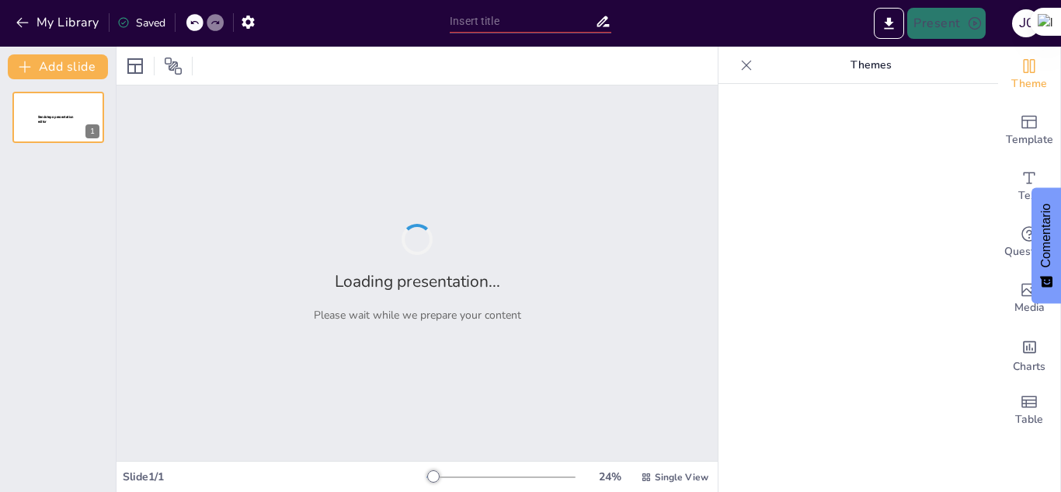
type input "Estrategias Avanzadas del Sistema Defensivo K2 en Voleibol"
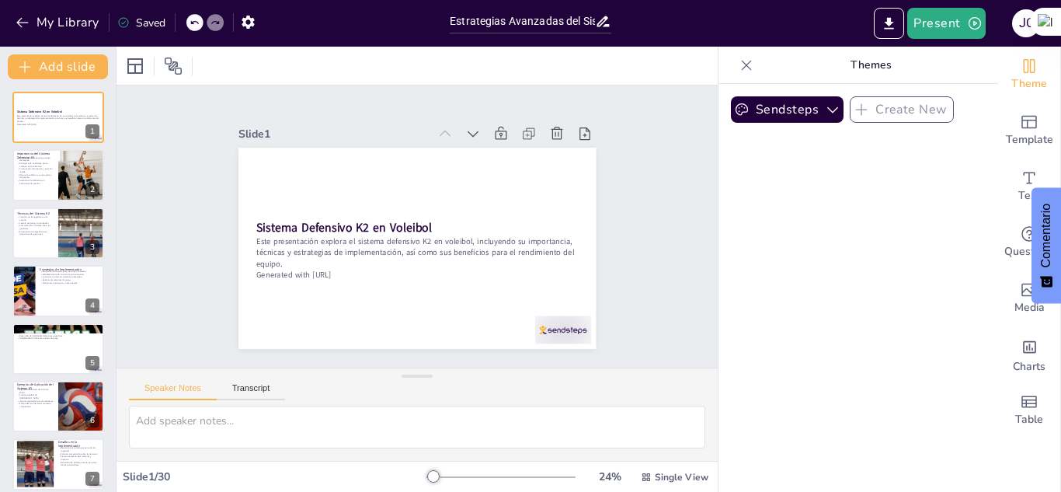
checkbox input "true"
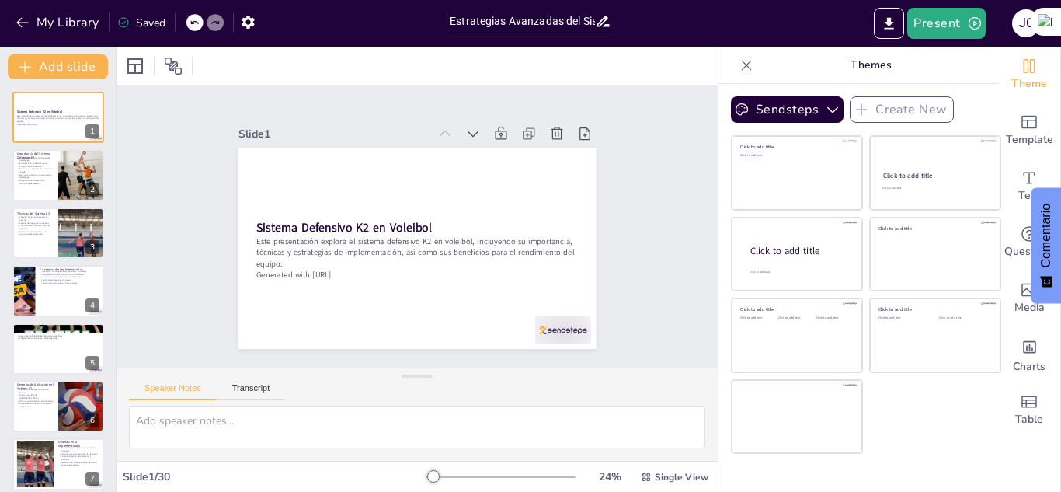
checkbox input "true"
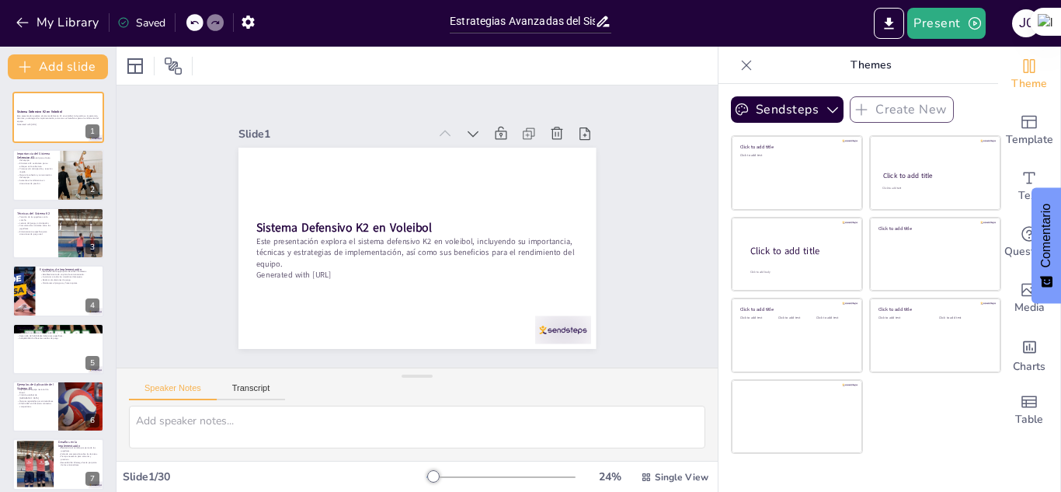
checkbox input "true"
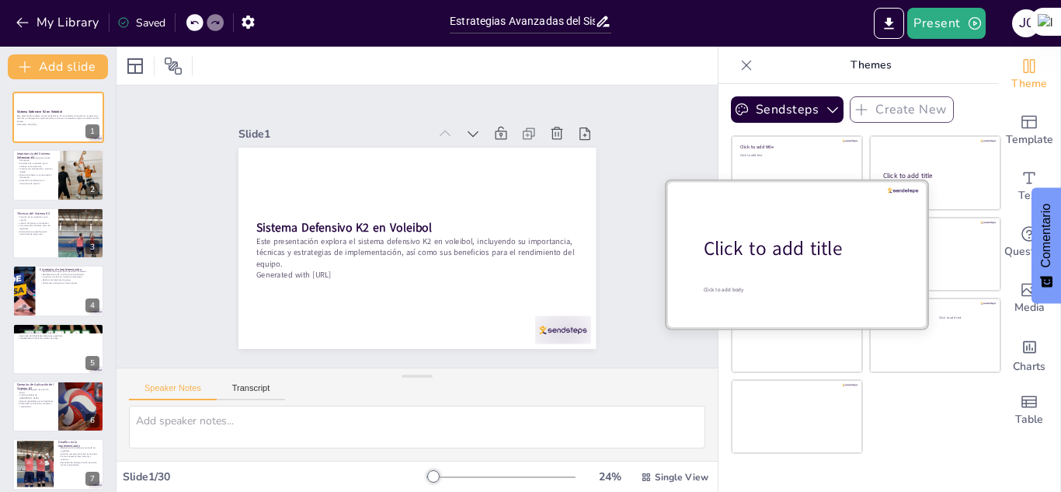
checkbox input "true"
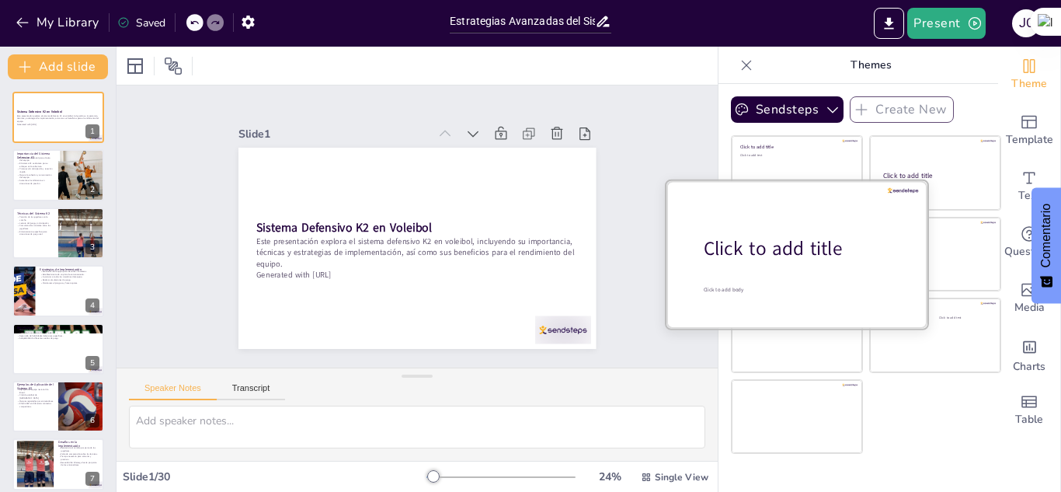
checkbox input "true"
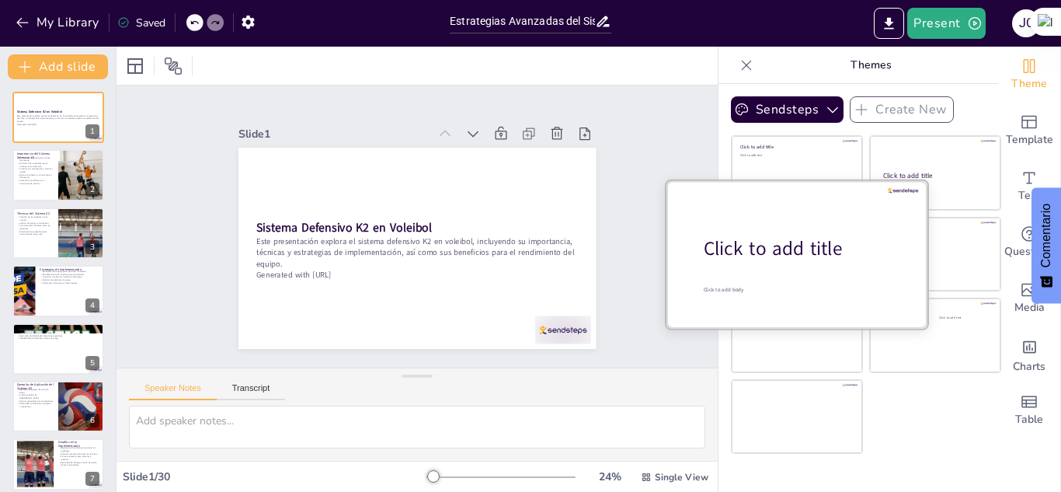
checkbox input "true"
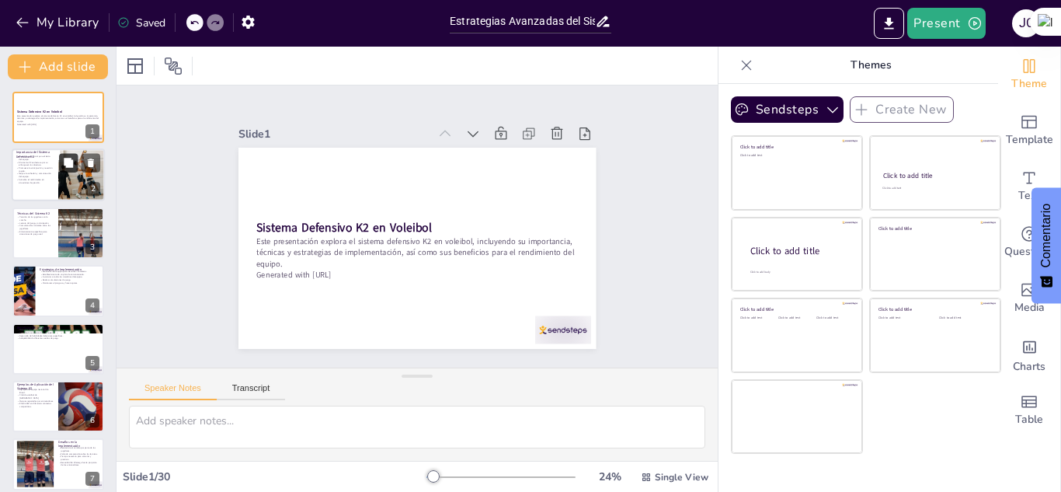
checkbox input "true"
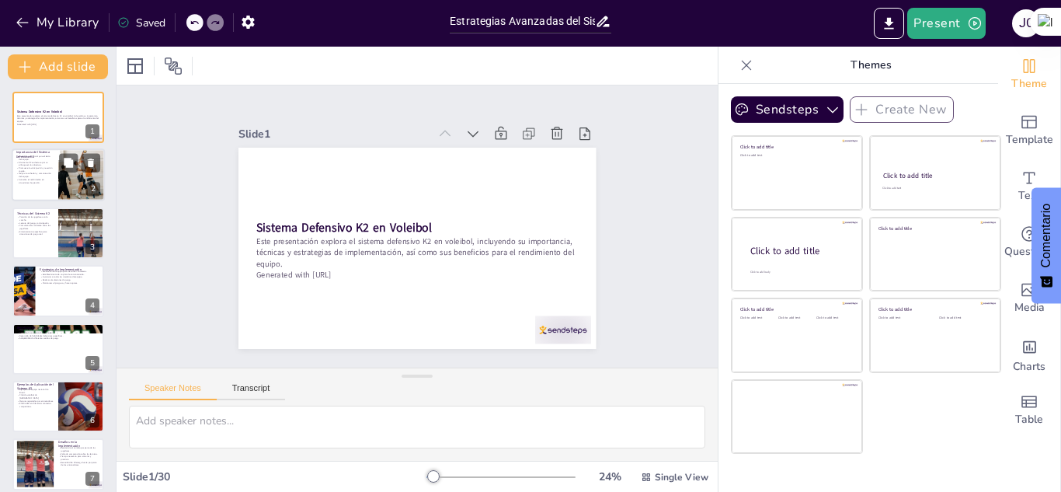
checkbox input "true"
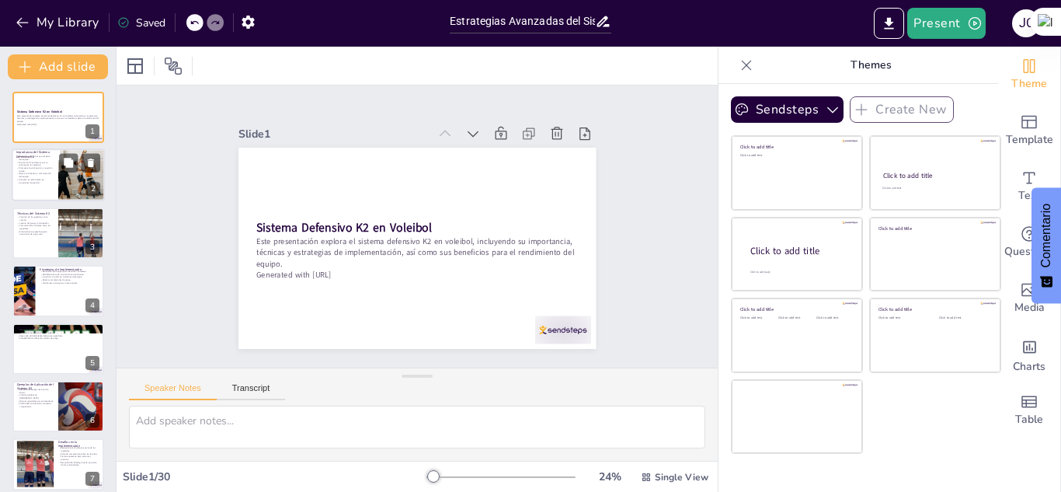
checkbox input "true"
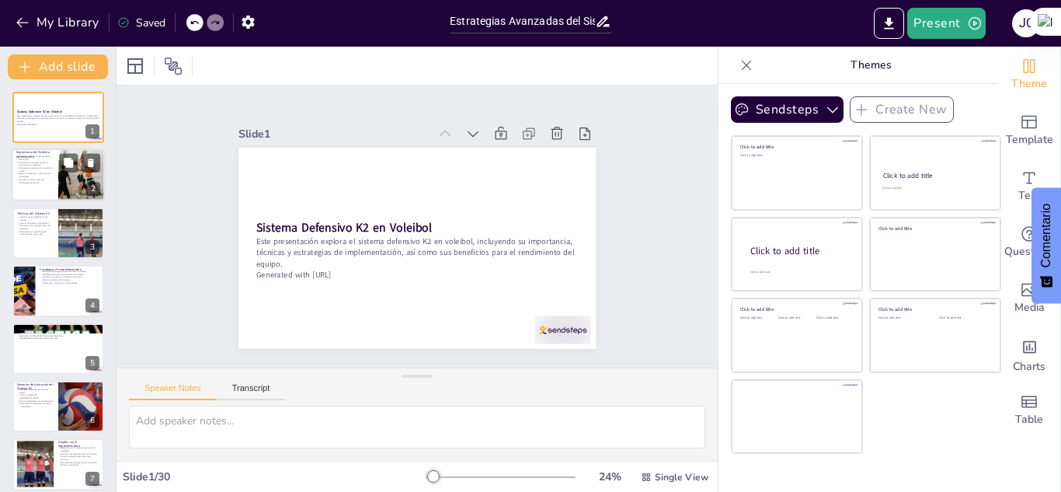
click at [53, 164] on p "El sistema K2 se destaca por su enfoque en la cobertura." at bounding box center [34, 163] width 37 height 5
type textarea "La defensa en voleibol es un componente esencial que puede marcar la diferencia…"
checkbox input "true"
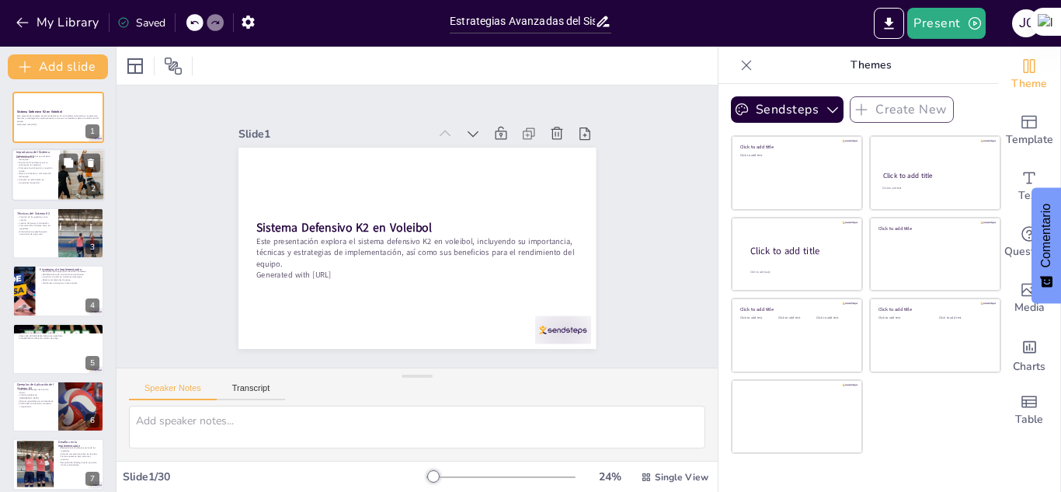
checkbox input "true"
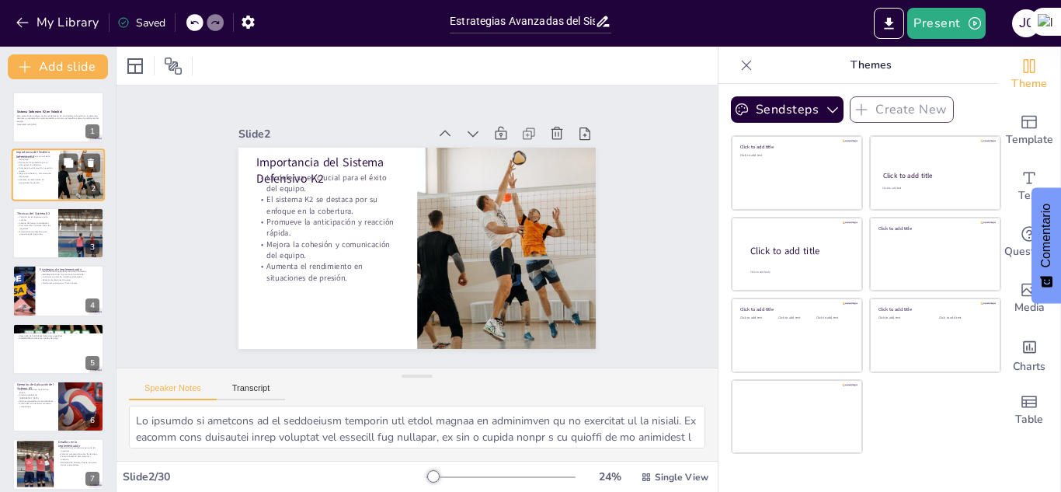
checkbox input "true"
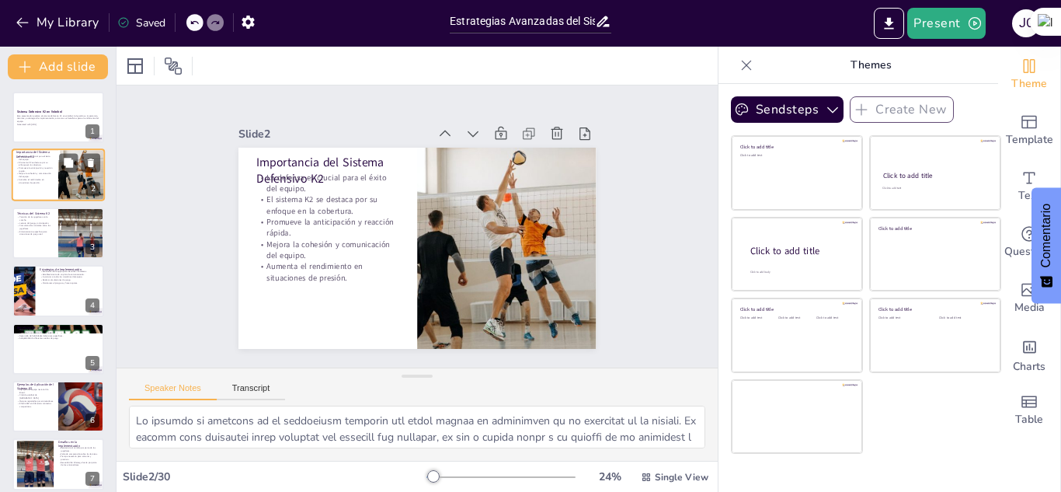
checkbox input "true"
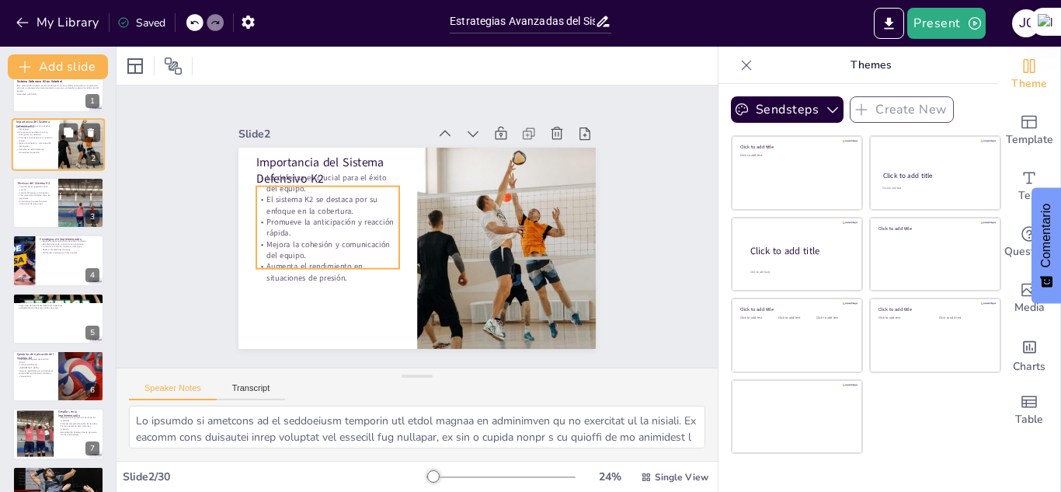
checkbox input "true"
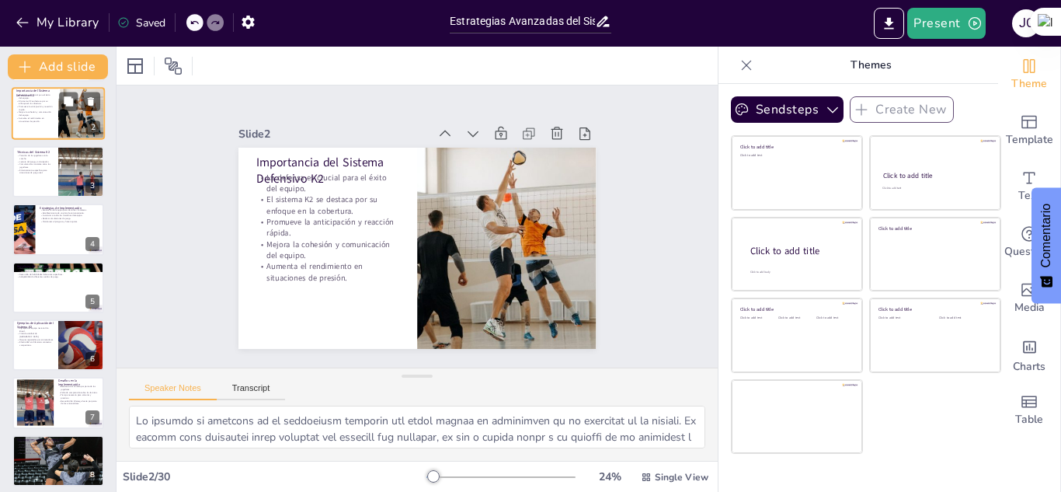
checkbox input "true"
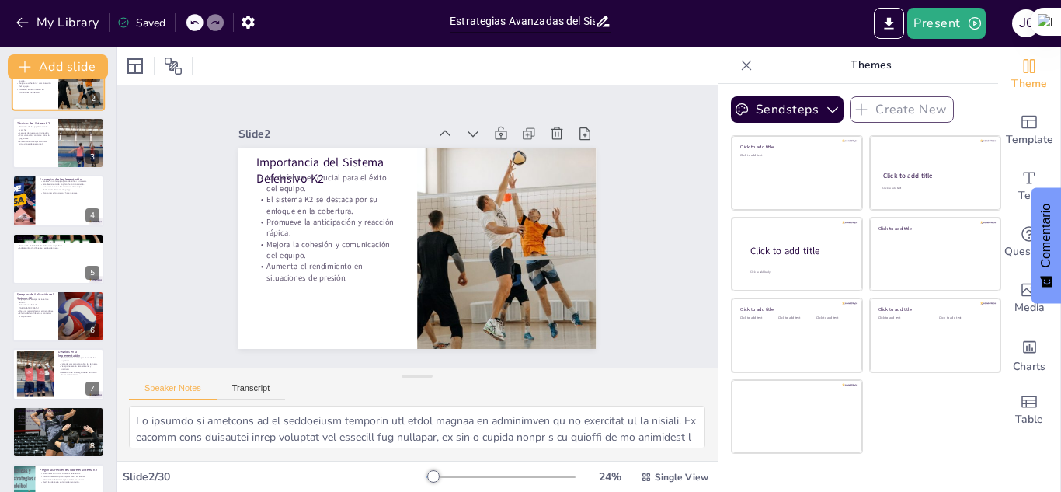
checkbox input "true"
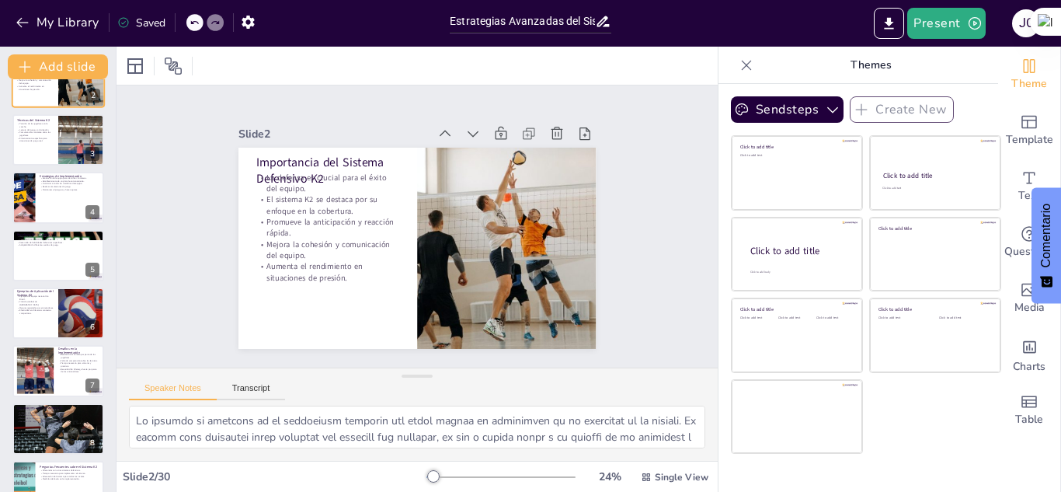
checkbox input "true"
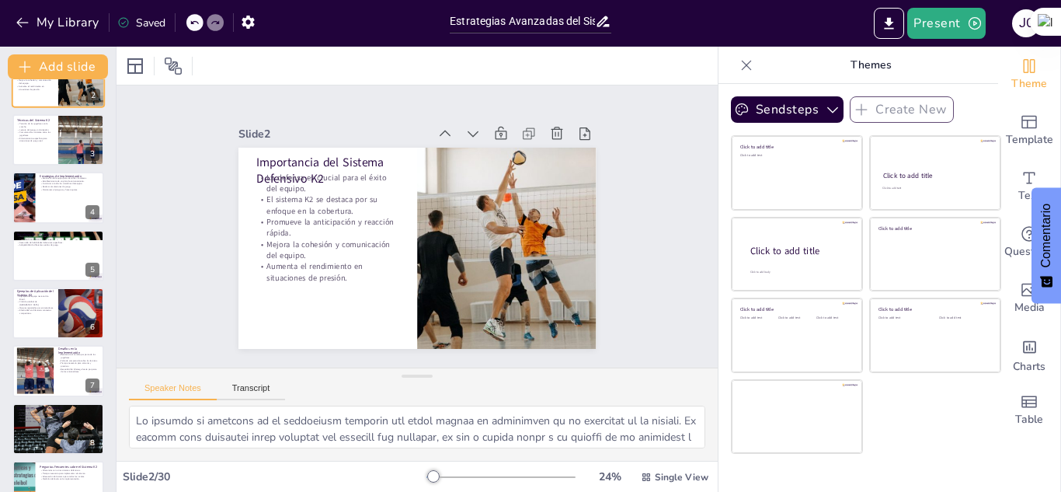
checkbox input "true"
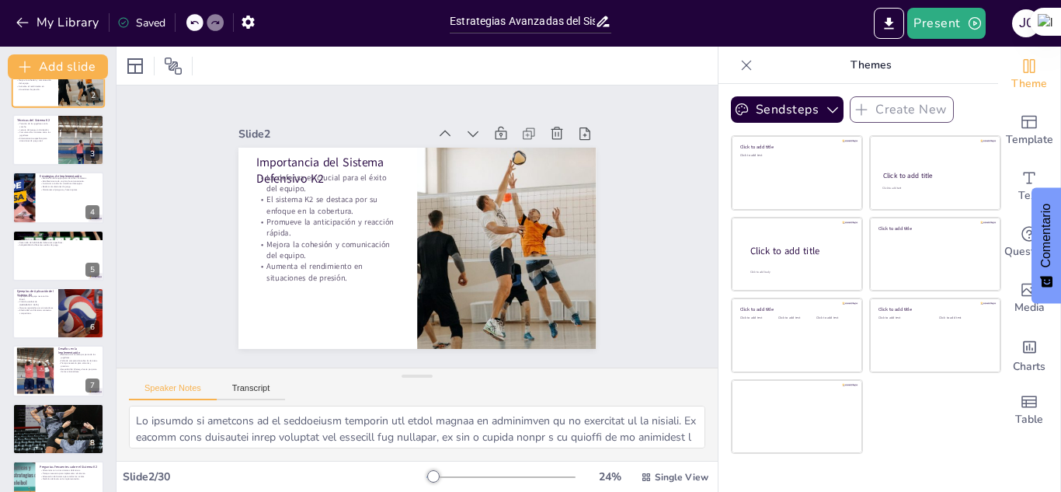
checkbox input "true"
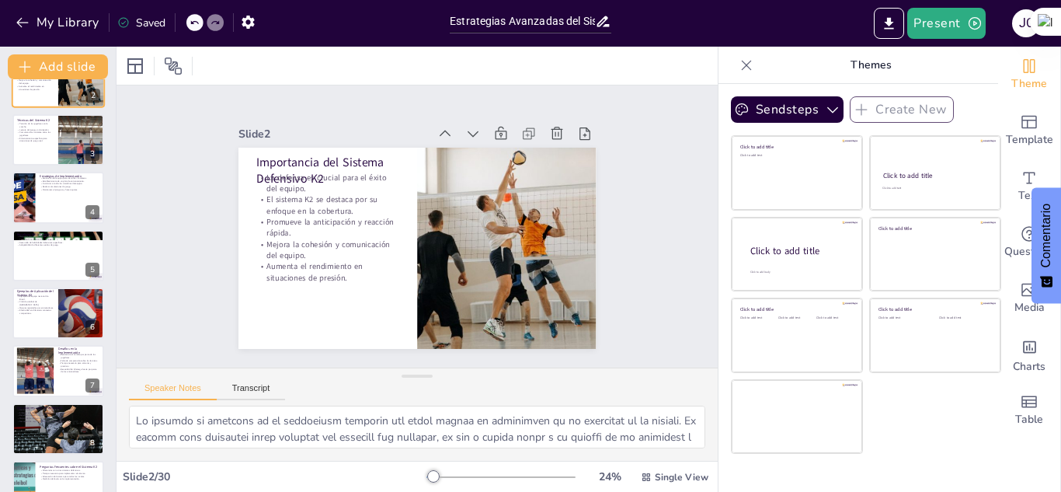
checkbox input "true"
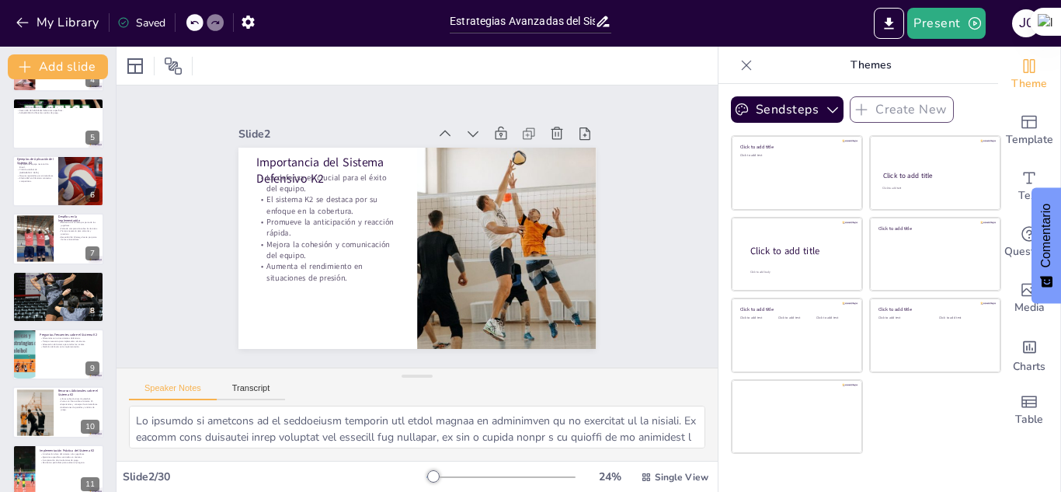
checkbox input "true"
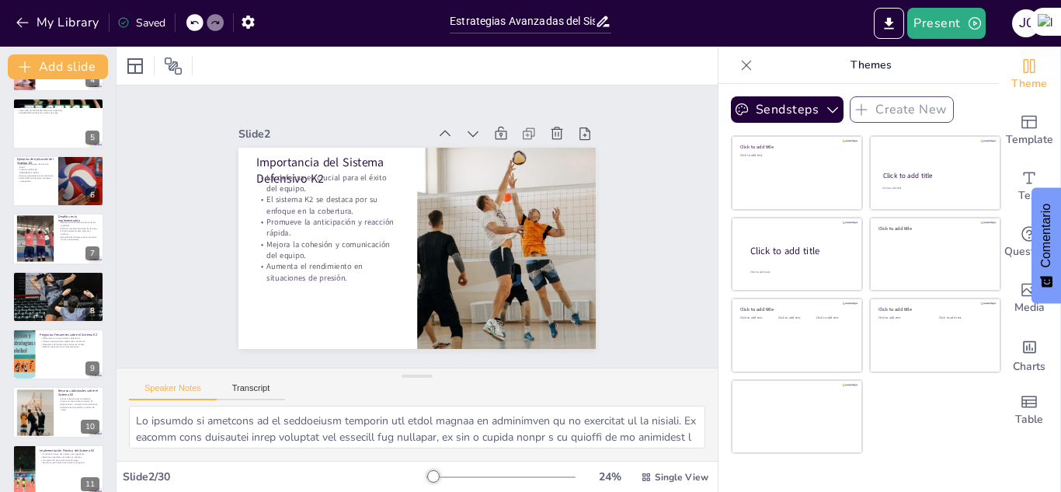
checkbox input "true"
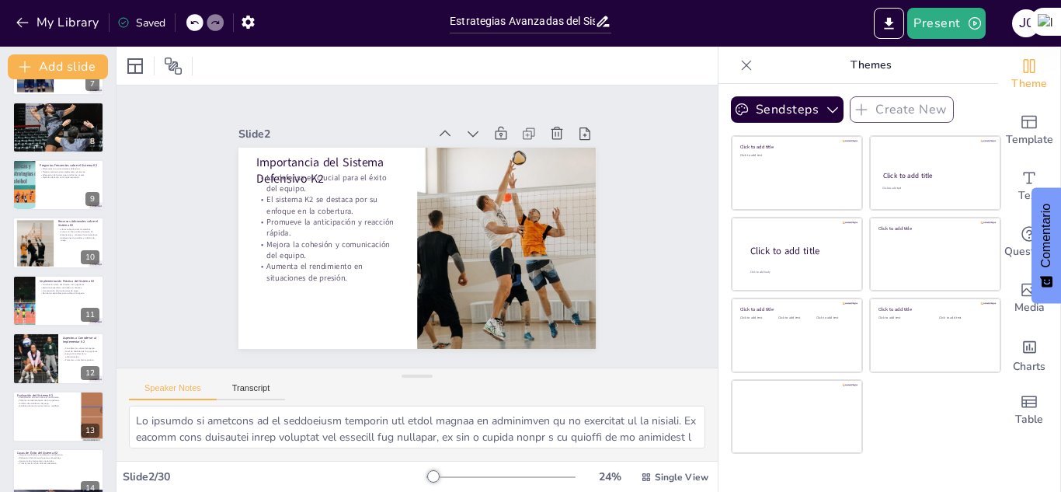
checkbox input "true"
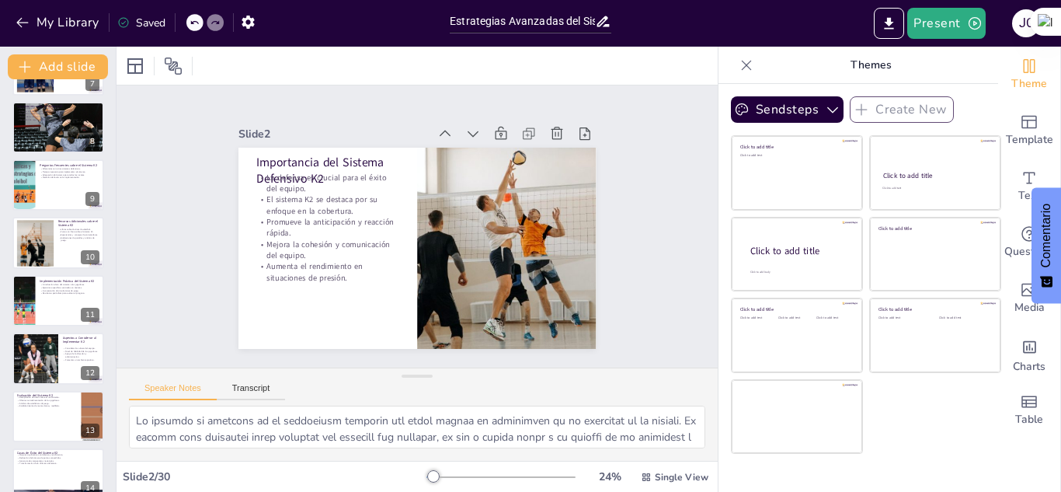
checkbox input "true"
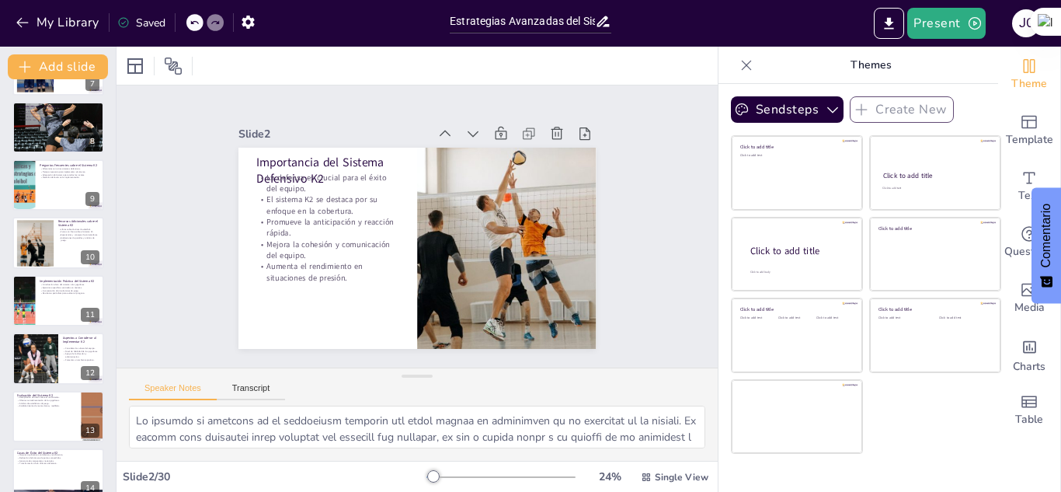
checkbox input "true"
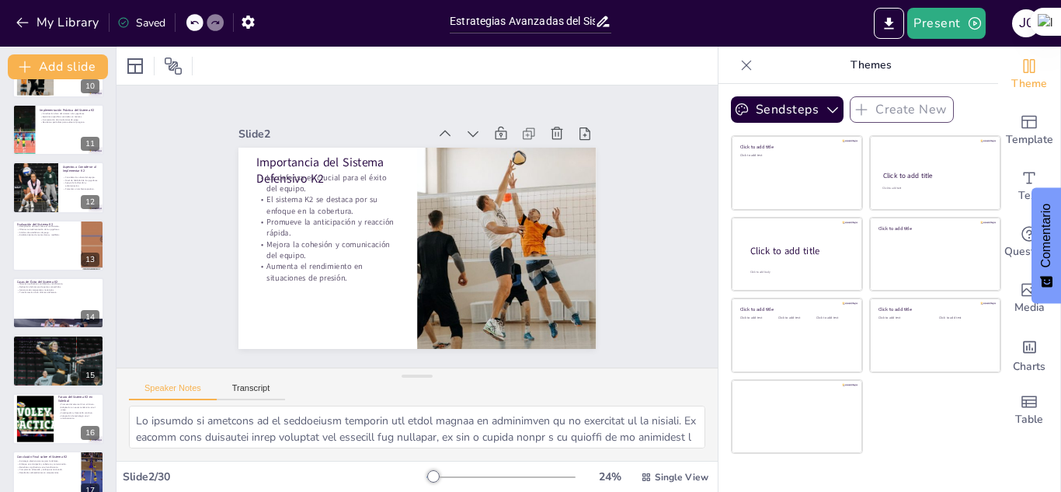
checkbox input "true"
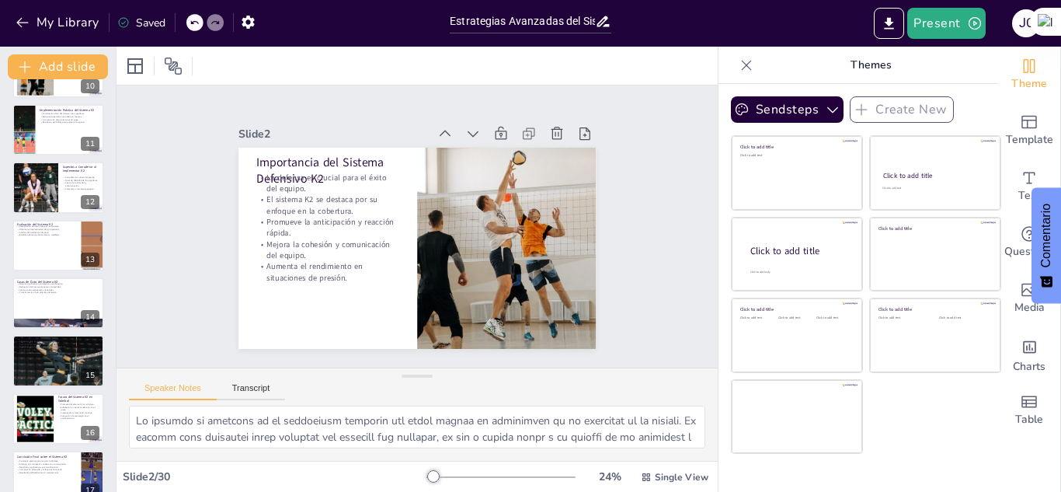
checkbox input "true"
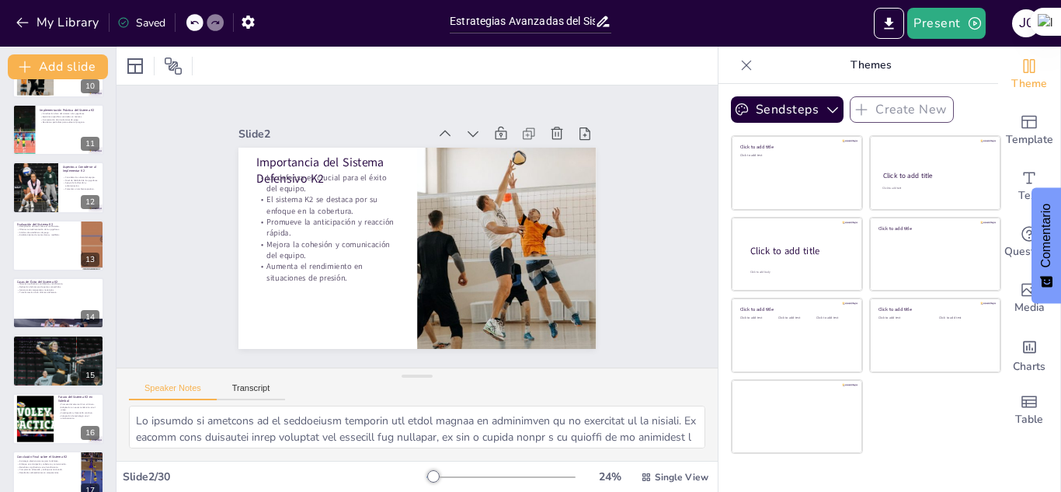
checkbox input "true"
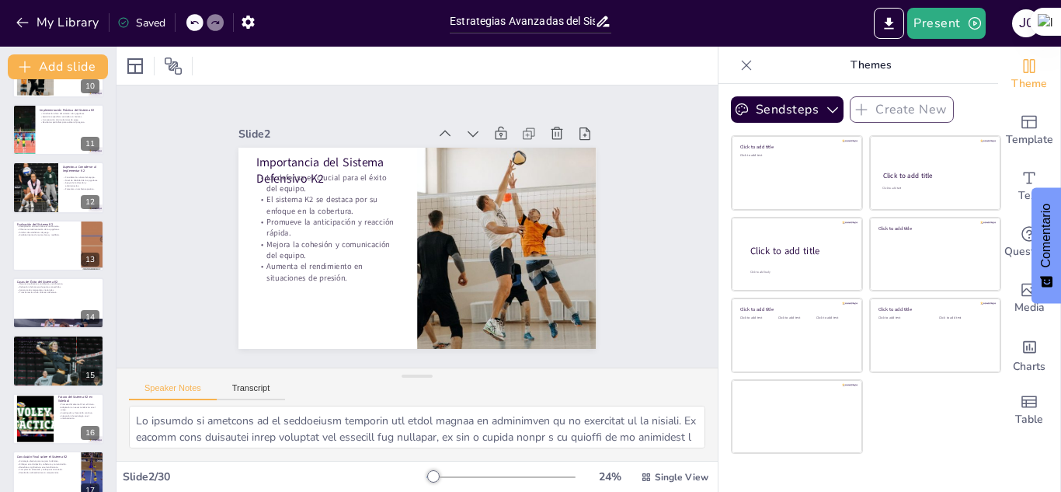
checkbox input "true"
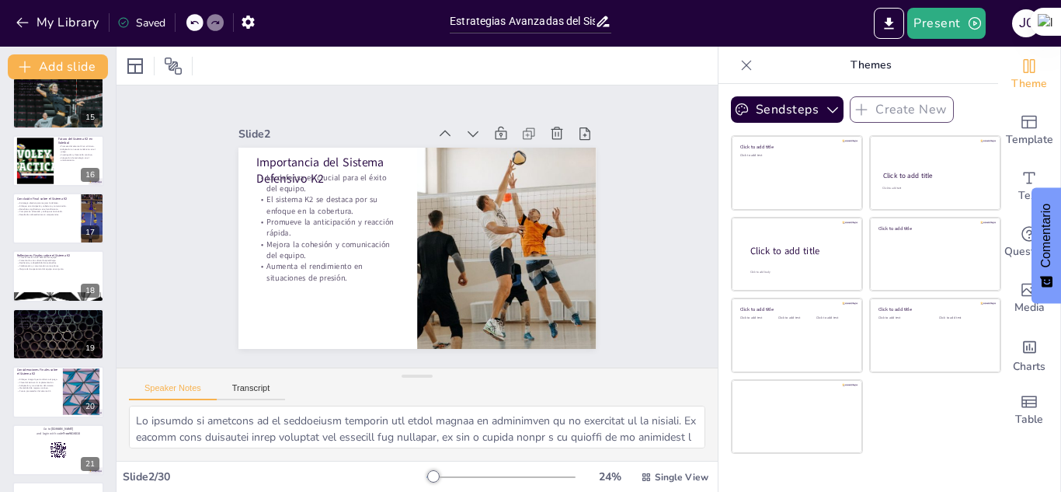
checkbox input "true"
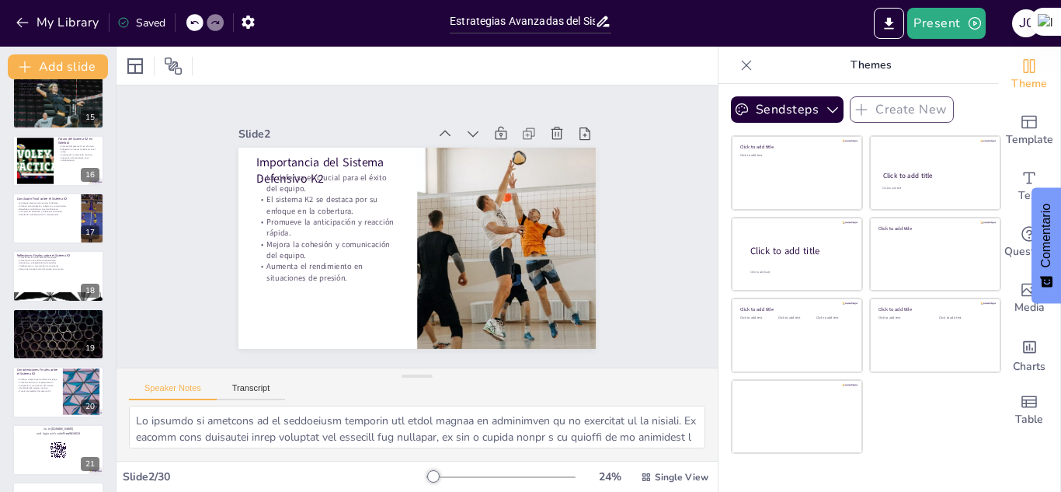
checkbox input "true"
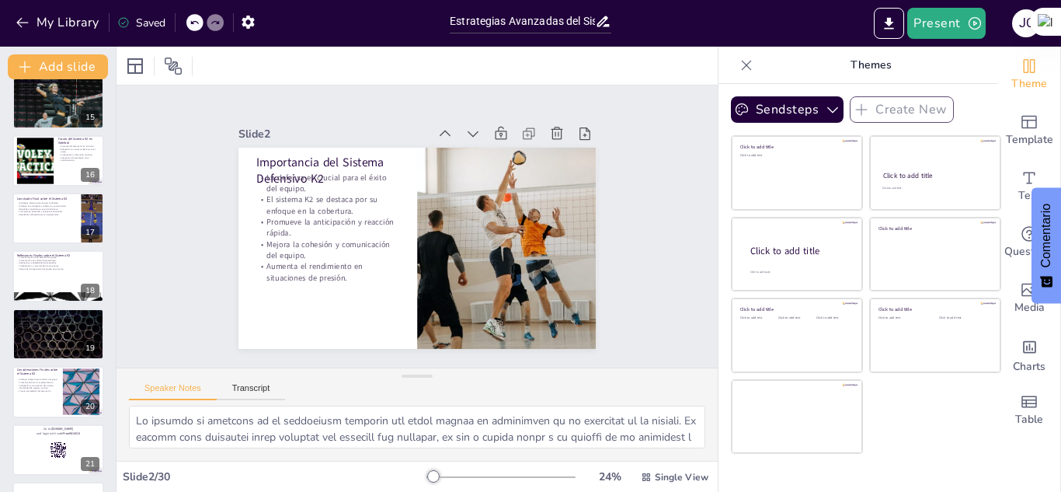
checkbox input "true"
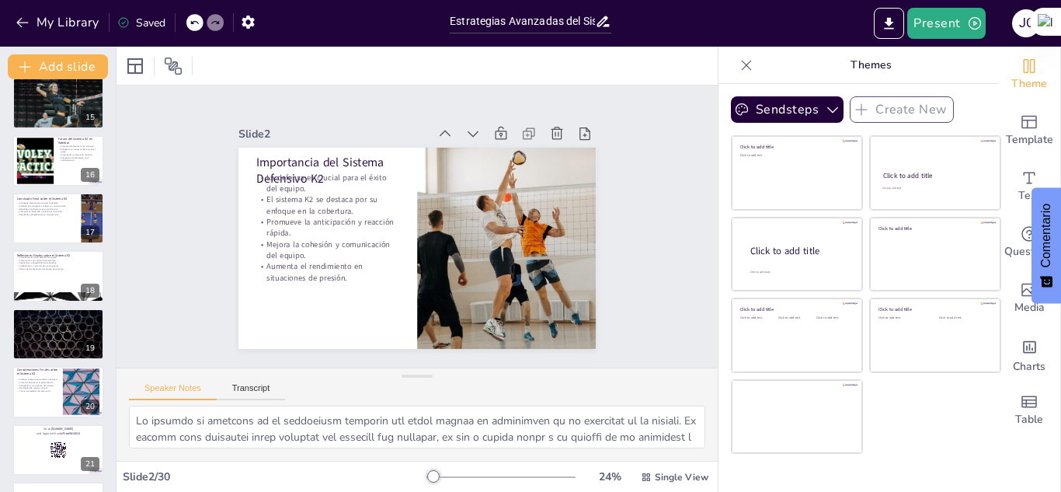
checkbox input "true"
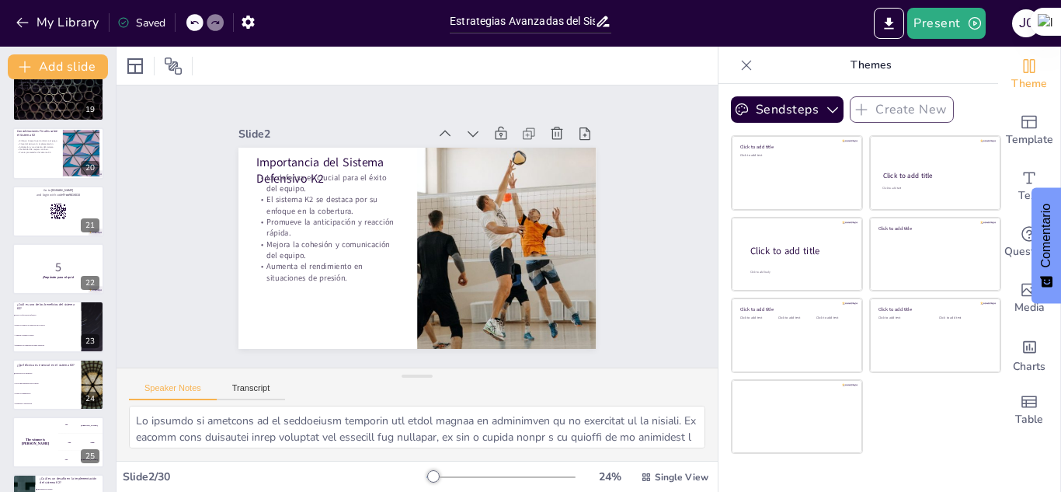
checkbox input "true"
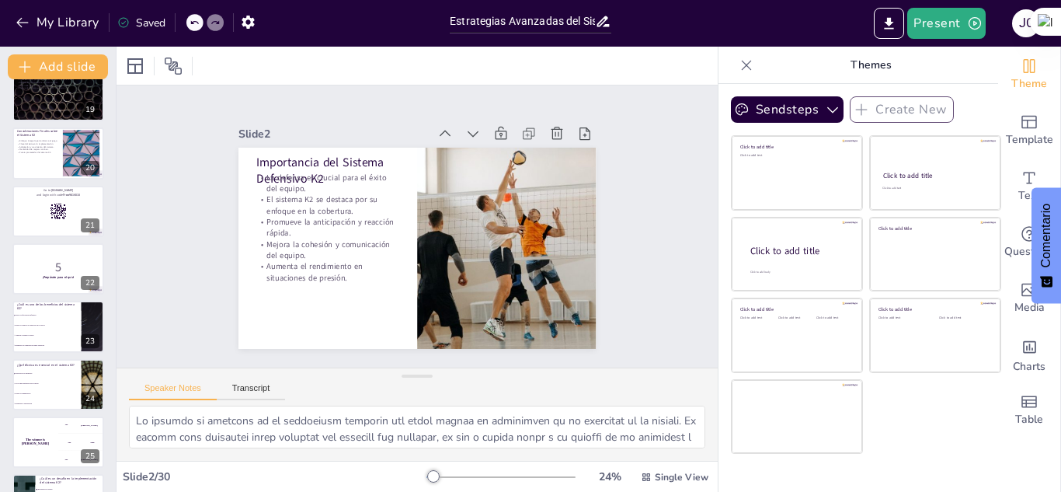
checkbox input "true"
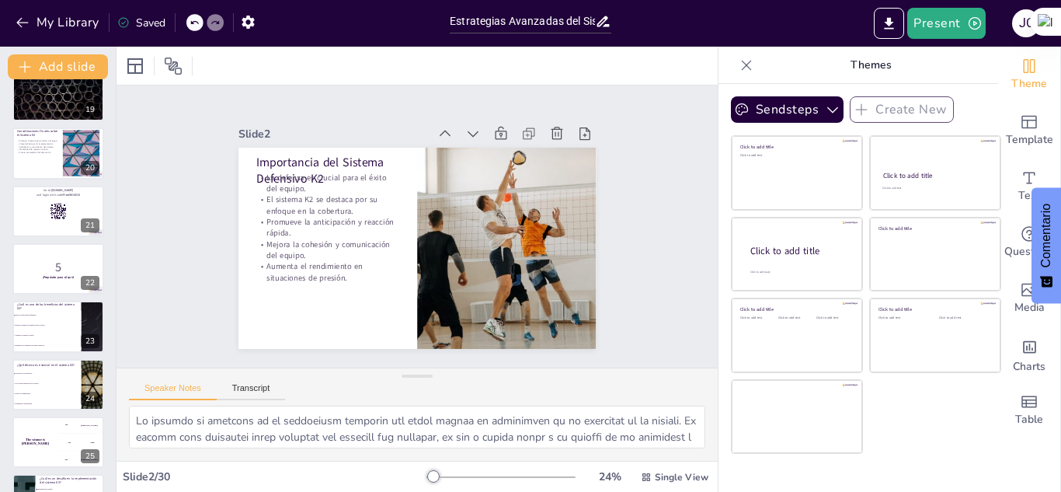
checkbox input "true"
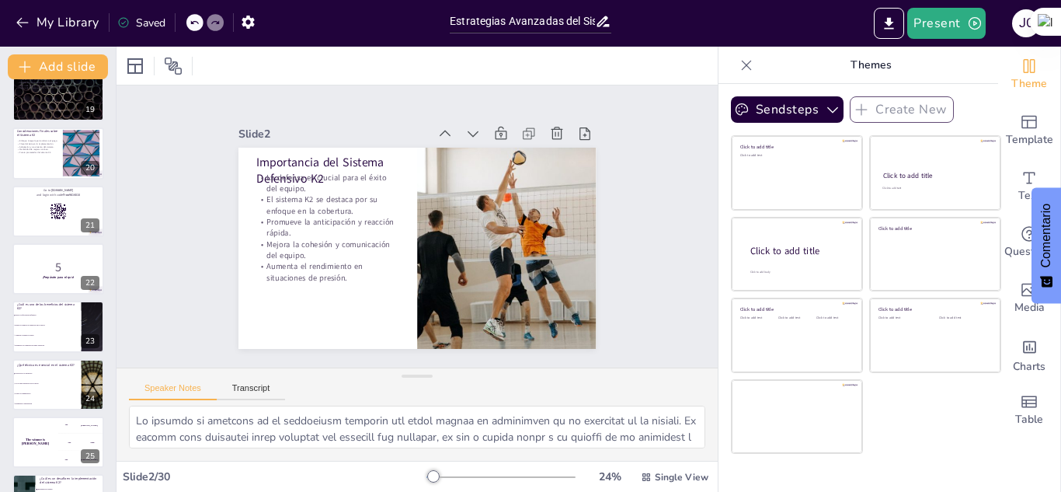
checkbox input "true"
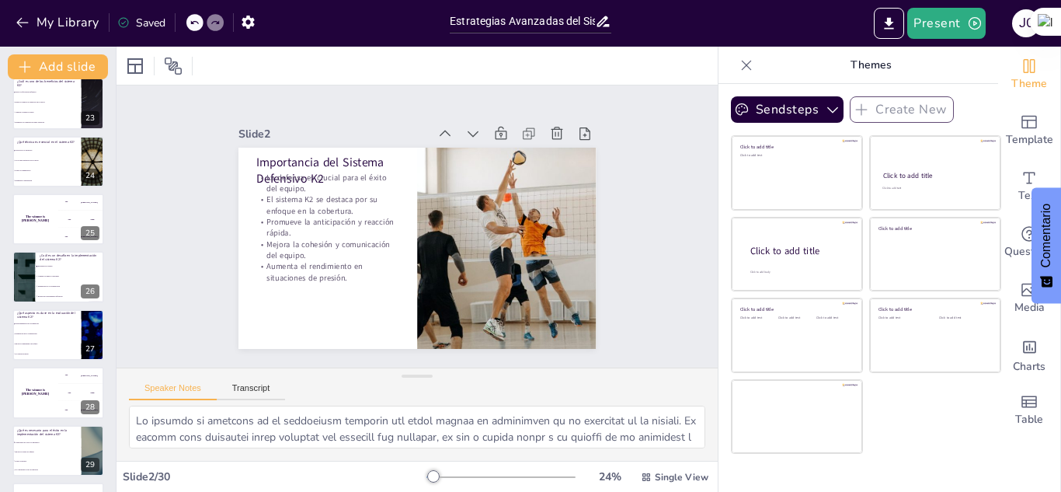
checkbox input "true"
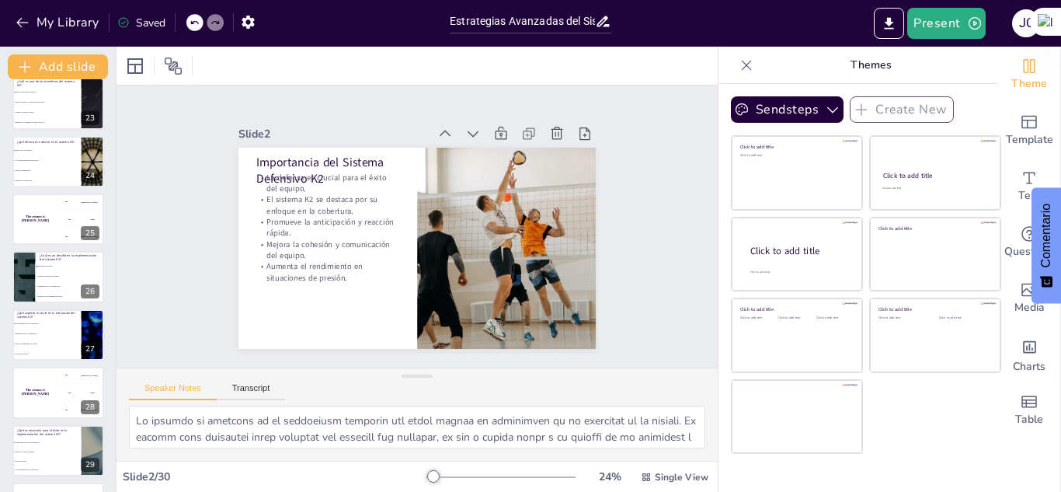
checkbox input "true"
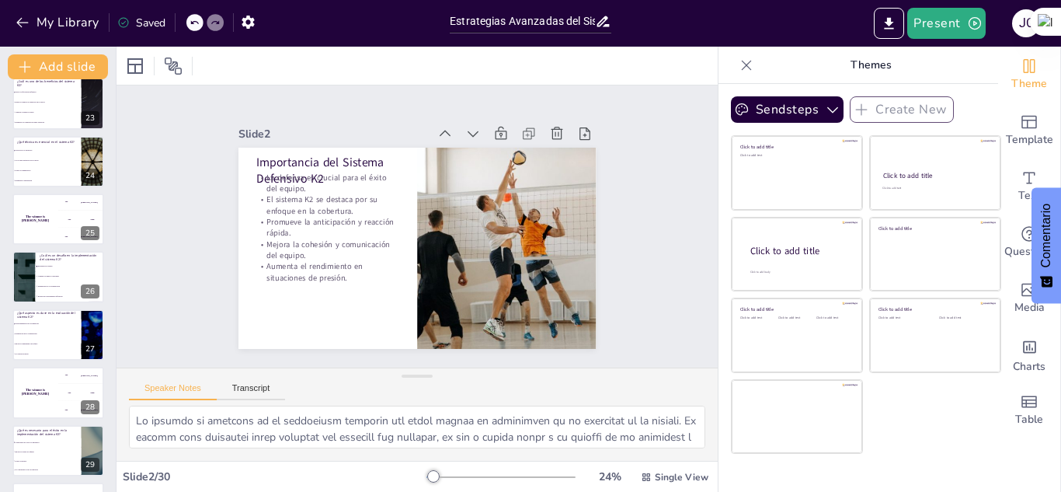
checkbox input "true"
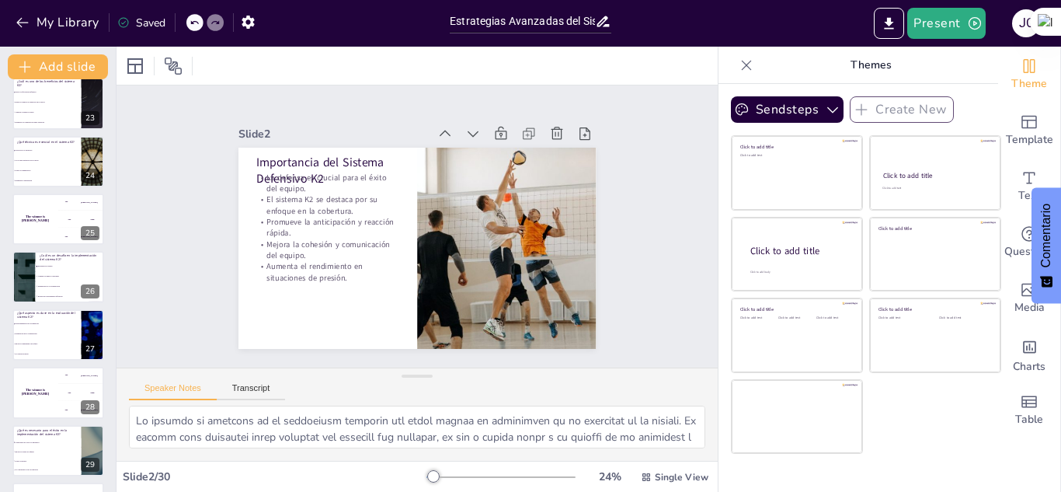
checkbox input "true"
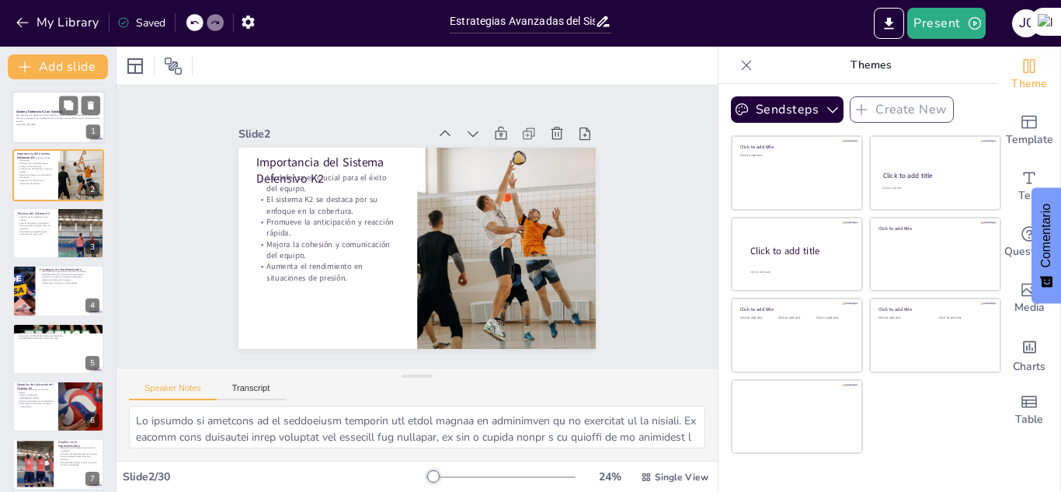
click at [50, 107] on div at bounding box center [58, 117] width 93 height 53
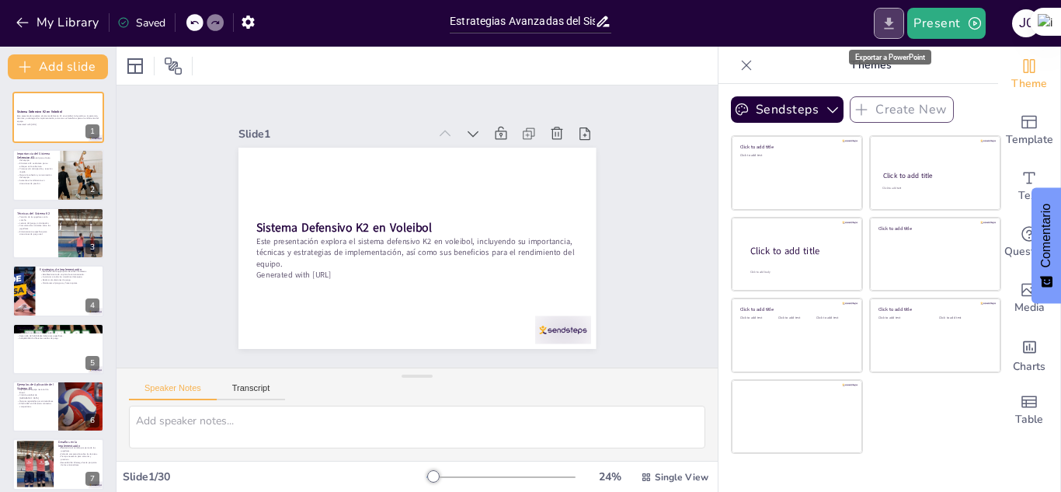
click at [890, 22] on icon "Export to PowerPoint" at bounding box center [889, 23] width 9 height 12
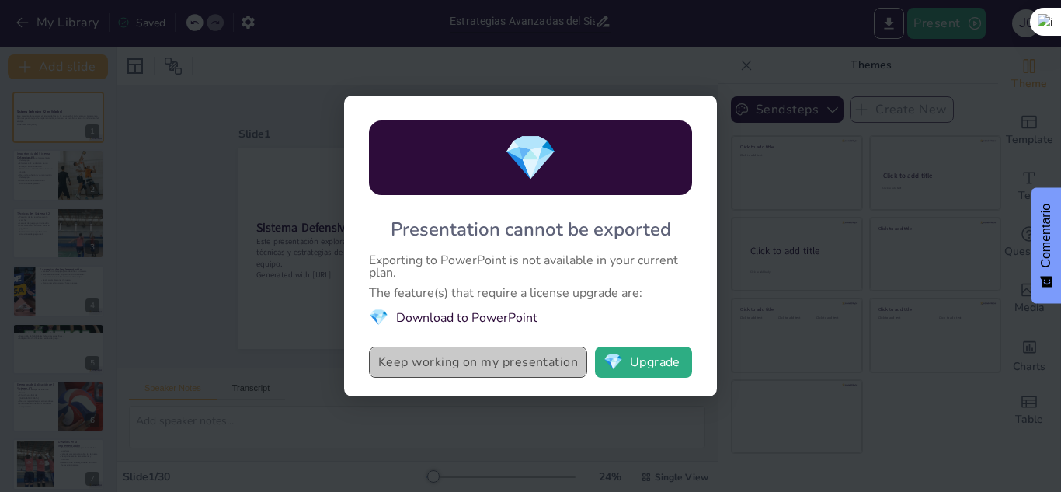
click at [523, 362] on button "Keep working on my presentation" at bounding box center [478, 362] width 218 height 31
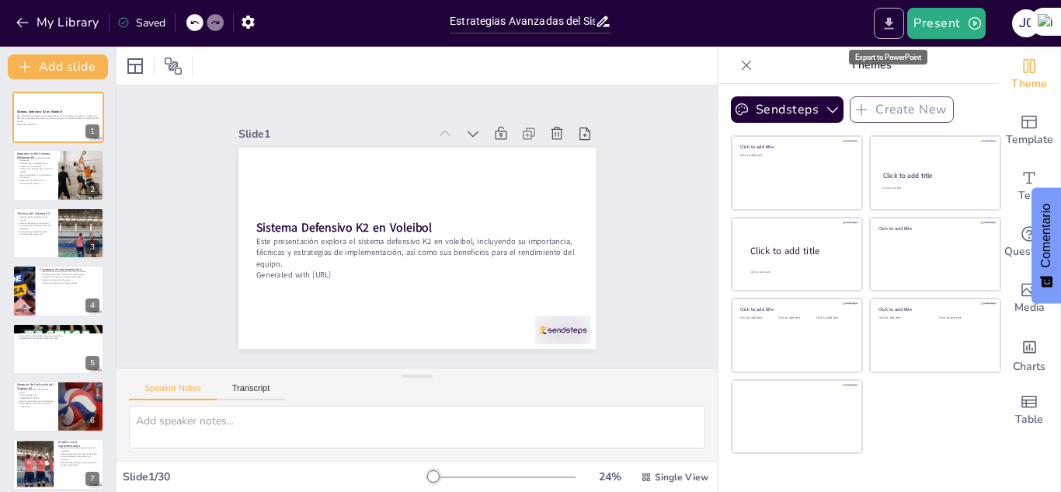
click at [893, 24] on icon "Export to PowerPoint" at bounding box center [889, 23] width 9 height 12
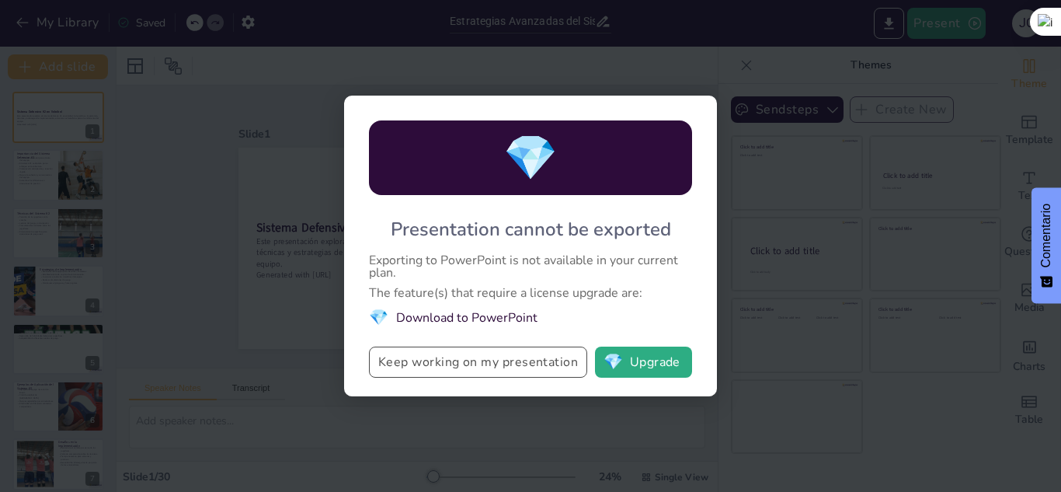
click at [492, 357] on button "Keep working on my presentation" at bounding box center [478, 362] width 218 height 31
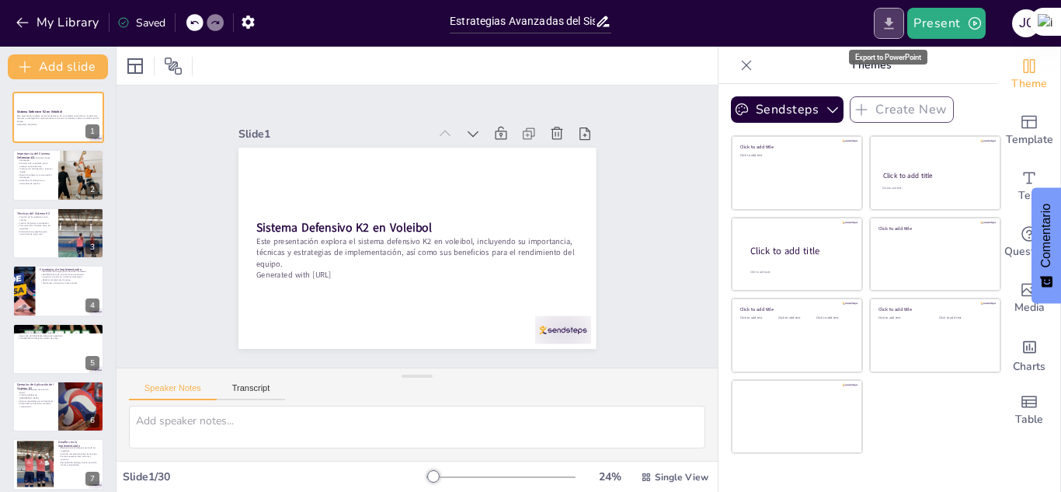
click at [900, 18] on button "Export to PowerPoint" at bounding box center [889, 23] width 30 height 31
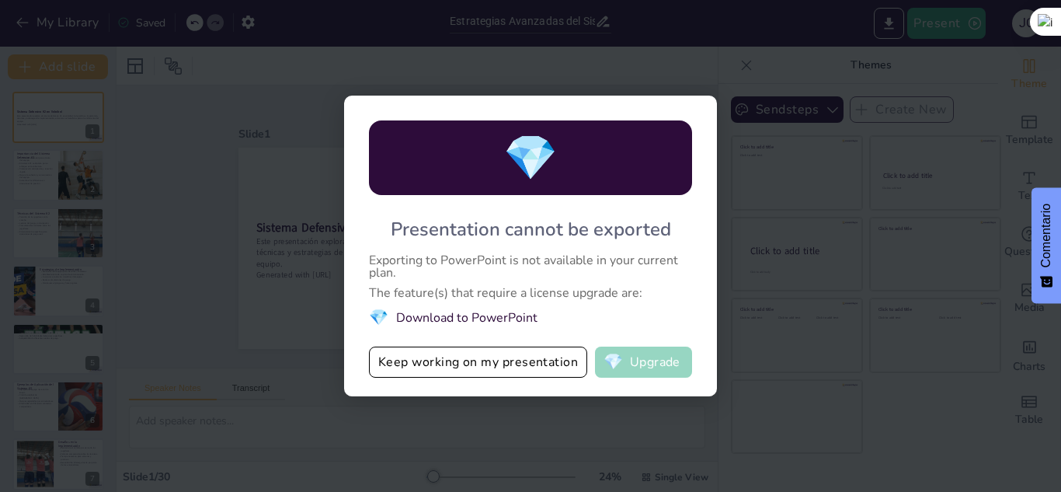
click at [641, 366] on button "💎 Upgrade" at bounding box center [643, 362] width 97 height 31
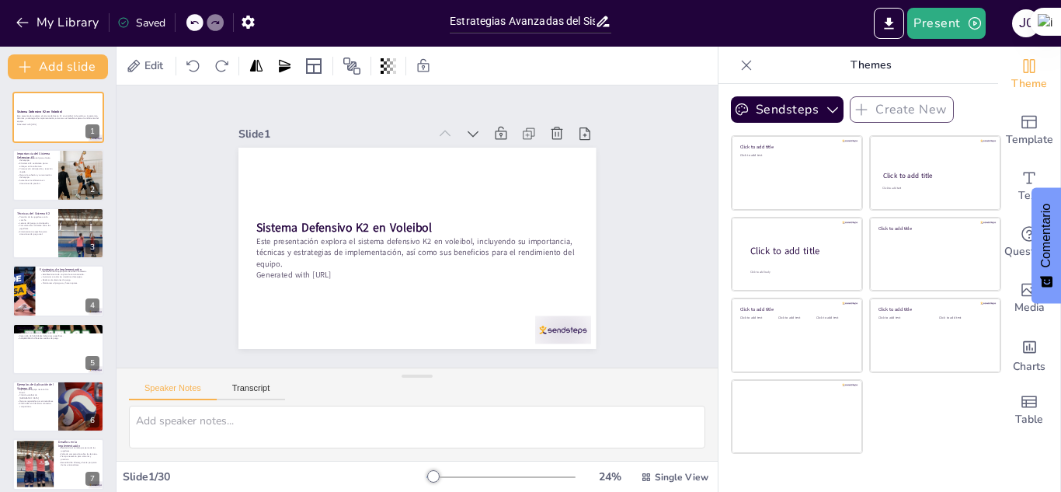
drag, startPoint x: 219, startPoint y: 205, endPoint x: 399, endPoint y: 288, distance: 197.5
click at [399, 288] on div "Slide 1 Sistema Defensivo K2 en Voleibol Este presentación explora el sistema d…" at bounding box center [416, 226] width 507 height 434
click at [316, 193] on div at bounding box center [401, 240] width 389 height 401
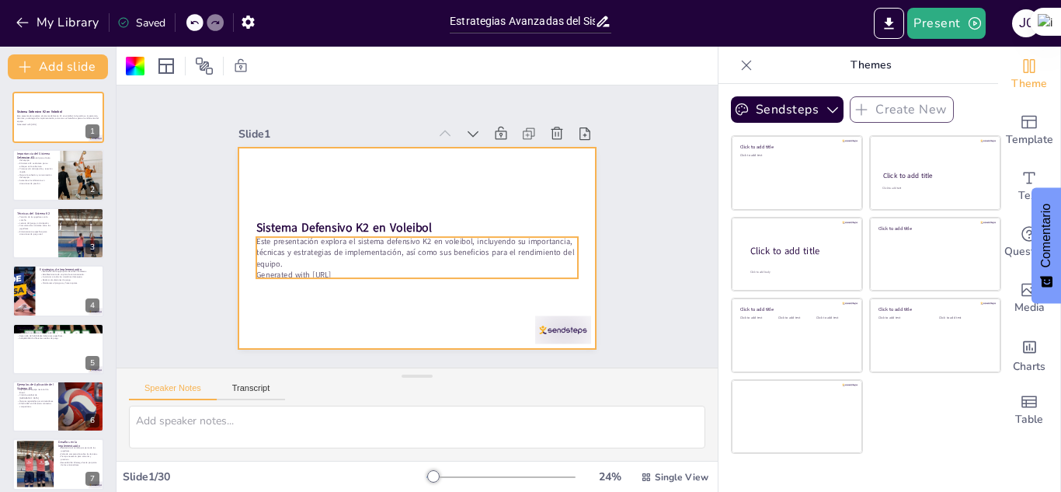
click at [326, 238] on p "Este presentación explora el sistema defensivo K2 en voleibol, incluyendo su im…" at bounding box center [409, 251] width 316 height 131
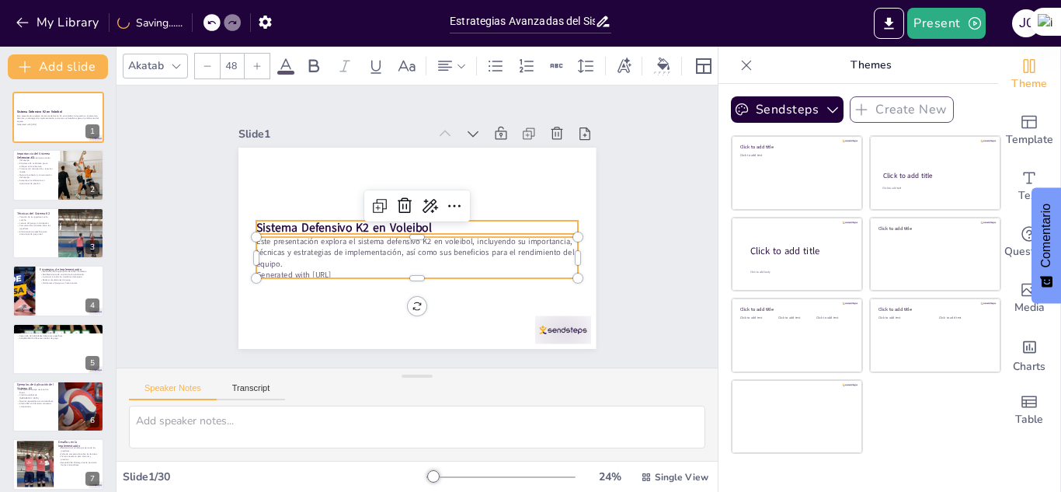
click at [406, 221] on strong "Sistema Defensivo K2 en Voleibol" at bounding box center [432, 154] width 52 height 175
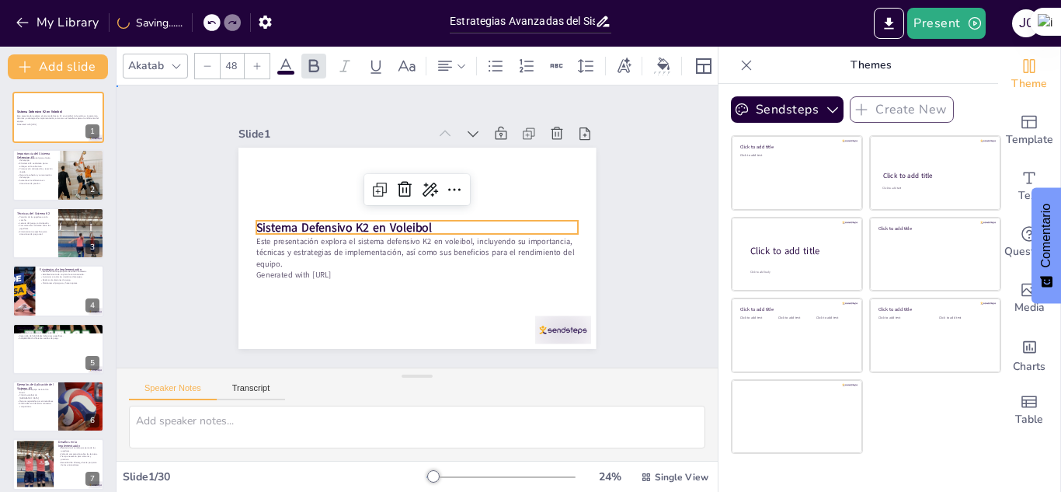
click at [167, 193] on div "Slide 1 Sistema Defensivo K2 en Voleibol Este presentación explora el sistema d…" at bounding box center [417, 225] width 628 height 343
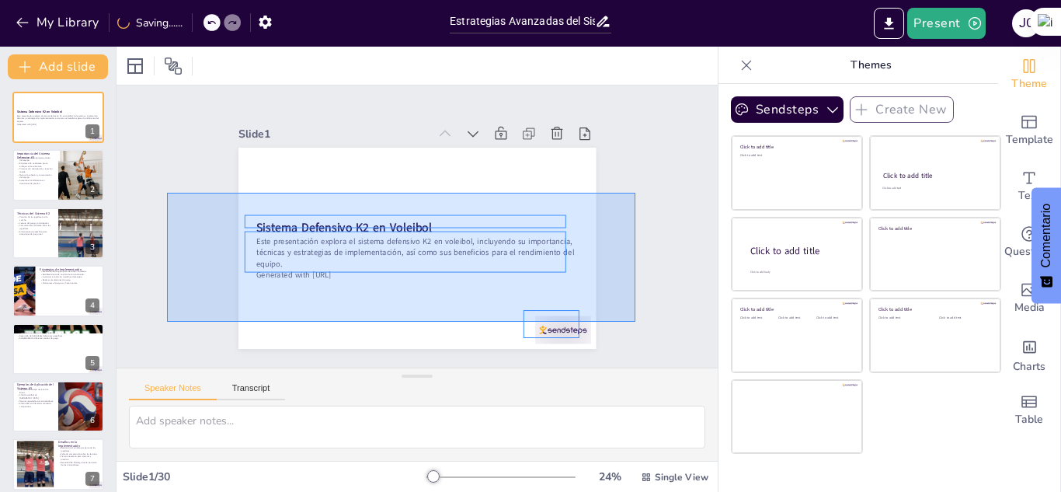
drag, startPoint x: 167, startPoint y: 193, endPoint x: 636, endPoint y: 322, distance: 486.0
click at [636, 322] on div "Slide 1 Sistema Defensivo K2 en Voleibol Este presentación explora el sistema d…" at bounding box center [417, 226] width 647 height 401
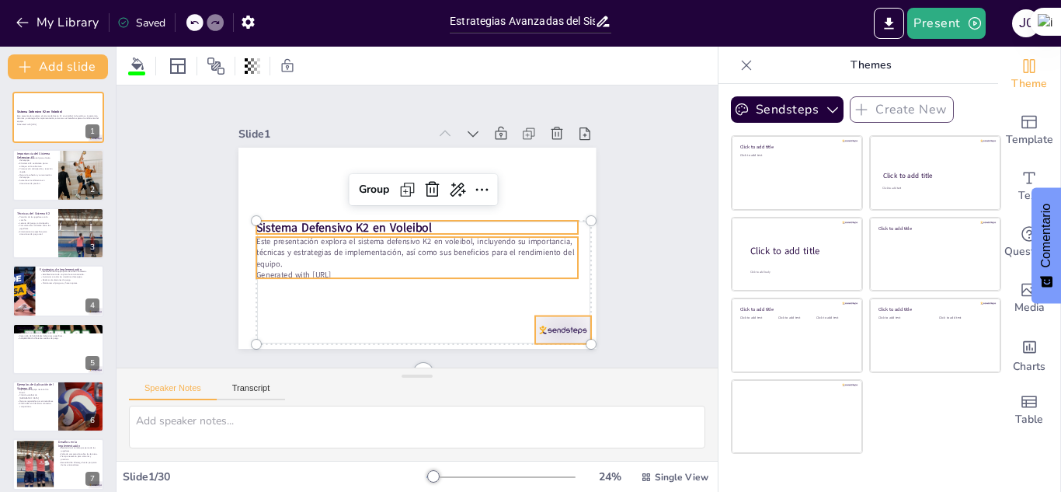
click at [354, 268] on p "Generated with [URL]" at bounding box center [373, 245] width 141 height 298
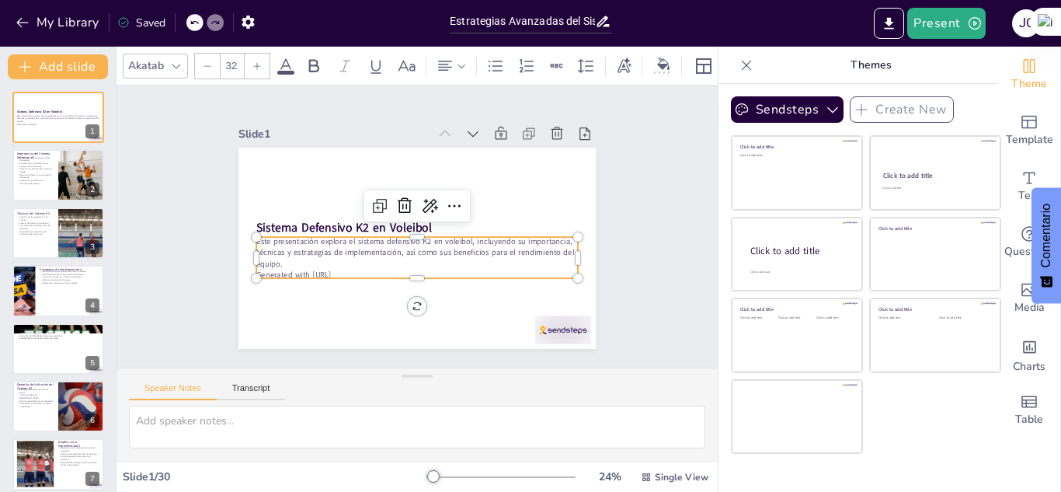
click at [374, 263] on p "Generated with [URL]" at bounding box center [459, 250] width 170 height 284
click at [280, 256] on p "Este presentación explora el sistema defensivo K2 en voleibol, incluyendo su im…" at bounding box center [409, 251] width 316 height 131
click at [269, 257] on p "Este presentación explora el sistema defensivo K2 en voleibol, incluyendo su im…" at bounding box center [400, 246] width 262 height 240
click at [265, 257] on p "Este presentación explora el sistema defensivo K2 en voleibol, incluyendo su im…" at bounding box center [417, 251] width 322 height 33
click at [271, 259] on p "Este presentación explora el sistema defensivo K2 en voleibol, incluyendo su im…" at bounding box center [412, 251] width 322 height 99
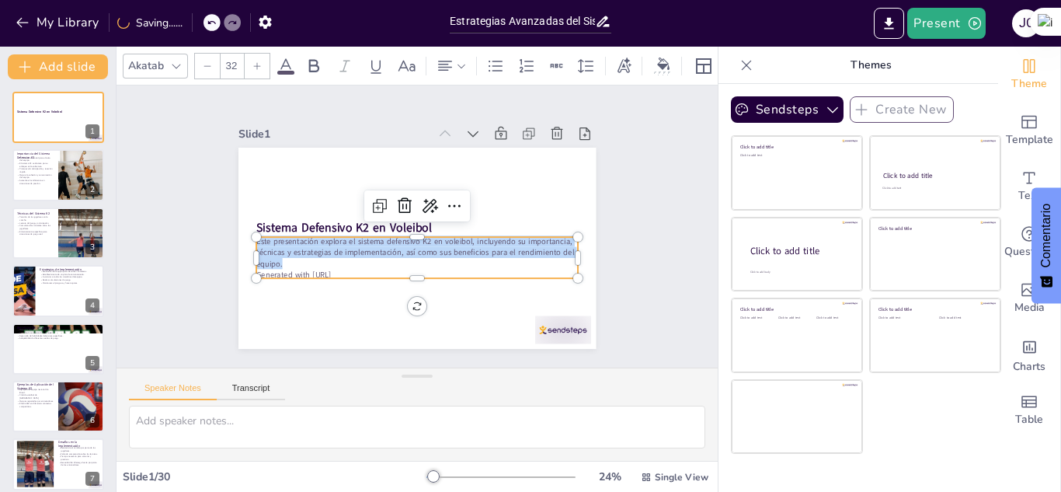
drag, startPoint x: 271, startPoint y: 259, endPoint x: 238, endPoint y: 227, distance: 46.2
click at [238, 227] on div "Sistema Defensivo K2 en Voleibol Este presentación explora el sistema defensivo…" at bounding box center [406, 245] width 410 height 353
copy p "Este presentación explora el sistema defensivo K2 en voleibol, incluyendo su im…"
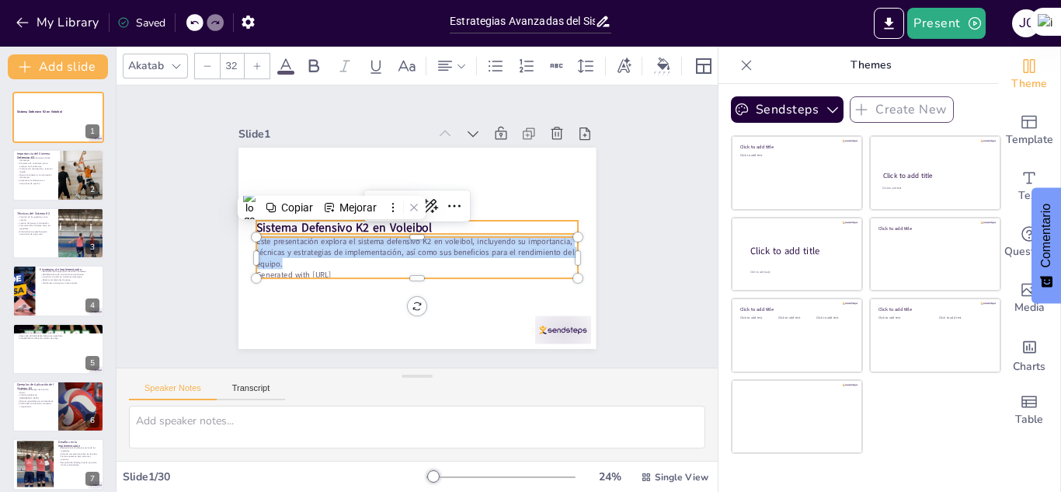
click at [311, 220] on strong "Sistema Defensivo K2 en Voleibol" at bounding box center [344, 220] width 176 height 34
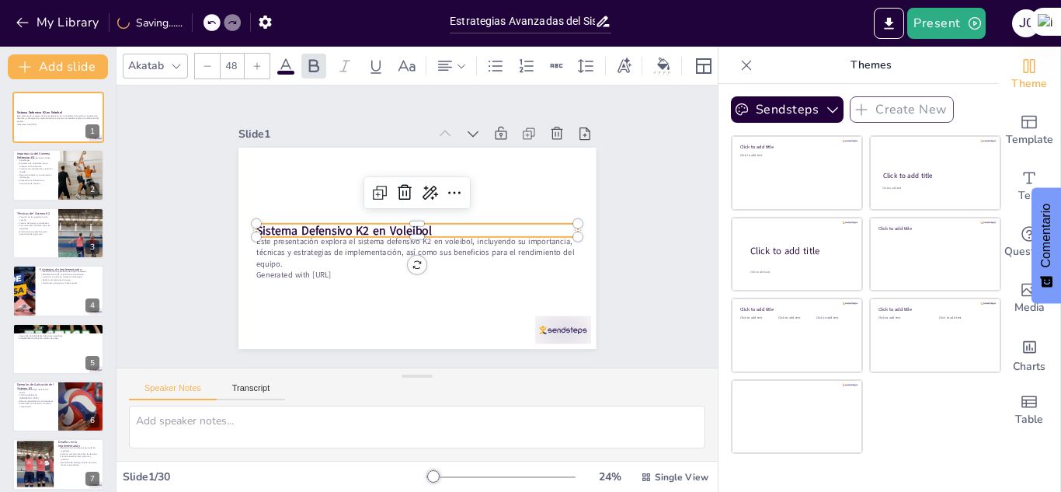
click at [419, 224] on strong "Sistema Defensivo K2 en Voleibol" at bounding box center [344, 215] width 175 height 52
drag, startPoint x: 417, startPoint y: 224, endPoint x: 368, endPoint y: 227, distance: 49.1
click at [410, 227] on strong "Sistema Defensivo K2 en Voleibol" at bounding box center [436, 297] width 52 height 175
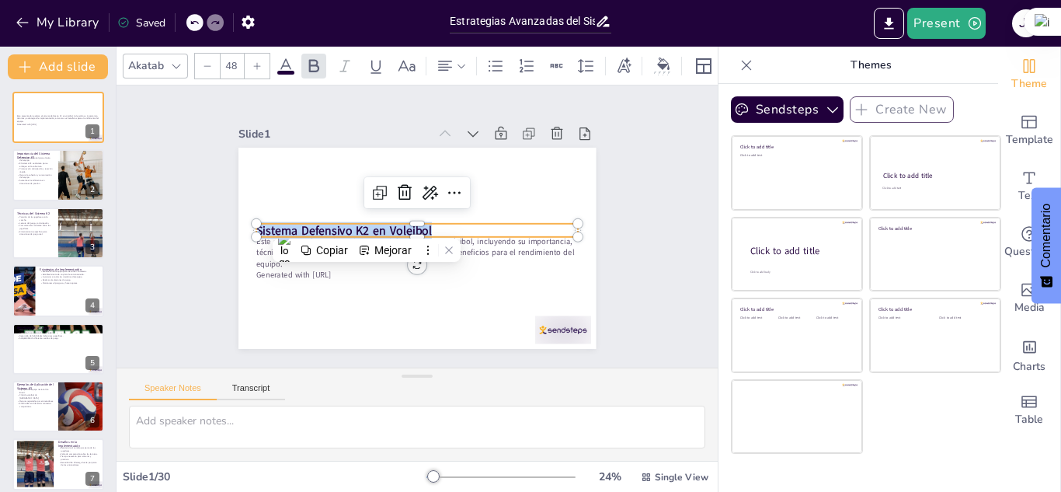
drag, startPoint x: 422, startPoint y: 224, endPoint x: 242, endPoint y: 232, distance: 180.4
click at [242, 232] on div "Este presentación explora el sistema defensivo K2 en voleibol, incluyendo su im…" at bounding box center [413, 247] width 392 height 271
copy strong "Sistema Defensivo K2 en Voleibol"
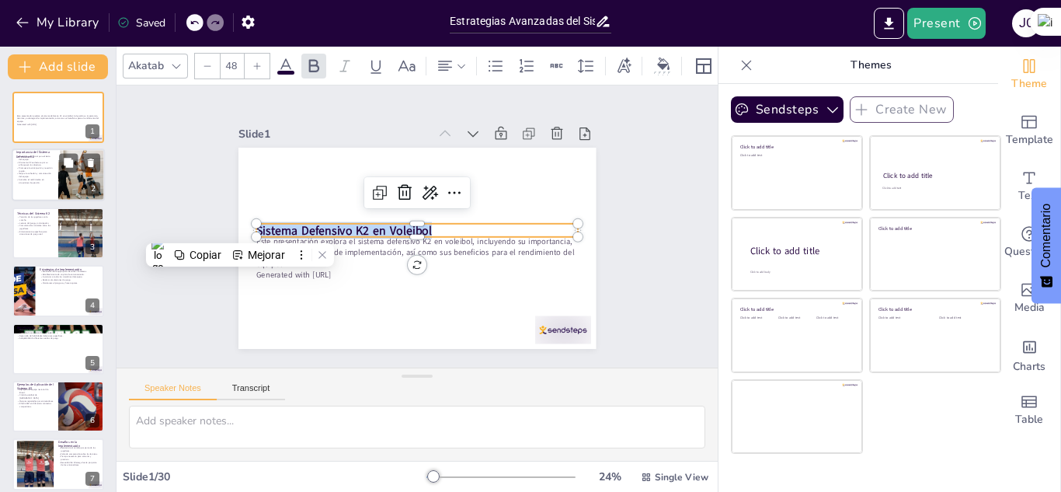
click at [64, 177] on div at bounding box center [82, 175] width 64 height 53
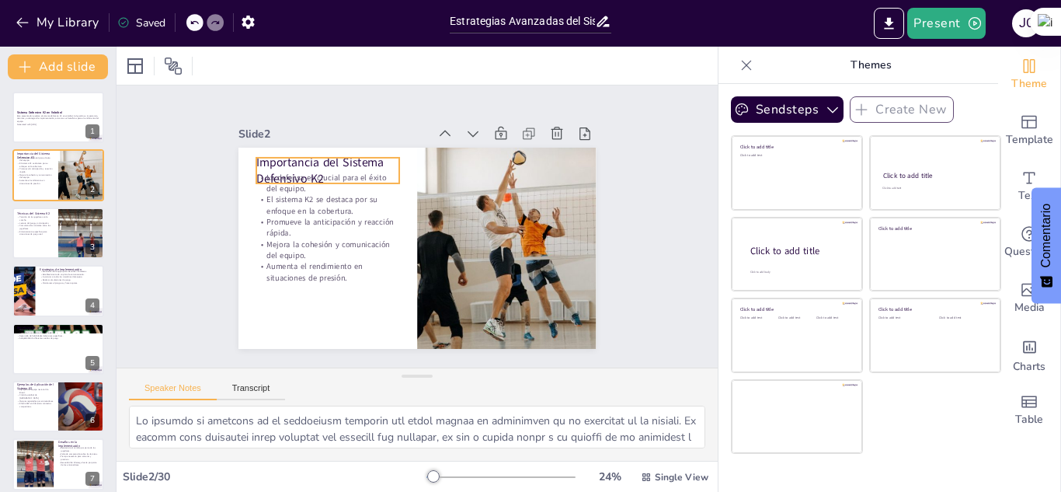
click at [268, 159] on p "Importancia del Sistema Defensivo K2" at bounding box center [341, 153] width 147 height 62
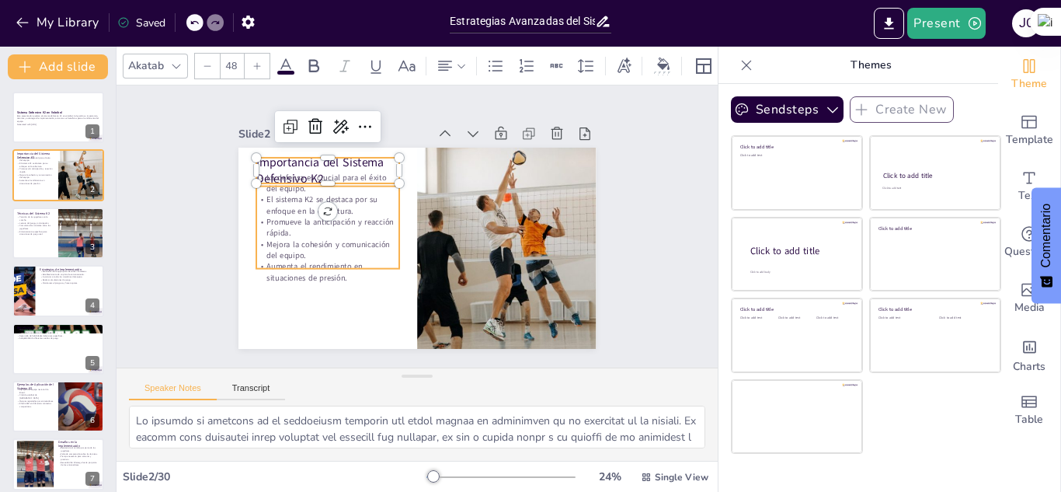
click at [319, 172] on p "La defensa es crucial para el éxito del equipo." at bounding box center [327, 183] width 143 height 23
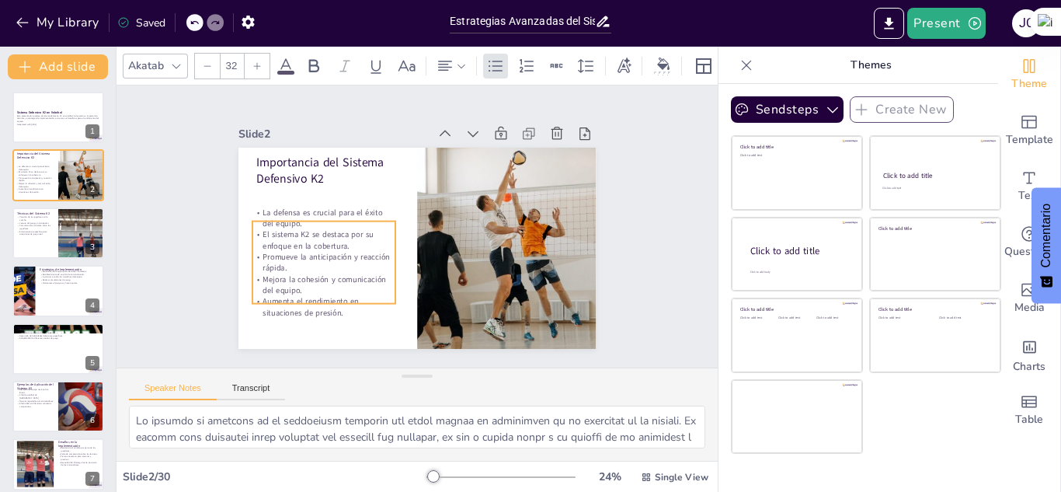
drag, startPoint x: 369, startPoint y: 182, endPoint x: 365, endPoint y: 217, distance: 35.2
click at [365, 217] on p "La defensa es crucial para el éxito del equipo." at bounding box center [341, 172] width 135 height 91
click at [286, 159] on p "Importancia del Sistema Defensivo K2" at bounding box center [358, 139] width 145 height 89
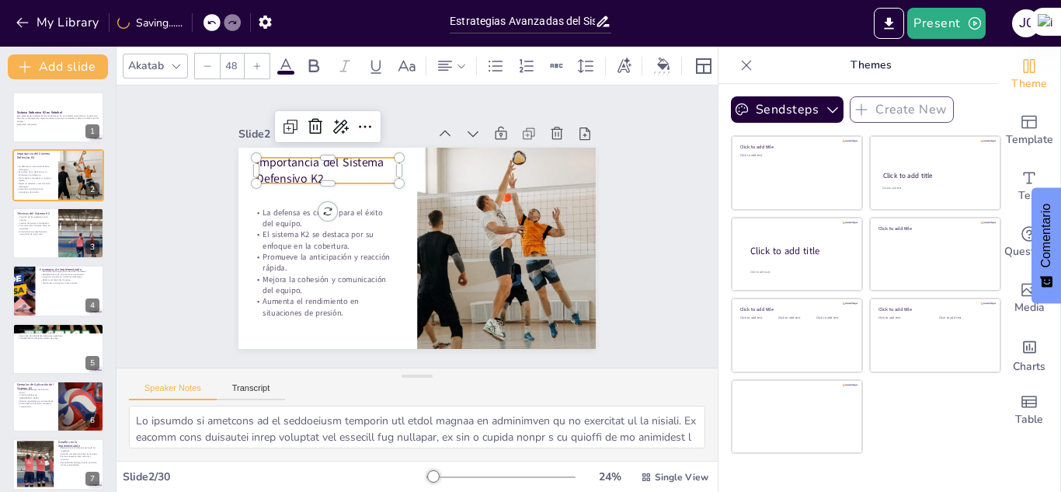
click at [311, 171] on p "Importancia del Sistema Defensivo K2" at bounding box center [341, 153] width 147 height 62
click at [311, 171] on p "Importancia del Sistema Defensivo K2" at bounding box center [334, 162] width 146 height 48
click at [311, 171] on p "Importancia del Sistema Defensivo K2" at bounding box center [327, 170] width 143 height 33
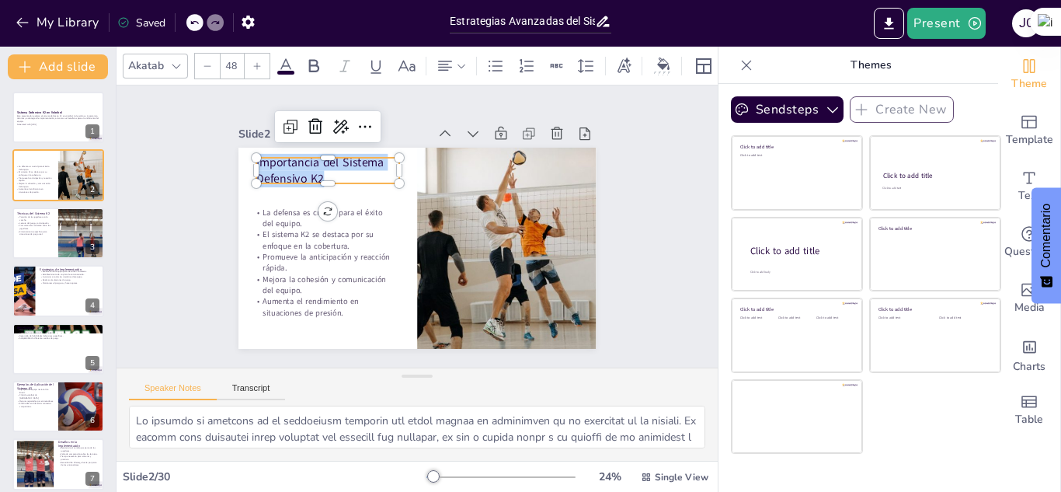
drag, startPoint x: 311, startPoint y: 171, endPoint x: 193, endPoint y: 151, distance: 119.1
click at [193, 151] on div "Slide 1 Sistema Defensivo K2 en Voleibol Este presentación explora el sistema d…" at bounding box center [417, 226] width 499 height 370
copy p "Importancia del Sistema Defensivo K2"
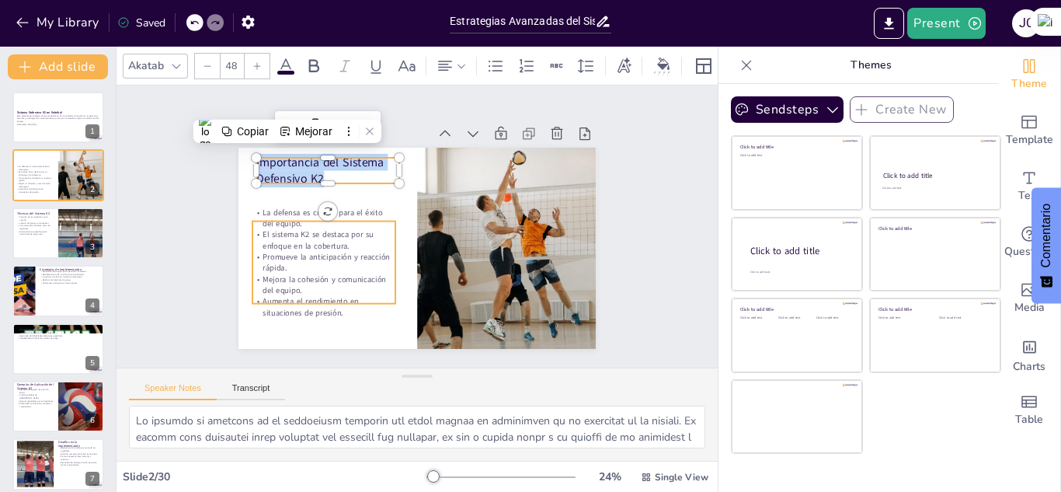
click at [338, 227] on p "El sistema K2 se destaca por su enfoque en la cobertura." at bounding box center [323, 220] width 145 height 51
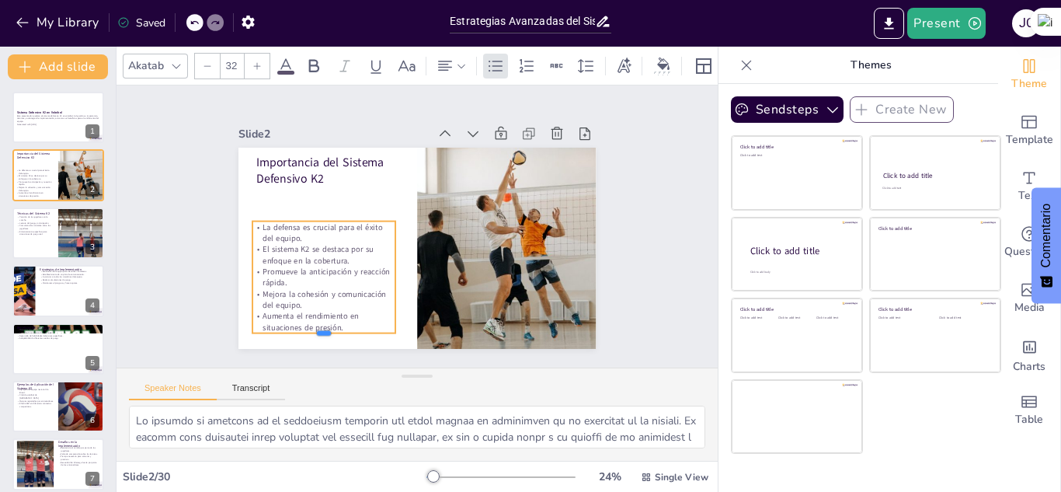
drag, startPoint x: 310, startPoint y: 300, endPoint x: 315, endPoint y: 329, distance: 30.0
click at [315, 329] on div at bounding box center [313, 328] width 144 height 27
click at [335, 322] on p "Aumenta el rendimiento en situaciones de presión." at bounding box center [306, 299] width 145 height 51
click at [335, 322] on p "Aumenta el rendimiento en situaciones de presión." at bounding box center [314, 311] width 145 height 37
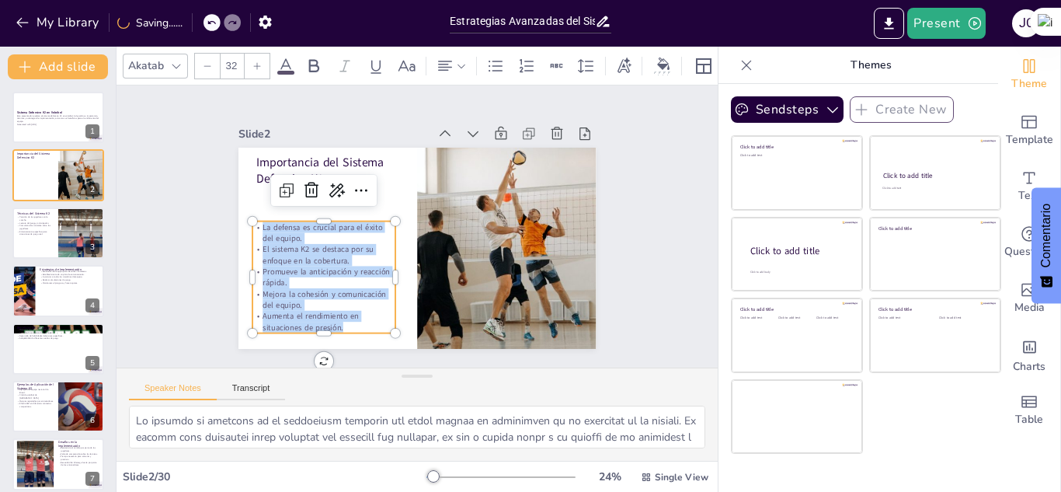
drag, startPoint x: 335, startPoint y: 322, endPoint x: 235, endPoint y: 211, distance: 148.6
click at [235, 211] on div "Importancia del Sistema Defensivo K2 La defensa es crucial para el éxito del eq…" at bounding box center [408, 246] width 409 height 329
copy div "La defensa es crucial para el éxito del equipo. El sistema K2 se destaca por su…"
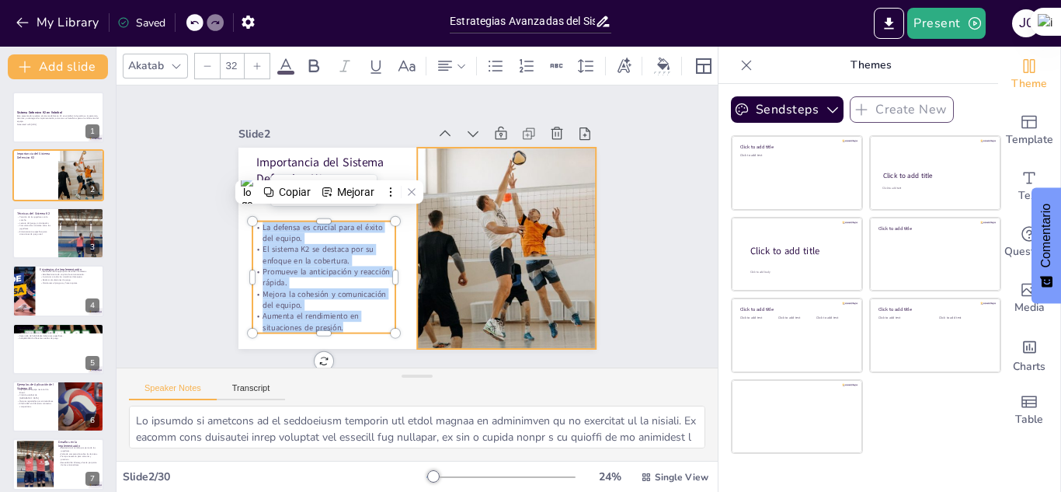
click at [424, 260] on div at bounding box center [452, 311] width 306 height 315
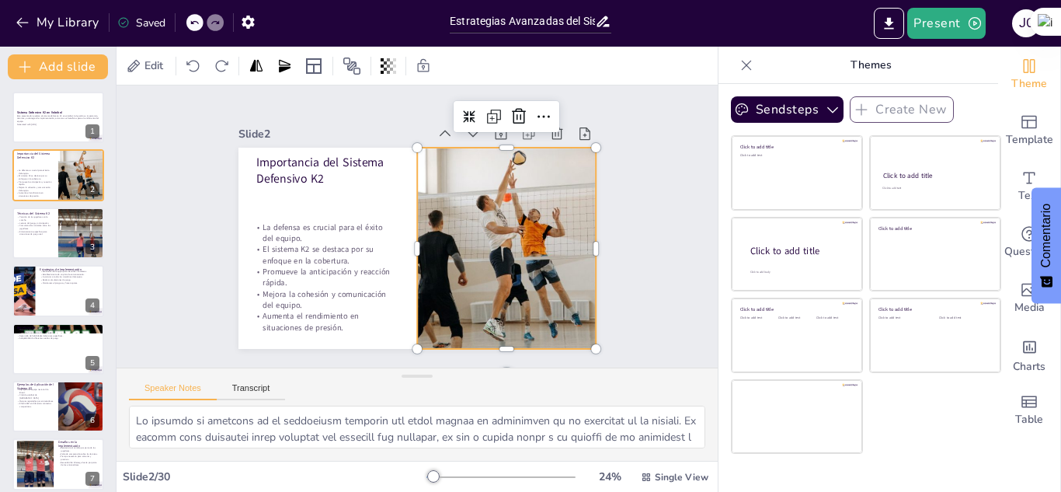
click at [442, 263] on div at bounding box center [496, 274] width 294 height 267
copy div "La defensa es crucial para el éxito del equipo. El sistema K2 se destaca por su…"
click at [416, 189] on div at bounding box center [484, 290] width 312 height 296
drag, startPoint x: 476, startPoint y: 223, endPoint x: 480, endPoint y: 253, distance: 30.6
click at [480, 253] on div at bounding box center [496, 274] width 294 height 267
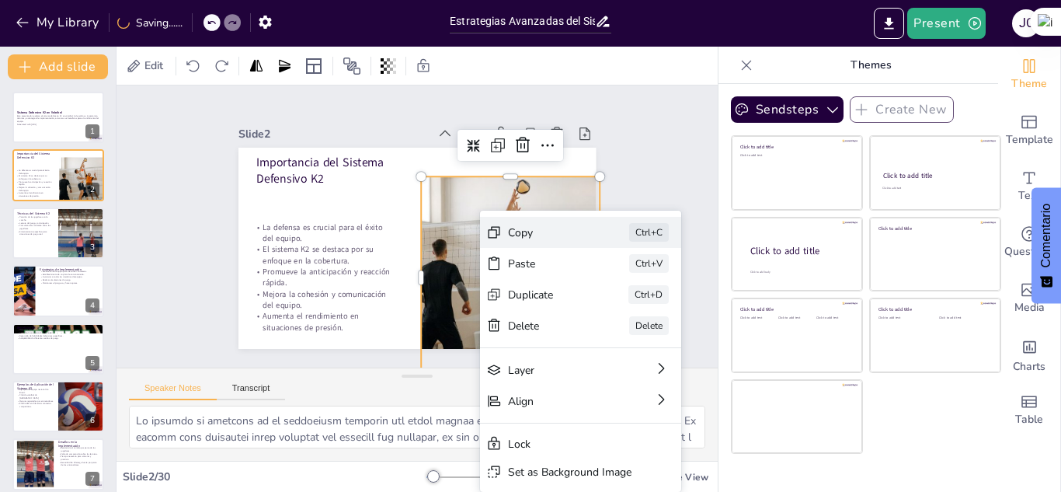
click at [584, 371] on div "Copy" at bounding box center [623, 390] width 78 height 38
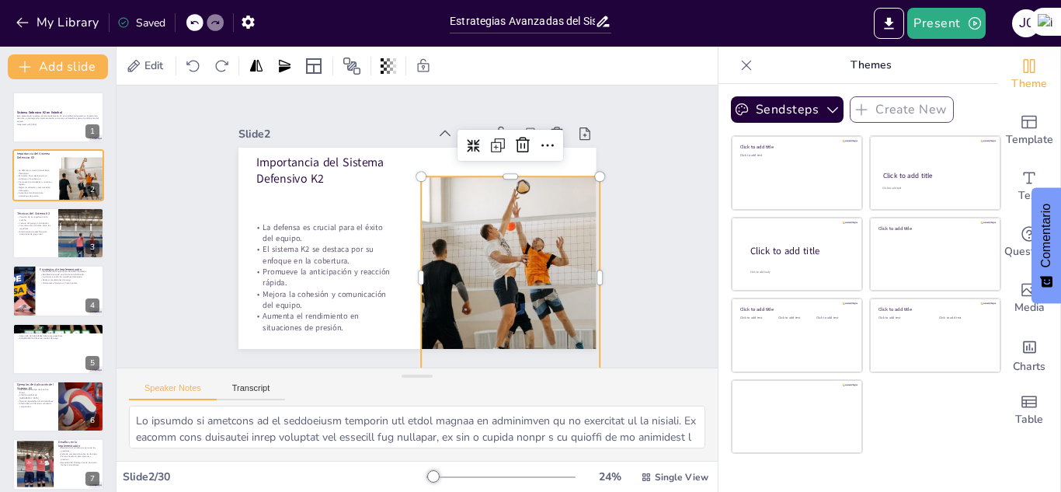
click at [430, 207] on div at bounding box center [490, 303] width 294 height 267
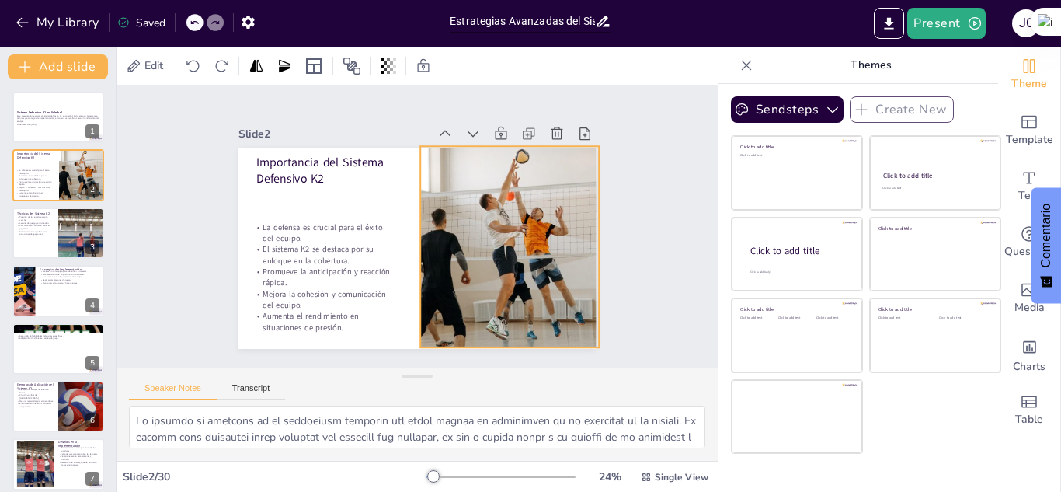
drag, startPoint x: 481, startPoint y: 216, endPoint x: 478, endPoint y: 185, distance: 31.2
click at [478, 185] on div at bounding box center [493, 282] width 305 height 283
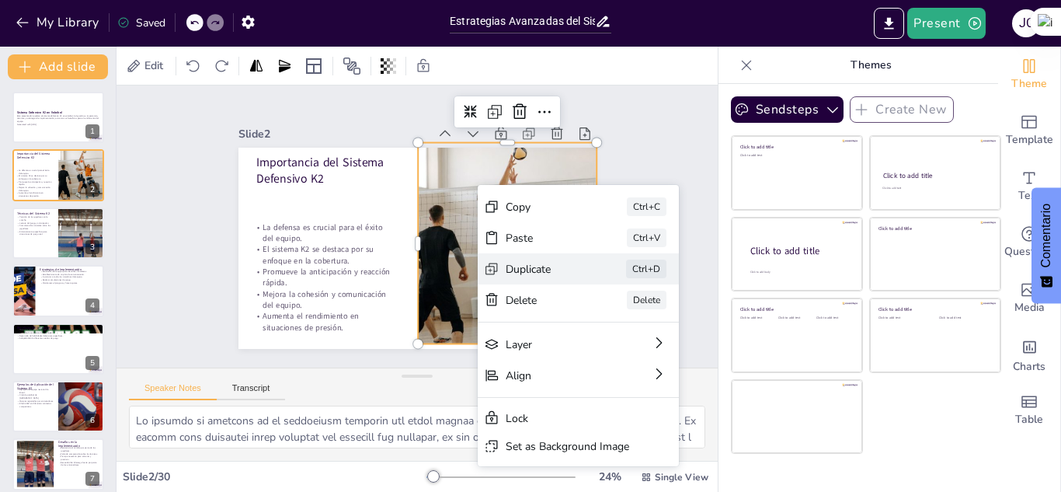
click at [358, 452] on div "Duplicate" at bounding box center [343, 491] width 30 height 78
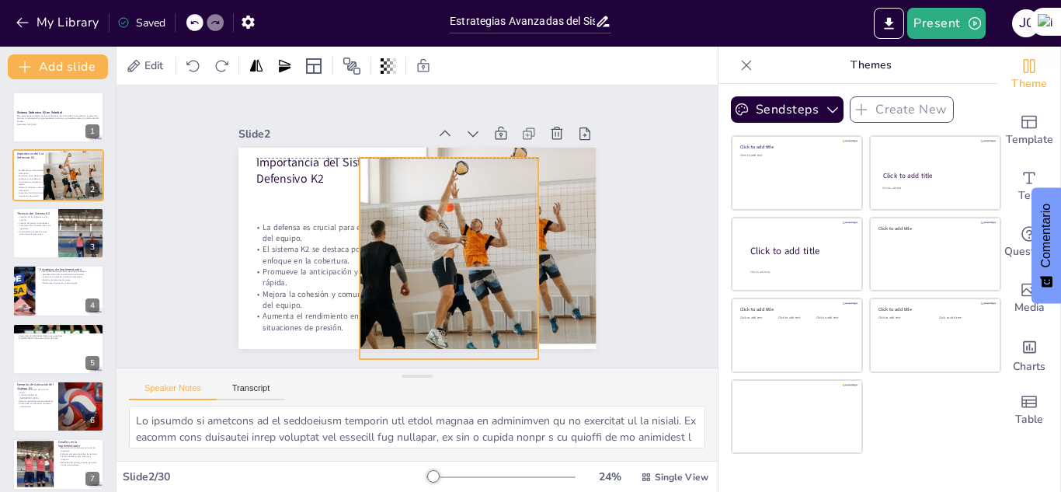
drag, startPoint x: 377, startPoint y: 209, endPoint x: 409, endPoint y: 216, distance: 32.6
click at [409, 216] on div at bounding box center [445, 260] width 263 height 225
click at [444, 203] on div at bounding box center [445, 260] width 263 height 225
click at [445, 246] on div at bounding box center [430, 270] width 312 height 296
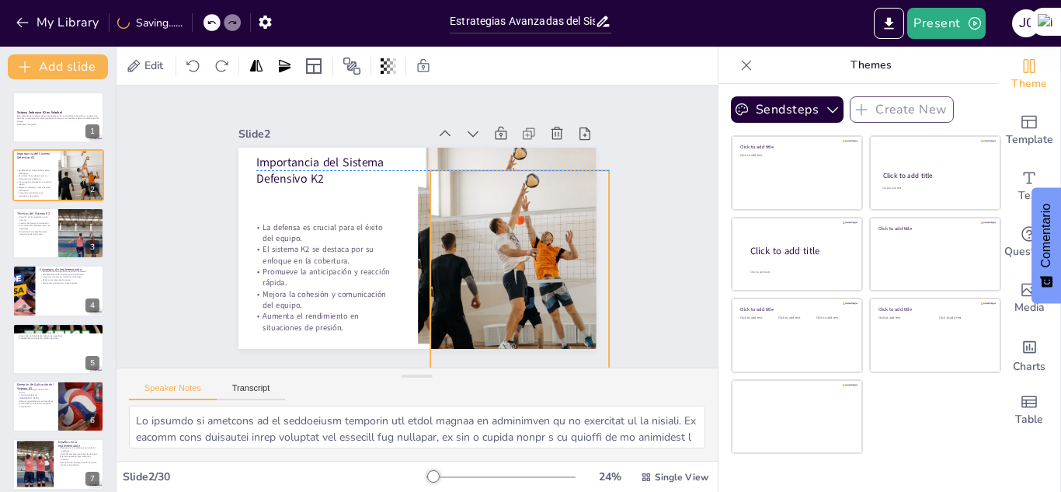
drag, startPoint x: 477, startPoint y: 226, endPoint x: 548, endPoint y: 237, distance: 71.5
click at [548, 237] on div at bounding box center [508, 291] width 280 height 247
click at [425, 300] on div at bounding box center [514, 281] width 263 height 225
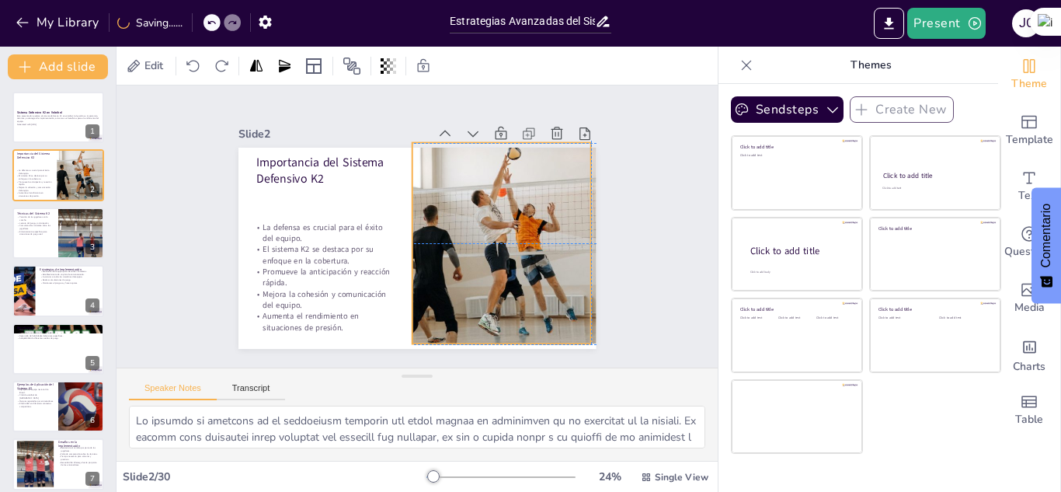
drag, startPoint x: 425, startPoint y: 300, endPoint x: 409, endPoint y: 270, distance: 33.7
click at [409, 270] on div at bounding box center [482, 283] width 312 height 296
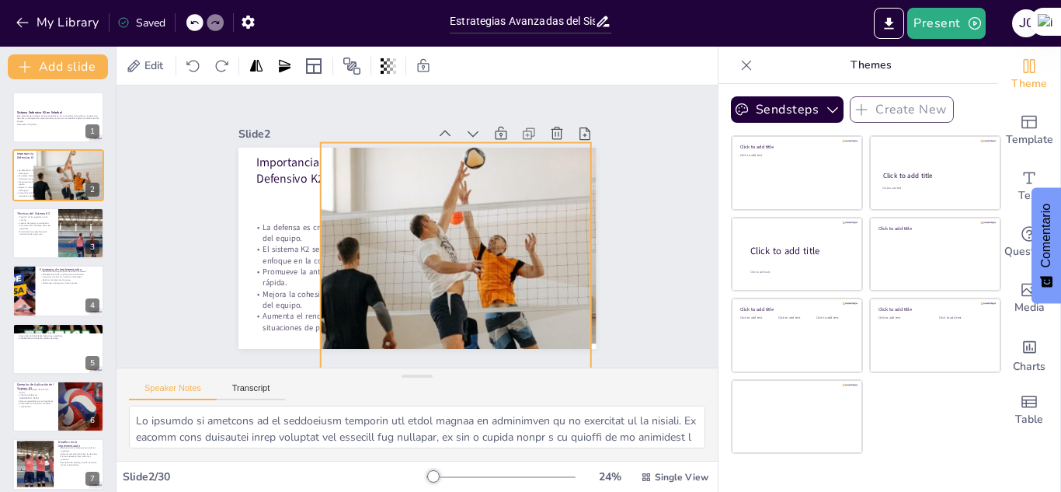
drag, startPoint x: 400, startPoint y: 342, endPoint x: 308, endPoint y: 337, distance: 91.8
click at [308, 337] on div "Importancia del Sistema Defensivo K2 La defensa es crucial para el éxito del eq…" at bounding box center [406, 245] width 410 height 354
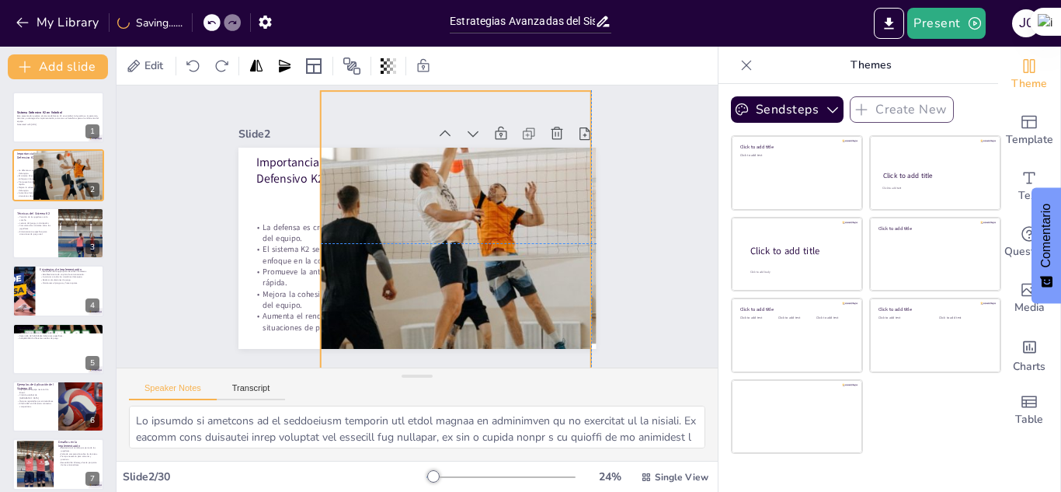
drag, startPoint x: 468, startPoint y: 287, endPoint x: 468, endPoint y: 234, distance: 52.8
click at [468, 234] on div at bounding box center [451, 251] width 423 height 375
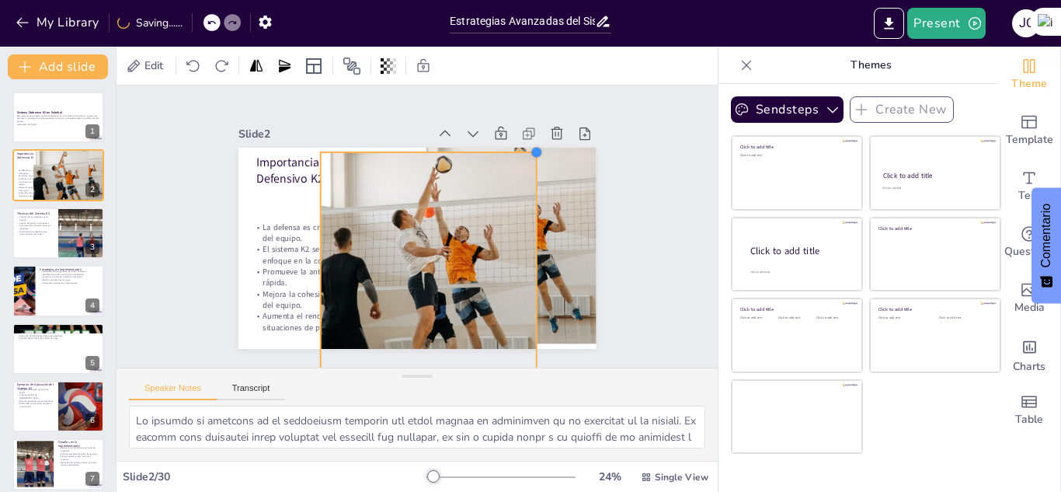
drag, startPoint x: 581, startPoint y: 89, endPoint x: 527, endPoint y: 169, distance: 97.4
click at [527, 169] on div "Importancia del Sistema Defensivo K2 La defensa es crucial para el éxito del eq…" at bounding box center [395, 222] width 271 height 392
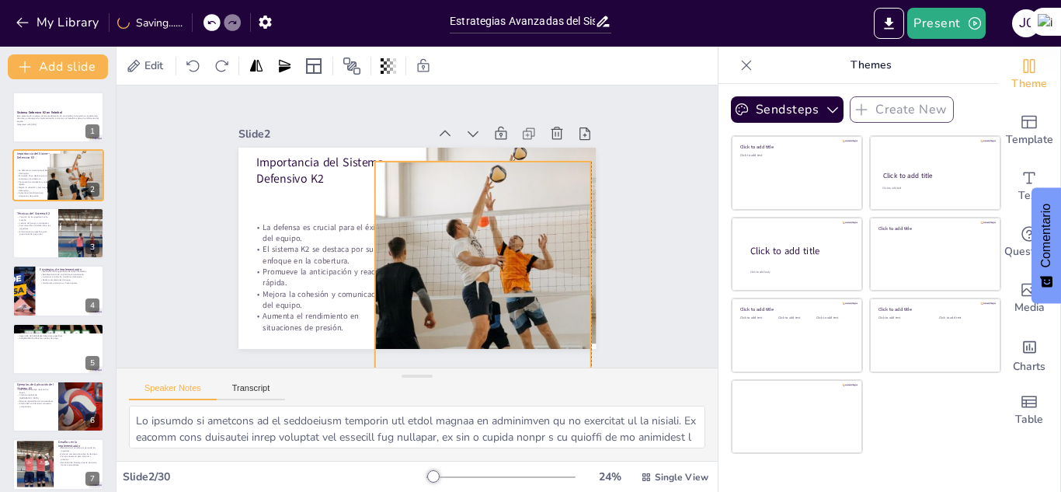
drag, startPoint x: 453, startPoint y: 217, endPoint x: 509, endPoint y: 226, distance: 56.7
click at [509, 226] on div at bounding box center [483, 283] width 295 height 243
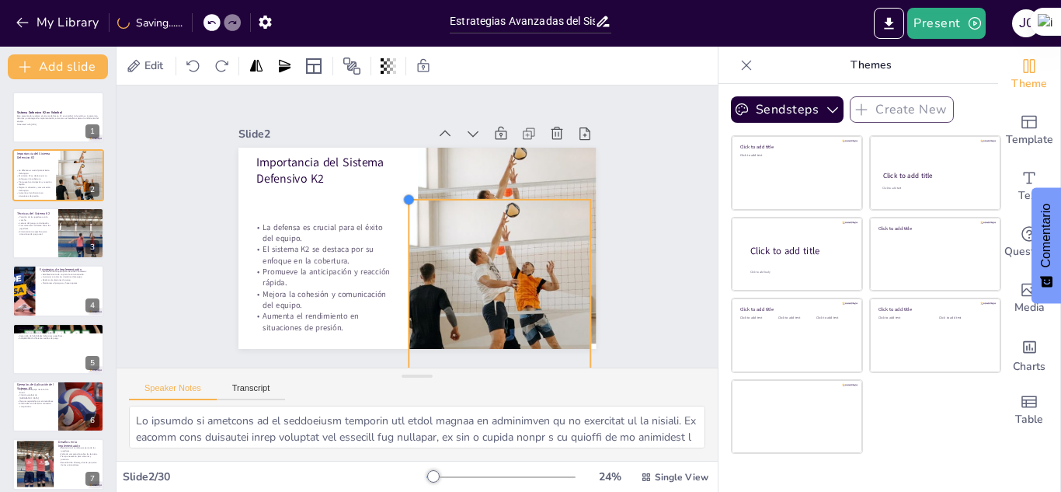
drag, startPoint x: 363, startPoint y: 156, endPoint x: 416, endPoint y: 194, distance: 65.8
click at [416, 194] on div "Importancia del Sistema Defensivo K2 La defensa es crucial para el éxito del eq…" at bounding box center [417, 248] width 357 height 201
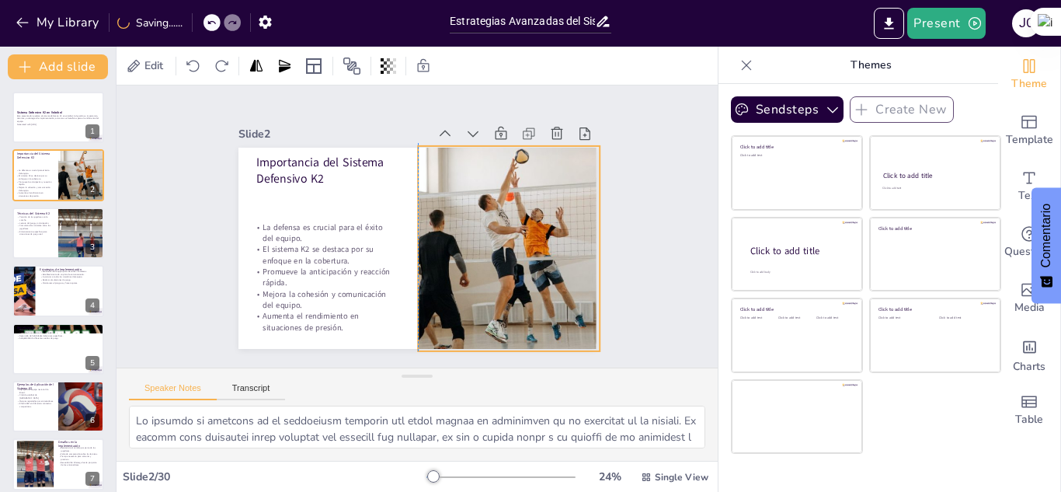
drag, startPoint x: 529, startPoint y: 267, endPoint x: 537, endPoint y: 213, distance: 54.2
click at [537, 213] on div at bounding box center [509, 248] width 248 height 205
click at [657, 256] on div "Slide 1 Sistema Defensivo K2 en Voleibol Este presentación explora el sistema d…" at bounding box center [417, 226] width 628 height 343
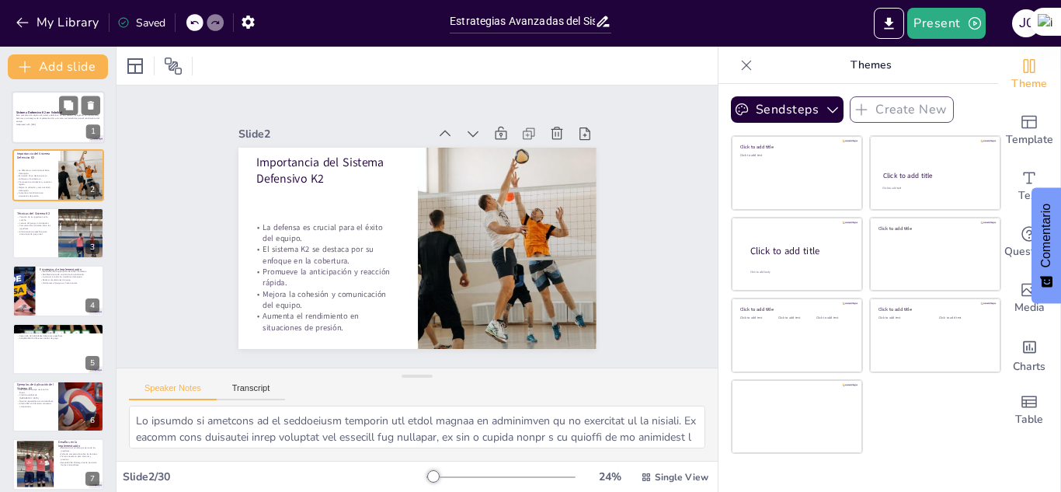
click at [39, 112] on strong "Sistema Defensivo K2 en Voleibol" at bounding box center [39, 112] width 46 height 4
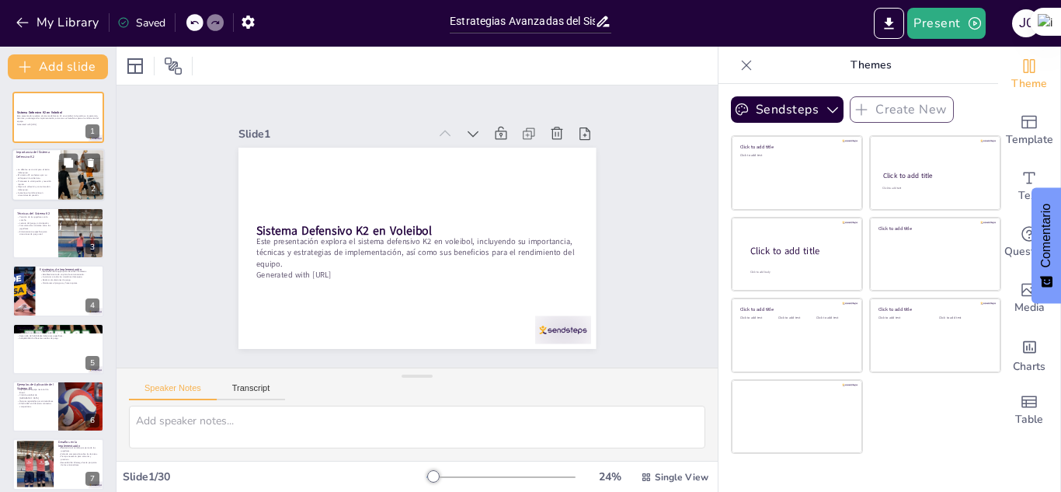
click at [34, 162] on div at bounding box center [58, 175] width 93 height 53
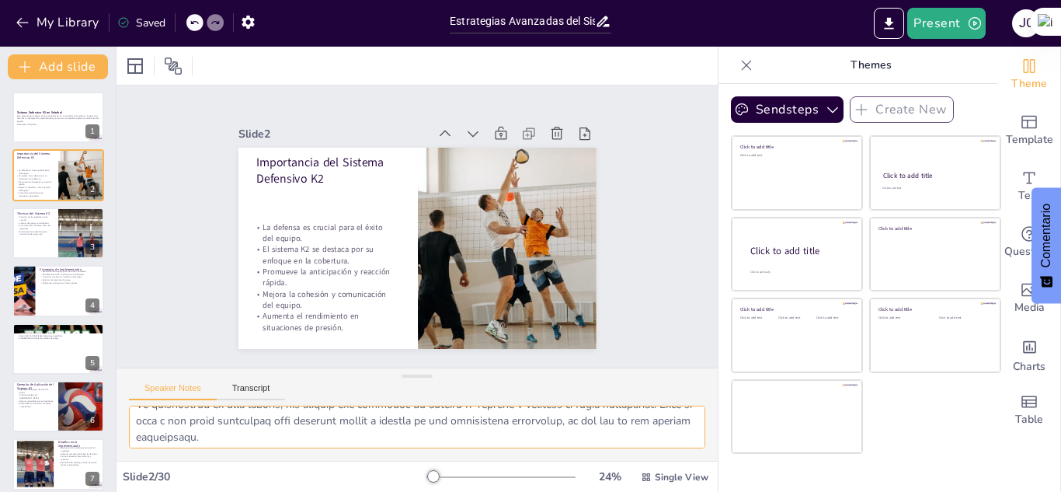
scroll to position [183, 0]
drag, startPoint x: 134, startPoint y: 417, endPoint x: 323, endPoint y: 460, distance: 193.6
click at [323, 460] on div at bounding box center [417, 433] width 601 height 55
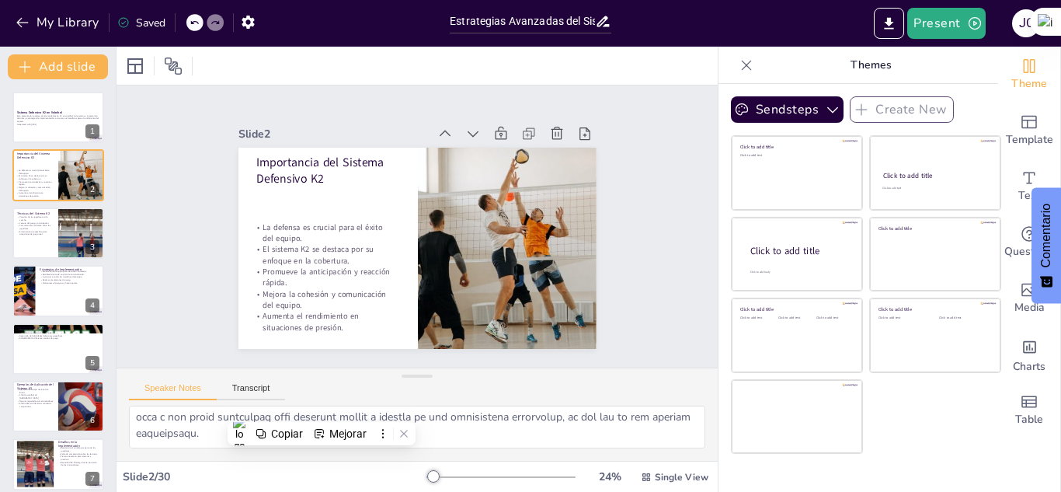
click at [398, 399] on div "Speaker Notes Transcript" at bounding box center [417, 386] width 601 height 37
click at [0, 0] on sider-quick-compose-btn at bounding box center [0, 0] width 0 height 0
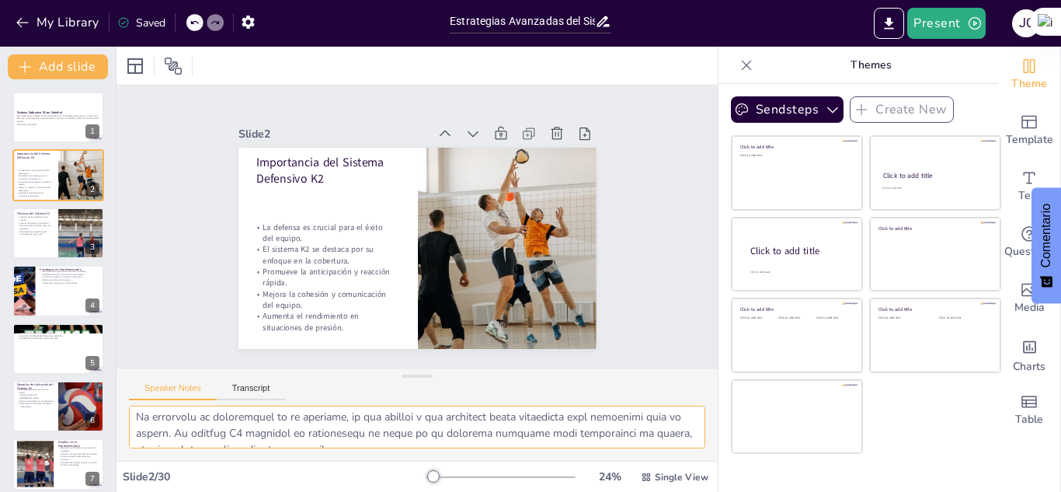
scroll to position [0, 0]
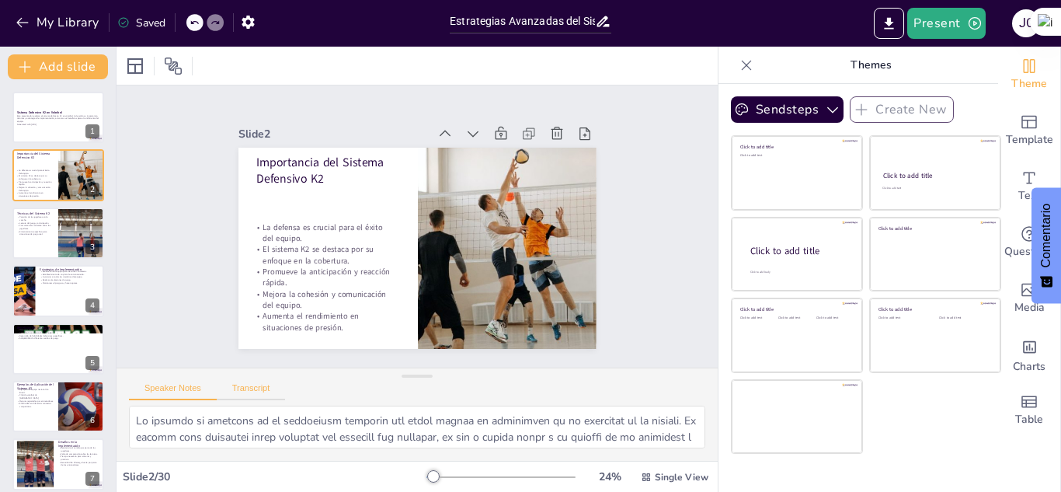
click at [234, 396] on button "Transcript" at bounding box center [251, 391] width 69 height 17
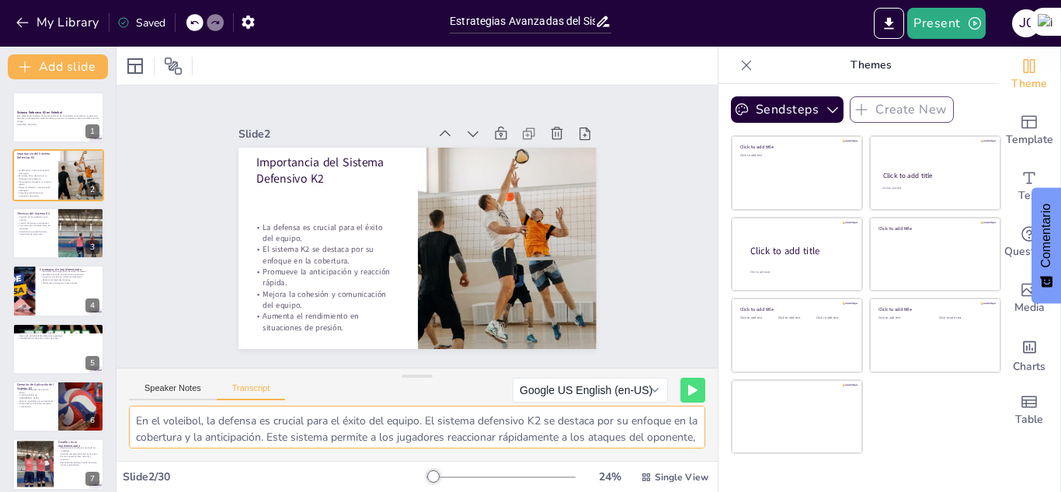
scroll to position [69, 0]
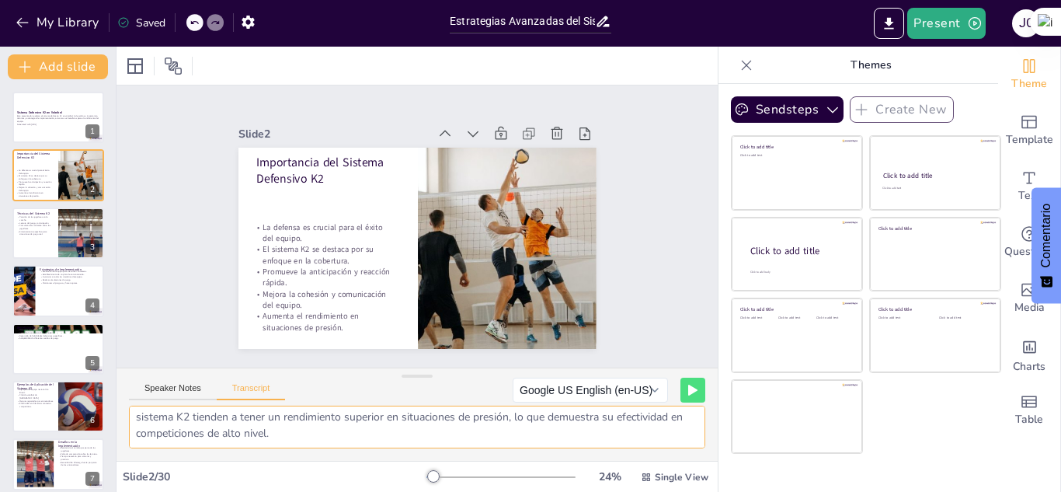
drag, startPoint x: 134, startPoint y: 417, endPoint x: 440, endPoint y: 487, distance: 314.0
click at [440, 487] on div "Slide 1 Sistema Defensivo K2 en Voleibol Este presentación explora el sistema d…" at bounding box center [417, 269] width 601 height 445
click at [47, 236] on div at bounding box center [58, 233] width 93 height 53
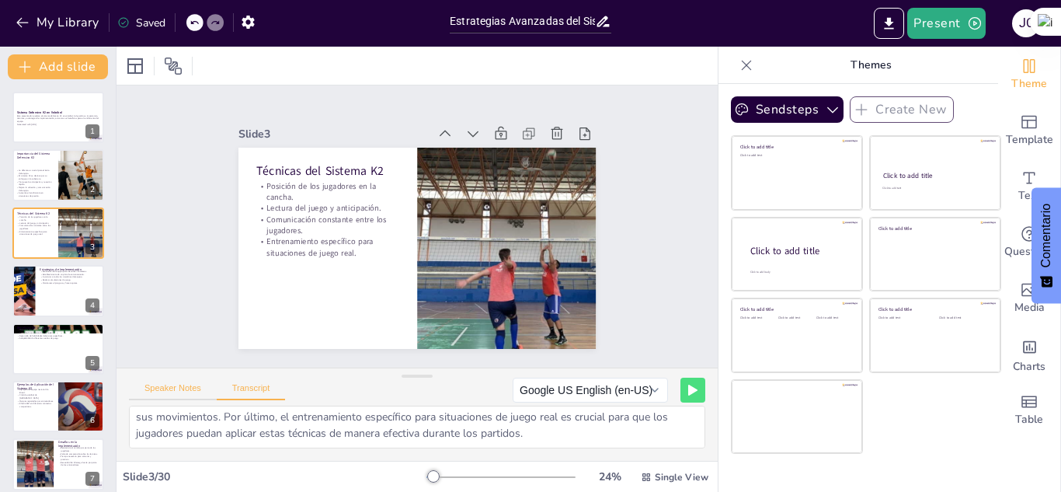
click at [171, 391] on button "Speaker Notes" at bounding box center [173, 391] width 88 height 17
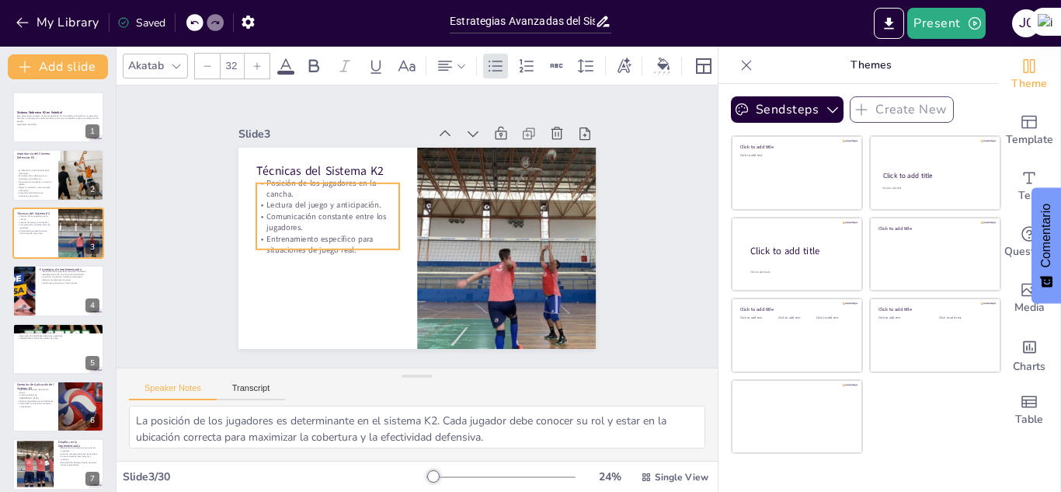
click at [339, 237] on p "Entrenamiento específico para situaciones de juego real." at bounding box center [334, 189] width 129 height 102
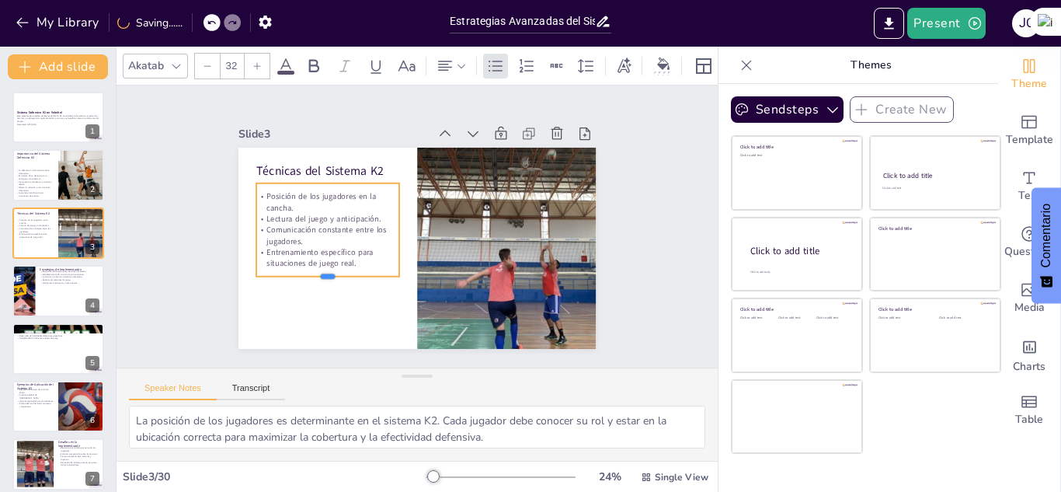
drag, startPoint x: 312, startPoint y: 246, endPoint x: 319, endPoint y: 273, distance: 28.1
click at [319, 273] on div at bounding box center [315, 253] width 140 height 56
click at [344, 257] on p "Entrenamiento específico para situaciones de juego real." at bounding box center [322, 228] width 143 height 65
click at [343, 257] on p "Entrenamiento específico para situaciones de juego real." at bounding box center [325, 248] width 145 height 37
click at [343, 257] on p "Entrenamiento específico para situaciones de juego real." at bounding box center [323, 238] width 145 height 51
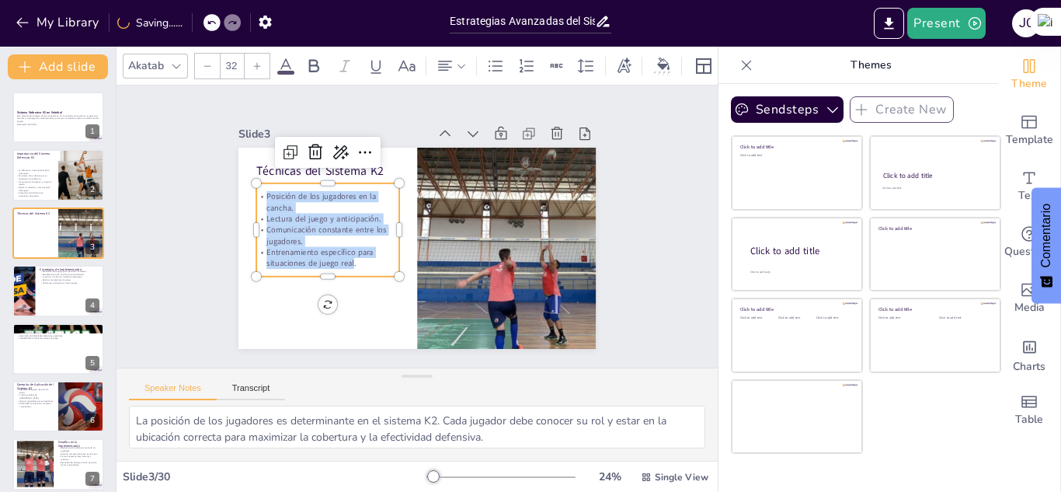
drag, startPoint x: 343, startPoint y: 257, endPoint x: 243, endPoint y: 184, distance: 123.4
click at [243, 184] on div "Técnicas del Sistema K2 Posición de los jugadores en la cancha. Lectura del jue…" at bounding box center [417, 248] width 357 height 201
copy div "Posición de los jugadores en la cancha. Lectura del juego y anticipación. Comun…"
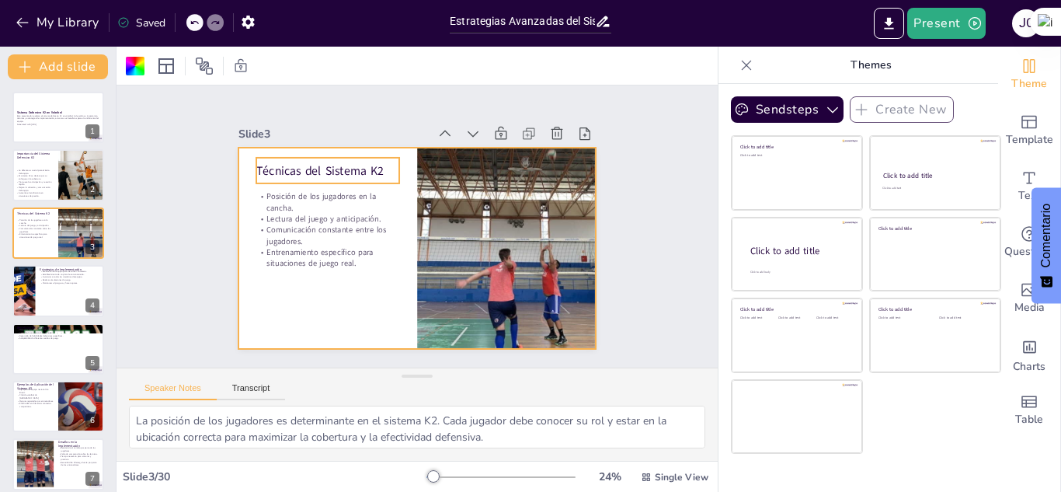
click at [305, 165] on p "Técnicas del Sistema K2" at bounding box center [334, 161] width 144 height 32
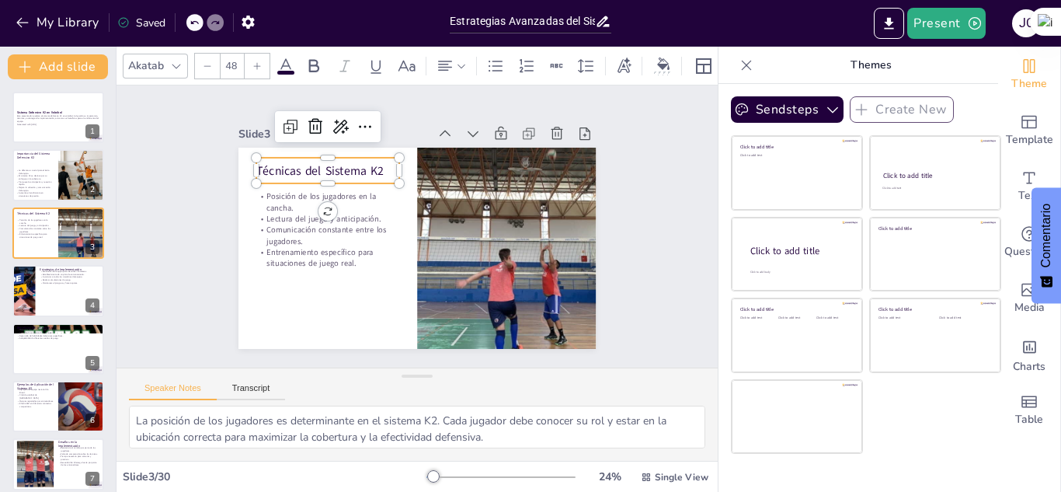
click at [375, 162] on p "Técnicas del Sistema K2" at bounding box center [342, 153] width 144 height 46
click at [369, 162] on p "Técnicas del Sistema K2" at bounding box center [336, 152] width 144 height 46
click at [369, 162] on p "Técnicas del Sistema K2" at bounding box center [328, 161] width 144 height 32
click at [411, 162] on p "Técnicas del Sistema K2" at bounding box center [441, 118] width 60 height 141
click at [369, 162] on p "Técnicas del Sistema K2" at bounding box center [344, 143] width 141 height 60
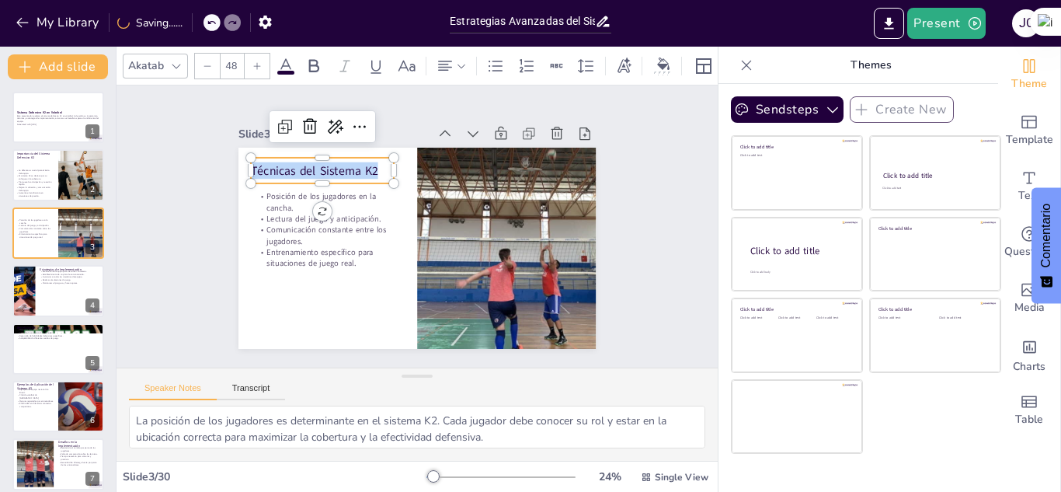
drag, startPoint x: 369, startPoint y: 162, endPoint x: 216, endPoint y: 167, distance: 153.2
click at [216, 167] on div "Slide 1 Sistema Defensivo K2 en Voleibol Este presentación explora el sistema d…" at bounding box center [417, 226] width 444 height 245
copy p "Técnicas del Sistema K2"
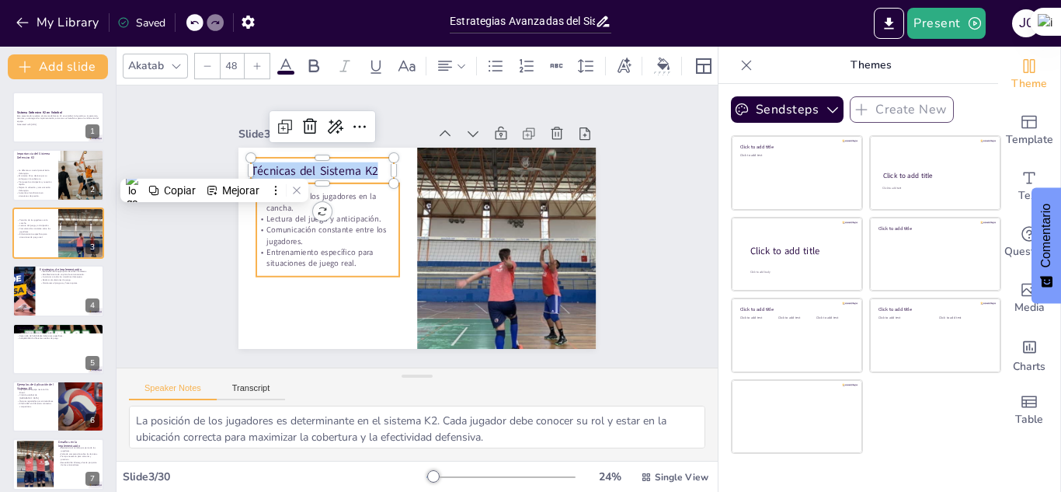
click at [389, 268] on div "Posición de los jugadores en la cancha. Lectura del juego y anticipación. Comun…" at bounding box center [465, 302] width 152 height 171
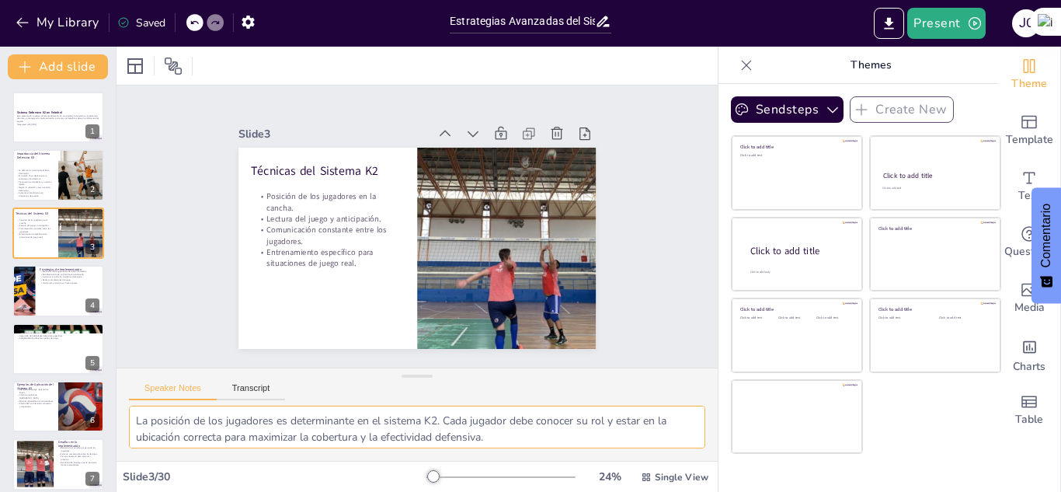
scroll to position [102, 0]
drag, startPoint x: 133, startPoint y: 417, endPoint x: 629, endPoint y: 447, distance: 496.6
click at [629, 447] on textarea "La posición de los jugadores es determinante en el sistema K2. Cada jugador deb…" at bounding box center [417, 427] width 577 height 43
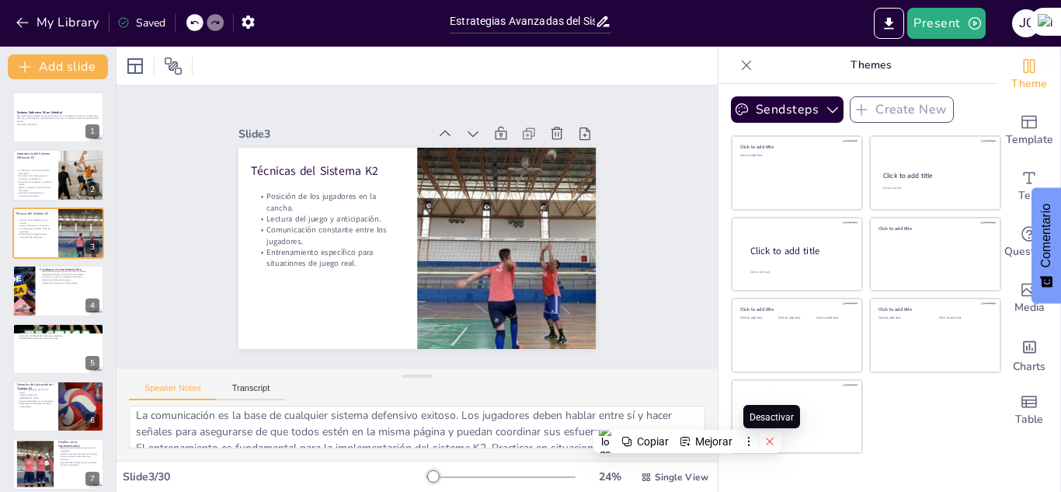
click at [771, 439] on icon at bounding box center [769, 440] width 7 height 7
click at [392, 403] on div "Speaker Notes Transcript" at bounding box center [417, 386] width 601 height 37
click at [742, 64] on icon at bounding box center [747, 65] width 10 height 10
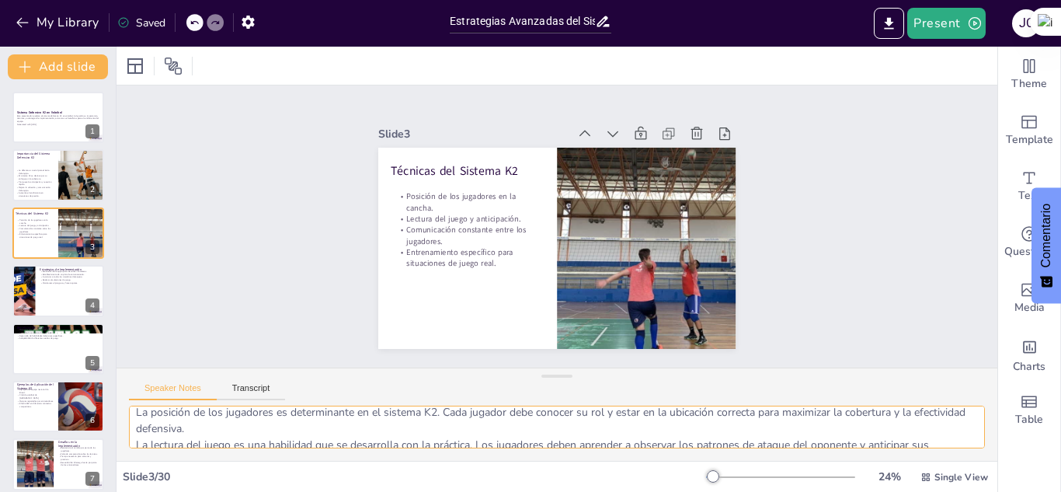
scroll to position [0, 0]
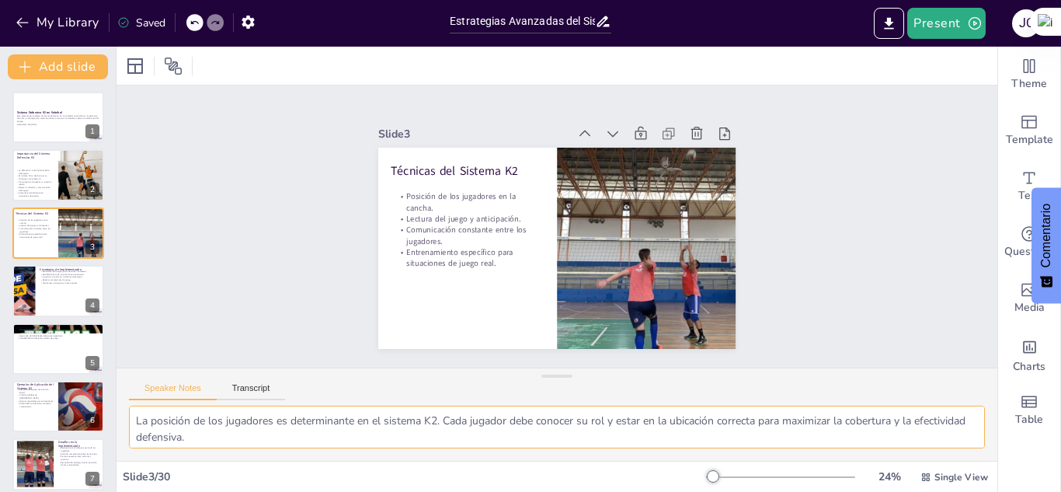
click at [134, 417] on textarea "La posición de los jugadores es determinante en el sistema K2. Cada jugador deb…" at bounding box center [557, 427] width 856 height 43
drag, startPoint x: 134, startPoint y: 417, endPoint x: 324, endPoint y: 449, distance: 193.0
click at [324, 449] on div "La posición de los jugadores es determinante en el sistema K2. Cada jugador deb…" at bounding box center [557, 433] width 881 height 55
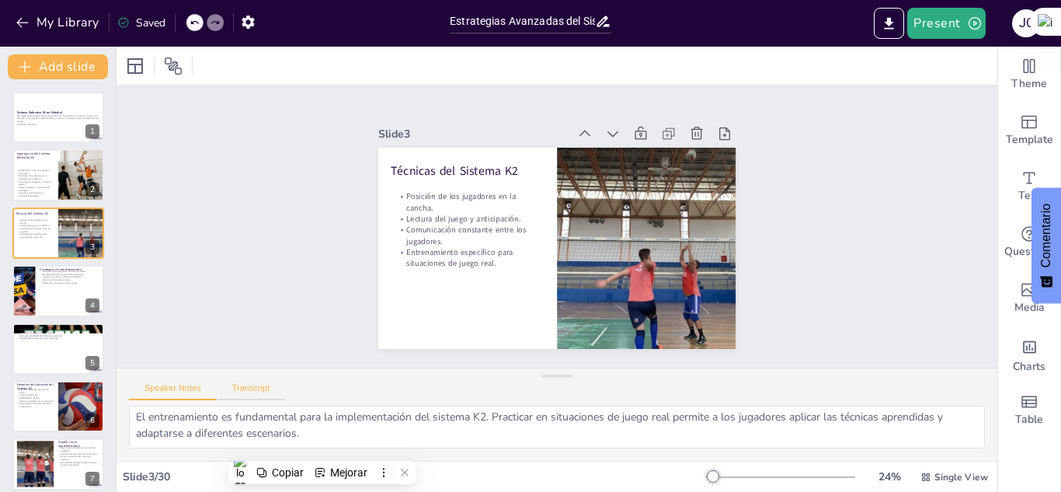
click at [253, 395] on button "Transcript" at bounding box center [251, 391] width 69 height 17
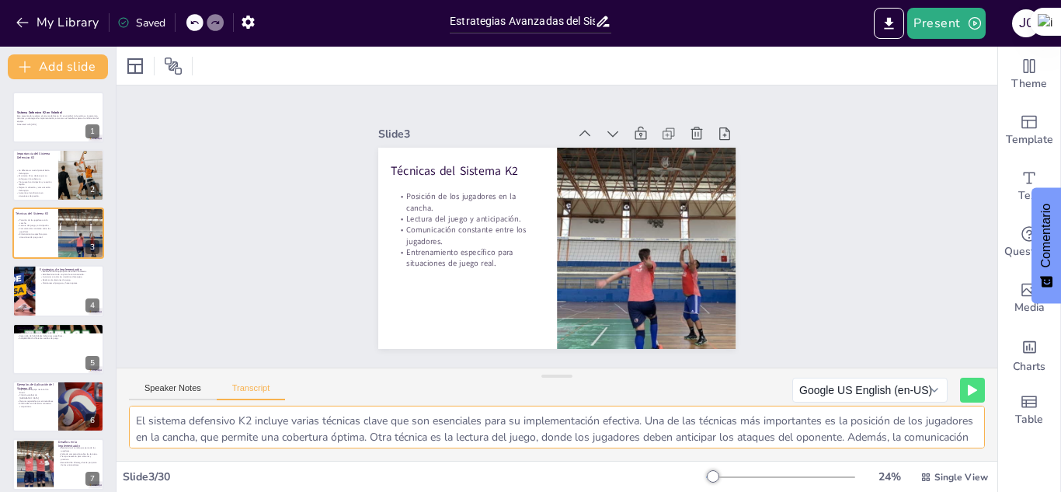
click at [135, 416] on textarea "El sistema defensivo K2 incluye varias técnicas clave que son esenciales para s…" at bounding box center [557, 427] width 856 height 43
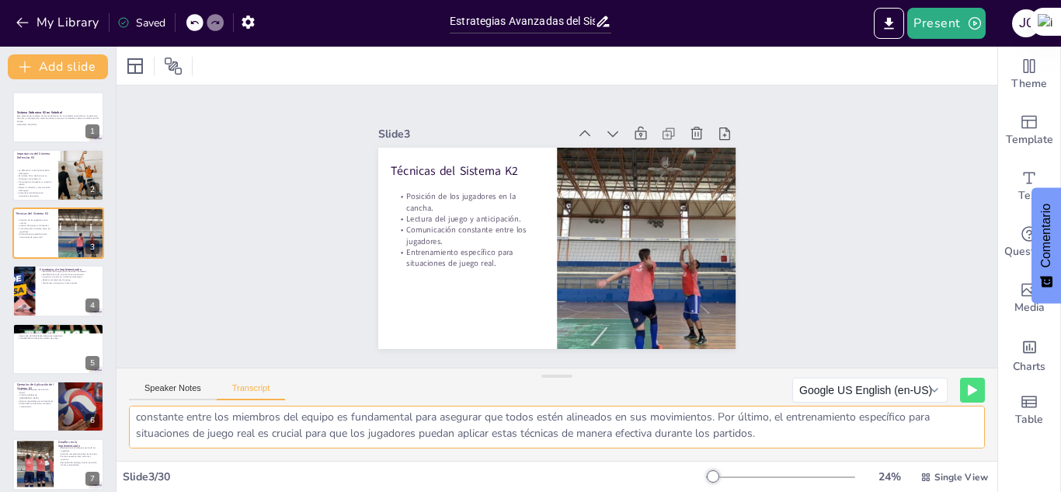
drag, startPoint x: 135, startPoint y: 416, endPoint x: 894, endPoint y: 518, distance: 765.3
click at [894, 491] on html "My Library Saved Estrategias Avanzadas del Sistema Defensivo K2 en Voleibol Pre…" at bounding box center [530, 246] width 1061 height 492
click at [54, 290] on div at bounding box center [58, 290] width 93 height 53
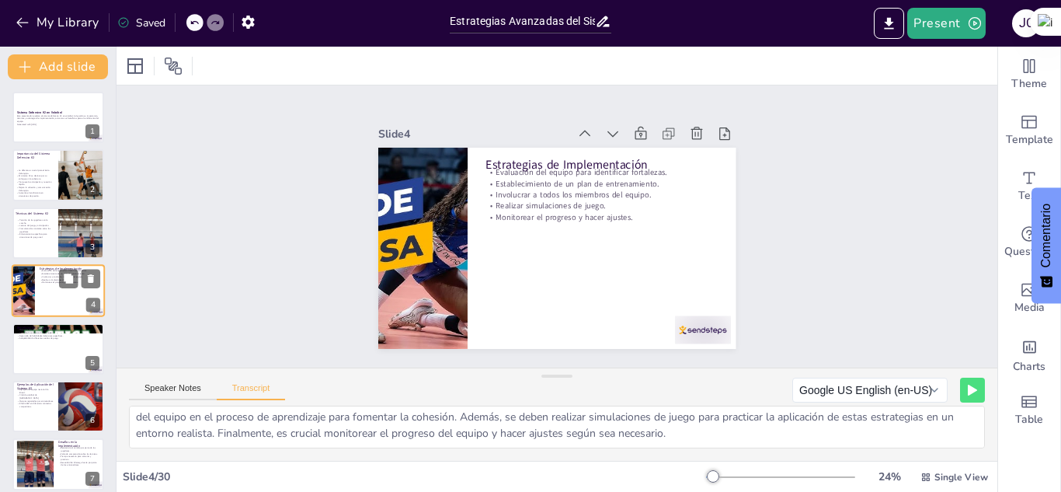
scroll to position [5, 0]
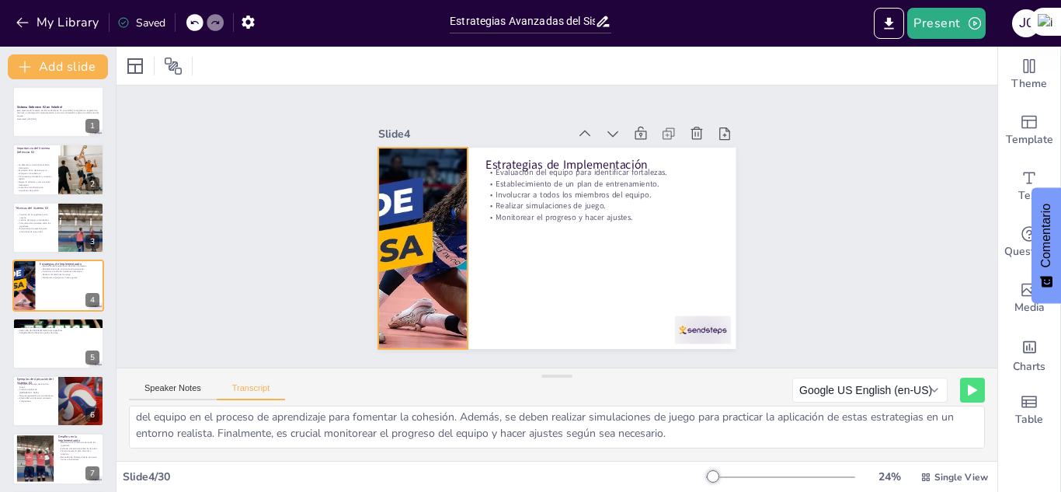
click at [426, 272] on div at bounding box center [421, 234] width 377 height 238
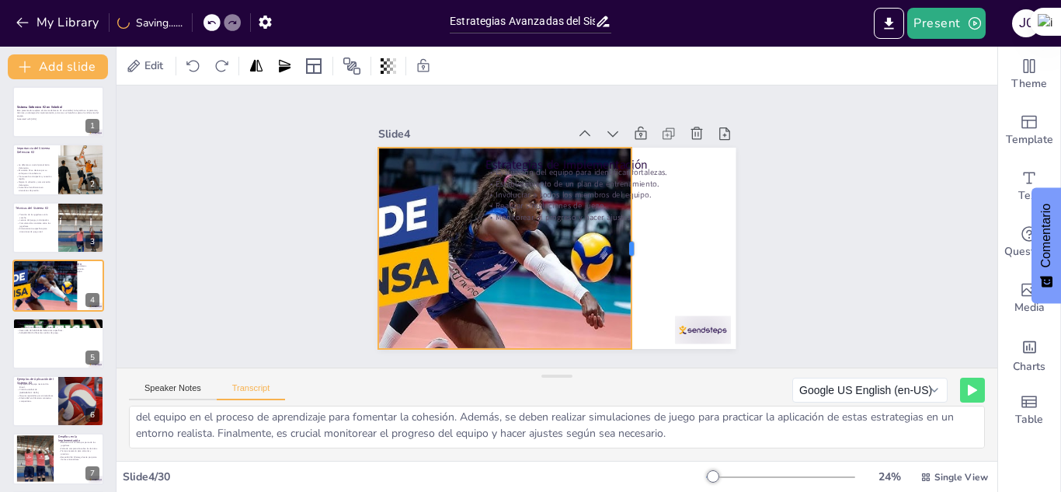
drag, startPoint x: 458, startPoint y: 242, endPoint x: 622, endPoint y: 260, distance: 165.0
click at [622, 260] on div at bounding box center [635, 256] width 33 height 201
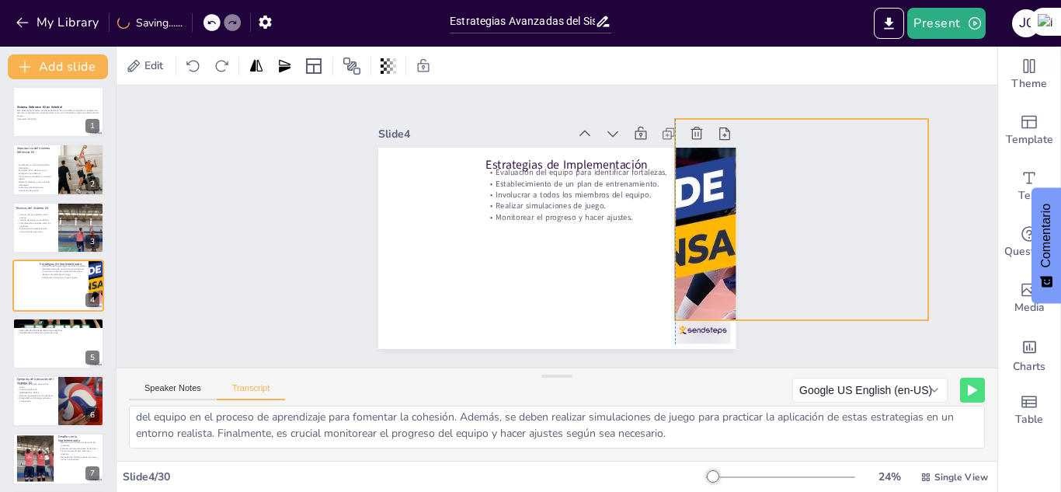
drag, startPoint x: 540, startPoint y: 277, endPoint x: 839, endPoint y: 249, distance: 300.5
click at [839, 249] on div "Slide 1 Sistema Defensivo K2 en Voleibol Este presentación explora el sistema d…" at bounding box center [557, 226] width 906 height 373
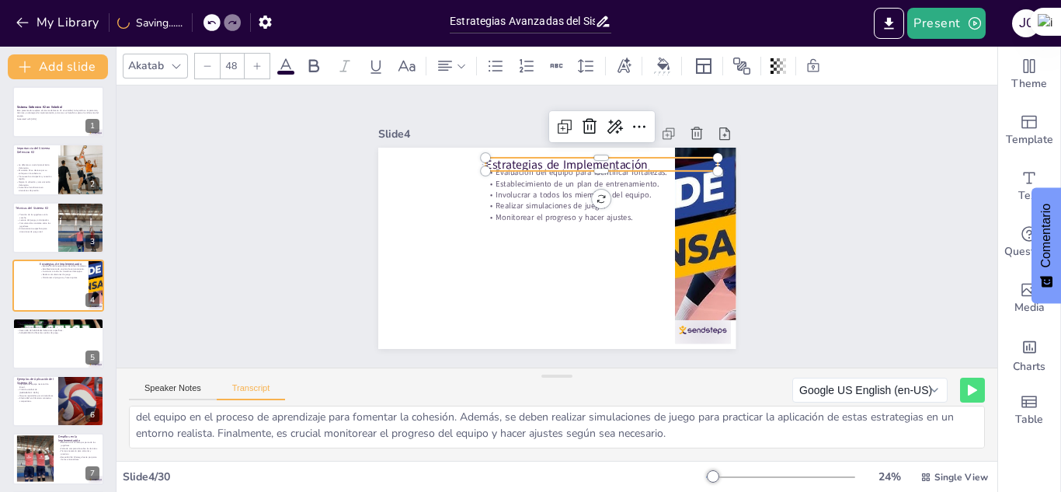
click at [526, 160] on p "Estrategias de Implementación" at bounding box center [623, 188] width 219 height 110
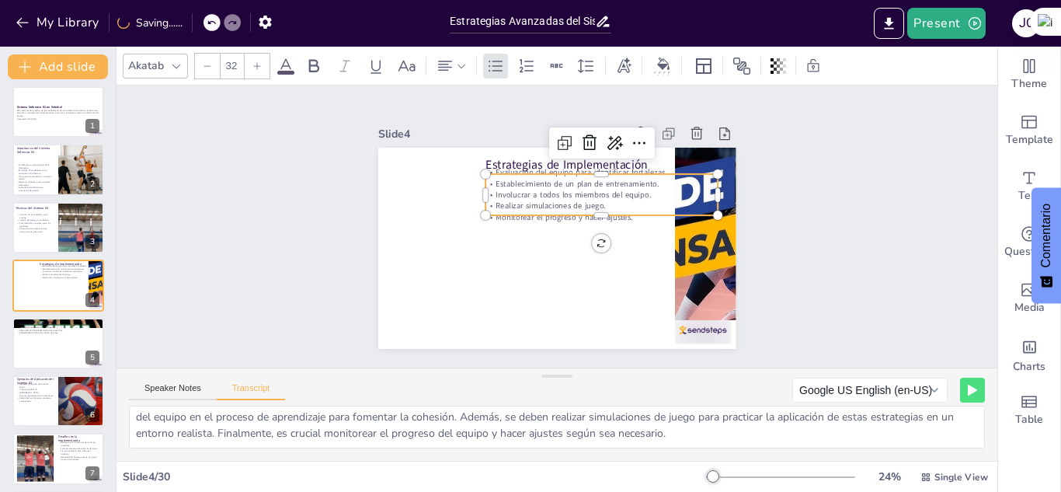
click at [534, 197] on p "Realizar simulaciones de juego." at bounding box center [605, 215] width 230 height 59
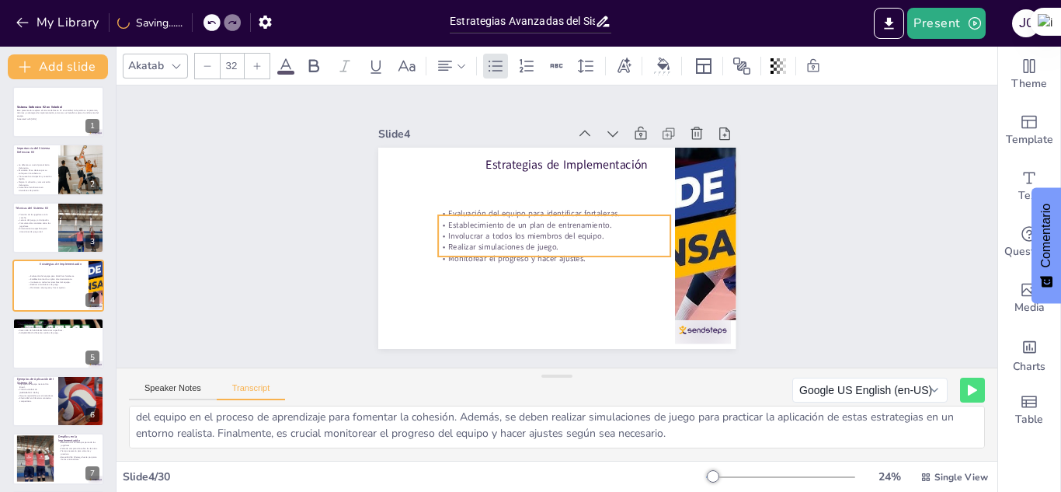
drag, startPoint x: 523, startPoint y: 187, endPoint x: 476, endPoint y: 228, distance: 62.8
click at [495, 228] on p "Involucrar a todos los miembros del equipo." at bounding box center [547, 228] width 105 height 217
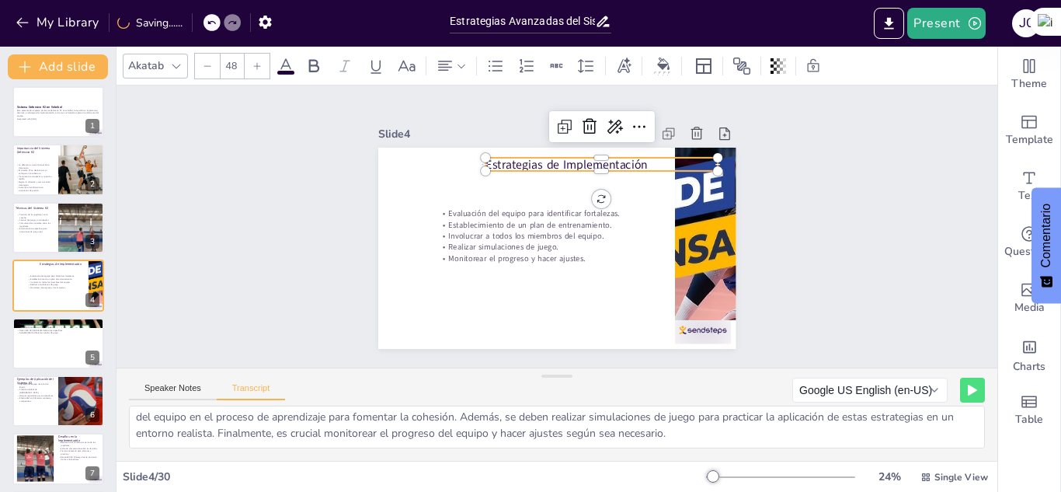
click at [609, 157] on p "Estrategias de Implementación" at bounding box center [630, 202] width 198 height 150
click at [634, 155] on p "Estrategias de Implementación" at bounding box center [608, 169] width 233 height 41
click at [634, 155] on p "Estrategias de Implementación" at bounding box center [627, 195] width 210 height 131
drag, startPoint x: 634, startPoint y: 156, endPoint x: 306, endPoint y: 180, distance: 328.8
click at [306, 180] on div "Slide 1 Sistema Defensivo K2 en Voleibol Este presentación explora el sistema d…" at bounding box center [557, 226] width 881 height 282
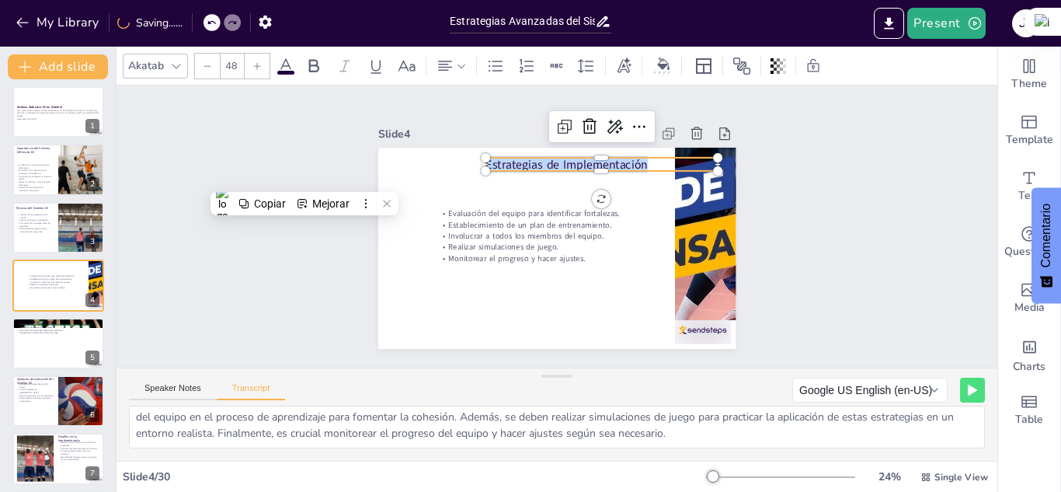
copy p "Estrategias de Implementación"
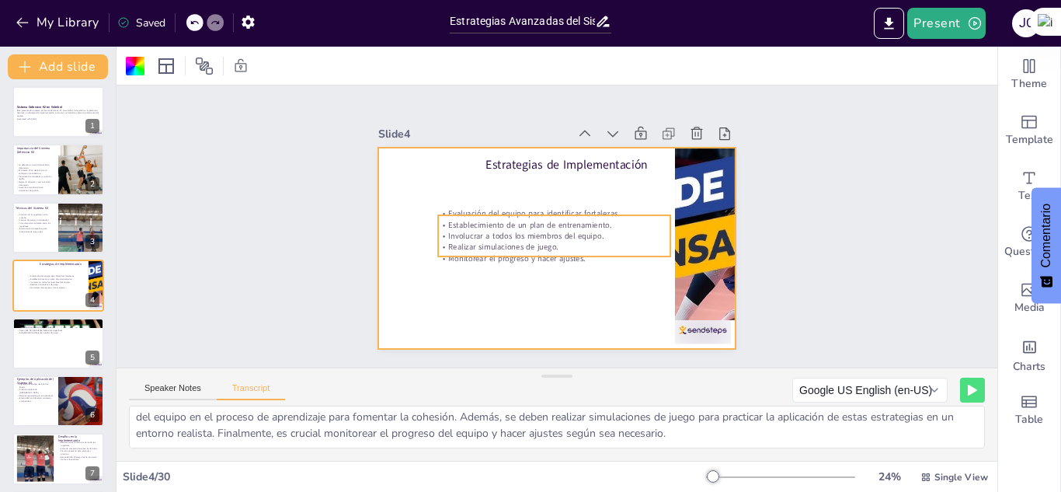
click at [508, 218] on p "Establecimiento de un plan de entrenamiento." at bounding box center [554, 225] width 232 height 36
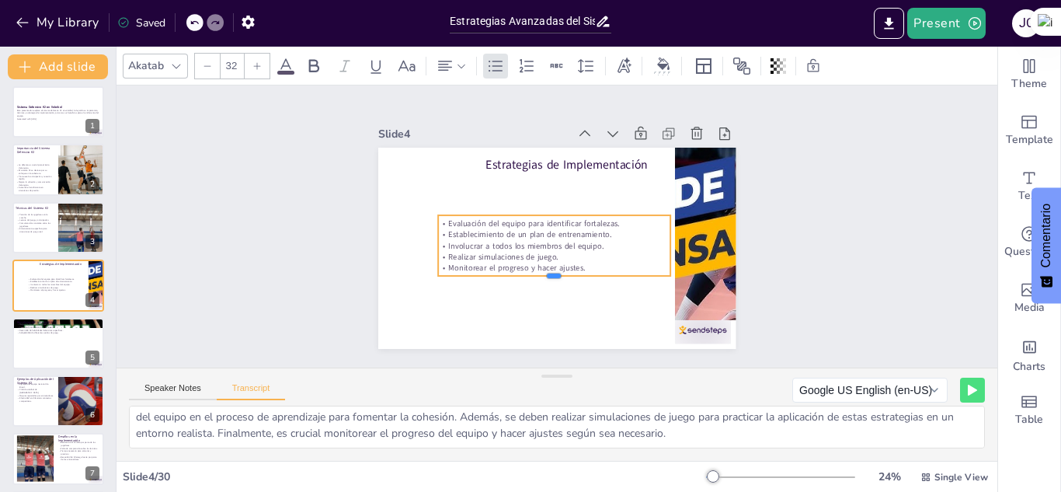
drag, startPoint x: 542, startPoint y: 251, endPoint x: 542, endPoint y: 280, distance: 28.8
click at [542, 280] on div at bounding box center [548, 281] width 232 height 37
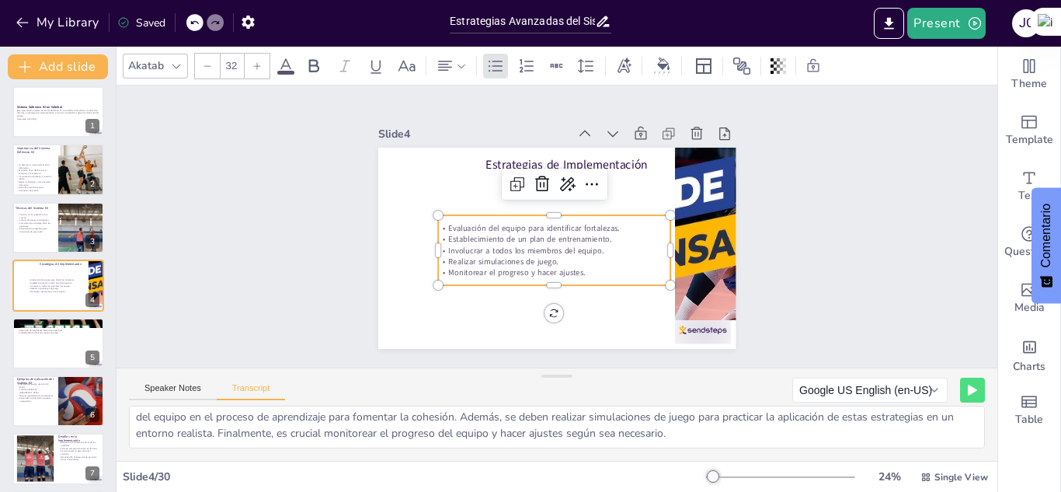
click at [575, 265] on p "Monitorear el progreso y hacer ajustes." at bounding box center [545, 271] width 230 height 59
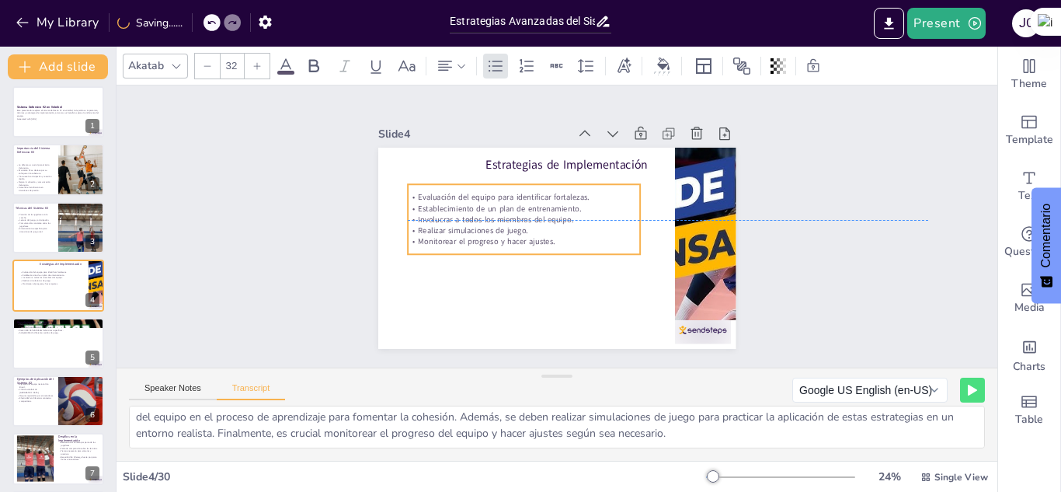
drag, startPoint x: 575, startPoint y: 265, endPoint x: 545, endPoint y: 232, distance: 45.1
click at [545, 236] on p "Monitorear el progreso y hacer ajustes." at bounding box center [524, 241] width 232 height 11
click at [545, 232] on p "Monitorear el progreso y hacer ajustes." at bounding box center [522, 216] width 180 height 164
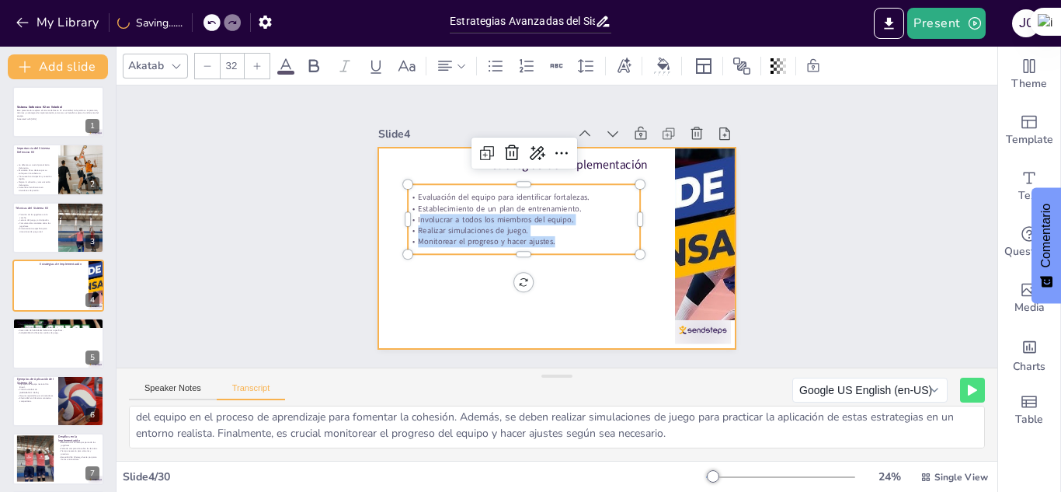
drag, startPoint x: 544, startPoint y: 232, endPoint x: 380, endPoint y: 179, distance: 172.0
click at [380, 179] on div "Estrategias de Implementación Evaluación del equipo para identificar fortalezas…" at bounding box center [555, 248] width 377 height 238
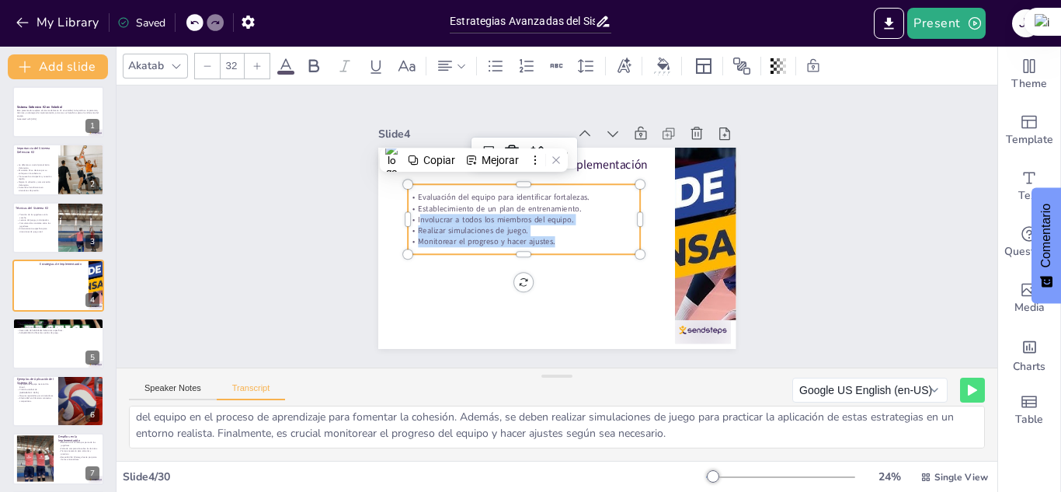
click at [548, 230] on p "Monitorear el progreso y hacer ajustes." at bounding box center [522, 238] width 232 height 35
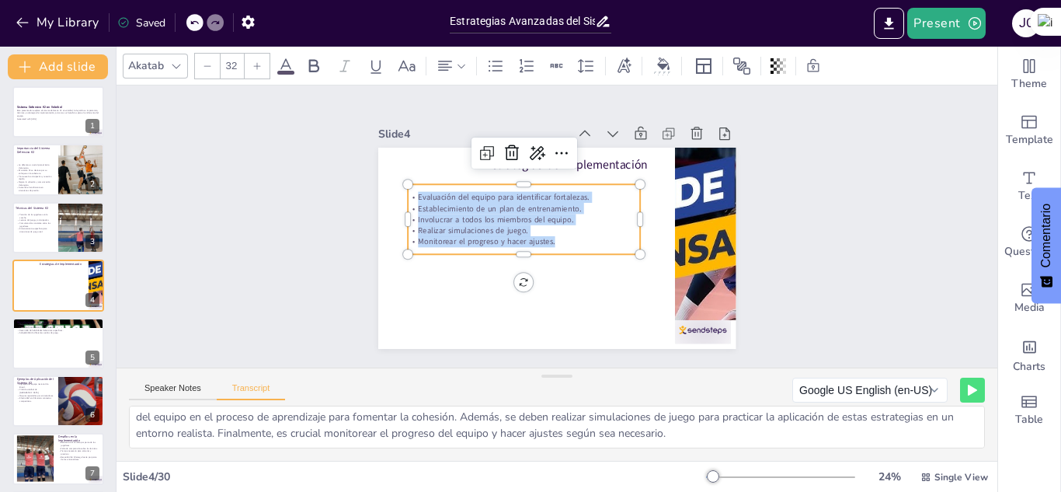
drag, startPoint x: 545, startPoint y: 235, endPoint x: 399, endPoint y: 179, distance: 156.7
click at [399, 179] on div "Estrategias de Implementación Evaluación del equipo para identificar fortalezas…" at bounding box center [555, 248] width 377 height 237
copy div "Evaluación del equipo para identificar fortalezas. Establecimiento de un plan d…"
drag, startPoint x: 416, startPoint y: 253, endPoint x: 621, endPoint y: 204, distance: 210.7
click at [416, 255] on div at bounding box center [524, 261] width 232 height 12
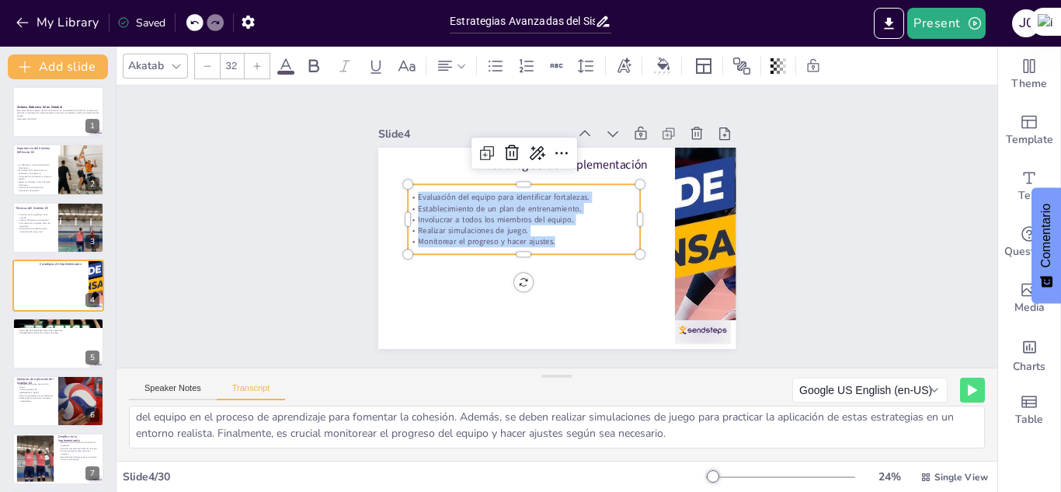
click at [593, 211] on p "Involucrar a todos los miembros del equipo." at bounding box center [537, 199] width 180 height 164
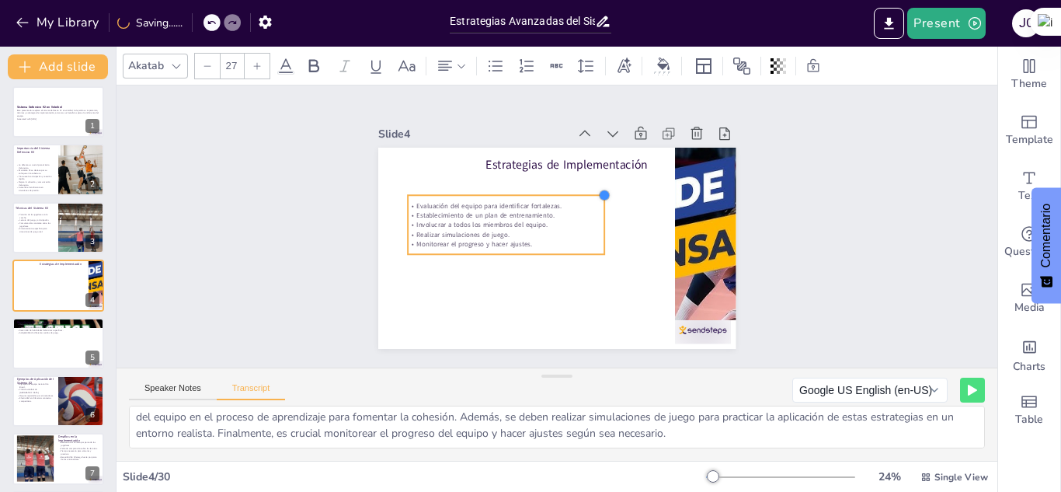
drag, startPoint x: 633, startPoint y: 179, endPoint x: 532, endPoint y: 190, distance: 101.6
click at [532, 190] on div "Estrategias de Implementación Evaluación del equipo para identificar fortalezas…" at bounding box center [555, 248] width 377 height 238
drag, startPoint x: 514, startPoint y: 190, endPoint x: 479, endPoint y: 191, distance: 35.0
click at [479, 195] on div "Evaluación del equipo para identificar fortalezas. Establecimiento de un plan d…" at bounding box center [506, 224] width 197 height 59
drag, startPoint x: 509, startPoint y: 190, endPoint x: 493, endPoint y: 190, distance: 16.3
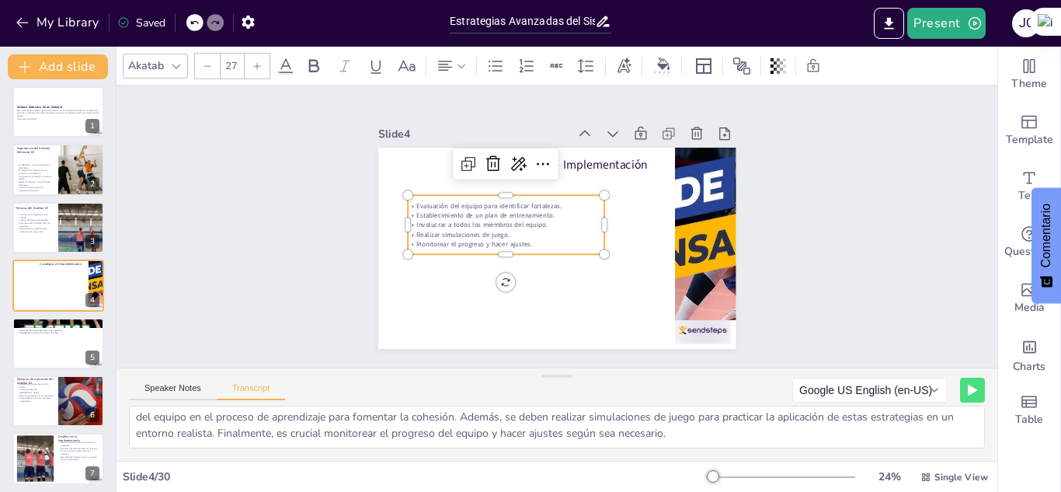
click at [493, 190] on div "Evaluación del equipo para identificar fortalezas. Establecimiento de un plan d…" at bounding box center [507, 219] width 202 height 80
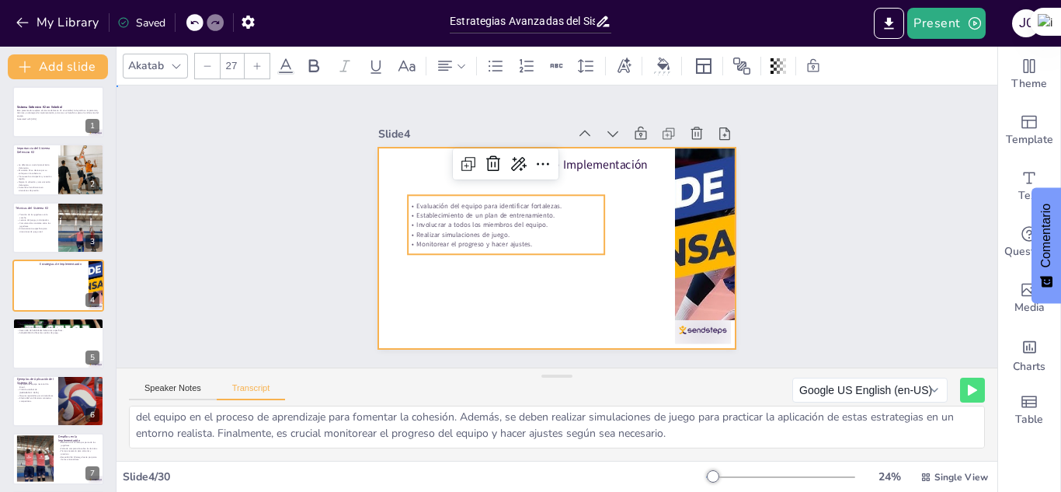
click at [587, 315] on div at bounding box center [553, 247] width 392 height 271
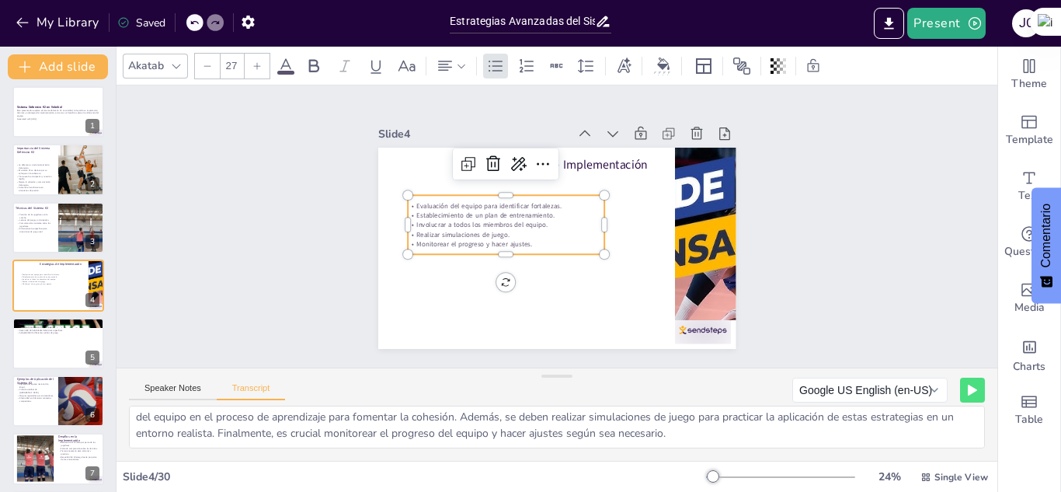
click at [458, 225] on p "Realizar simulaciones de juego." at bounding box center [506, 218] width 190 height 70
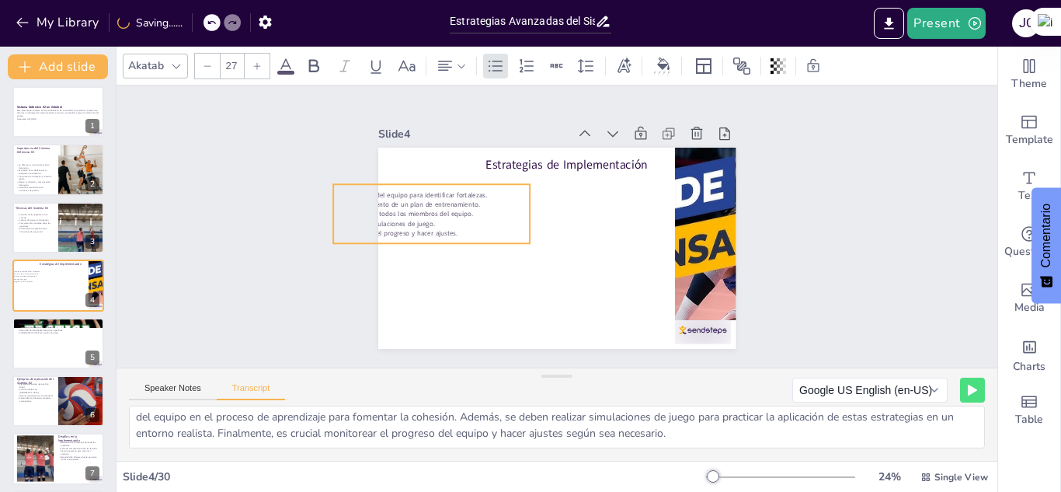
drag, startPoint x: 508, startPoint y: 191, endPoint x: 434, endPoint y: 180, distance: 75.4
click at [434, 184] on div "Evaluación del equipo para identificar fortalezas. Establecimiento de un plan d…" at bounding box center [431, 213] width 197 height 59
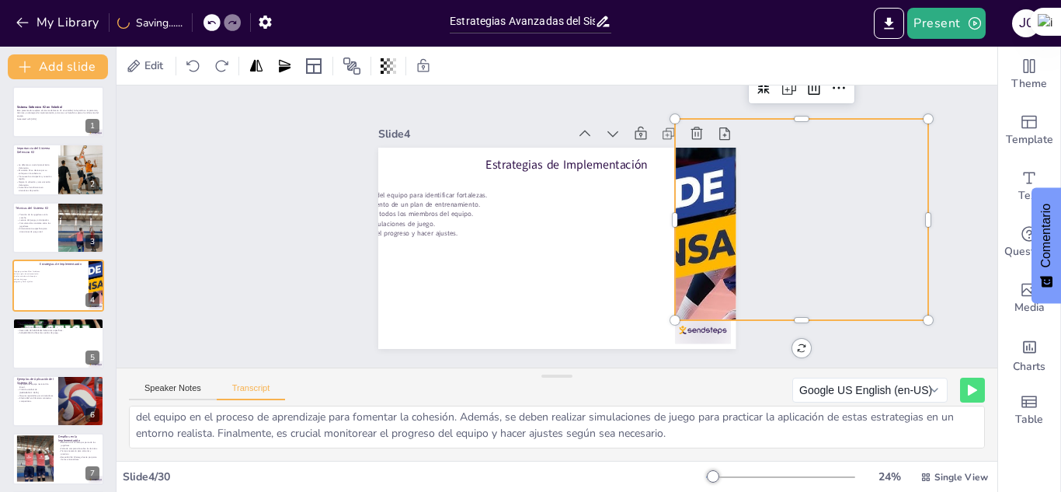
click at [695, 210] on div at bounding box center [732, 265] width 412 height 294
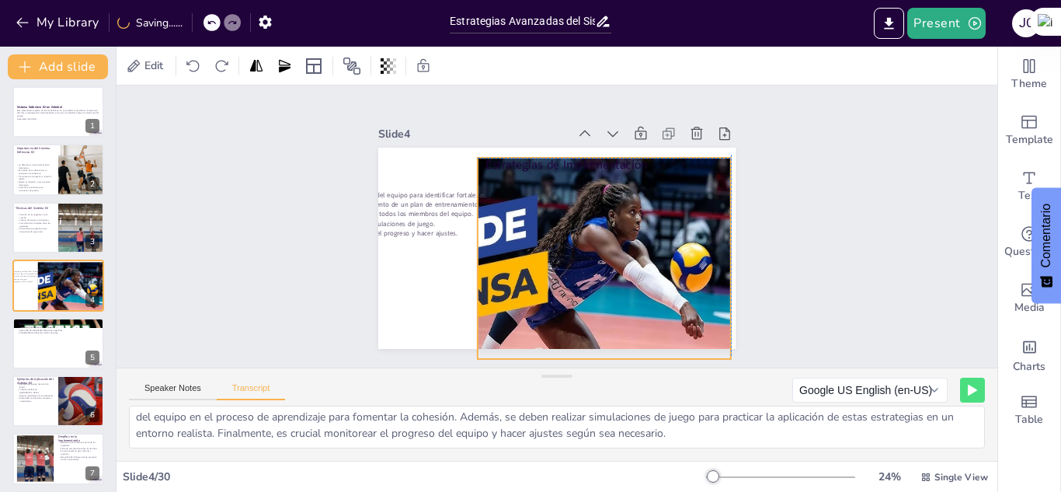
drag, startPoint x: 703, startPoint y: 194, endPoint x: 506, endPoint y: 230, distance: 200.6
click at [506, 167] on div "Estrategias de Implementación Evaluación del equipo para identificar fortalezas…" at bounding box center [566, 148] width 356 height 37
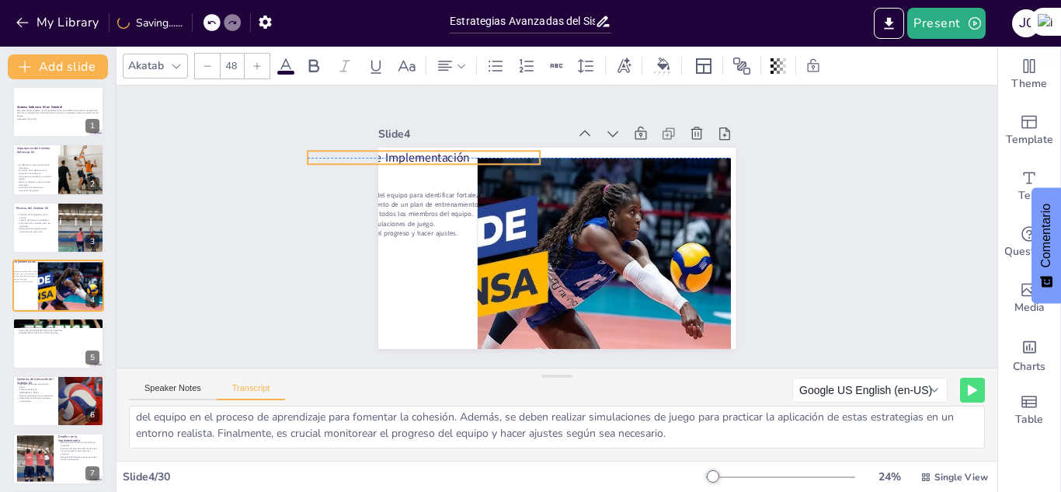
drag, startPoint x: 607, startPoint y: 159, endPoint x: 427, endPoint y: 151, distance: 179.7
click at [427, 151] on p "Estrategias de Implementación" at bounding box center [441, 131] width 231 height 64
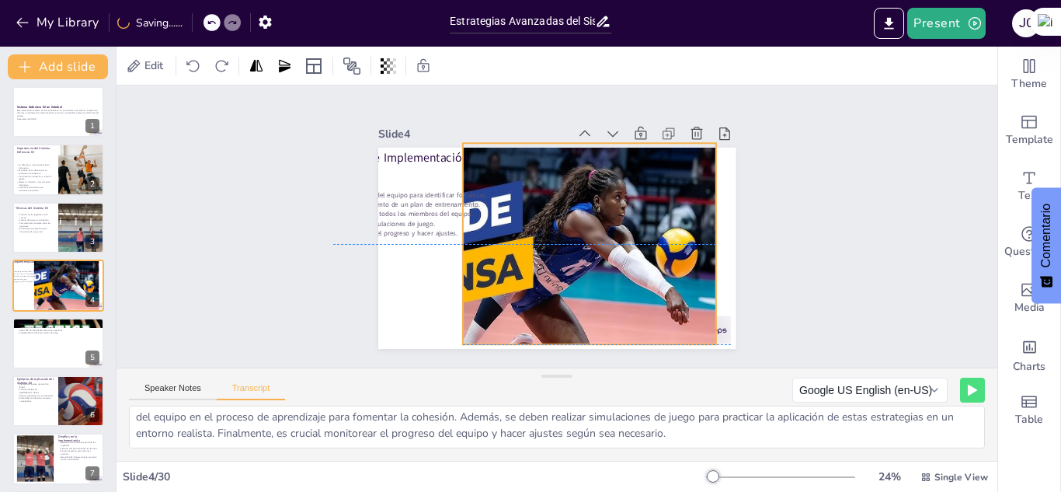
drag, startPoint x: 646, startPoint y: 251, endPoint x: 631, endPoint y: 235, distance: 21.4
click at [631, 235] on div at bounding box center [518, 267] width 412 height 294
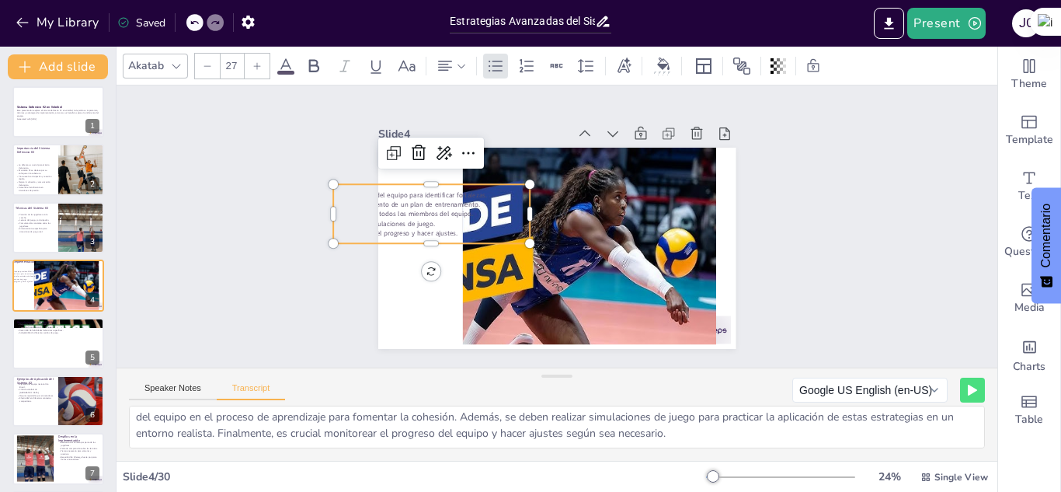
click at [416, 200] on p "Establecimiento de un plan de entrenamiento." at bounding box center [434, 191] width 197 height 30
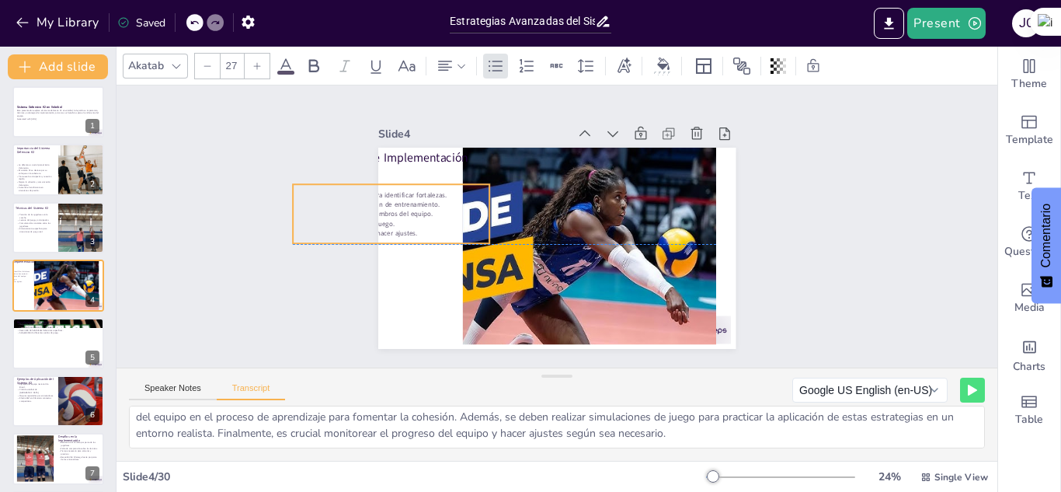
drag, startPoint x: 416, startPoint y: 200, endPoint x: 376, endPoint y: 200, distance: 40.4
click at [376, 195] on p "Establecimiento de un plan de entrenamiento." at bounding box center [399, 170] width 194 height 50
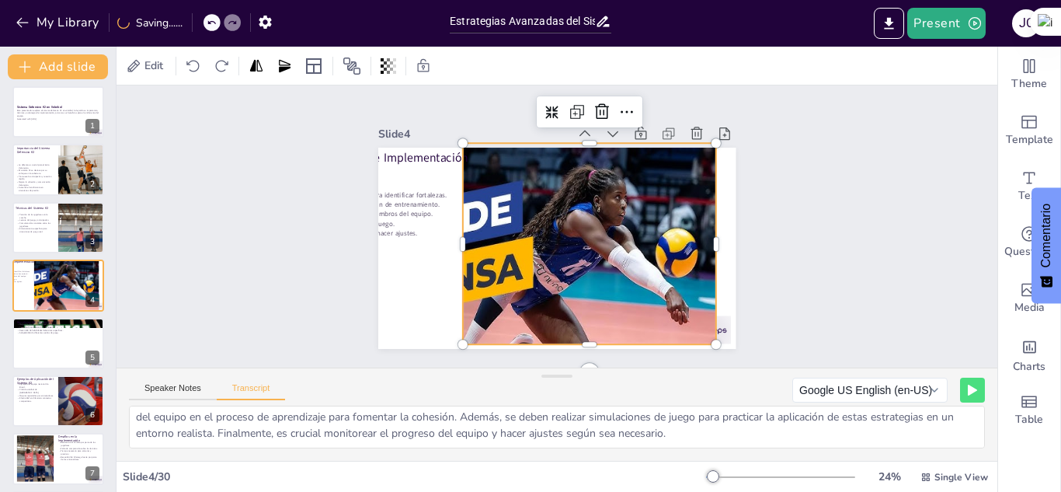
click at [599, 255] on div at bounding box center [523, 270] width 388 height 254
click at [821, 253] on div "Slide 1 Sistema Defensivo K2 en Voleibol Este presentación explora el sistema d…" at bounding box center [557, 226] width 906 height 372
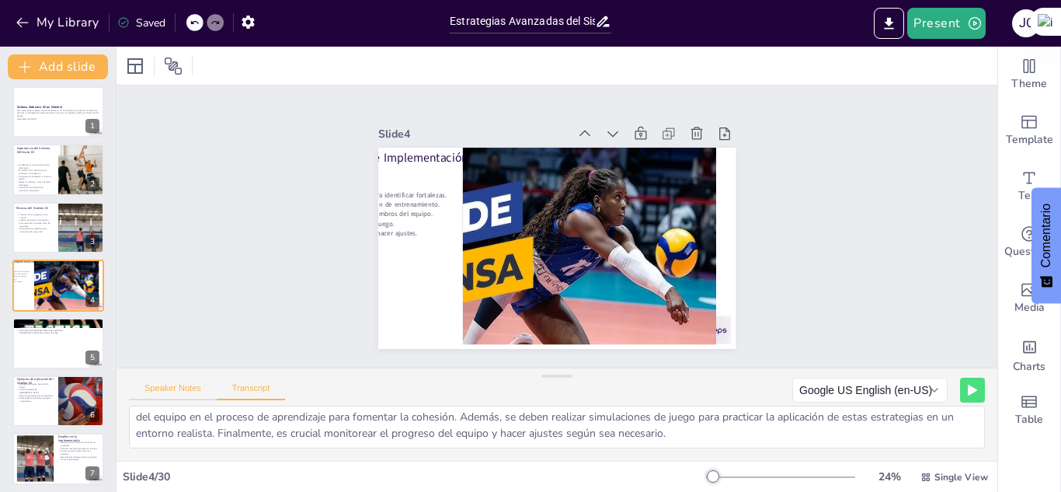
click at [203, 388] on button "Speaker Notes" at bounding box center [173, 391] width 88 height 17
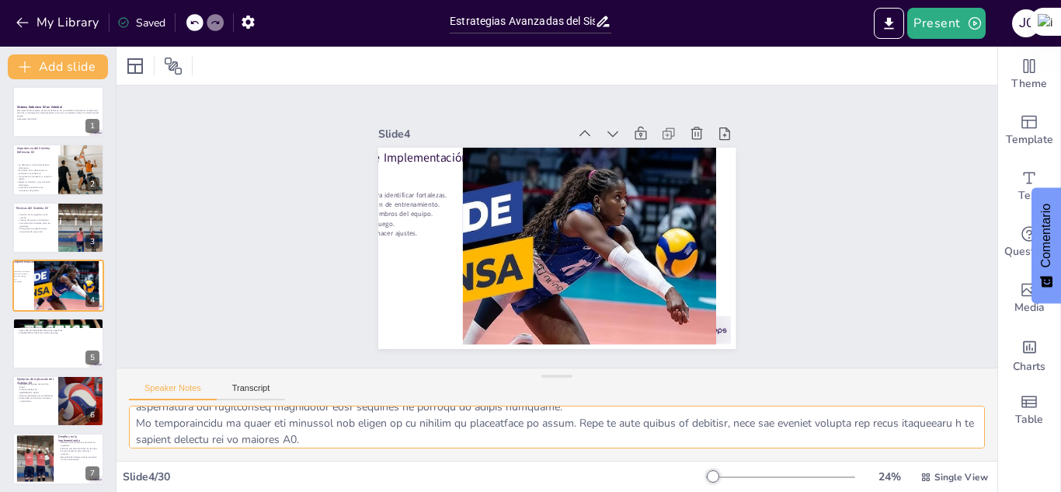
scroll to position [134, 0]
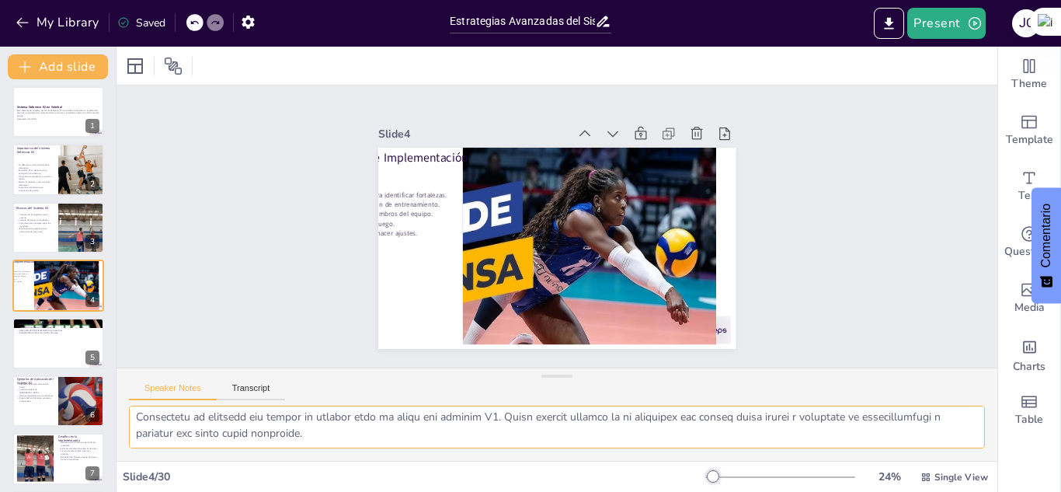
drag, startPoint x: 134, startPoint y: 415, endPoint x: 422, endPoint y: 441, distance: 289.4
click at [422, 441] on textarea at bounding box center [557, 427] width 856 height 43
click at [419, 429] on textarea at bounding box center [557, 427] width 856 height 43
click at [253, 393] on button "Transcript" at bounding box center [251, 391] width 69 height 17
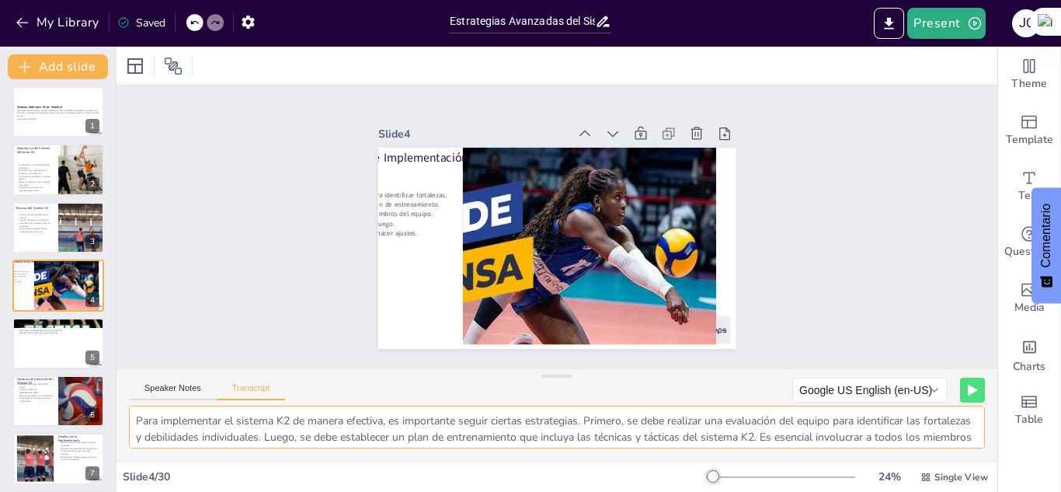
click at [134, 416] on textarea "Para implementar el sistema K2 de manera efectiva, es importante seguir ciertas…" at bounding box center [557, 427] width 856 height 43
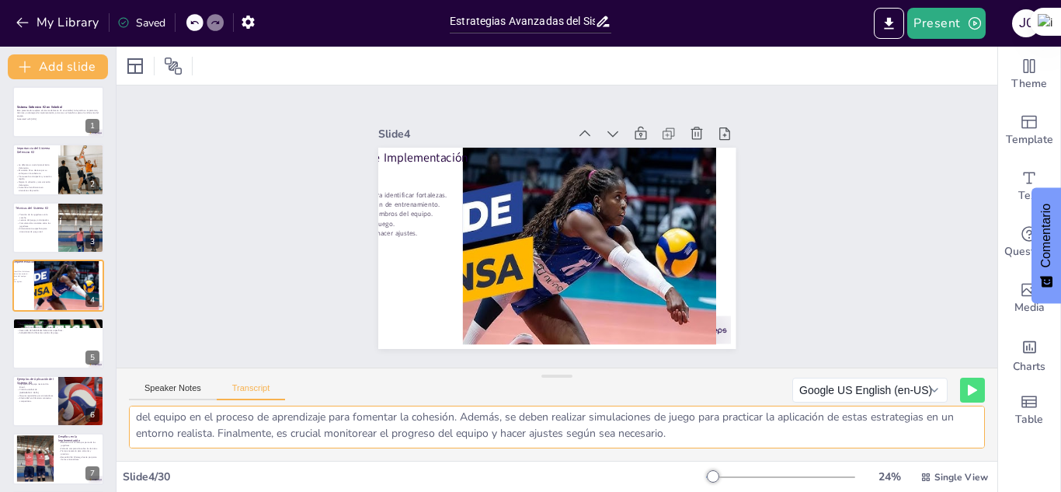
drag, startPoint x: 134, startPoint y: 416, endPoint x: 824, endPoint y: 449, distance: 690.1
click at [824, 449] on div "Para implementar el sistema K2 de manera efectiva, es importante seguir ciertas…" at bounding box center [557, 433] width 881 height 55
click at [57, 343] on div at bounding box center [58, 343] width 93 height 53
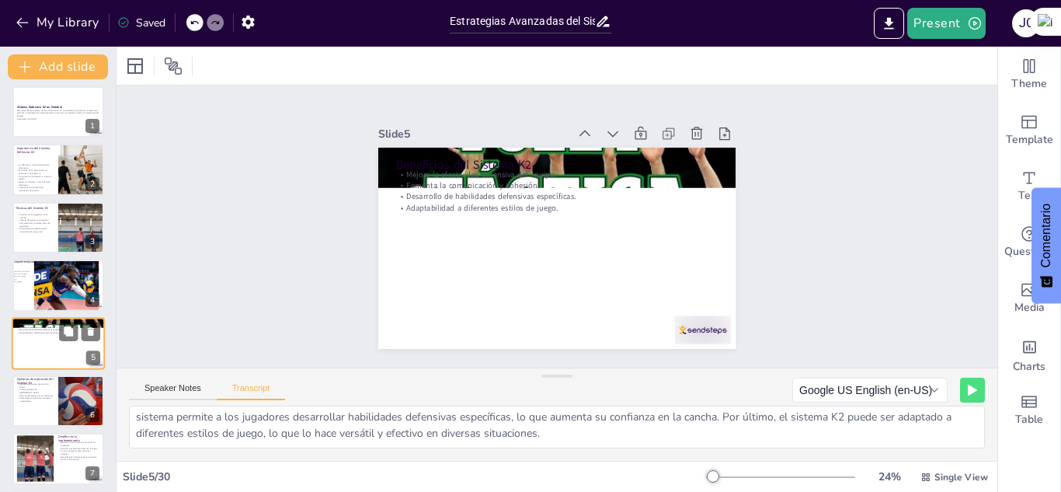
scroll to position [63, 0]
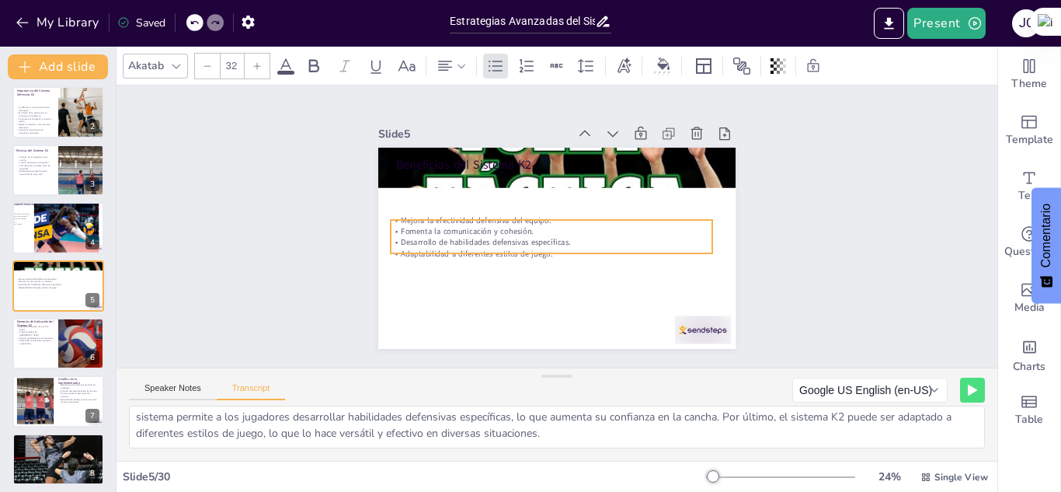
drag, startPoint x: 584, startPoint y: 186, endPoint x: 578, endPoint y: 232, distance: 46.2
click at [578, 237] on p "Desarrollo de habilidades defensivas específicas." at bounding box center [552, 242] width 322 height 11
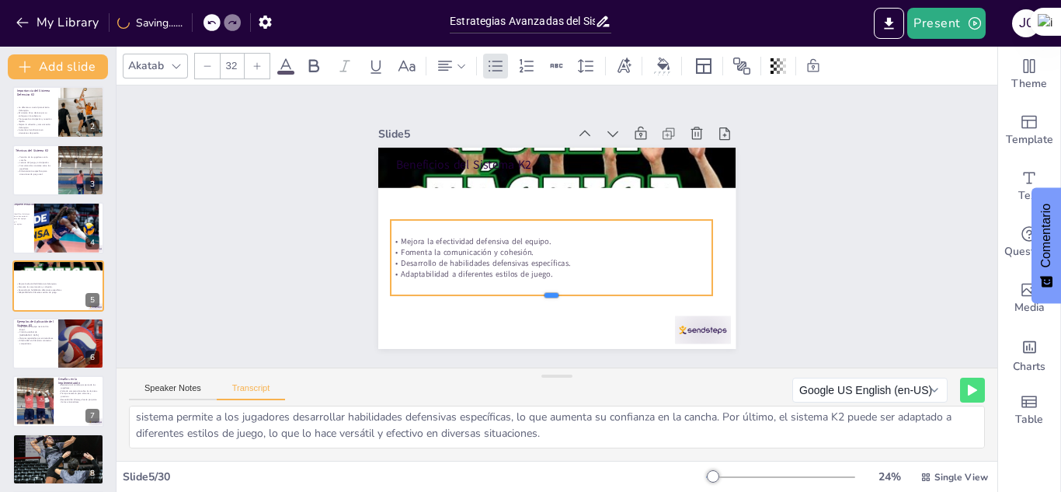
drag, startPoint x: 540, startPoint y: 249, endPoint x: 538, endPoint y: 291, distance: 42.0
click at [538, 291] on div at bounding box center [537, 299] width 318 height 79
click at [545, 271] on p "Adaptabilidad a diferentes estilos de juego." at bounding box center [547, 273] width 322 height 44
click at [538, 269] on p "Adaptabilidad a diferentes estilos de juego." at bounding box center [552, 274] width 322 height 11
click at [538, 268] on p "Adaptabilidad a diferentes estilos de juego." at bounding box center [524, 262] width 267 height 198
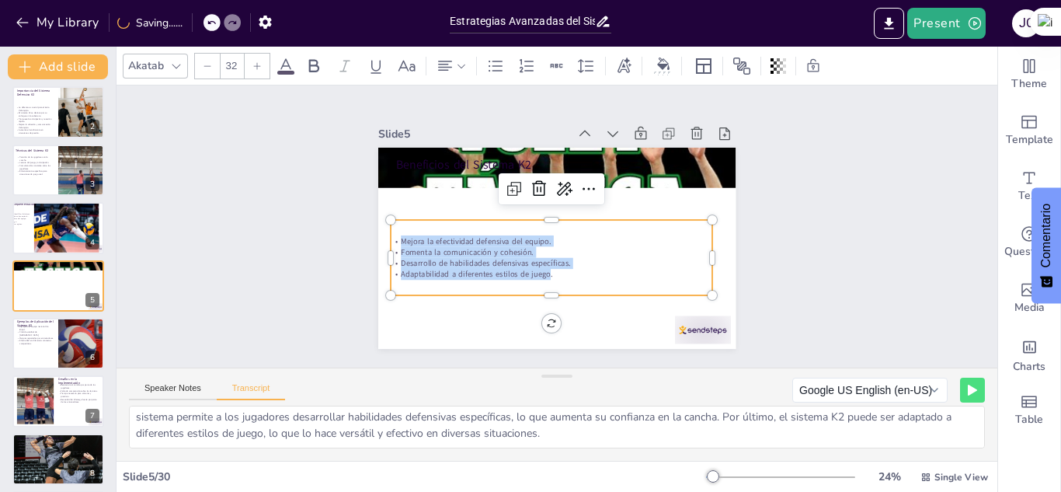
drag, startPoint x: 538, startPoint y: 268, endPoint x: 342, endPoint y: 219, distance: 201.8
click at [342, 219] on div "Slide 1 Sistema Defensivo K2 en Voleibol Este presentación explora el sistema d…" at bounding box center [557, 227] width 468 height 290
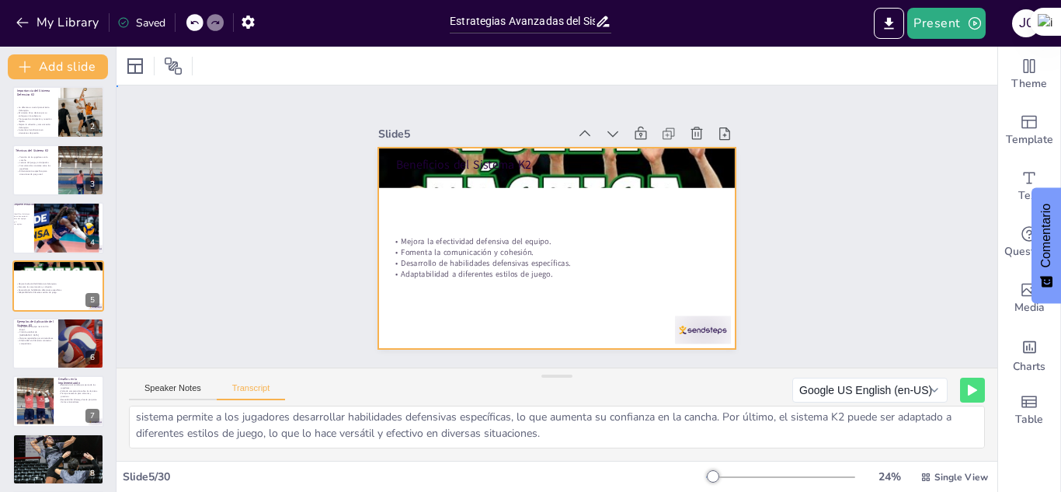
click at [630, 191] on div at bounding box center [548, 246] width 409 height 329
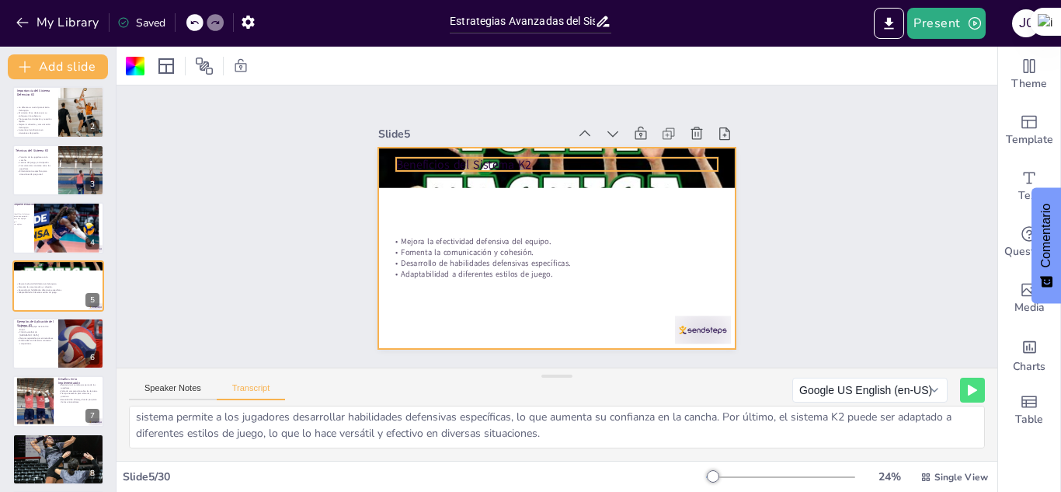
click at [556, 163] on p "Beneficios del Sistema K2" at bounding box center [564, 165] width 322 height 51
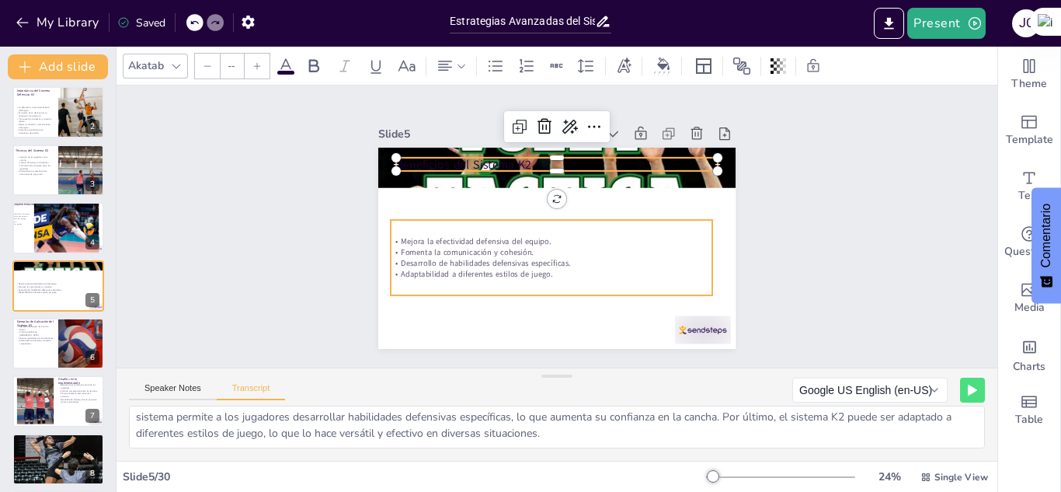
click at [479, 245] on p "Fomenta la comunicación y cohesión." at bounding box center [550, 251] width 322 height 45
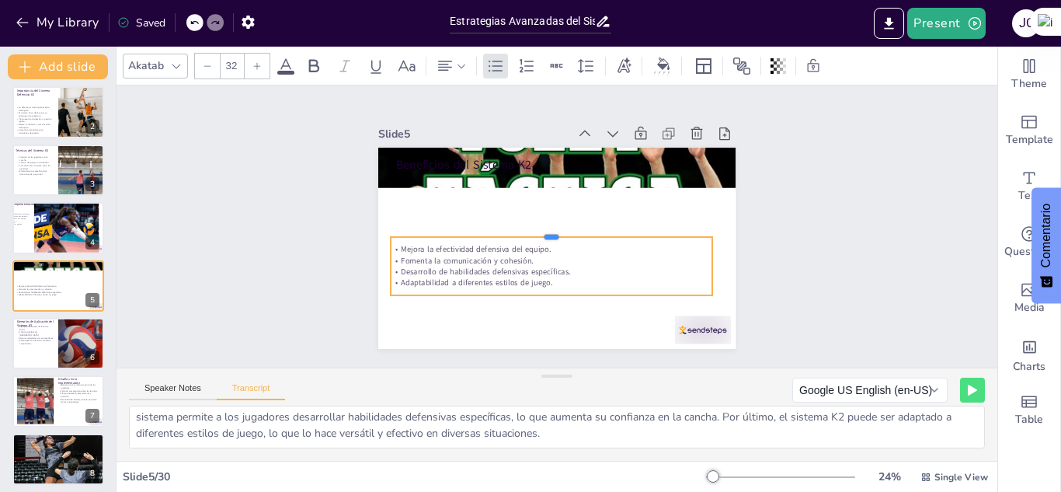
drag, startPoint x: 465, startPoint y: 211, endPoint x: 465, endPoint y: 228, distance: 17.1
click at [465, 228] on div at bounding box center [552, 231] width 322 height 12
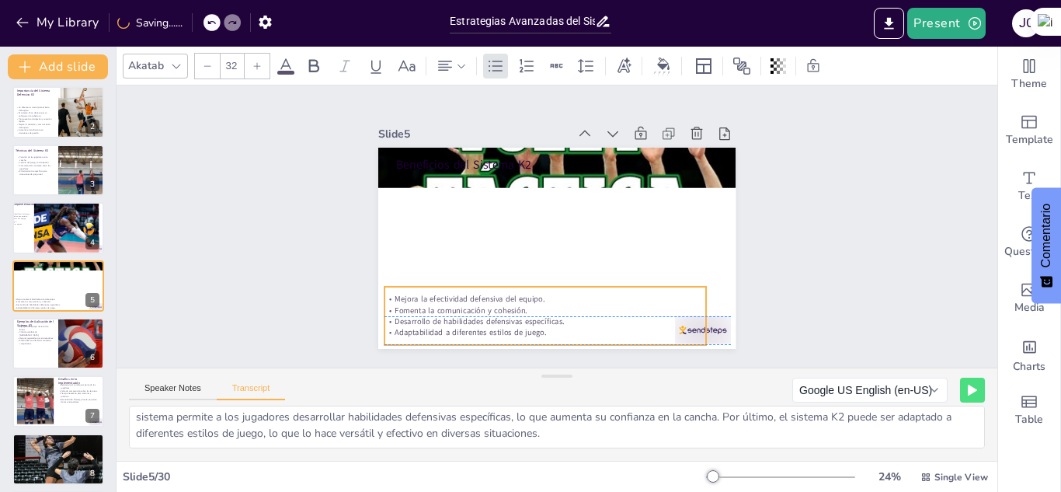
drag, startPoint x: 542, startPoint y: 232, endPoint x: 535, endPoint y: 281, distance: 49.3
click at [535, 281] on div "Mejora la efectividad defensiva del equipo. Fomenta la comunicación y cohesión.…" at bounding box center [536, 314] width 326 height 92
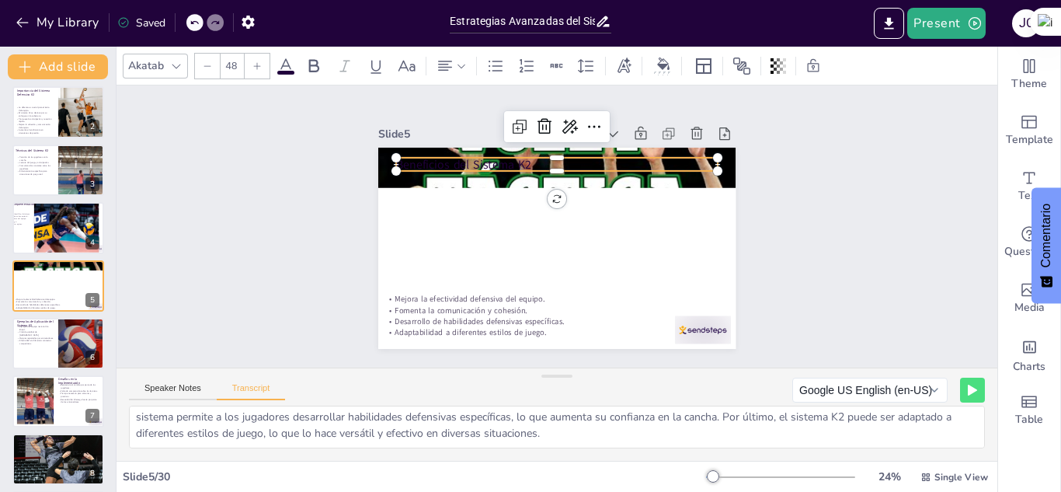
click at [522, 152] on p "Beneficios del Sistema K2" at bounding box center [564, 165] width 322 height 51
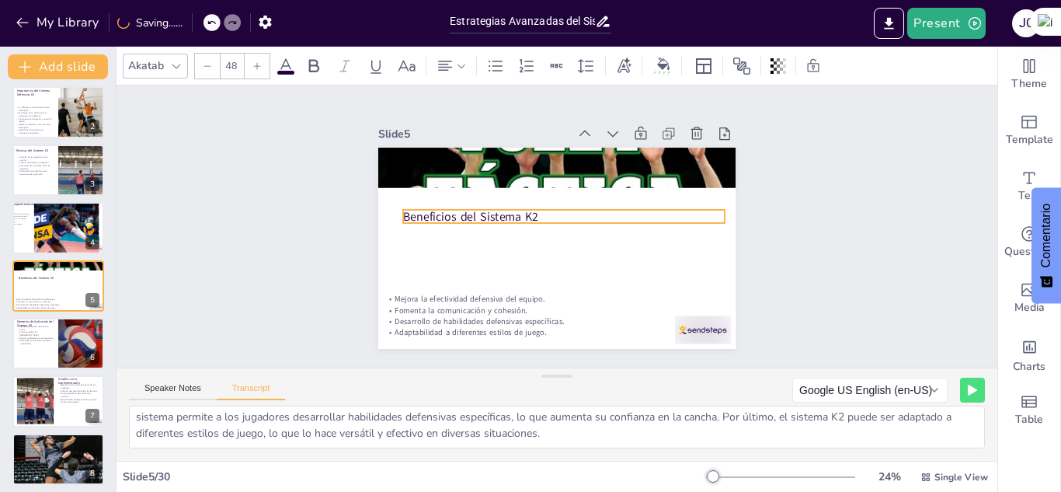
drag, startPoint x: 522, startPoint y: 152, endPoint x: 529, endPoint y: 204, distance: 52.5
click at [529, 208] on p "Beneficios del Sistema K2" at bounding box center [564, 216] width 322 height 16
click at [526, 210] on p "Beneficios del Sistema K2" at bounding box center [565, 217] width 322 height 51
click at [526, 210] on p "Beneficios del Sistema K2" at bounding box center [569, 224] width 250 height 228
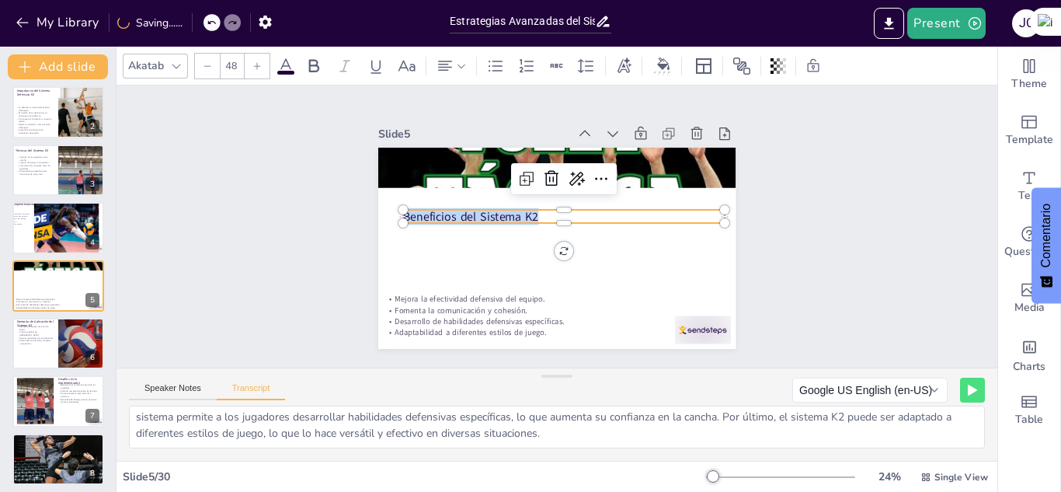
drag, startPoint x: 526, startPoint y: 210, endPoint x: 349, endPoint y: 230, distance: 178.3
click at [349, 230] on div "Slide 1 Sistema Defensivo K2 en Voleibol Este presentación explora el sistema d…" at bounding box center [557, 226] width 499 height 370
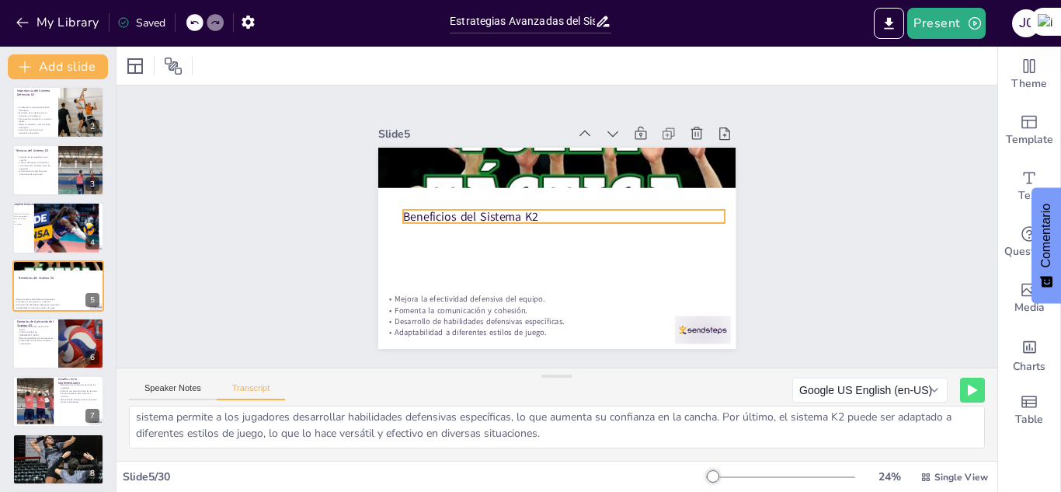
click at [531, 207] on p "Beneficios del Sistema K2" at bounding box center [566, 217] width 319 height 83
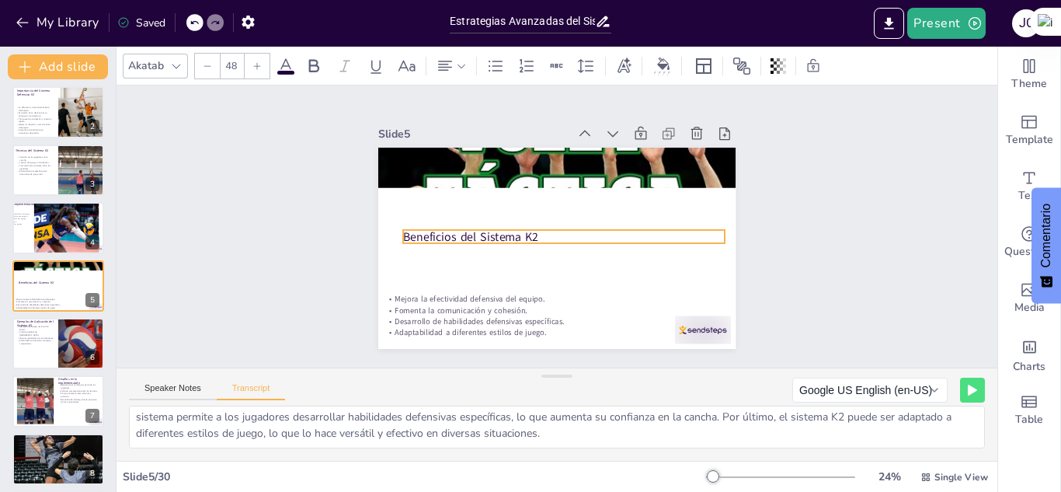
drag, startPoint x: 531, startPoint y: 207, endPoint x: 531, endPoint y: 232, distance: 25.6
click at [531, 232] on p "Beneficios del Sistema K2" at bounding box center [562, 238] width 319 height 83
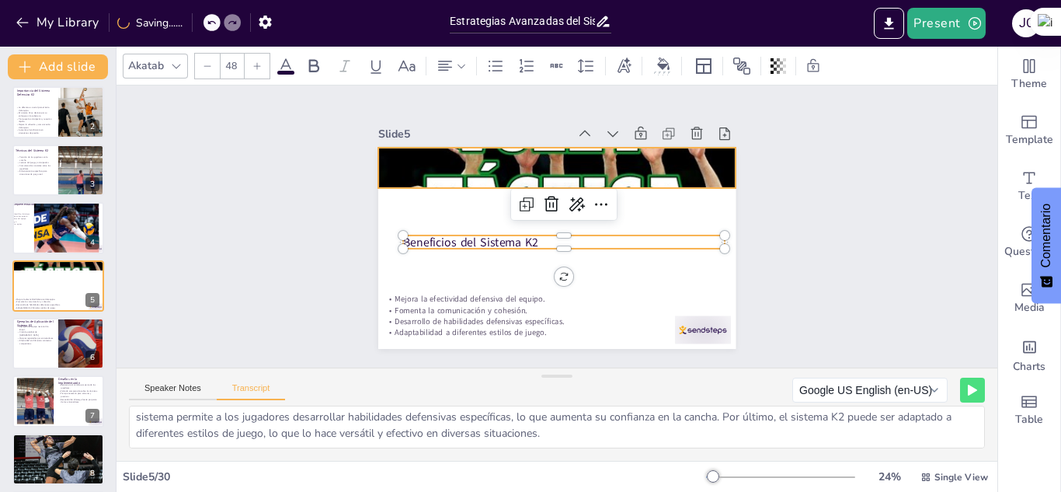
click at [544, 169] on div at bounding box center [608, 197] width 411 height 444
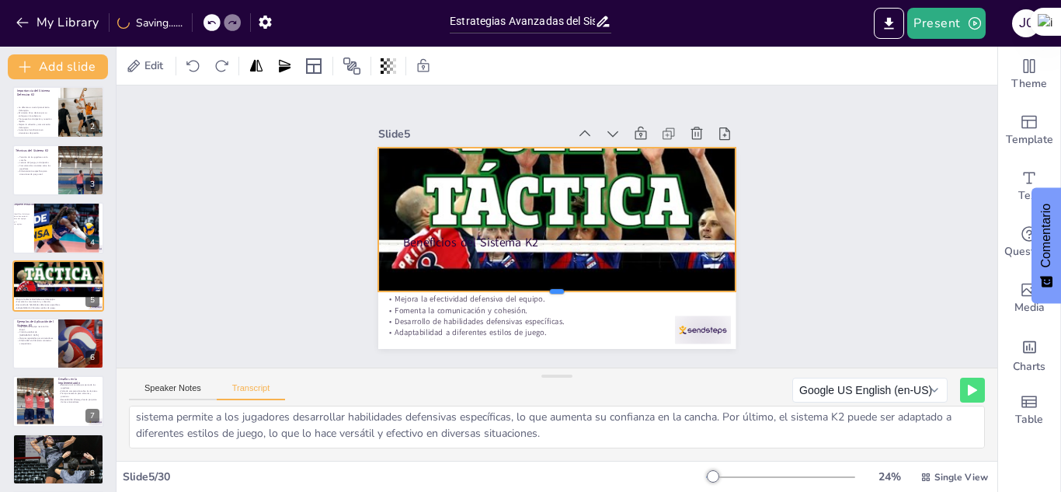
drag, startPoint x: 543, startPoint y: 185, endPoint x: 552, endPoint y: 288, distance: 103.7
click at [552, 288] on div at bounding box center [549, 297] width 357 height 50
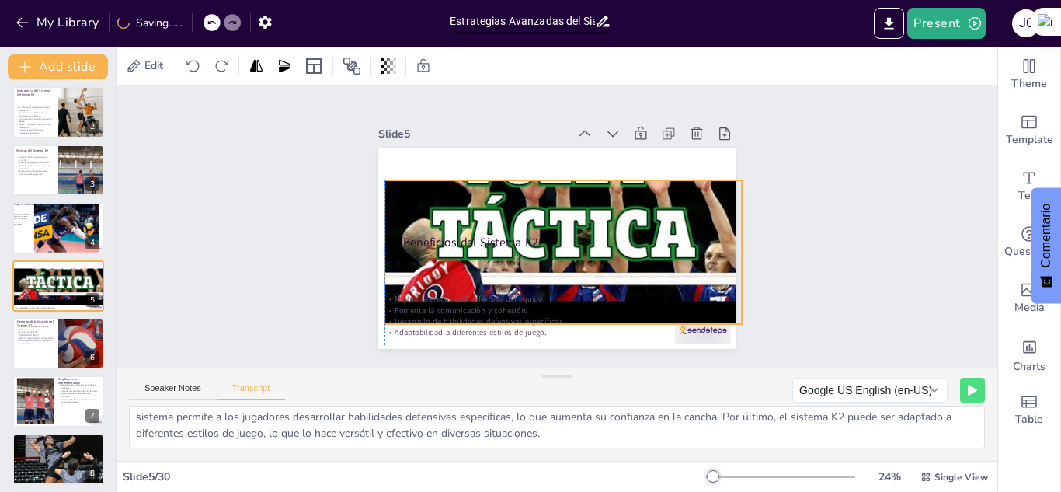
drag, startPoint x: 559, startPoint y: 199, endPoint x: 563, endPoint y: 232, distance: 32.8
click at [563, 186] on div "Beneficios del Sistema K2 Mejora la efectividad defensiva del equipo. Fomenta l…" at bounding box center [574, 149] width 350 height 75
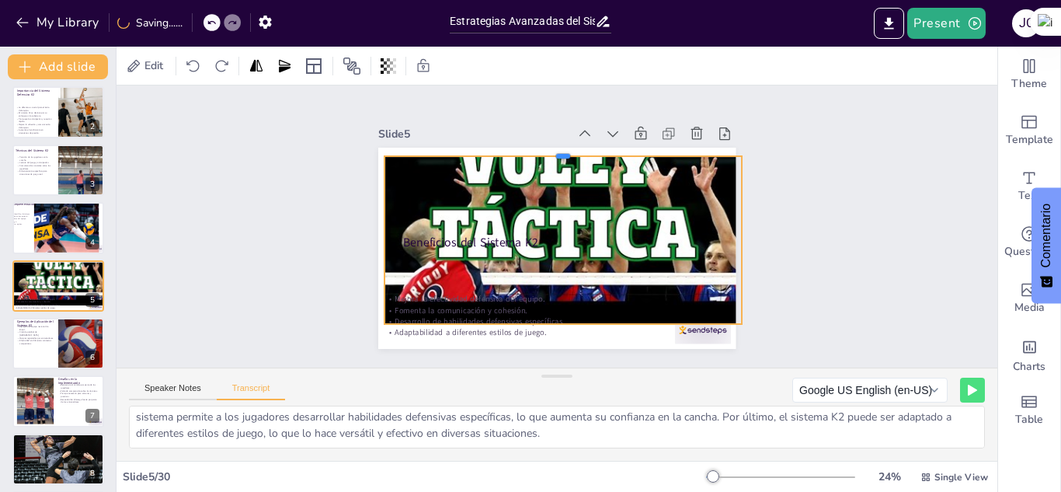
drag, startPoint x: 552, startPoint y: 174, endPoint x: 518, endPoint y: 211, distance: 50.0
click at [559, 151] on div at bounding box center [570, 151] width 357 height 50
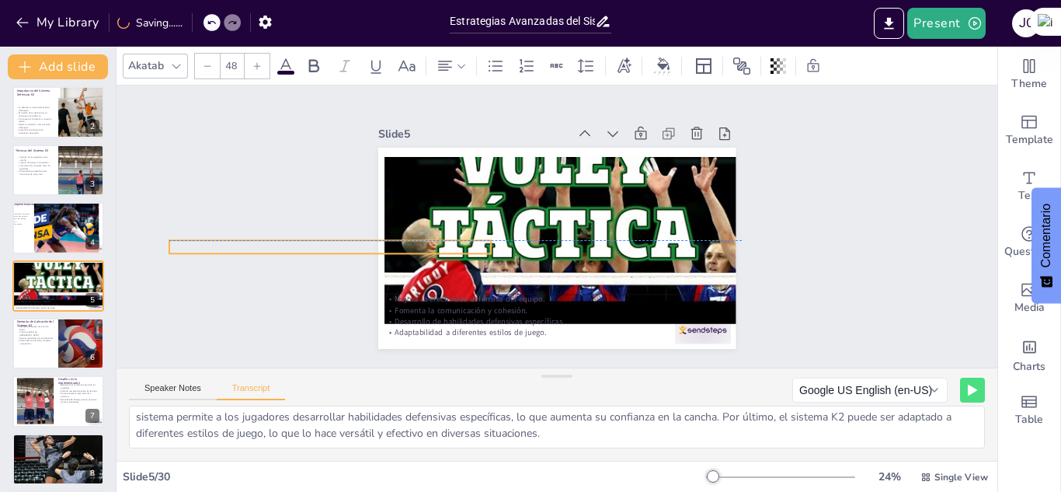
drag, startPoint x: 497, startPoint y: 232, endPoint x: 263, endPoint y: 237, distance: 233.9
click at [263, 237] on div "Slide 1 Sistema Defensivo K2 en Voleibol Este presentación explora el sistema d…" at bounding box center [557, 226] width 906 height 373
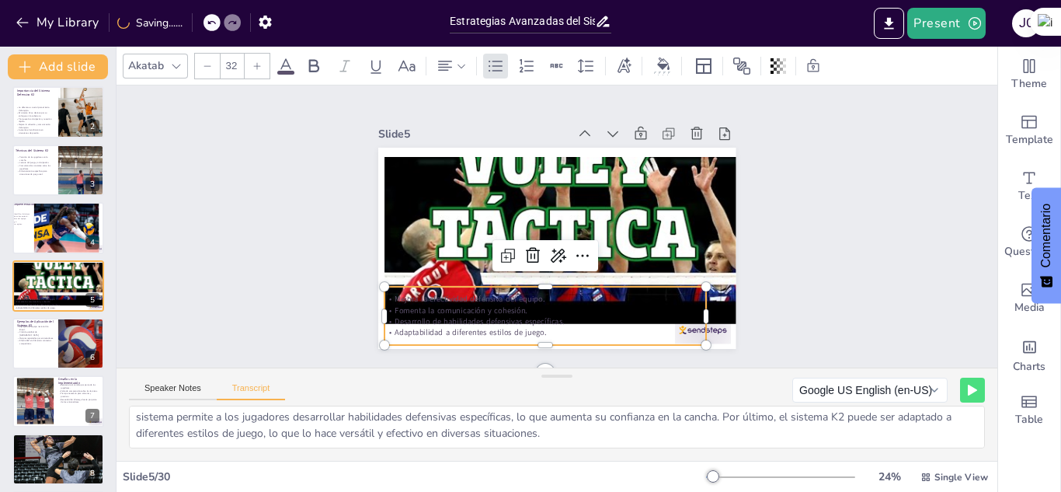
click at [472, 295] on p "Mejora la efectividad defensiva del equipo." at bounding box center [538, 297] width 322 height 45
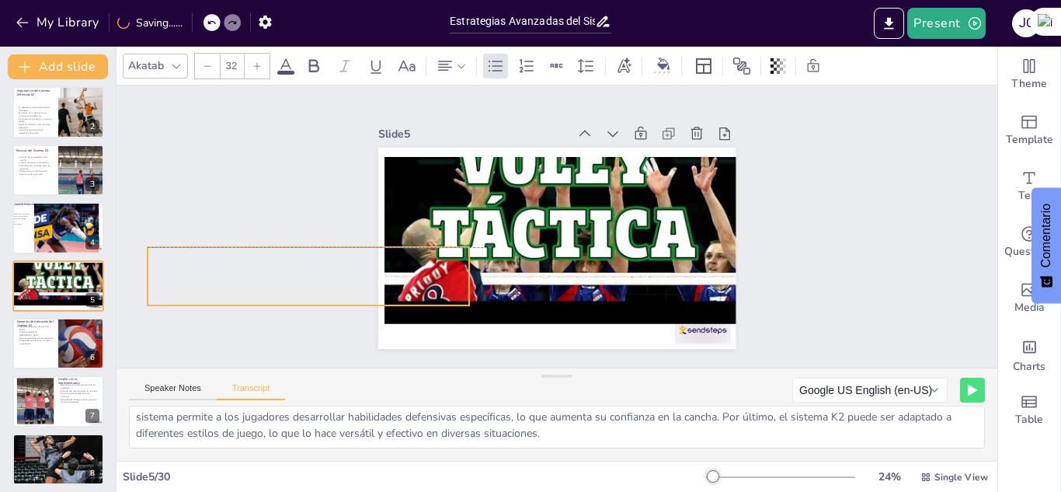
drag, startPoint x: 472, startPoint y: 295, endPoint x: 235, endPoint y: 254, distance: 240.4
click at [235, 254] on div "Slide 1 Sistema Defensivo K2 en Voleibol Este presentación explora el sistema d…" at bounding box center [557, 226] width 881 height 282
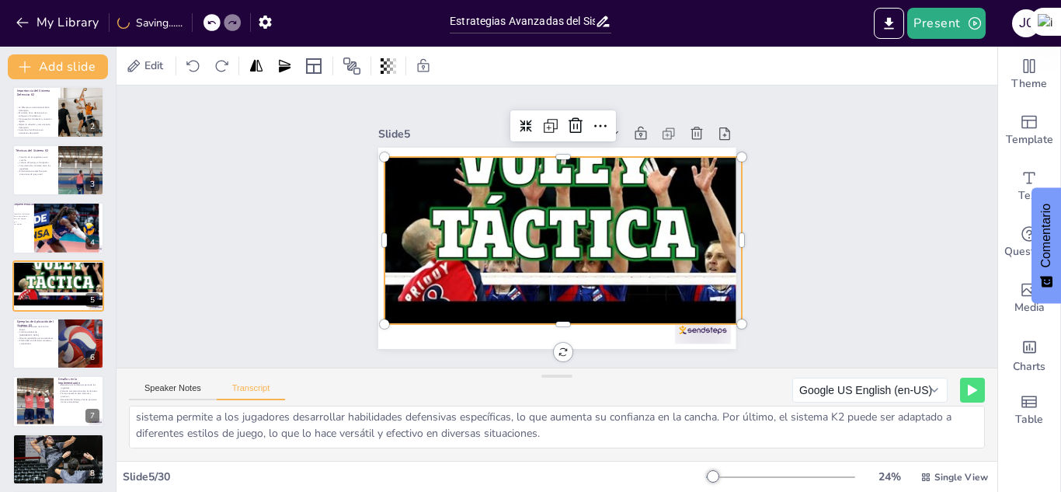
click at [604, 240] on div at bounding box center [569, 201] width 406 height 337
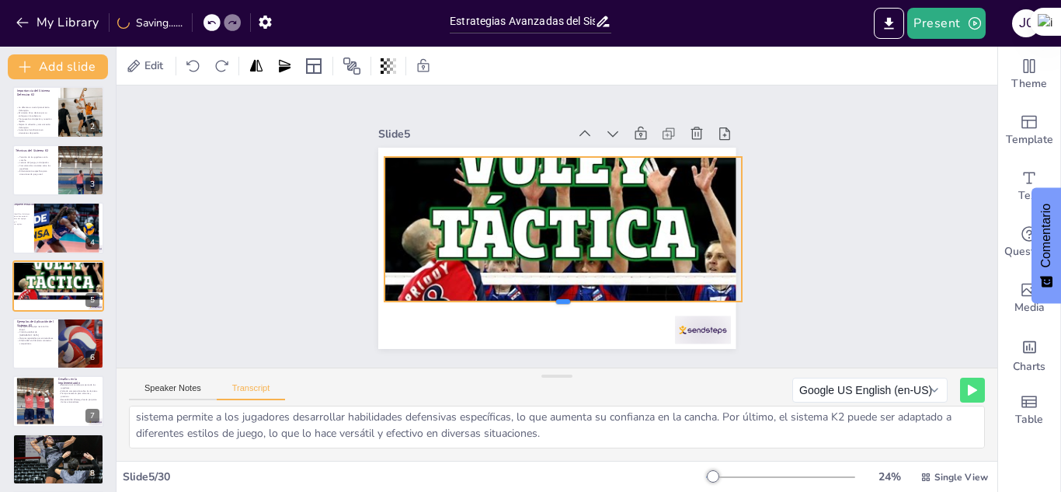
drag, startPoint x: 558, startPoint y: 320, endPoint x: 584, endPoint y: 298, distance: 34.2
click at [584, 298] on div at bounding box center [554, 308] width 357 height 50
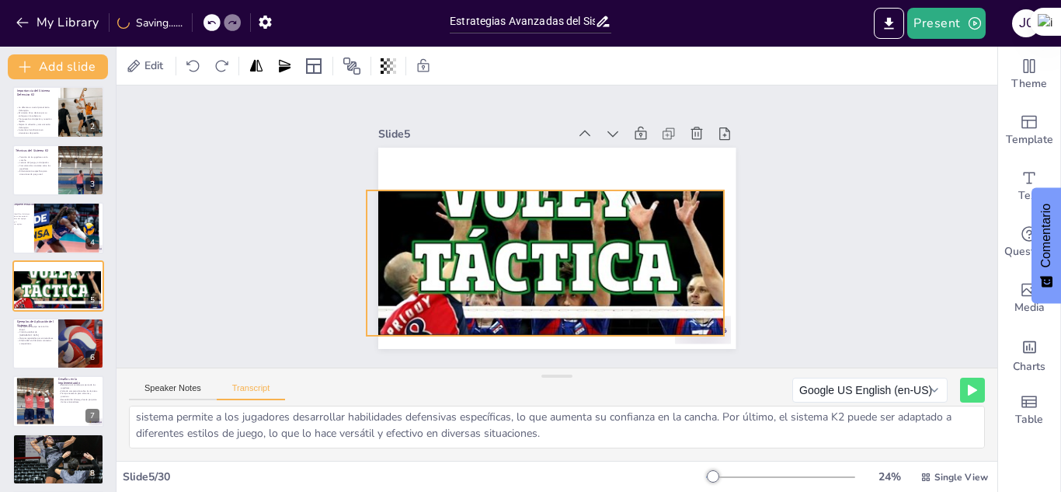
drag, startPoint x: 605, startPoint y: 223, endPoint x: 587, endPoint y: 256, distance: 37.9
click at [587, 256] on div at bounding box center [544, 231] width 406 height 337
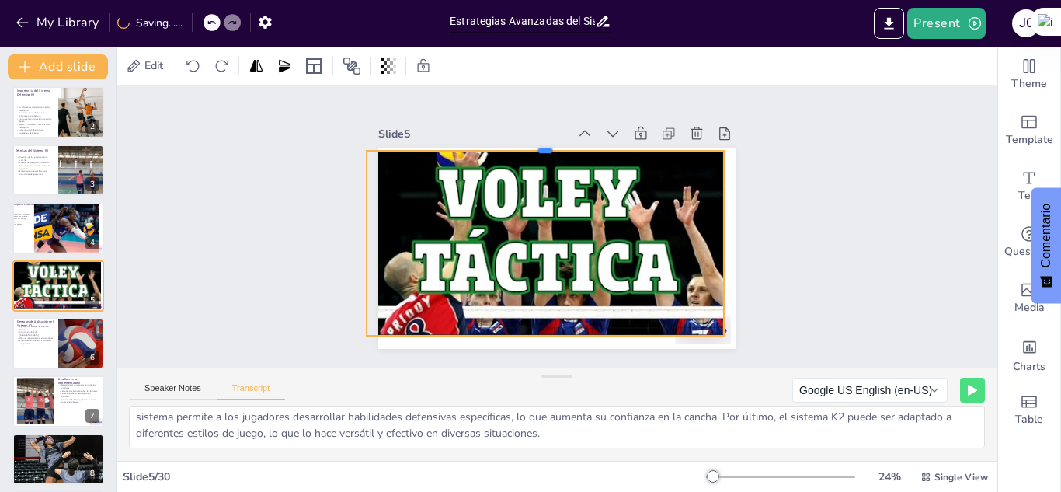
drag, startPoint x: 534, startPoint y: 183, endPoint x: 551, endPoint y: 143, distance: 43.2
click at [551, 143] on div at bounding box center [588, 150] width 316 height 190
click at [563, 203] on div at bounding box center [543, 224] width 445 height 439
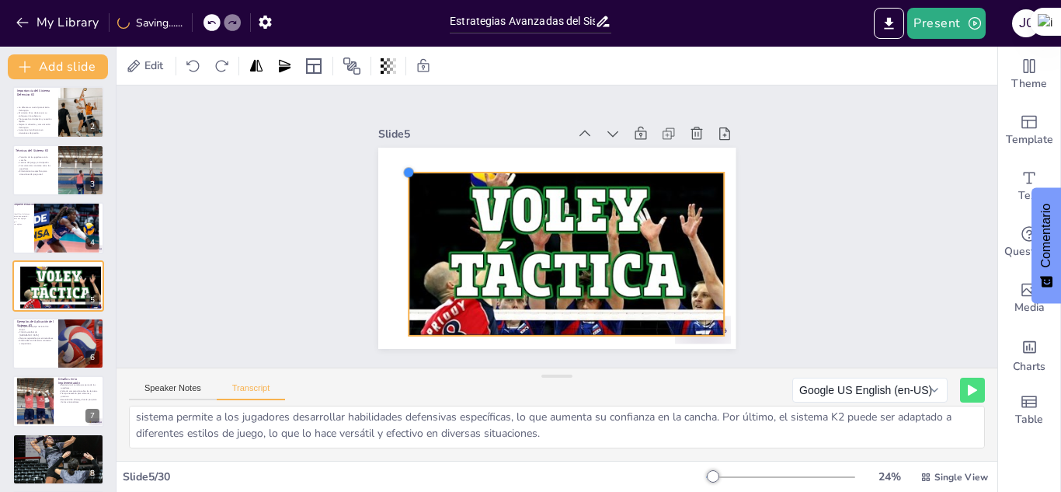
drag, startPoint x: 357, startPoint y: 146, endPoint x: 410, endPoint y: 168, distance: 56.4
click at [410, 168] on div "Beneficios del Sistema K2 Mejora la efectividad defensiva del equipo. Fomenta l…" at bounding box center [539, 240] width 373 height 408
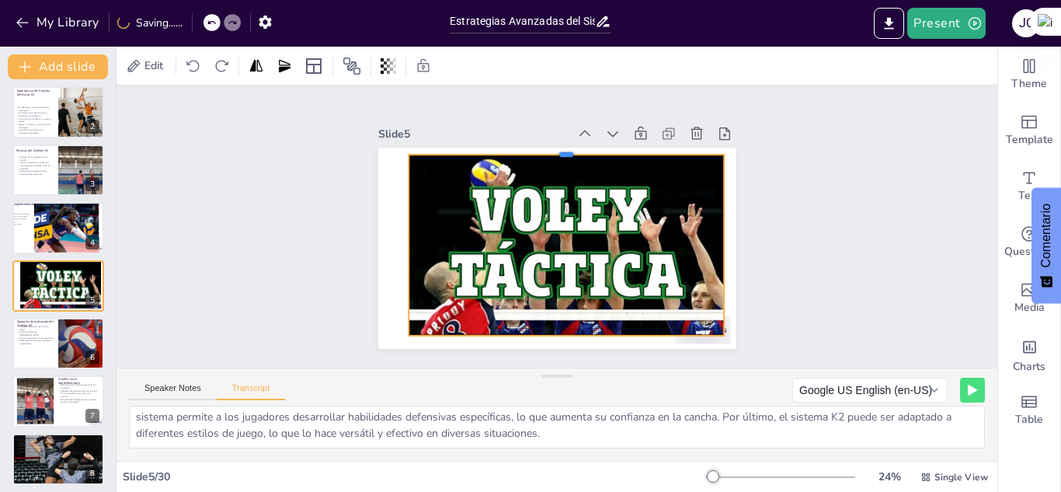
drag, startPoint x: 556, startPoint y: 165, endPoint x: 558, endPoint y: 147, distance: 18.0
click at [558, 147] on div at bounding box center [574, 149] width 315 height 45
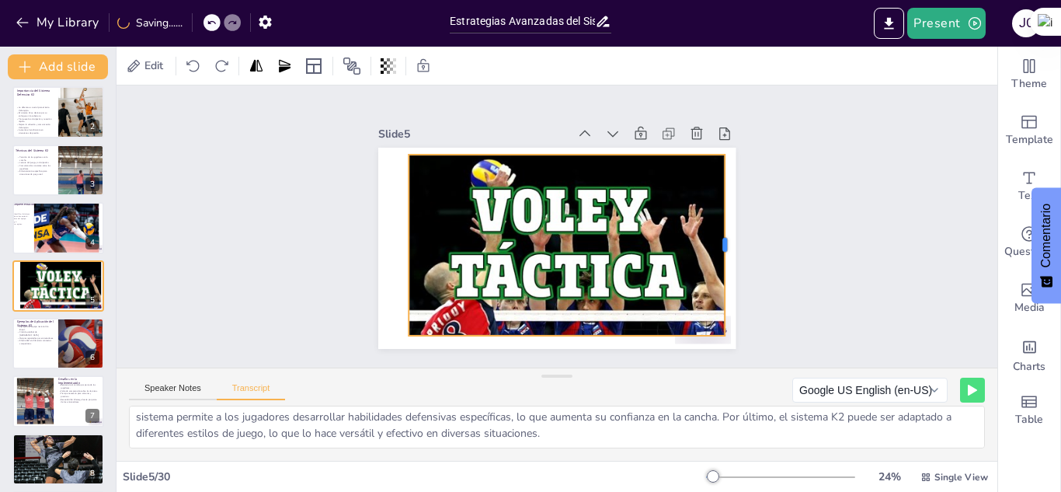
click at [713, 235] on div at bounding box center [728, 263] width 31 height 181
drag, startPoint x: 395, startPoint y: 235, endPoint x: 404, endPoint y: 236, distance: 9.5
click at [404, 236] on div at bounding box center [410, 229] width 31 height 181
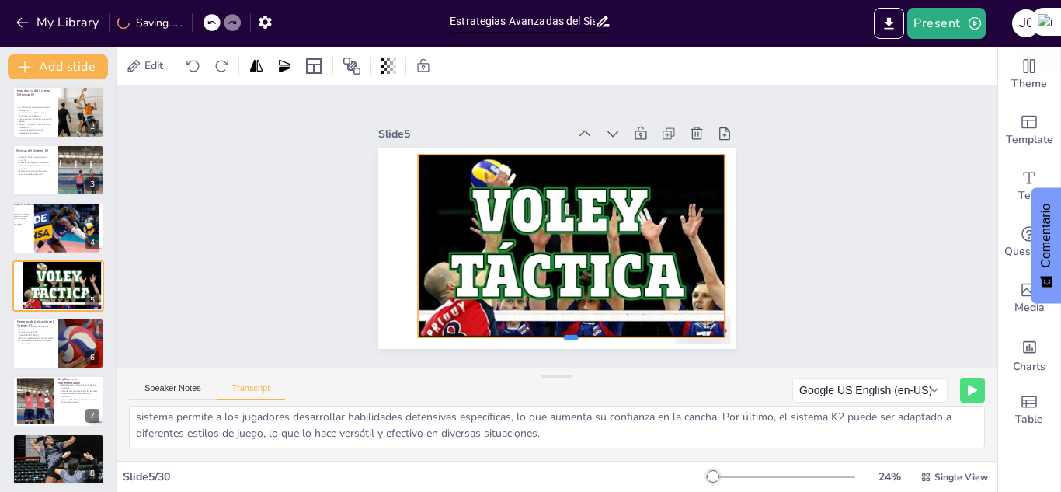
drag, startPoint x: 563, startPoint y: 330, endPoint x: 577, endPoint y: 332, distance: 13.3
click at [577, 332] on div at bounding box center [535, 342] width 296 height 106
click at [755, 214] on div "Slide 1 Sistema Defensivo K2 en Voleibol Este presentación explora el sistema d…" at bounding box center [557, 227] width 468 height 290
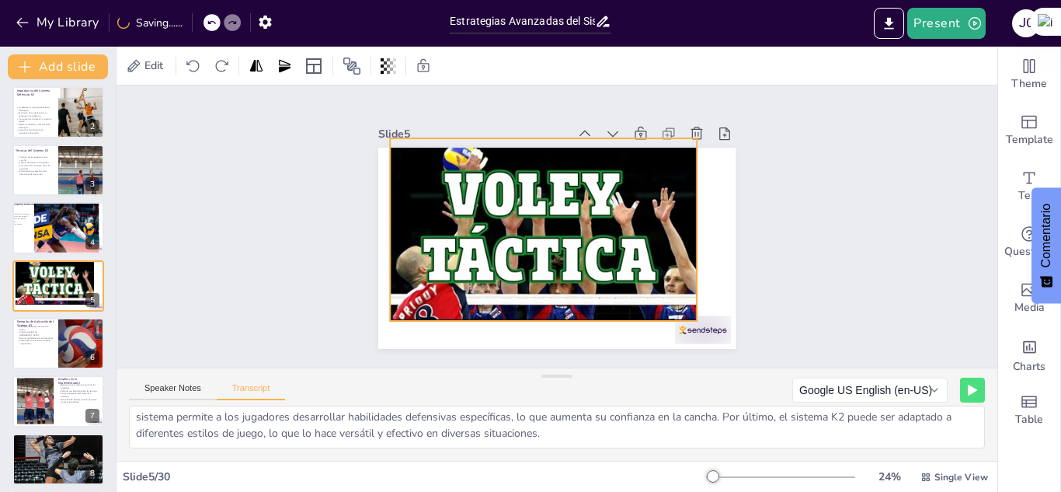
drag, startPoint x: 676, startPoint y: 294, endPoint x: 648, endPoint y: 277, distance: 32.4
click at [648, 277] on div at bounding box center [539, 228] width 340 height 270
click at [710, 328] on div at bounding box center [691, 344] width 58 height 33
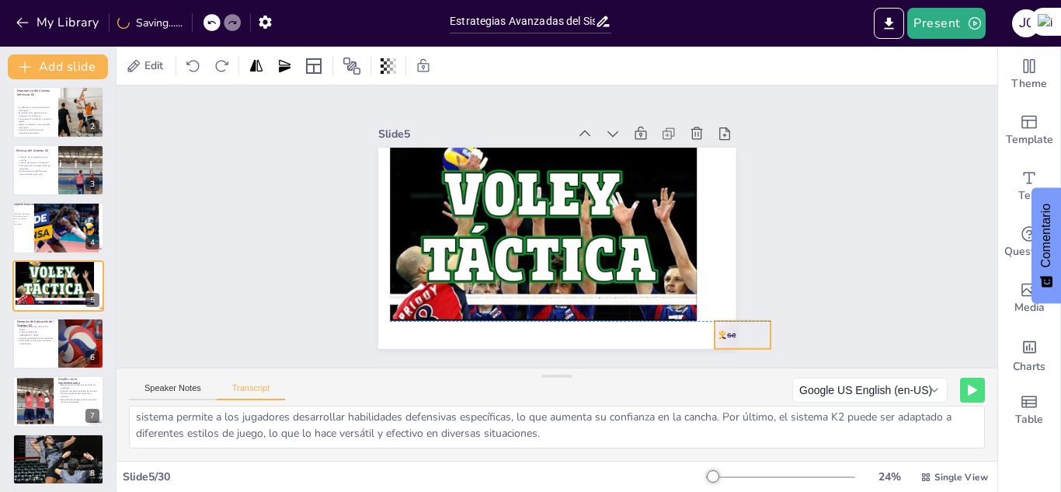
drag, startPoint x: 710, startPoint y: 322, endPoint x: 750, endPoint y: 326, distance: 39.8
click at [750, 326] on div "Slide 1 Sistema Defensivo K2 en Voleibol Este presentación explora el sistema d…" at bounding box center [557, 227] width 468 height 290
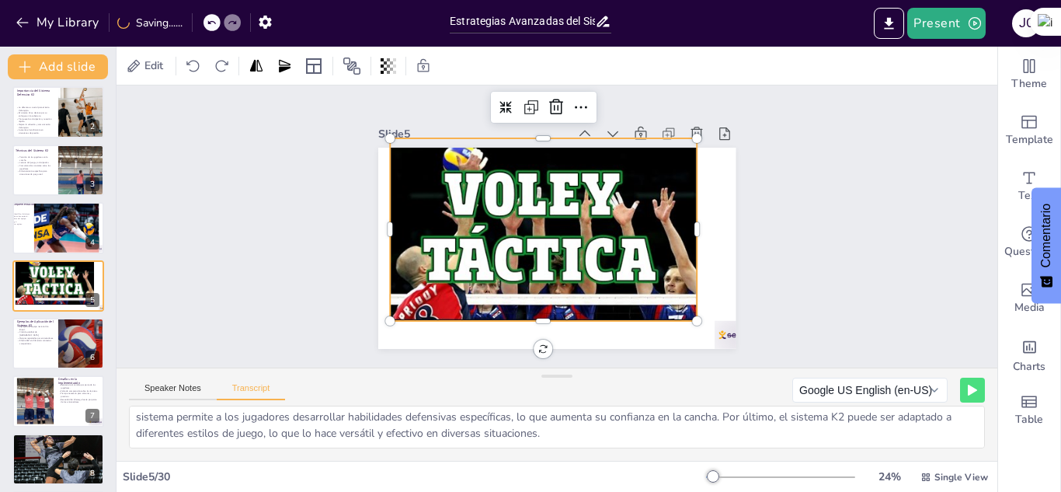
click at [598, 229] on div at bounding box center [539, 228] width 340 height 270
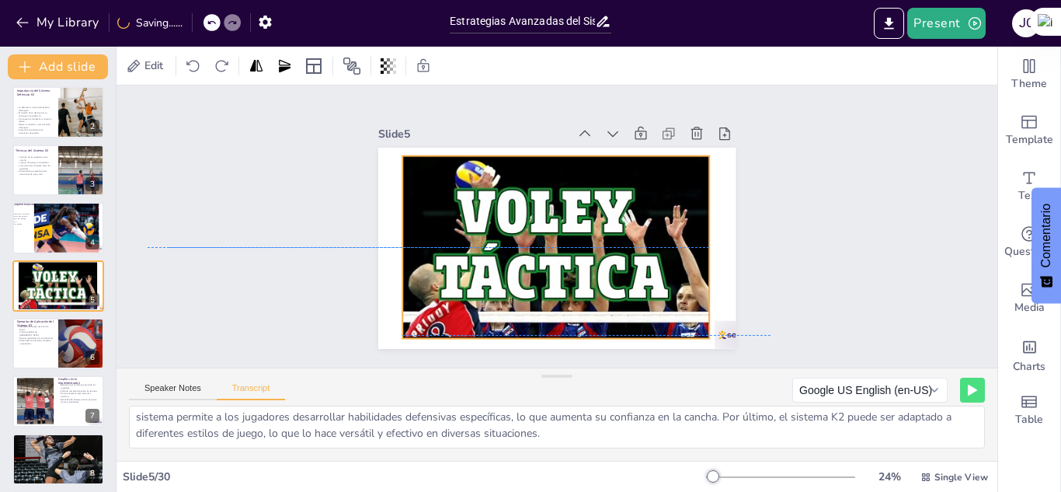
drag, startPoint x: 598, startPoint y: 229, endPoint x: 610, endPoint y: 246, distance: 20.5
click at [610, 246] on div at bounding box center [551, 248] width 316 height 238
click at [758, 216] on div "Slide 1 Sistema Defensivo K2 en Voleibol Este presentación explora el sistema d…" at bounding box center [557, 227] width 468 height 290
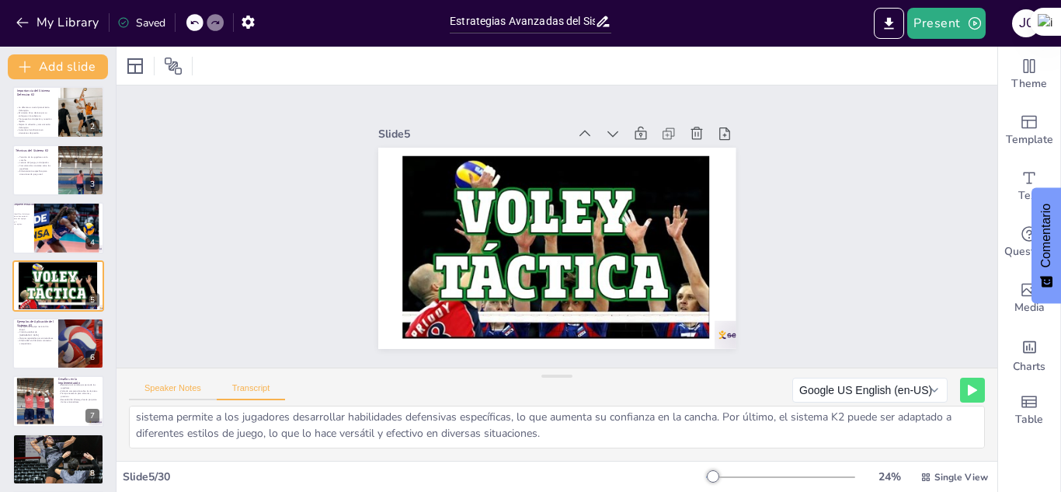
click at [173, 383] on button "Speaker Notes" at bounding box center [173, 391] width 88 height 17
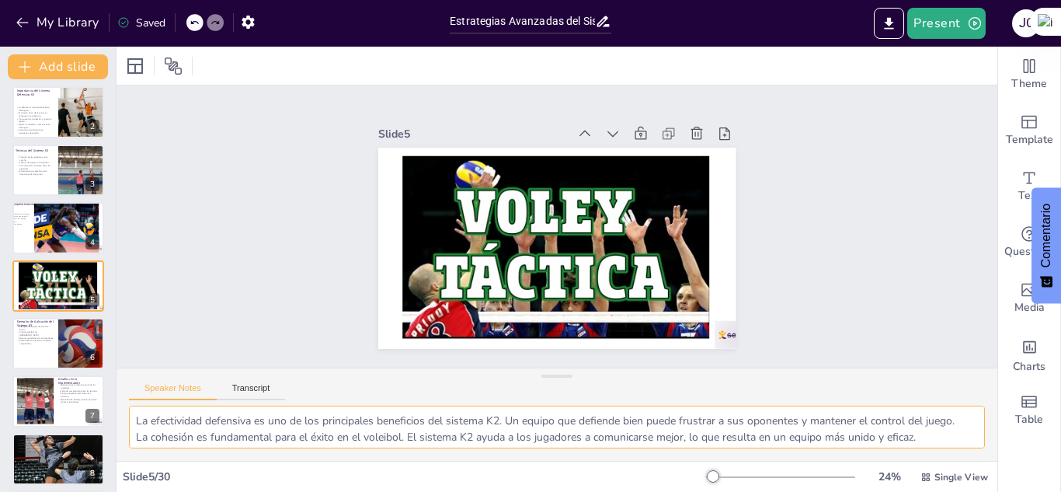
click at [133, 420] on textarea "La efectividad defensiva es uno de los principales beneficios del sistema K2. U…" at bounding box center [557, 427] width 856 height 43
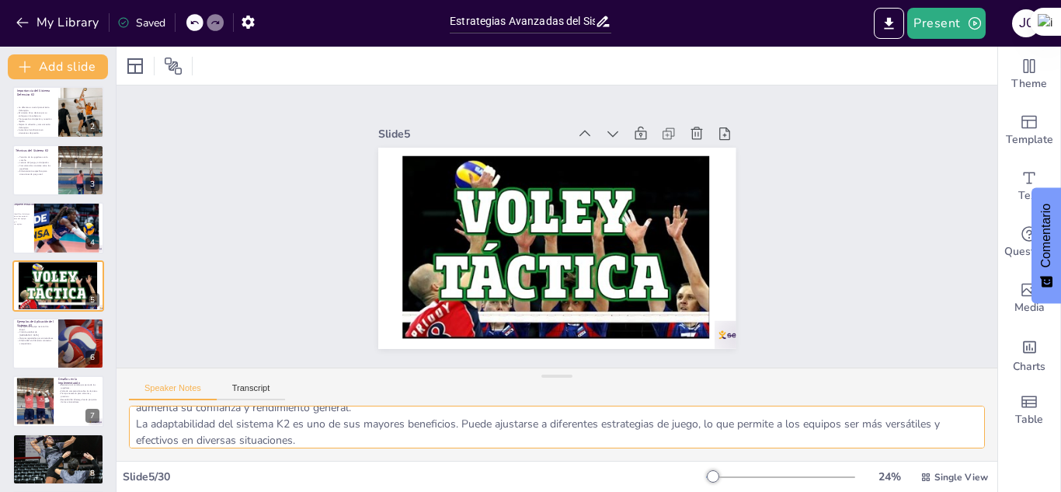
scroll to position [85, 0]
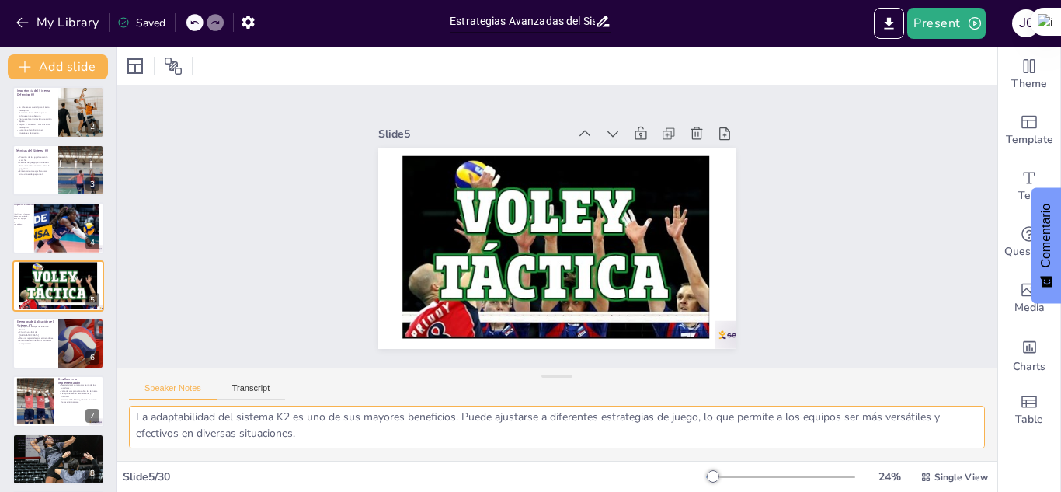
drag, startPoint x: 133, startPoint y: 420, endPoint x: 353, endPoint y: 450, distance: 222.0
click at [353, 450] on div "La efectividad defensiva es uno de los principales beneficios del sistema K2. U…" at bounding box center [557, 433] width 881 height 55
click at [242, 391] on button "Transcript" at bounding box center [251, 391] width 69 height 17
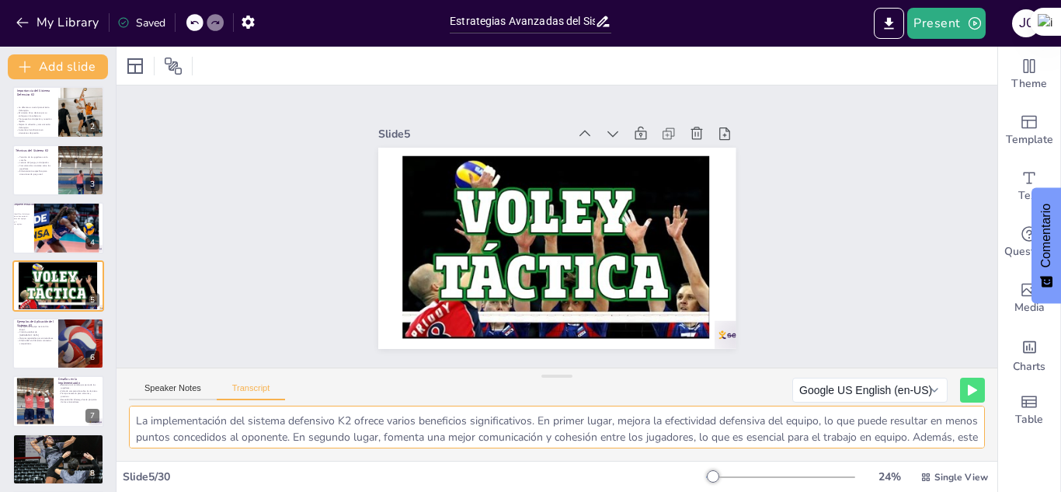
click at [137, 416] on textarea "La implementación del sistema defensivo K2 ofrece varios beneficios significati…" at bounding box center [557, 427] width 856 height 43
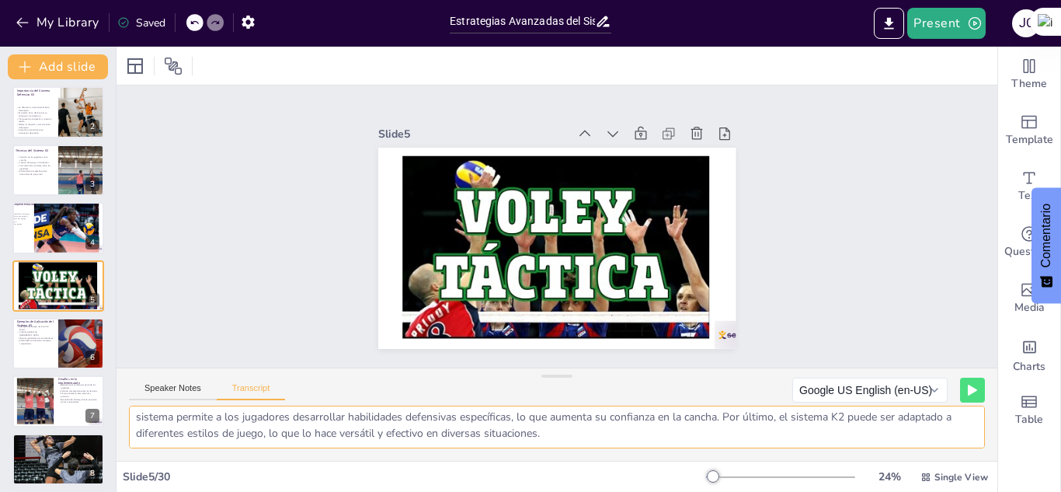
drag, startPoint x: 137, startPoint y: 416, endPoint x: 688, endPoint y: 466, distance: 553.2
click at [688, 466] on div "Slide 1 Sistema Defensivo K2 en Voleibol Este presentación explora el sistema d…" at bounding box center [557, 269] width 881 height 445
click at [47, 329] on p "Ejemplo del equipo nacional de Brasil." at bounding box center [34, 327] width 37 height 5
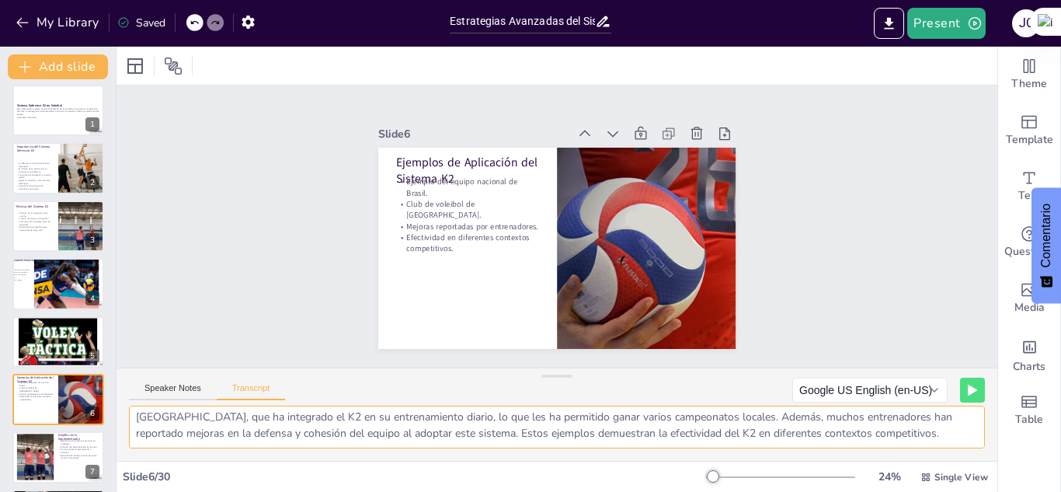
scroll to position [0, 0]
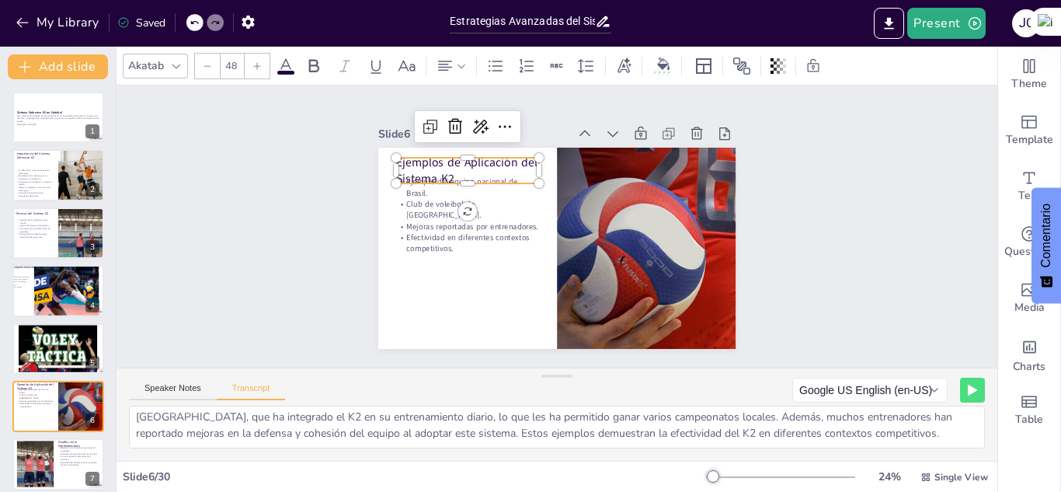
click at [452, 166] on p "Ejemplos de Aplicación del Sistema K2" at bounding box center [474, 162] width 146 height 48
click at [435, 170] on p "Ejemplos de Aplicación del Sistema K2" at bounding box center [474, 162] width 146 height 48
click at [435, 170] on p "Ejemplos de Aplicación del Sistema K2" at bounding box center [480, 156] width 147 height 62
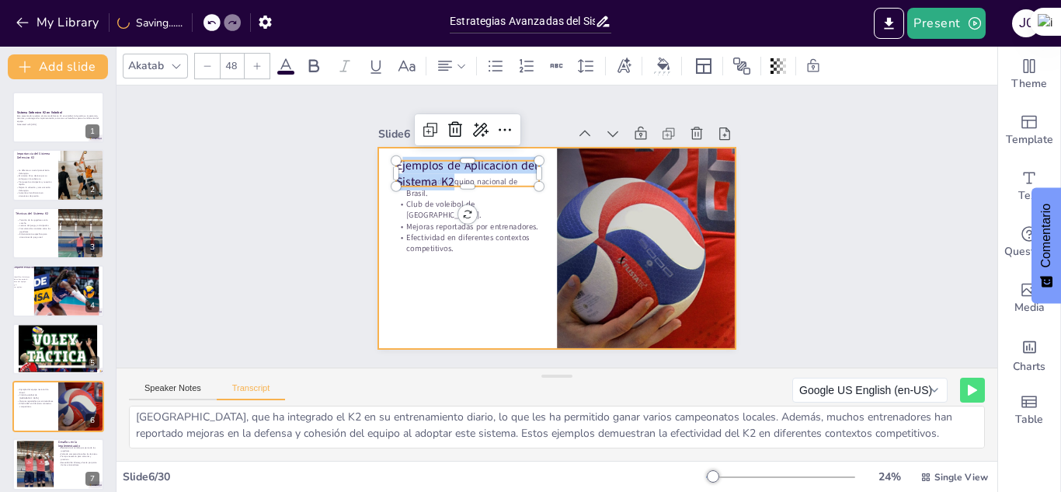
drag, startPoint x: 444, startPoint y: 173, endPoint x: 374, endPoint y: 153, distance: 72.8
click at [374, 153] on div "Ejemplo del equipo nacional de Brasil. Club de voleibol de Italia. Mejoras repo…" at bounding box center [555, 249] width 377 height 238
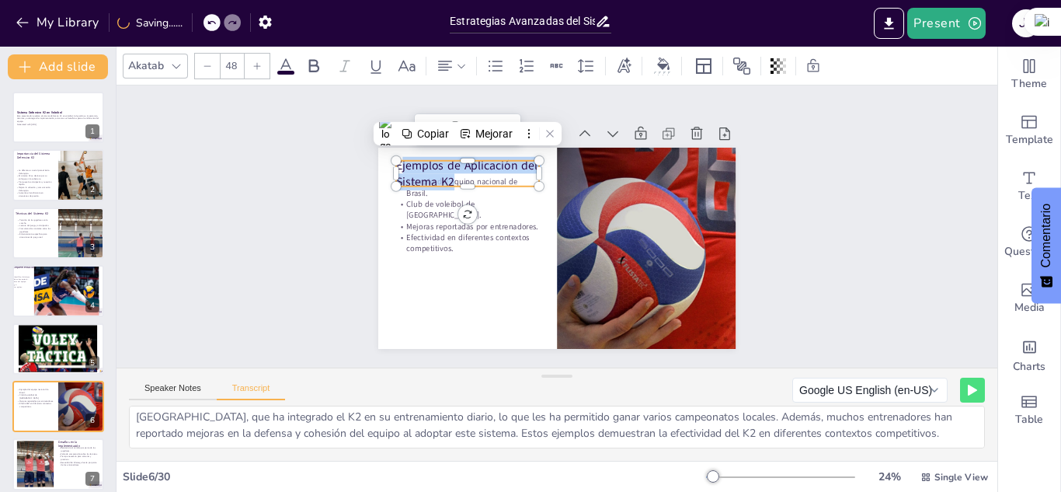
click at [447, 173] on p "Ejemplos de Aplicación del Sistema K2" at bounding box center [497, 141] width 145 height 89
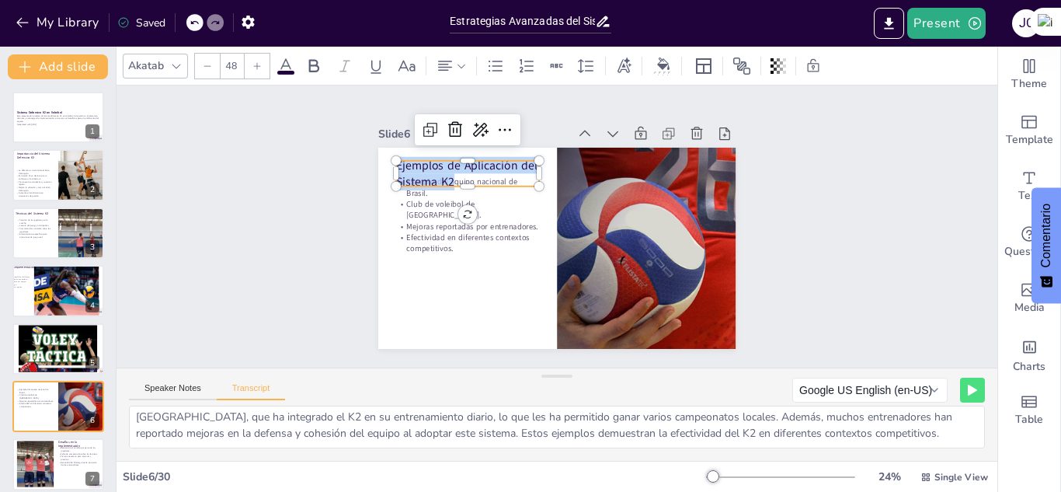
drag, startPoint x: 447, startPoint y: 173, endPoint x: 361, endPoint y: 153, distance: 87.7
click at [361, 153] on div "Slide 1 Sistema Defensivo K2 en Voleibol Este presentación explora el sistema d…" at bounding box center [557, 227] width 468 height 290
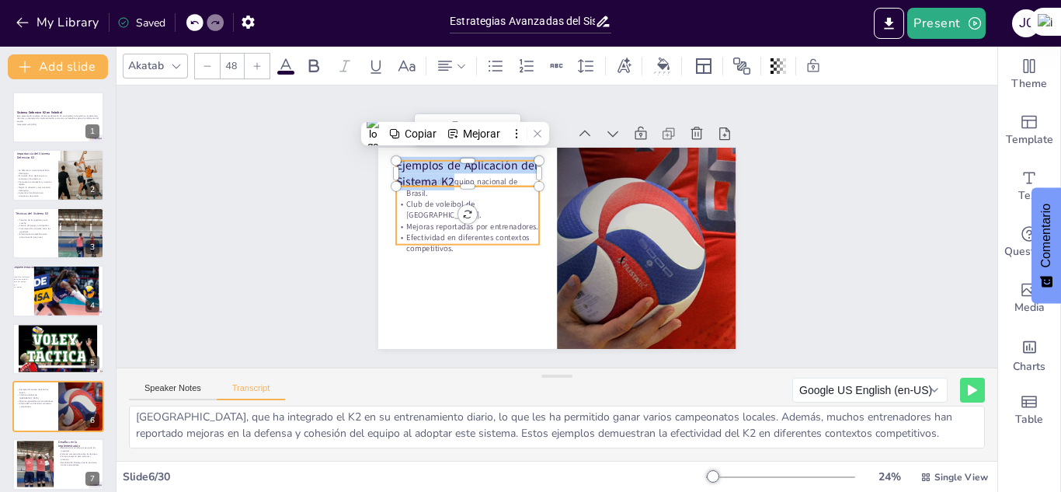
click at [416, 211] on p "Mejoras reportadas por entrenadores." at bounding box center [468, 217] width 144 height 26
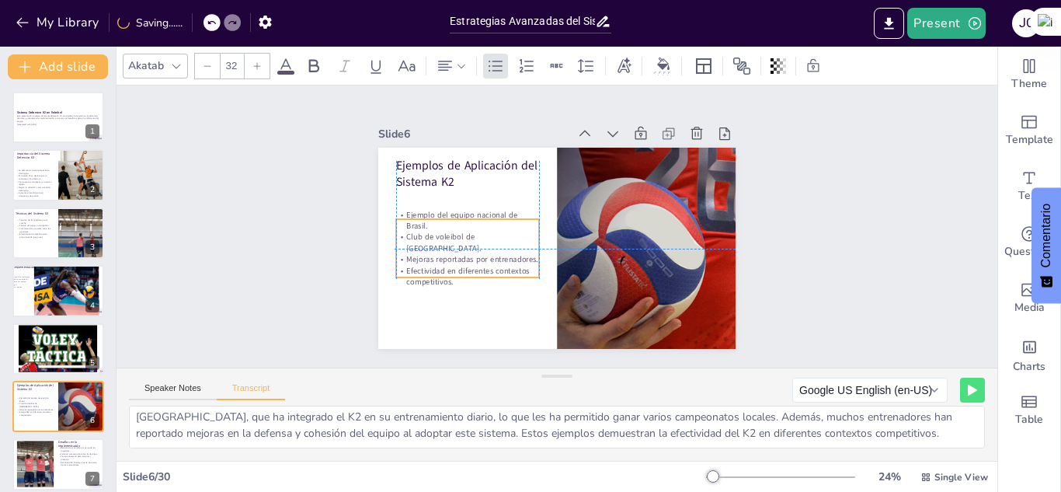
drag, startPoint x: 486, startPoint y: 181, endPoint x: 485, endPoint y: 216, distance: 35.0
click at [485, 216] on p "Ejemplo del equipo nacional de Brasil." at bounding box center [471, 201] width 145 height 51
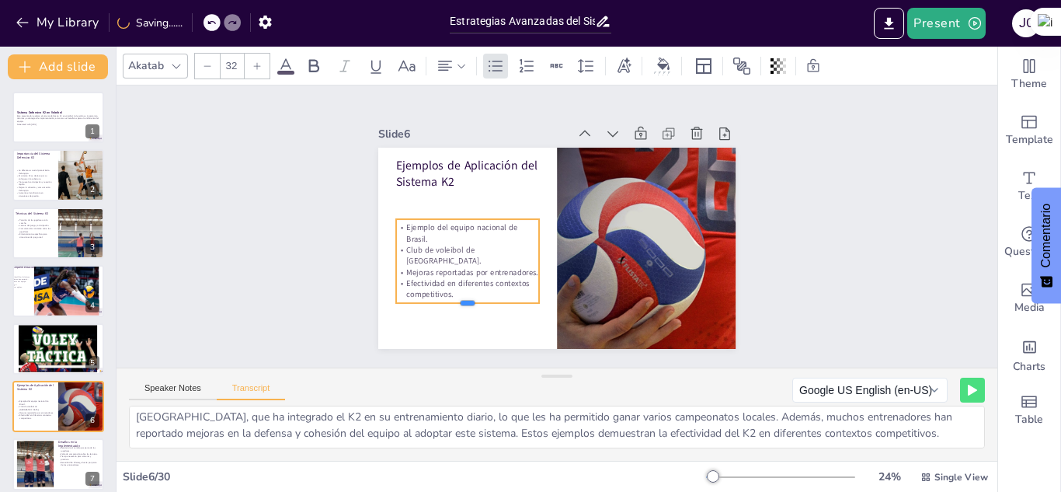
drag, startPoint x: 452, startPoint y: 274, endPoint x: 453, endPoint y: 299, distance: 25.7
click at [453, 303] on div at bounding box center [467, 309] width 143 height 12
click at [444, 286] on p "Efectividad en diferentes contextos competitivos." at bounding box center [461, 278] width 145 height 37
click at [438, 280] on p "Efectividad en diferentes contextos competitivos." at bounding box center [448, 235] width 135 height 91
click at [438, 280] on p "Efectividad en diferentes contextos competitivos." at bounding box center [461, 278] width 145 height 37
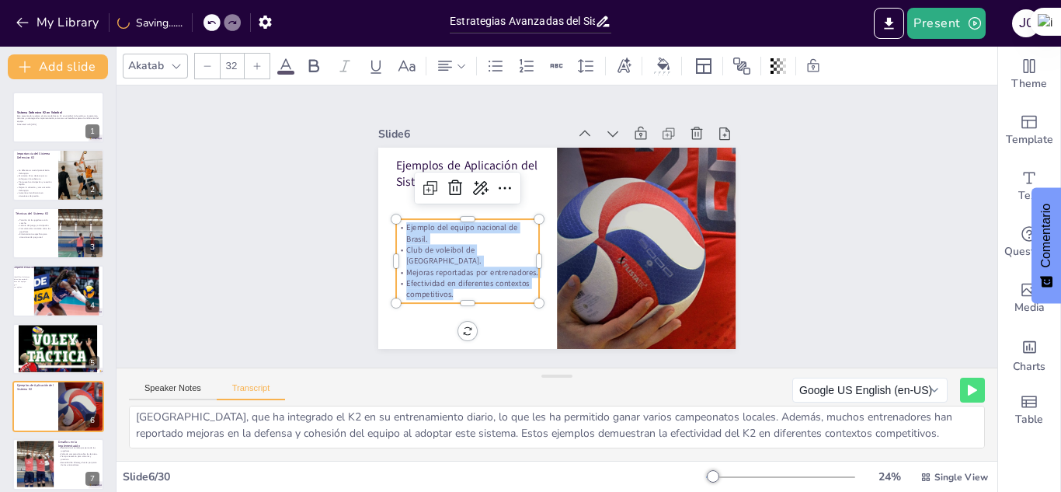
drag, startPoint x: 443, startPoint y: 282, endPoint x: 392, endPoint y: 217, distance: 82.5
click at [552, 236] on div "Ejemplo del equipo nacional de Brasil. Club de voleibol de Italia. Mejoras repo…" at bounding box center [601, 311] width 98 height 151
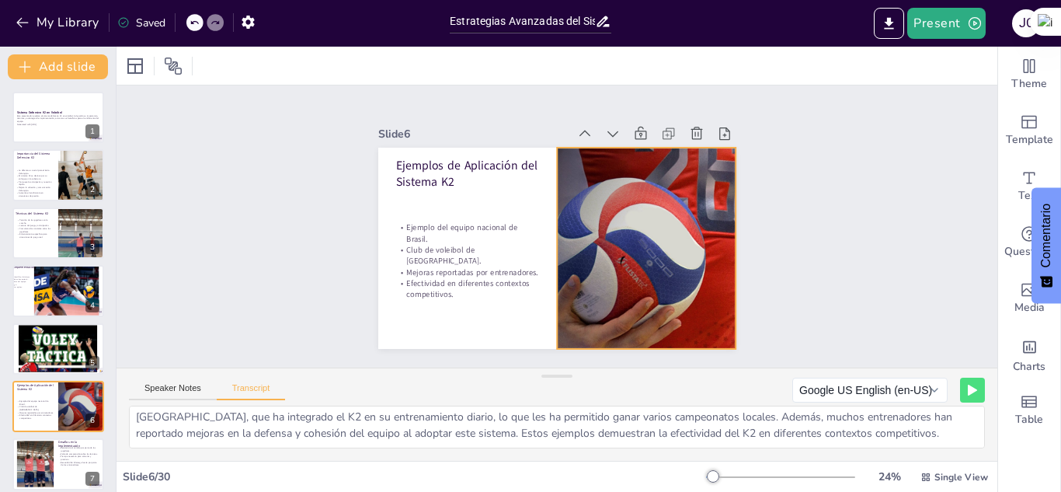
click at [653, 238] on div at bounding box center [644, 258] width 406 height 241
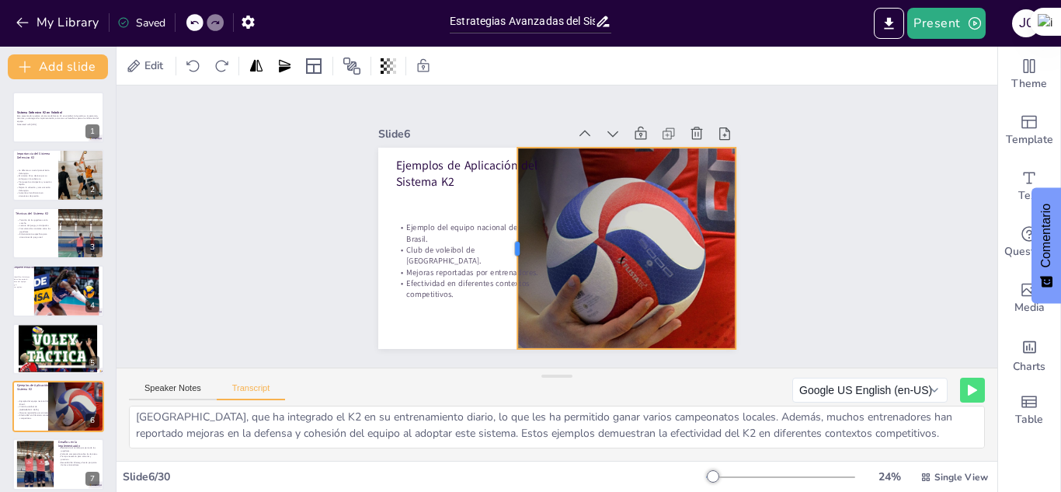
drag, startPoint x: 542, startPoint y: 246, endPoint x: 503, endPoint y: 262, distance: 42.9
click at [503, 262] on div at bounding box center [509, 243] width 33 height 201
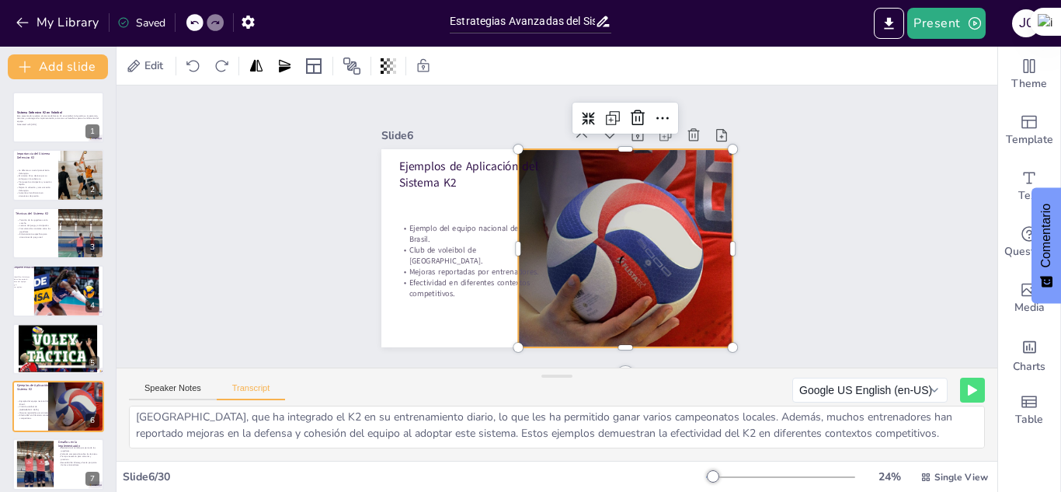
click at [628, 226] on div at bounding box center [622, 289] width 429 height 362
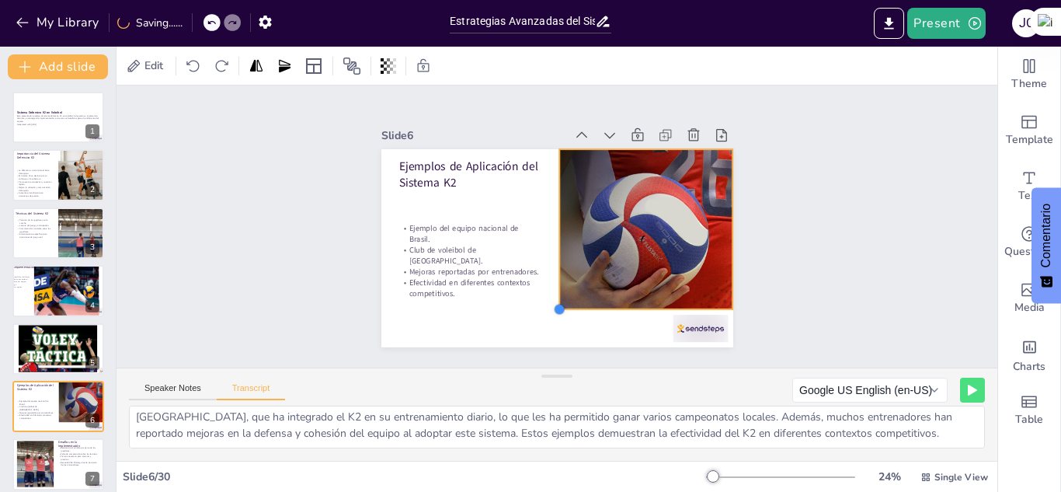
drag, startPoint x: 508, startPoint y: 340, endPoint x: 549, endPoint y: 291, distance: 64.0
click at [549, 291] on div "Ejemplos de Aplicación del Sistema K2 Ejemplo del equipo nacional de Brasil. Cl…" at bounding box center [558, 248] width 352 height 198
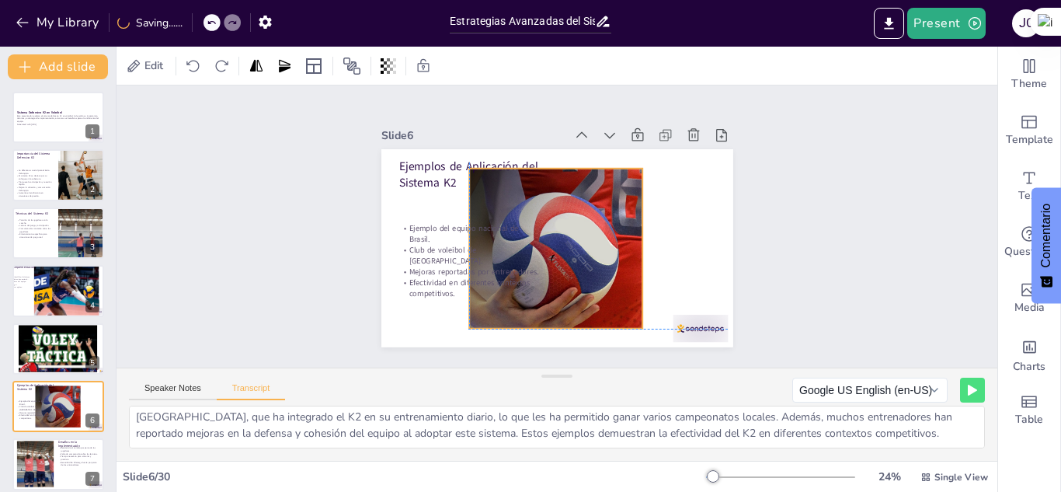
drag, startPoint x: 621, startPoint y: 267, endPoint x: 530, endPoint y: 284, distance: 92.5
click at [530, 284] on div at bounding box center [572, 249] width 308 height 160
drag, startPoint x: 632, startPoint y: 239, endPoint x: 625, endPoint y: 274, distance: 34.9
click at [625, 274] on div at bounding box center [639, 257] width 29 height 160
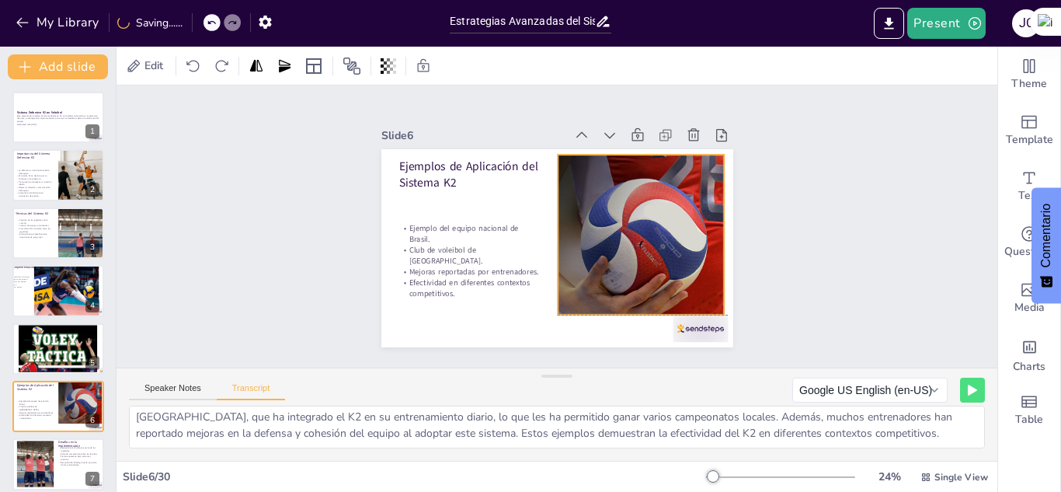
drag, startPoint x: 581, startPoint y: 234, endPoint x: 670, endPoint y: 221, distance: 89.6
click at [670, 221] on div at bounding box center [661, 235] width 308 height 160
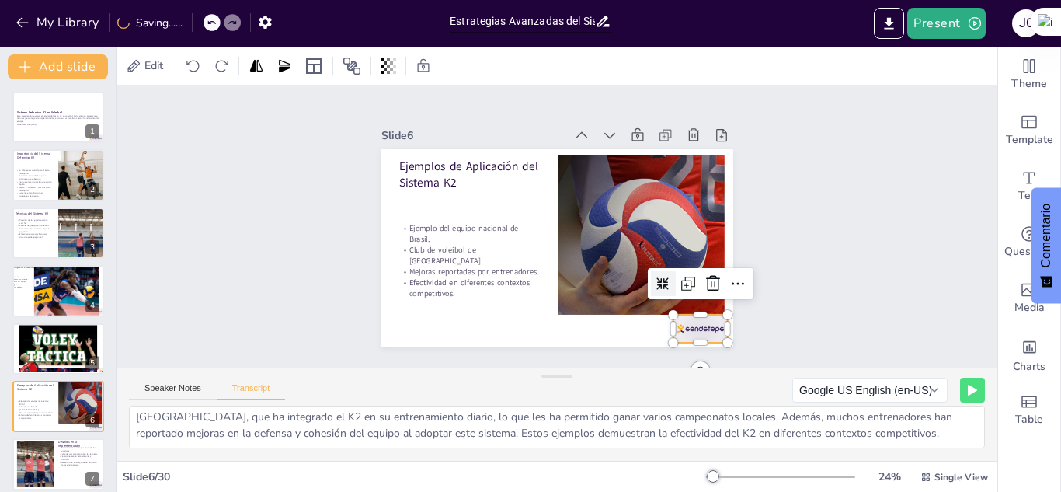
click at [700, 327] on div at bounding box center [689, 342] width 58 height 33
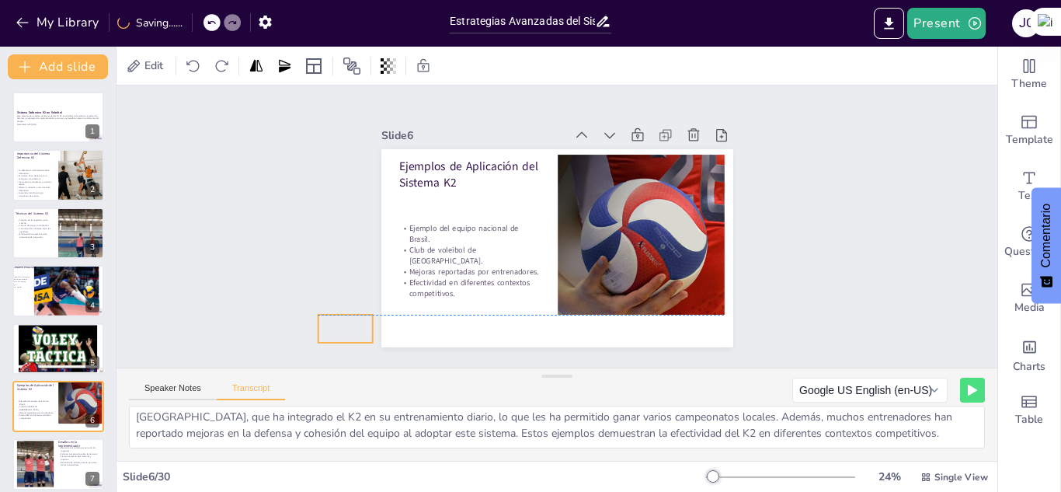
drag, startPoint x: 682, startPoint y: 317, endPoint x: 327, endPoint y: 319, distance: 355.1
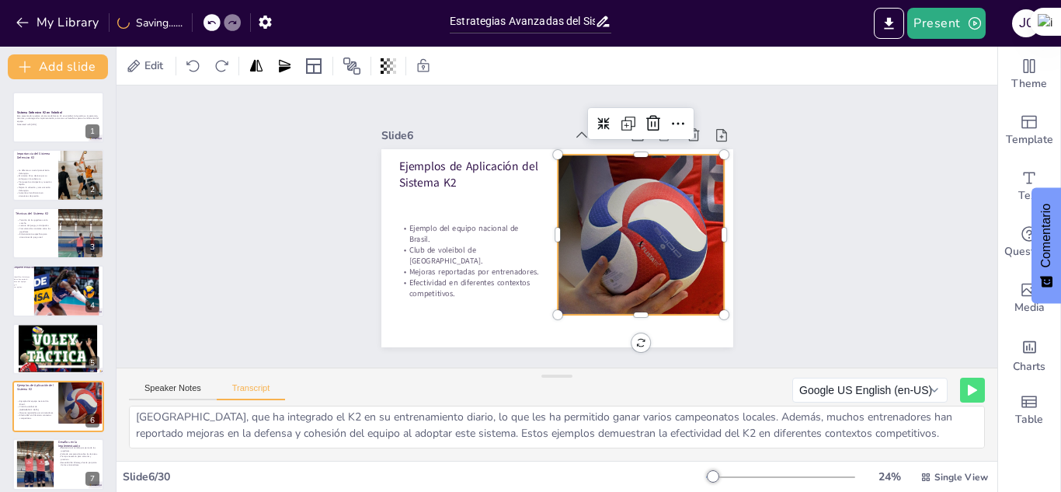
click at [660, 243] on div at bounding box center [615, 141] width 292 height 347
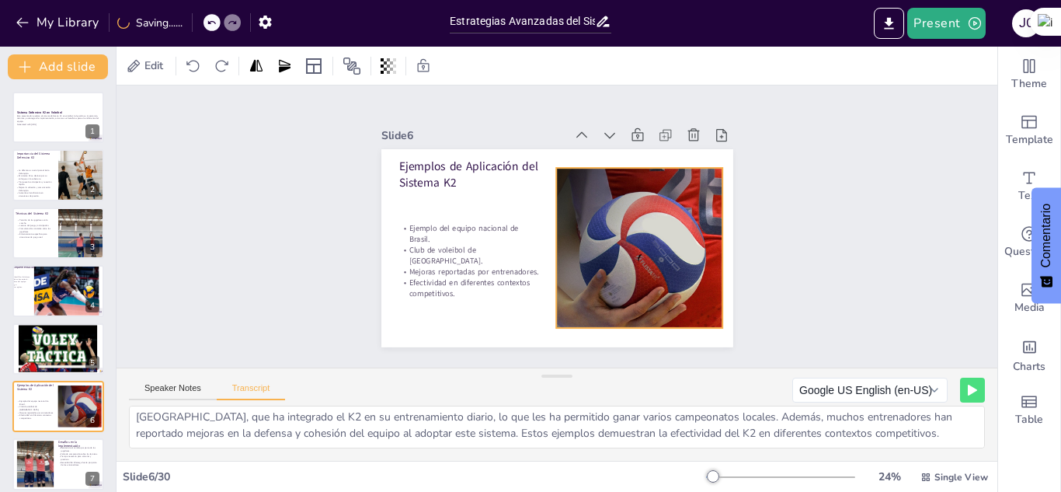
drag, startPoint x: 632, startPoint y: 234, endPoint x: 630, endPoint y: 247, distance: 13.3
click at [630, 247] on div at bounding box center [647, 278] width 343 height 247
click at [761, 247] on div "Slide 1 Sistema Defensivo K2 en Voleibol Este presentación explora el sistema d…" at bounding box center [556, 226] width 497 height 453
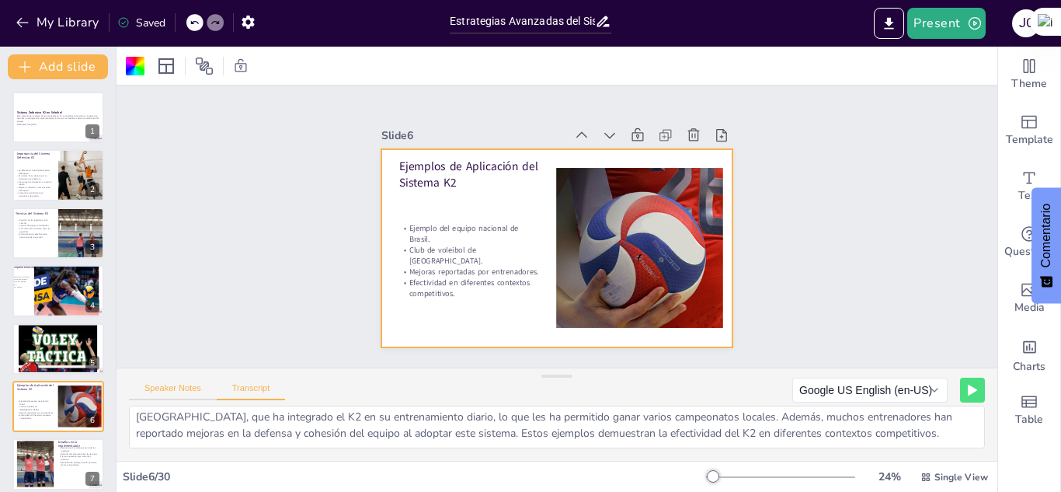
click at [165, 393] on button "Speaker Notes" at bounding box center [173, 391] width 88 height 17
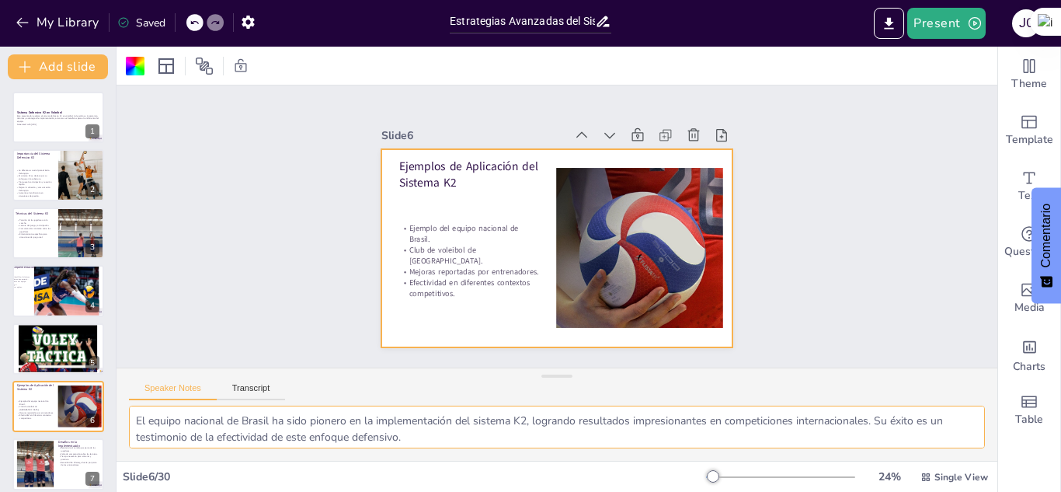
click at [134, 411] on textarea "El equipo nacional de Brasil ha sido pionero en la implementación del sistema K…" at bounding box center [557, 427] width 856 height 43
drag, startPoint x: 134, startPoint y: 411, endPoint x: 381, endPoint y: 461, distance: 251.3
click at [381, 461] on div "Slide 1 Sistema Defensivo K2 en Voleibol Este presentación explora el sistema d…" at bounding box center [557, 269] width 881 height 445
click at [245, 383] on button "Transcript" at bounding box center [251, 391] width 69 height 17
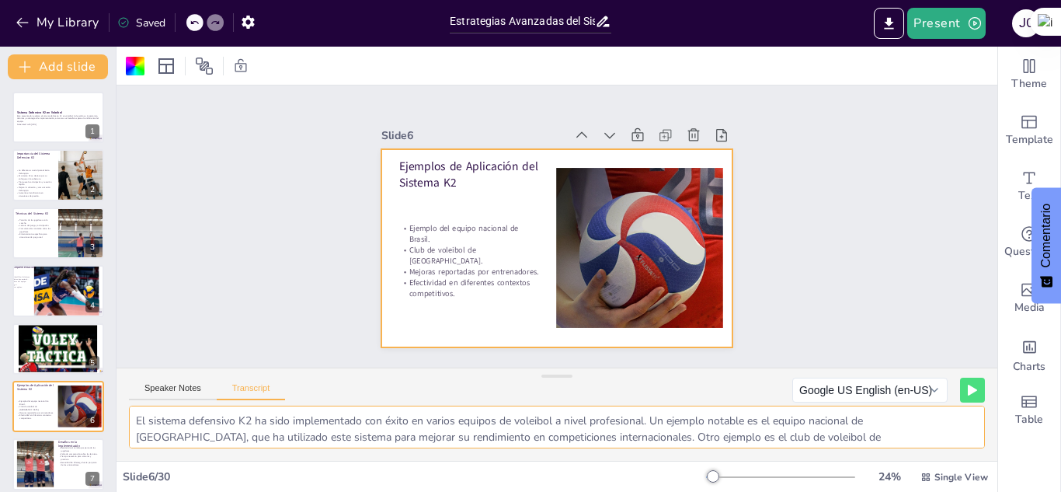
click at [133, 415] on textarea "El sistema defensivo K2 ha sido implementado con éxito en varios equipos de vol…" at bounding box center [557, 427] width 856 height 43
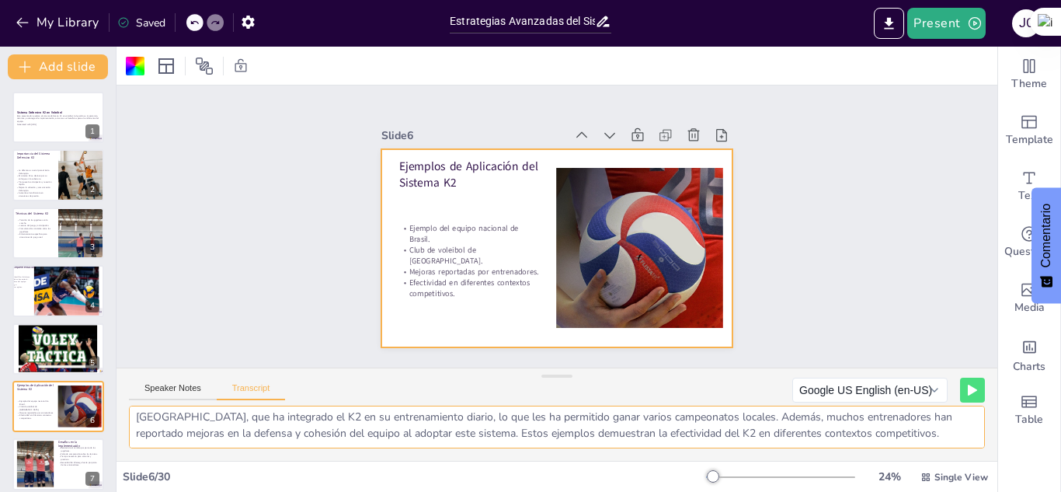
drag, startPoint x: 133, startPoint y: 415, endPoint x: 743, endPoint y: 506, distance: 616.7
click at [743, 491] on html "My Library Saved Estrategias Avanzadas del Sistema Defensivo K2 en Voleibol Pre…" at bounding box center [530, 246] width 1061 height 492
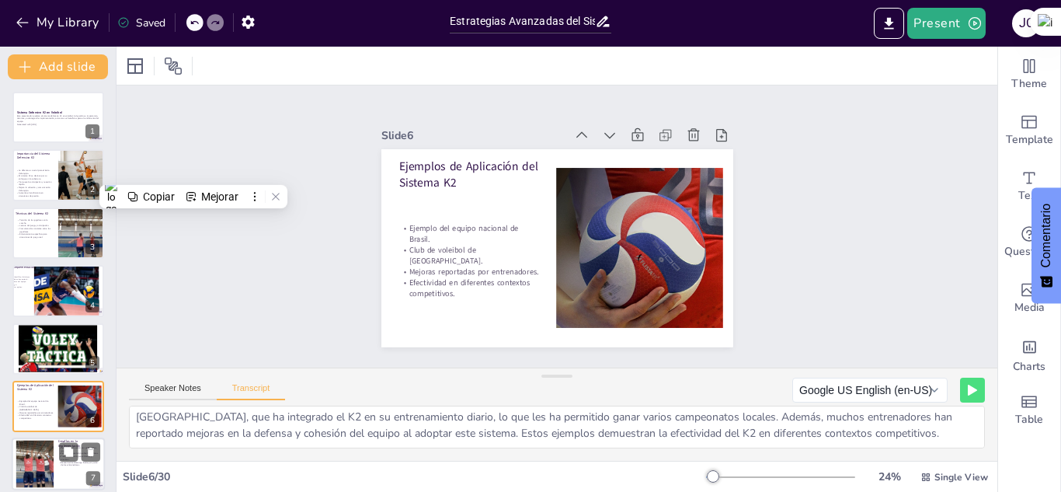
click at [58, 456] on p "Tiempo necesario para entrenar y practicar." at bounding box center [79, 457] width 42 height 5
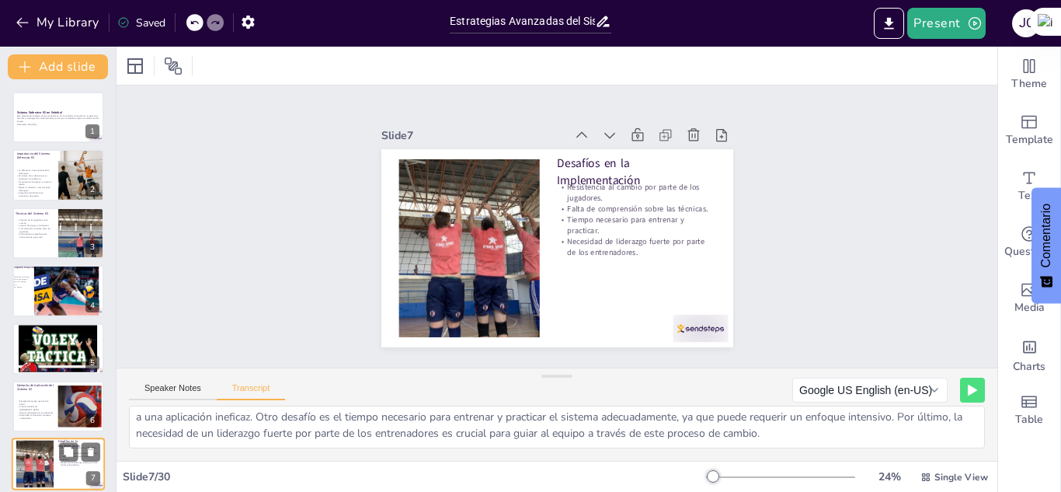
scroll to position [179, 0]
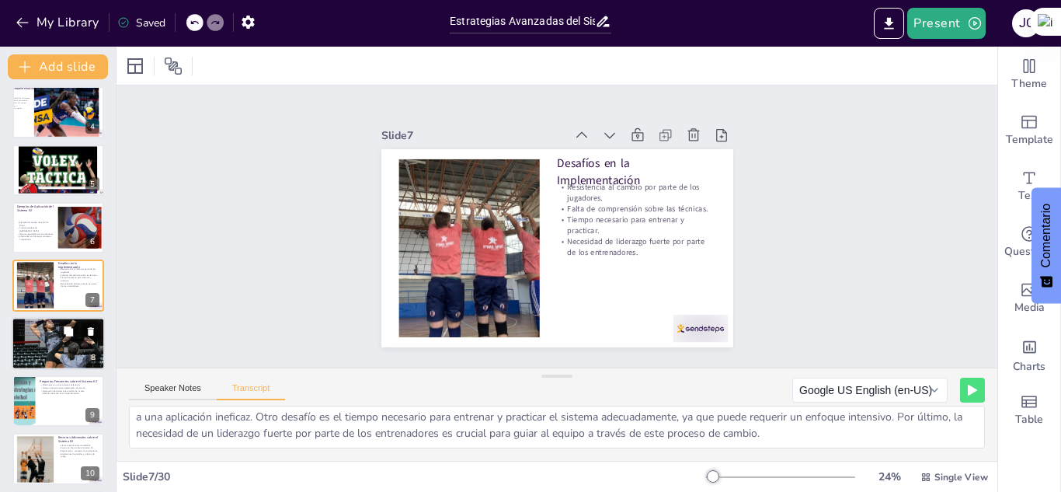
click at [46, 338] on div at bounding box center [58, 344] width 93 height 141
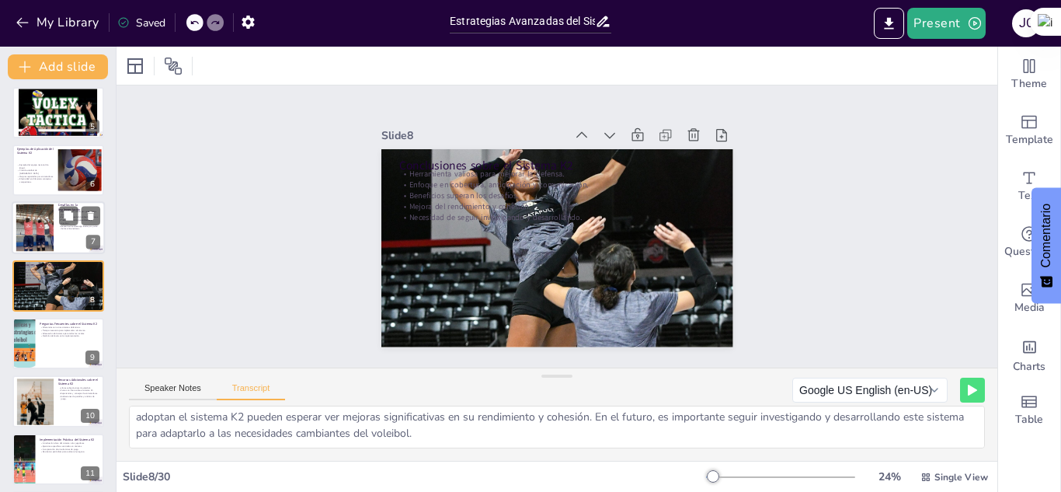
click at [51, 241] on div at bounding box center [34, 227] width 63 height 47
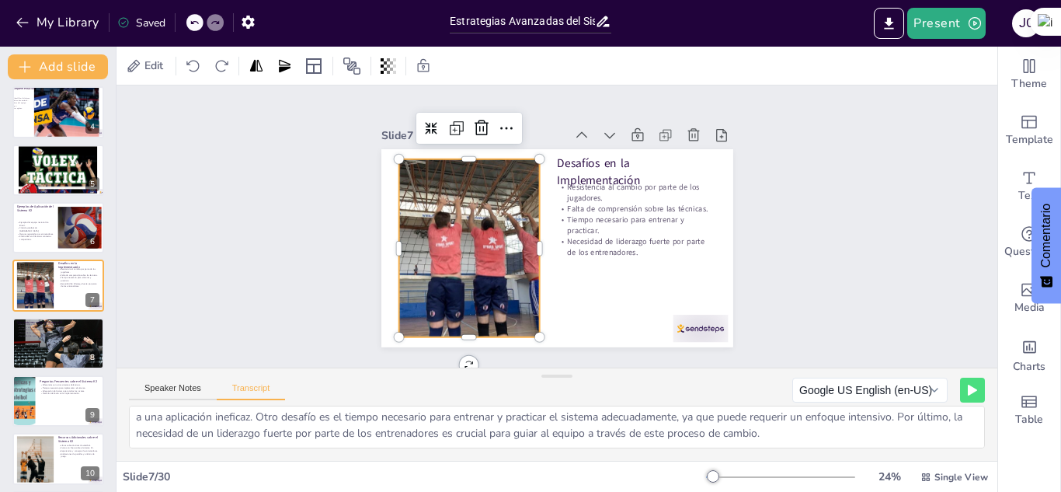
click at [490, 296] on div at bounding box center [467, 239] width 255 height 202
click at [751, 242] on div "Slide 1 Sistema Defensivo K2 en Voleibol Este presentación explora el sistema d…" at bounding box center [557, 226] width 479 height 327
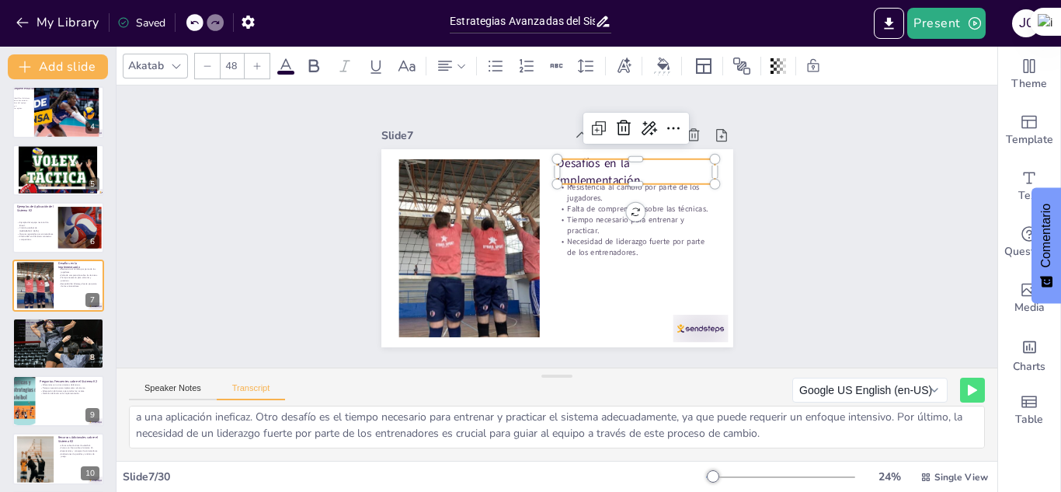
click at [609, 155] on p "Desafíos en la Implementación" at bounding box center [636, 171] width 159 height 33
click at [626, 201] on div "Desafíos en la Implementación Resistencia al cambio por parte de los jugadores.…" at bounding box center [555, 248] width 371 height 234
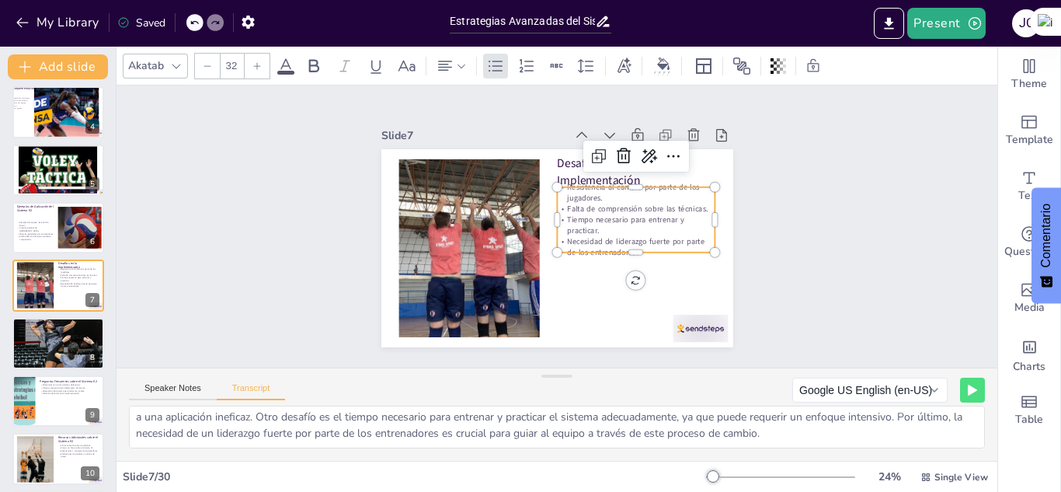
click at [573, 217] on p "Tiempo necesario para entrenar y practicar." at bounding box center [636, 233] width 160 height 38
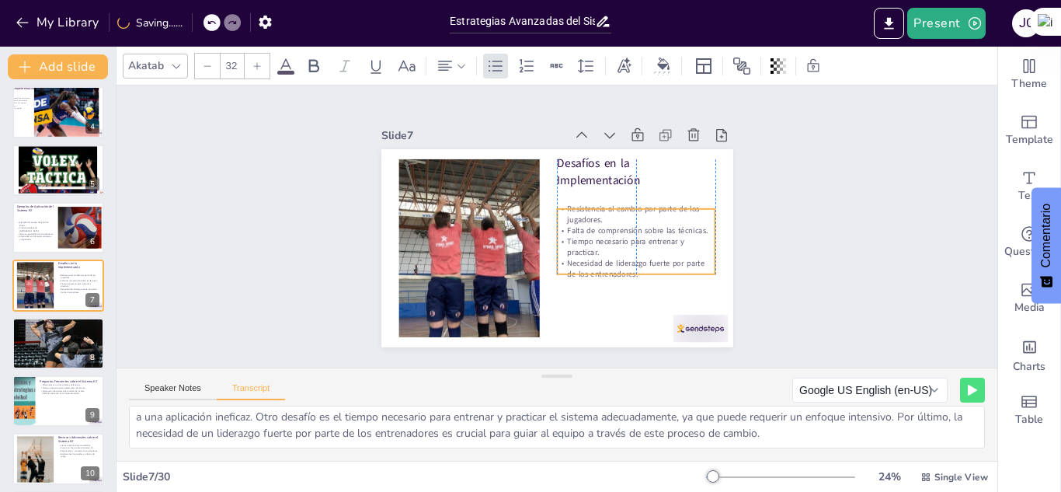
drag, startPoint x: 650, startPoint y: 184, endPoint x: 650, endPoint y: 206, distance: 21.8
click at [650, 206] on p "Resistencia al cambio por parte de los jugadores." at bounding box center [637, 223] width 160 height 38
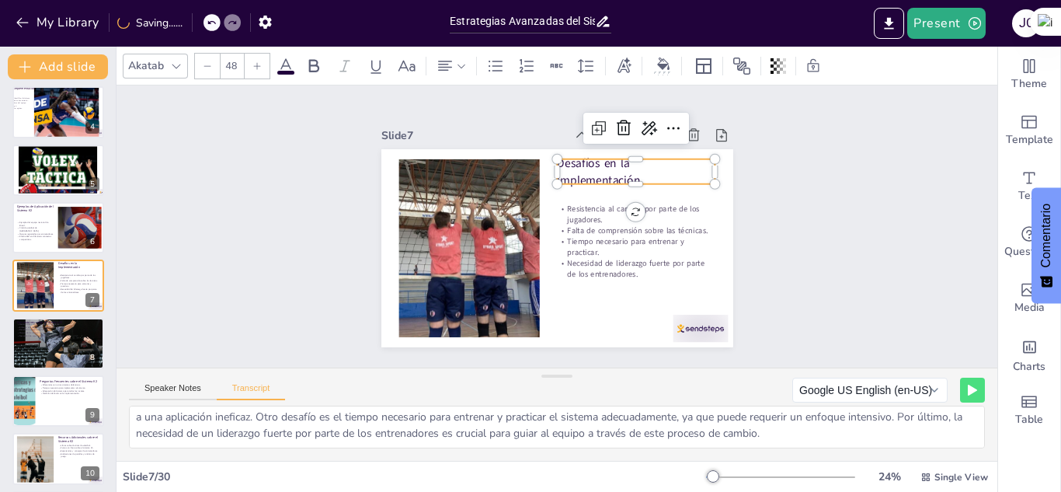
click at [586, 179] on p "Desafíos en la Implementación" at bounding box center [651, 249] width 131 height 140
click at [627, 171] on p "Desafíos en la Implementación" at bounding box center [646, 189] width 162 height 65
click at [627, 171] on p "Desafíos en la Implementación" at bounding box center [636, 171] width 159 height 33
drag, startPoint x: 627, startPoint y: 171, endPoint x: 540, endPoint y: 163, distance: 87.4
click at [540, 163] on div "Resistencia al cambio por parte de los jugadores. Falta de comprensión sobre la…" at bounding box center [558, 248] width 352 height 198
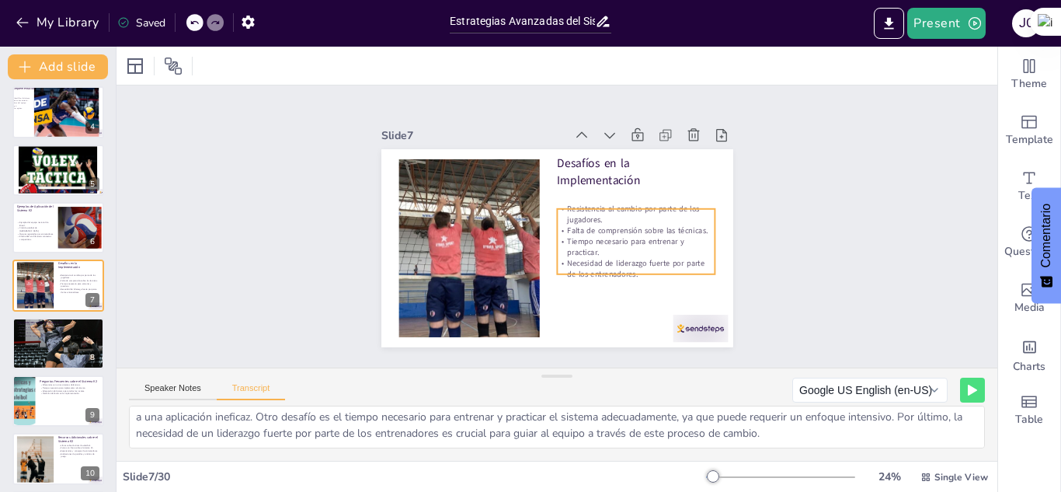
click at [596, 199] on div "Desafíos en la Implementación Resistencia al cambio por parte de los jugadores.…" at bounding box center [555, 248] width 371 height 234
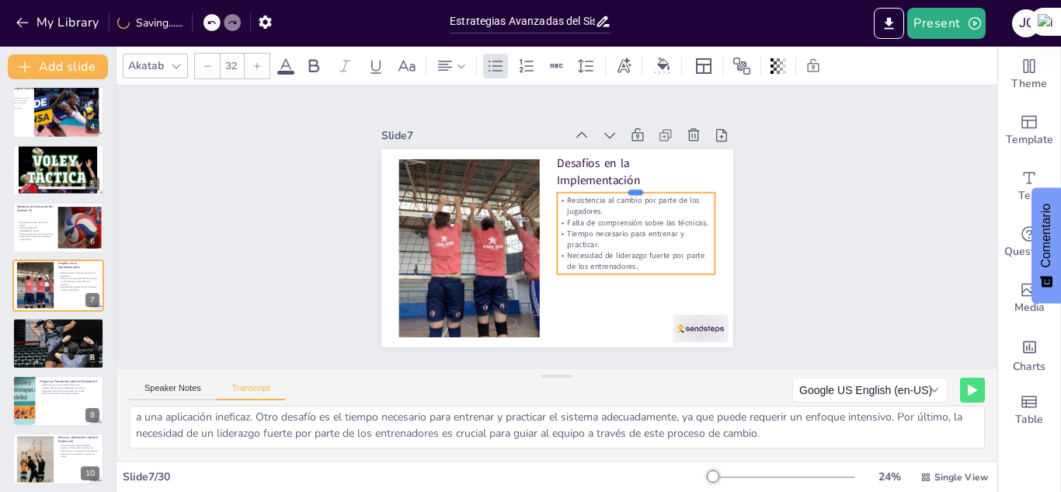
drag, startPoint x: 620, startPoint y: 200, endPoint x: 619, endPoint y: 184, distance: 16.3
click at [619, 184] on div at bounding box center [643, 203] width 158 height 45
click at [646, 199] on div "Resistencia al cambio por parte de los jugadores. Falta de comprensión sobre la…" at bounding box center [635, 248] width 166 height 98
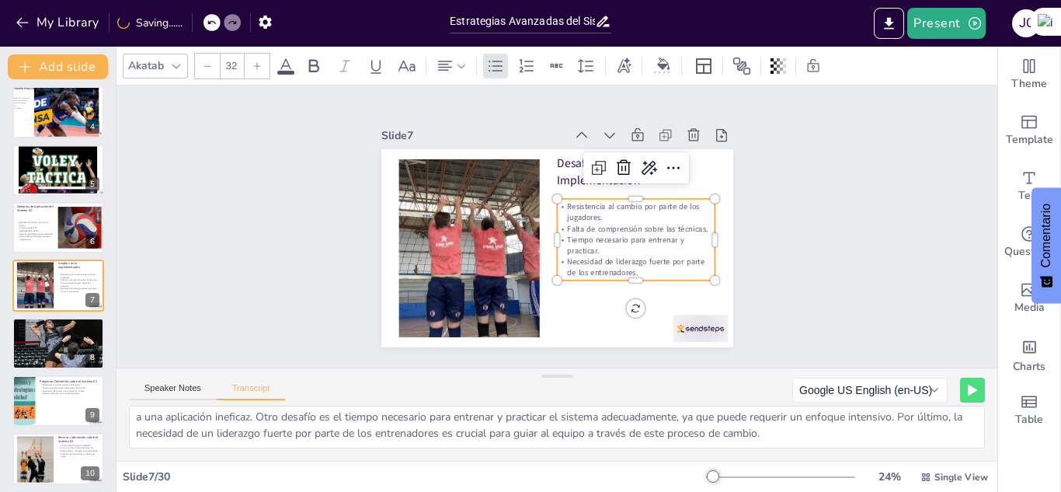
click at [578, 200] on p "Necesidad de liderazgo fuerte por parte de los entrenadores." at bounding box center [501, 157] width 154 height 85
click at [619, 262] on p "Necesidad de liderazgo fuerte por parte de los entrenadores." at bounding box center [636, 267] width 159 height 22
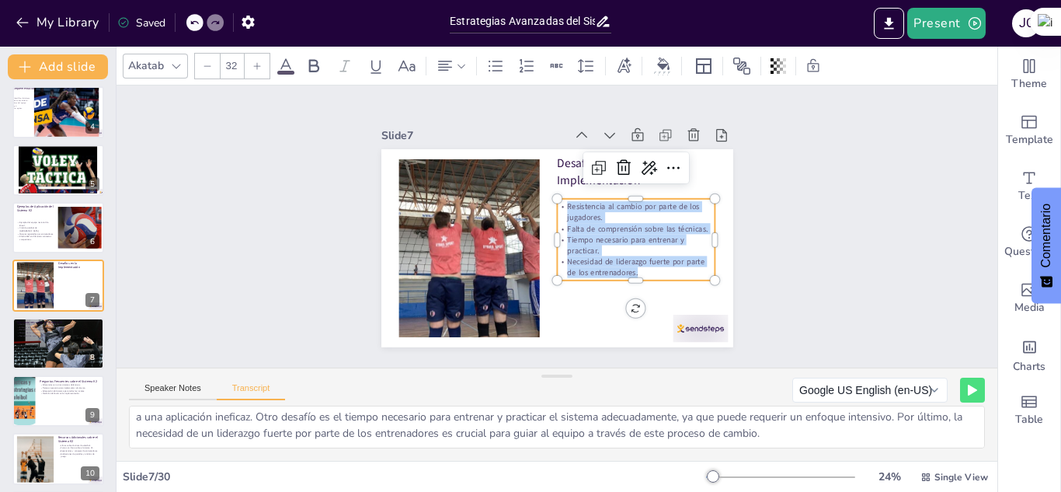
drag, startPoint x: 619, startPoint y: 262, endPoint x: 544, endPoint y: 195, distance: 100.2
click at [544, 195] on div "Desafíos en la Implementación Resistencia al cambio por parte de los jugadores.…" at bounding box center [558, 248] width 352 height 198
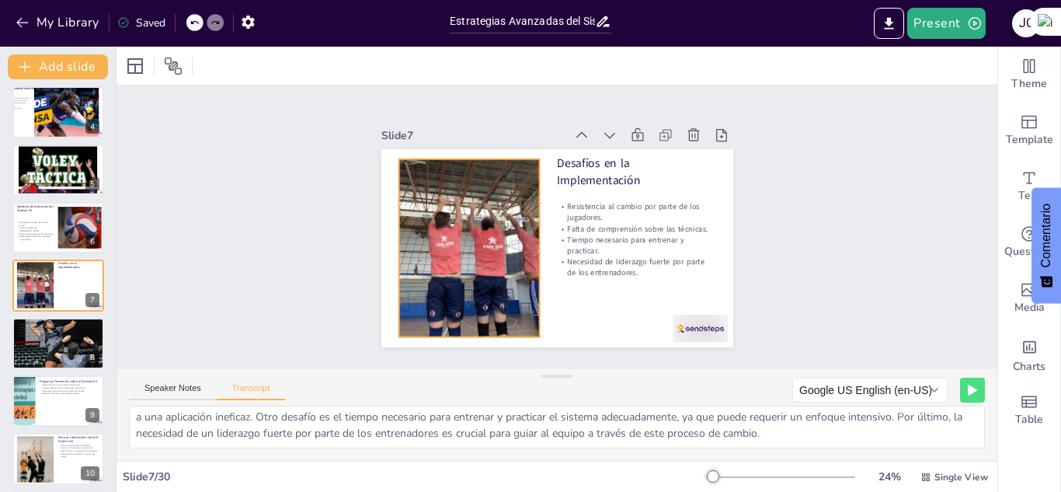
click at [454, 249] on div at bounding box center [467, 211] width 289 height 260
click at [291, 240] on div "Slide 1 Sistema Defensivo K2 en Voleibol Este presentación explora el sistema d…" at bounding box center [557, 227] width 844 height 800
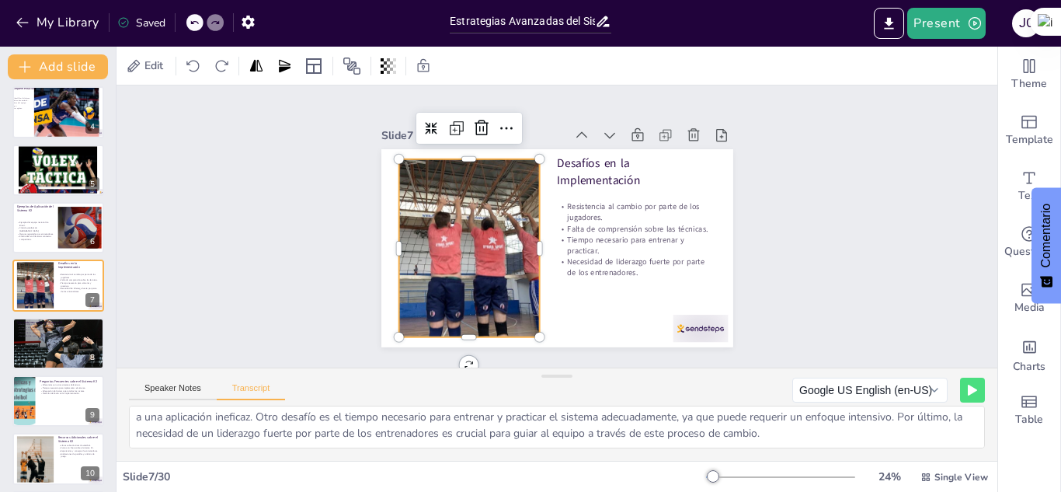
click at [515, 279] on div at bounding box center [467, 239] width 255 height 202
click at [528, 235] on div at bounding box center [543, 247] width 31 height 179
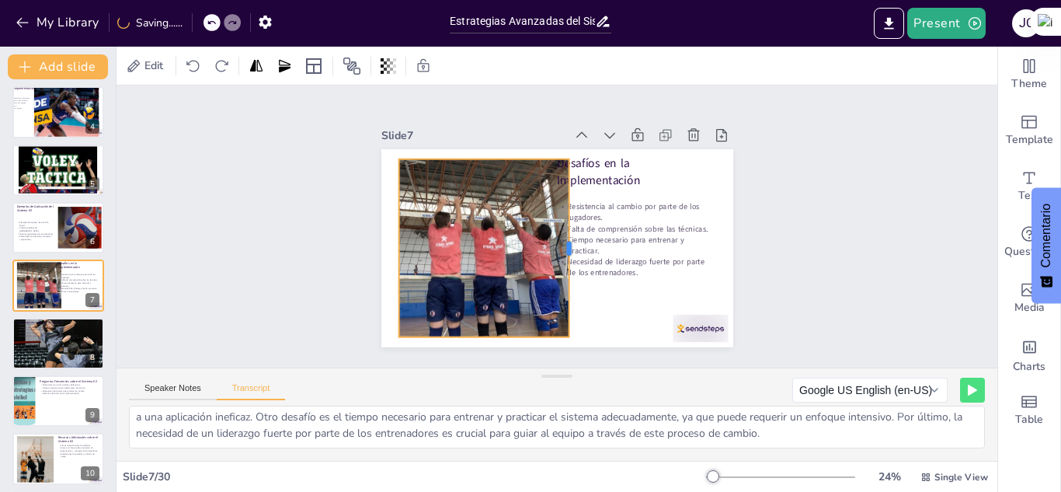
drag, startPoint x: 528, startPoint y: 235, endPoint x: 558, endPoint y: 268, distance: 44.6
click at [569, 268] on div at bounding box center [575, 248] width 12 height 178
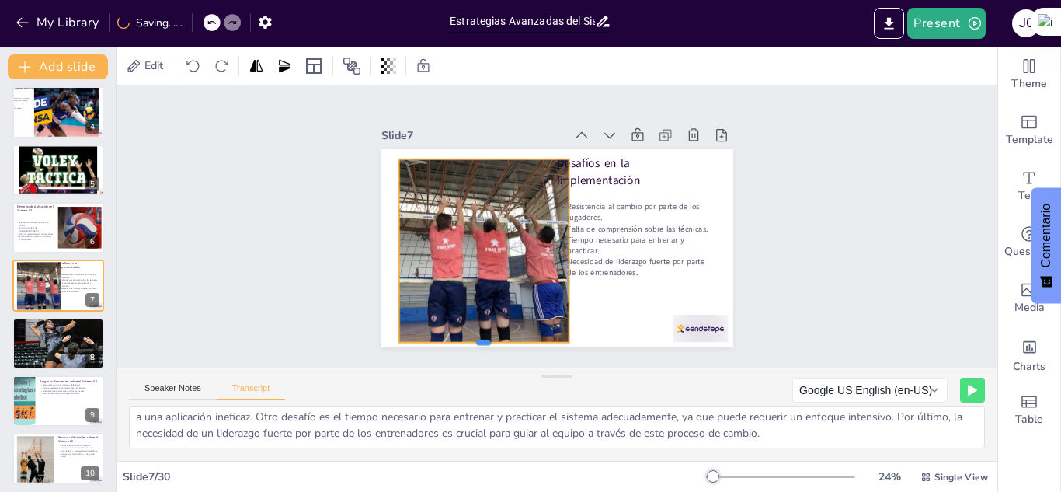
drag, startPoint x: 470, startPoint y: 331, endPoint x: 481, endPoint y: 336, distance: 12.2
click at [481, 336] on div at bounding box center [459, 330] width 169 height 47
click at [473, 155] on div at bounding box center [491, 149] width 171 height 30
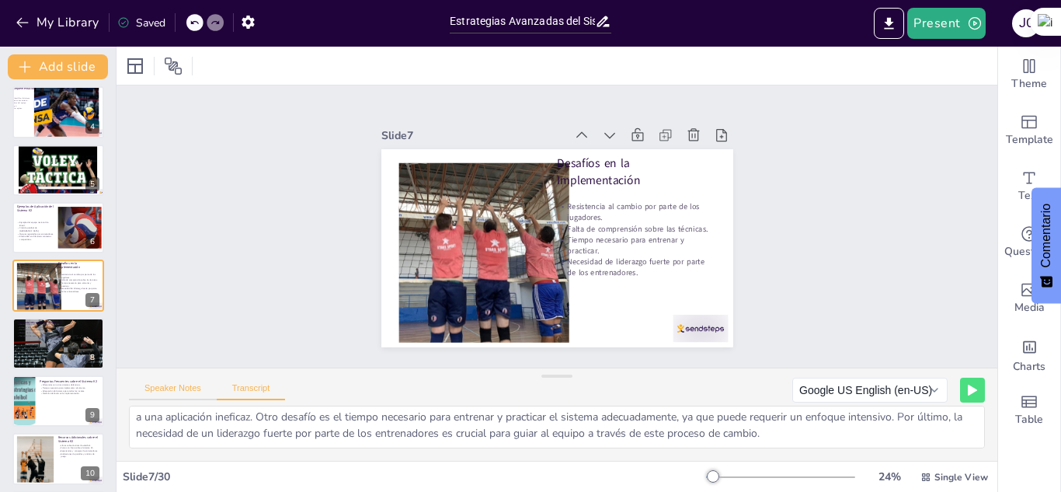
click at [179, 390] on button "Speaker Notes" at bounding box center [173, 391] width 88 height 17
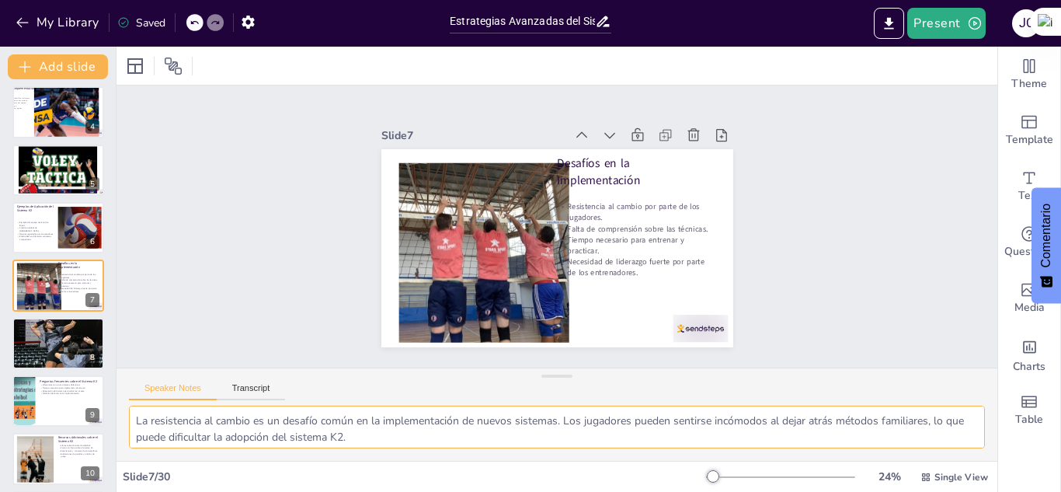
click at [132, 412] on textarea "La resistencia al cambio es un desafío común en la implementación de nuevos sis…" at bounding box center [557, 427] width 856 height 43
drag, startPoint x: 132, startPoint y: 412, endPoint x: 370, endPoint y: 455, distance: 241.7
click at [370, 455] on div "La resistencia al cambio es un desafío común en la implementación de nuevos sis…" at bounding box center [557, 433] width 881 height 55
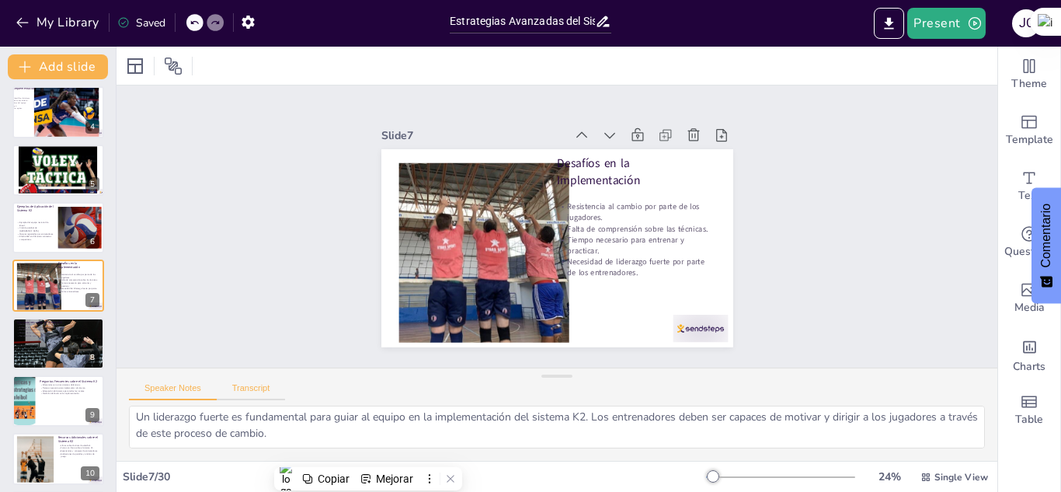
click at [254, 395] on button "Transcript" at bounding box center [251, 391] width 69 height 17
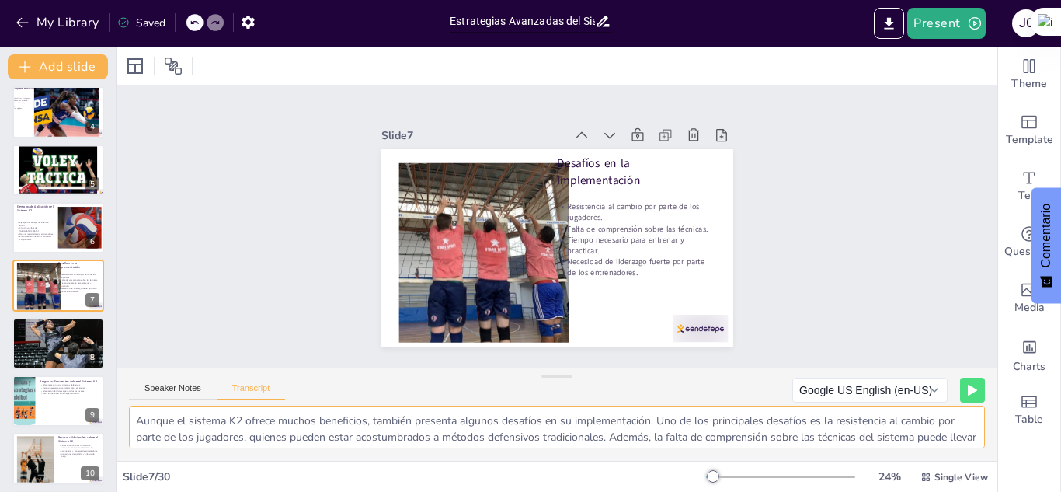
click at [137, 414] on textarea "Aunque el sistema K2 ofrece muchos beneficios, también presenta algunos desafío…" at bounding box center [557, 427] width 856 height 43
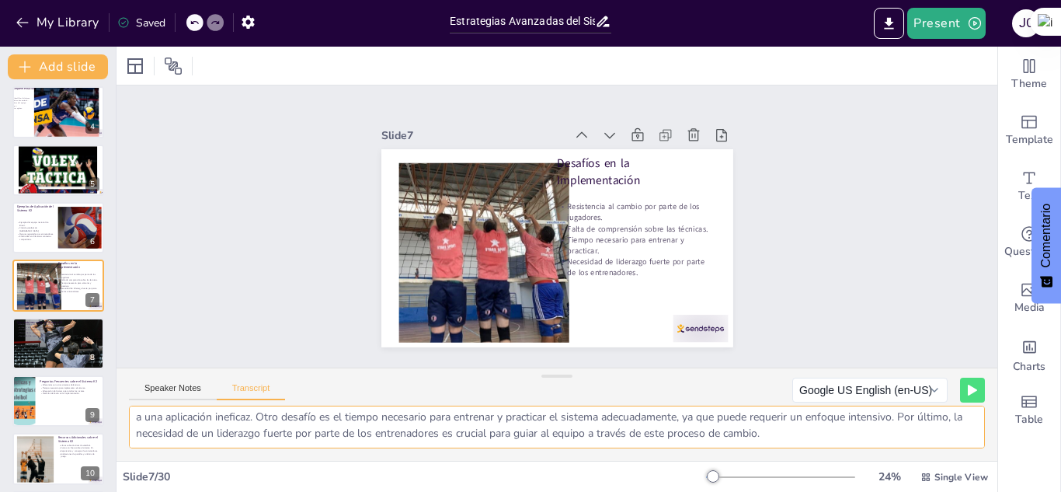
drag, startPoint x: 137, startPoint y: 414, endPoint x: 901, endPoint y: 468, distance: 766.5
click at [901, 468] on div "Slide 1 Sistema Defensivo K2 en Voleibol Este presentación explora el sistema d…" at bounding box center [557, 269] width 881 height 445
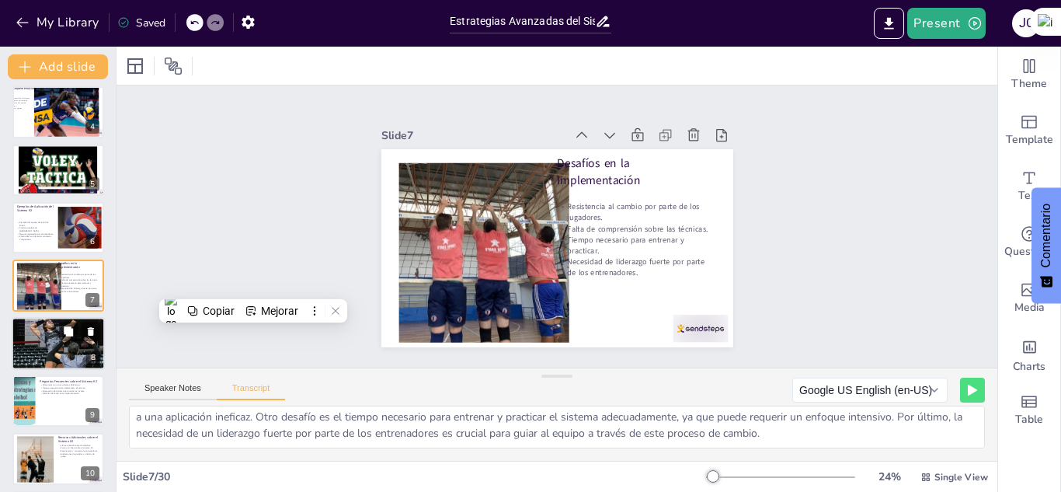
click at [41, 342] on div at bounding box center [58, 344] width 93 height 141
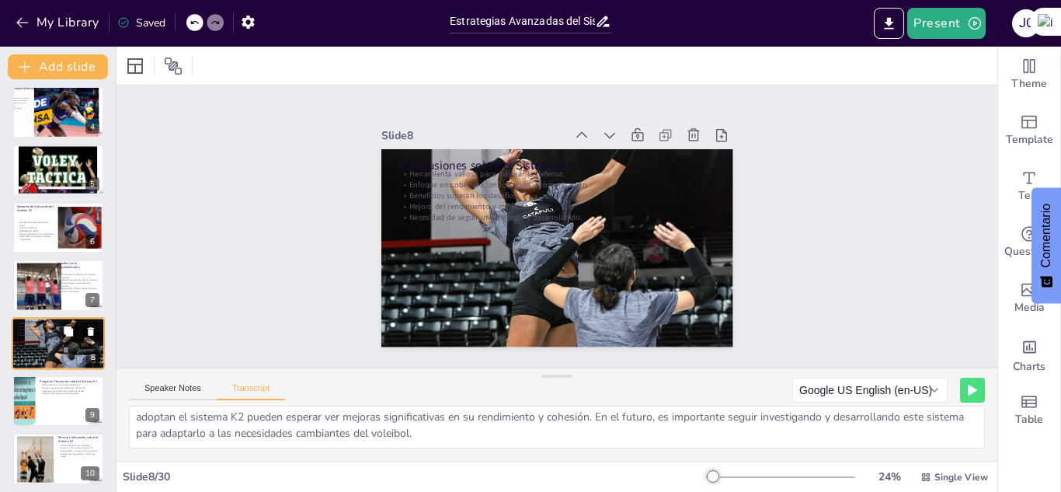
scroll to position [236, 0]
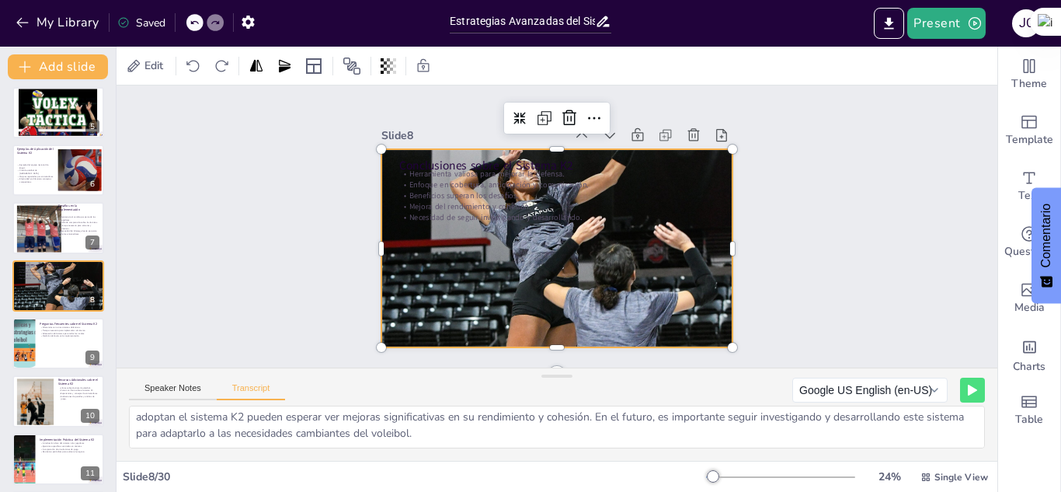
click at [558, 267] on div at bounding box center [554, 248] width 405 height 562
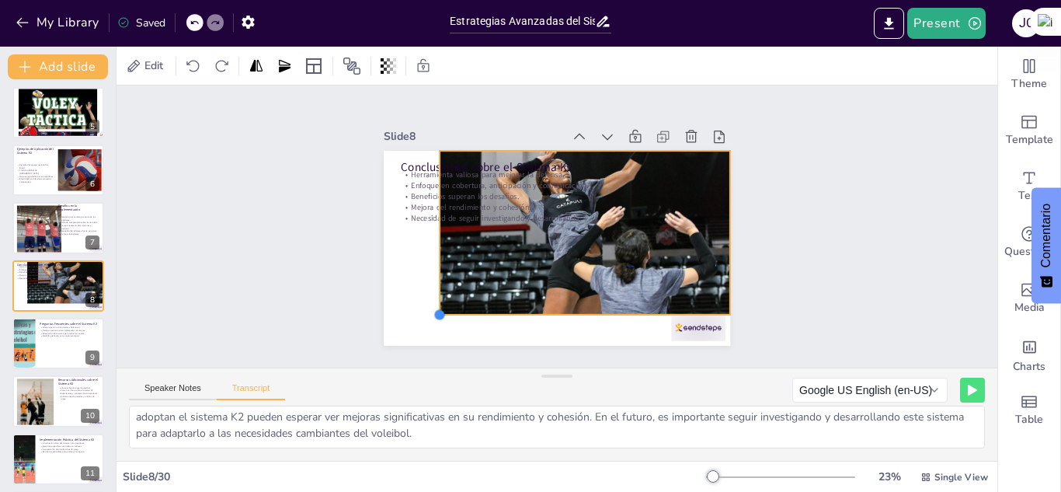
drag, startPoint x: 369, startPoint y: 337, endPoint x: 425, endPoint y: 299, distance: 67.7
click at [425, 299] on div "Conclusiones sobre el Sistema K2 Herramienta valiosa para mejorar la defensa. E…" at bounding box center [554, 248] width 365 height 230
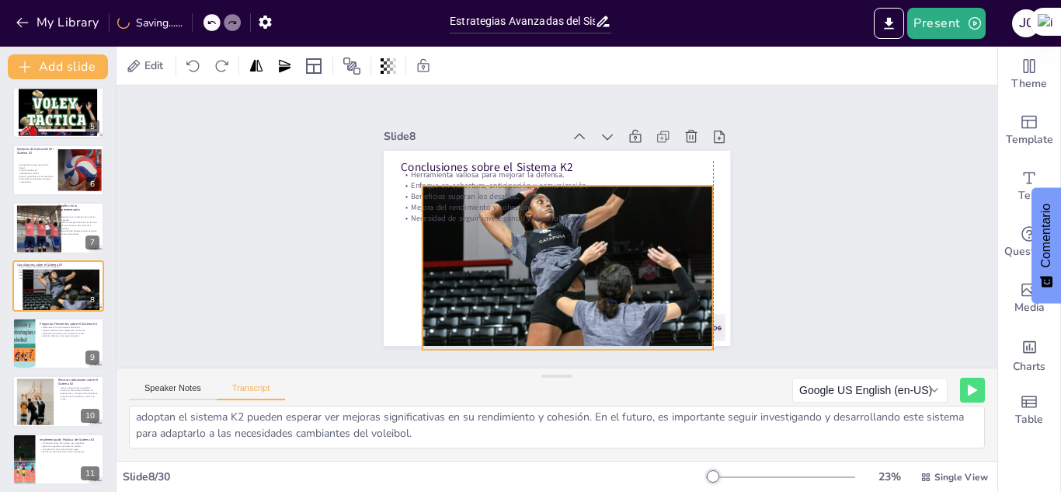
drag, startPoint x: 615, startPoint y: 236, endPoint x: 601, endPoint y: 271, distance: 38.0
click at [601, 271] on div at bounding box center [563, 269] width 335 height 464
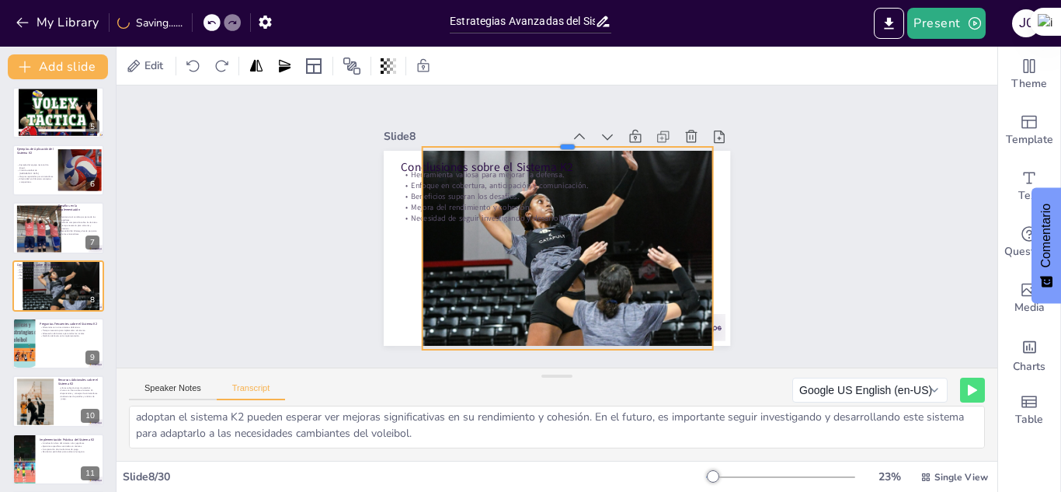
drag, startPoint x: 556, startPoint y: 177, endPoint x: 555, endPoint y: 138, distance: 38.9
click at [555, 138] on div at bounding box center [609, 157] width 258 height 156
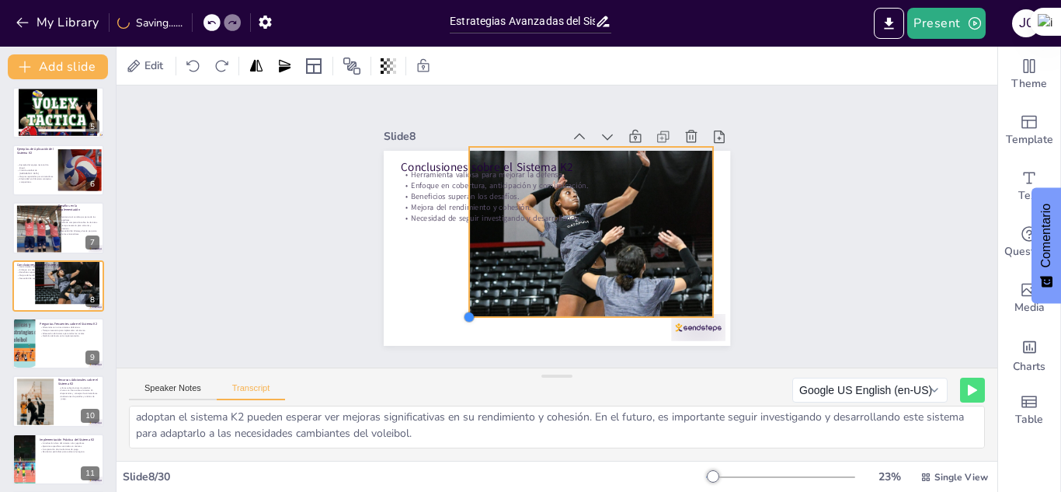
drag, startPoint x: 412, startPoint y: 344, endPoint x: 465, endPoint y: 312, distance: 62.1
click at [465, 312] on div "Conclusiones sobre el Sistema K2 Herramienta valiosa para mejorar la defensa. E…" at bounding box center [550, 247] width 390 height 293
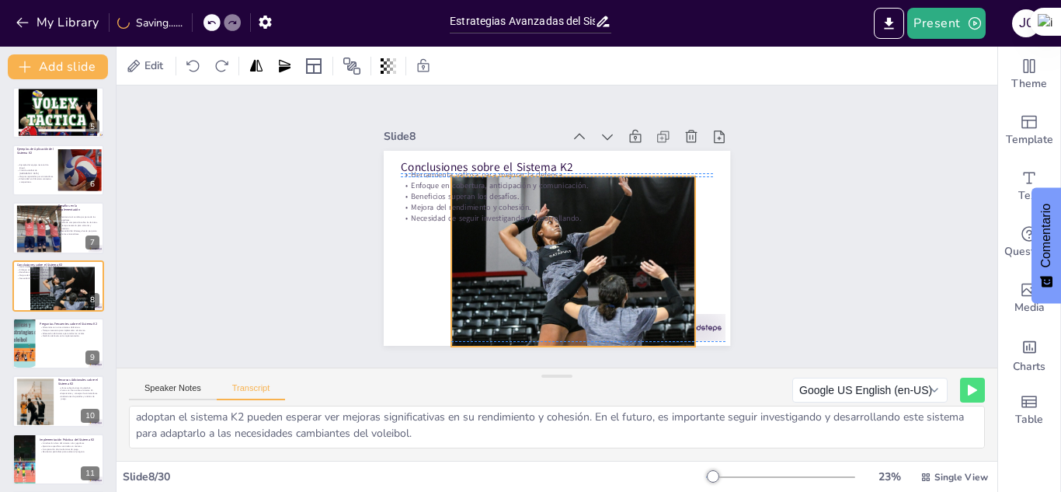
drag, startPoint x: 562, startPoint y: 270, endPoint x: 543, endPoint y: 296, distance: 31.7
click at [543, 296] on div at bounding box center [567, 279] width 281 height 389
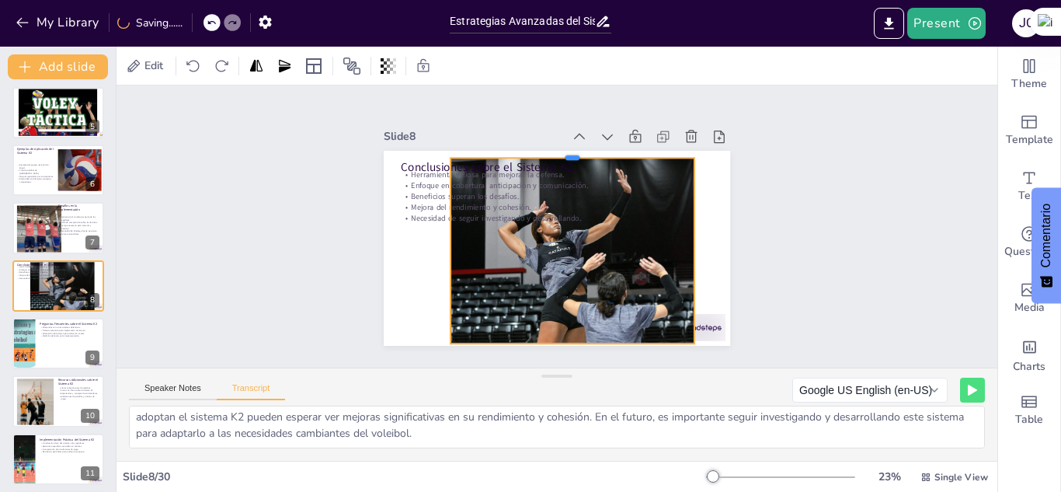
drag, startPoint x: 563, startPoint y: 163, endPoint x: 566, endPoint y: 148, distance: 16.0
click at [566, 148] on div at bounding box center [580, 153] width 244 height 38
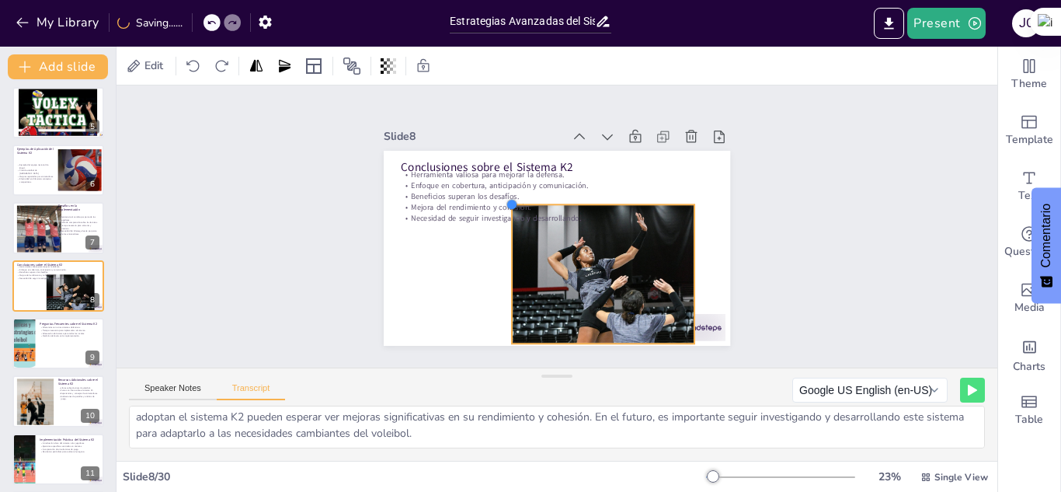
drag, startPoint x: 441, startPoint y: 149, endPoint x: 503, endPoint y: 205, distance: 83.1
click at [503, 205] on div "Conclusiones sobre el Sistema K2 Herramienta valiosa para mejorar la defensa. E…" at bounding box center [554, 248] width 365 height 230
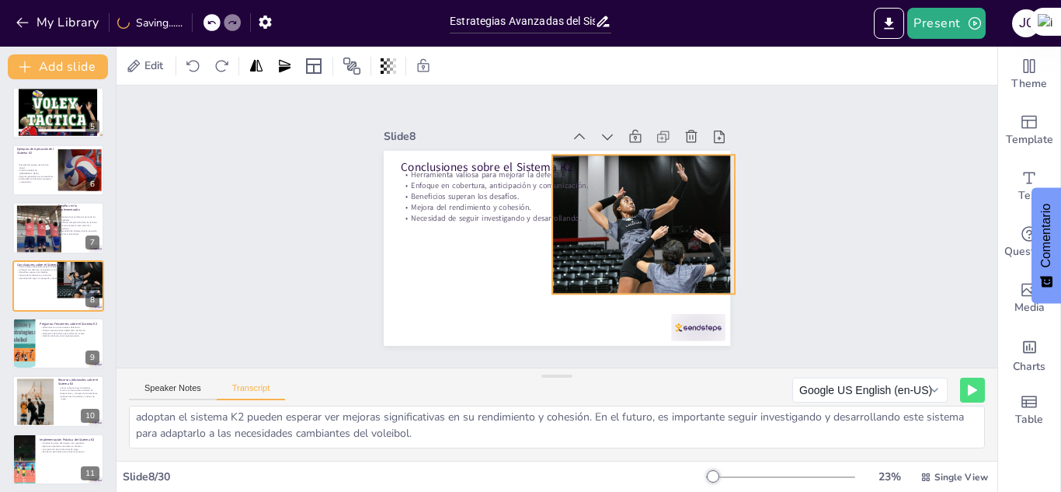
drag, startPoint x: 594, startPoint y: 246, endPoint x: 635, endPoint y: 196, distance: 64.1
click at [635, 151] on div "Conclusiones sobre el Sistema K2 Herramienta valiosa para mejorar la defensa. E…" at bounding box center [557, 151] width 347 height 0
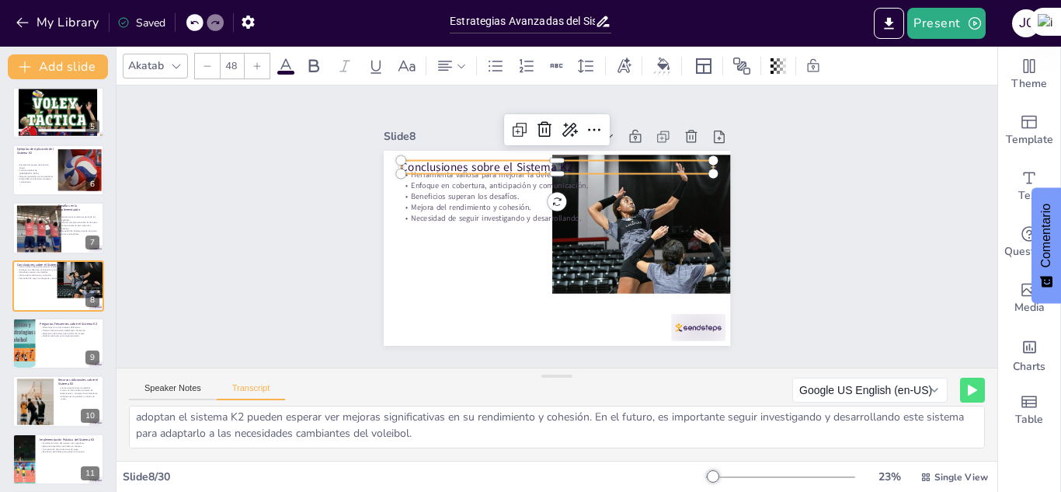
click at [459, 159] on p "Conclusiones sobre el Sistema K2" at bounding box center [569, 168] width 308 height 81
click at [459, 159] on p "Conclusiones sobre el Sistema K2" at bounding box center [563, 167] width 312 height 49
click at [459, 159] on p "Conclusiones sobre el Sistema K2" at bounding box center [563, 170] width 312 height 49
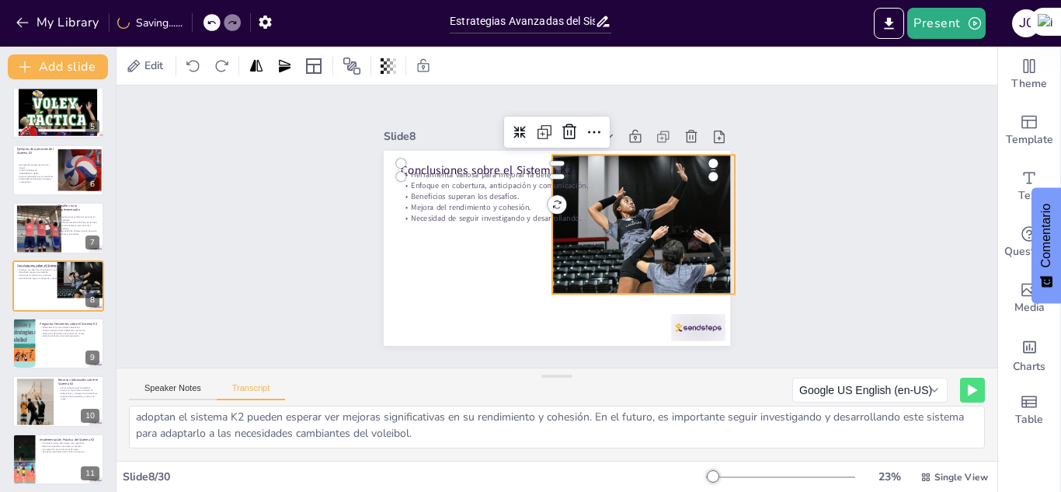
click at [653, 230] on div at bounding box center [641, 251] width 210 height 291
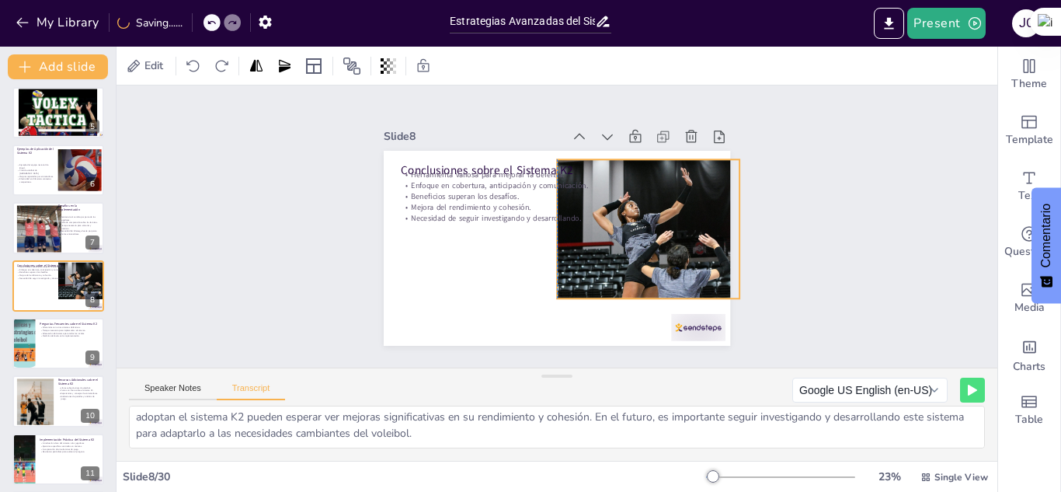
click at [658, 235] on div at bounding box center [646, 255] width 211 height 291
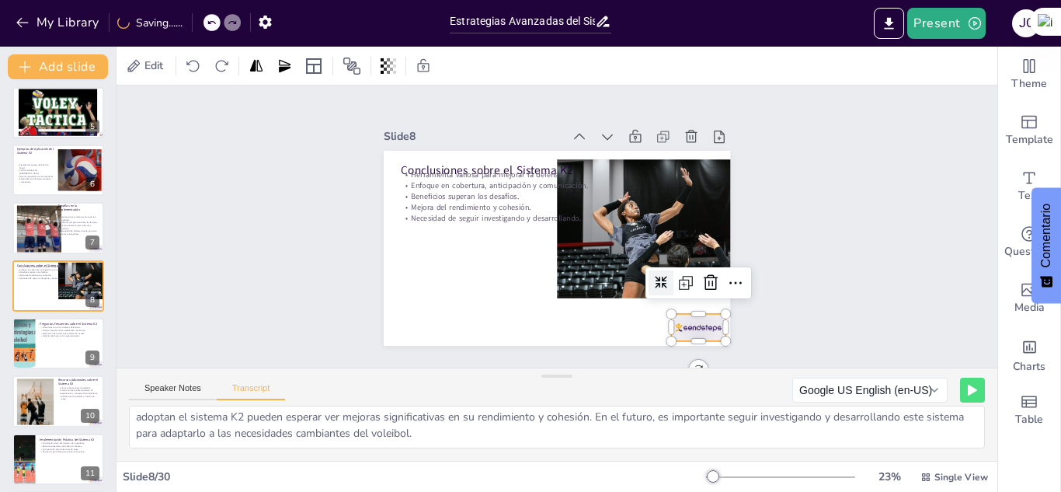
click at [701, 326] on div at bounding box center [687, 342] width 57 height 33
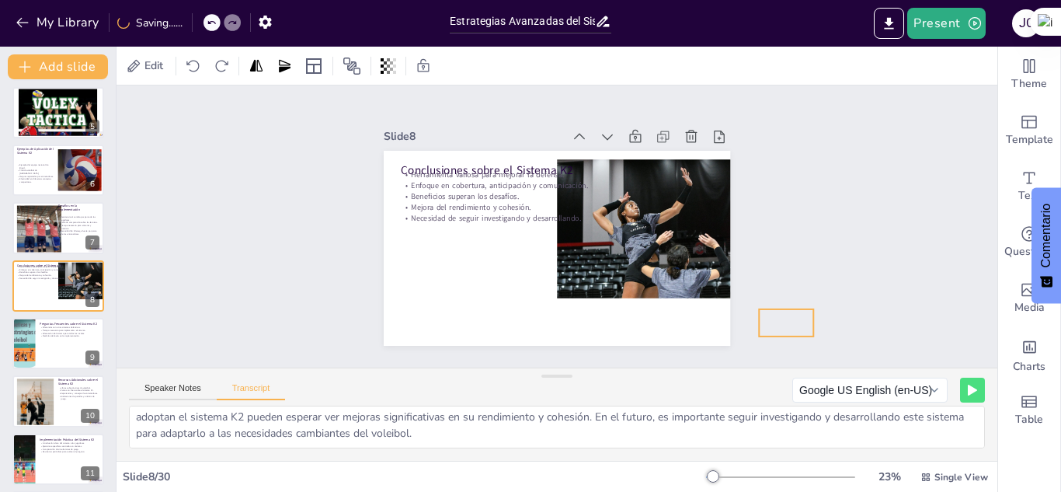
drag, startPoint x: 701, startPoint y: 326, endPoint x: 789, endPoint y: 322, distance: 87.9
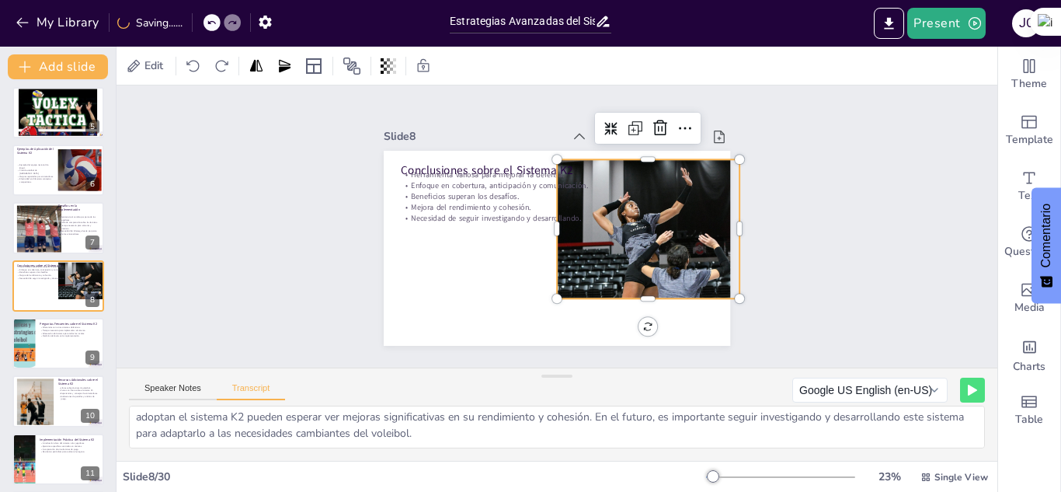
click at [676, 251] on div at bounding box center [648, 247] width 183 height 274
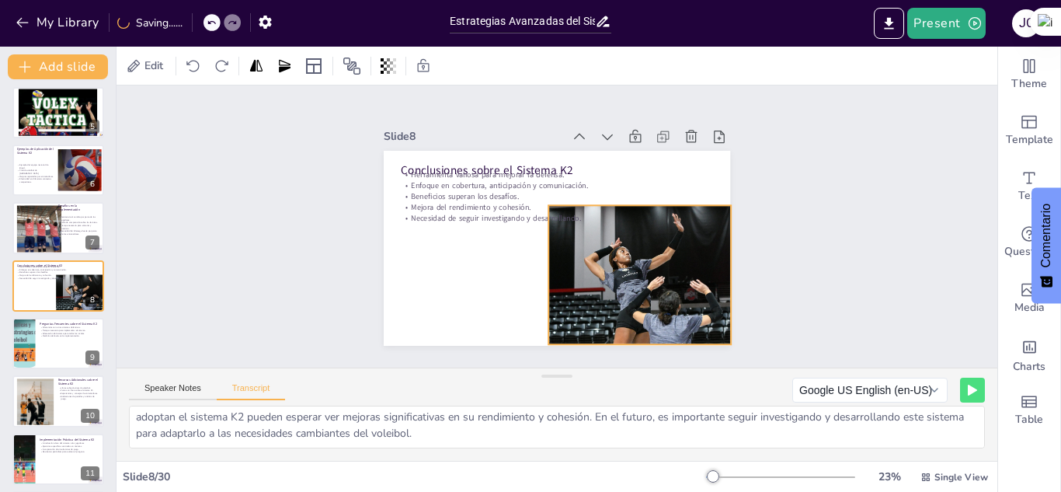
drag, startPoint x: 676, startPoint y: 251, endPoint x: 667, endPoint y: 297, distance: 46.6
click at [667, 297] on div at bounding box center [615, 315] width 258 height 317
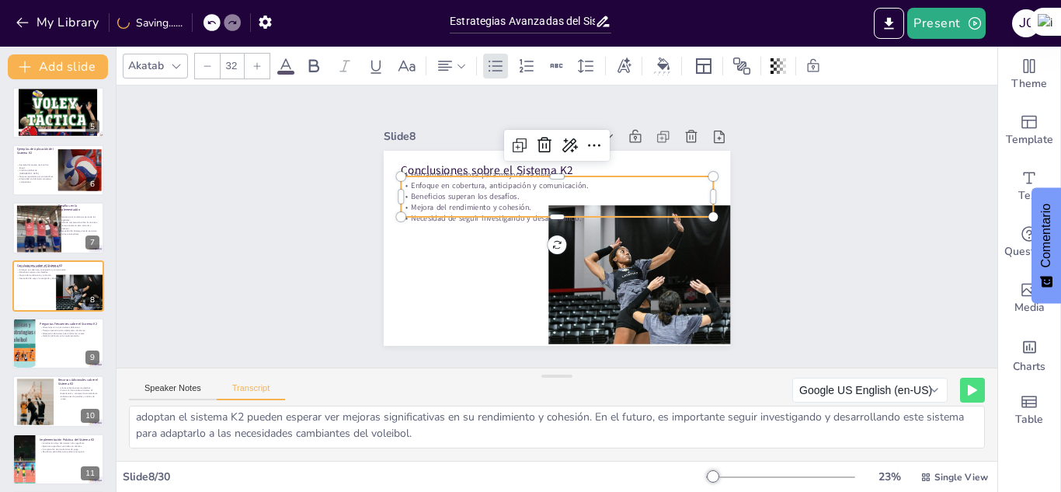
click at [495, 200] on p "Mejora del rendimiento y cohesión." at bounding box center [559, 208] width 312 height 44
click at [457, 158] on p "Conclusiones sobre el Sistema K2" at bounding box center [563, 170] width 312 height 49
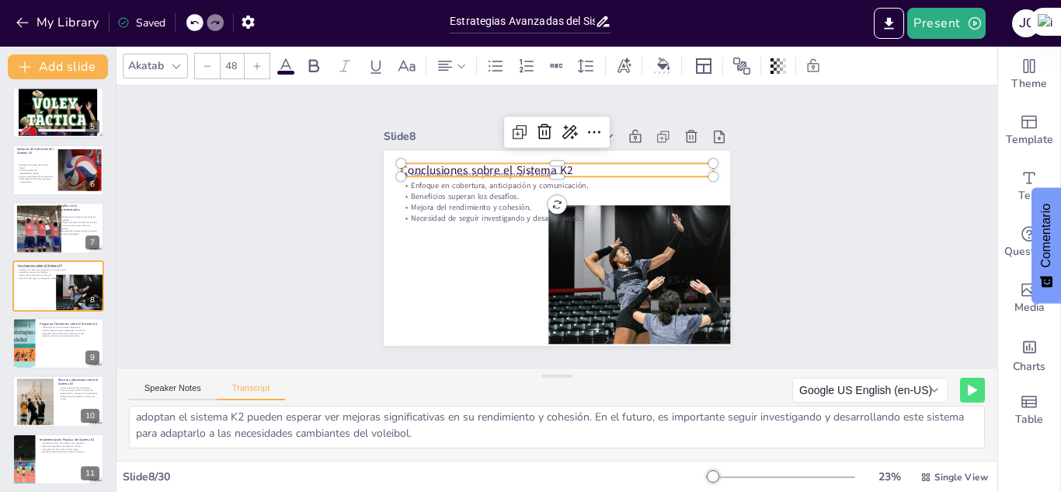
click at [457, 158] on p "Conclusiones sobre el Sistema K2" at bounding box center [563, 170] width 312 height 49
drag, startPoint x: 567, startPoint y: 161, endPoint x: 361, endPoint y: 173, distance: 207.1
click at [361, 173] on div "Slide 1 Sistema Defensivo K2 en Voleibol Este presentación explora el sistema d…" at bounding box center [557, 226] width 434 height 239
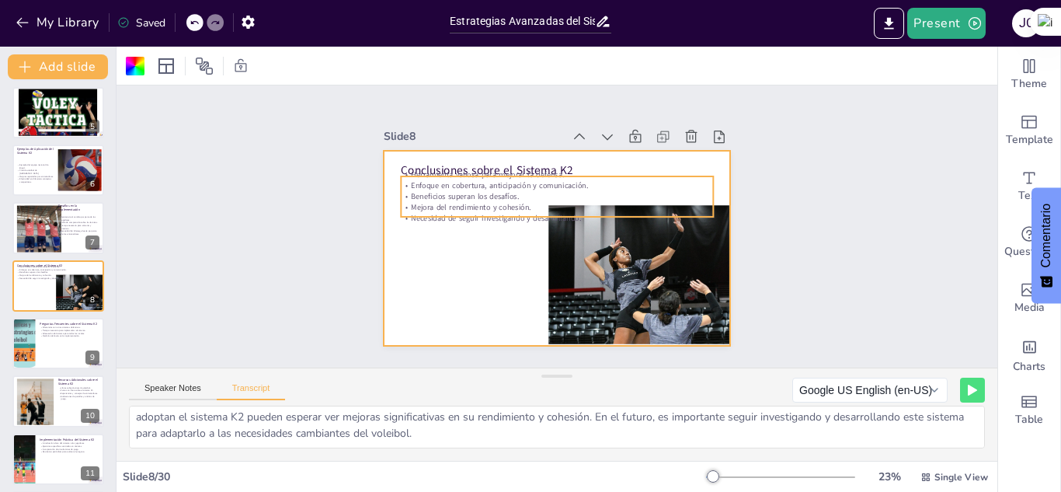
click at [502, 207] on p "Necesidad de seguir investigando y desarrollando." at bounding box center [559, 219] width 312 height 44
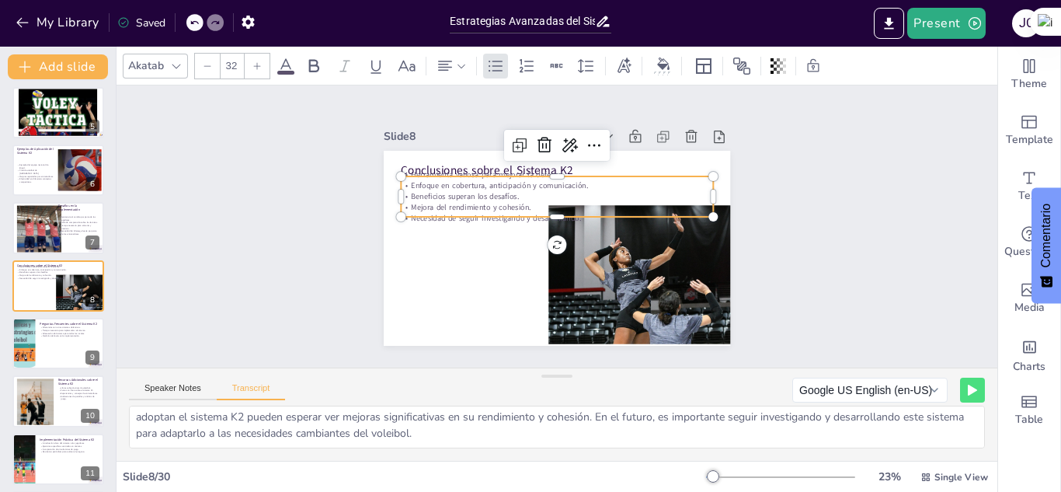
click at [502, 207] on p "Necesidad de seguir investigando y desarrollando." at bounding box center [559, 219] width 312 height 44
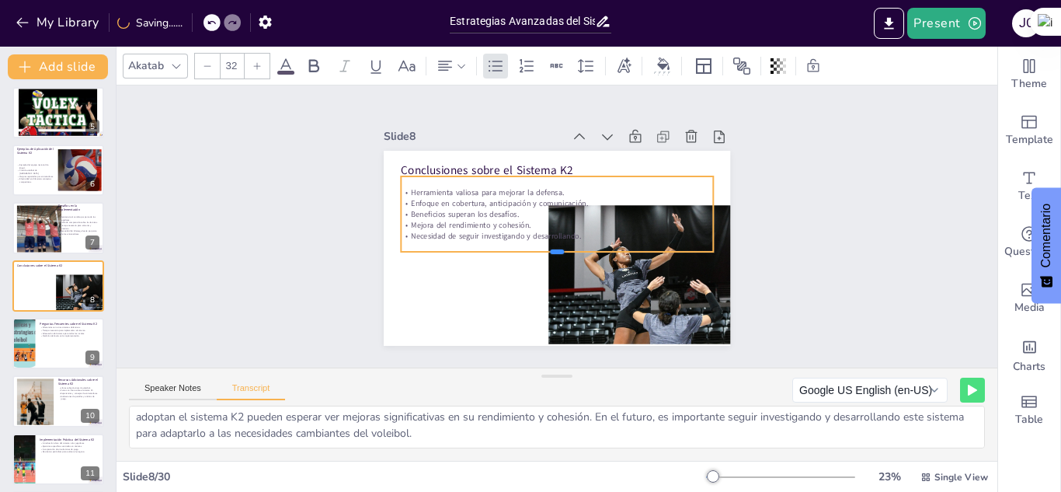
drag, startPoint x: 547, startPoint y: 212, endPoint x: 554, endPoint y: 247, distance: 35.7
click at [554, 247] on div at bounding box center [554, 257] width 312 height 45
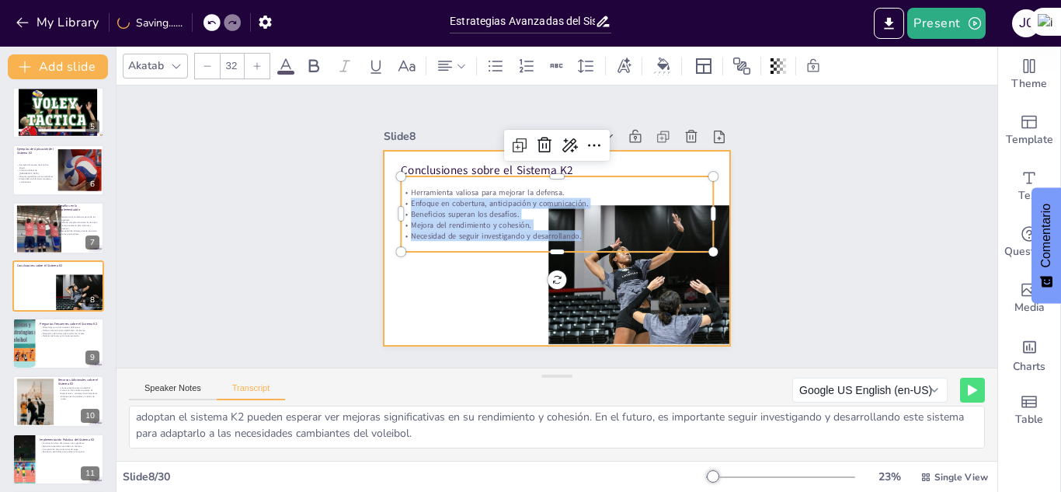
drag, startPoint x: 570, startPoint y: 231, endPoint x: 378, endPoint y: 174, distance: 200.9
click at [384, 174] on div "Conclusiones sobre el Sistema K2 Herramienta valiosa para mejorar la defensa. E…" at bounding box center [557, 248] width 347 height 195
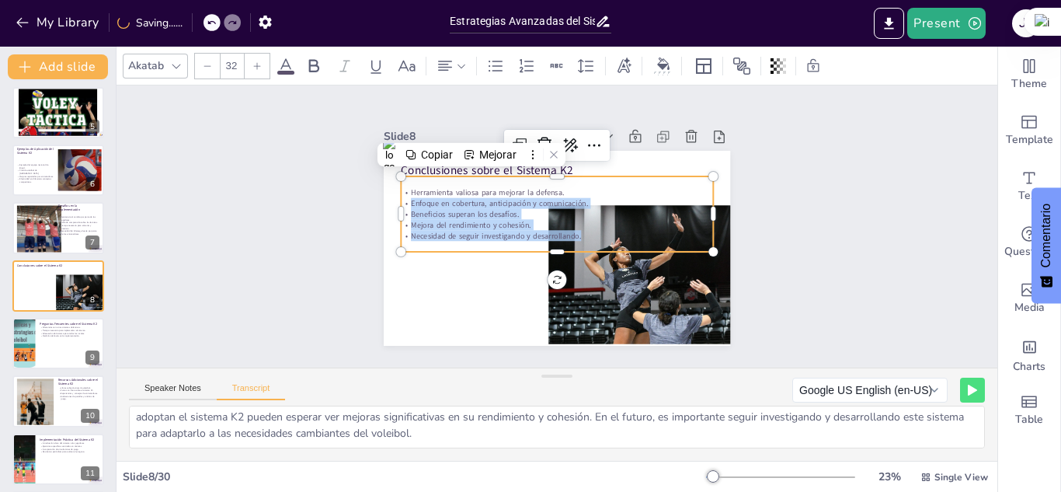
click at [571, 230] on p "Necesidad de seguir investigando y desarrollando." at bounding box center [557, 235] width 312 height 11
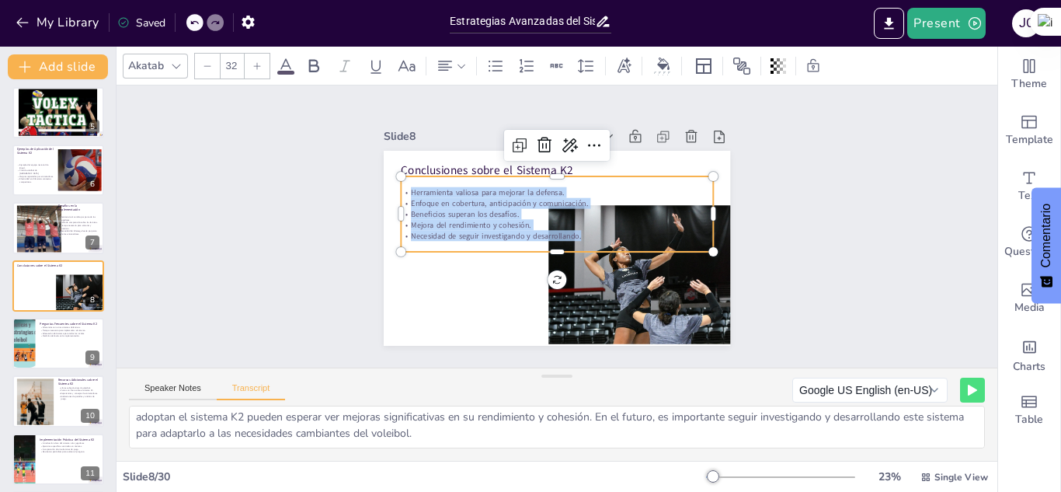
drag, startPoint x: 571, startPoint y: 228, endPoint x: 393, endPoint y: 174, distance: 185.8
click at [393, 174] on div "Conclusiones sobre el Sistema K2 Herramienta valiosa para mejorar la defensa. E…" at bounding box center [554, 248] width 365 height 230
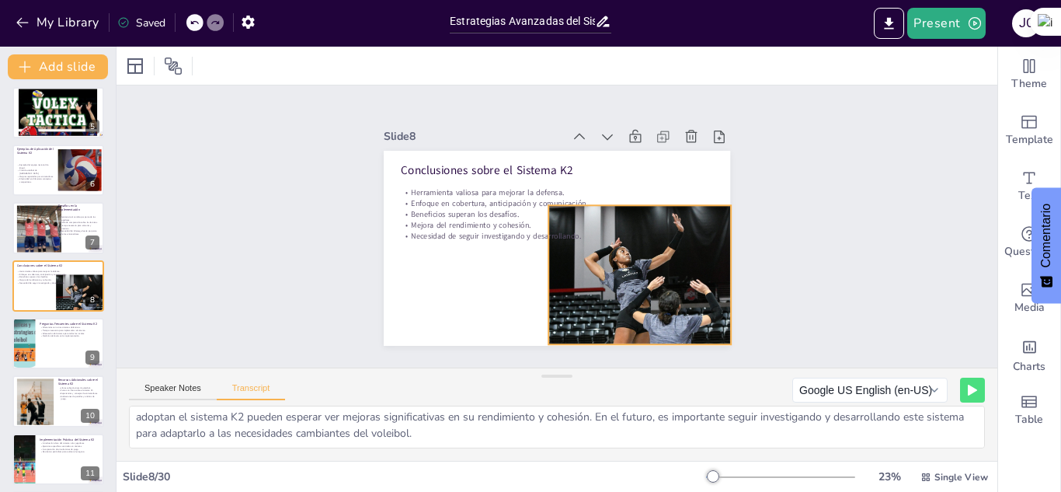
click at [618, 270] on div at bounding box center [633, 300] width 210 height 291
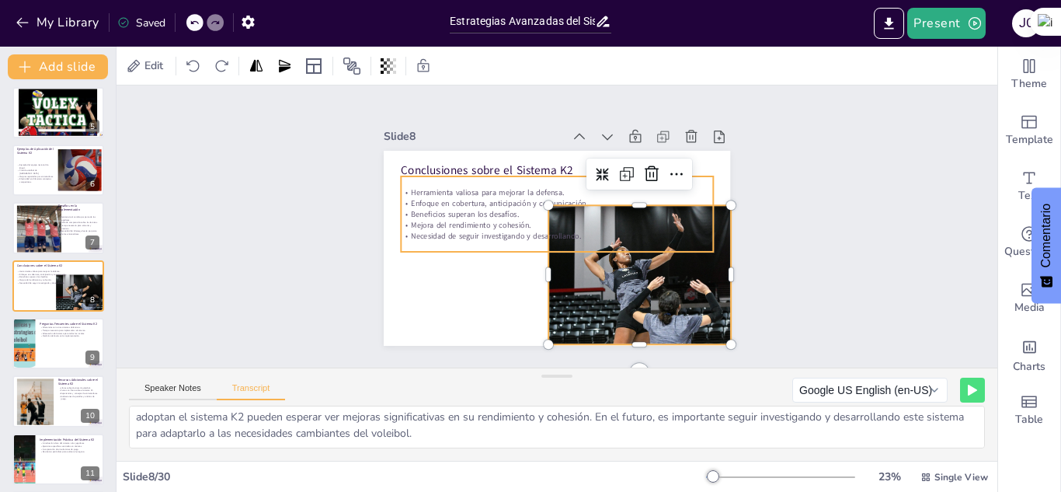
click at [447, 203] on p "Beneficios superan los desafíos." at bounding box center [559, 215] width 312 height 44
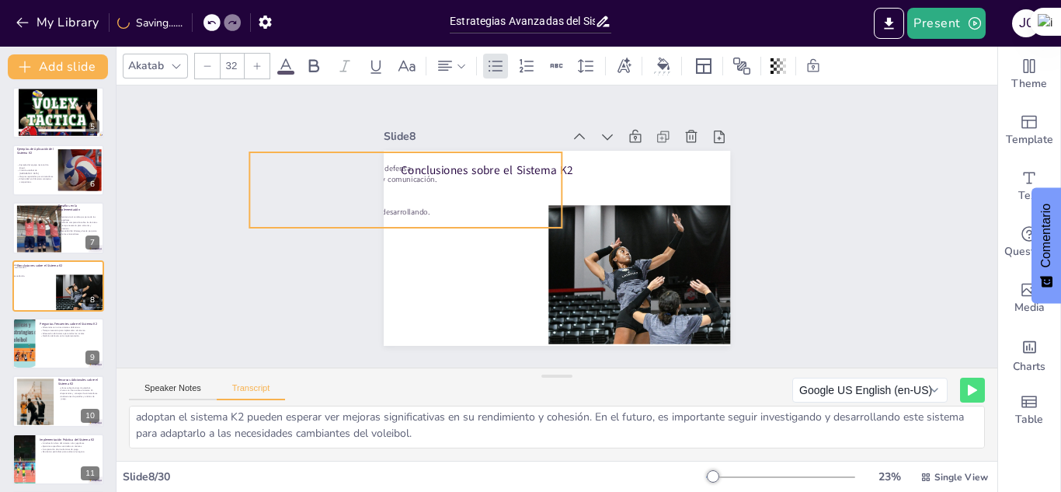
drag, startPoint x: 447, startPoint y: 203, endPoint x: 607, endPoint y: 232, distance: 162.8
click at [294, 178] on div "Slide 1 Sistema Defensivo K2 en Voleibol Este presentación explora el sistema d…" at bounding box center [557, 226] width 906 height 372
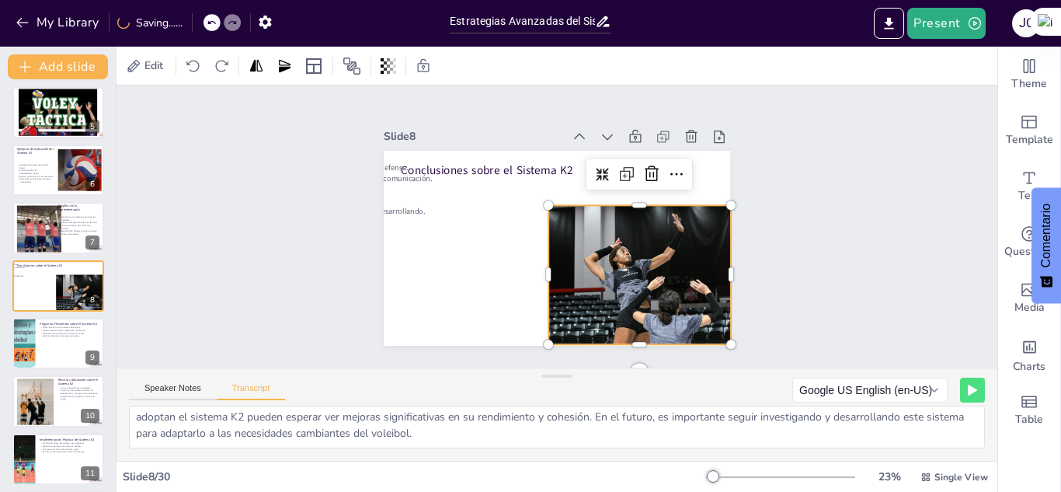
click at [618, 236] on div at bounding box center [640, 293] width 183 height 274
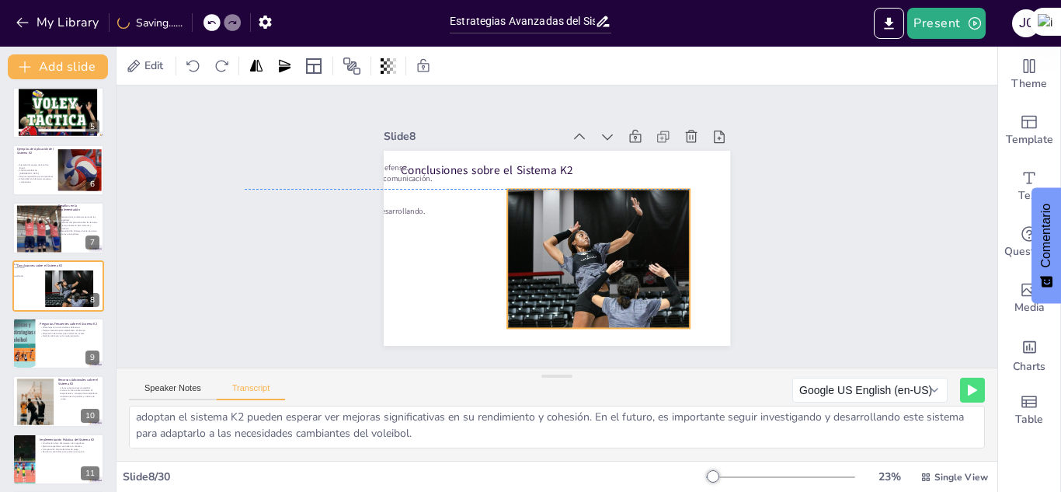
drag, startPoint x: 587, startPoint y: 244, endPoint x: 546, endPoint y: 229, distance: 43.8
click at [546, 229] on div at bounding box center [593, 280] width 210 height 291
click at [839, 248] on div "Slide 1 Sistema Defensivo K2 en Voleibol Este presentación explora el sistema d…" at bounding box center [557, 226] width 906 height 373
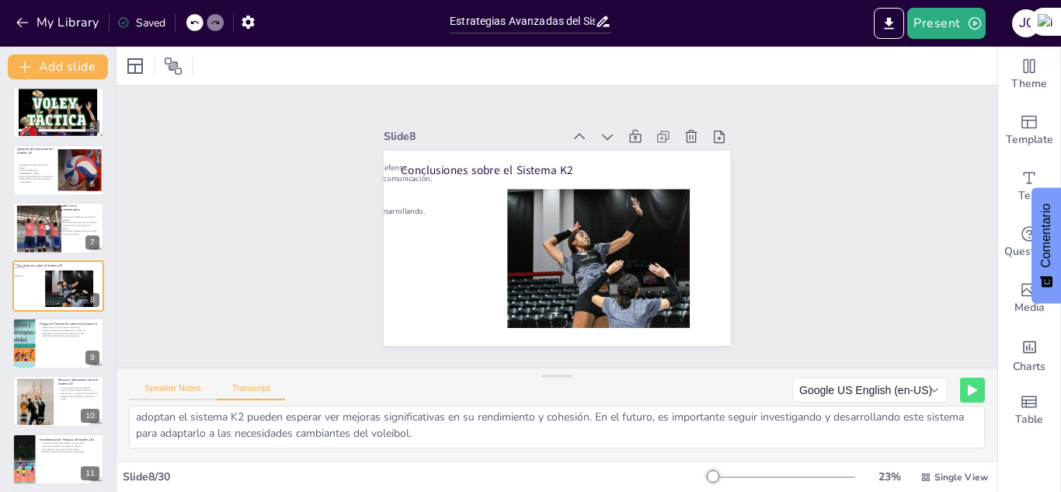
click at [197, 385] on button "Speaker Notes" at bounding box center [173, 391] width 88 height 17
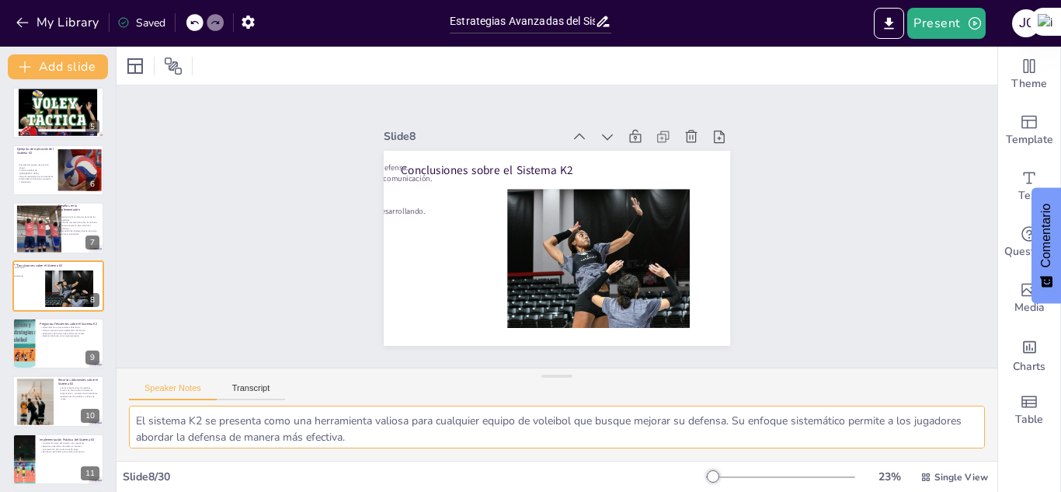
click at [131, 413] on textarea "El sistema K2 se presenta como una herramienta valiosa para cualquier equipo de…" at bounding box center [557, 427] width 856 height 43
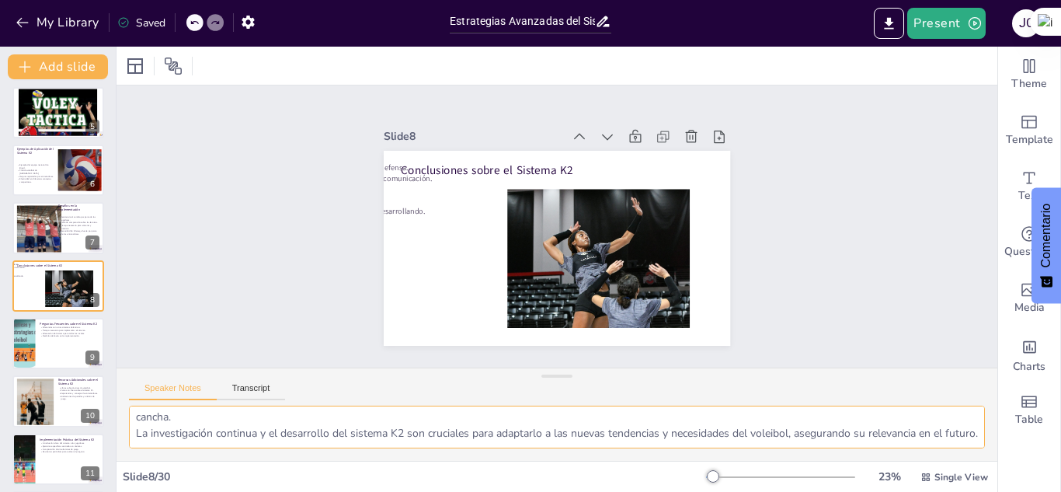
drag, startPoint x: 131, startPoint y: 413, endPoint x: 357, endPoint y: 472, distance: 233.7
click at [357, 472] on div "Slide 1 Sistema Defensivo K2 en Voleibol Este presentación explora el sistema d…" at bounding box center [557, 269] width 881 height 445
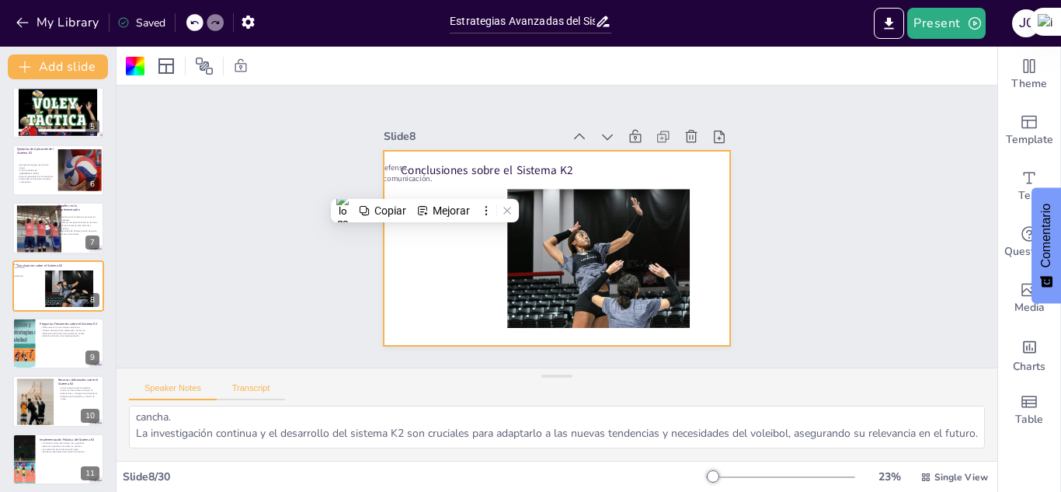
click at [253, 386] on button "Transcript" at bounding box center [251, 391] width 69 height 17
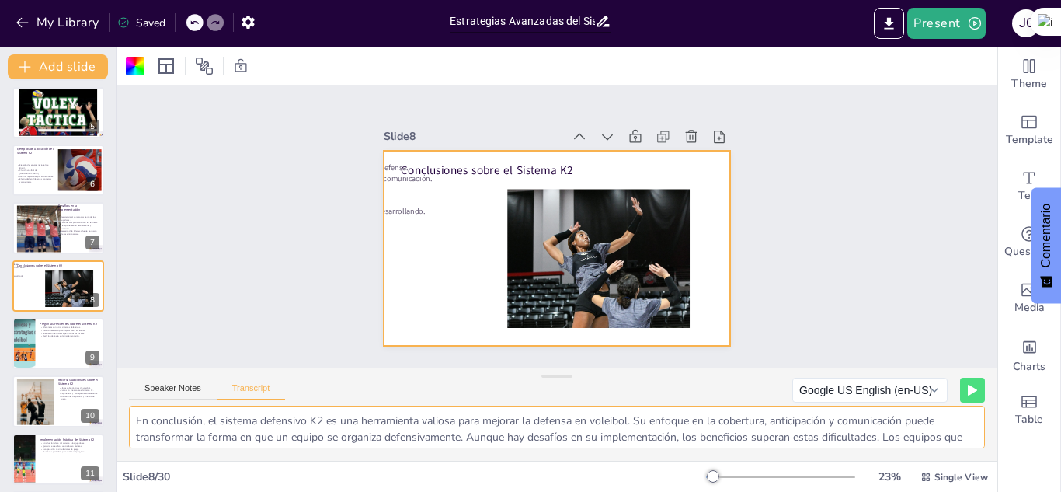
click at [135, 415] on textarea "En conclusión, el sistema defensivo K2 es una herramienta valiosa para mejorar …" at bounding box center [557, 427] width 856 height 43
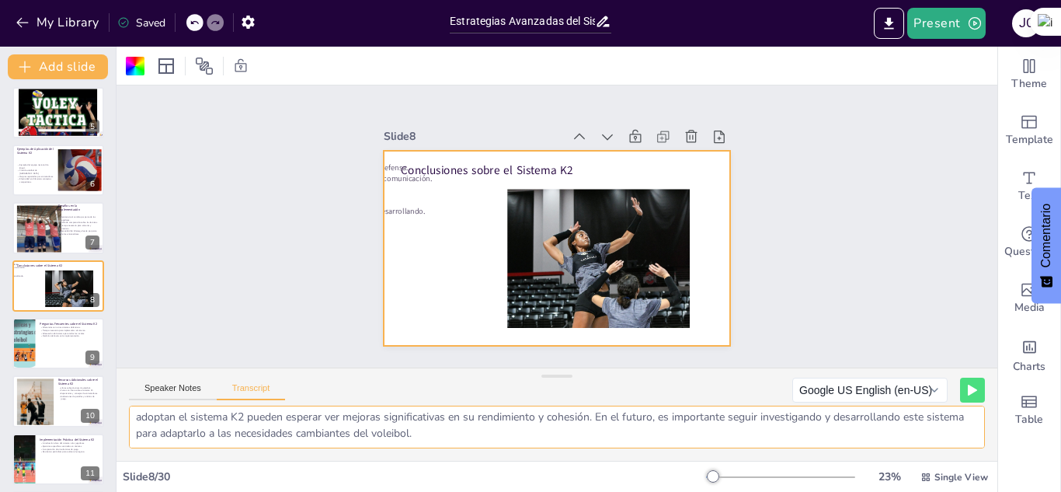
drag, startPoint x: 135, startPoint y: 415, endPoint x: 483, endPoint y: 464, distance: 351.5
click at [483, 464] on div "Slide 1 Sistema Defensivo K2 en Voleibol Este presentación explora el sistema d…" at bounding box center [557, 269] width 881 height 445
click at [298, 430] on textarea "En conclusión, el sistema defensivo K2 es una herramienta valiosa para mejorar …" at bounding box center [557, 427] width 856 height 43
click at [35, 339] on div at bounding box center [58, 343] width 93 height 53
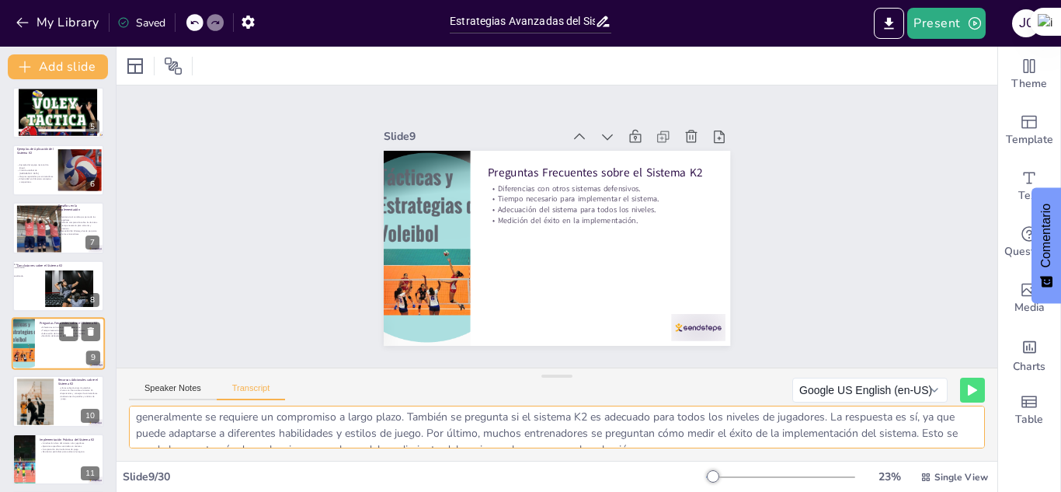
scroll to position [295, 0]
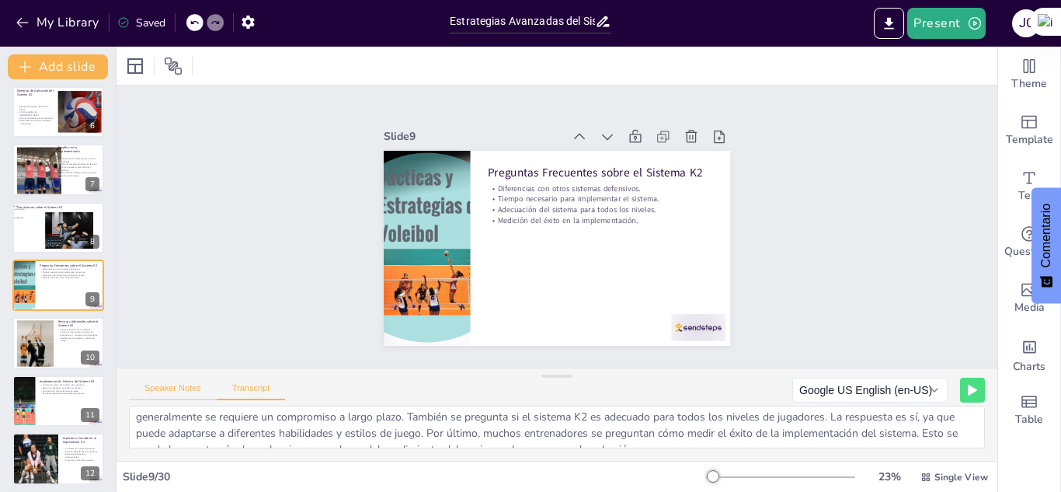
click at [175, 387] on button "Speaker Notes" at bounding box center [173, 391] width 88 height 17
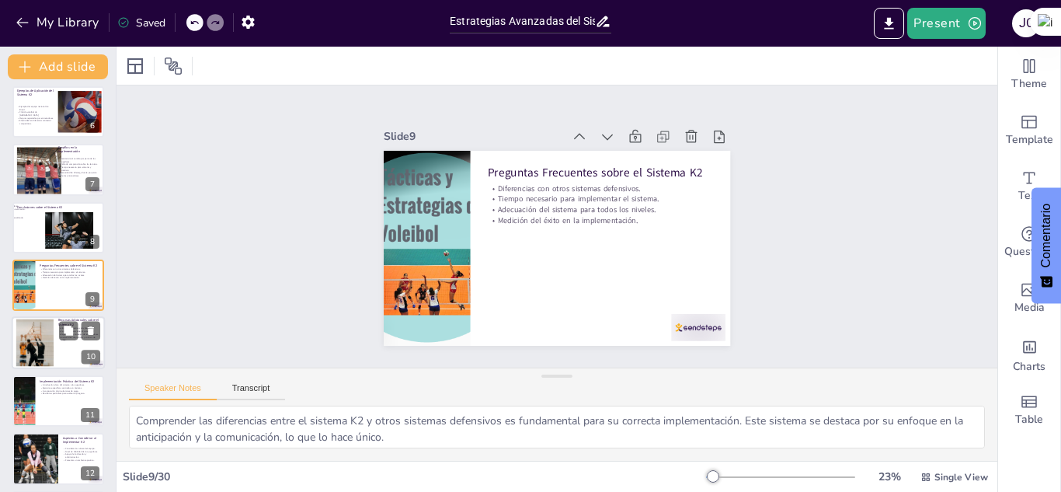
click at [44, 357] on div at bounding box center [34, 342] width 71 height 47
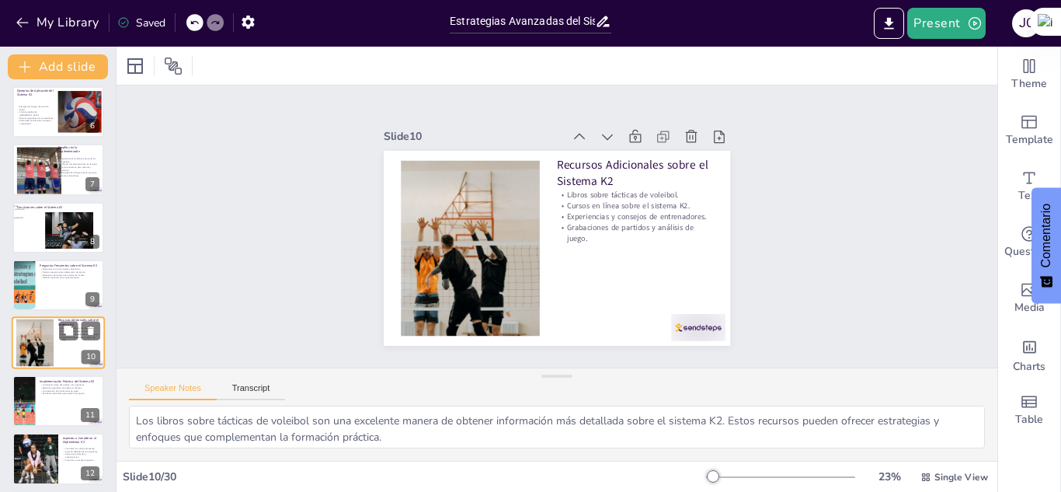
scroll to position [352, 0]
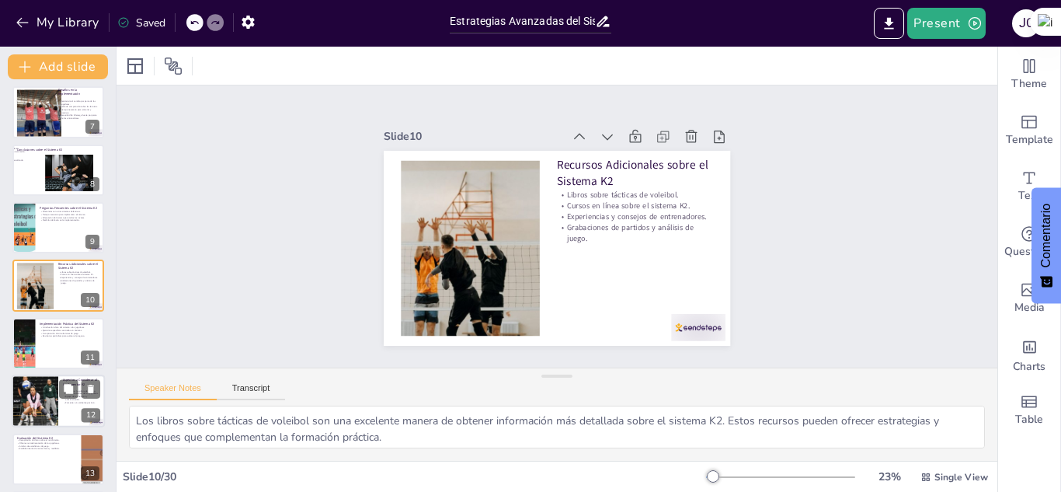
click at [44, 390] on div at bounding box center [34, 401] width 79 height 53
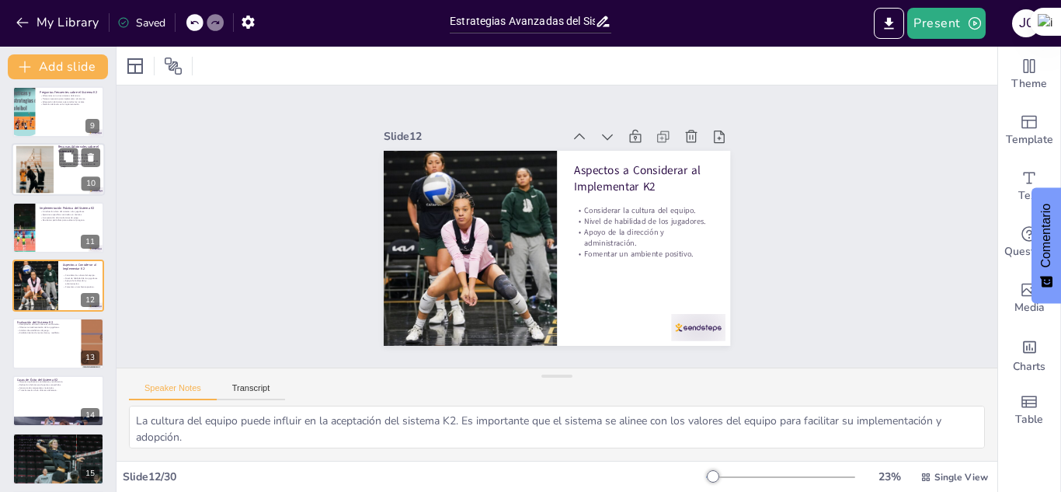
click at [43, 170] on div at bounding box center [34, 169] width 71 height 47
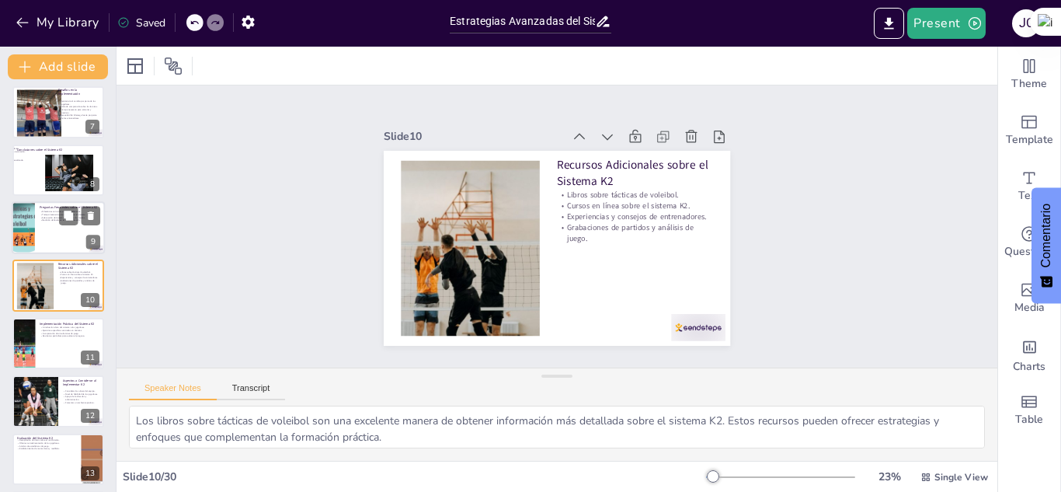
click at [51, 214] on p "Tiempo necesario para implementar el sistema." at bounding box center [70, 214] width 61 height 3
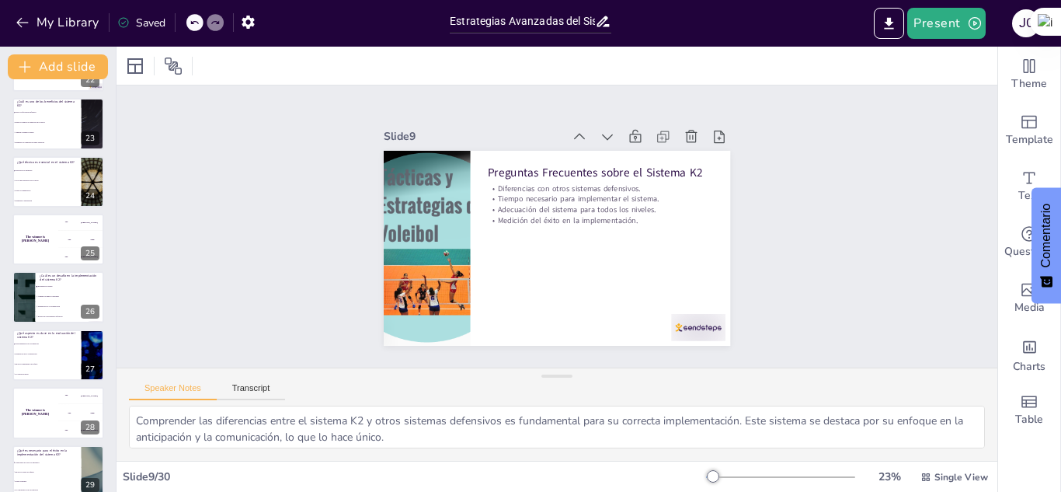
scroll to position [1340, 0]
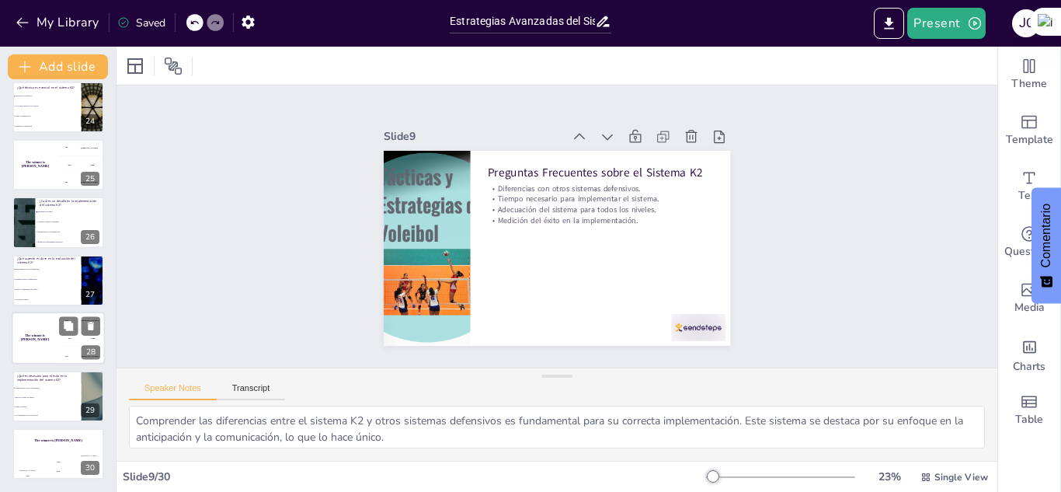
click at [37, 347] on div "The winner is [PERSON_NAME]" at bounding box center [35, 338] width 47 height 53
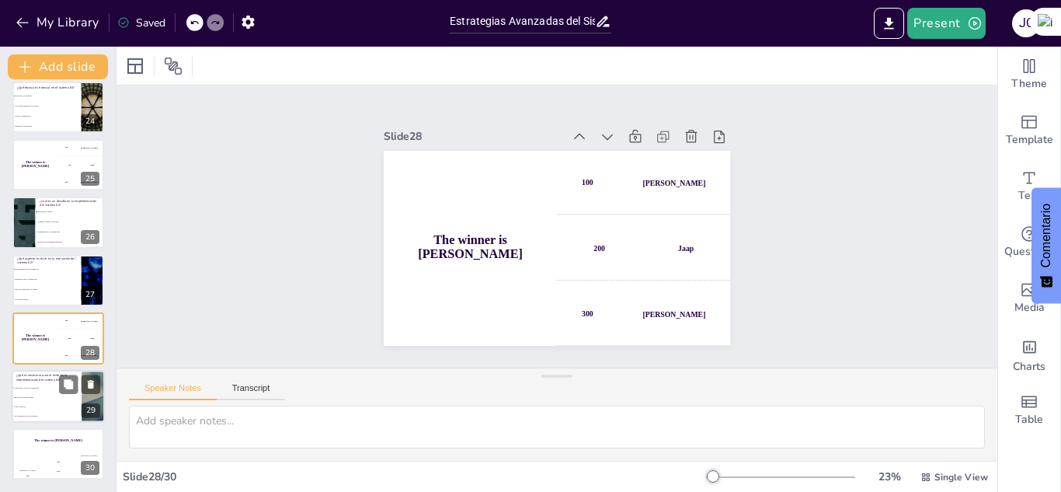
click at [54, 387] on span "Compromiso de todos los miembros" at bounding box center [47, 387] width 67 height 2
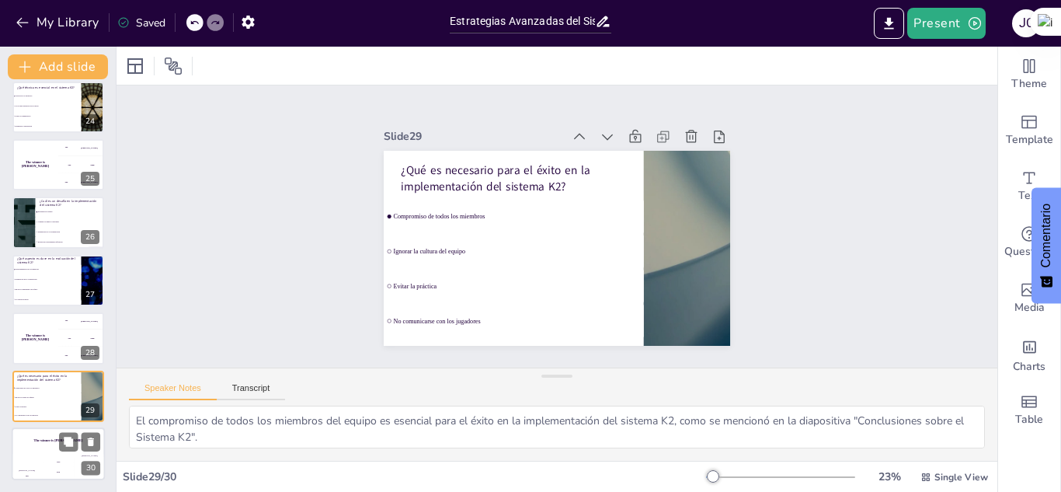
click at [52, 448] on div "The winner is [PERSON_NAME]" at bounding box center [58, 440] width 93 height 26
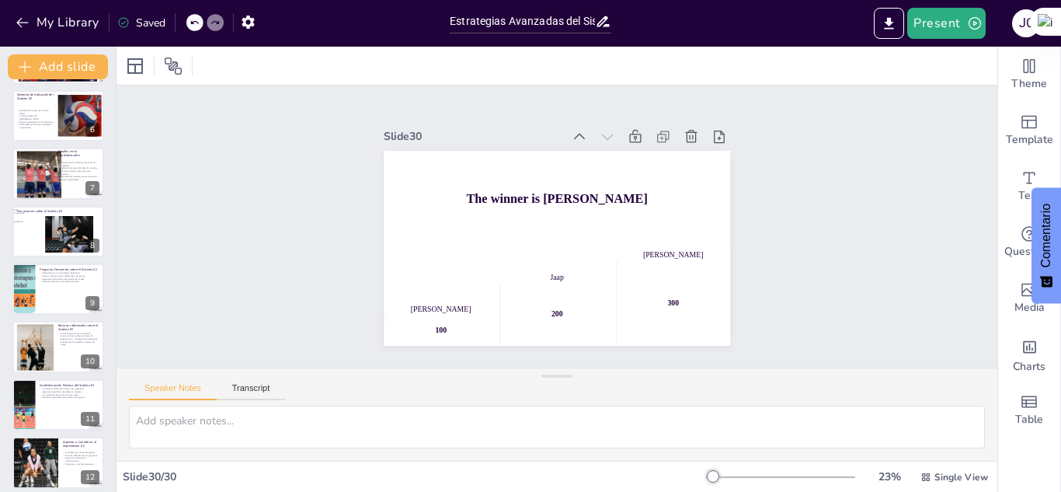
scroll to position [295, 0]
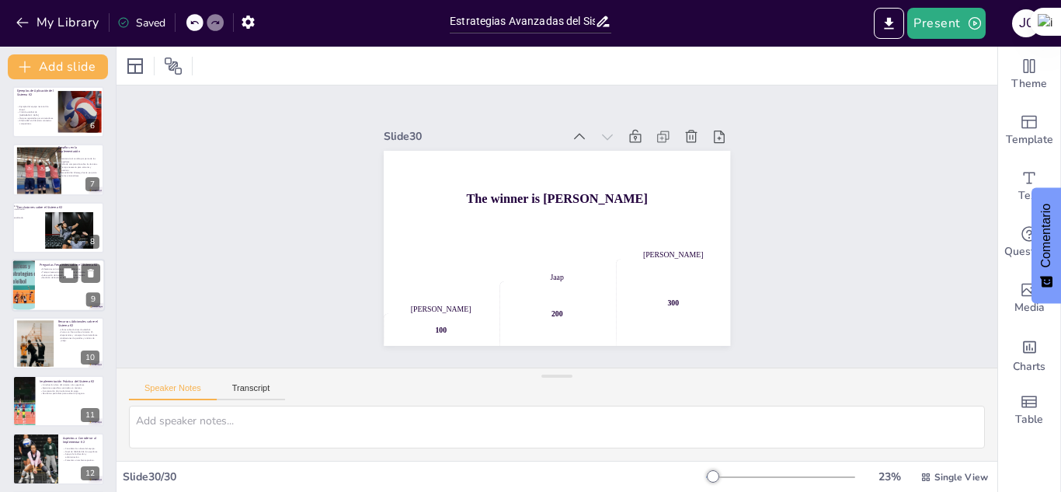
click at [37, 293] on div at bounding box center [58, 285] width 93 height 53
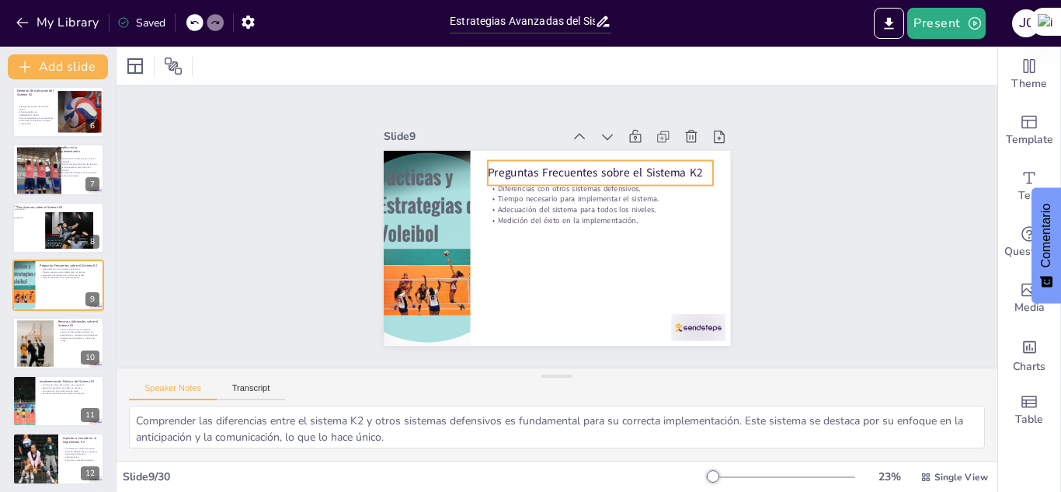
click at [605, 159] on p "Preguntas Frecuentes sobre el Sistema K2" at bounding box center [606, 178] width 226 height 40
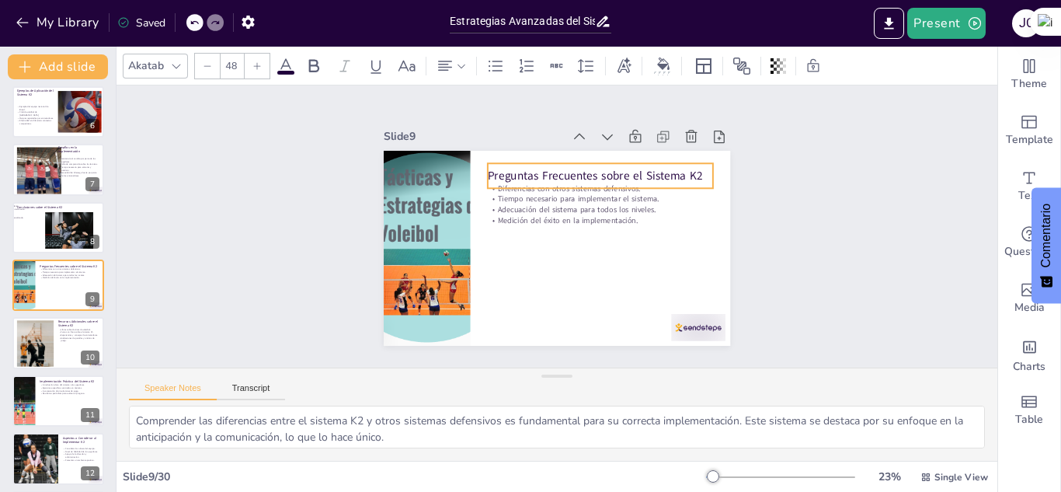
click at [605, 159] on div "Preguntas Frecuentes sobre el Sistema K2" at bounding box center [609, 185] width 225 height 71
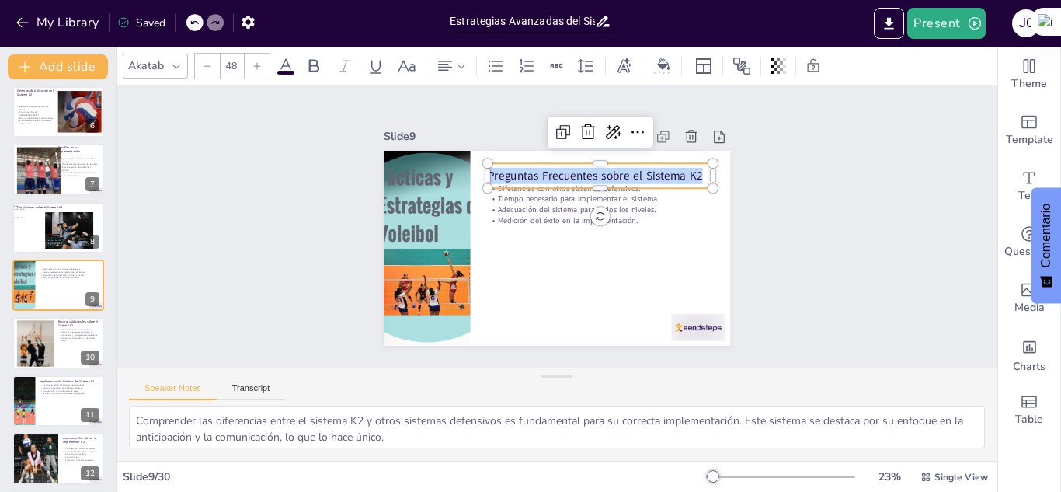
drag, startPoint x: 688, startPoint y: 169, endPoint x: 479, endPoint y: 170, distance: 209.8
click at [493, 170] on p "Preguntas Frecuentes sobre el Sistema K2" at bounding box center [606, 181] width 226 height 40
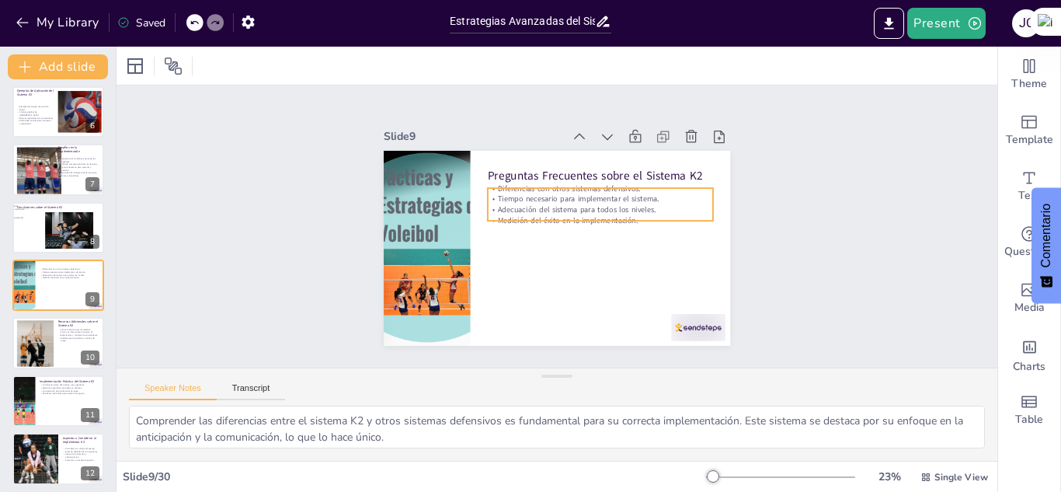
click at [624, 209] on p "Medición del éxito en la implementación." at bounding box center [600, 225] width 225 height 34
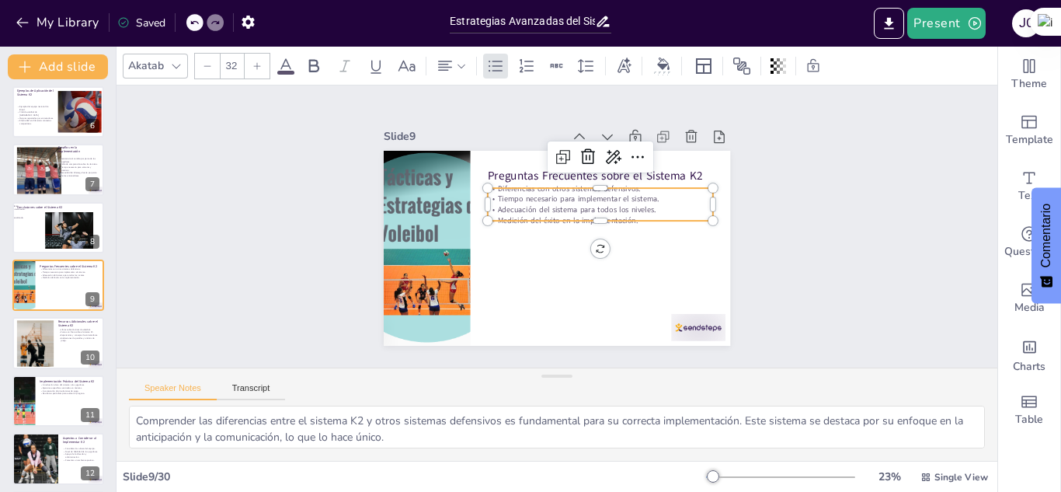
click at [647, 203] on p "Adecuación del sistema para todos los niveles." at bounding box center [602, 214] width 225 height 34
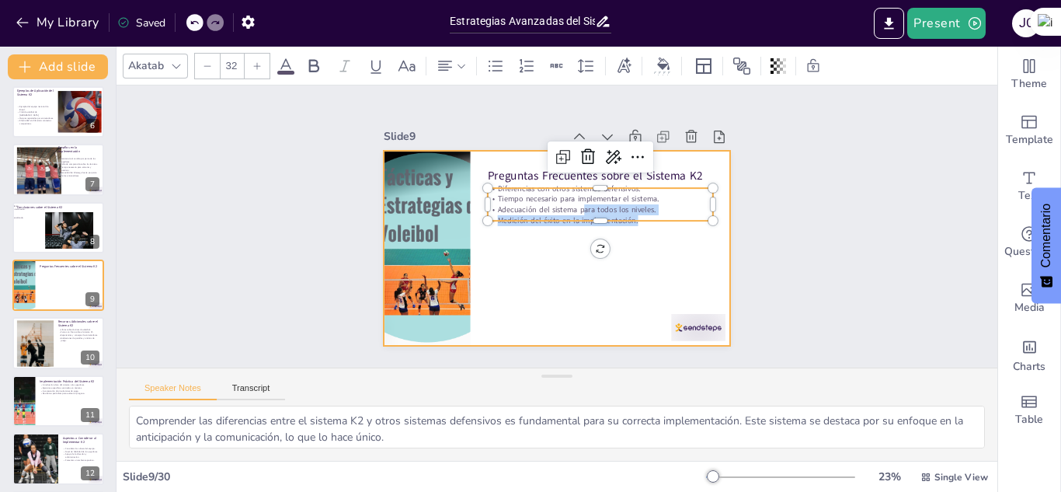
drag, startPoint x: 626, startPoint y: 212, endPoint x: 469, endPoint y: 162, distance: 164.9
click at [469, 162] on div "Preguntas Frecuentes sobre el Sistema K2 Diferencias con otros sistemas defensi…" at bounding box center [554, 248] width 365 height 230
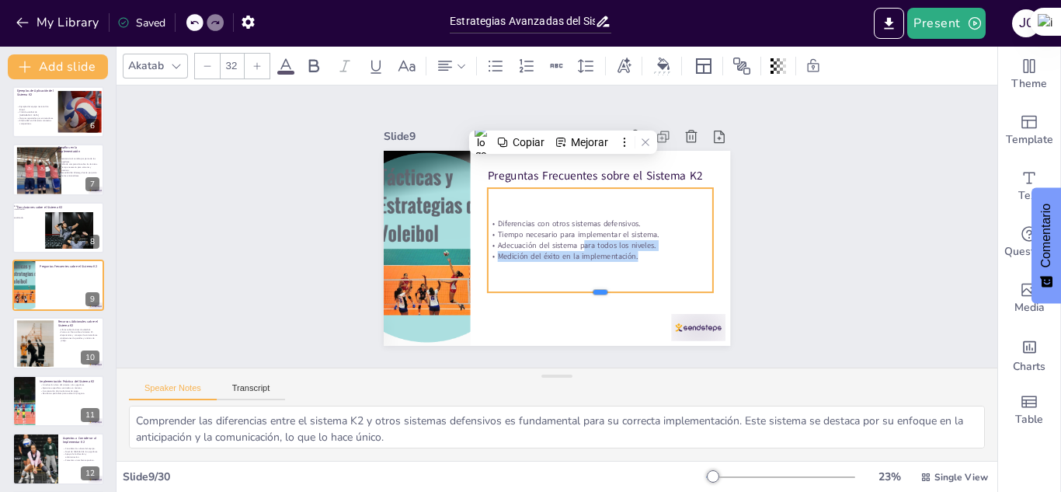
drag, startPoint x: 589, startPoint y: 215, endPoint x: 575, endPoint y: 287, distance: 72.8
click at [575, 287] on div at bounding box center [592, 302] width 225 height 36
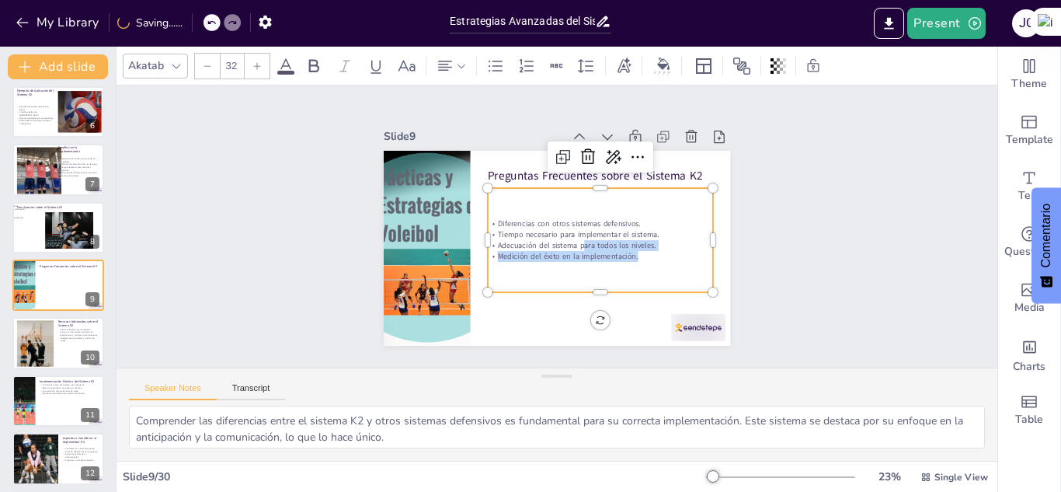
click at [626, 251] on p "Medición del éxito en la implementación." at bounding box center [600, 256] width 225 height 11
drag, startPoint x: 626, startPoint y: 249, endPoint x: 476, endPoint y: 204, distance: 156.6
click at [476, 204] on div "Preguntas Frecuentes sobre el Sistema K2 Diferencias con otros sistemas defensi…" at bounding box center [557, 248] width 347 height 195
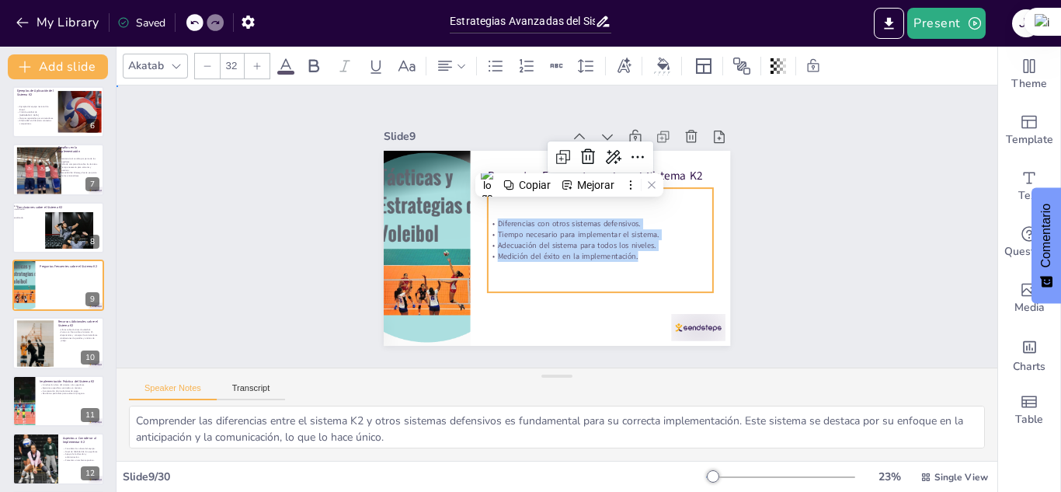
click at [778, 188] on div "Slide 1 Sistema Defensivo K2 en Voleibol Este presentación explora el sistema d…" at bounding box center [557, 226] width 906 height 372
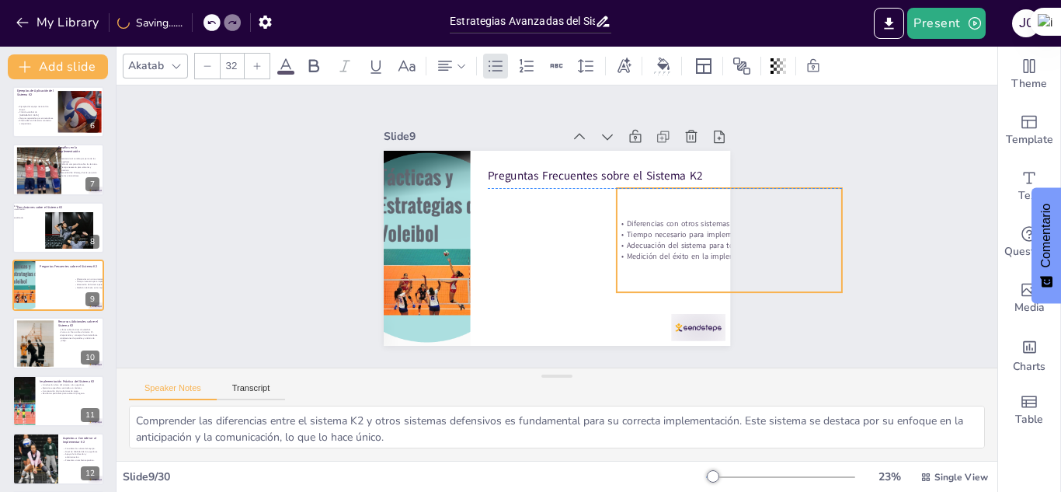
drag, startPoint x: 552, startPoint y: 239, endPoint x: 681, endPoint y: 242, distance: 129.0
click at [681, 246] on p "Adecuación del sistema para todos los niveles." at bounding box center [726, 263] width 225 height 34
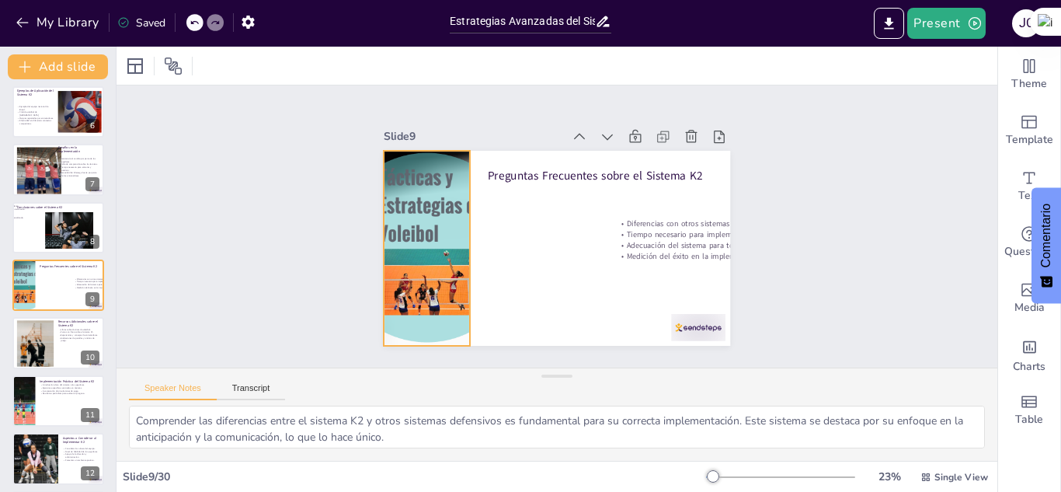
click at [448, 258] on div at bounding box center [425, 234] width 366 height 231
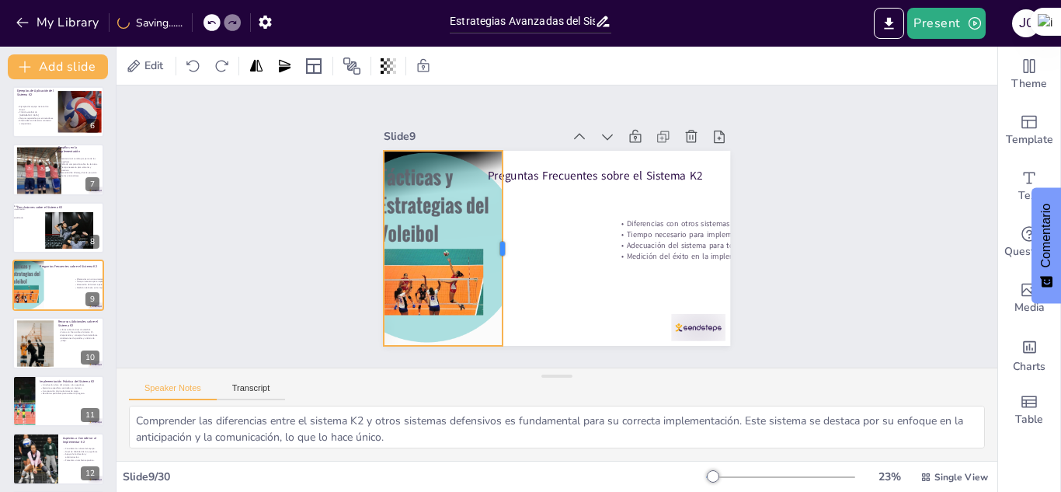
drag, startPoint x: 460, startPoint y: 240, endPoint x: 493, endPoint y: 239, distance: 32.7
click at [503, 239] on div at bounding box center [509, 248] width 12 height 195
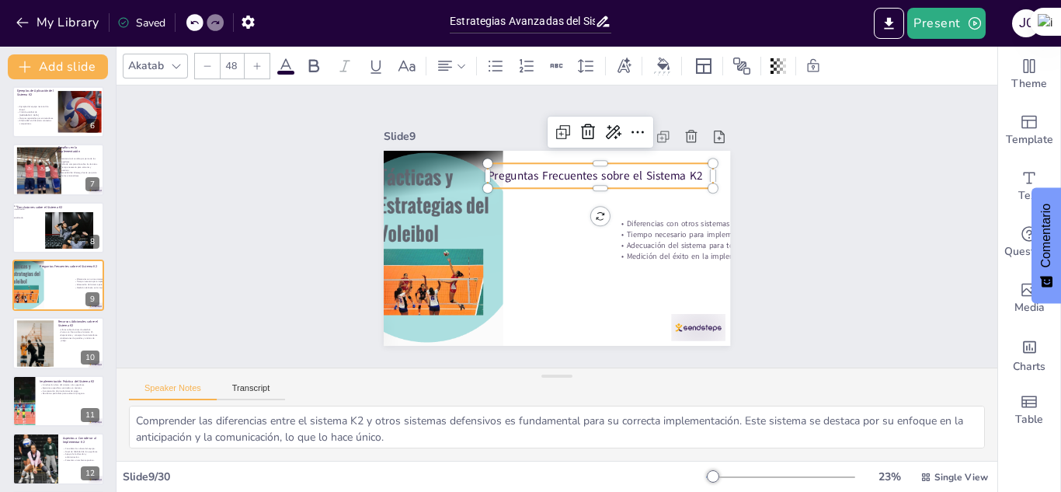
click at [534, 162] on p "Preguntas Frecuentes sobre el Sistema K2" at bounding box center [606, 181] width 226 height 40
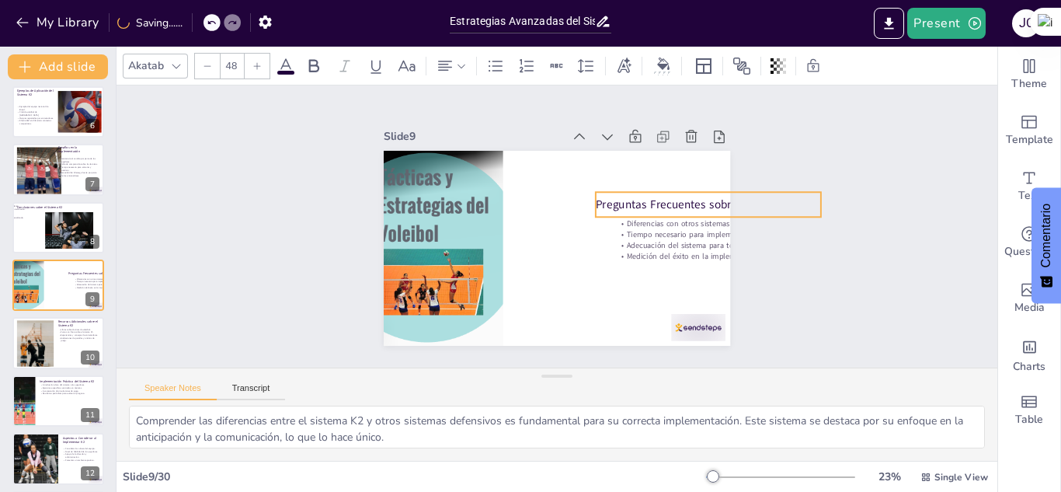
drag, startPoint x: 534, startPoint y: 162, endPoint x: 642, endPoint y: 191, distance: 111.8
click at [642, 151] on div "Preguntas Frecuentes sobre el Sistema K2 Diferencias con otros sistemas defensi…" at bounding box center [557, 151] width 347 height 0
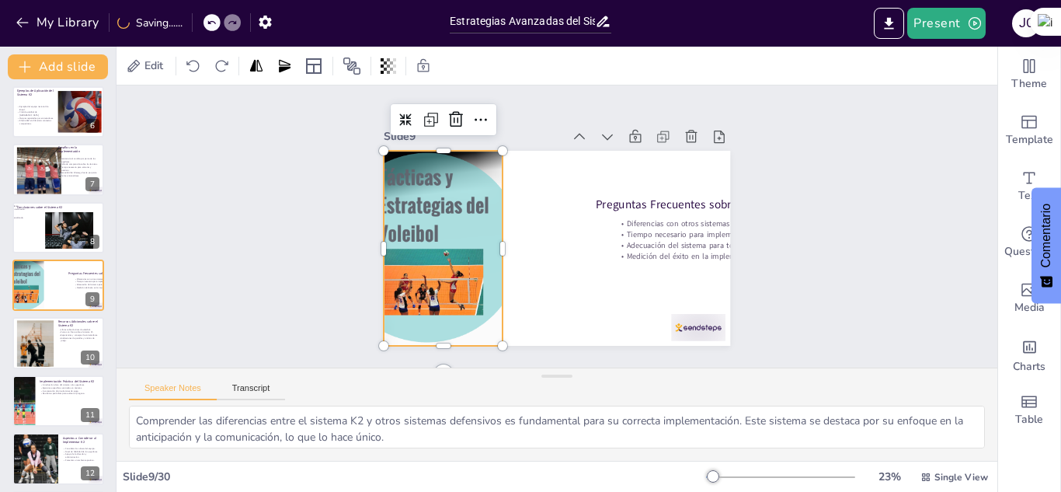
click at [474, 191] on div at bounding box center [426, 248] width 347 height 195
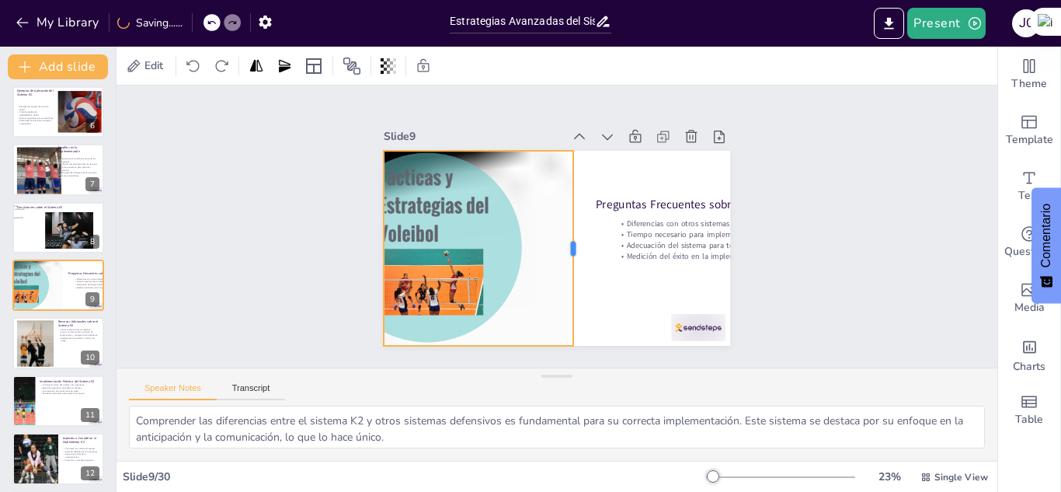
drag, startPoint x: 495, startPoint y: 235, endPoint x: 566, endPoint y: 243, distance: 71.2
click at [573, 243] on div at bounding box center [579, 248] width 12 height 195
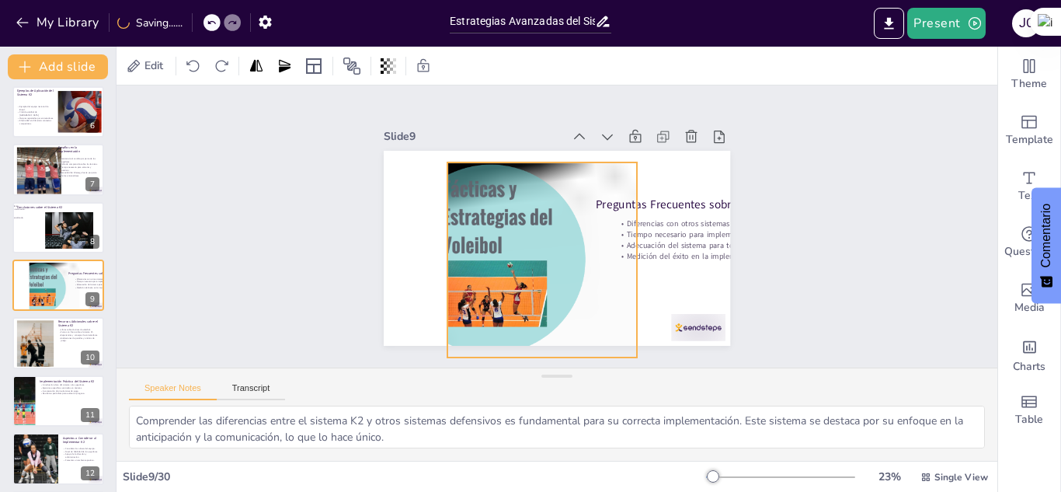
drag, startPoint x: 470, startPoint y: 236, endPoint x: 534, endPoint y: 248, distance: 64.8
click at [534, 248] on div at bounding box center [488, 253] width 366 height 230
drag, startPoint x: 434, startPoint y: 252, endPoint x: 423, endPoint y: 256, distance: 11.6
click at [424, 256] on div at bounding box center [430, 259] width 12 height 195
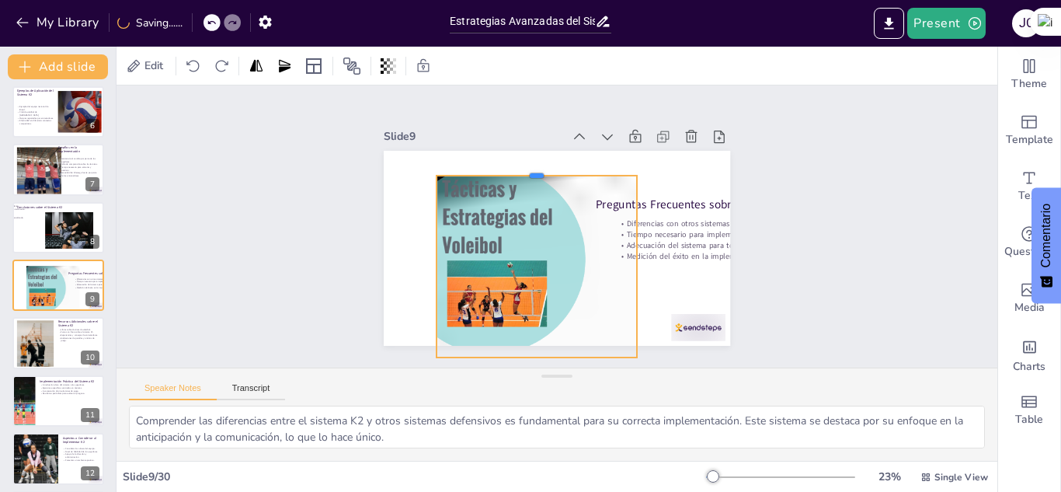
drag, startPoint x: 521, startPoint y: 155, endPoint x: 514, endPoint y: 168, distance: 14.9
click at [514, 168] on div at bounding box center [537, 169] width 201 height 12
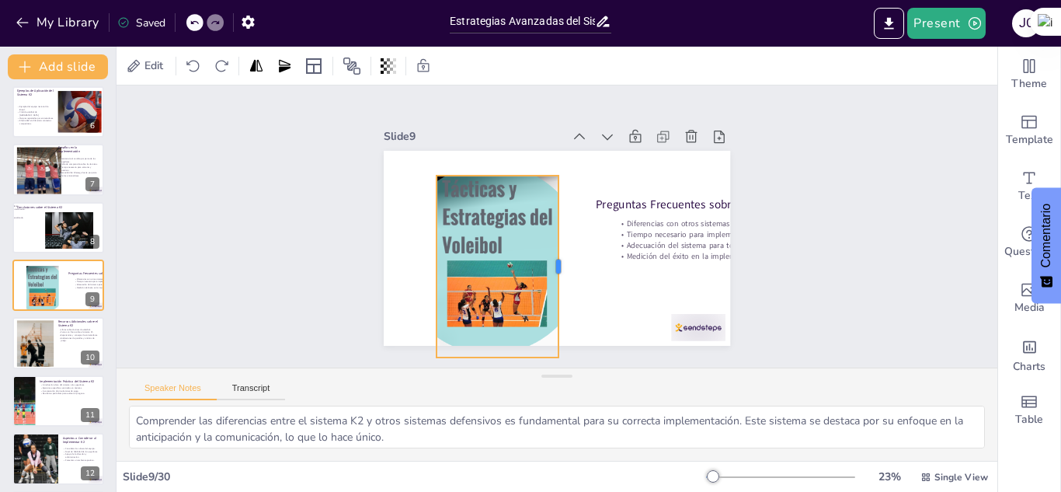
drag, startPoint x: 626, startPoint y: 263, endPoint x: 547, endPoint y: 278, distance: 79.9
click at [547, 278] on div at bounding box center [560, 267] width 31 height 182
drag, startPoint x: 485, startPoint y: 353, endPoint x: 497, endPoint y: 322, distance: 33.5
click at [497, 322] on div at bounding box center [487, 325] width 123 height 25
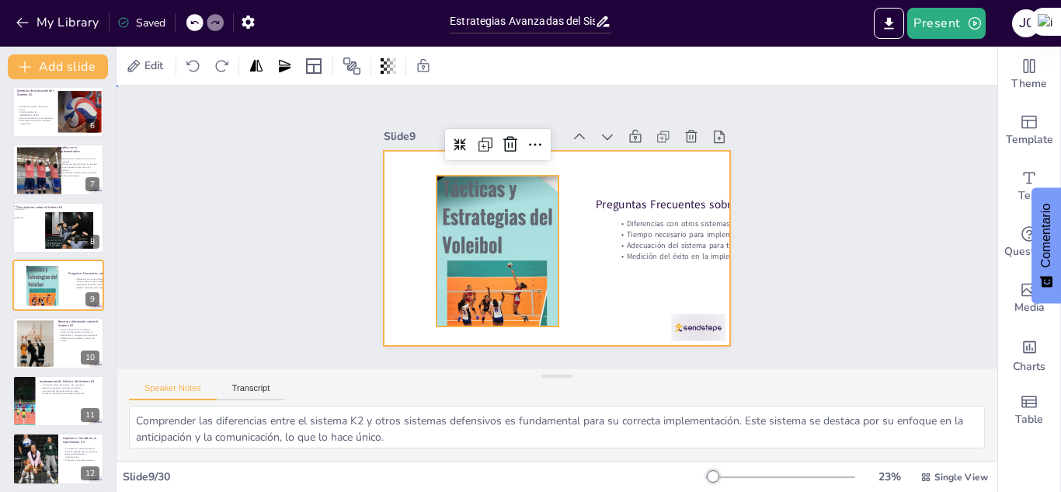
click at [582, 310] on div at bounding box center [557, 248] width 347 height 195
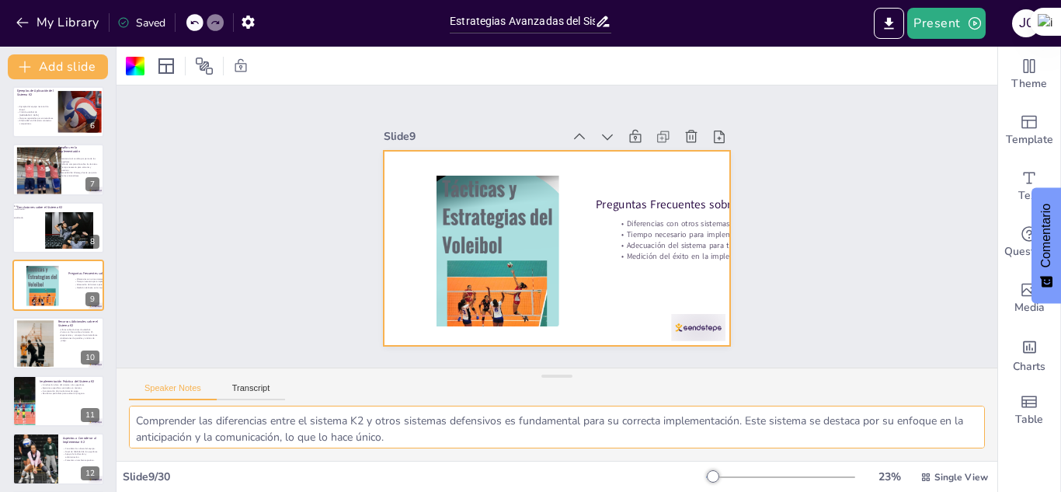
click at [151, 420] on textarea "Comprender las diferencias entre el sistema K2 y otros sistemas defensivos es f…" at bounding box center [557, 427] width 856 height 43
drag, startPoint x: 134, startPoint y: 415, endPoint x: 364, endPoint y: 435, distance: 231.7
click at [364, 435] on textarea "Comprender las diferencias entre el sistema K2 y otros sistemas defensivos es f…" at bounding box center [557, 427] width 856 height 43
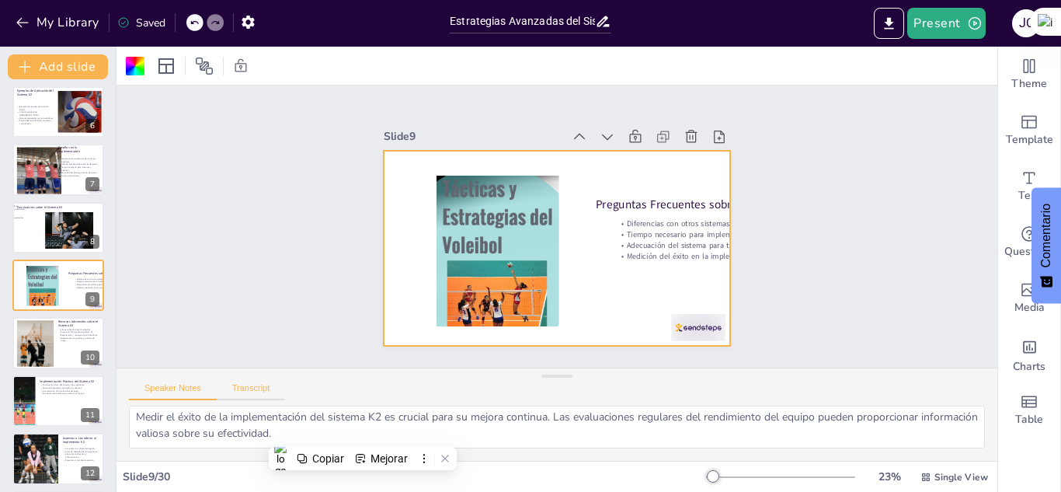
click at [253, 392] on button "Transcript" at bounding box center [251, 391] width 69 height 17
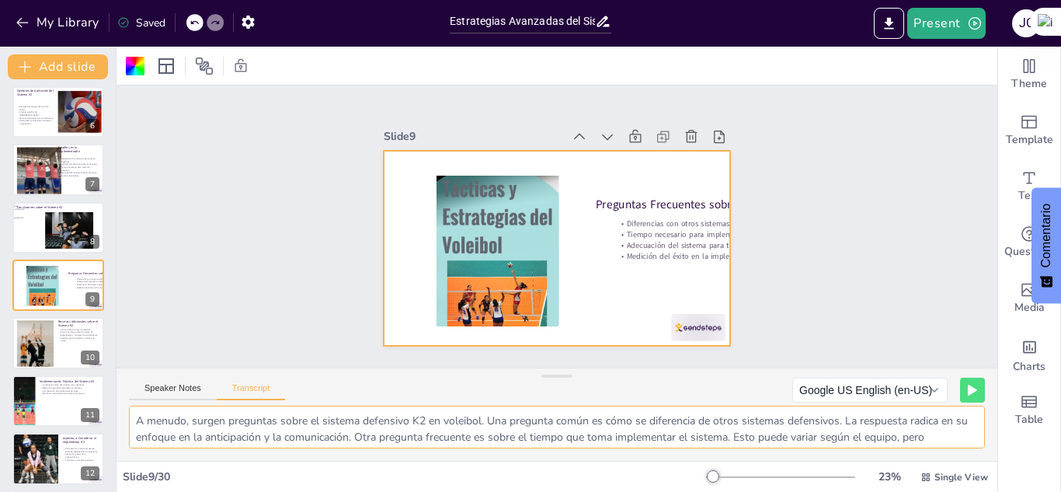
scroll to position [53, 0]
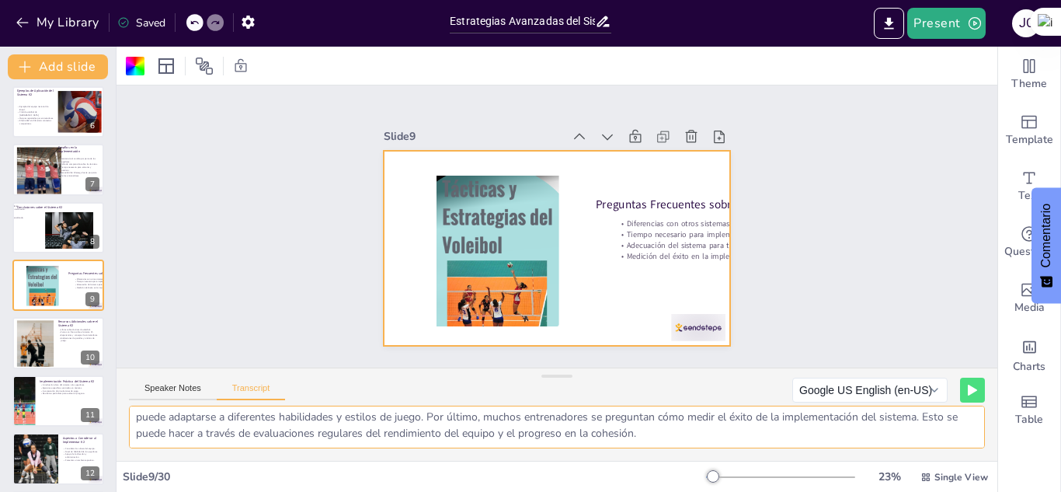
drag, startPoint x: 134, startPoint y: 421, endPoint x: 708, endPoint y: 475, distance: 576.0
click at [708, 475] on div "Slide 1 Sistema Defensivo K2 en Voleibol Este presentación explora el sistema d…" at bounding box center [557, 269] width 881 height 445
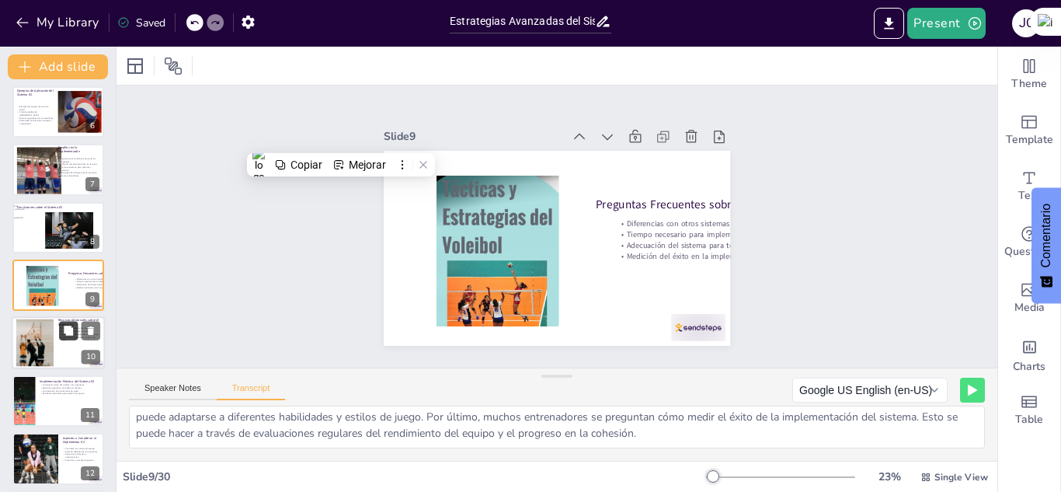
click at [61, 340] on button at bounding box center [68, 331] width 19 height 19
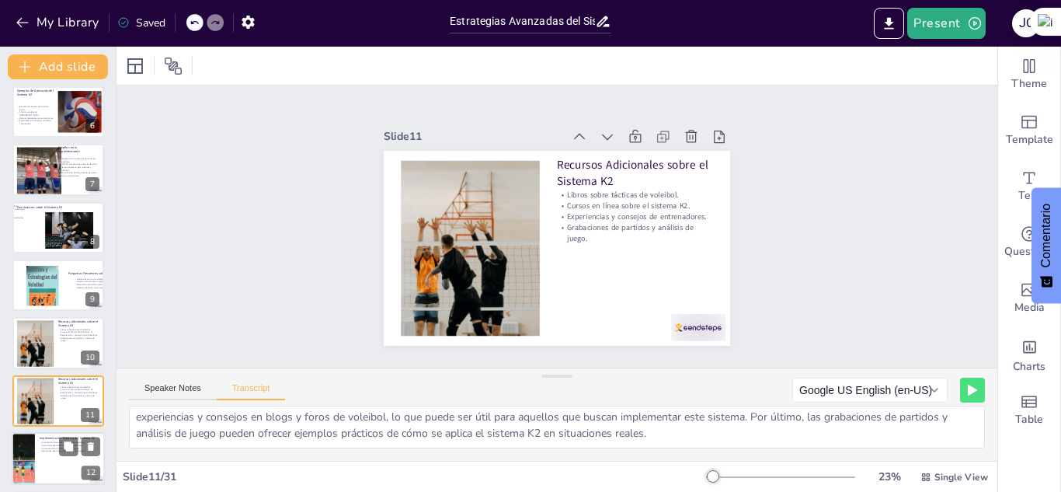
scroll to position [410, 0]
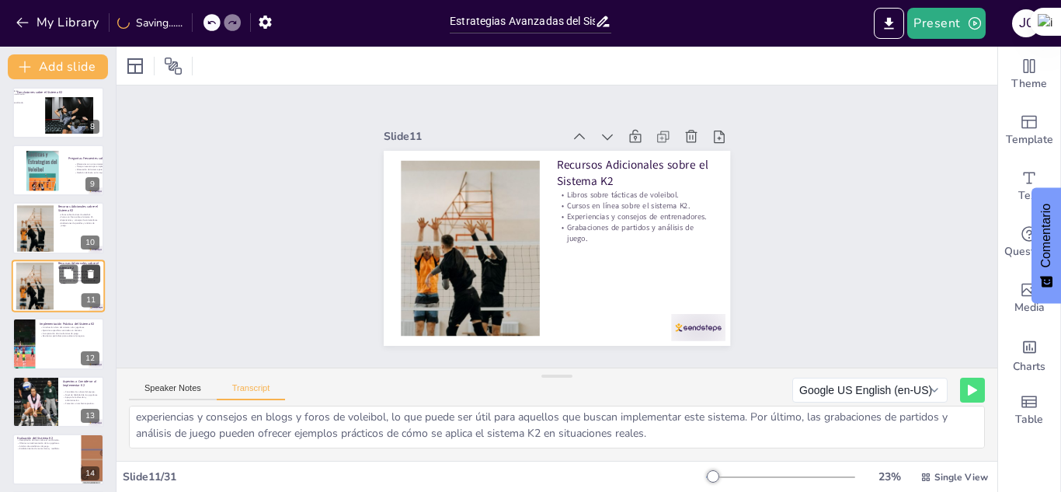
click at [87, 276] on icon at bounding box center [90, 273] width 11 height 11
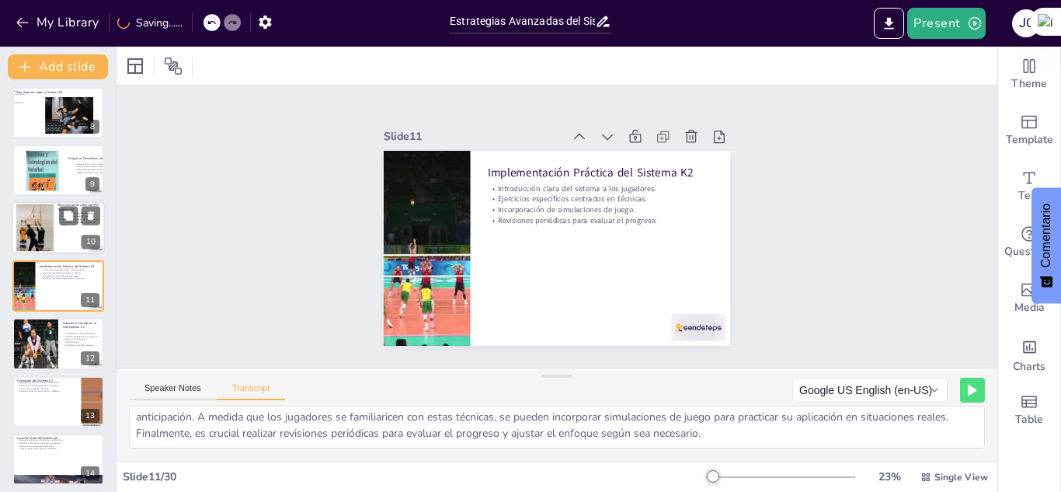
click at [29, 239] on div at bounding box center [34, 227] width 71 height 47
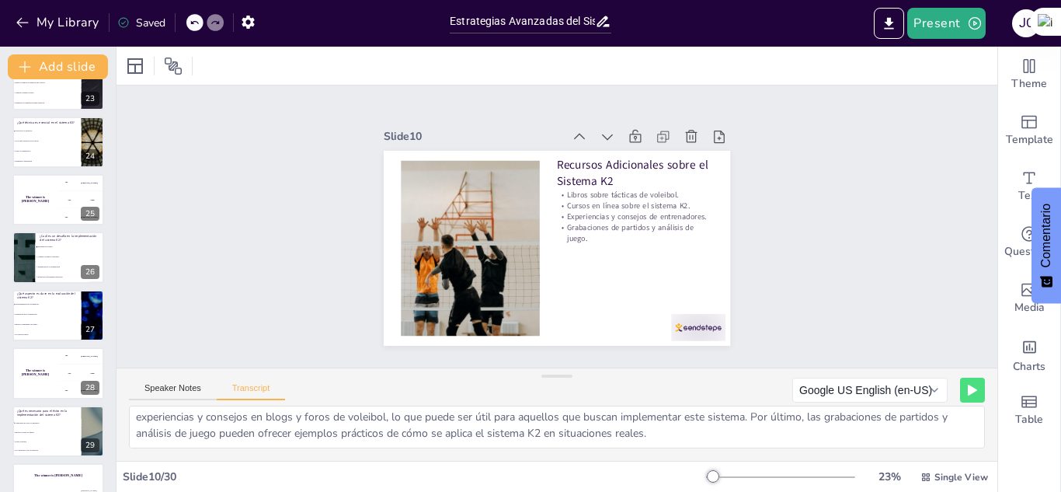
scroll to position [1340, 0]
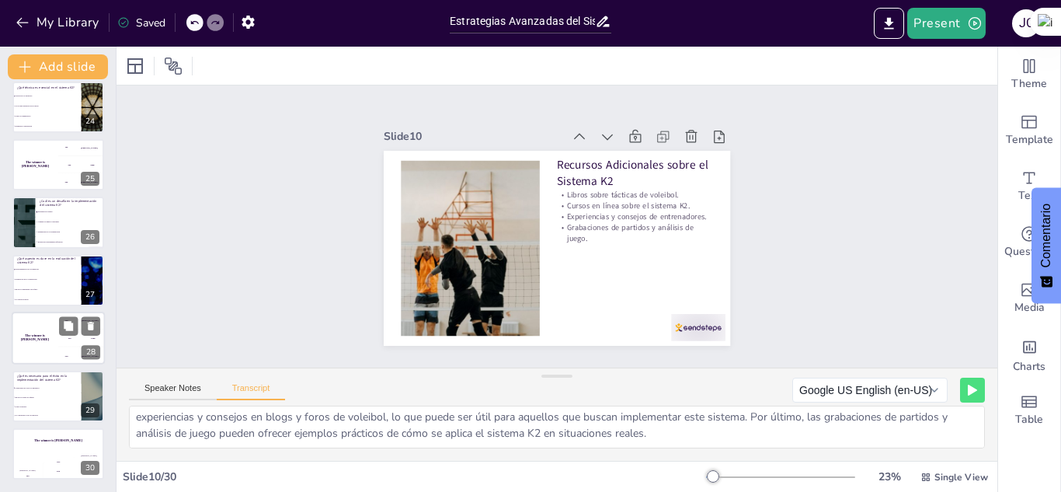
click at [33, 340] on div "The winner is [PERSON_NAME]" at bounding box center [35, 338] width 47 height 53
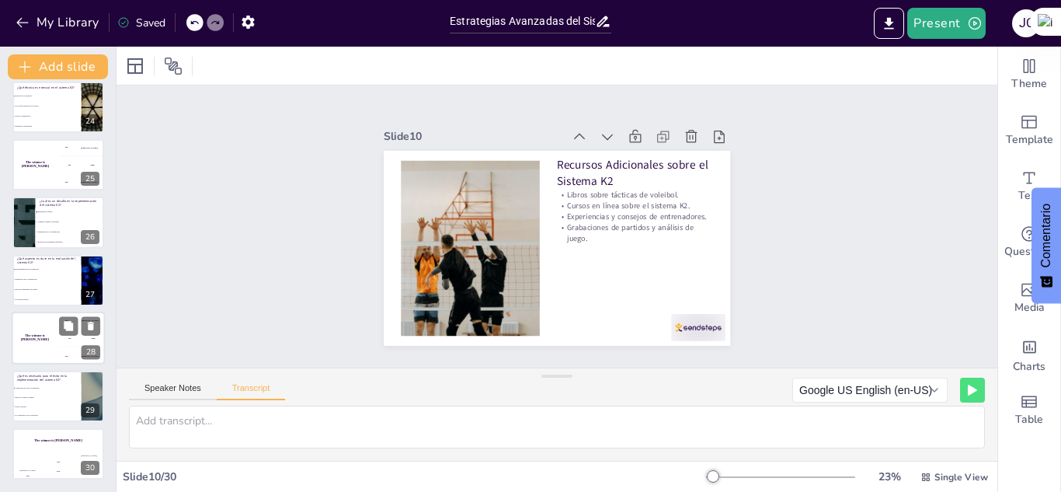
scroll to position [0, 0]
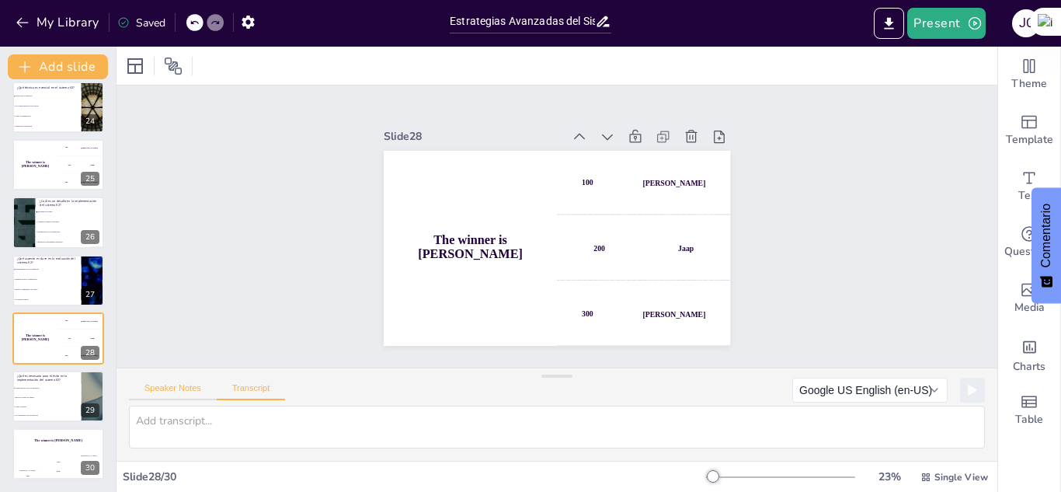
click at [187, 394] on button "Speaker Notes" at bounding box center [173, 391] width 88 height 17
click at [92, 328] on icon at bounding box center [91, 326] width 6 height 9
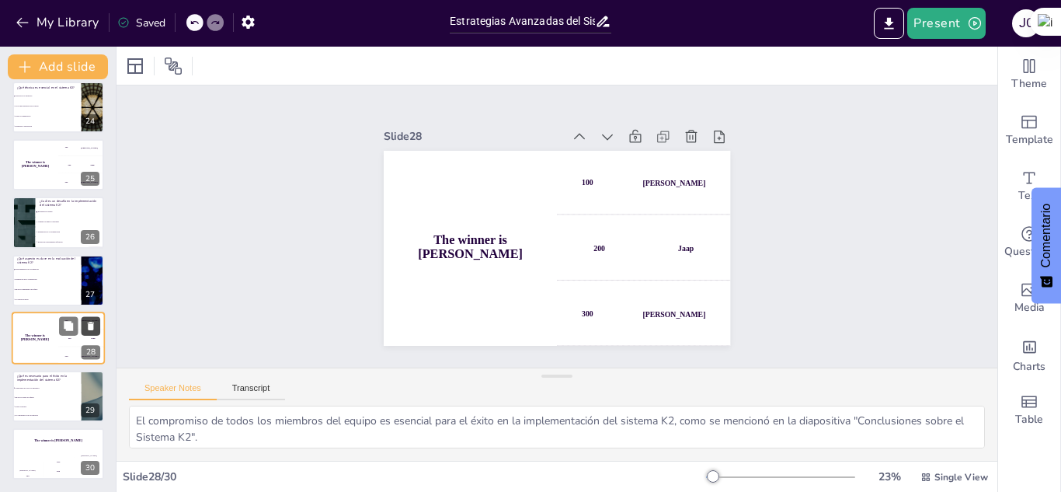
scroll to position [1282, 0]
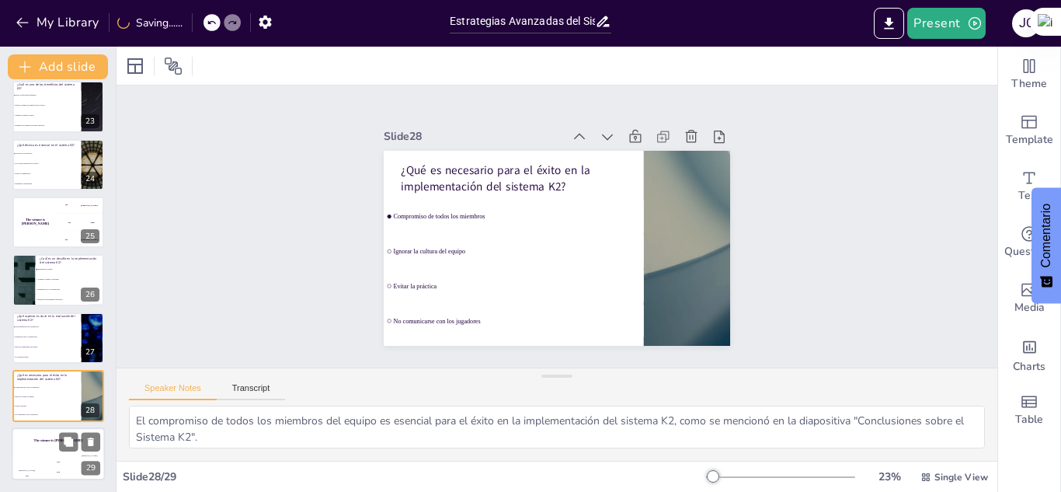
click at [37, 447] on div "The winner is [PERSON_NAME]" at bounding box center [58, 440] width 93 height 26
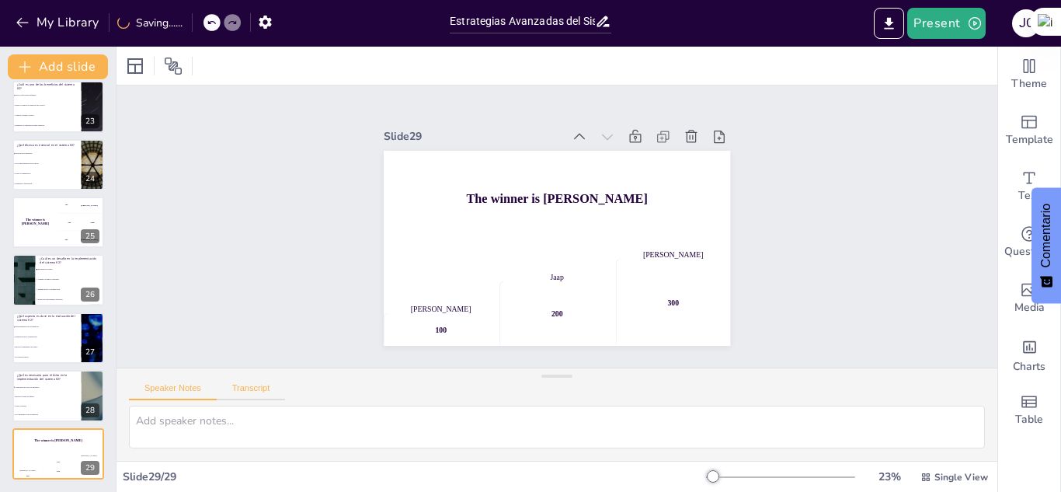
click at [244, 396] on button "Transcript" at bounding box center [251, 391] width 69 height 17
click at [177, 389] on button "Speaker Notes" at bounding box center [173, 391] width 88 height 17
click at [92, 445] on icon at bounding box center [91, 441] width 6 height 9
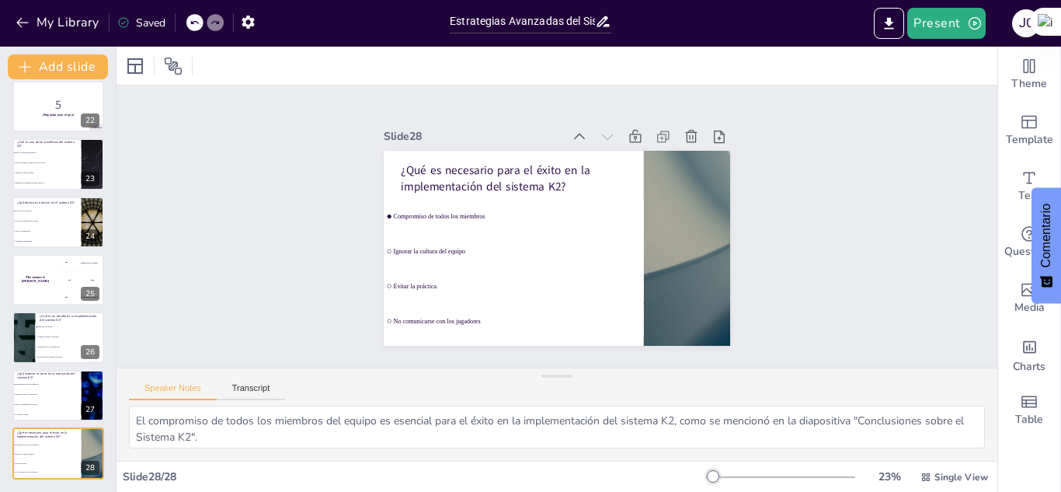
scroll to position [1225, 0]
click at [20, 401] on li "Ignorar el rendimiento del equipo" at bounding box center [47, 404] width 70 height 10
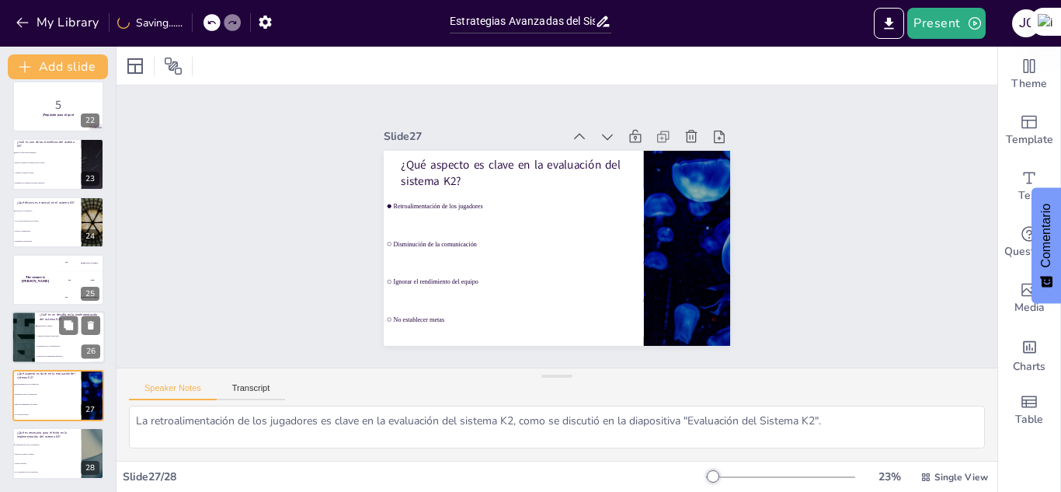
click at [43, 344] on li "Disminución de la comunicación" at bounding box center [70, 347] width 70 height 10
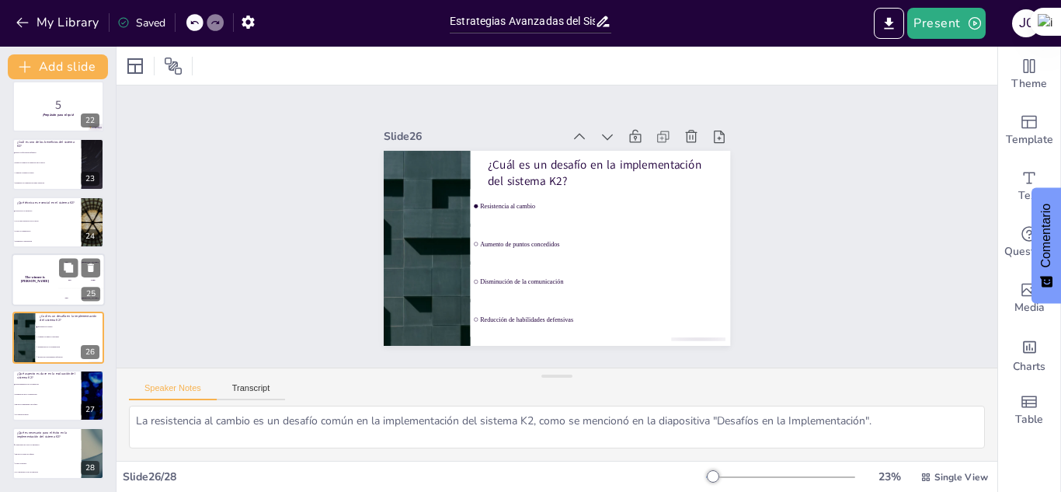
click at [43, 288] on div "The winner is [PERSON_NAME]" at bounding box center [35, 279] width 47 height 53
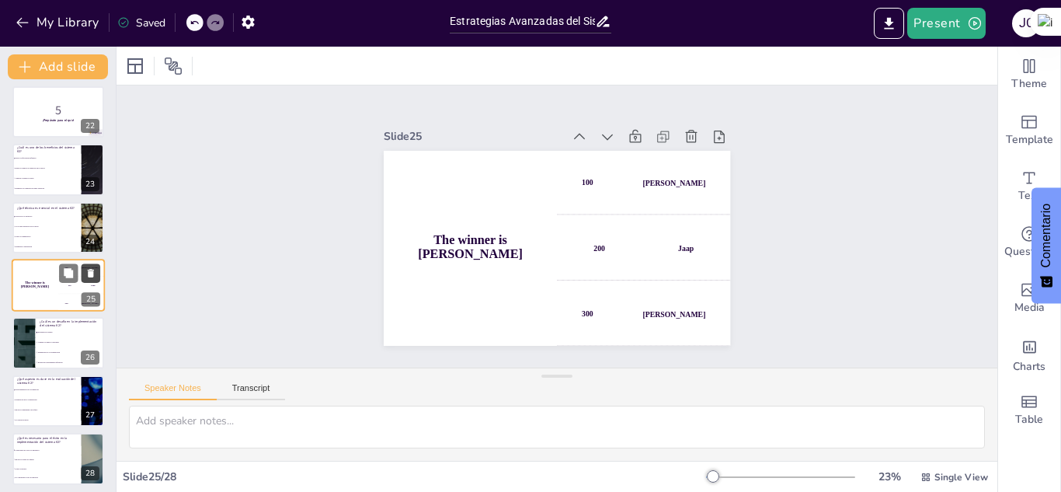
click at [89, 275] on icon at bounding box center [91, 273] width 6 height 9
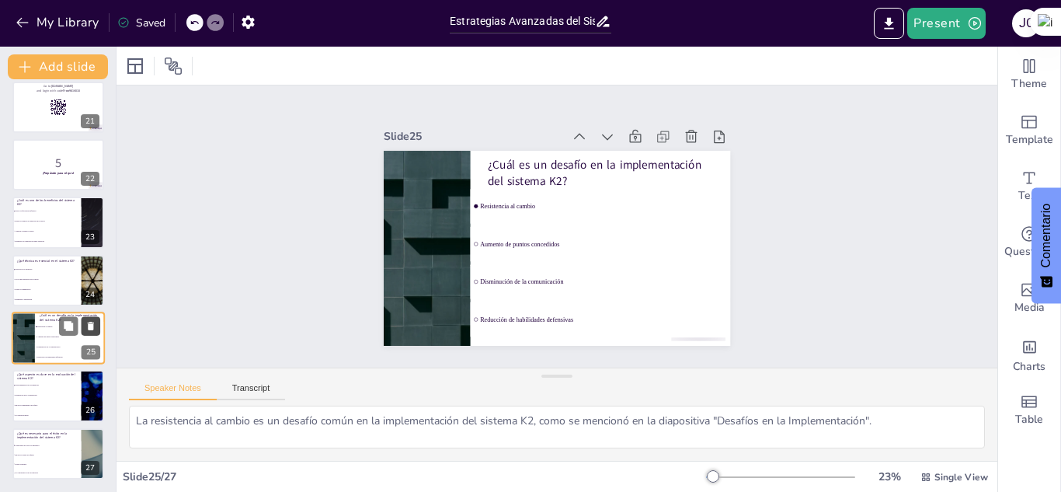
scroll to position [1166, 0]
click at [38, 283] on li "Uso de más jugadores en la cancha" at bounding box center [47, 279] width 70 height 10
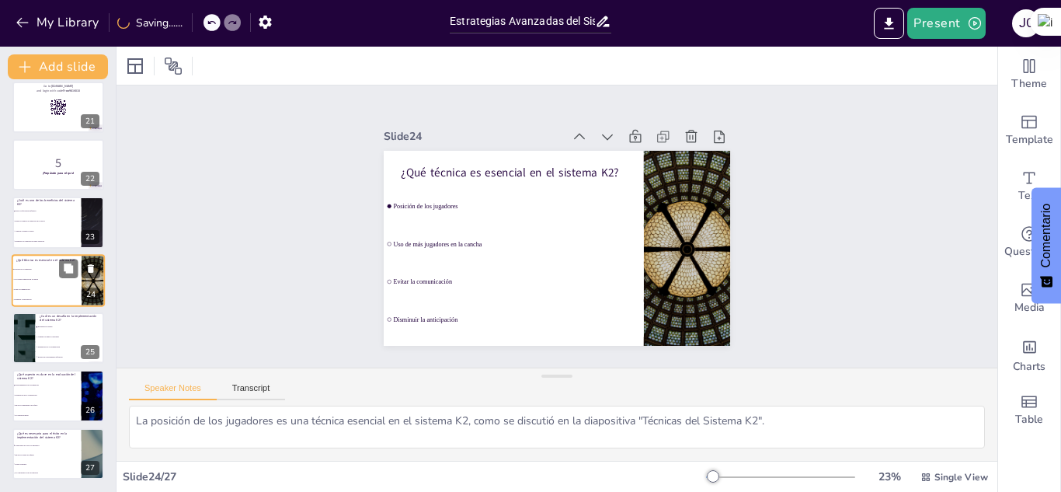
scroll to position [1161, 0]
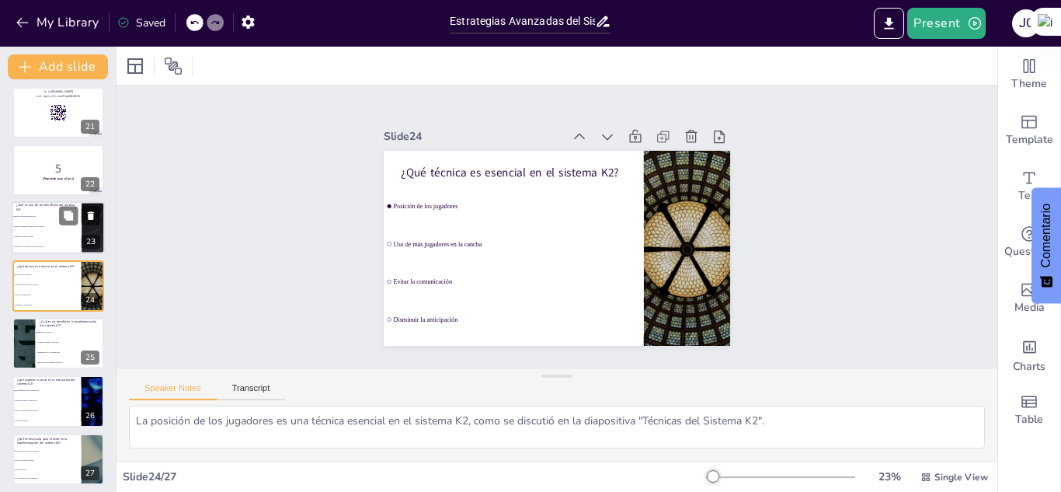
click at [18, 233] on li "Aumenta el tiempo de juego" at bounding box center [47, 237] width 70 height 10
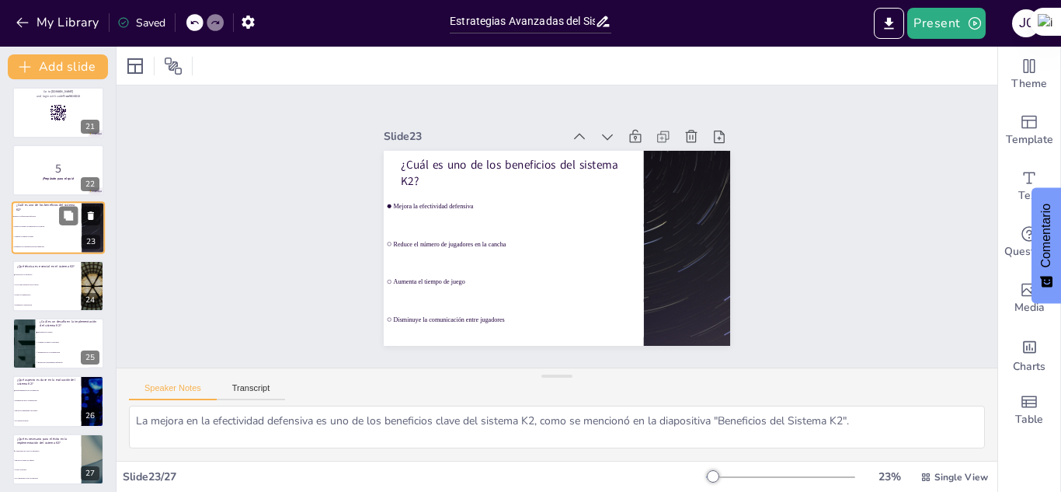
scroll to position [1103, 0]
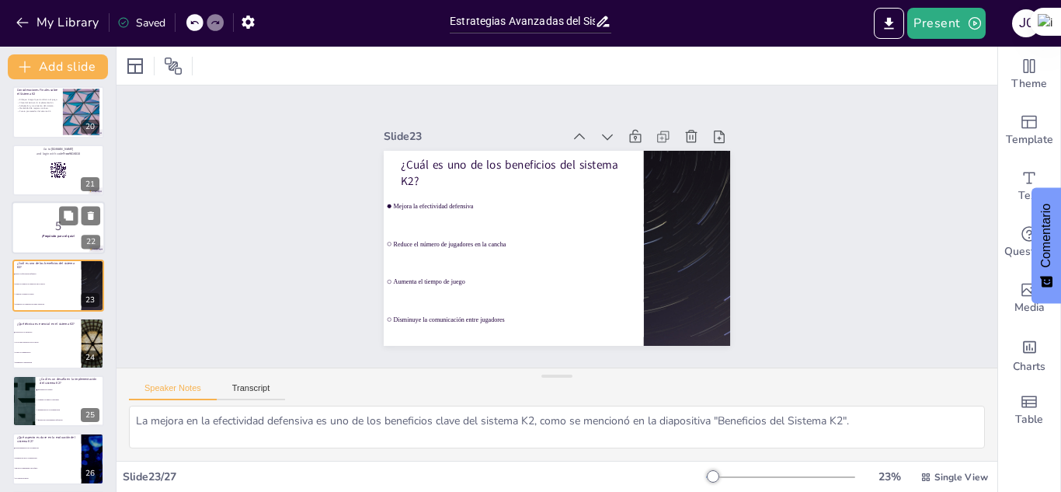
click at [36, 229] on p "5" at bounding box center [58, 226] width 84 height 17
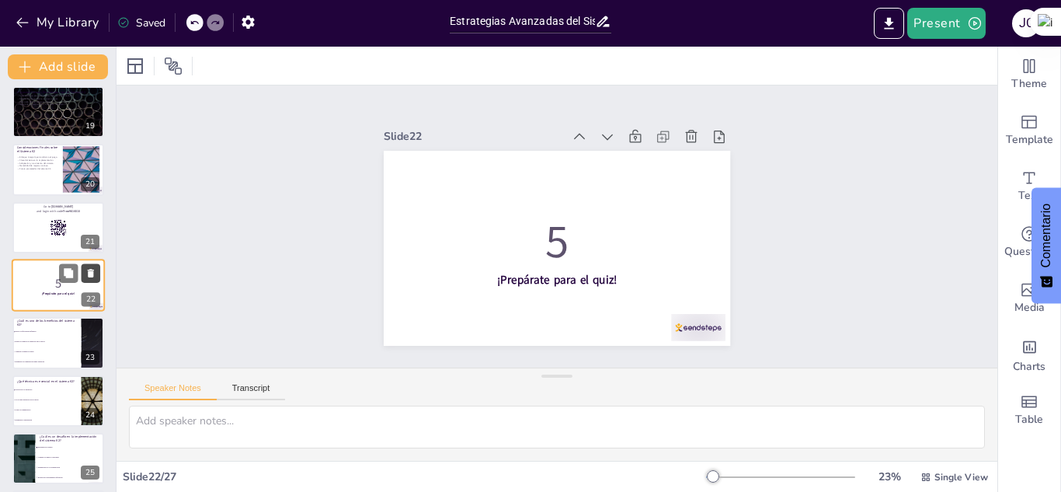
click at [93, 270] on icon at bounding box center [91, 273] width 6 height 9
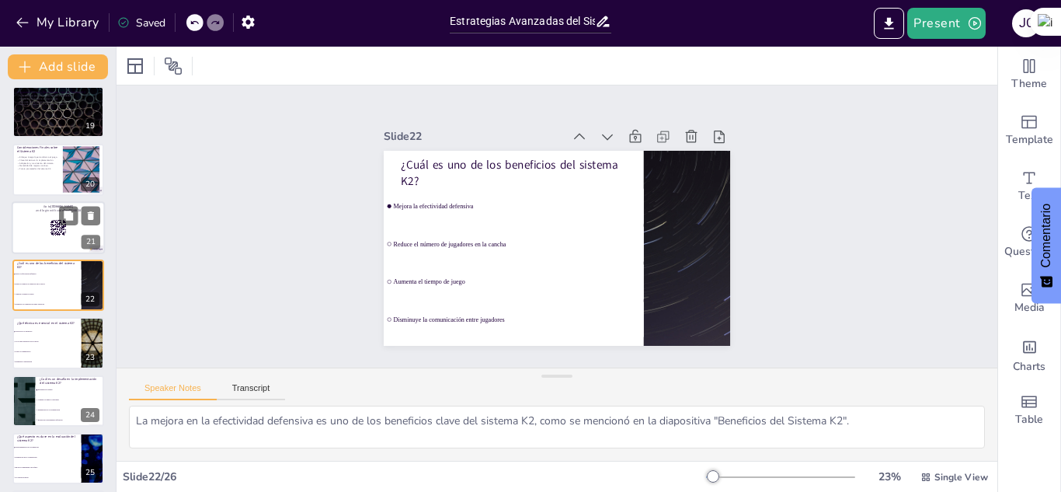
click at [29, 228] on div at bounding box center [58, 227] width 93 height 53
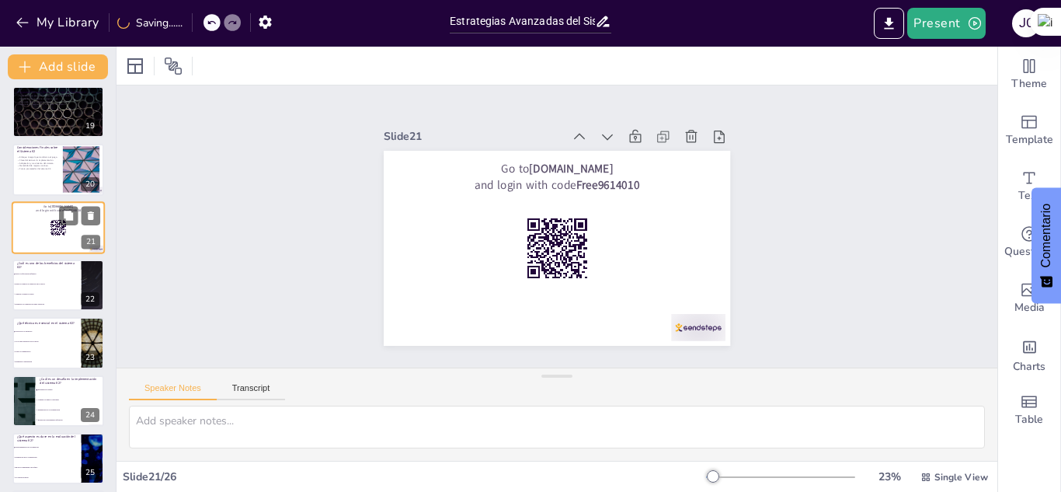
scroll to position [988, 0]
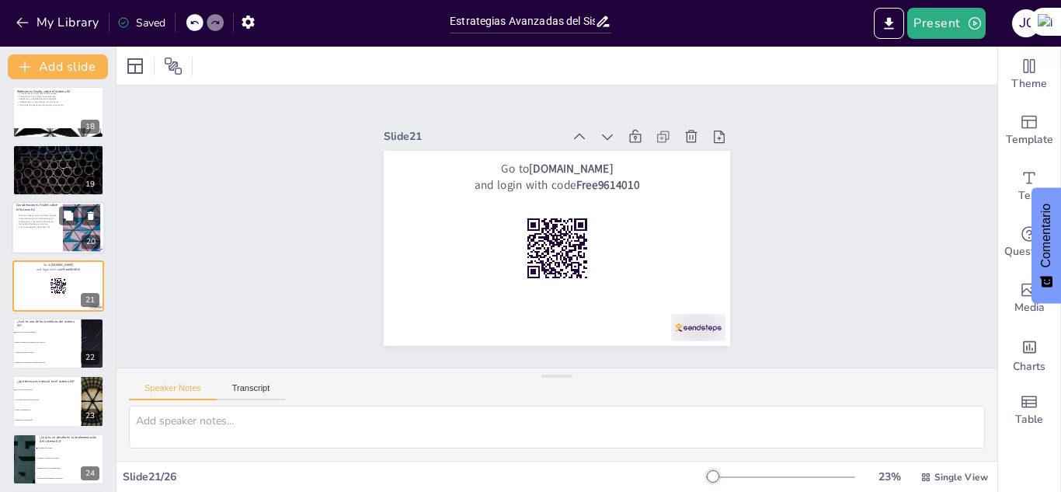
click at [40, 232] on div at bounding box center [58, 227] width 93 height 53
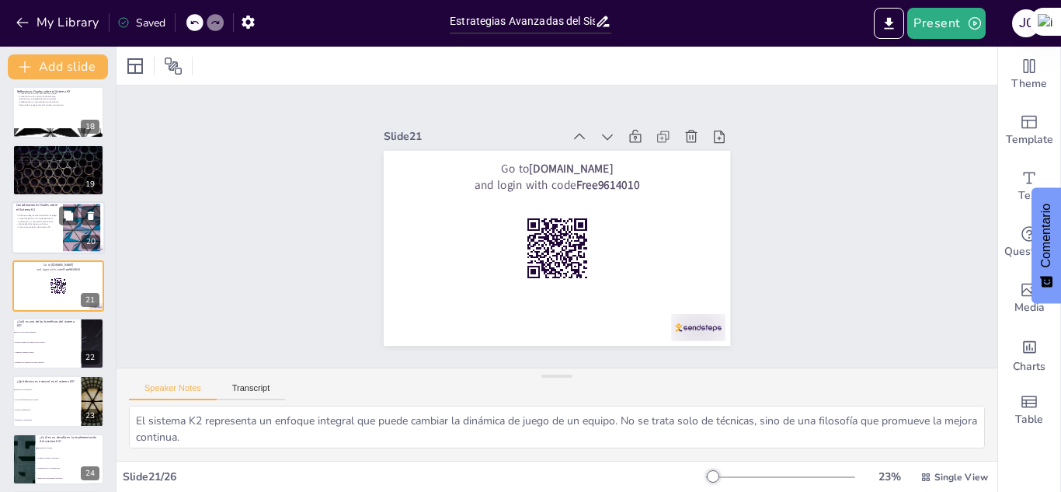
scroll to position [930, 0]
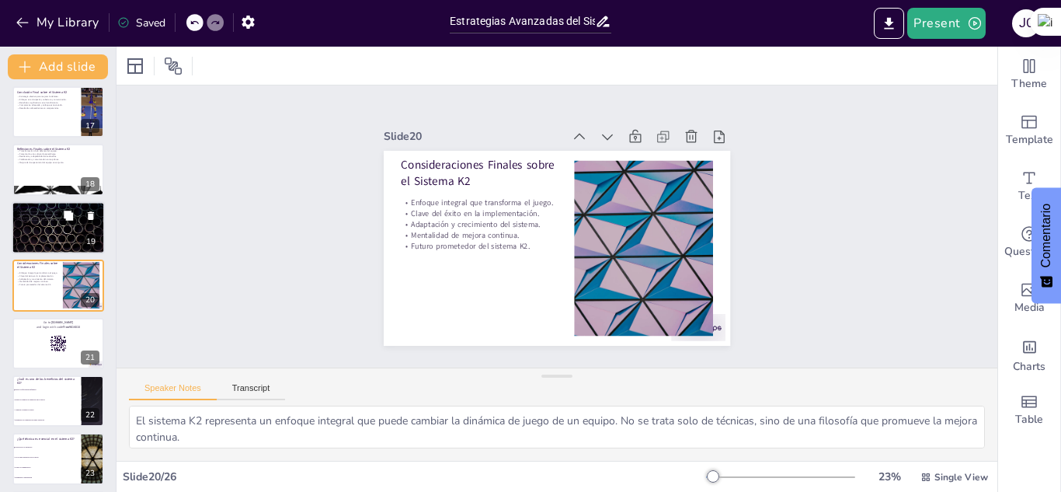
click at [40, 220] on p "Mejora de la comprensión y aplicación del sistema." at bounding box center [58, 219] width 84 height 3
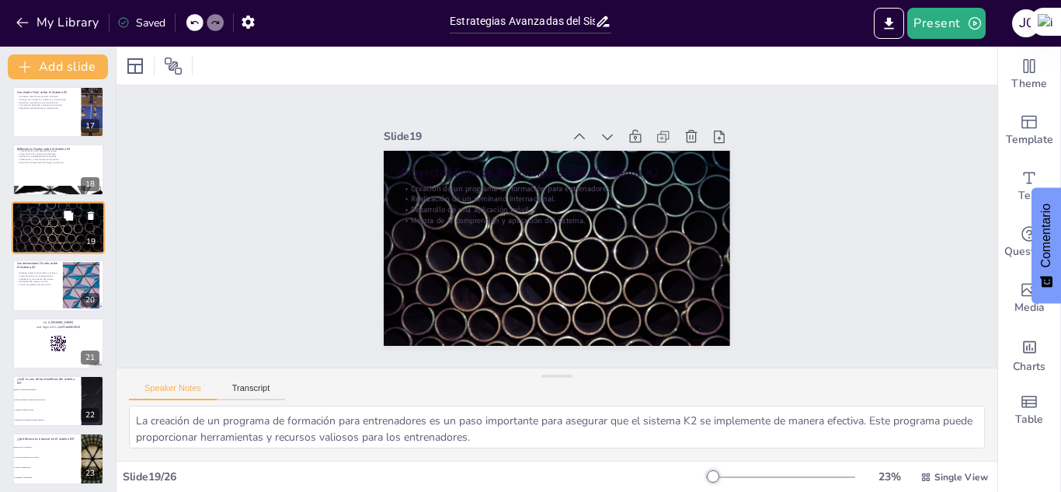
scroll to position [872, 0]
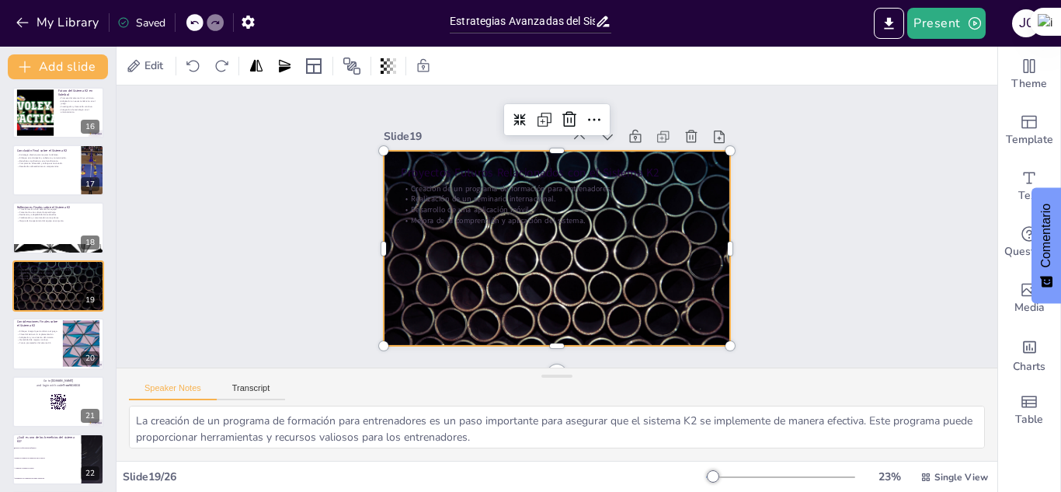
click at [513, 256] on div at bounding box center [554, 248] width 365 height 230
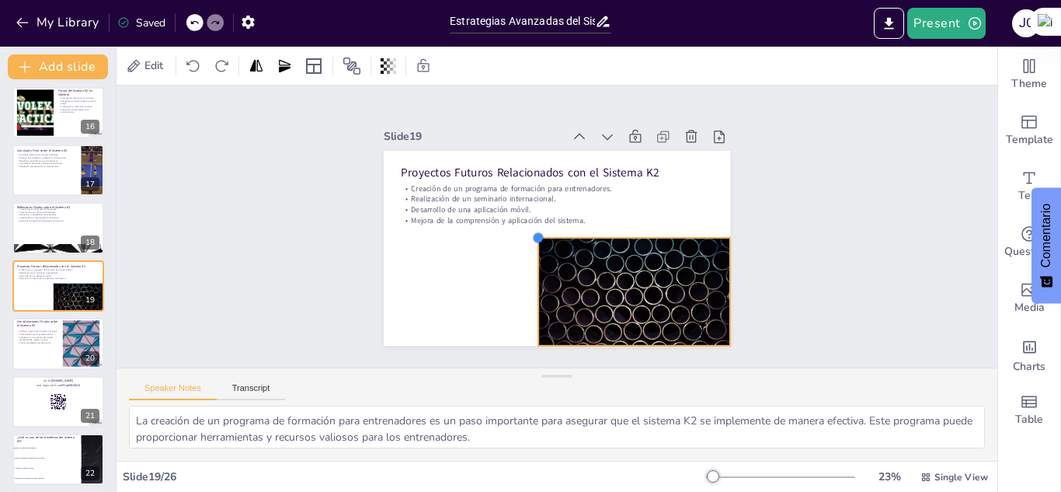
drag, startPoint x: 374, startPoint y: 143, endPoint x: 528, endPoint y: 276, distance: 203.9
click at [528, 276] on div "Proyectos Futuros Relacionados con el Sistema K2 Creación de un programa de for…" at bounding box center [554, 248] width 365 height 230
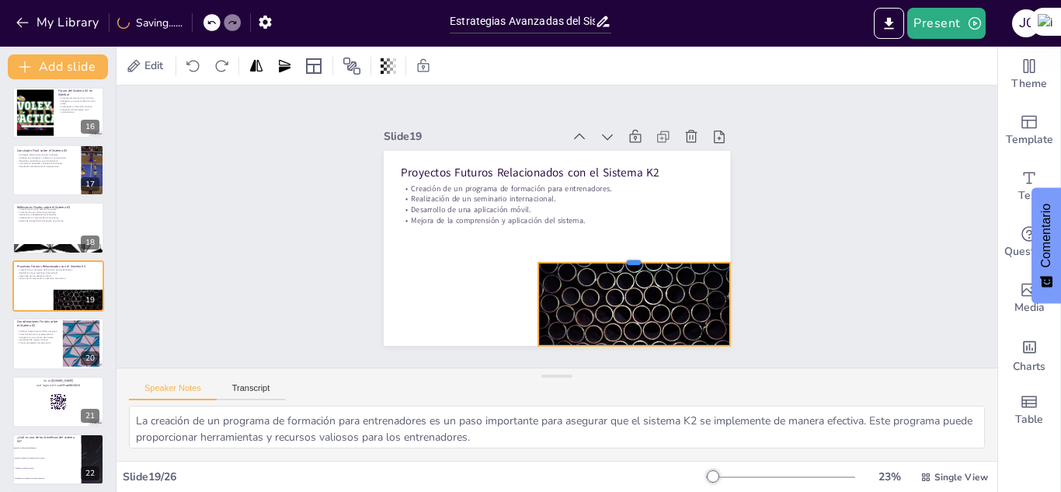
drag, startPoint x: 622, startPoint y: 229, endPoint x: 625, endPoint y: 254, distance: 25.0
click at [625, 254] on div at bounding box center [634, 256] width 192 height 12
click at [645, 295] on div at bounding box center [634, 292] width 192 height 108
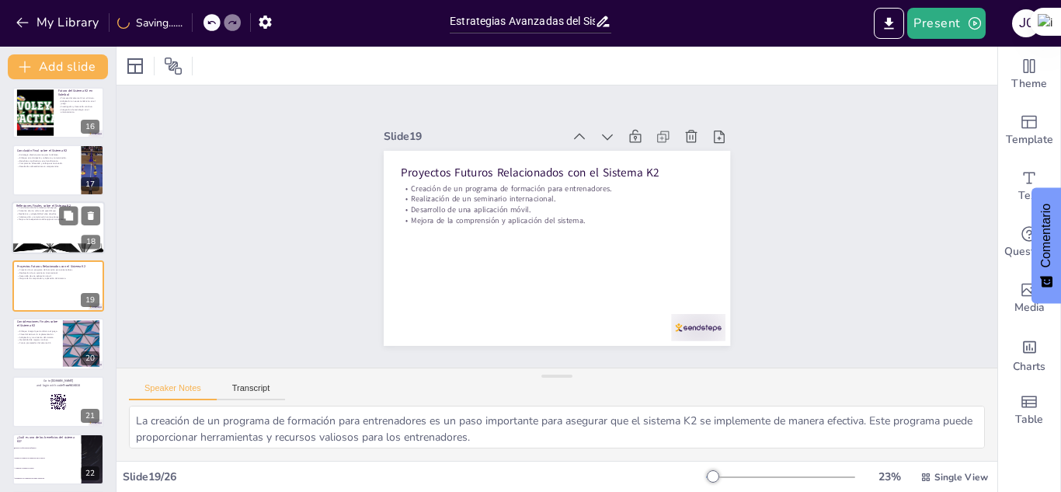
click at [44, 236] on div at bounding box center [58, 228] width 93 height 53
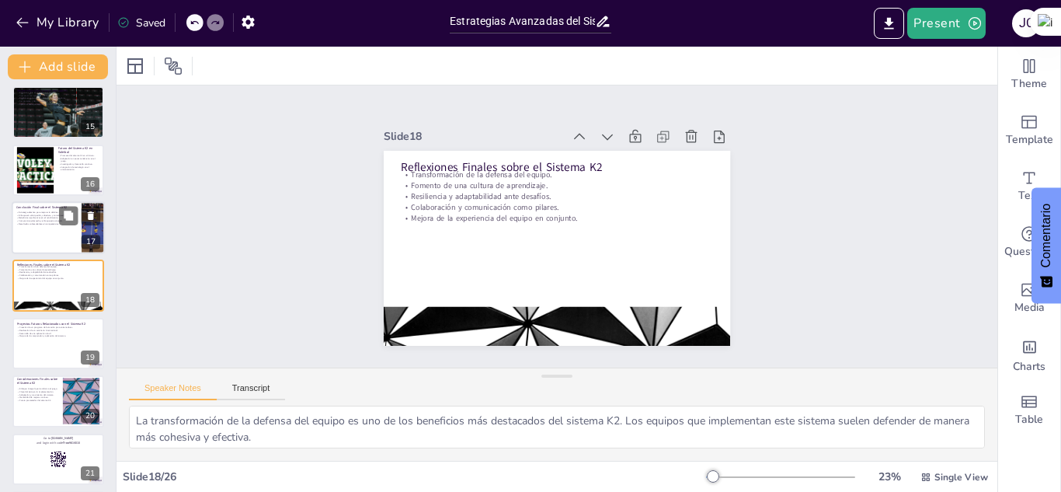
click at [40, 220] on p "Compromiso adecuado y enfoque estructurado." at bounding box center [46, 221] width 61 height 3
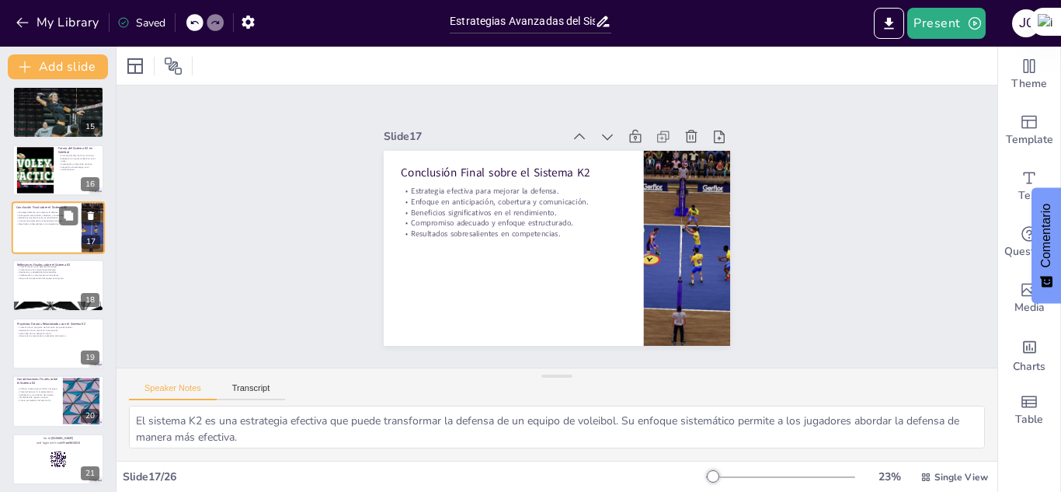
scroll to position [757, 0]
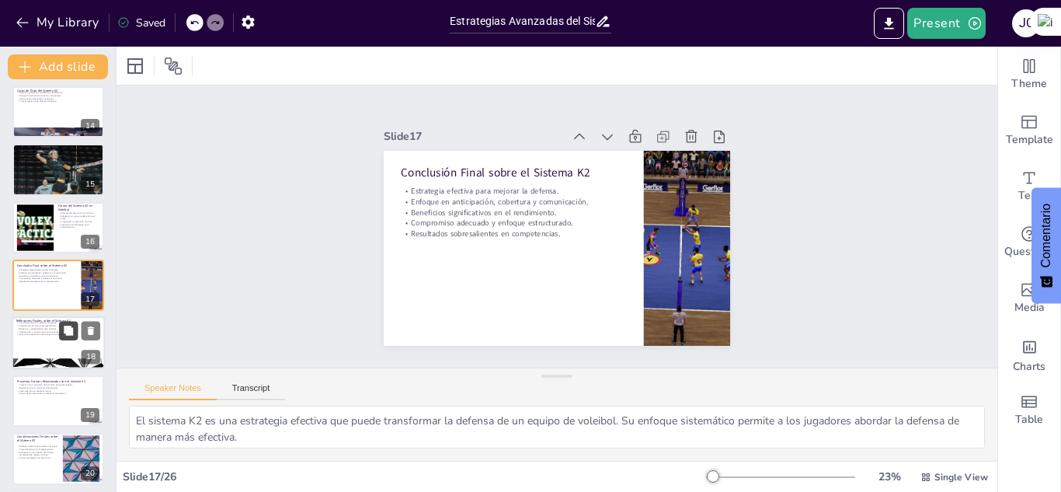
click at [61, 329] on button at bounding box center [68, 331] width 19 height 19
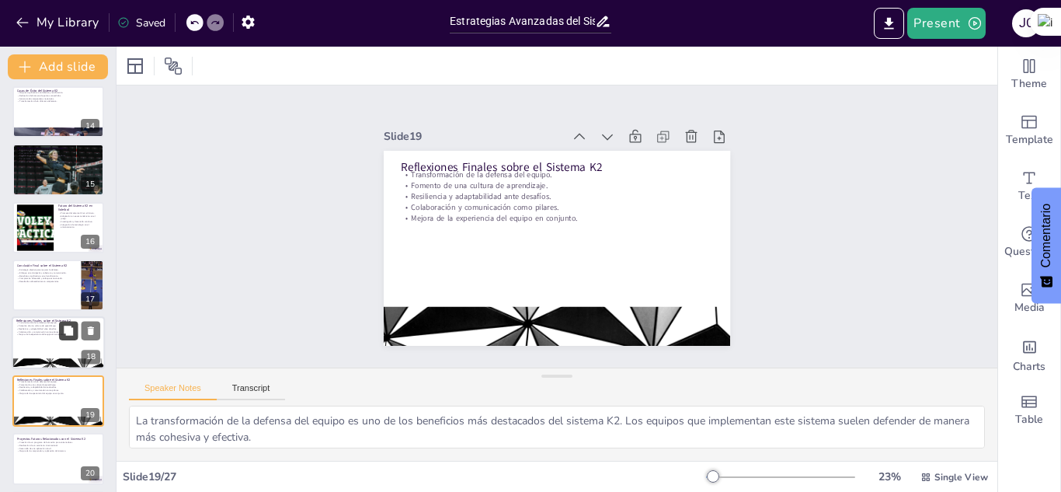
scroll to position [872, 0]
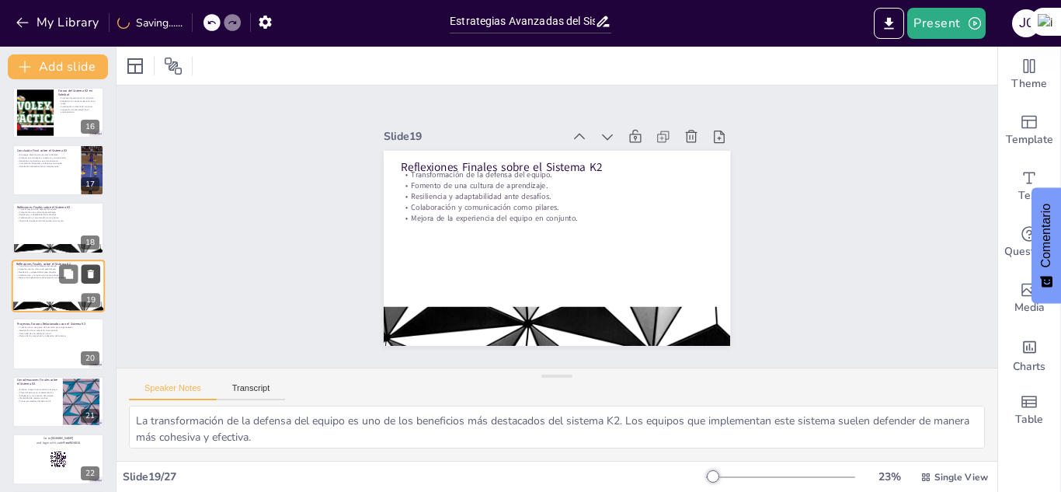
click at [89, 273] on icon at bounding box center [91, 274] width 6 height 9
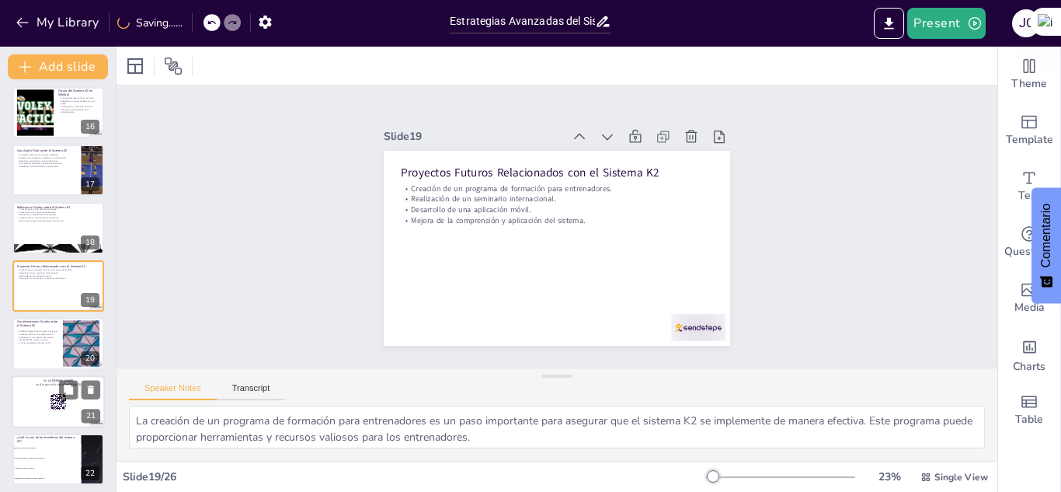
click at [32, 406] on div at bounding box center [58, 401] width 93 height 53
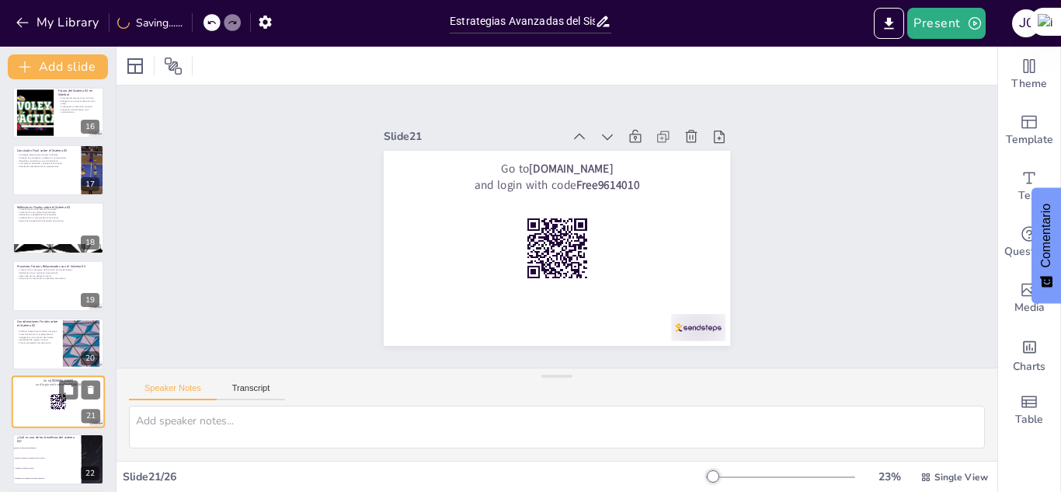
scroll to position [988, 0]
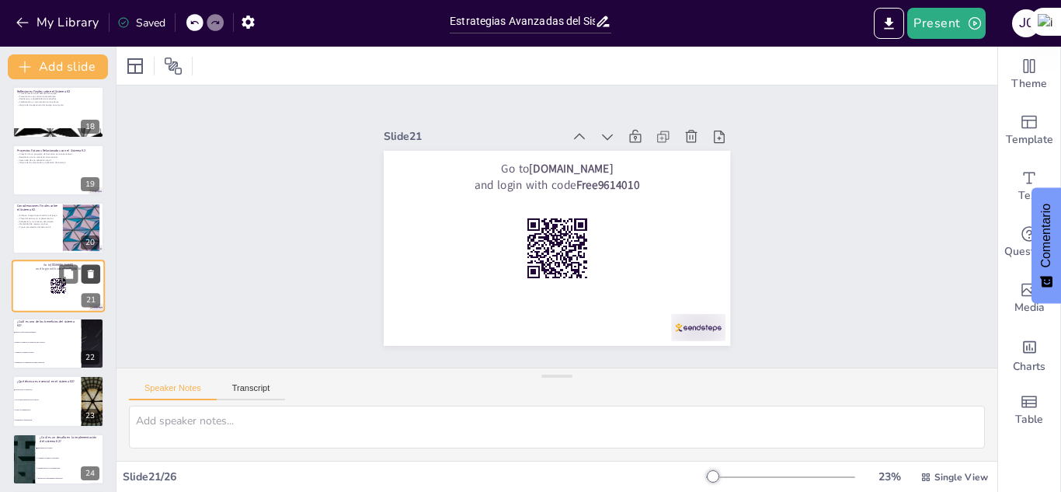
click at [87, 274] on icon at bounding box center [90, 273] width 11 height 11
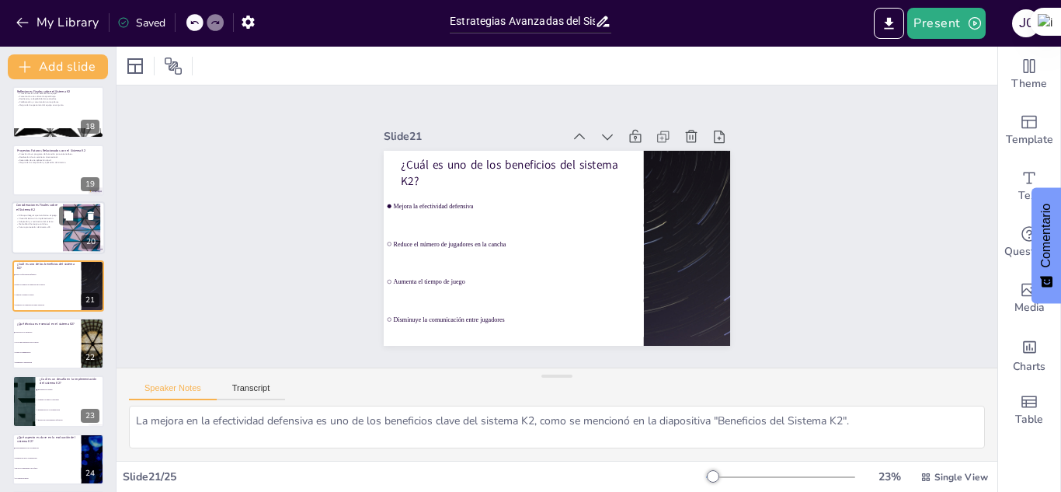
click at [33, 223] on p "Mentalidad de mejora continua." at bounding box center [37, 224] width 42 height 3
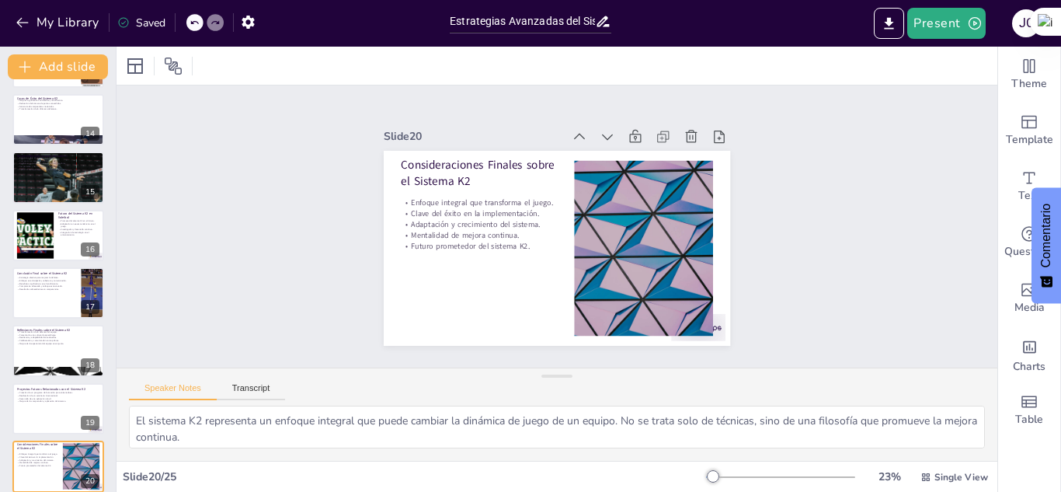
scroll to position [745, 0]
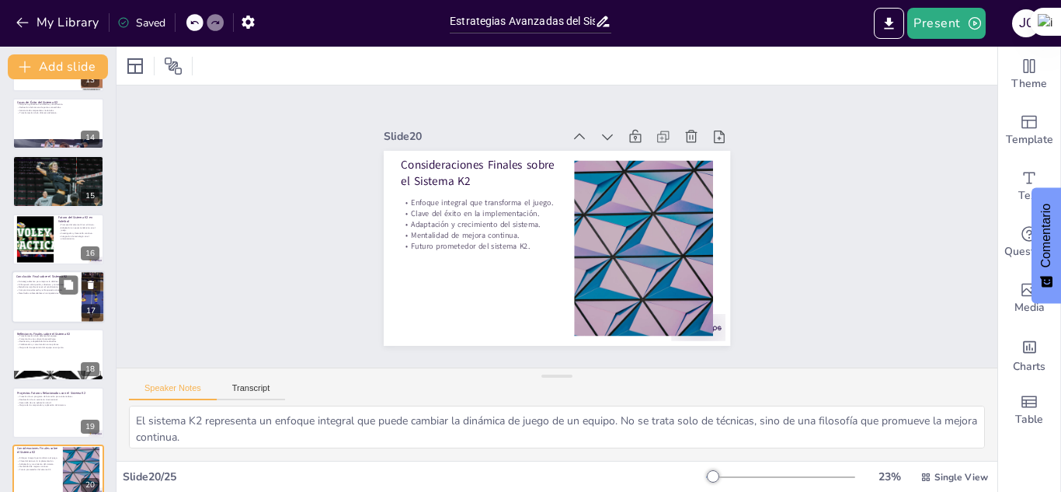
click at [34, 296] on div at bounding box center [58, 296] width 93 height 53
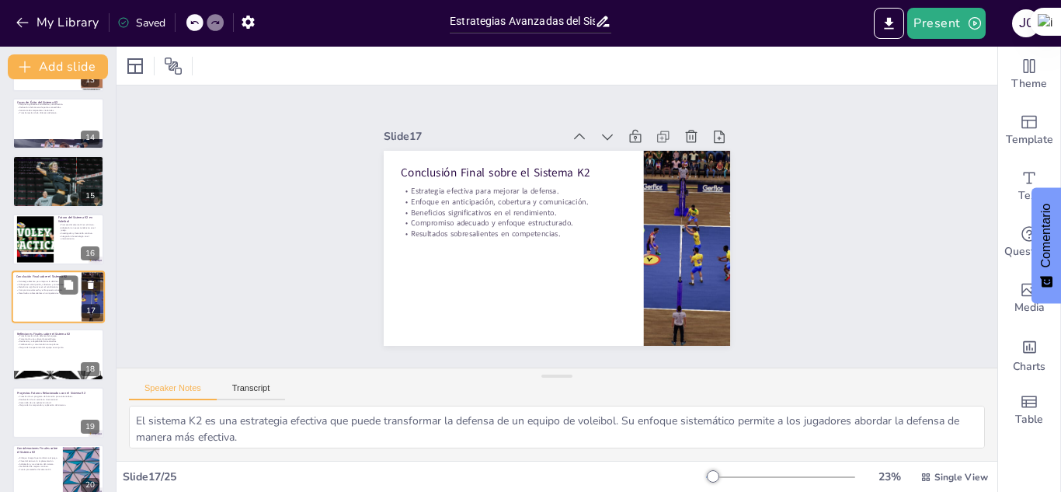
scroll to position [757, 0]
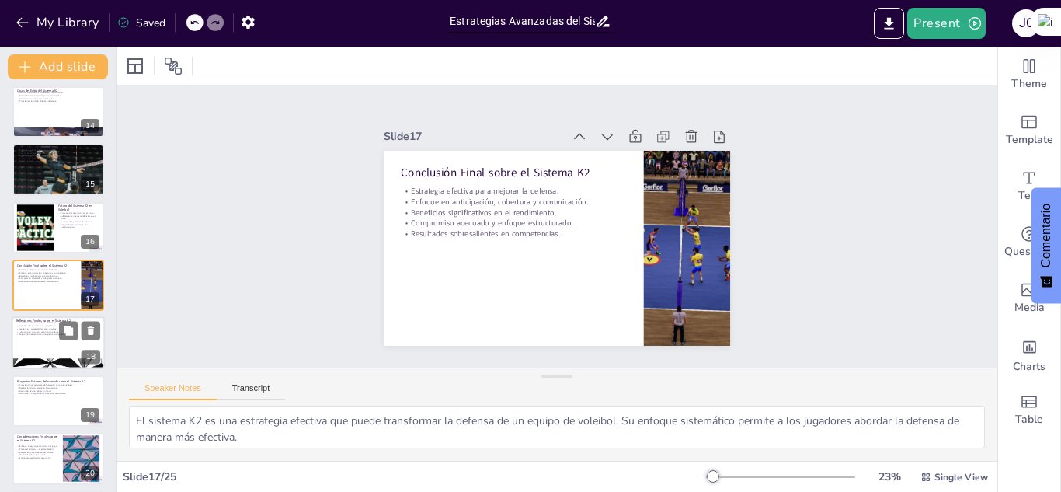
click at [33, 343] on div at bounding box center [58, 343] width 93 height 53
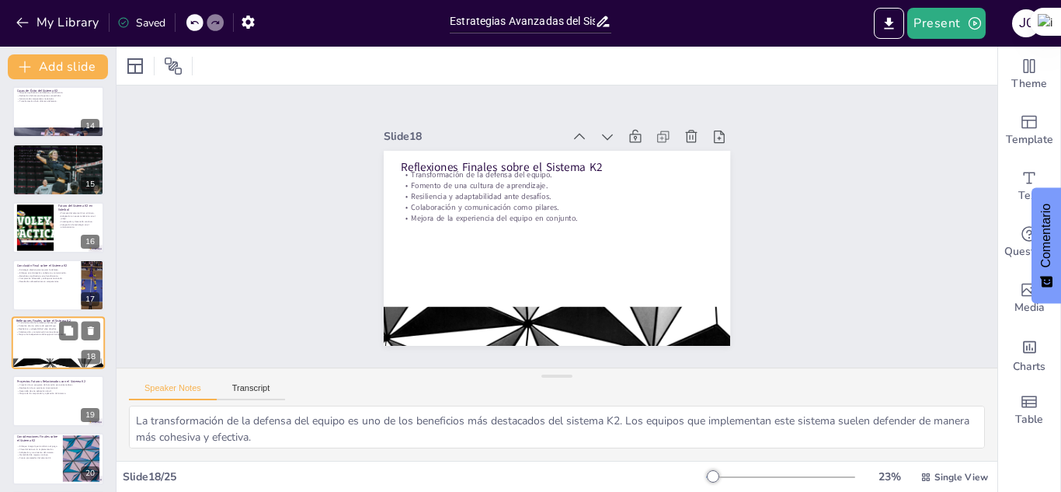
scroll to position [814, 0]
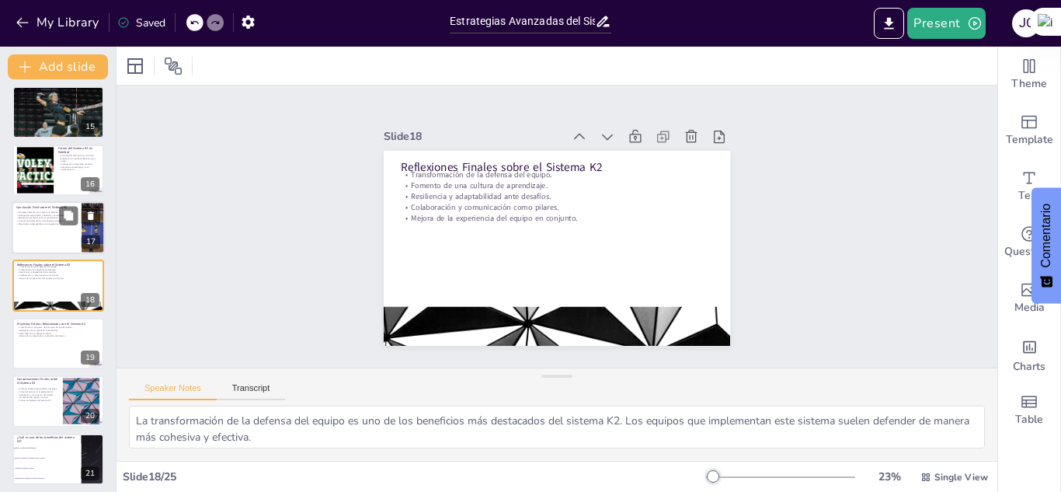
click at [48, 234] on div at bounding box center [58, 227] width 93 height 53
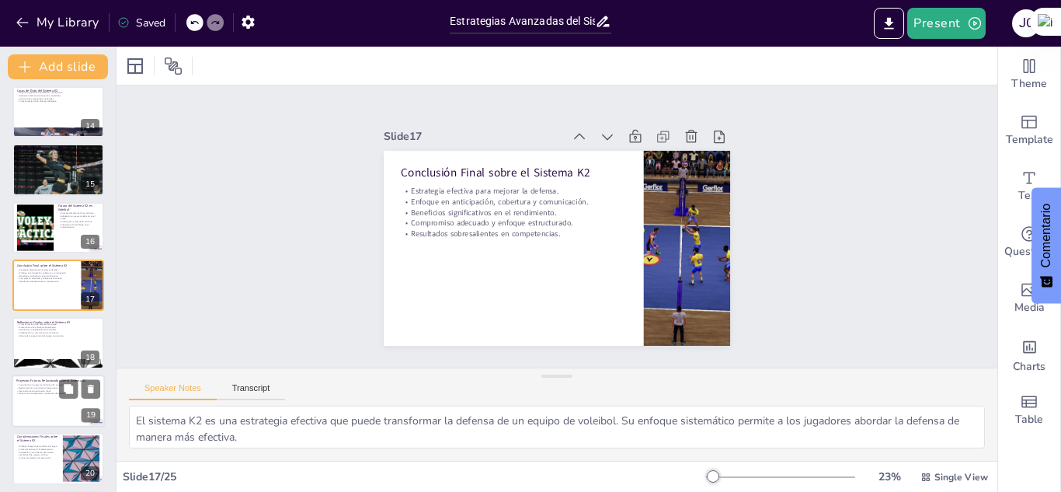
click at [44, 398] on div at bounding box center [58, 401] width 93 height 53
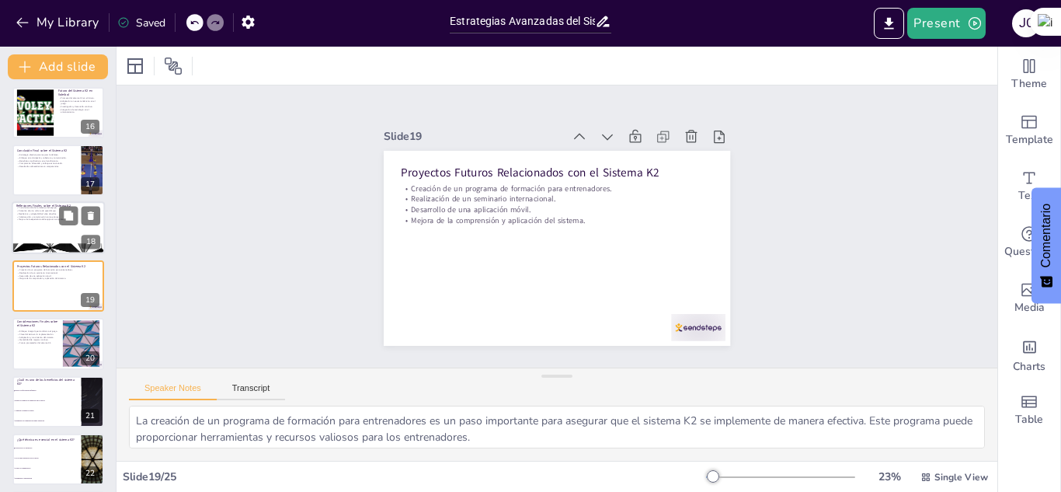
click at [38, 238] on div at bounding box center [58, 228] width 93 height 53
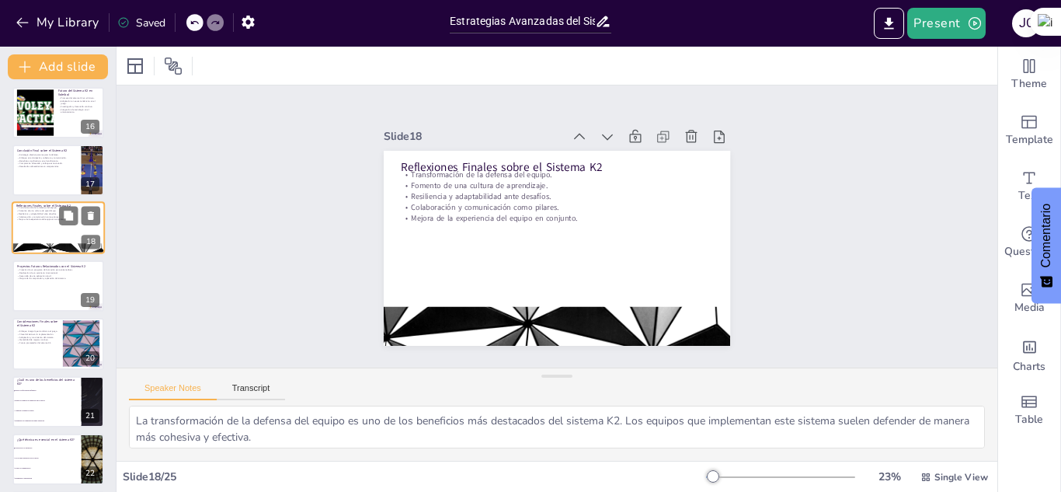
scroll to position [814, 0]
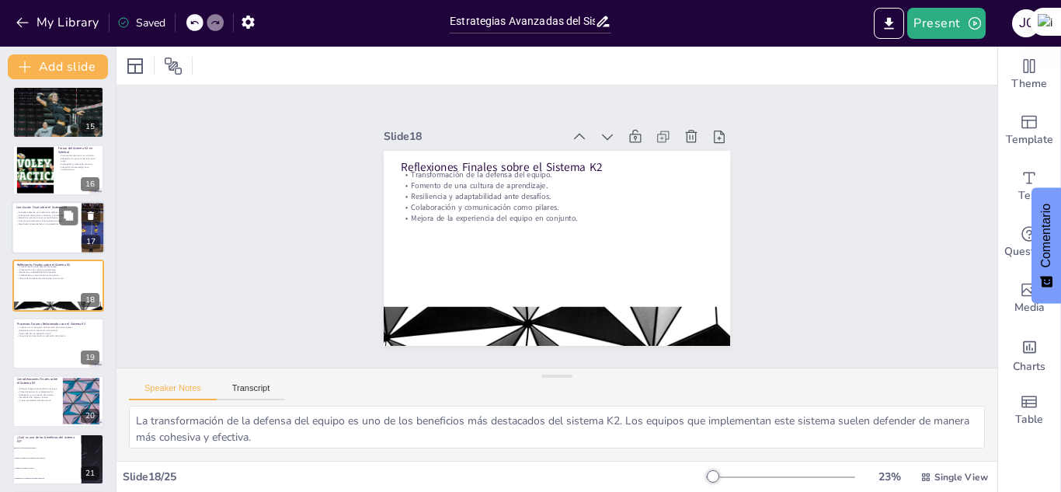
click at [33, 235] on div at bounding box center [58, 227] width 93 height 53
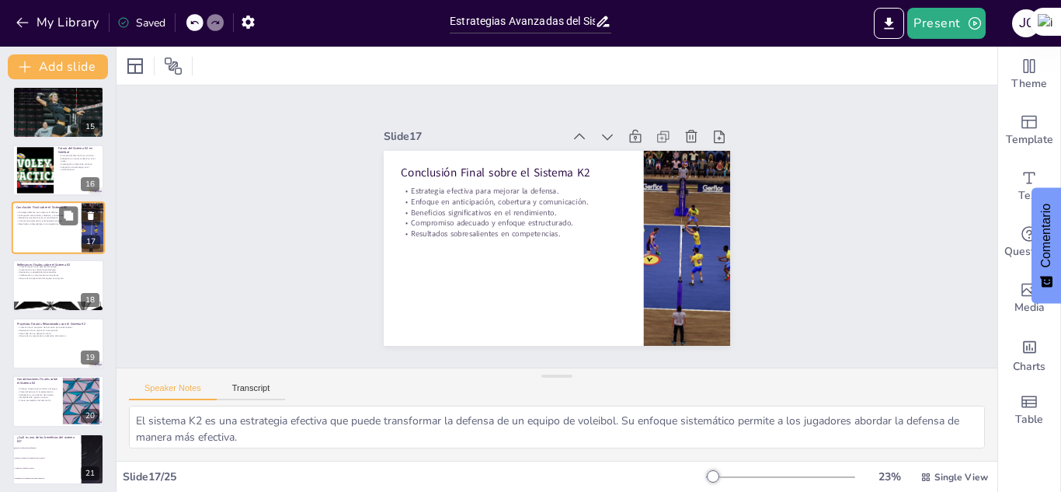
scroll to position [757, 0]
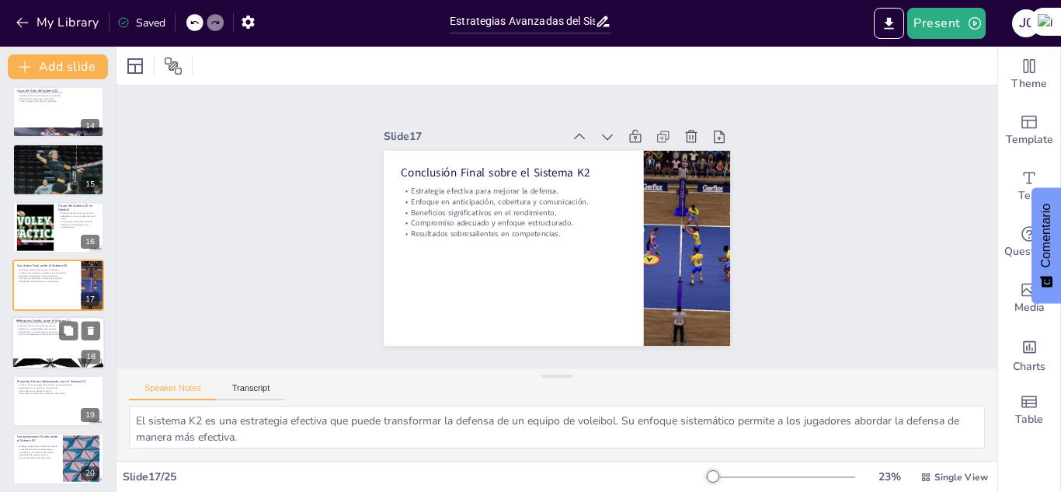
click at [39, 352] on div at bounding box center [58, 343] width 93 height 53
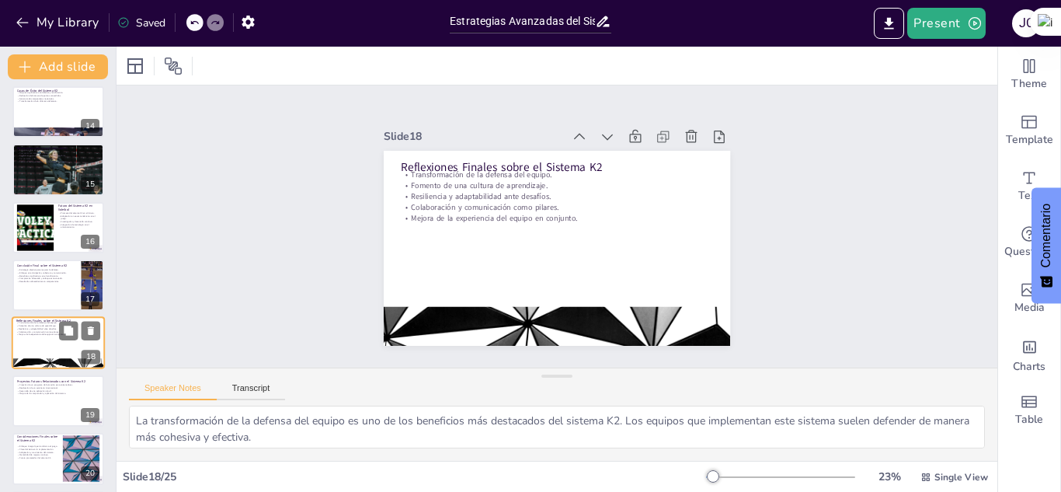
scroll to position [814, 0]
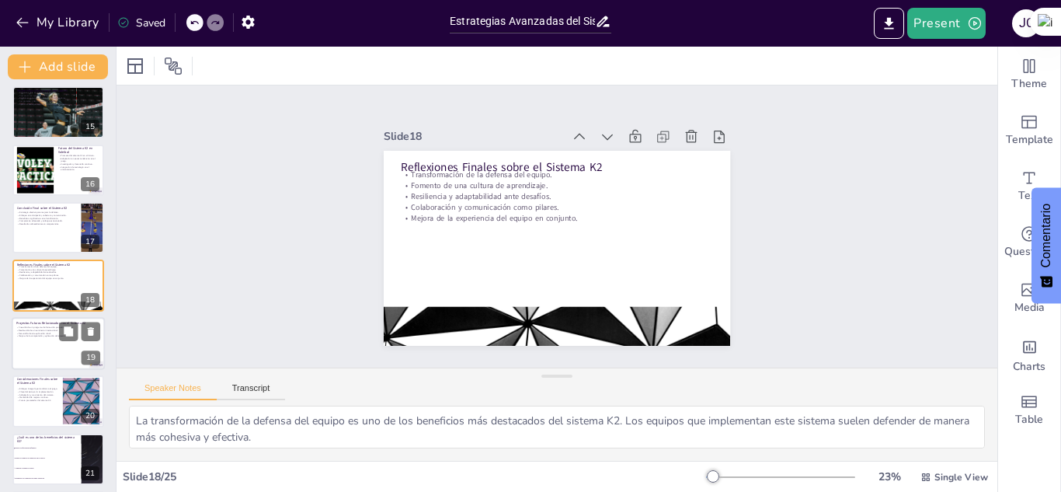
click at [45, 354] on div at bounding box center [58, 343] width 93 height 53
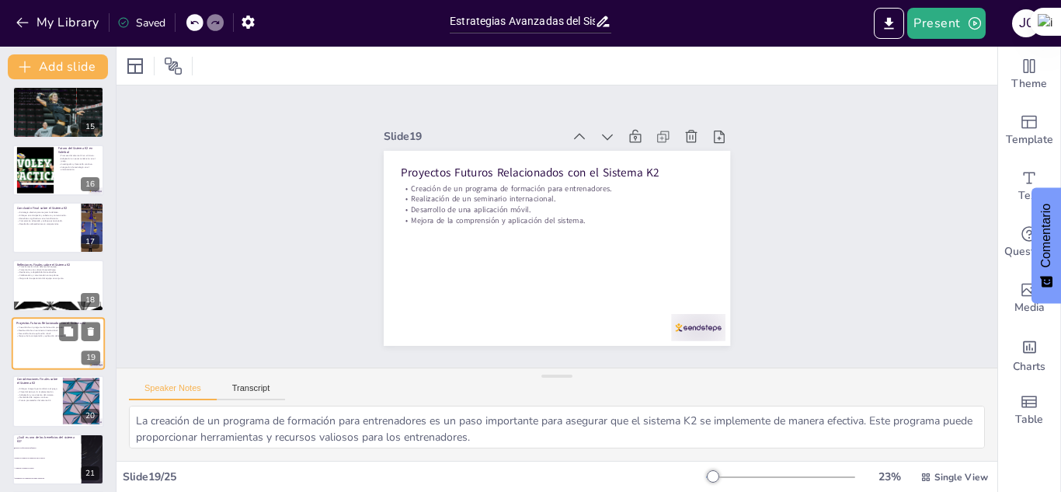
scroll to position [872, 0]
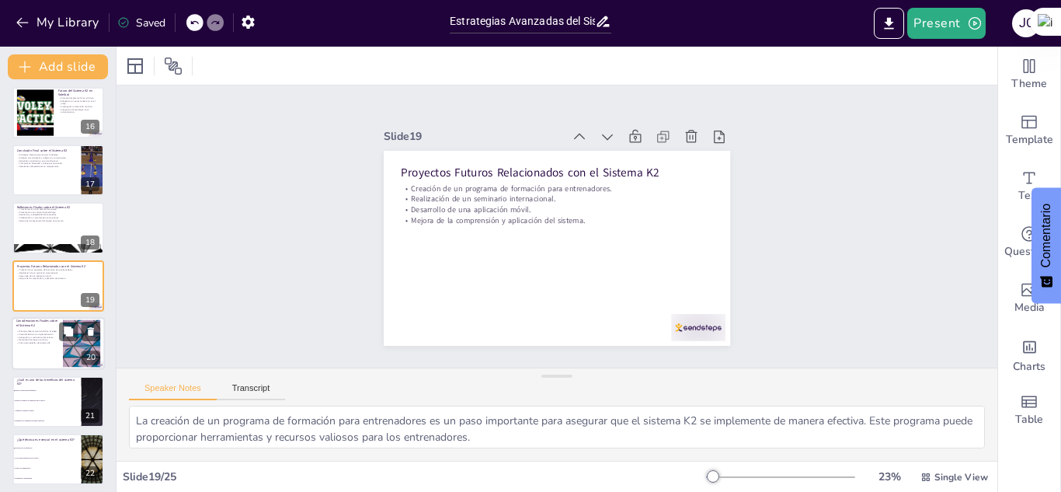
click at [34, 361] on div at bounding box center [58, 343] width 93 height 53
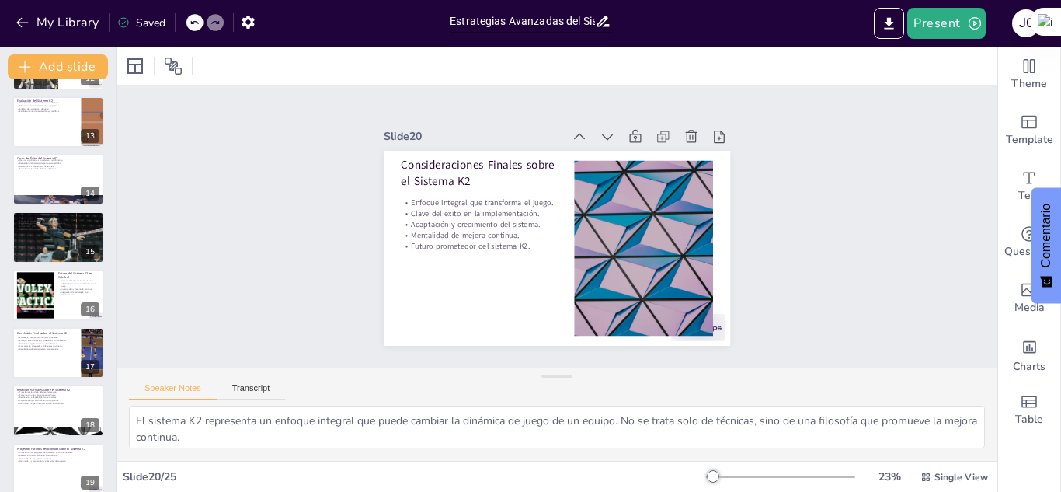
scroll to position [329, 0]
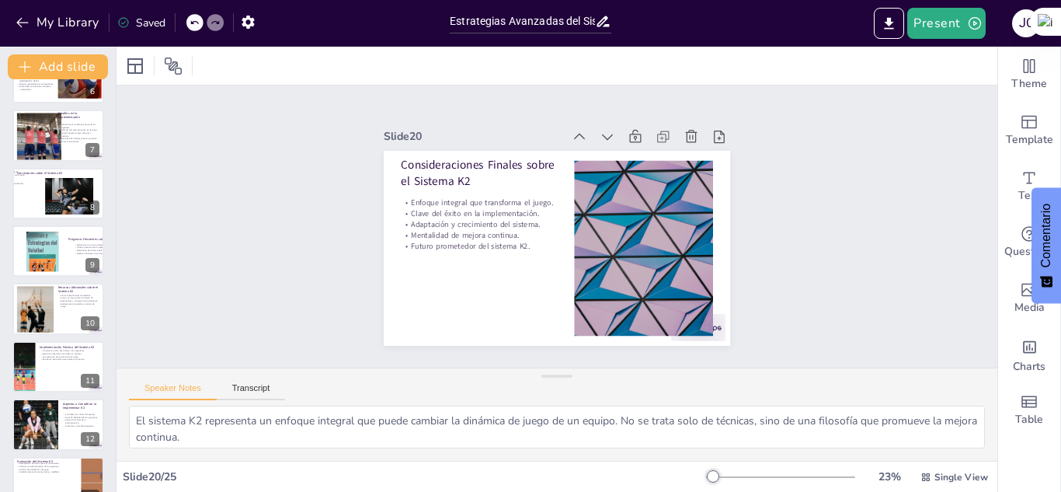
click at [192, 22] on icon at bounding box center [194, 23] width 8 height 4
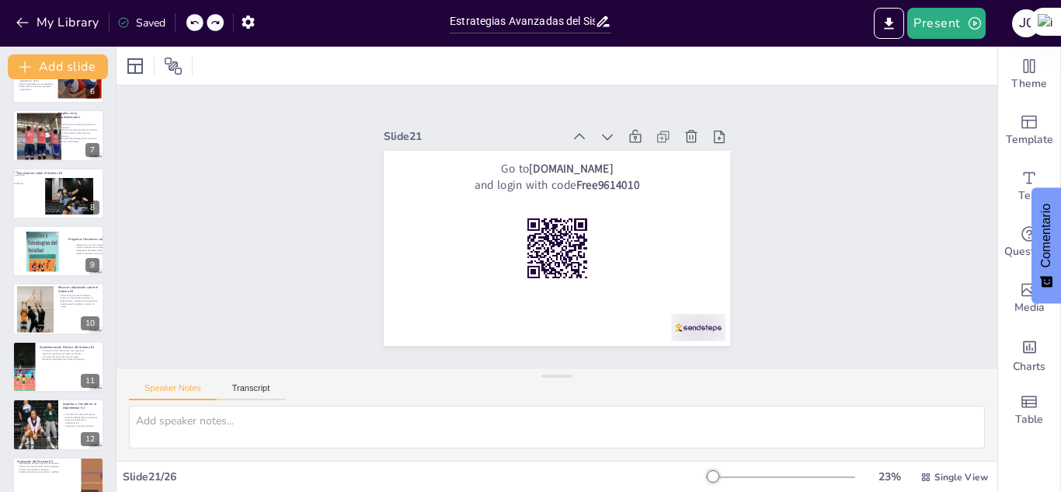
click at [192, 22] on icon at bounding box center [194, 23] width 8 height 4
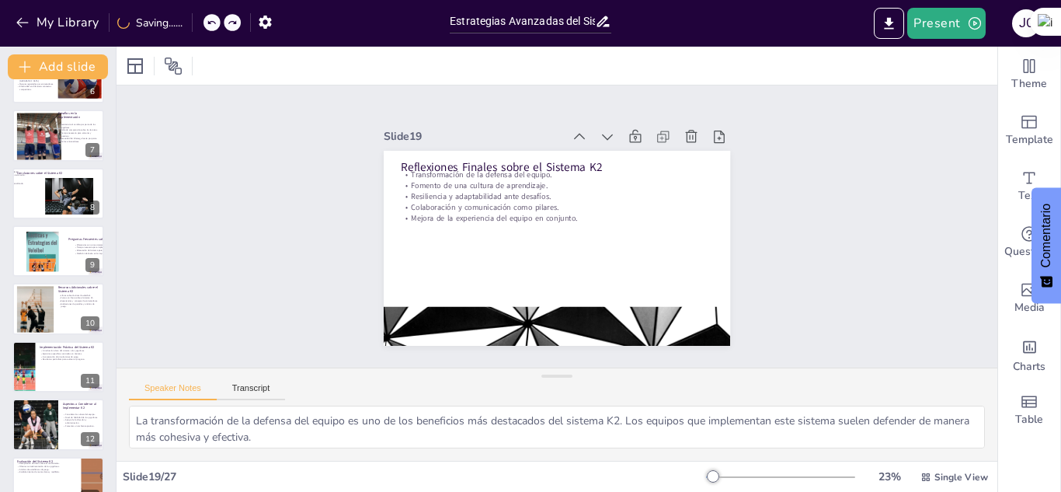
click at [216, 23] on icon at bounding box center [211, 22] width 9 height 9
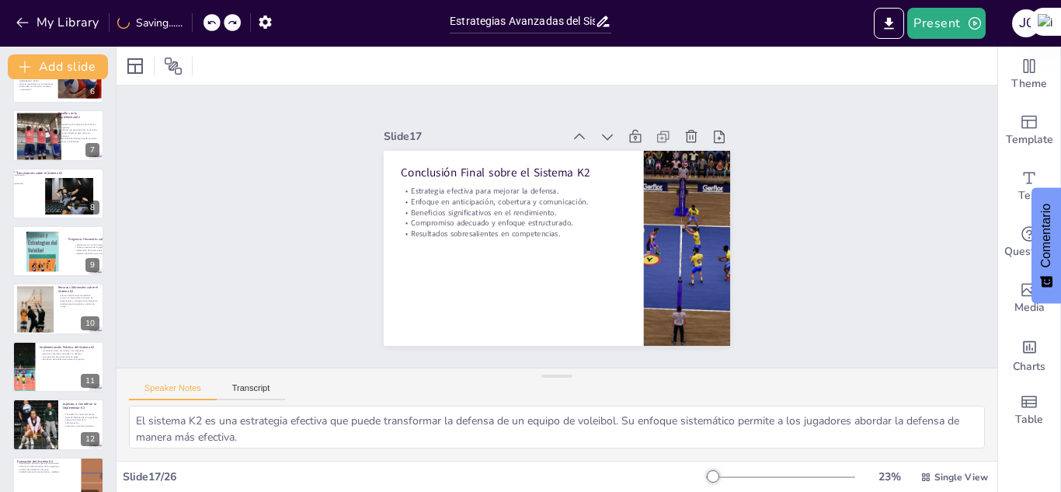
click at [216, 23] on icon at bounding box center [211, 22] width 9 height 9
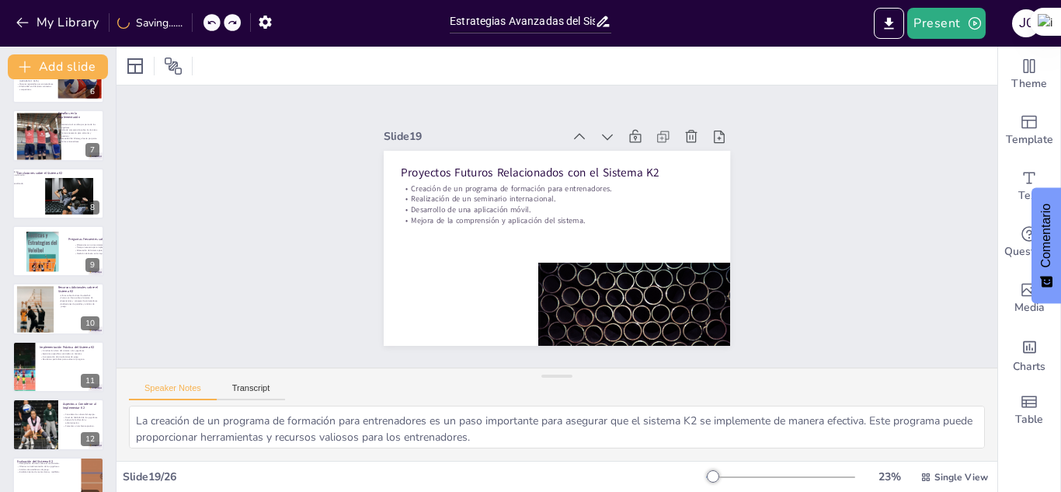
click at [216, 23] on icon at bounding box center [211, 22] width 9 height 9
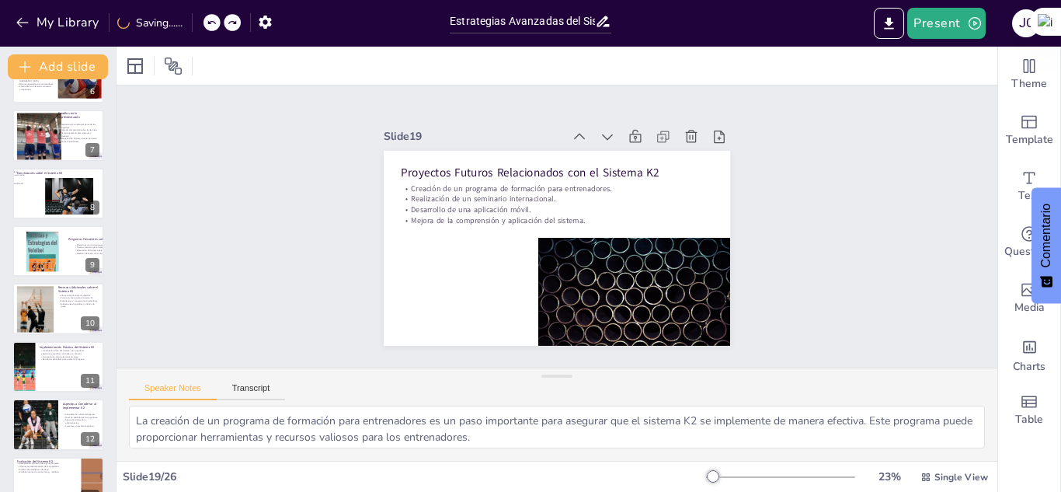
click at [216, 23] on icon at bounding box center [211, 22] width 9 height 9
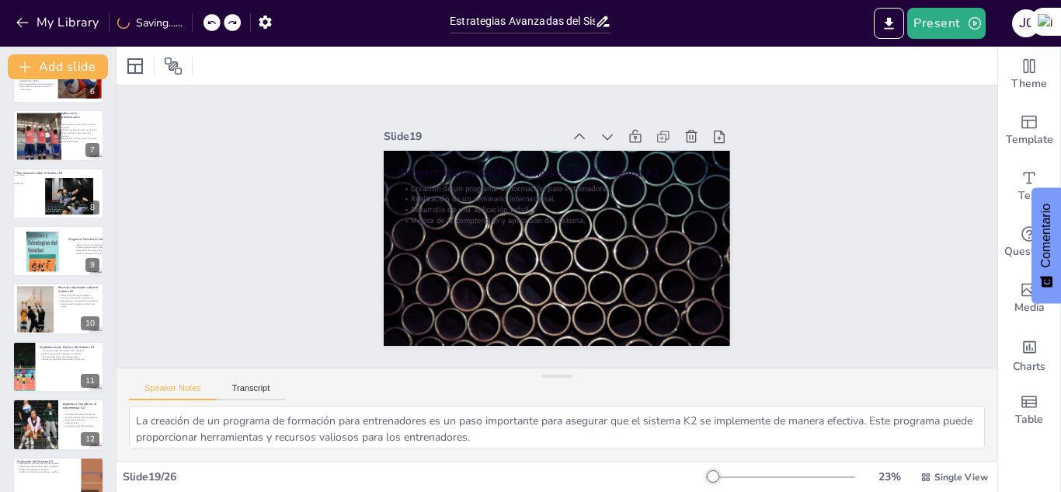
click at [216, 23] on icon at bounding box center [211, 22] width 9 height 9
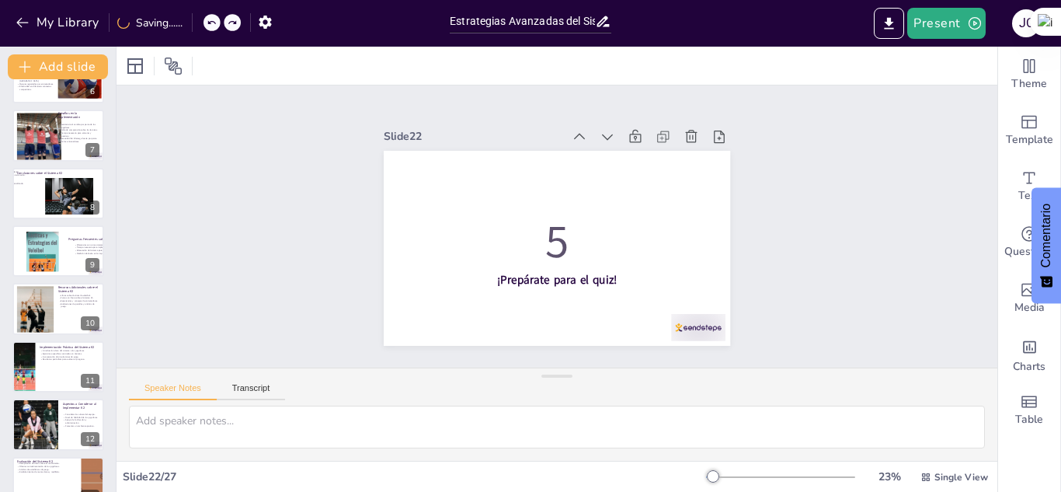
click at [216, 23] on icon at bounding box center [211, 22] width 9 height 9
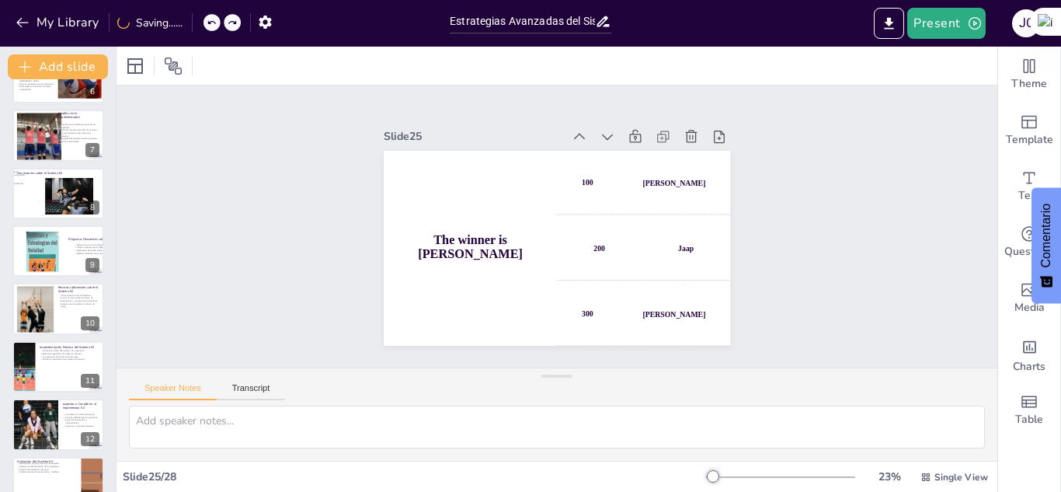
click at [216, 23] on icon at bounding box center [211, 22] width 9 height 9
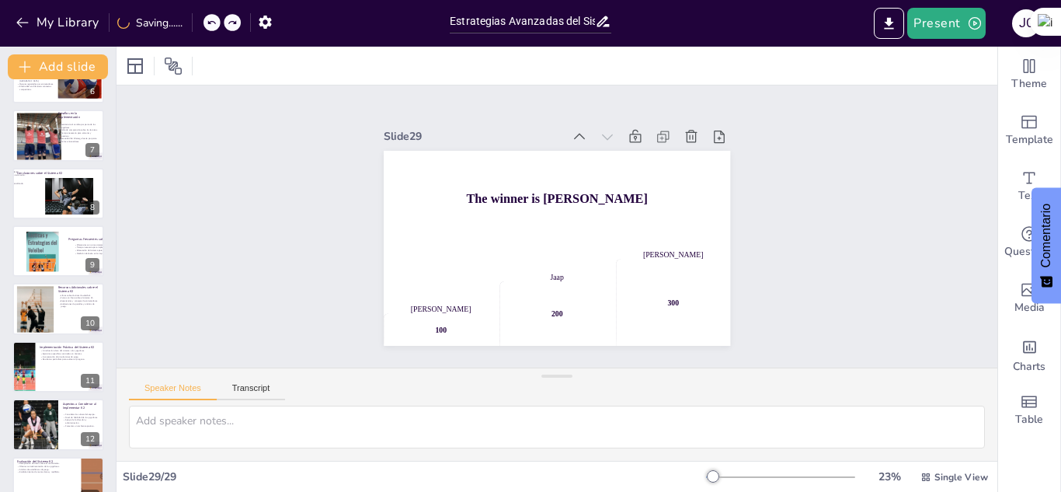
click at [216, 23] on icon at bounding box center [211, 22] width 9 height 9
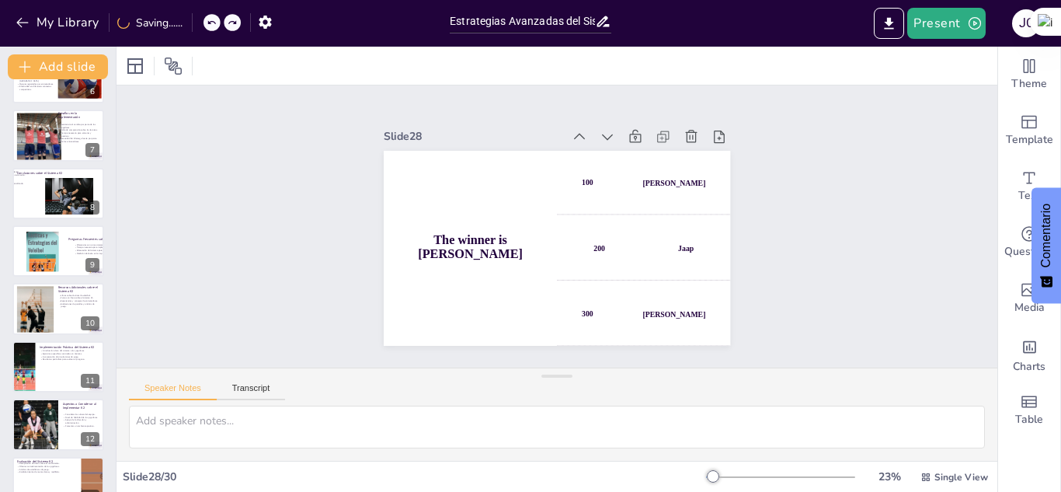
click at [216, 23] on icon at bounding box center [211, 22] width 9 height 9
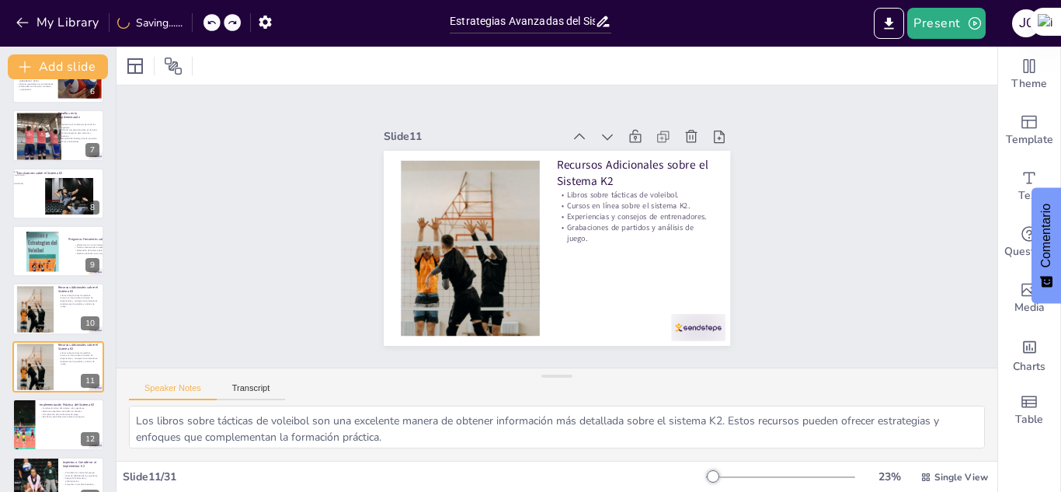
click at [216, 23] on icon at bounding box center [211, 22] width 9 height 9
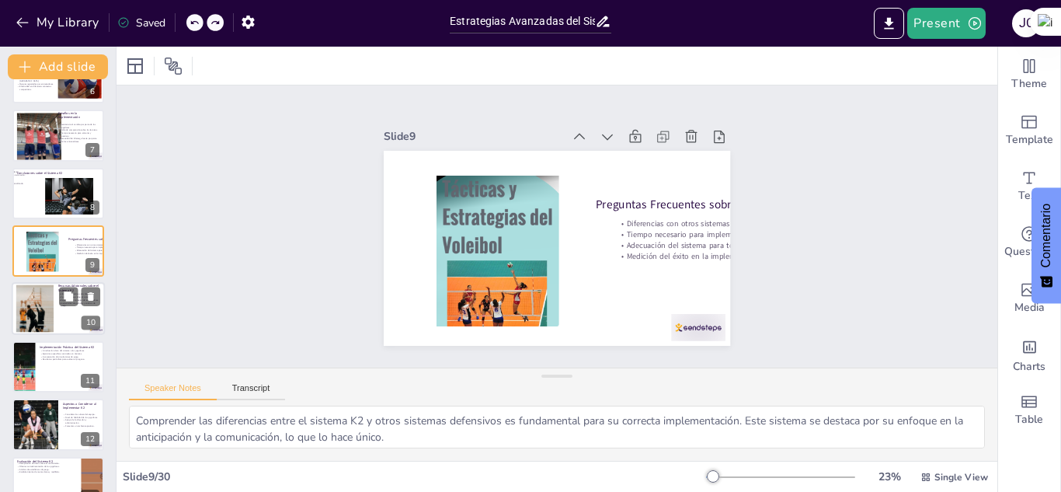
click at [33, 307] on div at bounding box center [34, 308] width 71 height 47
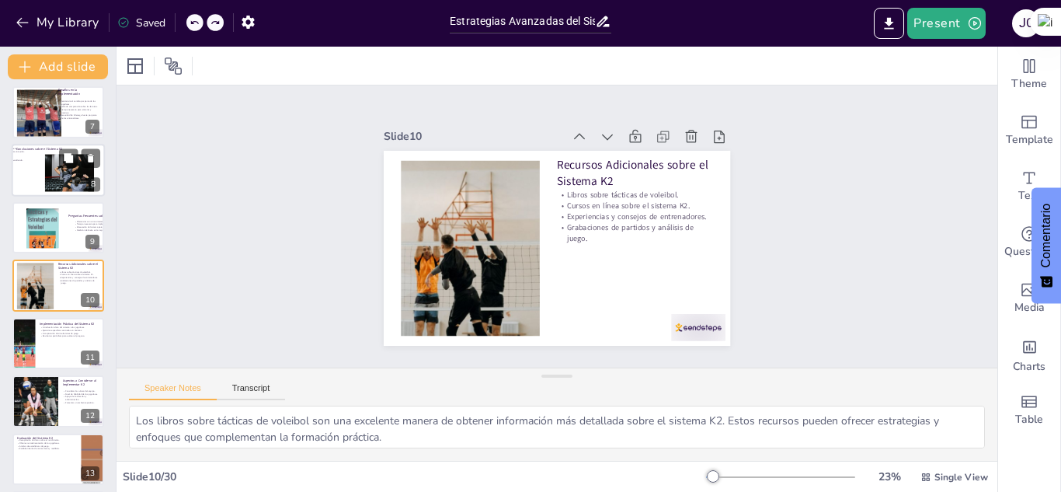
click at [47, 166] on div at bounding box center [69, 178] width 49 height 74
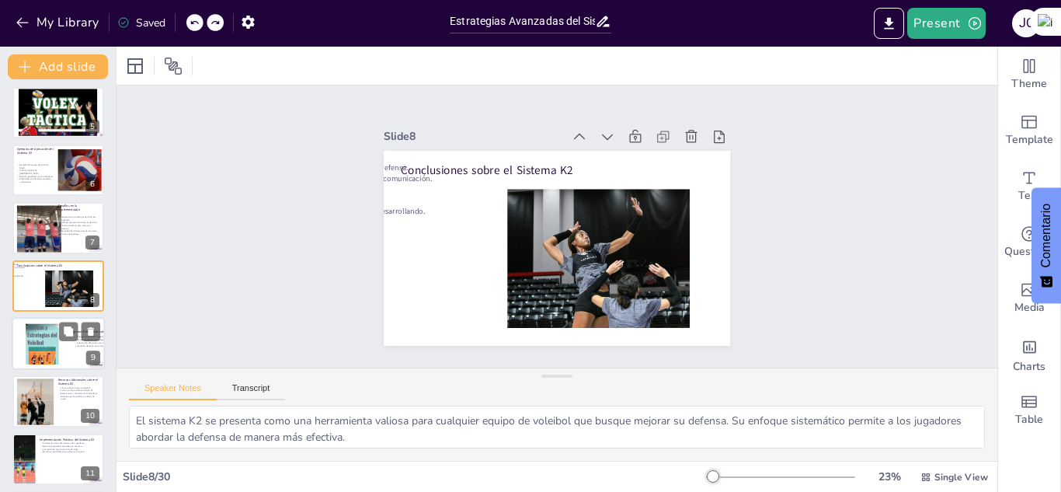
click at [47, 330] on div at bounding box center [41, 346] width 94 height 53
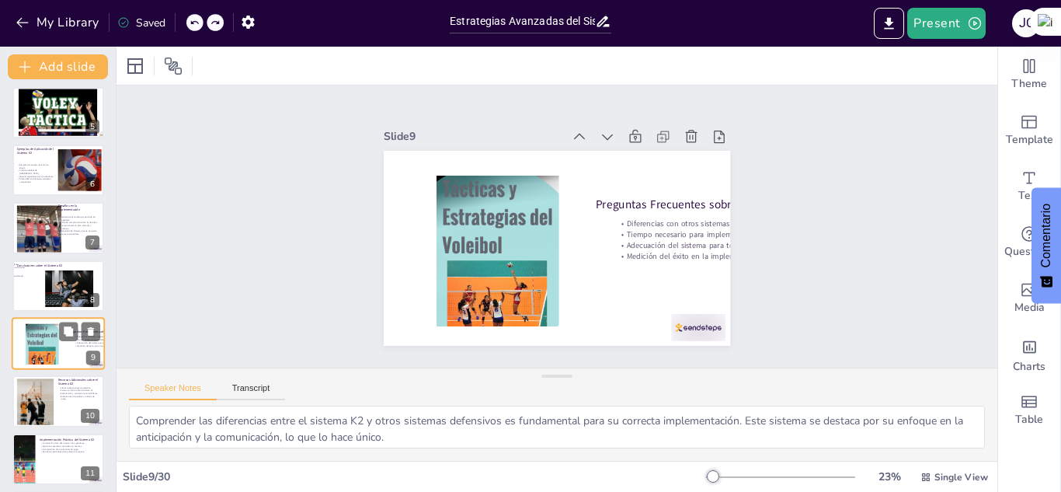
scroll to position [295, 0]
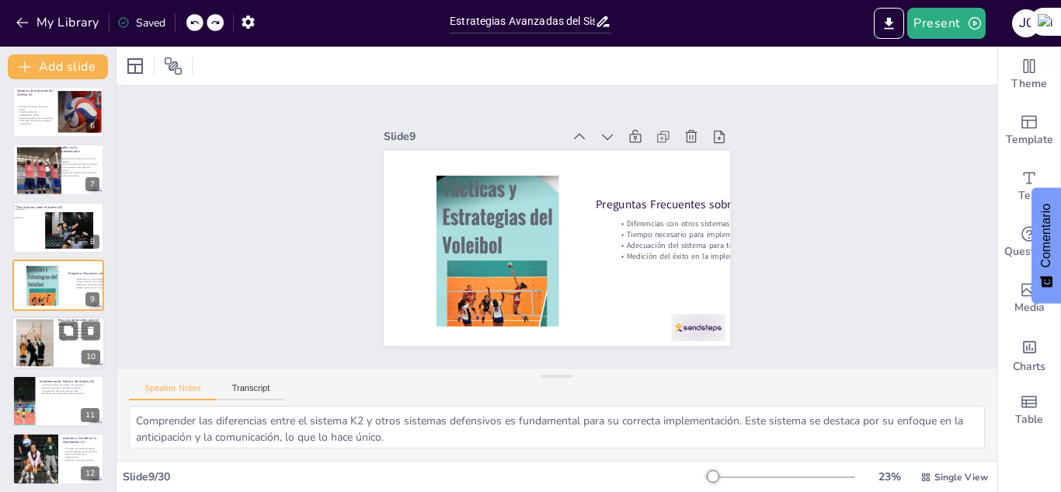
click at [31, 334] on div at bounding box center [34, 342] width 71 height 47
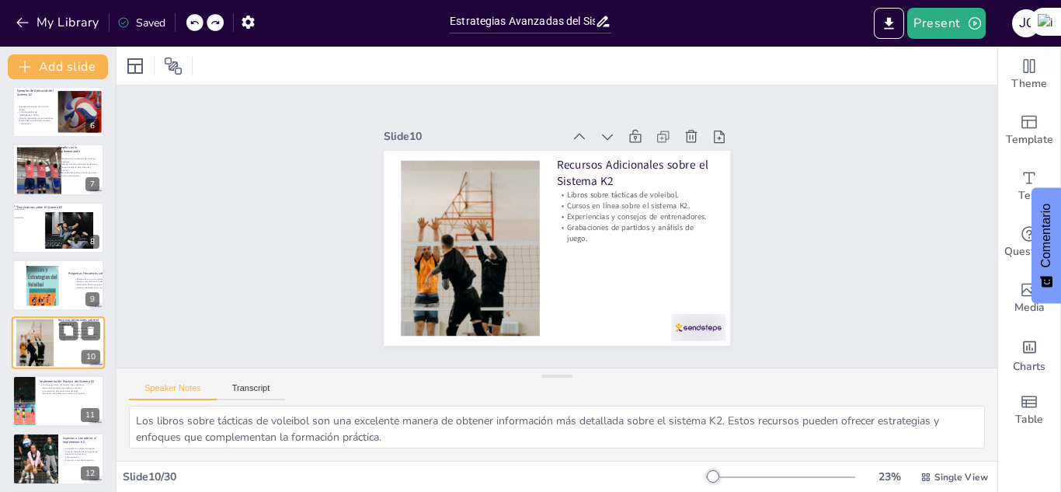
scroll to position [352, 0]
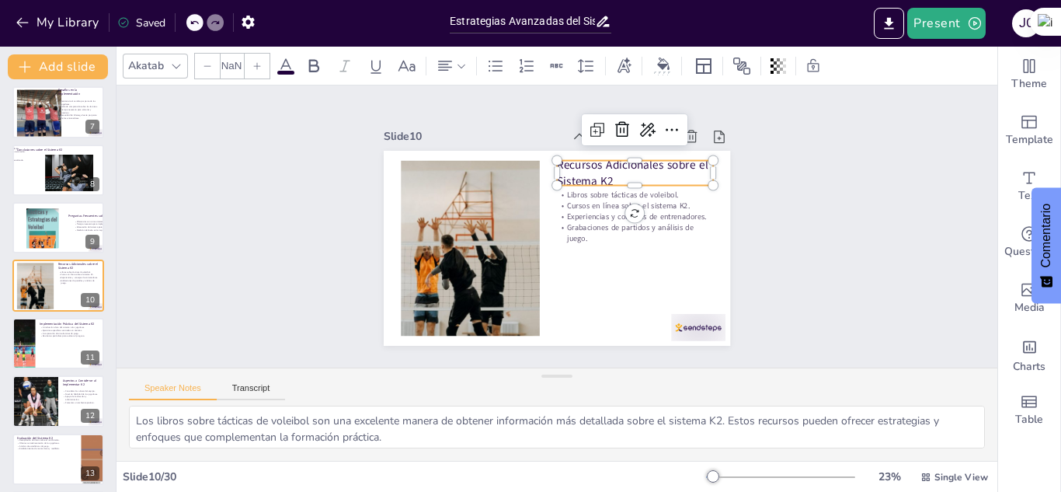
click at [601, 179] on div "Recursos Adicionales sobre el Sistema K2 Libros sobre tácticas de voleibol. Cur…" at bounding box center [557, 248] width 347 height 195
click at [596, 169] on p "Recursos Adicionales sobre el Sistema K2" at bounding box center [635, 173] width 156 height 33
click at [596, 169] on p "Recursos Adicionales sobre el Sistema K2" at bounding box center [640, 184] width 159 height 48
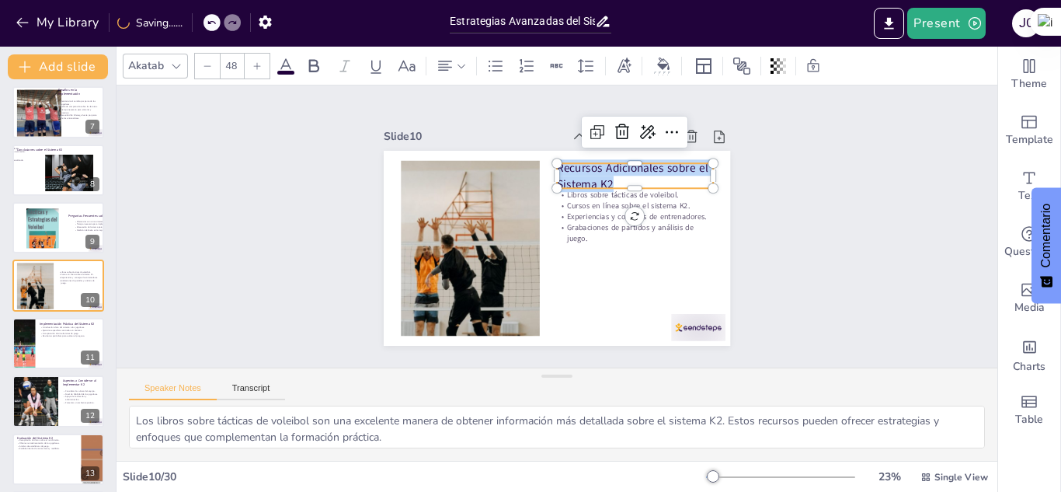
drag, startPoint x: 605, startPoint y: 174, endPoint x: 558, endPoint y: 156, distance: 50.7
click at [558, 156] on div "Libros sobre tácticas de voleibol. Cursos en línea sobre el sistema K2. Experie…" at bounding box center [554, 248] width 365 height 230
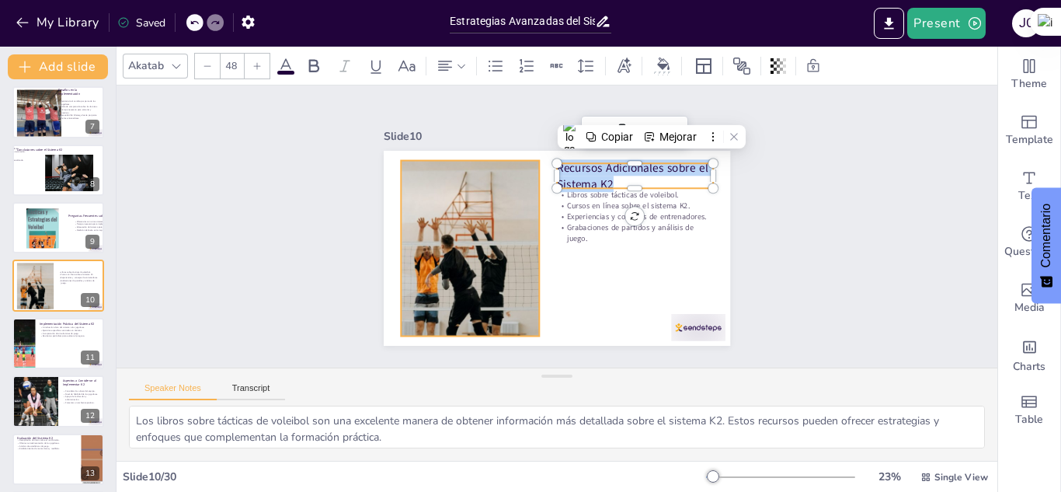
click at [409, 285] on div at bounding box center [470, 202] width 315 height 284
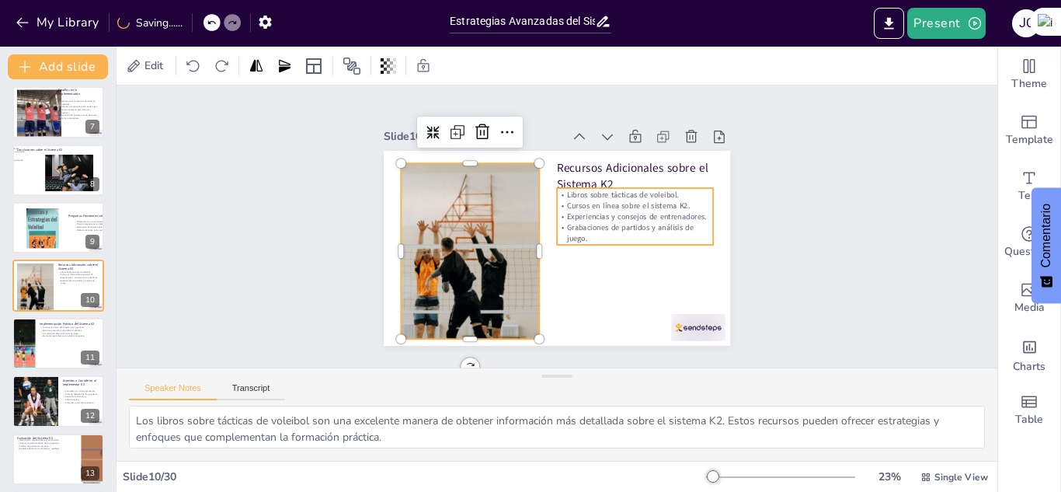
click at [596, 209] on p "Cursos en línea sobre el sistema K2." at bounding box center [625, 270] width 113 height 123
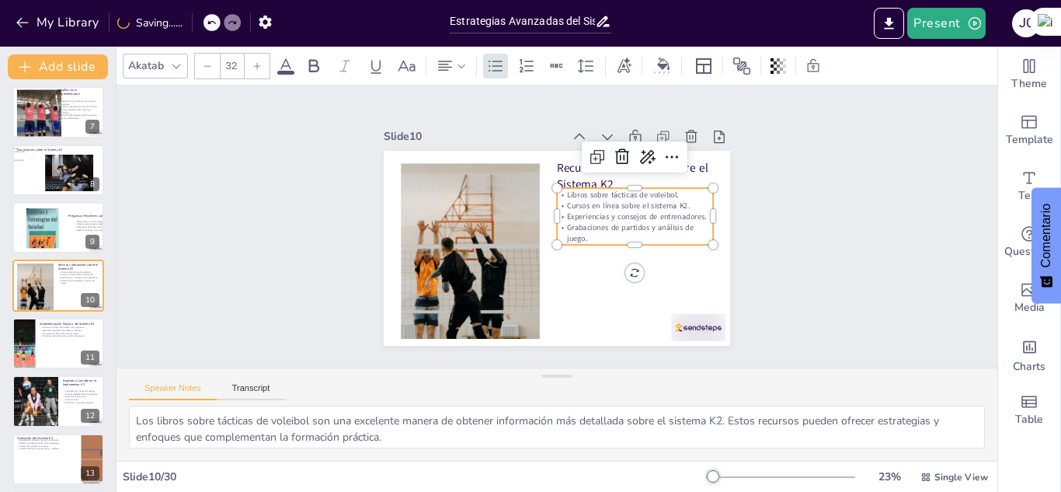
click at [585, 222] on p "Grabaciones de partidos y análisis de juego." at bounding box center [629, 256] width 155 height 68
click at [585, 221] on p "Grabaciones de partidos y análisis de juego." at bounding box center [635, 232] width 156 height 22
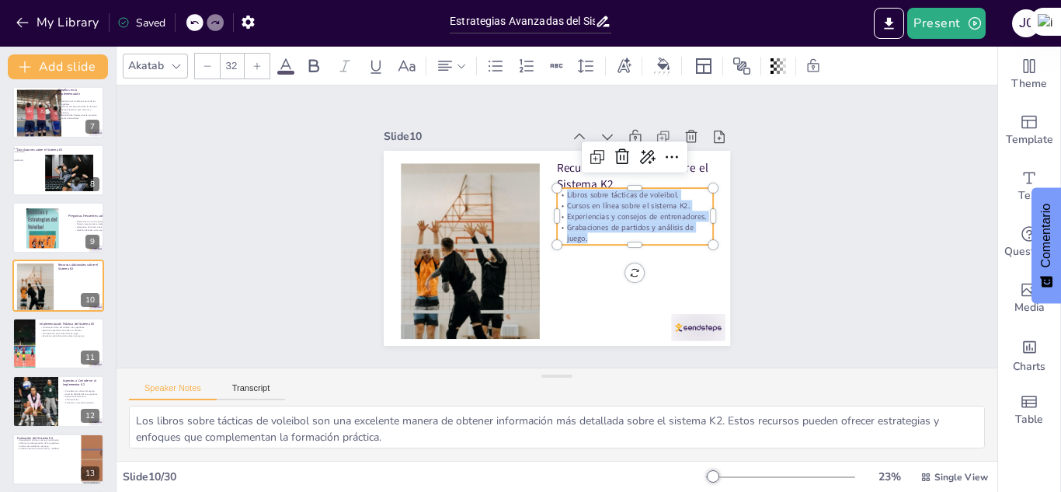
drag, startPoint x: 579, startPoint y: 230, endPoint x: 552, endPoint y: 185, distance: 52.2
click at [556, 190] on div "Libros sobre tácticas de voleibol. Cursos en línea sobre el sistema K2. Experie…" at bounding box center [636, 225] width 161 height 70
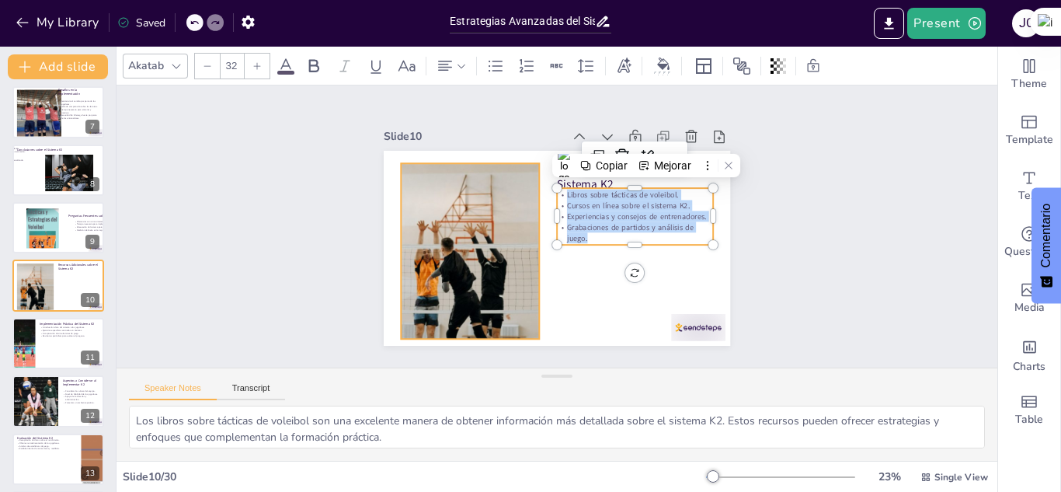
click at [414, 266] on div at bounding box center [468, 242] width 281 height 202
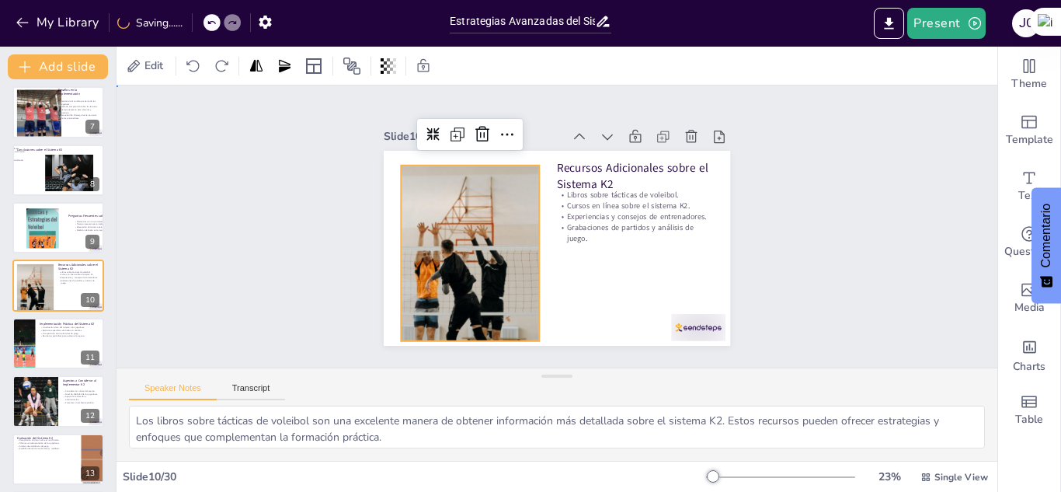
click at [320, 240] on div "Slide 1 Sistema Defensivo K2 en Voleibol Este presentación explora el sistema d…" at bounding box center [557, 226] width 906 height 372
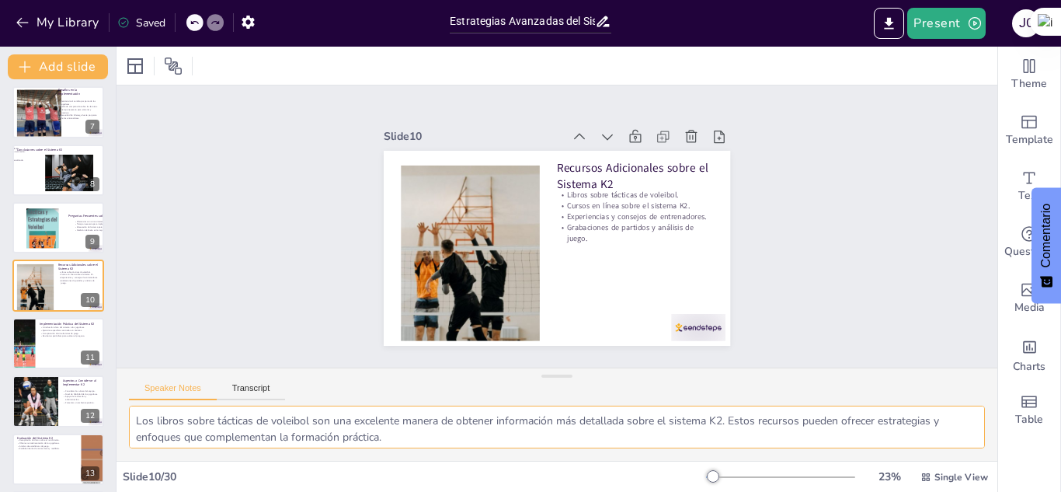
click at [134, 420] on textarea "Los libros sobre tácticas de voleibol son una excelente manera de obtener infor…" at bounding box center [557, 427] width 856 height 43
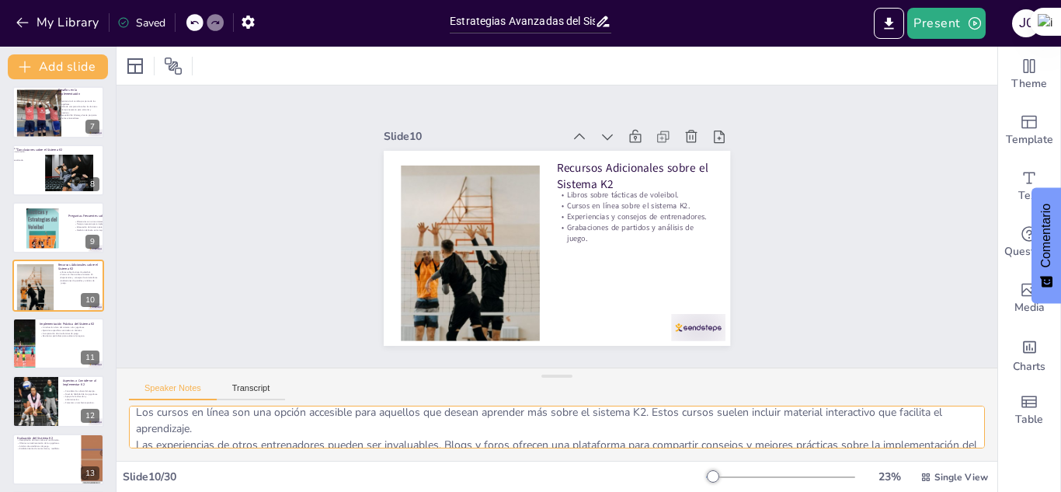
scroll to position [102, 0]
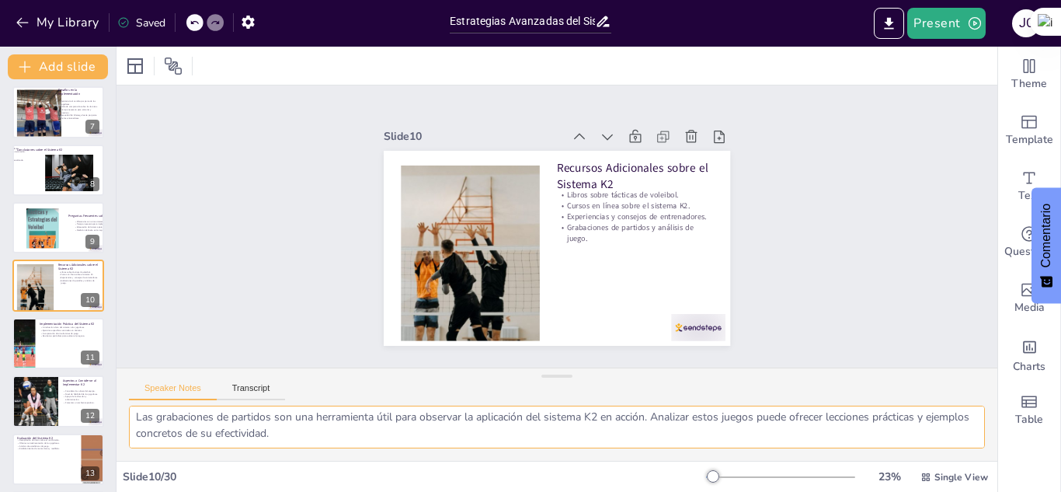
drag, startPoint x: 134, startPoint y: 420, endPoint x: 344, endPoint y: 435, distance: 211.2
click at [344, 435] on textarea "Los libros sobre tácticas de voleibol son una excelente manera de obtener infor…" at bounding box center [557, 427] width 856 height 43
click at [249, 381] on div "Speaker Notes Transcript" at bounding box center [207, 390] width 156 height 20
click at [253, 389] on button "Transcript" at bounding box center [251, 391] width 69 height 17
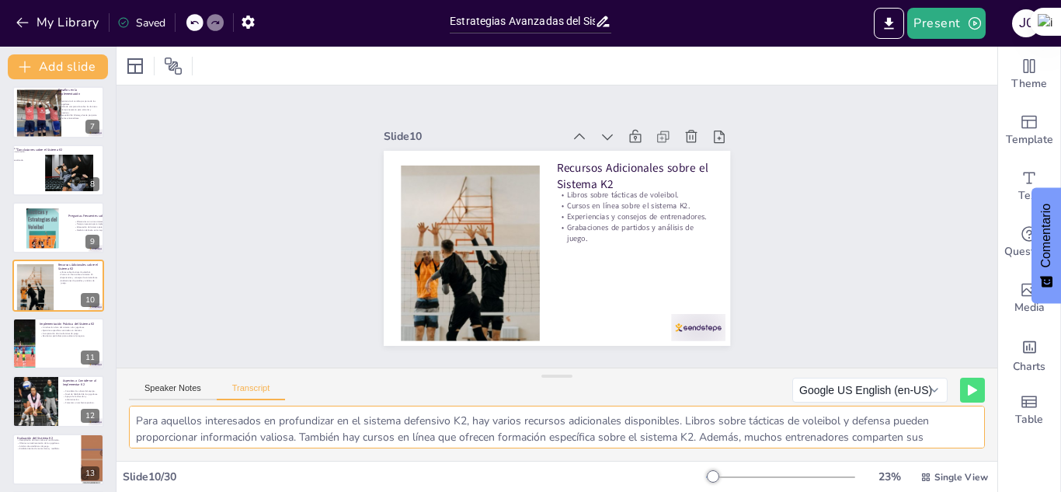
click at [135, 416] on textarea "Para aquellos interesados en profundizar en el sistema defensivo K2, hay varios…" at bounding box center [557, 427] width 856 height 43
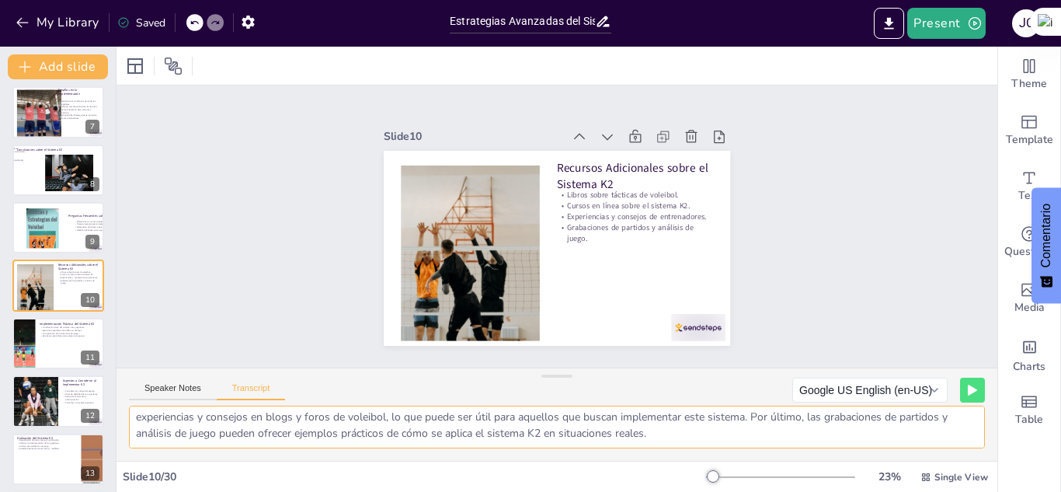
drag, startPoint x: 135, startPoint y: 416, endPoint x: 679, endPoint y: 442, distance: 544.6
click at [679, 442] on textarea "Para aquellos interesados en profundizar en el sistema defensivo K2, hay varios…" at bounding box center [557, 427] width 856 height 43
click at [30, 340] on div at bounding box center [23, 343] width 93 height 53
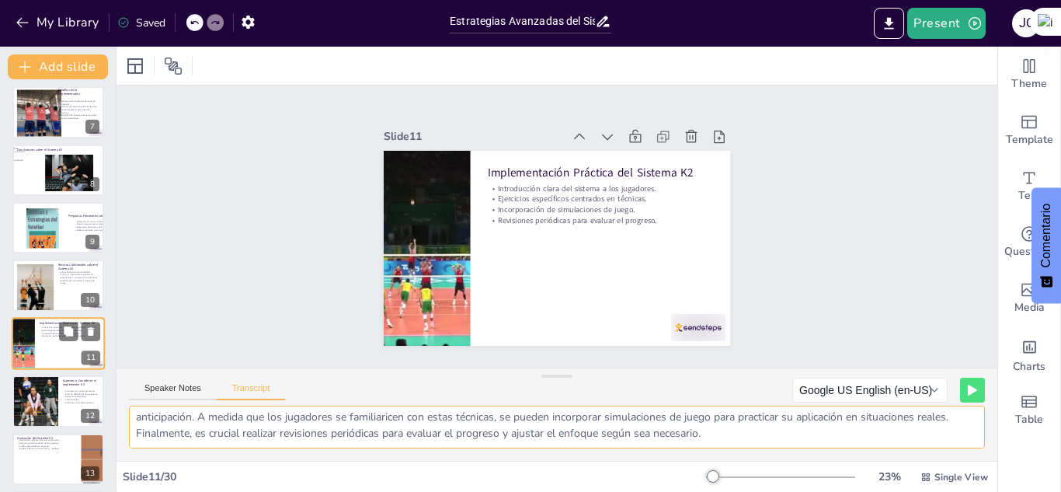
scroll to position [410, 0]
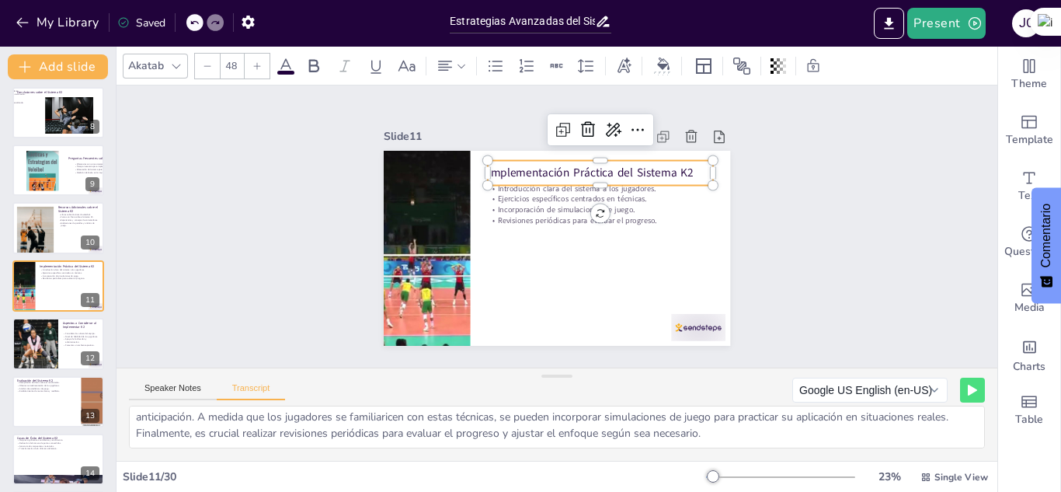
click at [545, 165] on p "Implementación Práctica del Sistema K2" at bounding box center [600, 173] width 225 height 16
click at [678, 164] on p "Implementación Práctica del Sistema K2" at bounding box center [606, 178] width 226 height 40
click at [678, 164] on p "Implementación Práctica del Sistema K2" at bounding box center [623, 217] width 179 height 163
drag, startPoint x: 680, startPoint y: 166, endPoint x: 487, endPoint y: 153, distance: 193.1
click at [487, 153] on div "Introducción clara del sistema a los jugadores. Ejercicios específicos centrado…" at bounding box center [538, 237] width 343 height 398
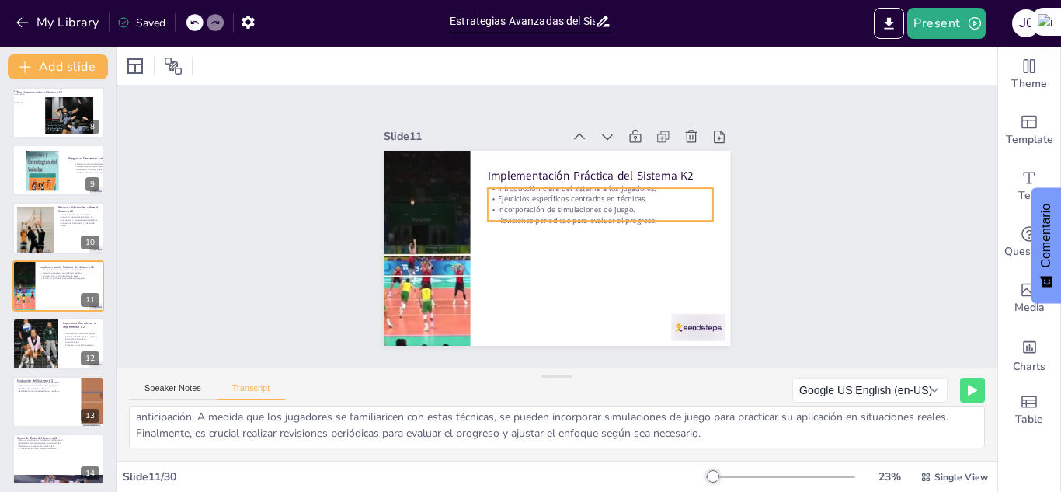
click at [527, 204] on p "Incorporación de simulaciones de juego." at bounding box center [600, 209] width 225 height 11
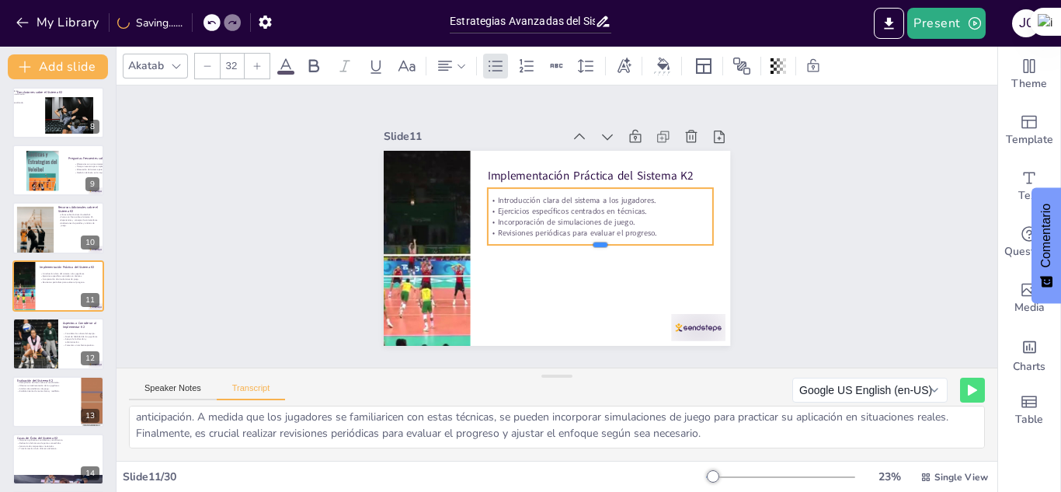
drag, startPoint x: 588, startPoint y: 217, endPoint x: 598, endPoint y: 241, distance: 25.8
click at [598, 241] on div at bounding box center [578, 271] width 190 height 142
click at [656, 223] on p "Revisiones periódicas para evaluar el progreso." at bounding box center [599, 237] width 225 height 34
click at [644, 227] on p "Revisiones periódicas para evaluar el progreso." at bounding box center [600, 232] width 225 height 11
click at [647, 227] on p "Revisiones periódicas para evaluar el progreso." at bounding box center [600, 232] width 225 height 11
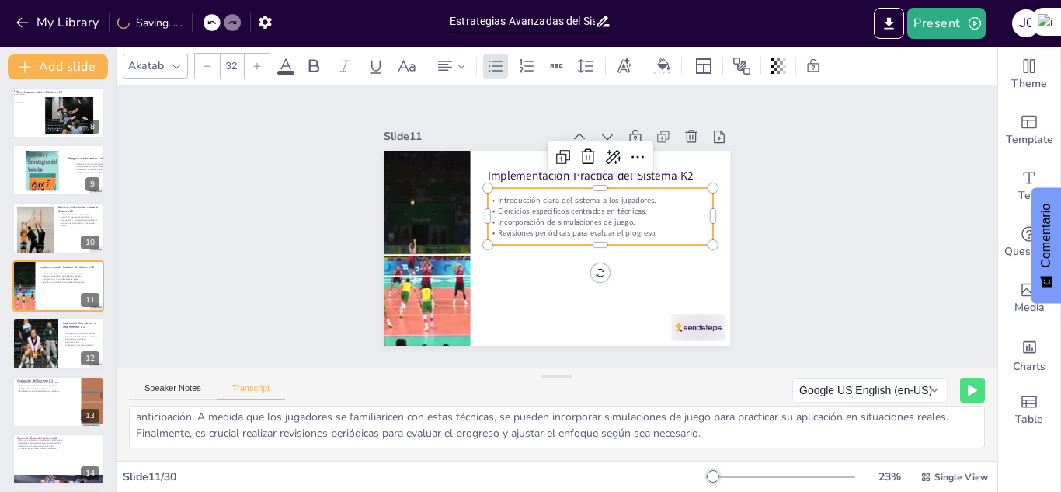
click at [647, 226] on p "Revisiones periódicas para evaluar el progreso." at bounding box center [599, 237] width 225 height 34
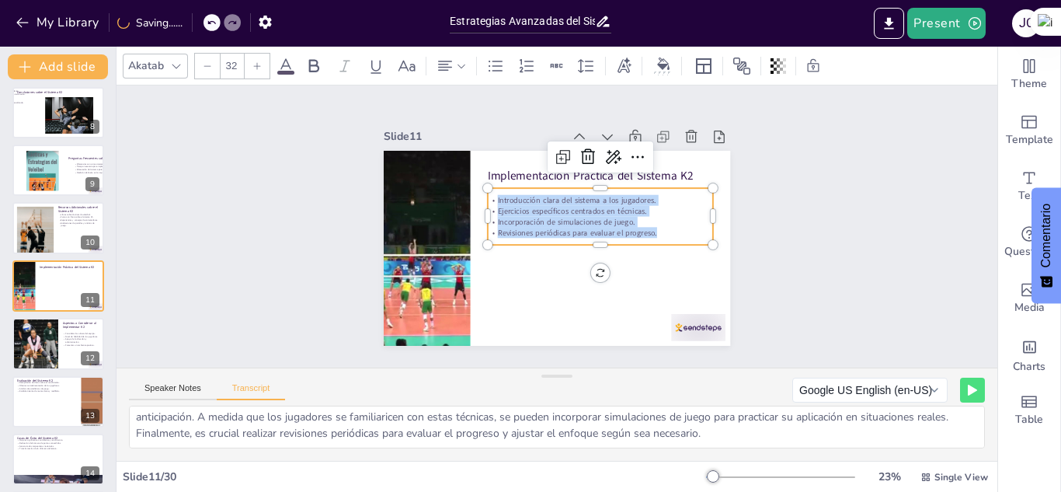
drag, startPoint x: 647, startPoint y: 226, endPoint x: 473, endPoint y: 183, distance: 179.2
click at [473, 183] on div "Implementación Práctica del Sistema K2 Introducción clara del sistema a los jug…" at bounding box center [553, 248] width 380 height 263
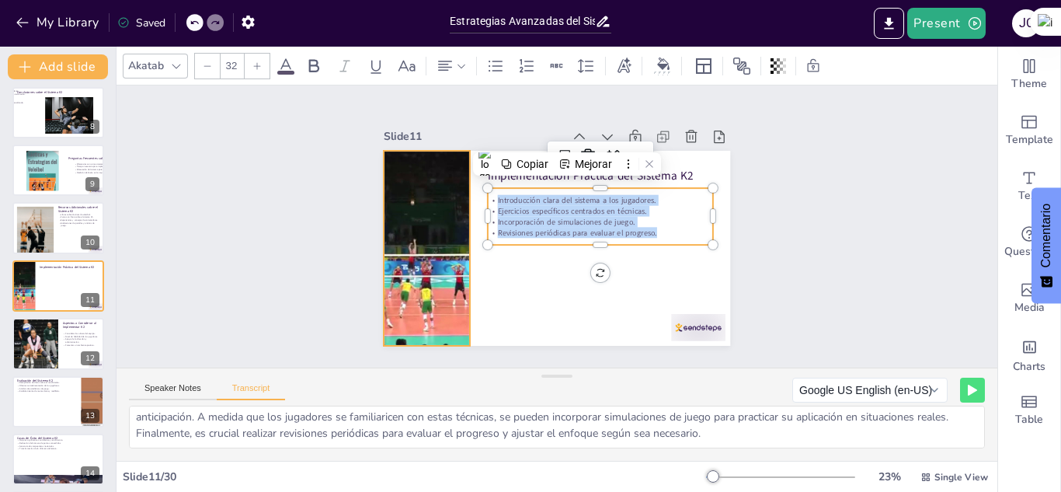
click at [393, 297] on div at bounding box center [425, 234] width 365 height 231
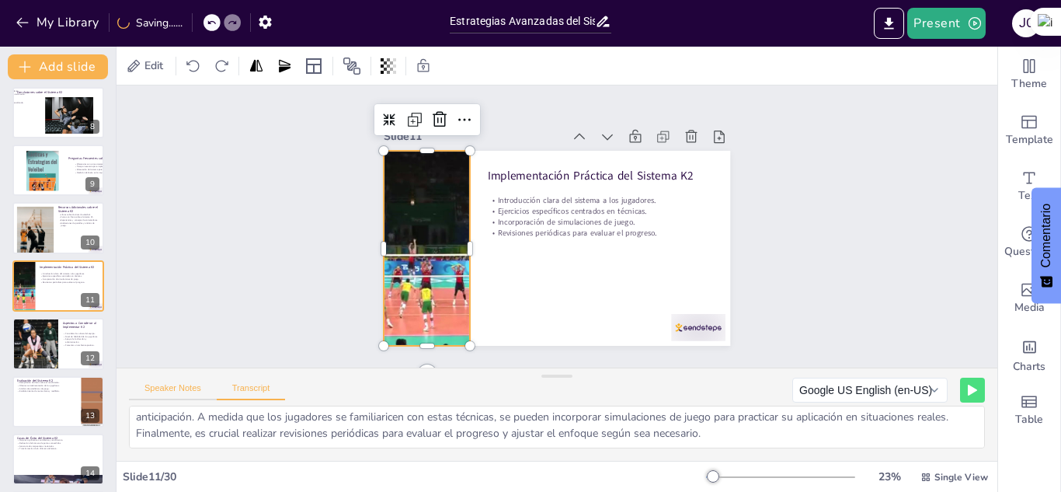
click at [170, 389] on button "Speaker Notes" at bounding box center [173, 391] width 88 height 17
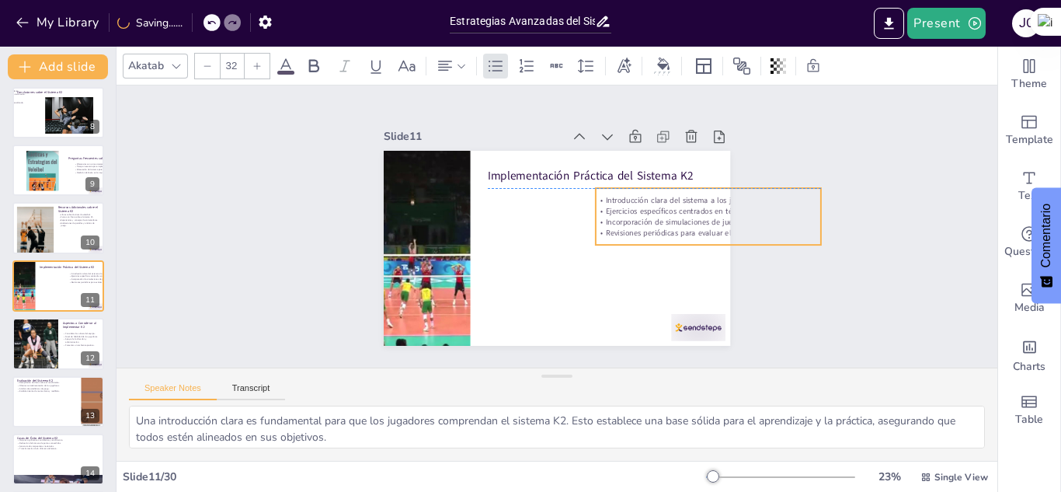
drag, startPoint x: 533, startPoint y: 203, endPoint x: 641, endPoint y: 200, distance: 108.1
click at [641, 210] on p "Ejercicios específicos centrados en técnicas." at bounding box center [709, 227] width 225 height 34
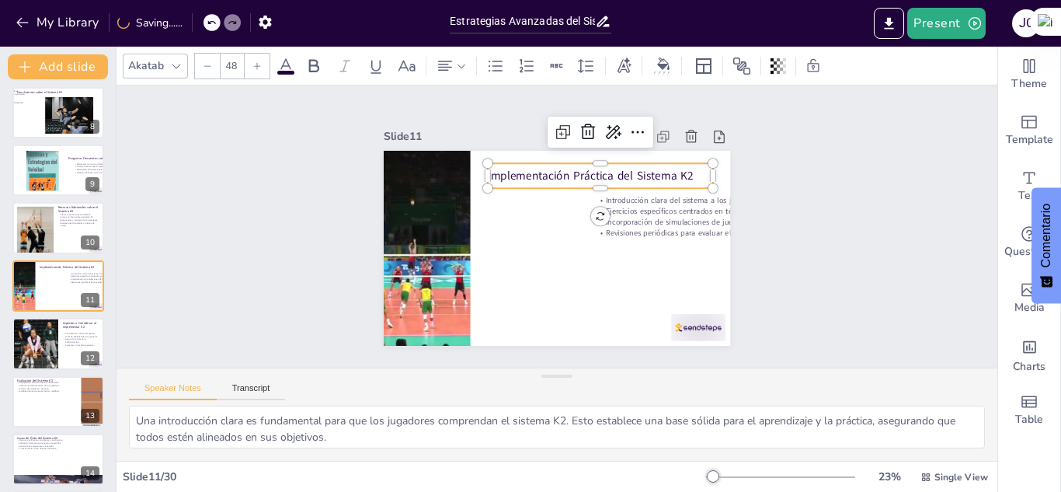
click at [577, 173] on p "Implementación Práctica del Sistema K2" at bounding box center [606, 181] width 226 height 40
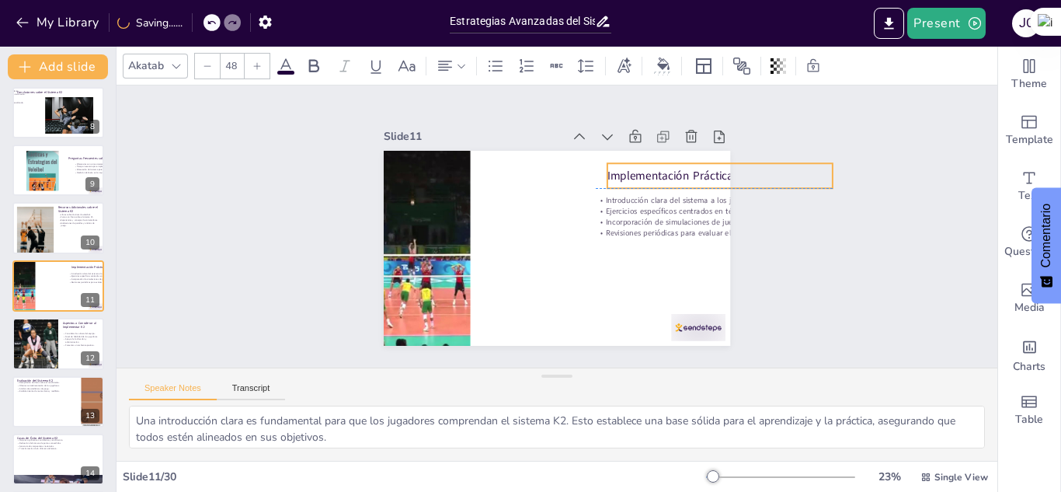
drag, startPoint x: 577, startPoint y: 173, endPoint x: 696, endPoint y: 170, distance: 119.7
click at [696, 173] on p "Implementación Práctica del Sistema K2" at bounding box center [725, 193] width 226 height 40
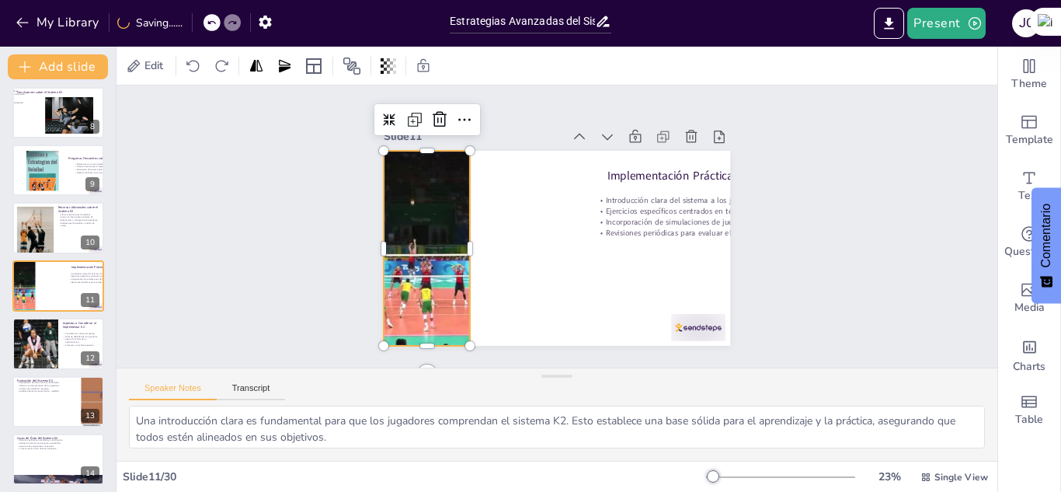
click at [411, 233] on div at bounding box center [425, 235] width 365 height 230
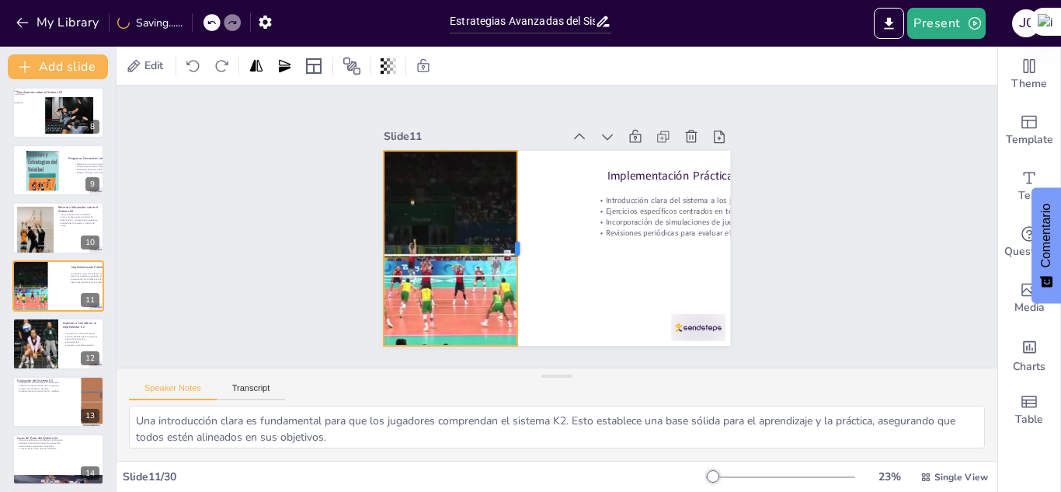
drag, startPoint x: 463, startPoint y: 241, endPoint x: 511, endPoint y: 236, distance: 47.6
click at [511, 236] on div at bounding box center [519, 237] width 72 height 190
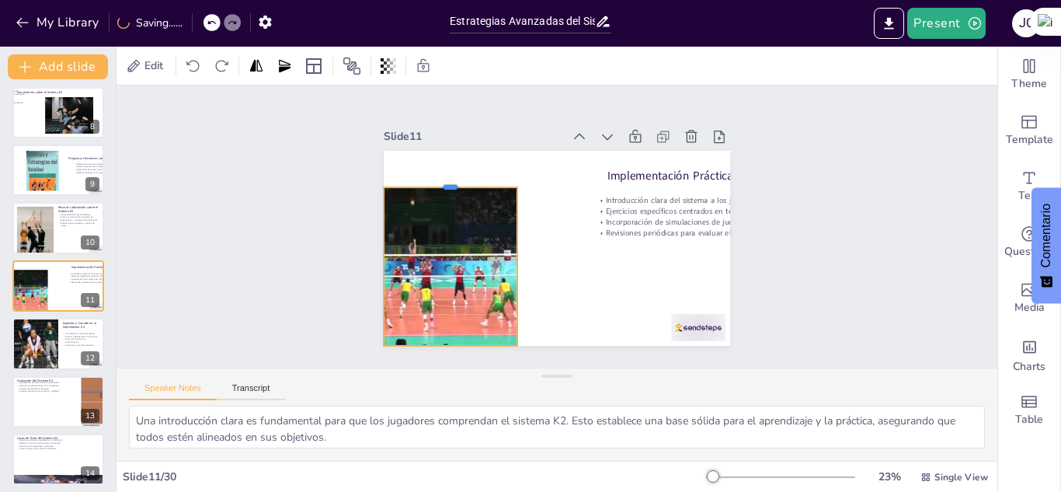
drag, startPoint x: 439, startPoint y: 143, endPoint x: 439, endPoint y: 179, distance: 36.5
click at [439, 179] on div at bounding box center [456, 170] width 134 height 26
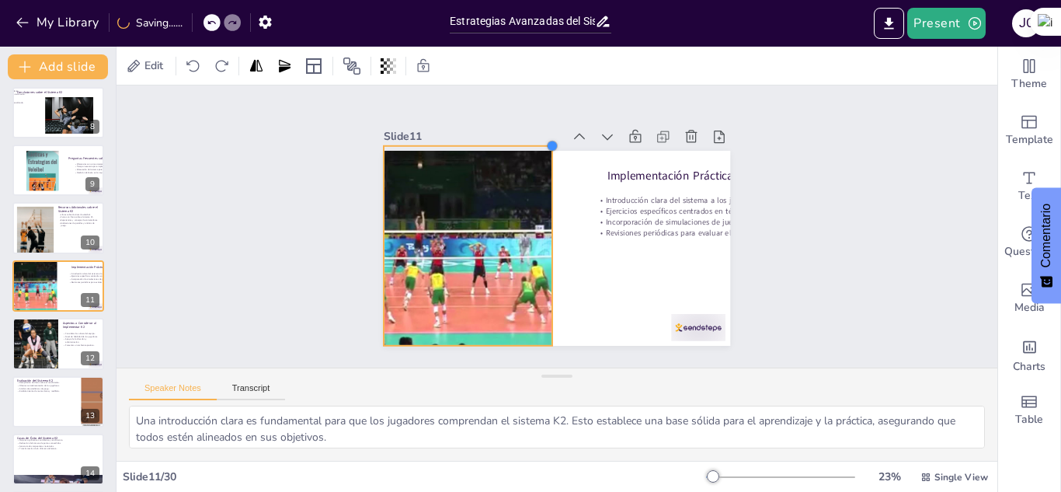
drag, startPoint x: 504, startPoint y: 181, endPoint x: 539, endPoint y: 181, distance: 35.0
click at [539, 181] on div "Implementación Práctica del Sistema K2 Introducción clara del sistema a los jug…" at bounding box center [550, 247] width 390 height 293
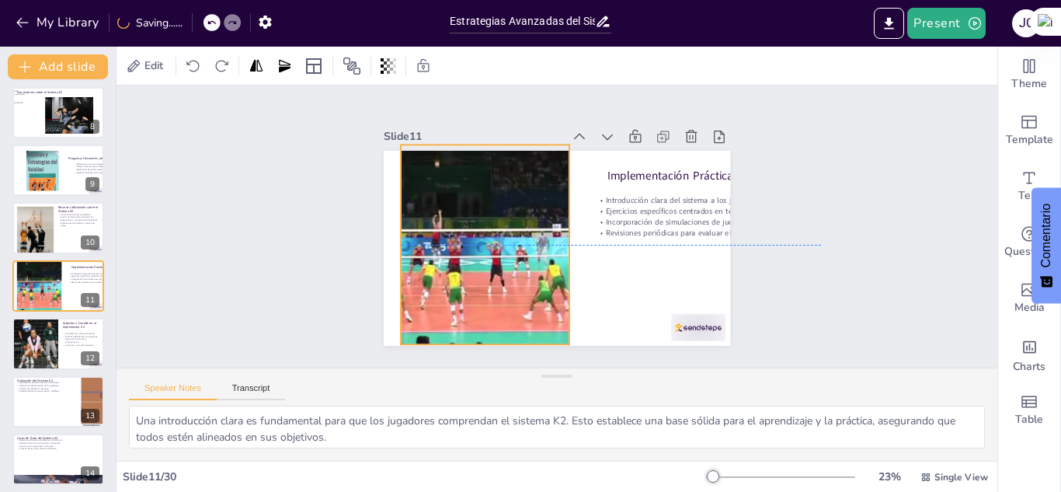
drag, startPoint x: 486, startPoint y: 214, endPoint x: 503, endPoint y: 214, distance: 17.1
click at [503, 214] on div at bounding box center [456, 211] width 461 height 291
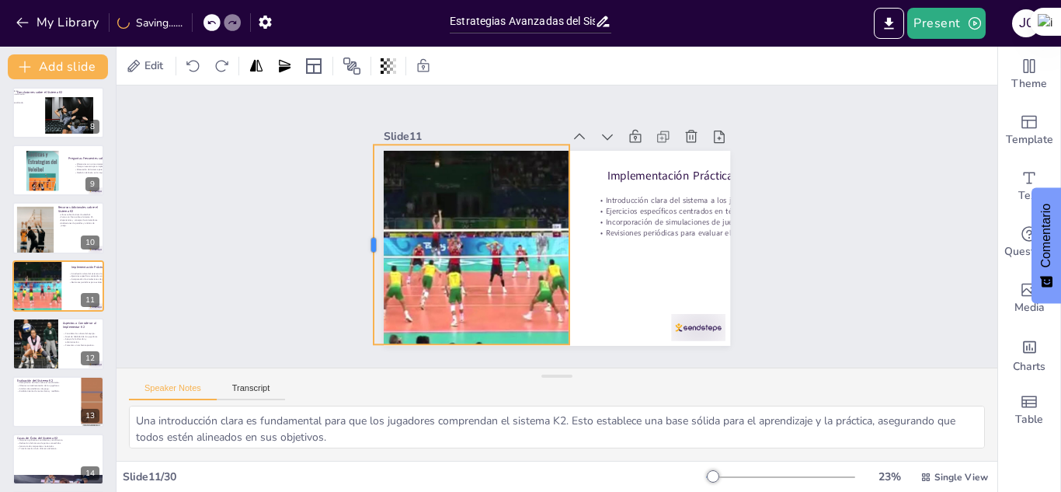
drag, startPoint x: 389, startPoint y: 238, endPoint x: 362, endPoint y: 237, distance: 26.4
click at [362, 237] on div at bounding box center [367, 245] width 12 height 200
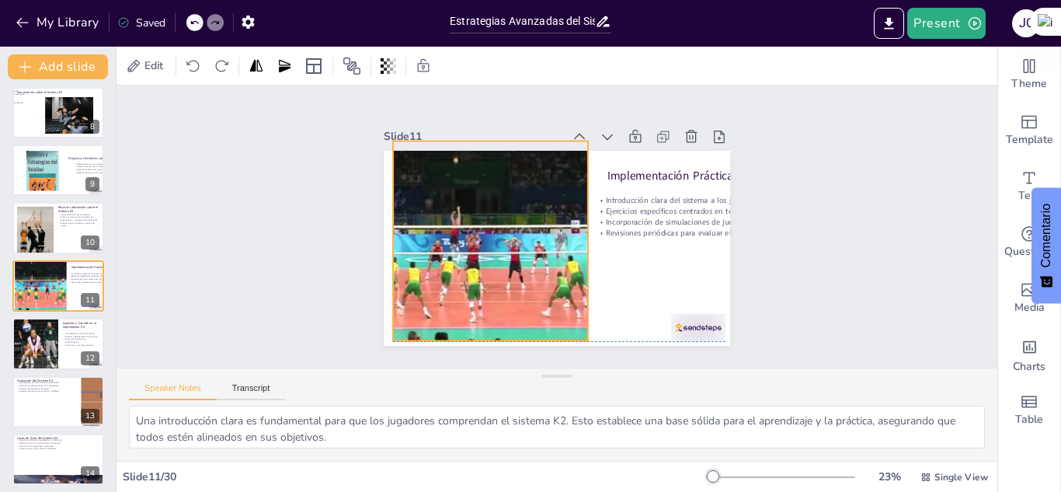
drag, startPoint x: 456, startPoint y: 219, endPoint x: 475, endPoint y: 215, distance: 19.0
click at [475, 215] on div at bounding box center [476, 209] width 461 height 291
drag, startPoint x: 476, startPoint y: 335, endPoint x: 476, endPoint y: 325, distance: 10.1
click at [476, 332] on div at bounding box center [491, 338] width 196 height 12
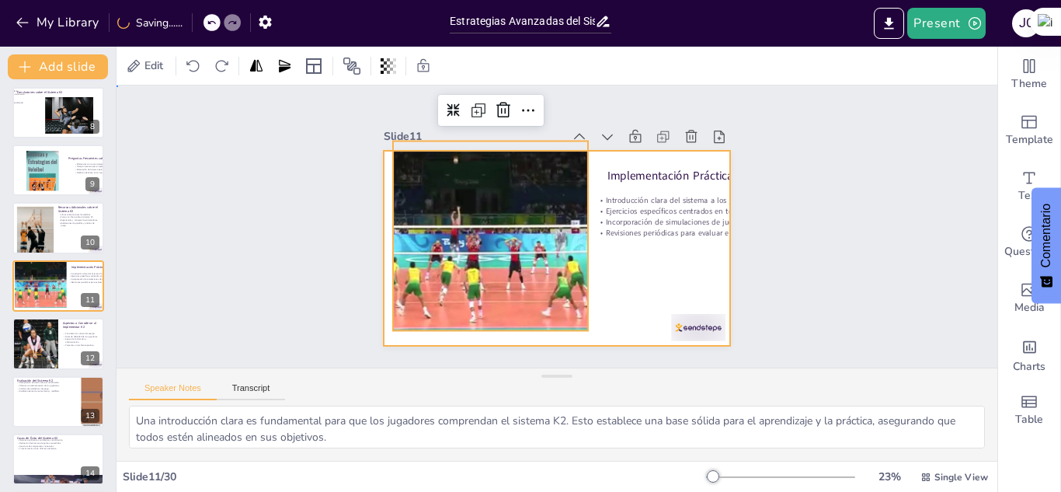
click at [615, 319] on div at bounding box center [557, 248] width 347 height 195
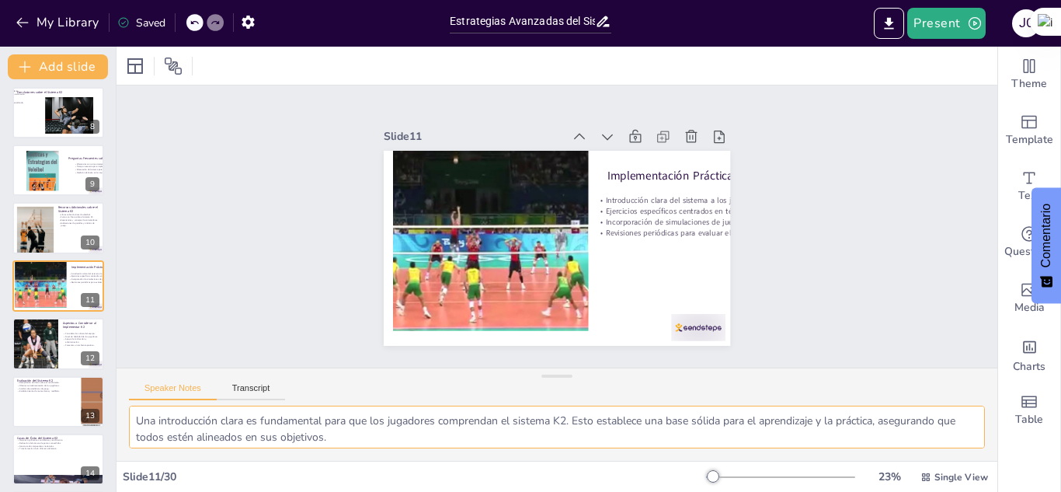
click at [132, 417] on textarea "Una introducción clara es fundamental para que los jugadores comprendan el sist…" at bounding box center [557, 427] width 856 height 43
drag, startPoint x: 132, startPoint y: 417, endPoint x: 377, endPoint y: 442, distance: 246.0
click at [377, 442] on textarea "Una introducción clara es fundamental para que los jugadores comprendan el sist…" at bounding box center [557, 427] width 856 height 43
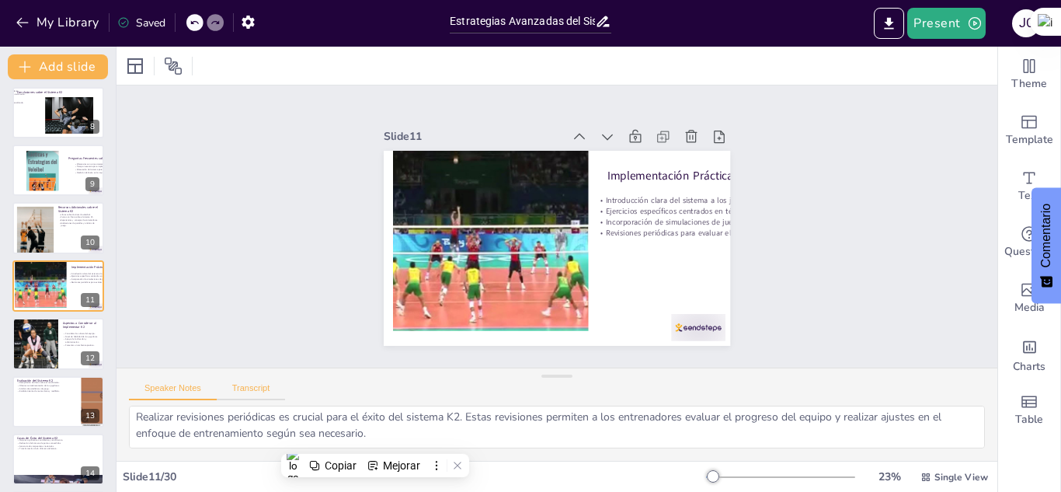
click at [246, 383] on button "Transcript" at bounding box center [251, 391] width 69 height 17
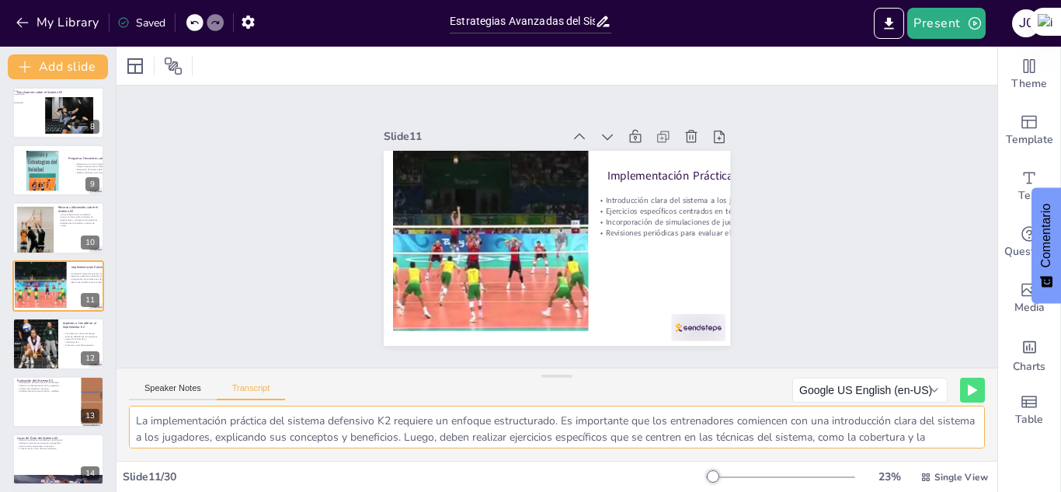
click at [134, 418] on textarea "La implementación práctica del sistema defensivo K2 requiere un enfoque estruct…" at bounding box center [557, 427] width 856 height 43
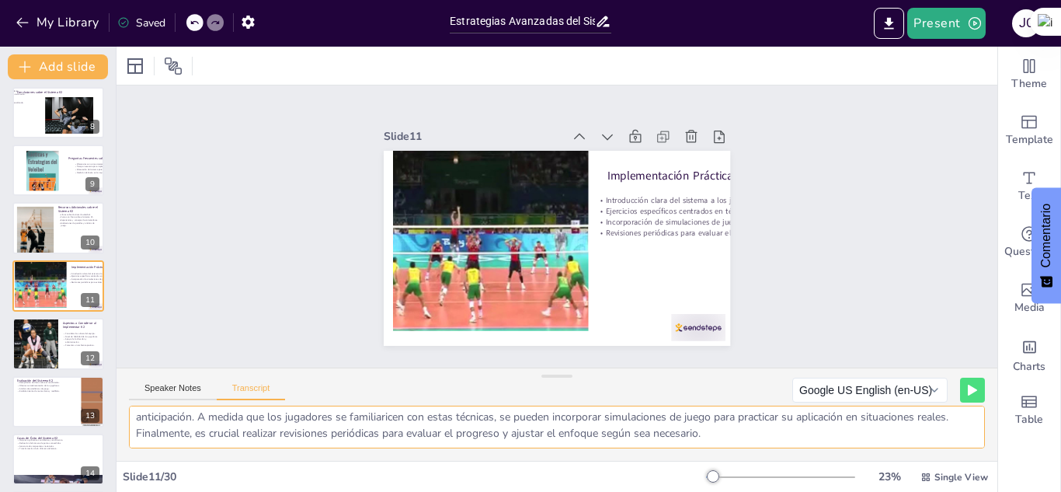
drag, startPoint x: 134, startPoint y: 418, endPoint x: 760, endPoint y: 434, distance: 625.7
click at [760, 434] on textarea "La implementación práctica del sistema defensivo K2 requiere un enfoque estruct…" at bounding box center [557, 427] width 856 height 43
click at [30, 346] on div at bounding box center [34, 343] width 79 height 53
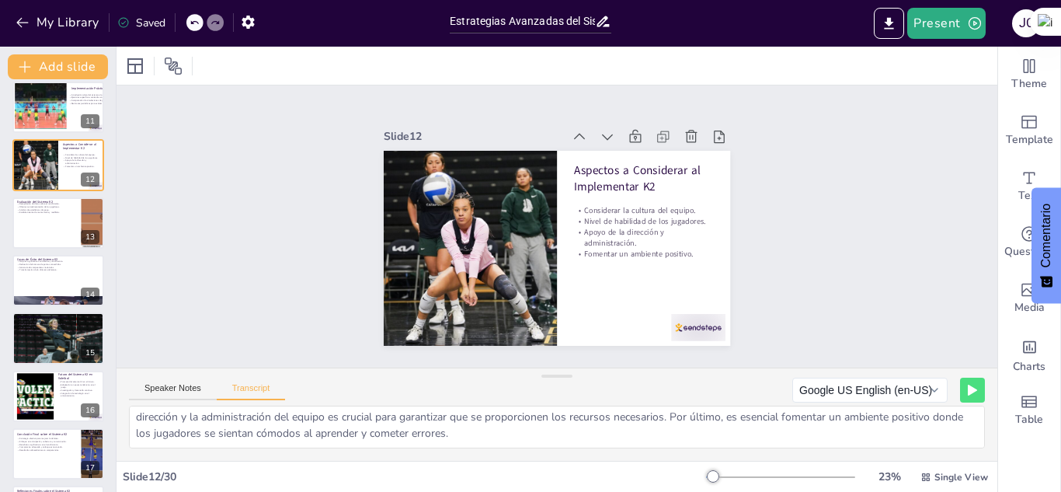
scroll to position [592, 0]
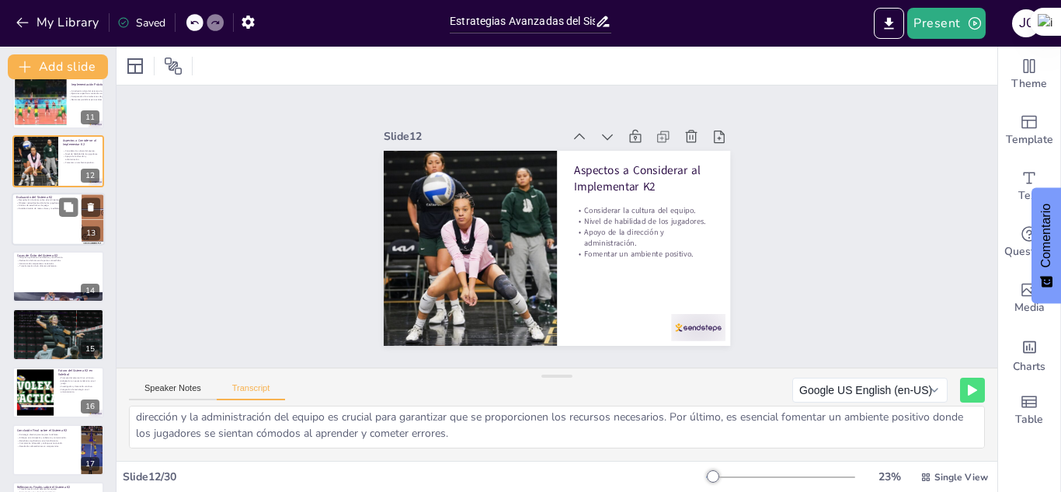
click at [47, 218] on div at bounding box center [58, 219] width 93 height 53
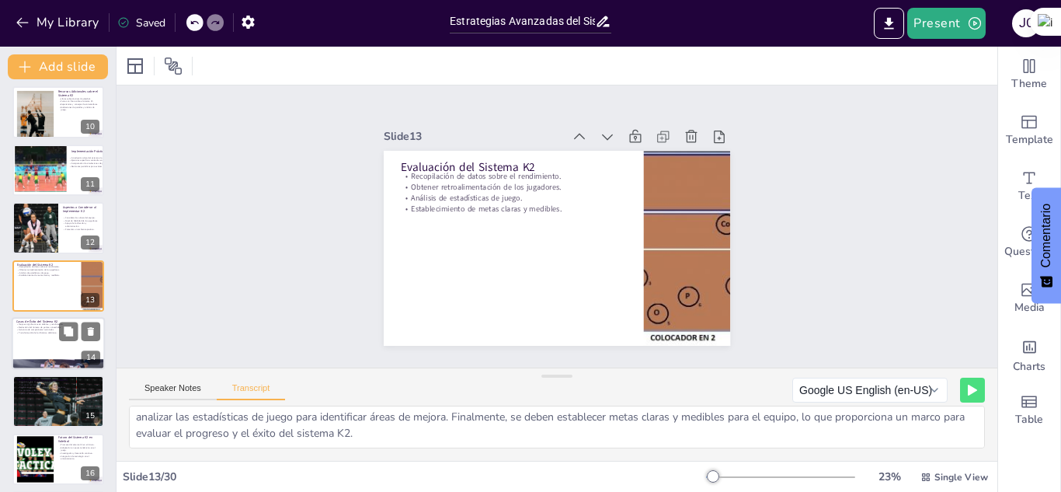
click at [45, 340] on div at bounding box center [58, 343] width 93 height 53
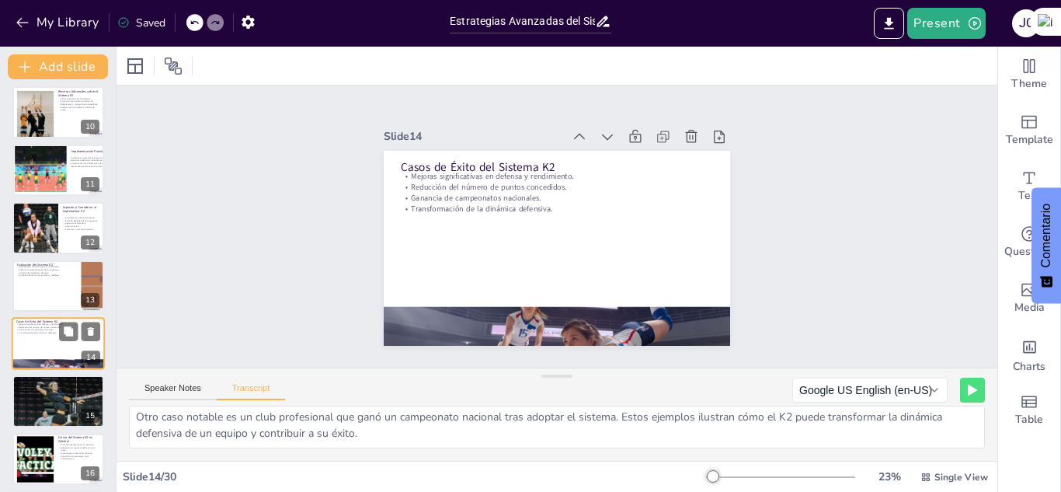
scroll to position [584, 0]
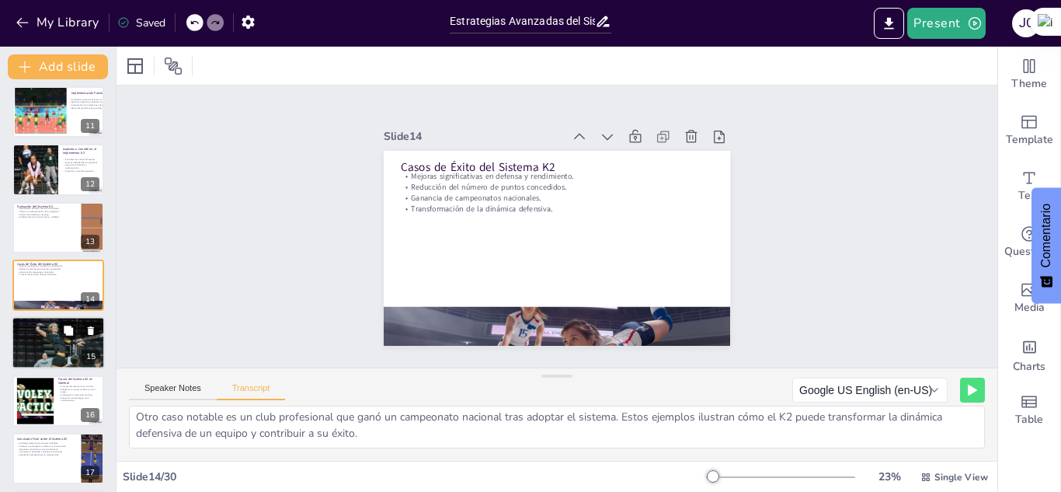
click at [58, 349] on div at bounding box center [58, 343] width 93 height 62
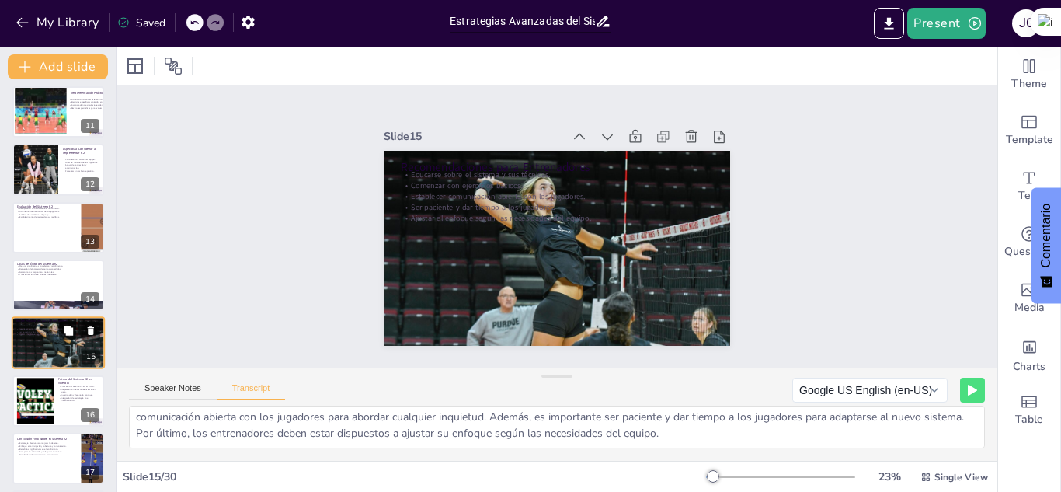
scroll to position [641, 0]
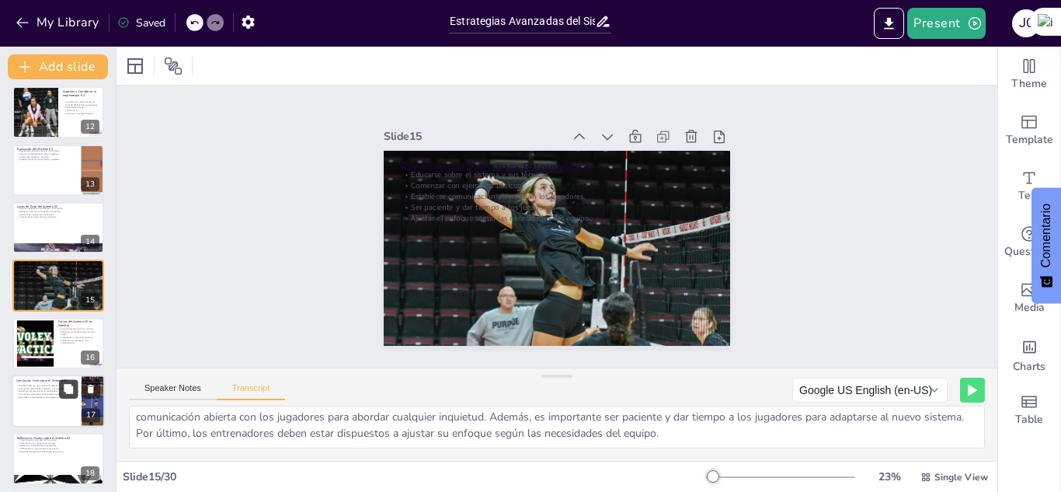
click at [61, 391] on button at bounding box center [68, 388] width 19 height 19
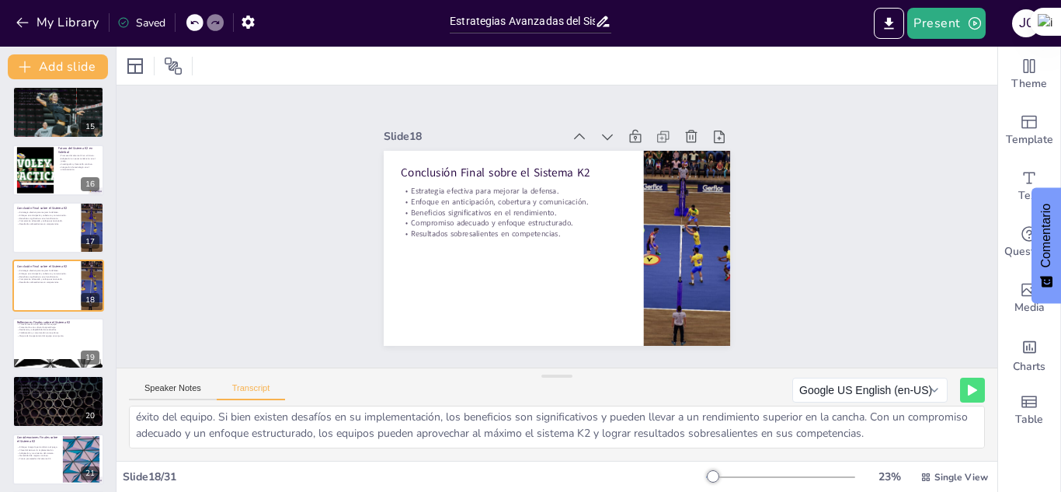
click at [189, 17] on div at bounding box center [194, 22] width 17 height 17
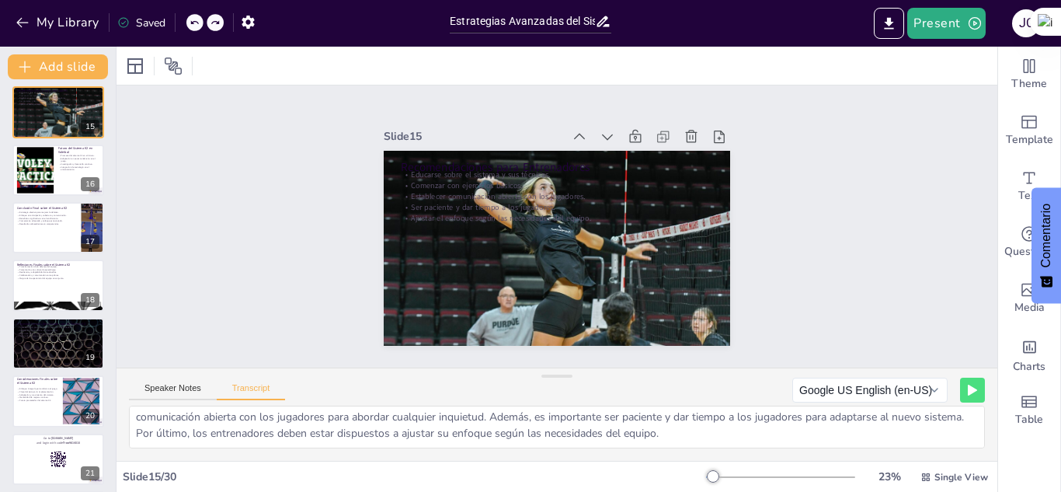
scroll to position [453, 0]
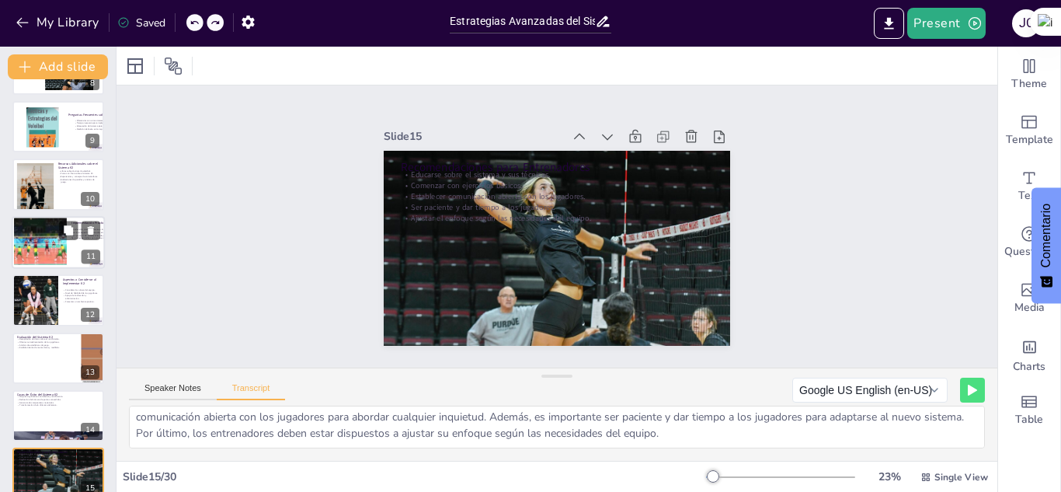
click at [33, 234] on div at bounding box center [36, 234] width 118 height 66
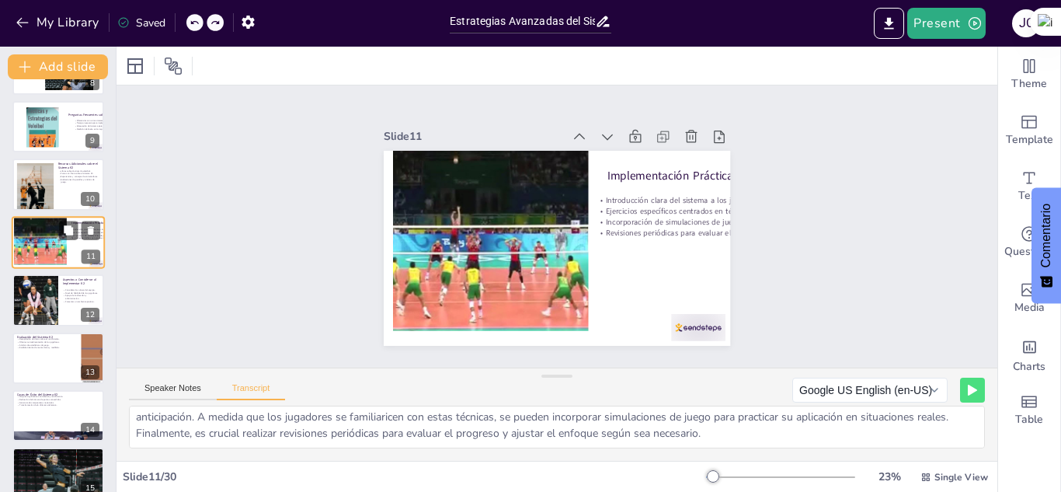
scroll to position [410, 0]
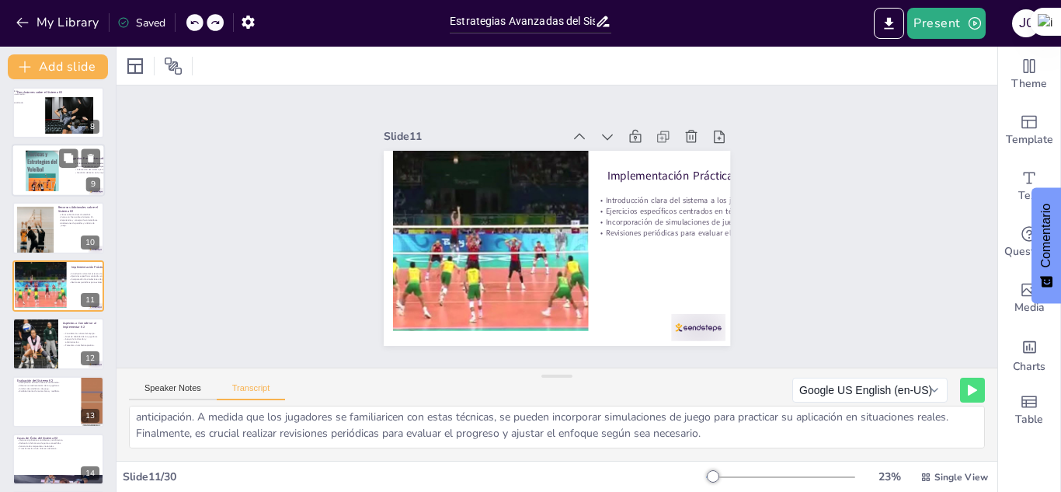
click at [26, 169] on div at bounding box center [41, 173] width 94 height 53
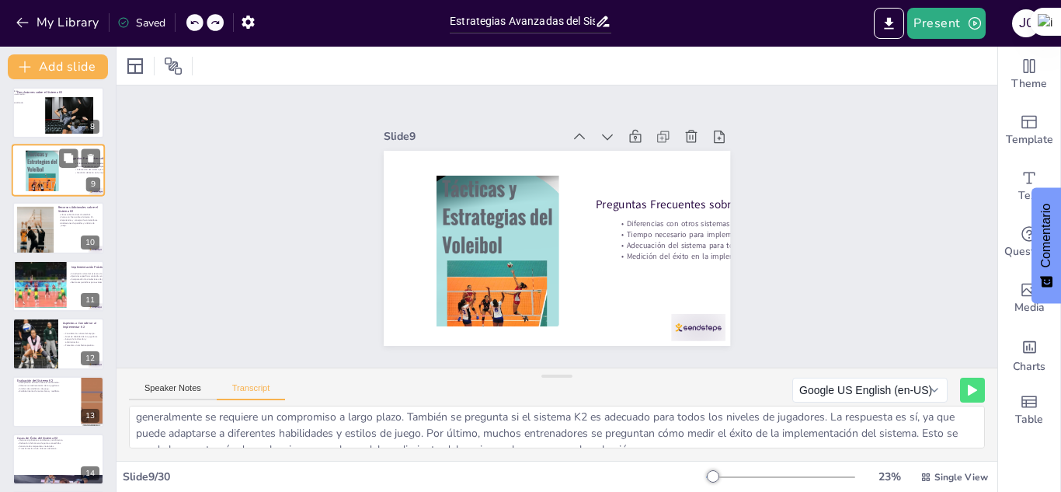
scroll to position [295, 0]
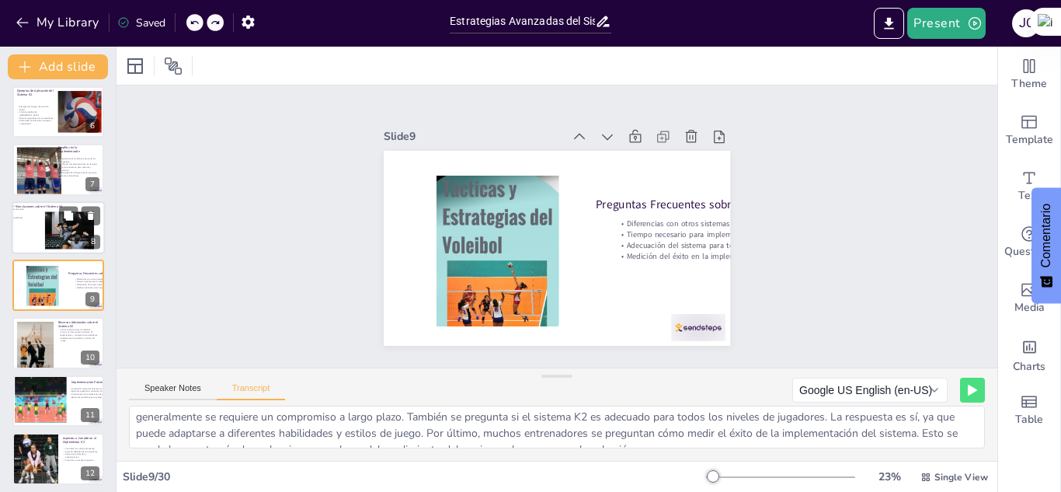
click at [44, 232] on div at bounding box center [58, 227] width 93 height 53
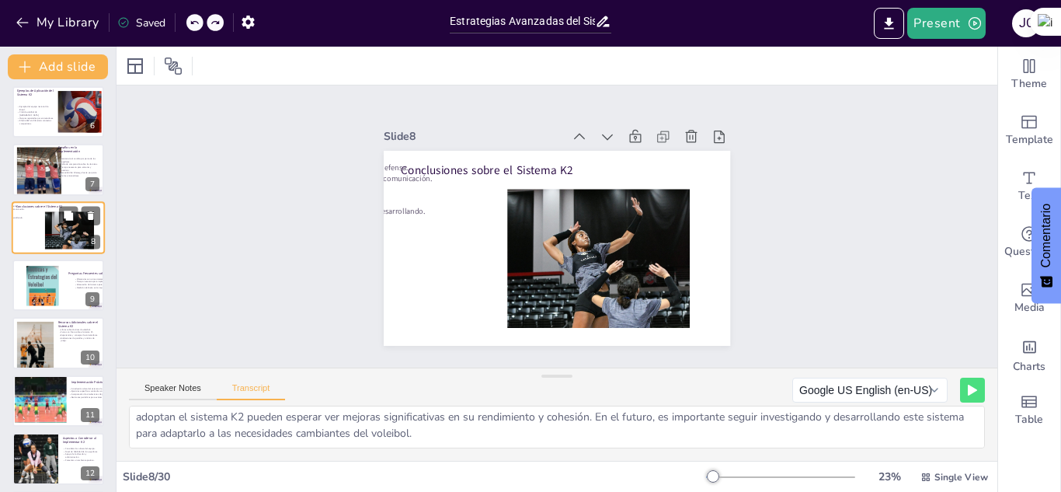
scroll to position [236, 0]
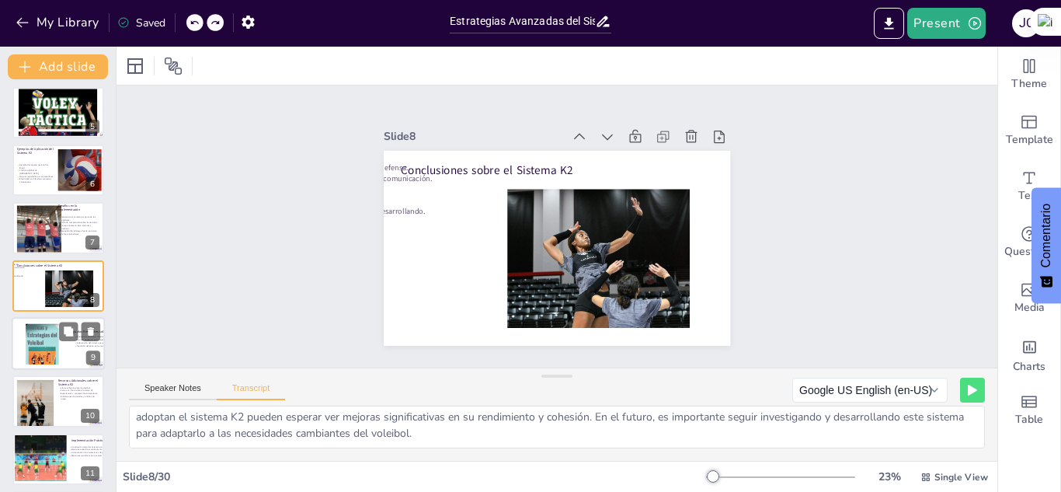
click at [30, 342] on div at bounding box center [41, 346] width 94 height 53
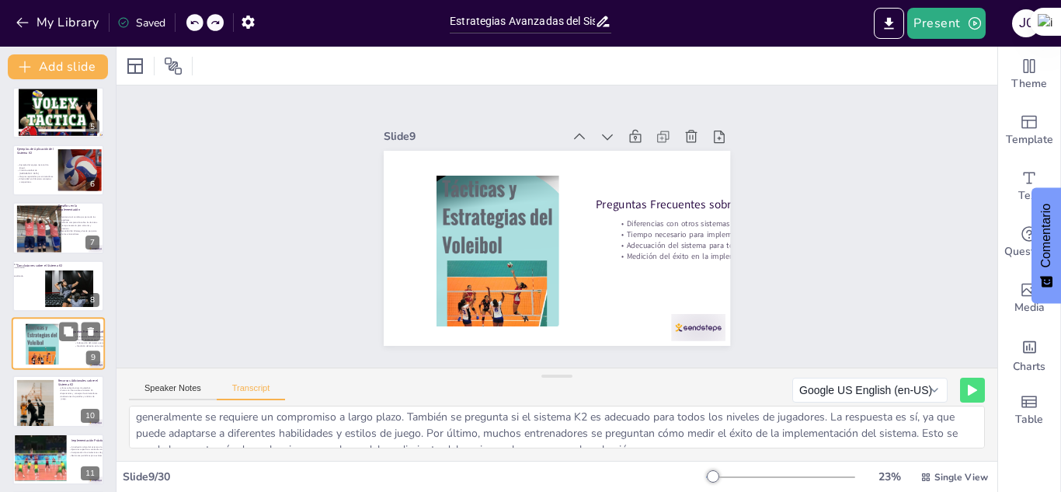
scroll to position [295, 0]
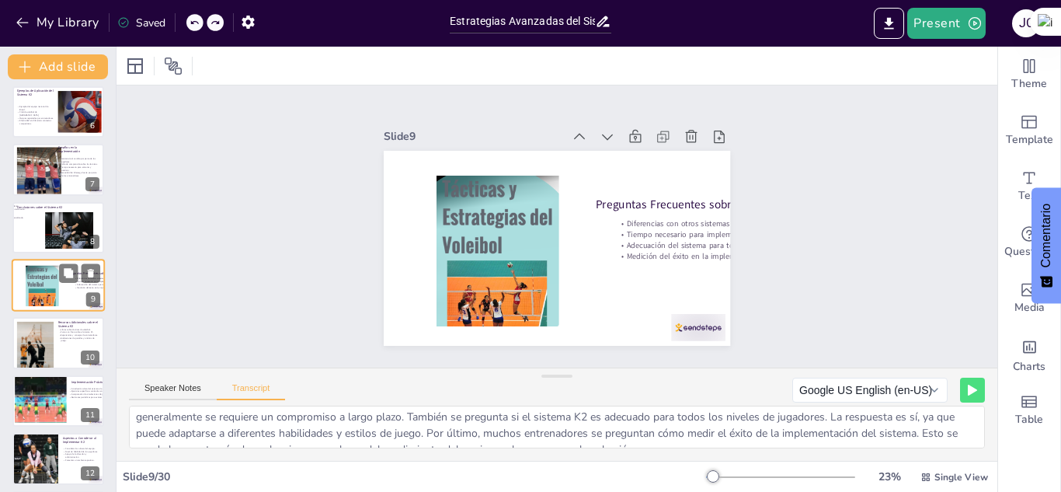
click at [30, 342] on div at bounding box center [36, 344] width 70 height 47
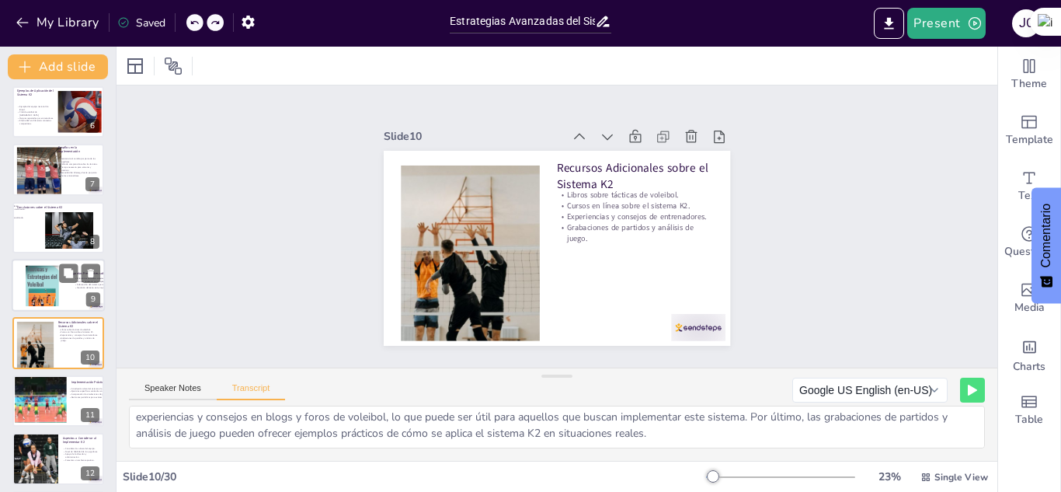
scroll to position [352, 0]
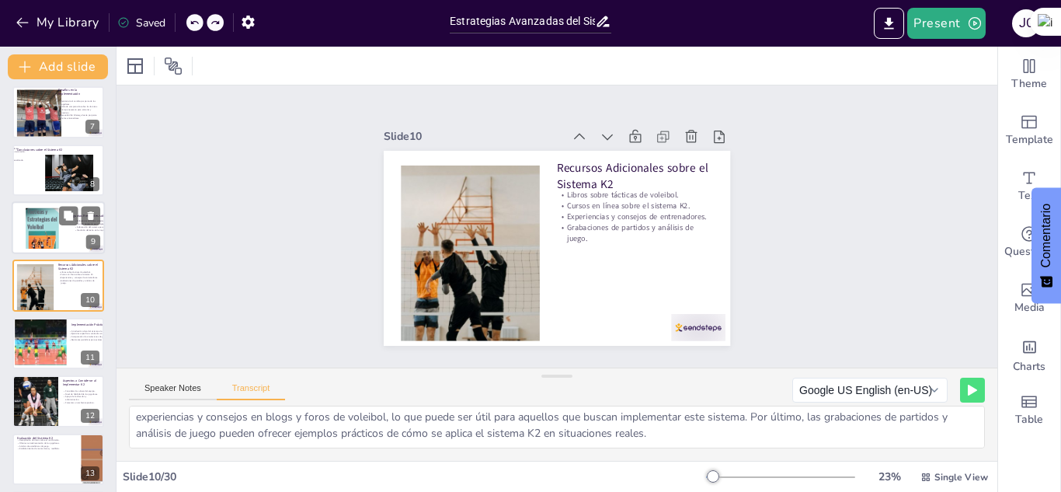
click at [36, 240] on div at bounding box center [41, 230] width 94 height 53
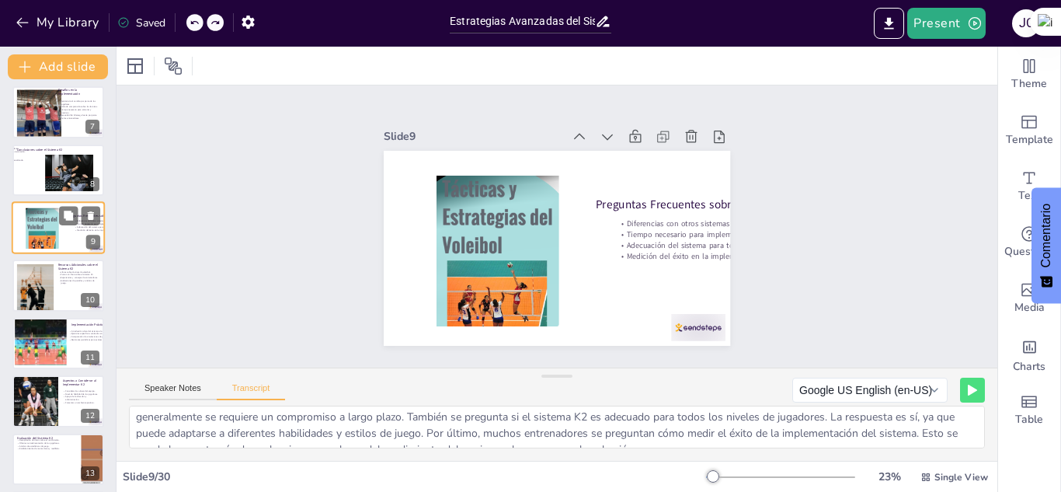
scroll to position [295, 0]
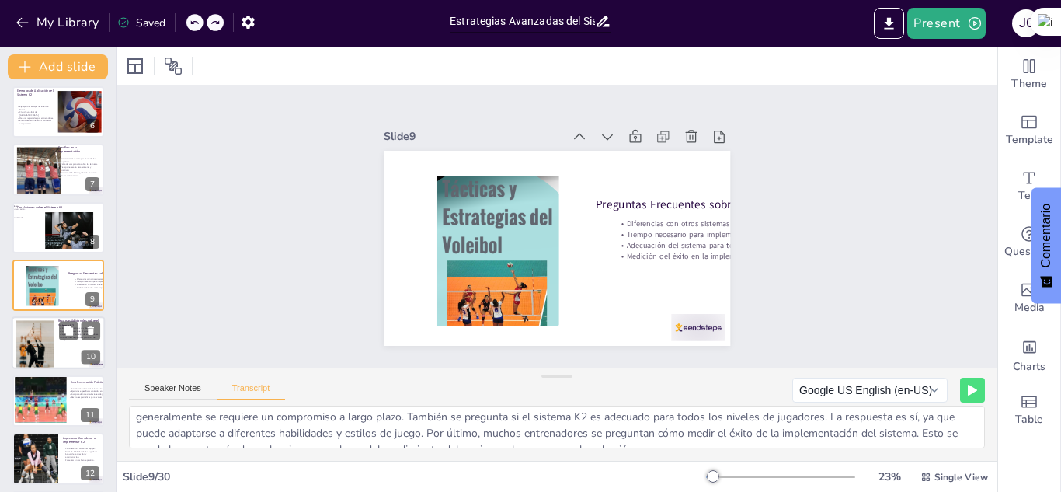
click at [33, 335] on div at bounding box center [34, 344] width 71 height 47
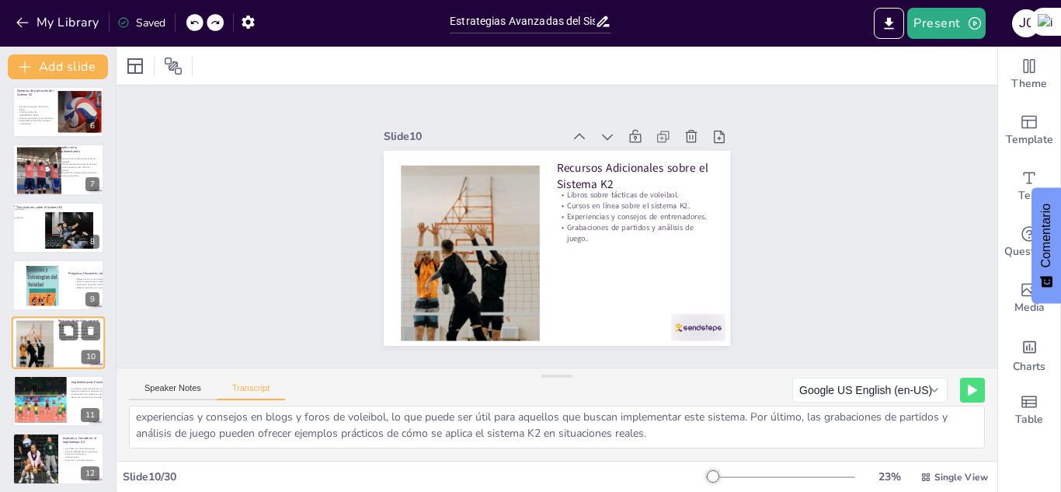
scroll to position [352, 0]
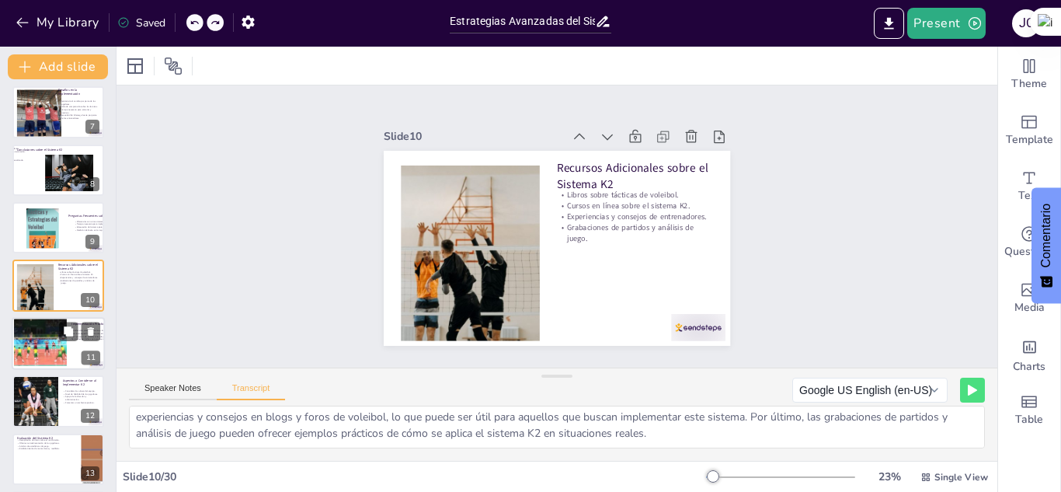
click at [31, 340] on div at bounding box center [36, 335] width 118 height 66
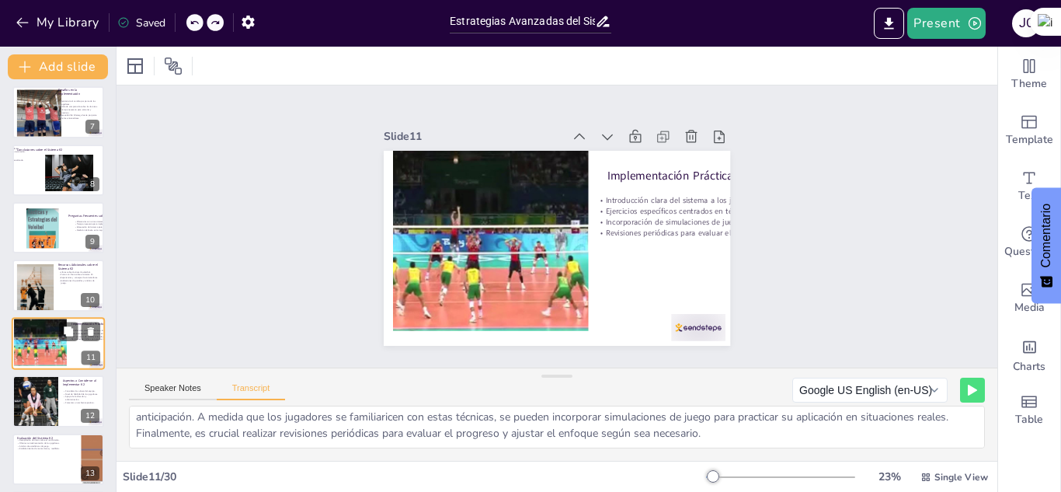
scroll to position [410, 0]
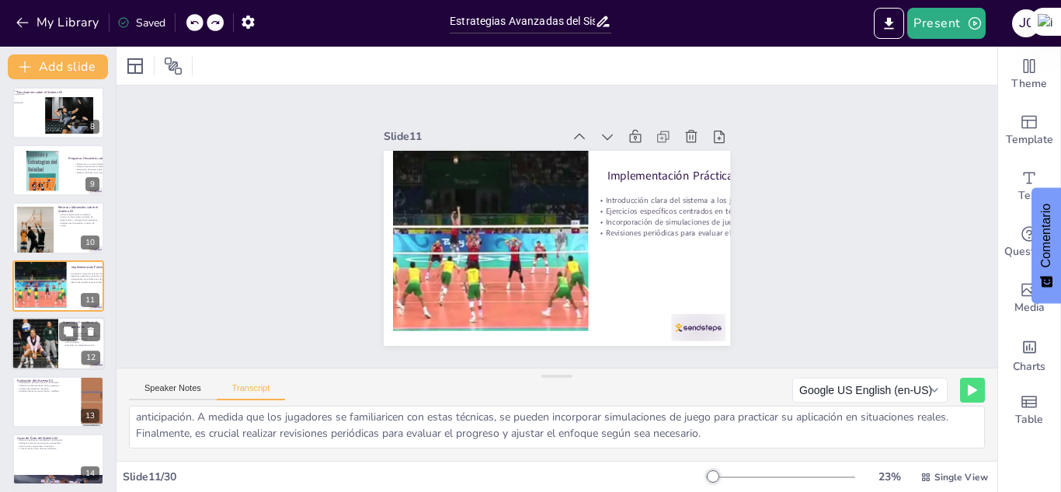
click at [26, 350] on div at bounding box center [34, 343] width 79 height 53
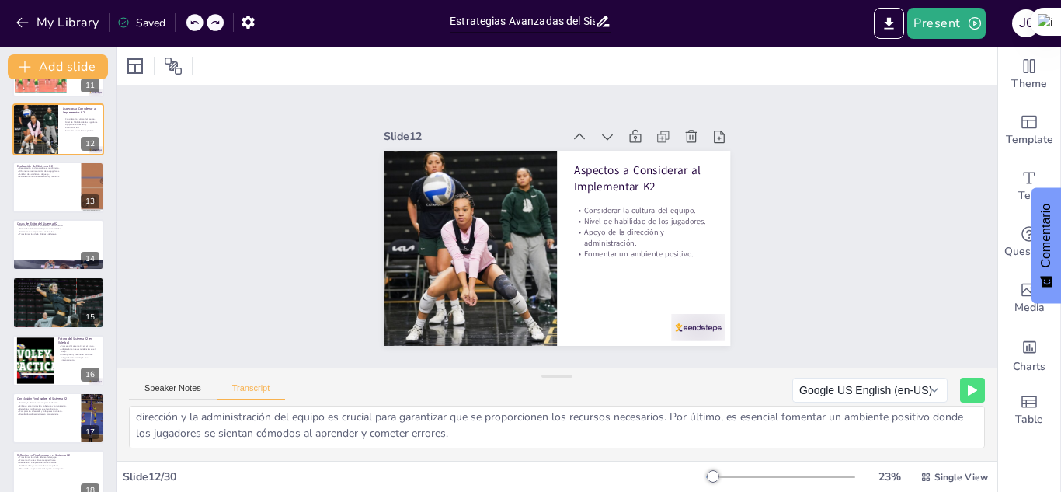
scroll to position [588, 0]
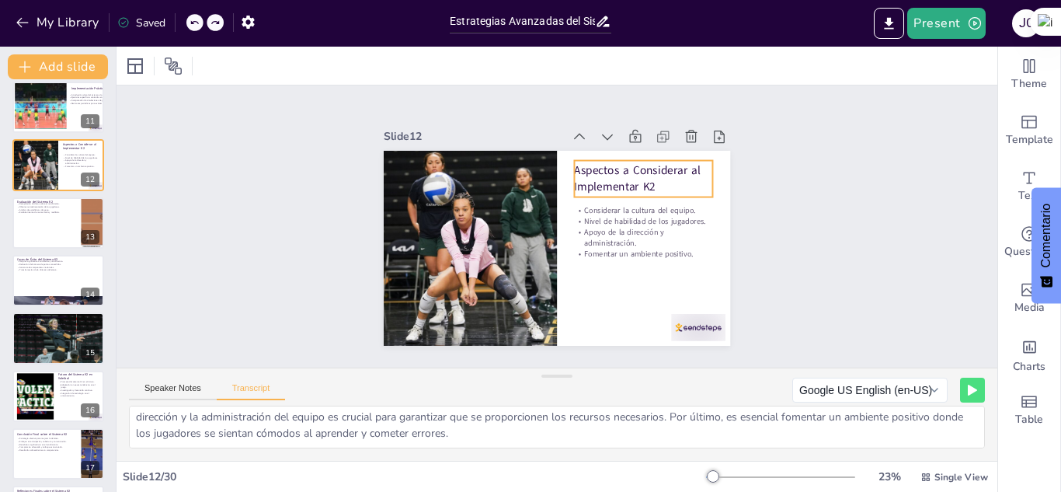
click at [622, 176] on p "Aspectos a Considerar al Implementar K2" at bounding box center [643, 178] width 139 height 33
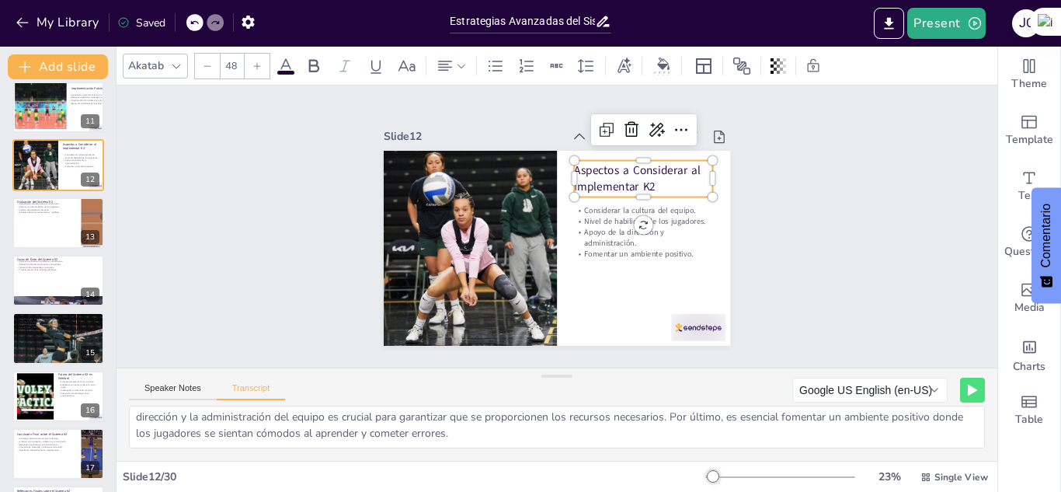
click at [643, 179] on p "Aspectos a Considerar al Implementar K2" at bounding box center [647, 188] width 141 height 47
drag, startPoint x: 643, startPoint y: 179, endPoint x: 558, endPoint y: 168, distance: 85.5
click at [558, 168] on div "Considerar la cultura del equipo. Nivel de habilidad de los jugadores. Apoyo de…" at bounding box center [546, 245] width 398 height 343
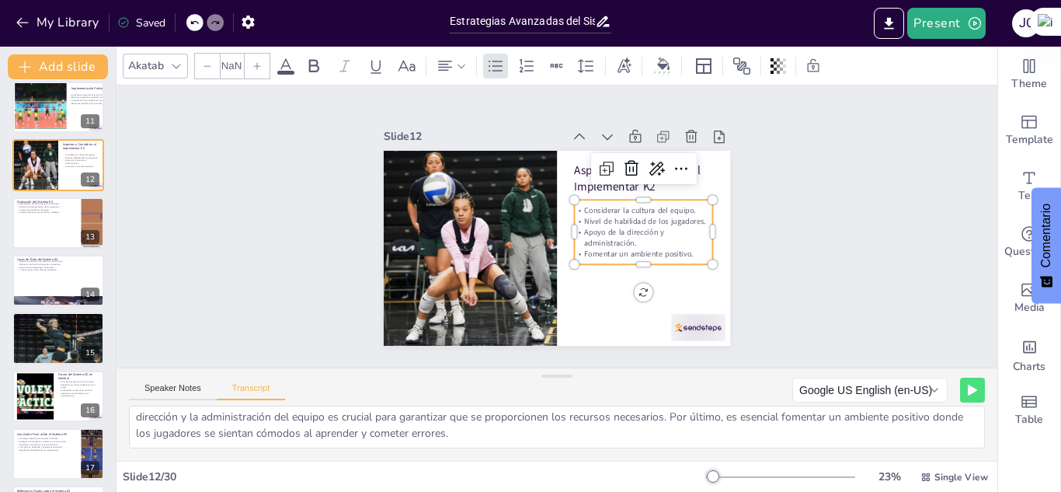
click at [601, 218] on p "Nivel de habilidad de los jugadores." at bounding box center [643, 230] width 139 height 25
click at [685, 248] on p "Fomentar un ambiente positivo." at bounding box center [643, 253] width 139 height 11
click at [685, 250] on p "Fomentar un ambiente positivo." at bounding box center [640, 262] width 139 height 25
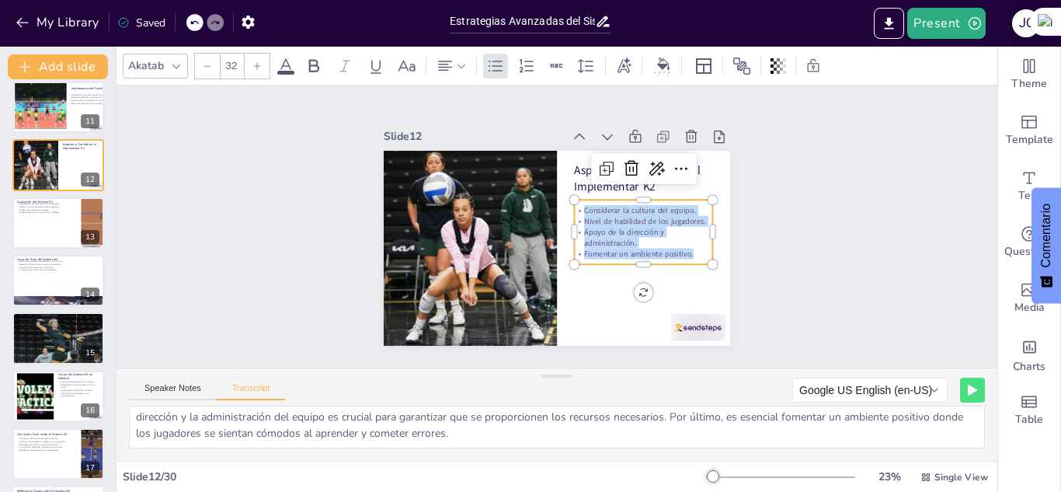
drag, startPoint x: 682, startPoint y: 247, endPoint x: 573, endPoint y: 194, distance: 121.6
click at [573, 202] on div "Considerar la cultura del equipo. Nivel de habilidad de los jugadores. Apoyo de…" at bounding box center [642, 241] width 145 height 78
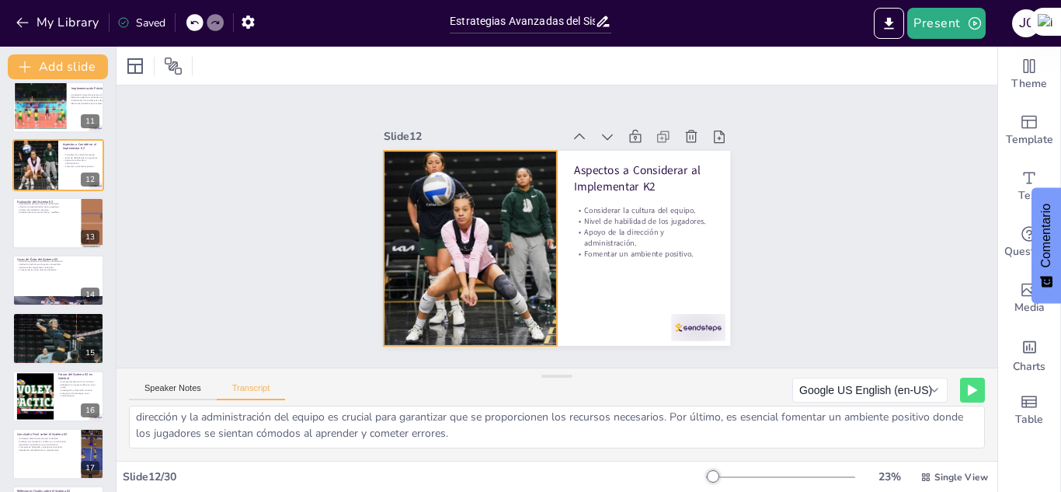
click at [499, 212] on div at bounding box center [469, 239] width 312 height 225
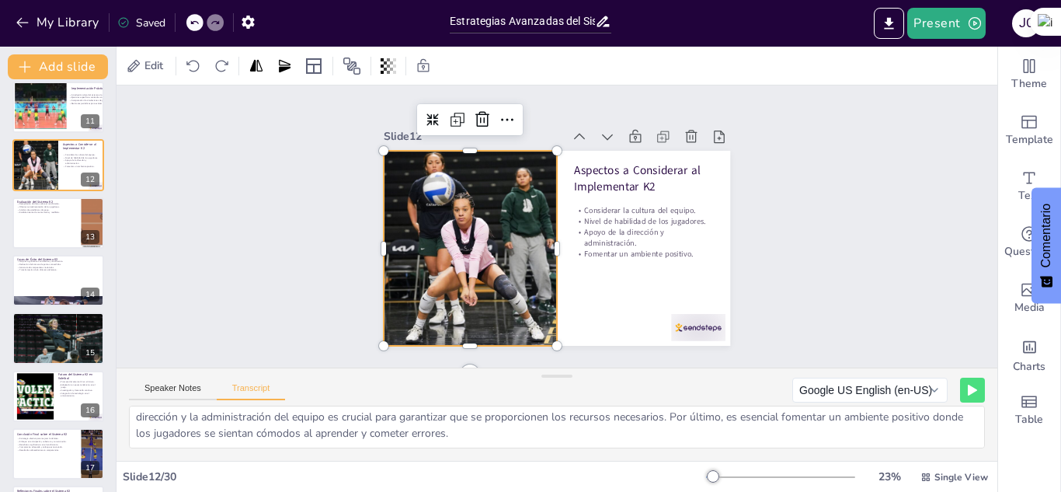
click at [288, 169] on div "Slide 1 Sistema Defensivo K2 en Voleibol Este presentación explora el sistema d…" at bounding box center [557, 226] width 906 height 372
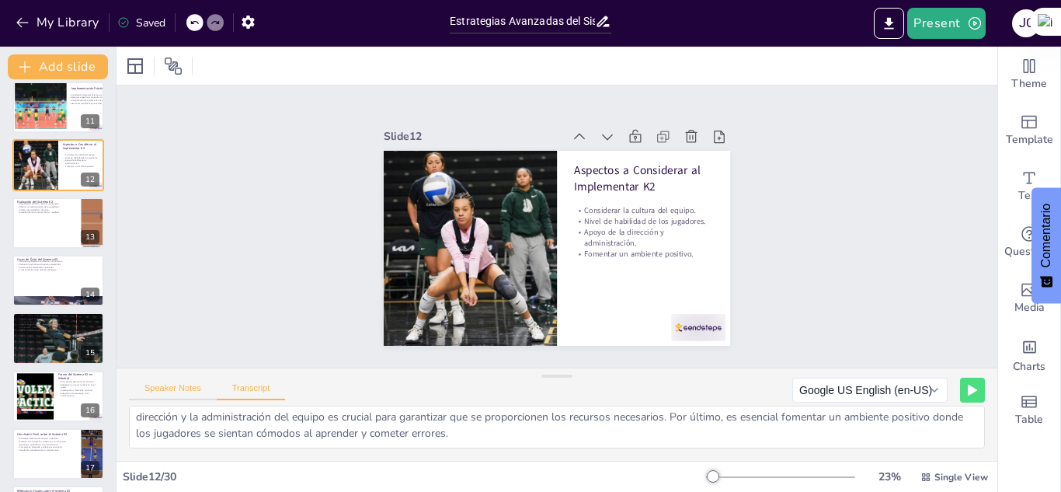
click at [171, 395] on button "Speaker Notes" at bounding box center [173, 391] width 88 height 17
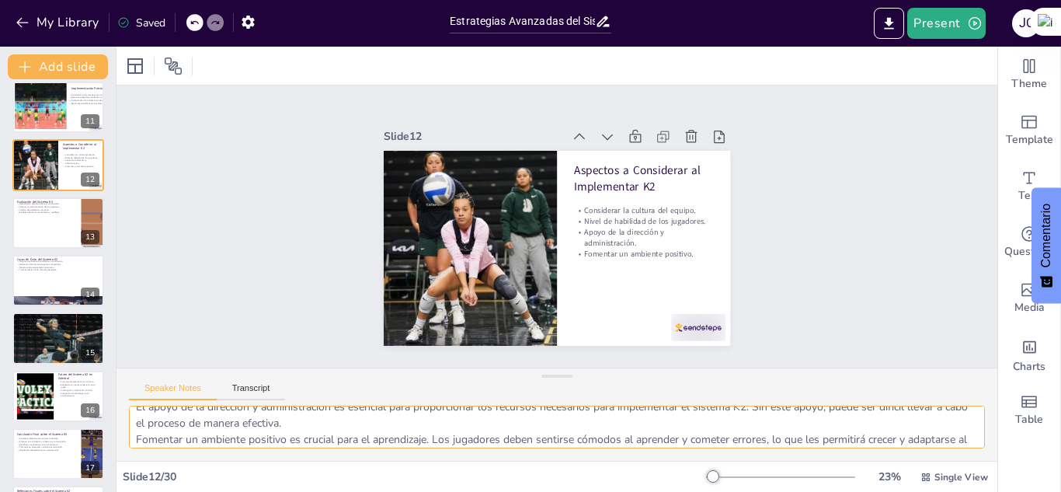
scroll to position [102, 0]
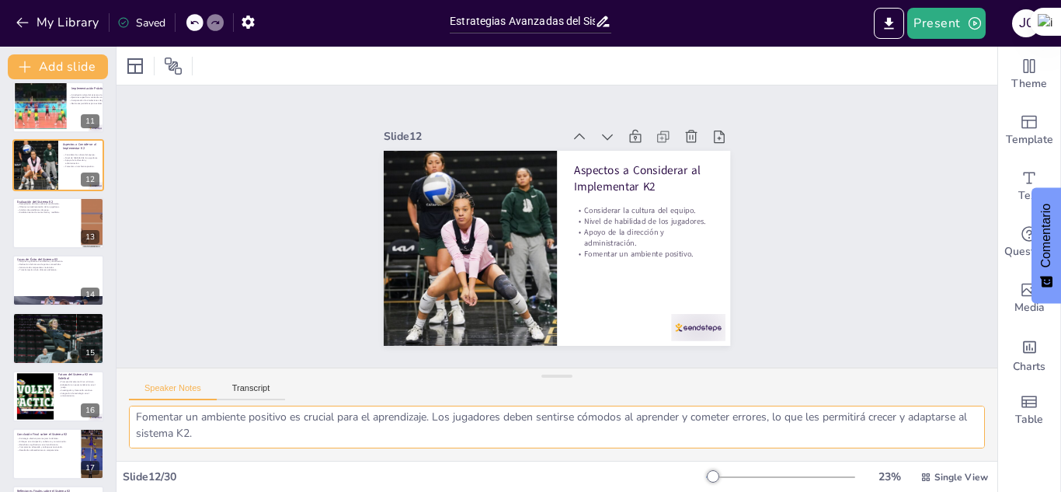
drag, startPoint x: 134, startPoint y: 416, endPoint x: 280, endPoint y: 443, distance: 147.8
click at [280, 443] on textarea "La cultura del equipo puede influir en la aceptación del sistema K2. Es importa…" at bounding box center [557, 427] width 856 height 43
click at [231, 395] on button "Transcript" at bounding box center [251, 391] width 69 height 17
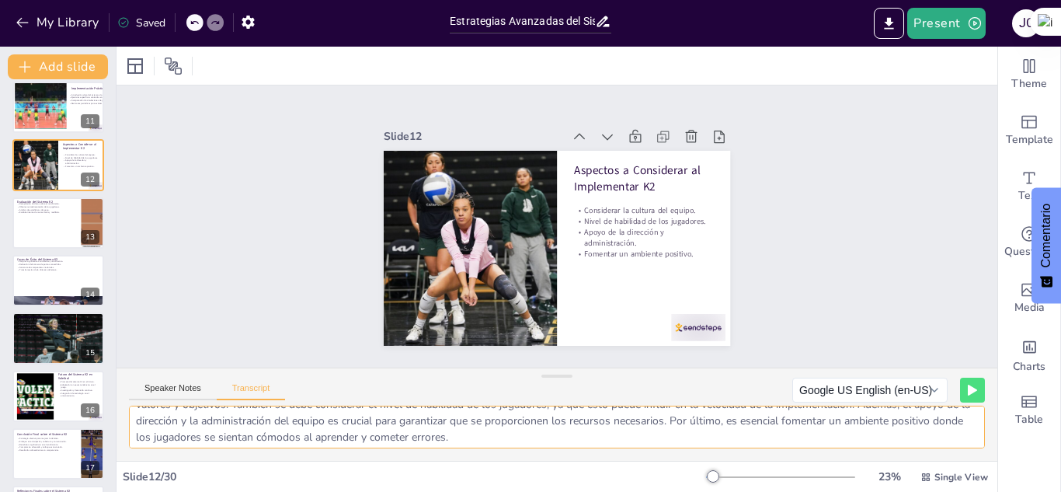
scroll to position [37, 0]
drag, startPoint x: 131, startPoint y: 419, endPoint x: 538, endPoint y: 439, distance: 408.5
click at [538, 439] on textarea "Al implementar el sistema K2, hay varios aspectos que deben considerarse. Prime…" at bounding box center [557, 427] width 856 height 43
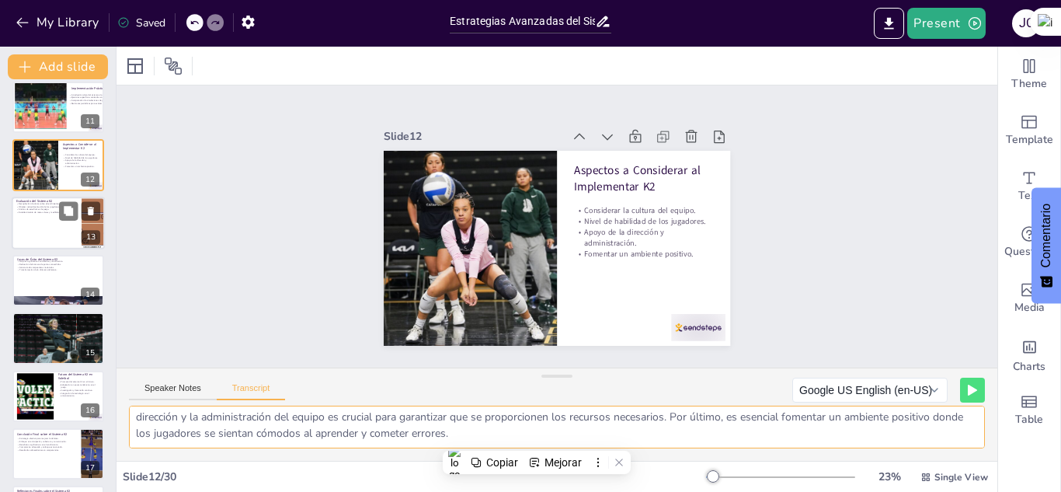
click at [26, 221] on div at bounding box center [58, 223] width 93 height 53
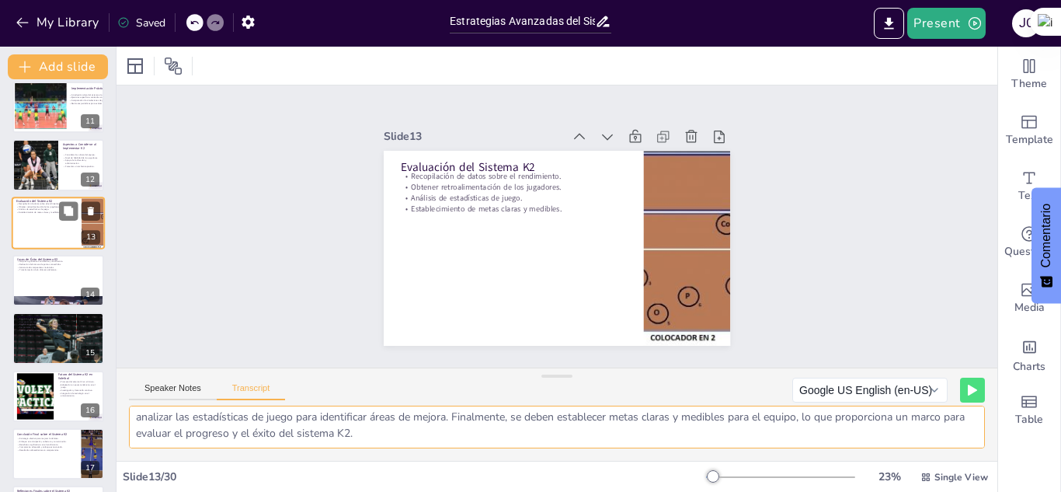
scroll to position [525, 0]
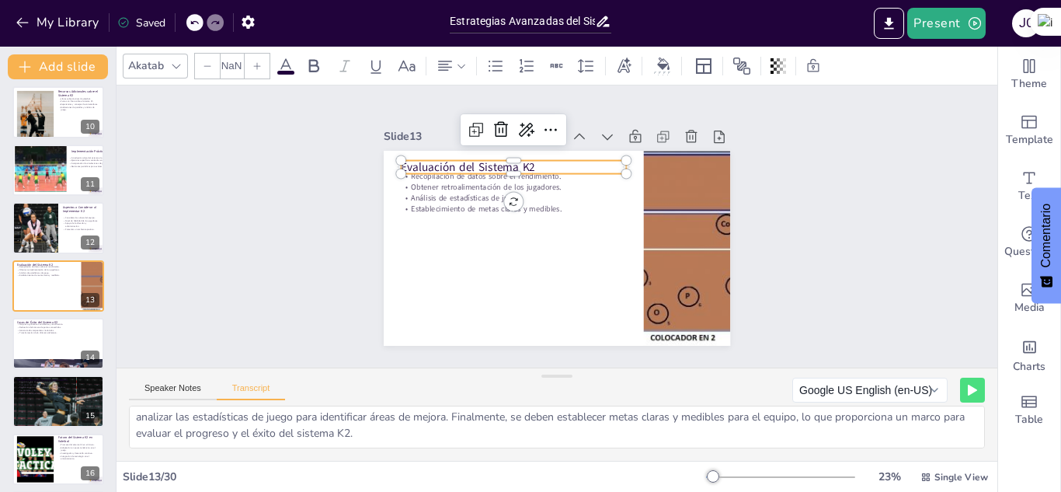
click at [414, 159] on p "Evaluación del Sistema K2" at bounding box center [513, 167] width 225 height 16
click at [532, 158] on p "Evaluación del Sistema K2" at bounding box center [520, 163] width 226 height 40
drag, startPoint x: 528, startPoint y: 158, endPoint x: 347, endPoint y: 154, distance: 181.1
click at [347, 154] on div "Slide 1 Sistema Defensivo K2 en Voleibol Este presentación explora el sistema d…" at bounding box center [557, 226] width 434 height 239
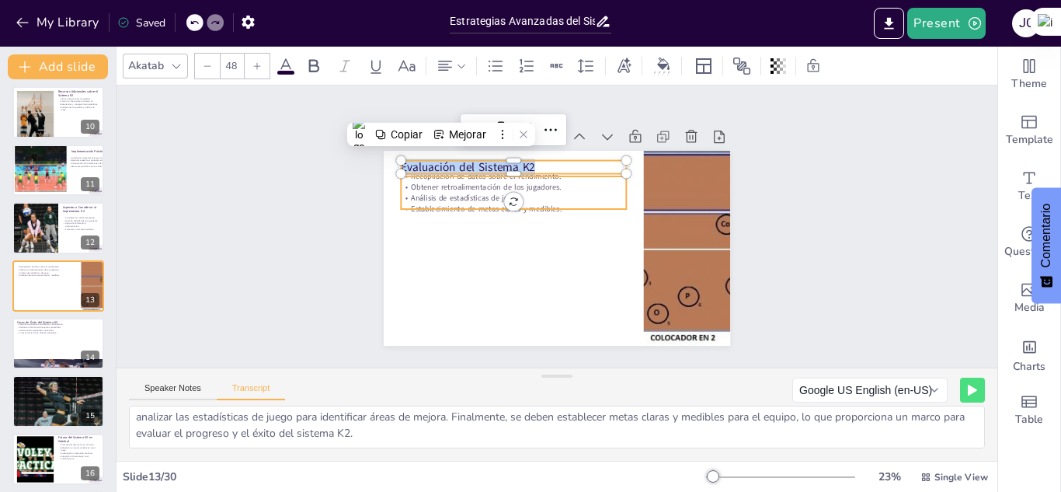
click at [401, 182] on p "Obtener retroalimentación de los jugadores." at bounding box center [513, 187] width 225 height 11
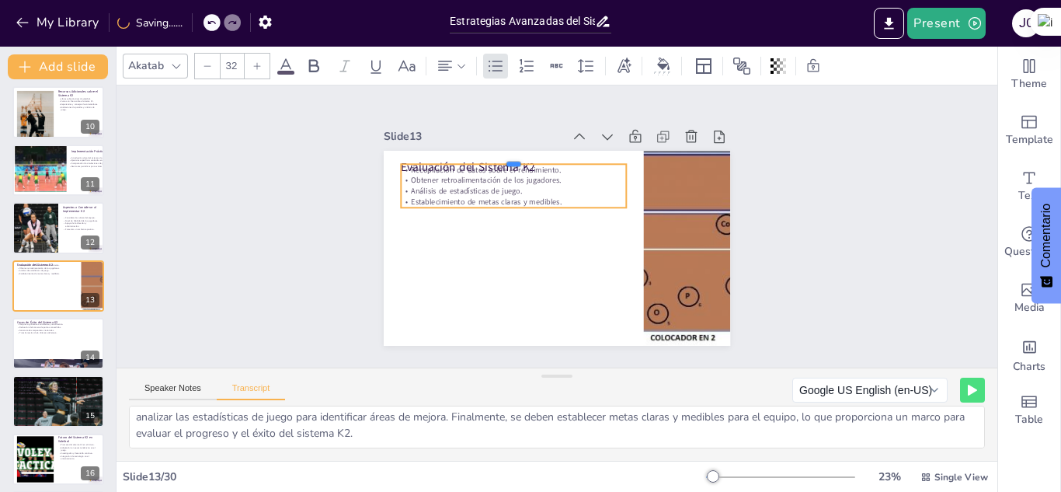
drag, startPoint x: 558, startPoint y: 165, endPoint x: 564, endPoint y: 155, distance: 11.2
click at [564, 155] on div at bounding box center [521, 154] width 225 height 36
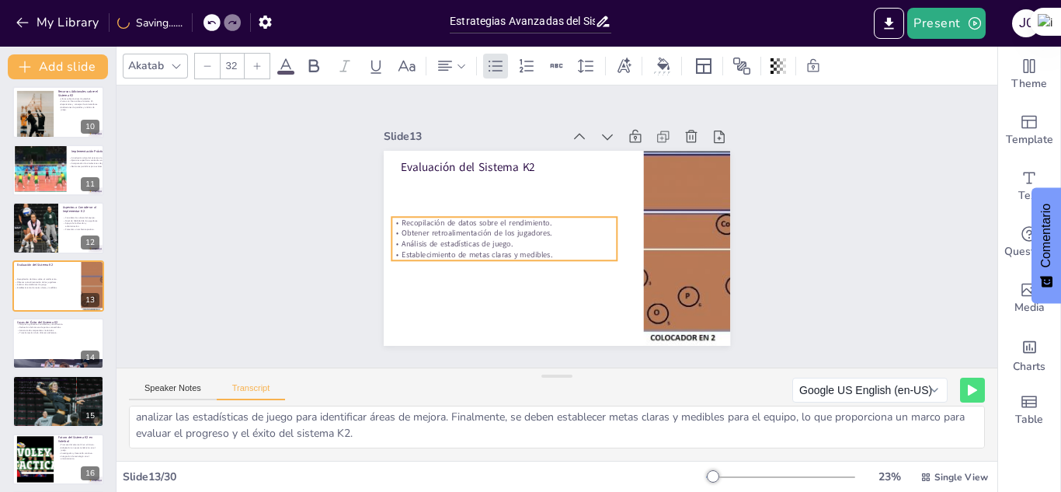
drag, startPoint x: 509, startPoint y: 190, endPoint x: 500, endPoint y: 243, distance: 53.7
click at [500, 249] on p "Establecimiento de metas claras y medibles." at bounding box center [504, 254] width 225 height 11
click at [549, 248] on p "Establecimiento de metas claras y medibles." at bounding box center [500, 243] width 223 height 58
click at [549, 248] on p "Establecimiento de metas claras y medibles." at bounding box center [501, 249] width 225 height 34
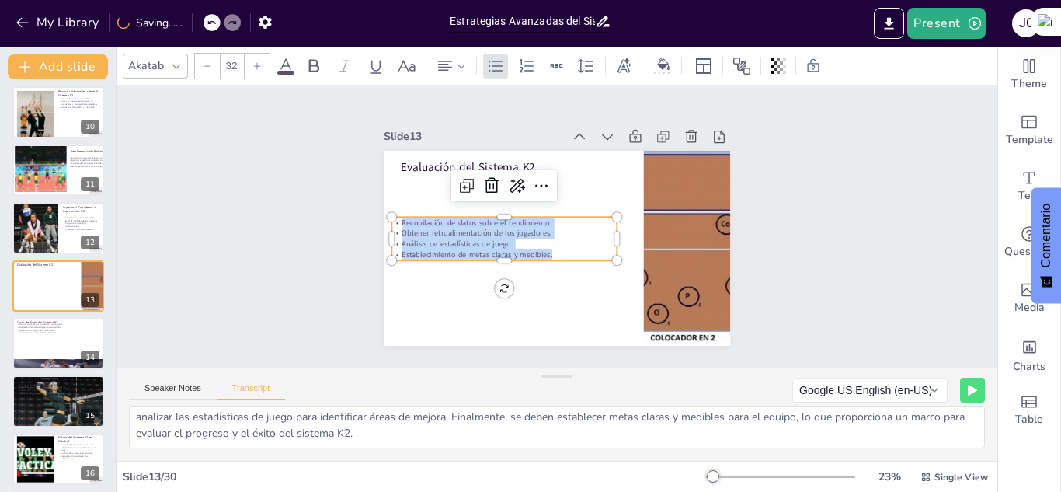
drag, startPoint x: 542, startPoint y: 248, endPoint x: 390, endPoint y: 214, distance: 155.3
click at [392, 217] on div "Recopilación de datos sobre el rendimiento. Obtener retroalimentación de los ju…" at bounding box center [504, 239] width 225 height 44
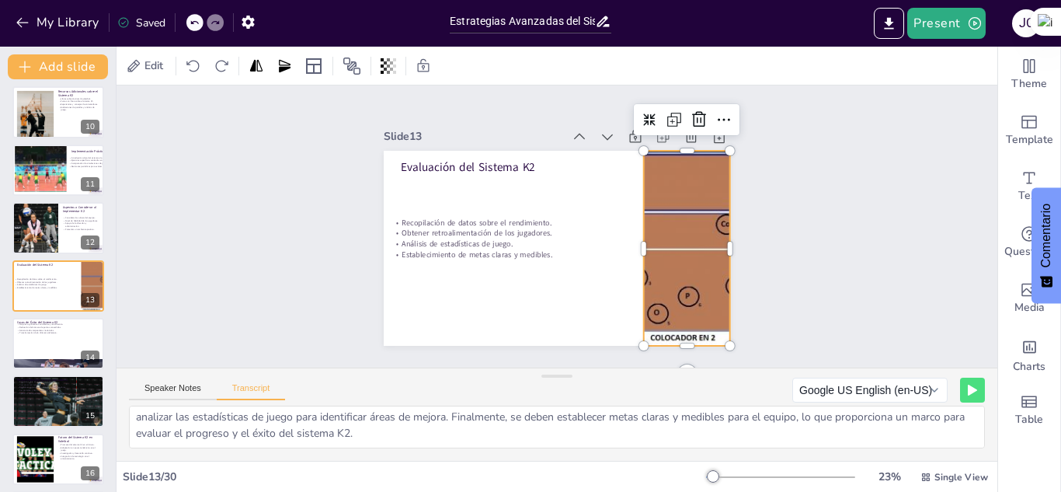
click at [647, 225] on div at bounding box center [680, 274] width 594 height 308
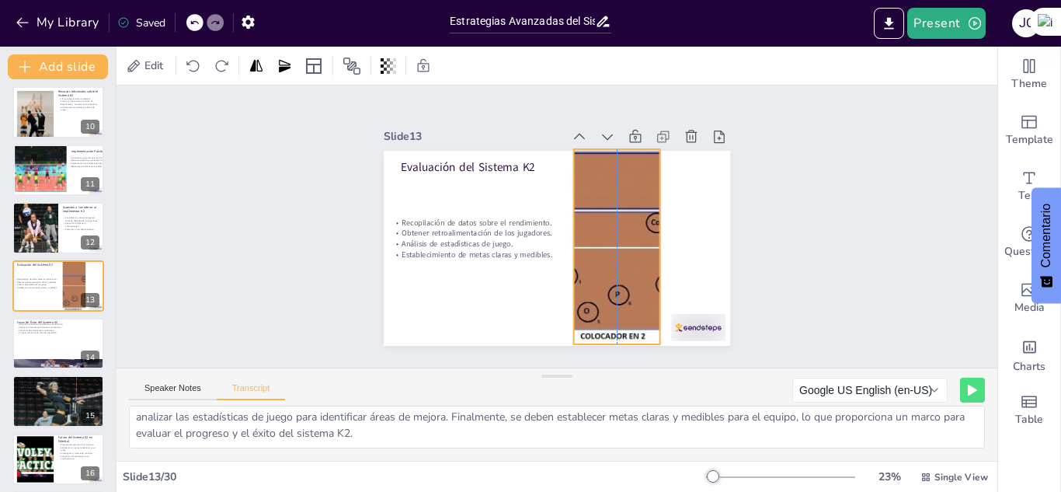
drag, startPoint x: 657, startPoint y: 229, endPoint x: 587, endPoint y: 228, distance: 70.0
click at [587, 169] on div "Evaluación del Sistema K2 Recopilación de datos sobre el rendimiento. Obtener r…" at bounding box center [564, 151] width 345 height 37
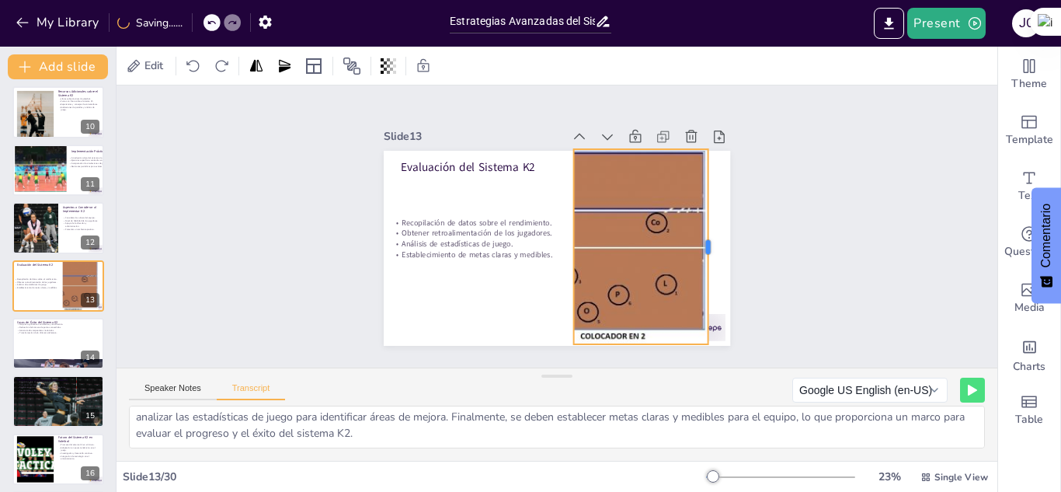
drag, startPoint x: 651, startPoint y: 239, endPoint x: 699, endPoint y: 242, distance: 48.3
click at [709, 242] on div at bounding box center [715, 246] width 12 height 195
click at [392, 230] on p "Obtener retroalimentación de los jugadores." at bounding box center [504, 228] width 225 height 34
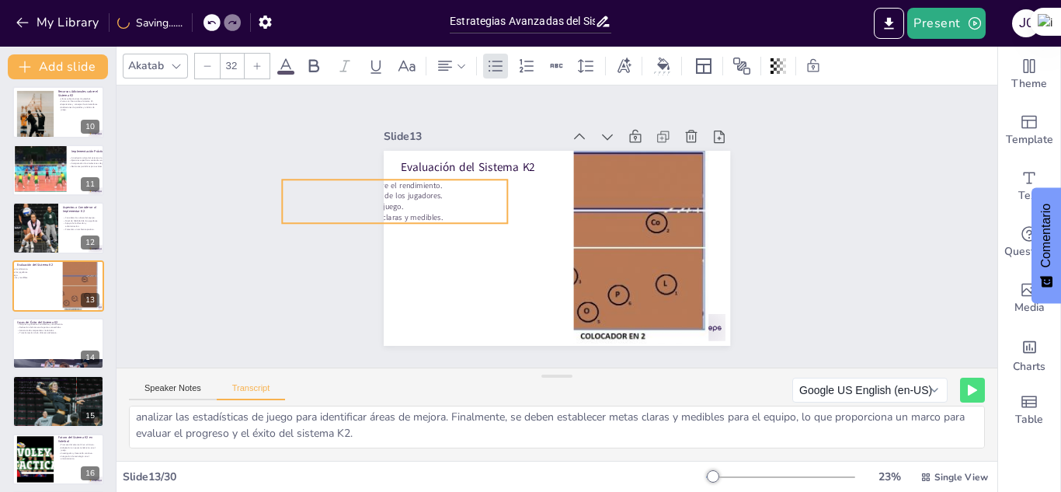
drag, startPoint x: 455, startPoint y: 214, endPoint x: 345, endPoint y: 176, distance: 115.7
click at [345, 176] on div "Slide 1 Sistema Defensivo K2 en Voleibol Este presentación explora el sistema d…" at bounding box center [557, 226] width 434 height 239
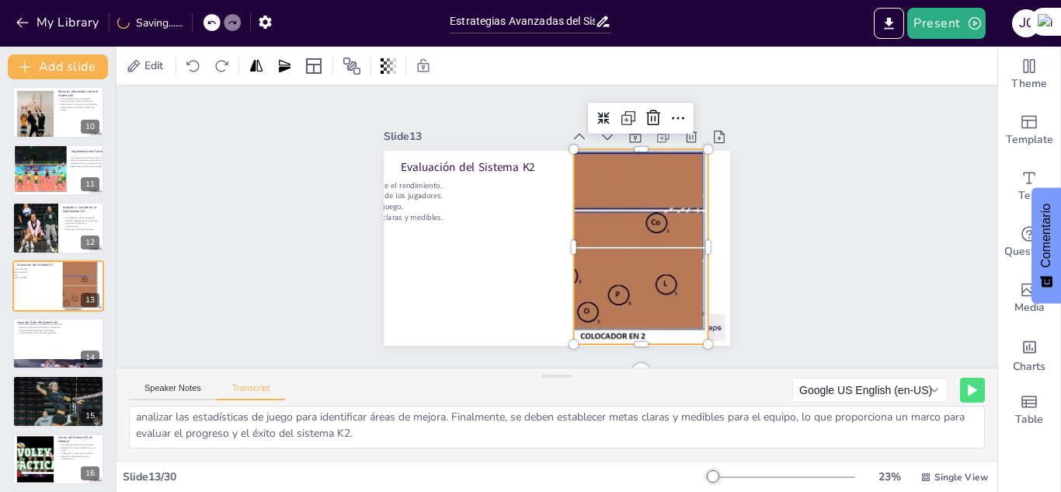
click at [655, 222] on div at bounding box center [617, 246] width 566 height 195
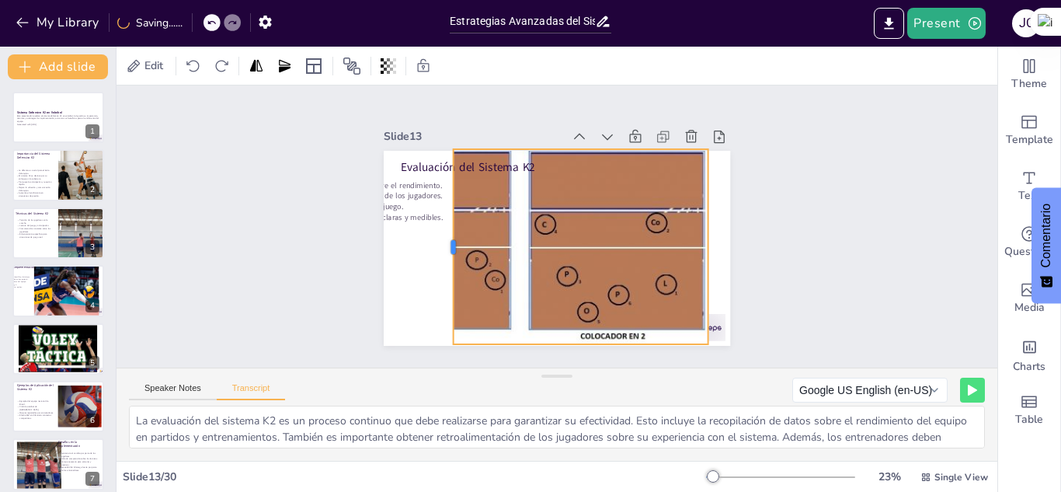
checkbox input "true"
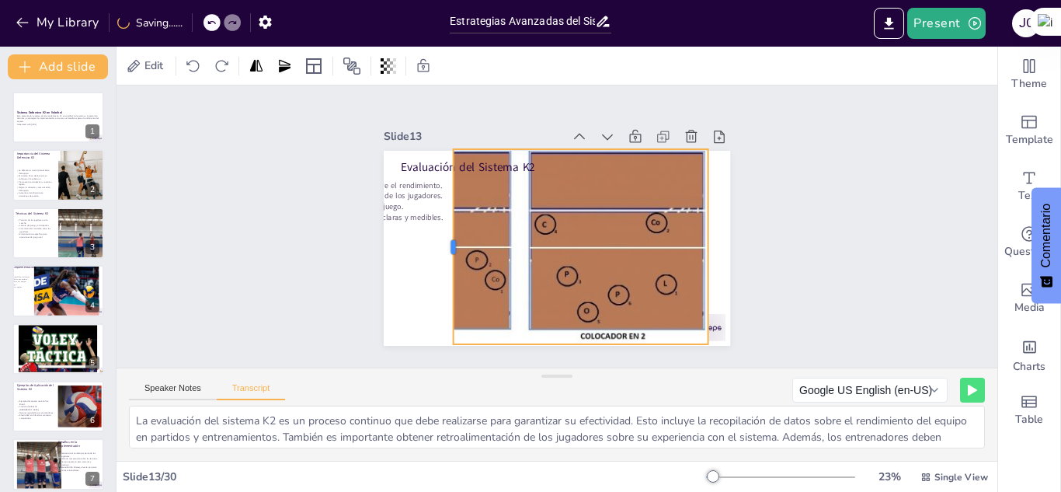
checkbox input "true"
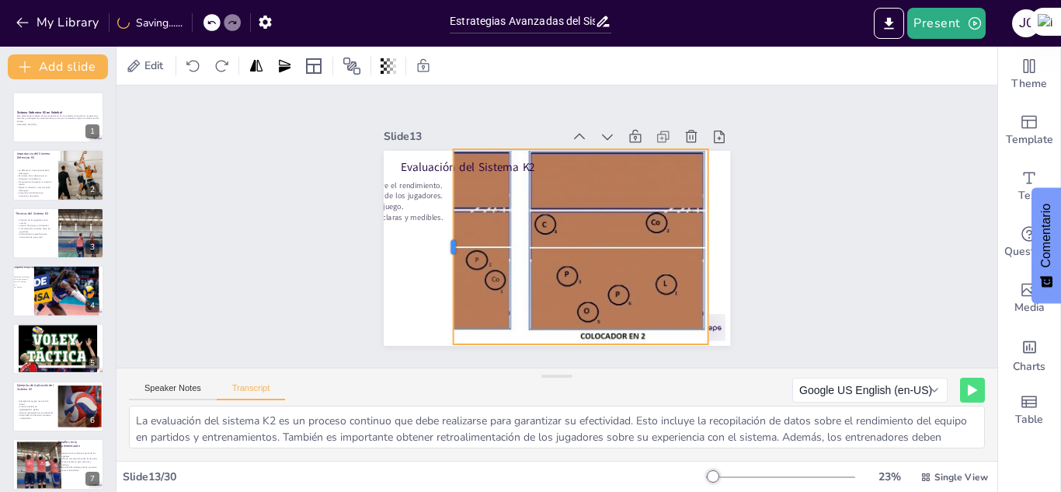
checkbox input "true"
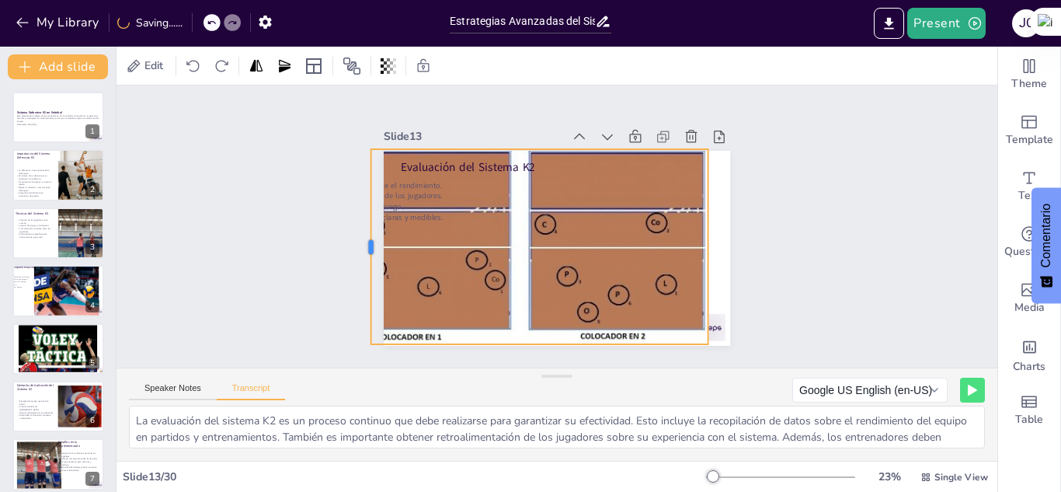
checkbox input "true"
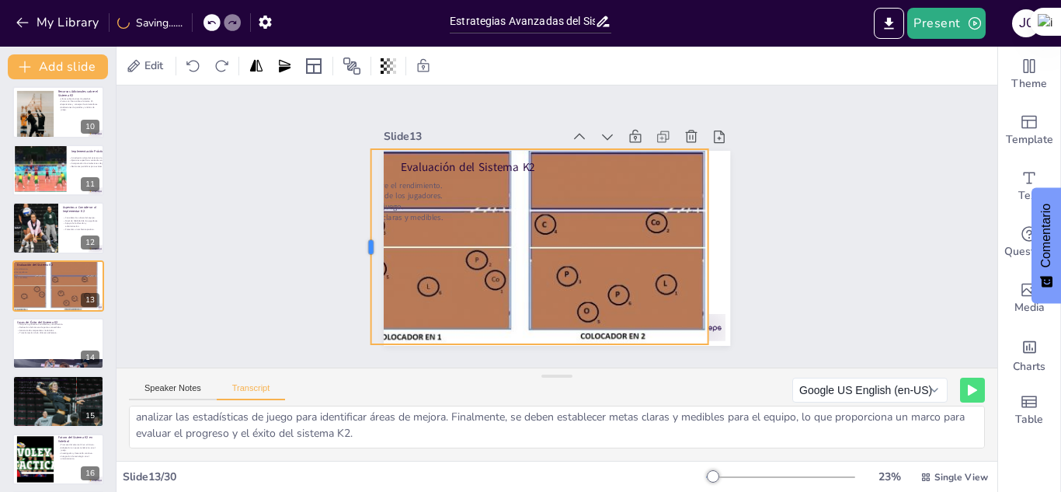
checkbox input "true"
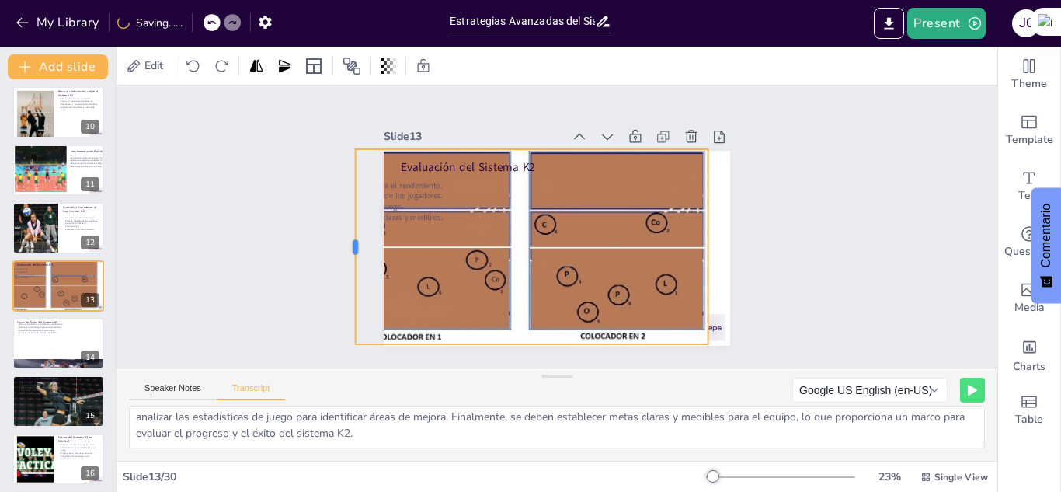
checkbox input "true"
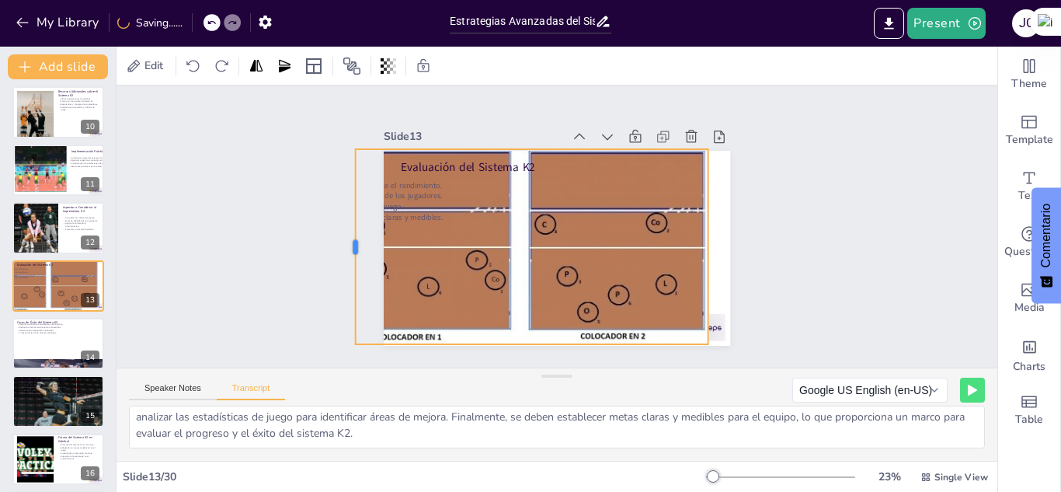
checkbox input "true"
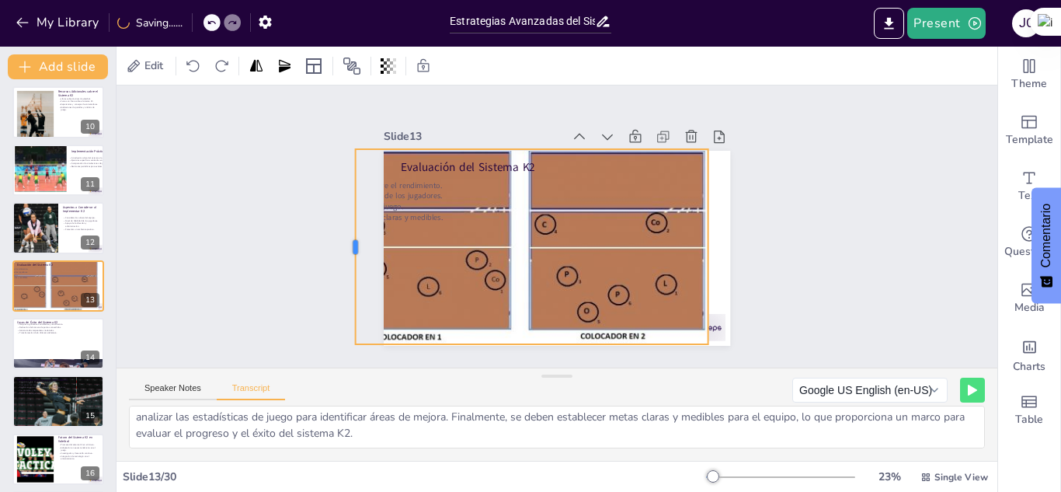
checkbox input "true"
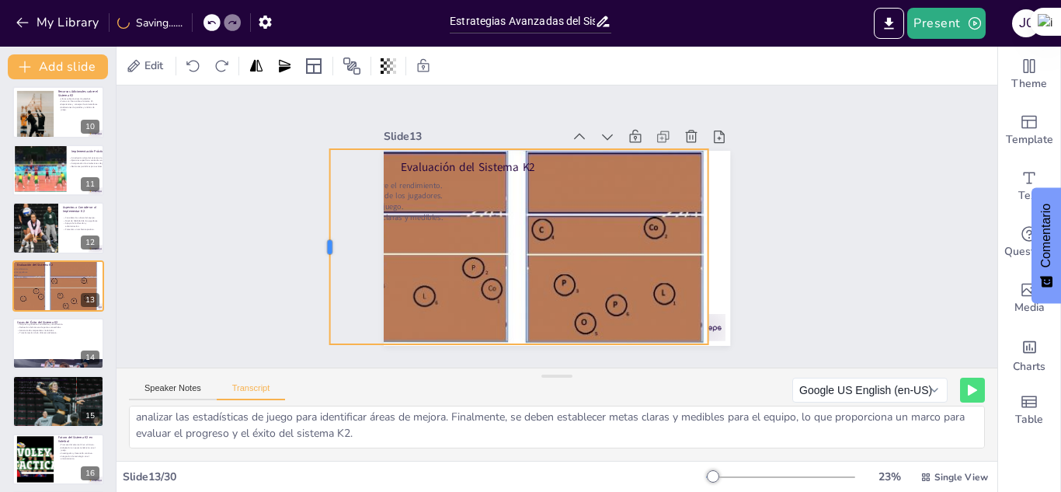
checkbox input "true"
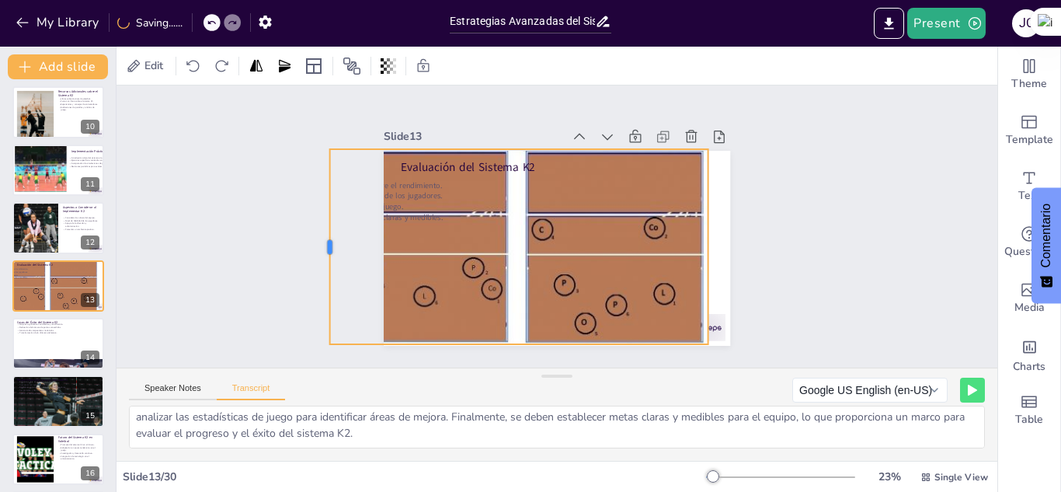
checkbox input "true"
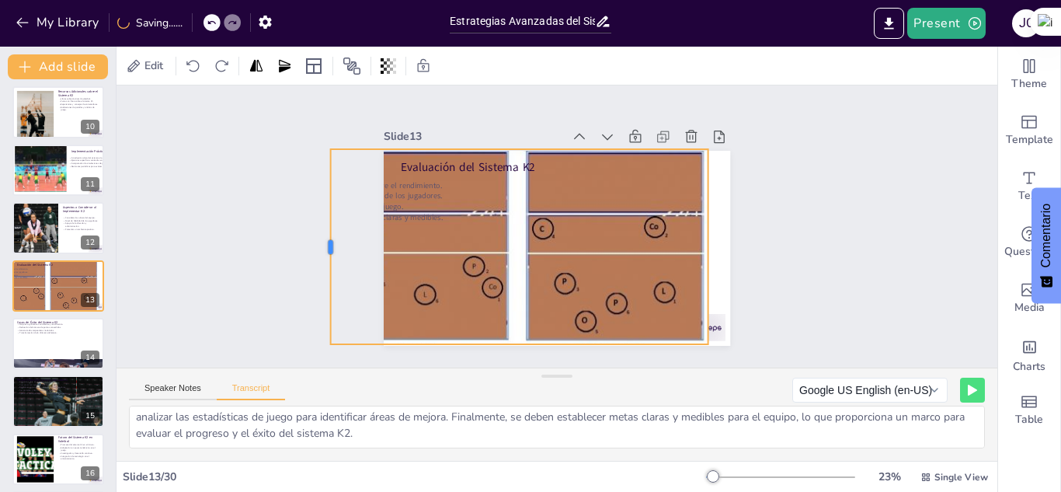
checkbox input "true"
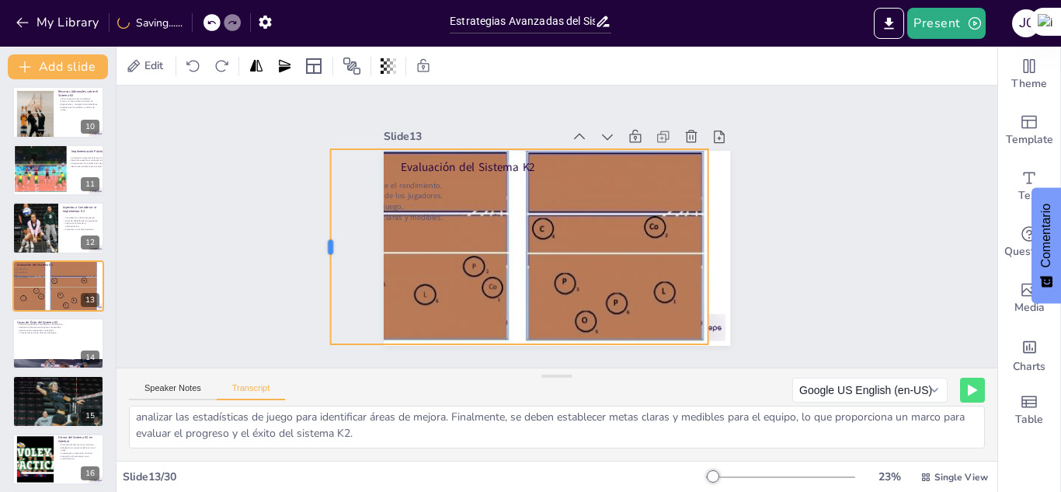
checkbox input "true"
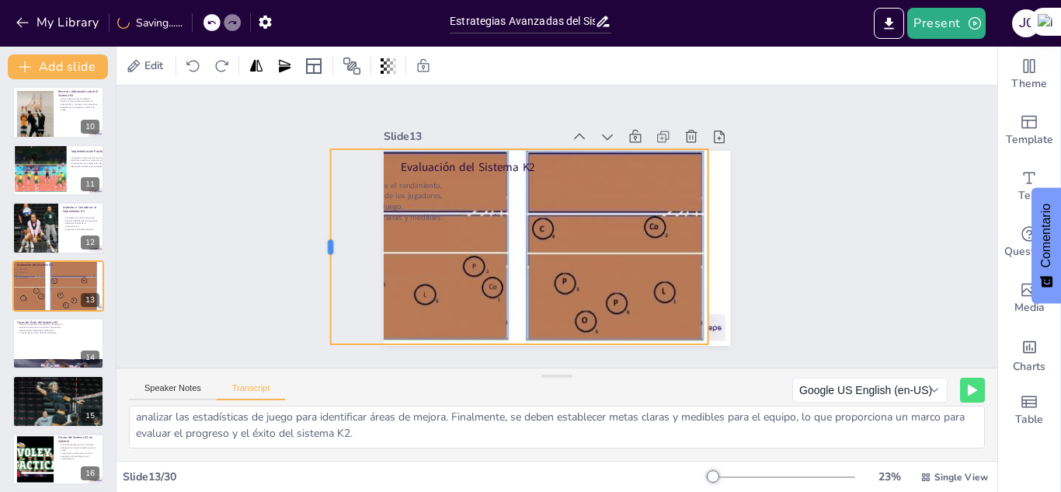
checkbox input "true"
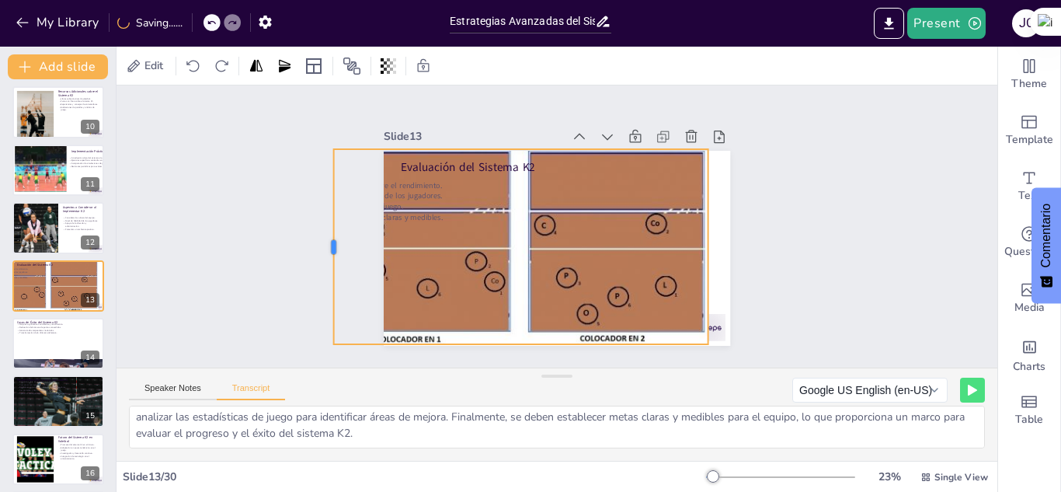
checkbox input "true"
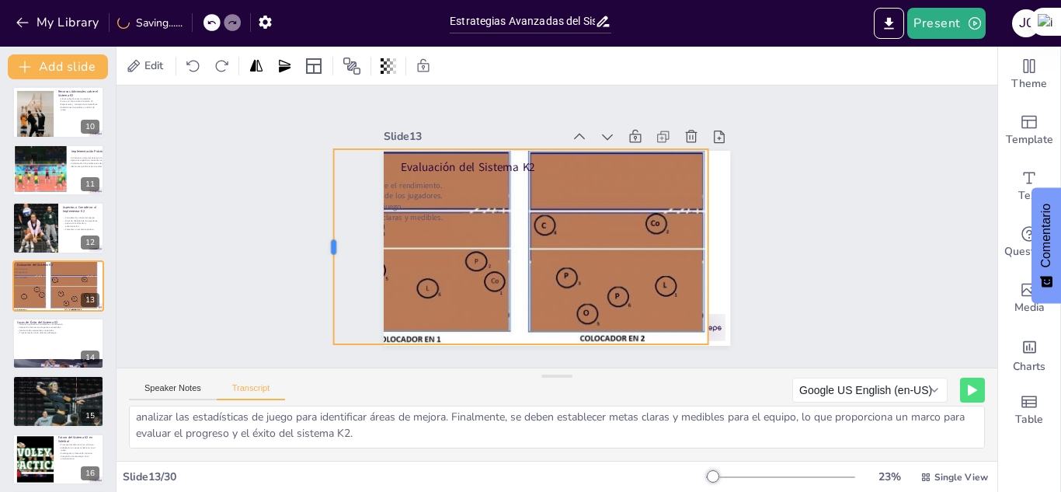
checkbox input "true"
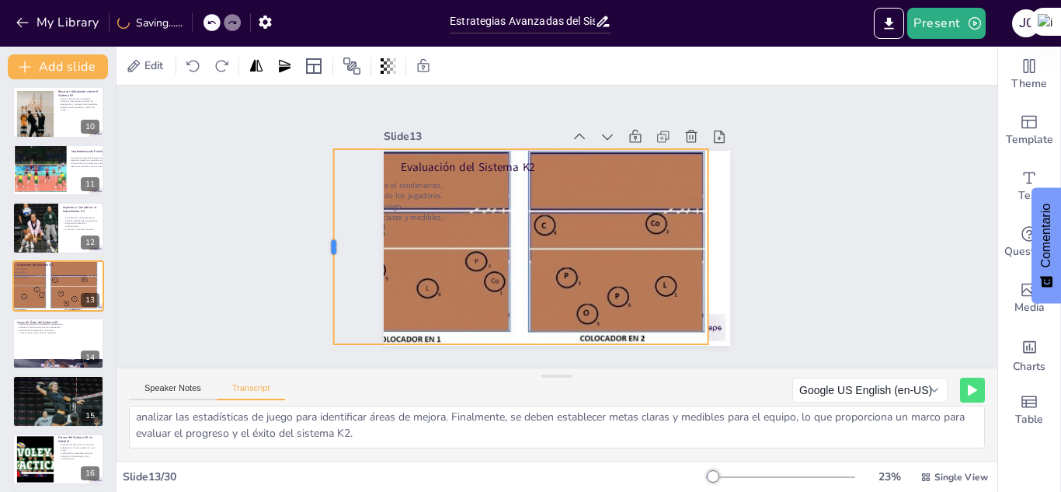
checkbox input "true"
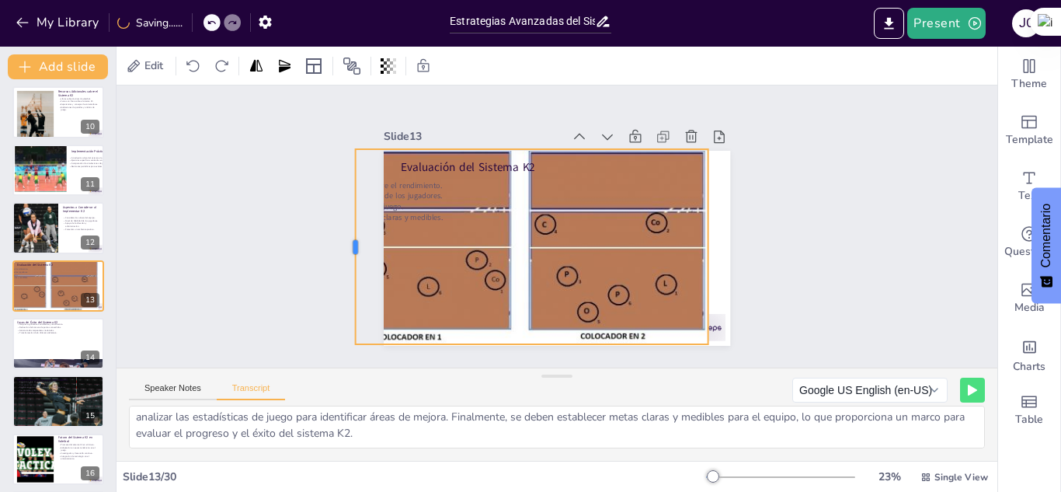
checkbox input "true"
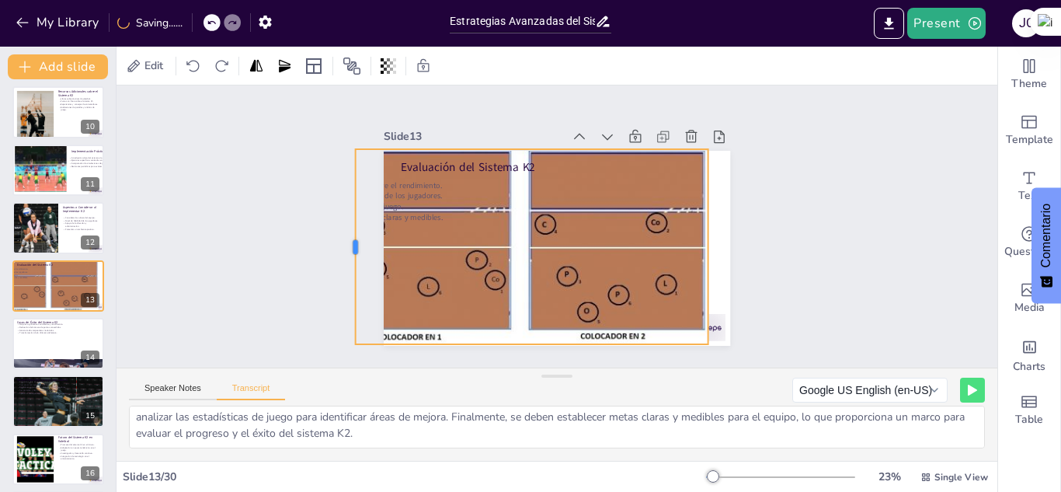
checkbox input "true"
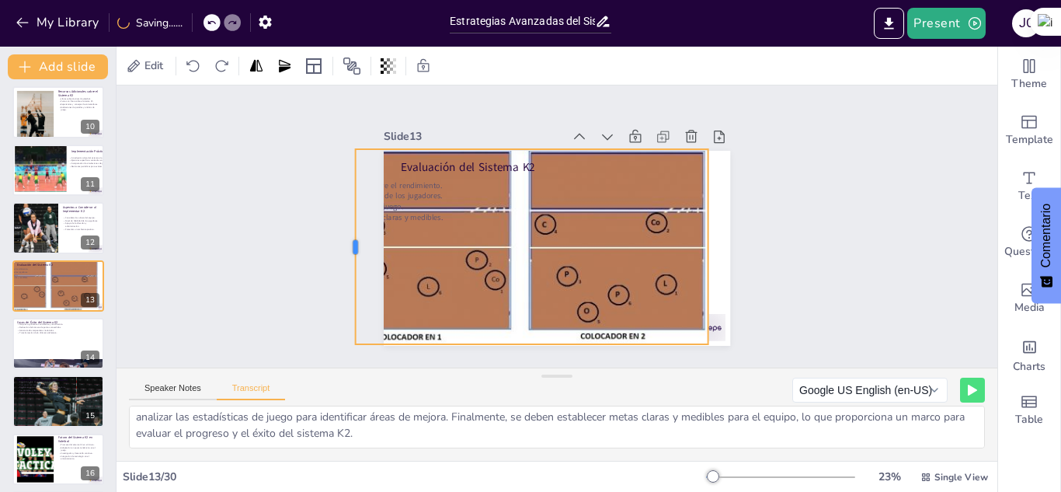
checkbox input "true"
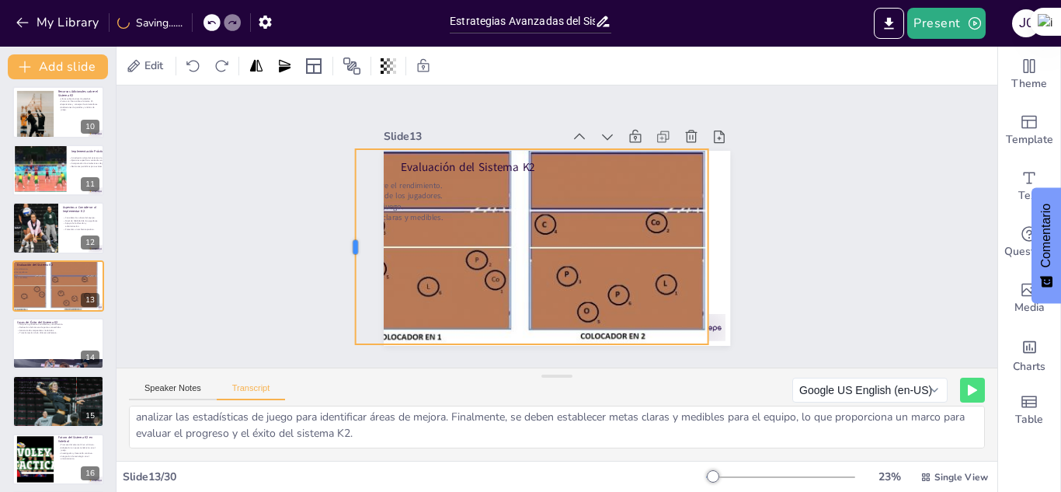
checkbox input "true"
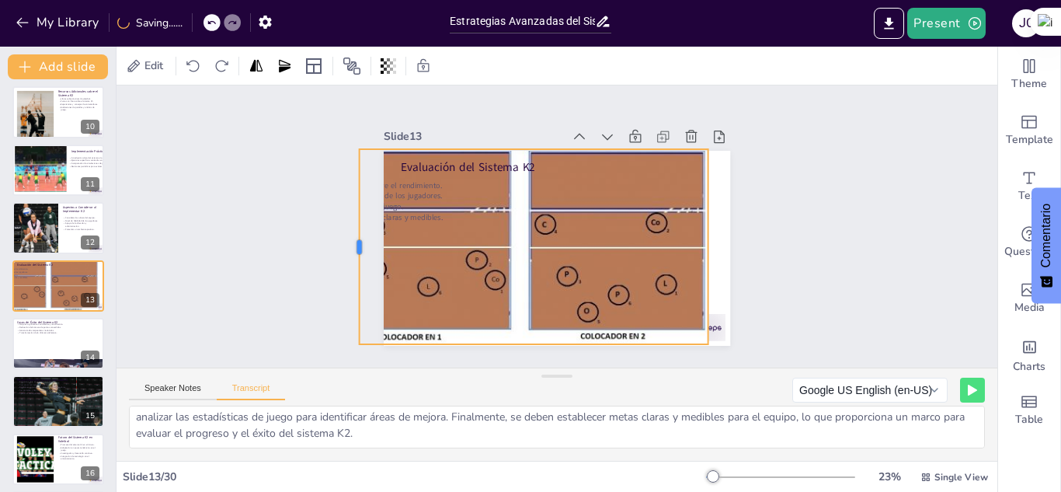
click at [347, 261] on div at bounding box center [353, 246] width 12 height 195
checkbox input "true"
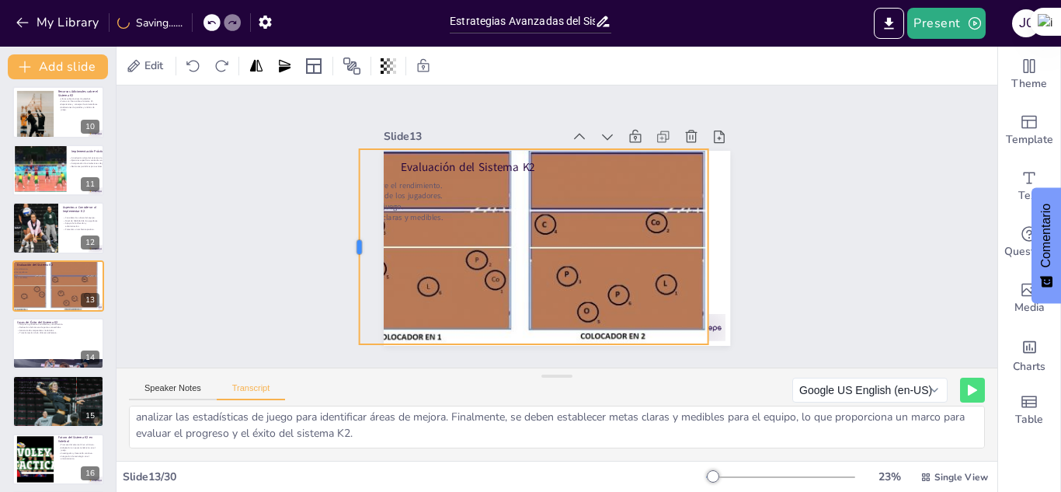
checkbox input "true"
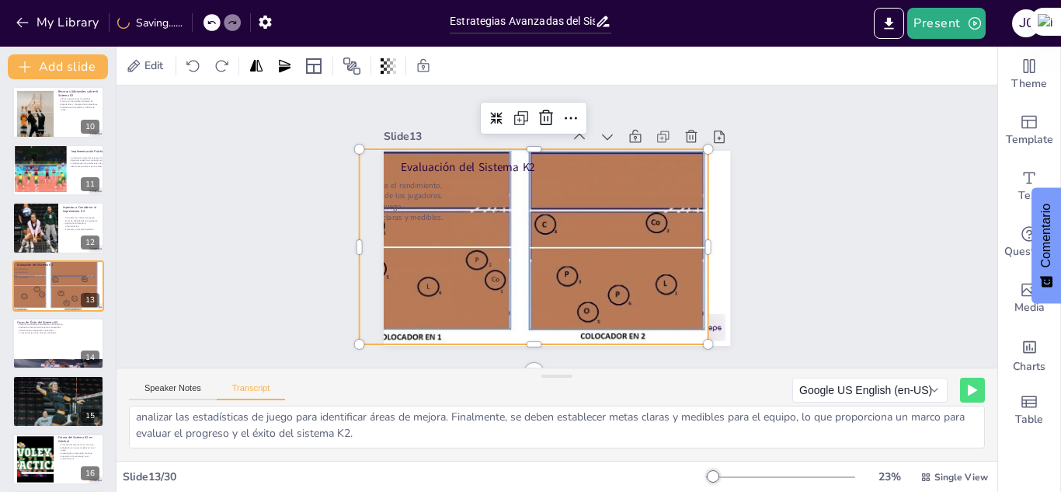
checkbox input "true"
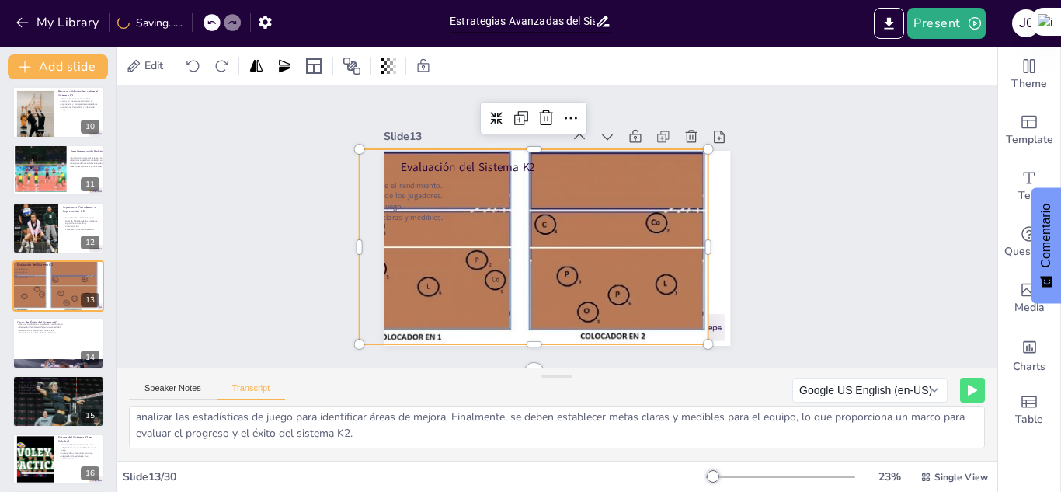
checkbox input "true"
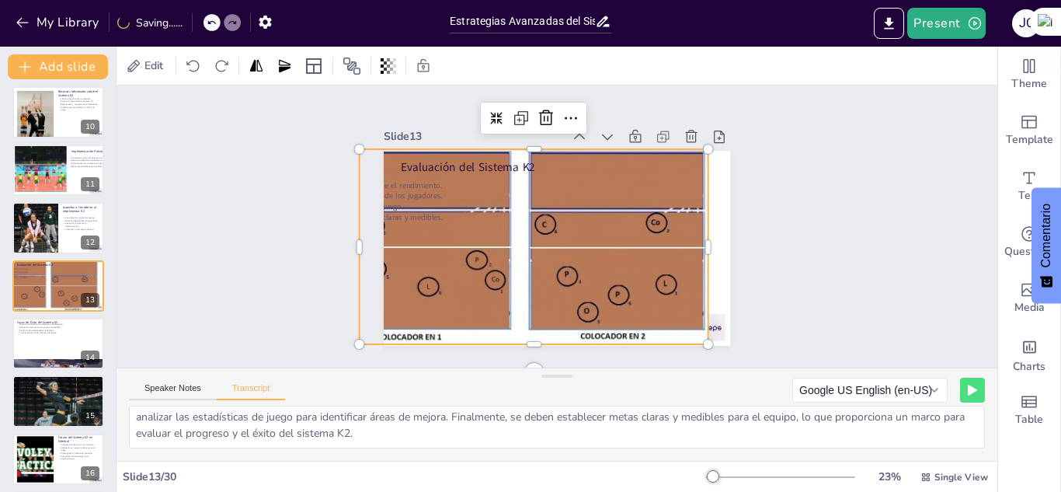
checkbox input "true"
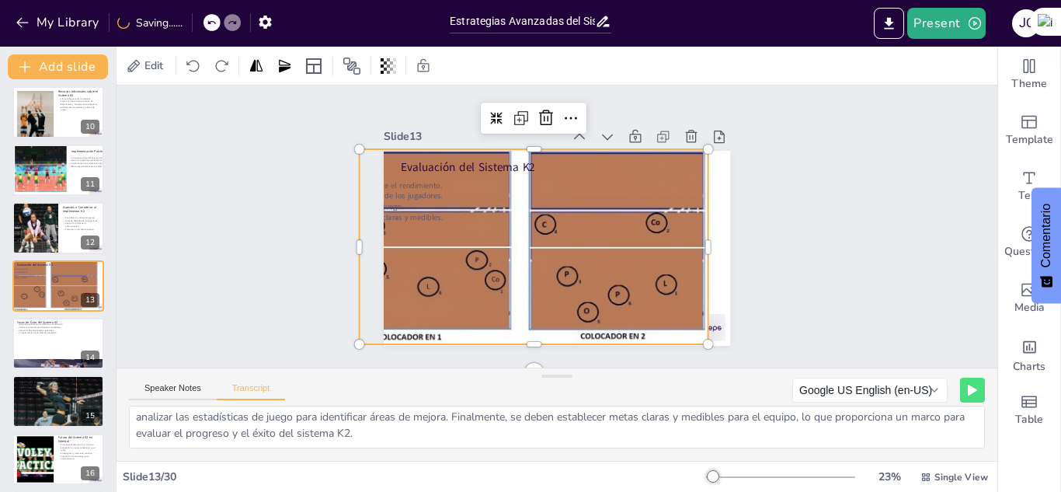
checkbox input "true"
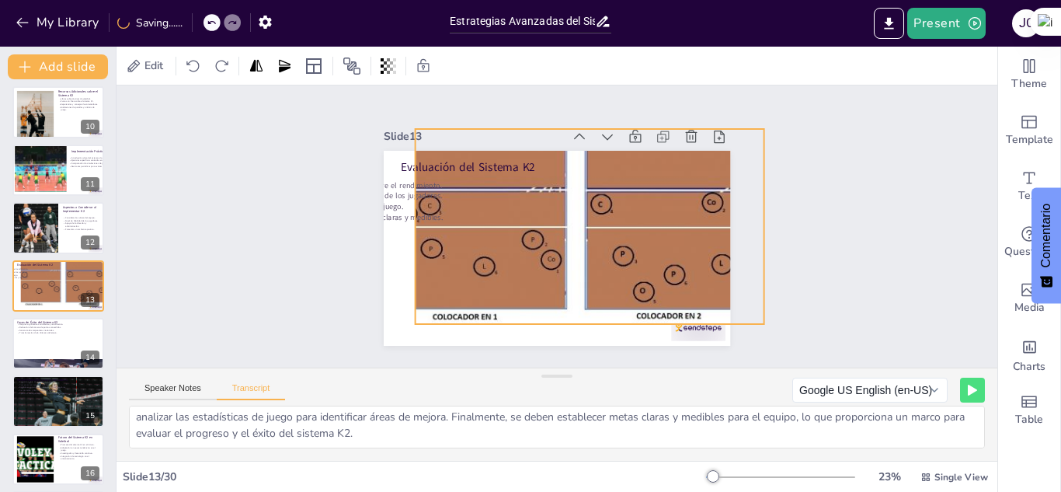
checkbox input "true"
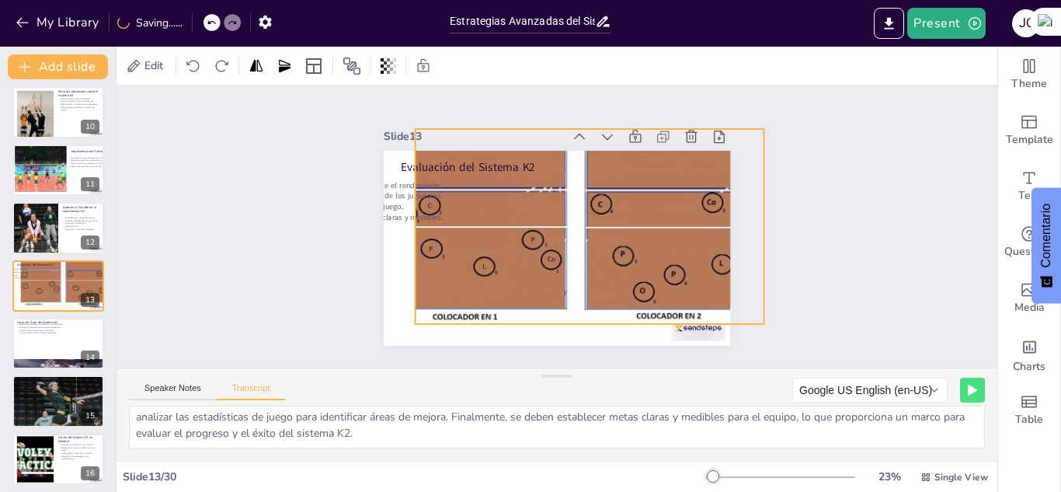
checkbox input "true"
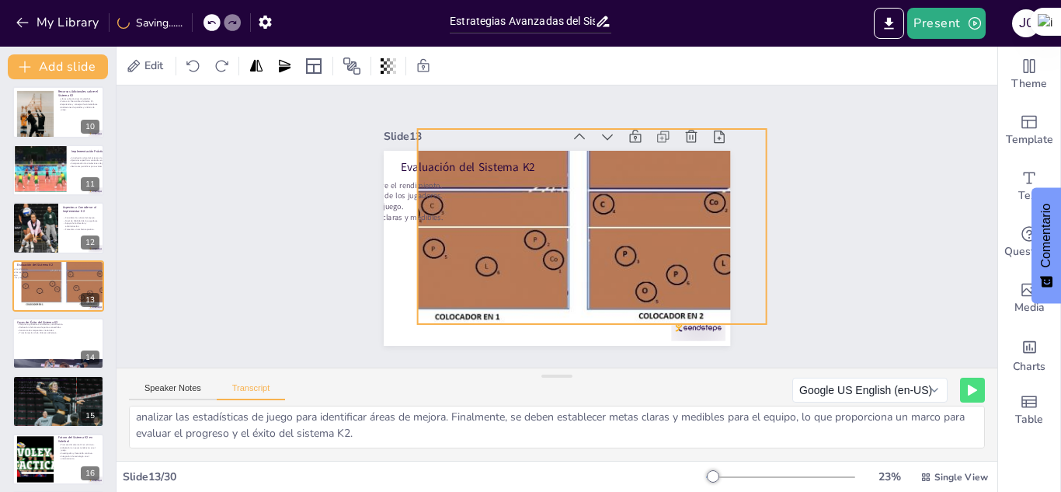
drag, startPoint x: 477, startPoint y: 272, endPoint x: 535, endPoint y: 252, distance: 61.7
click at [535, 252] on div at bounding box center [675, 226] width 566 height 195
checkbox input "true"
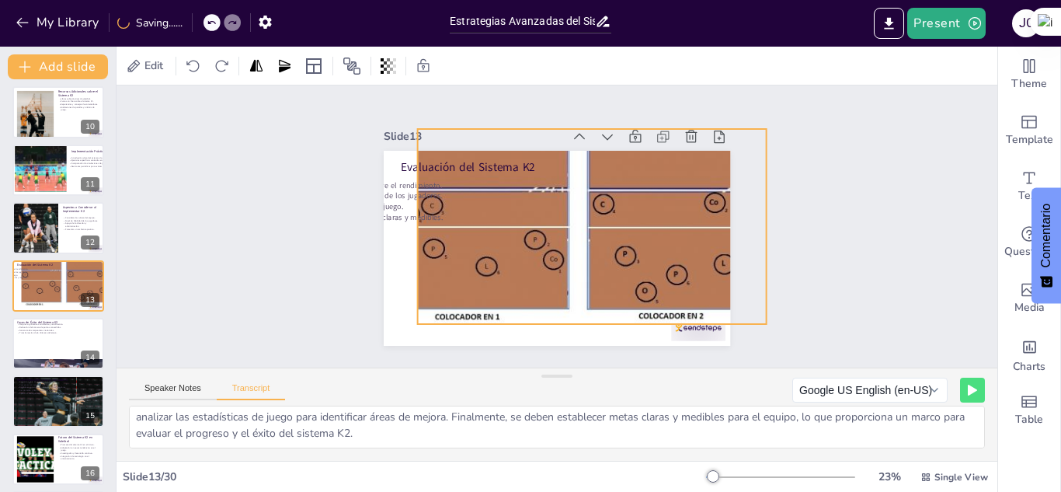
checkbox input "true"
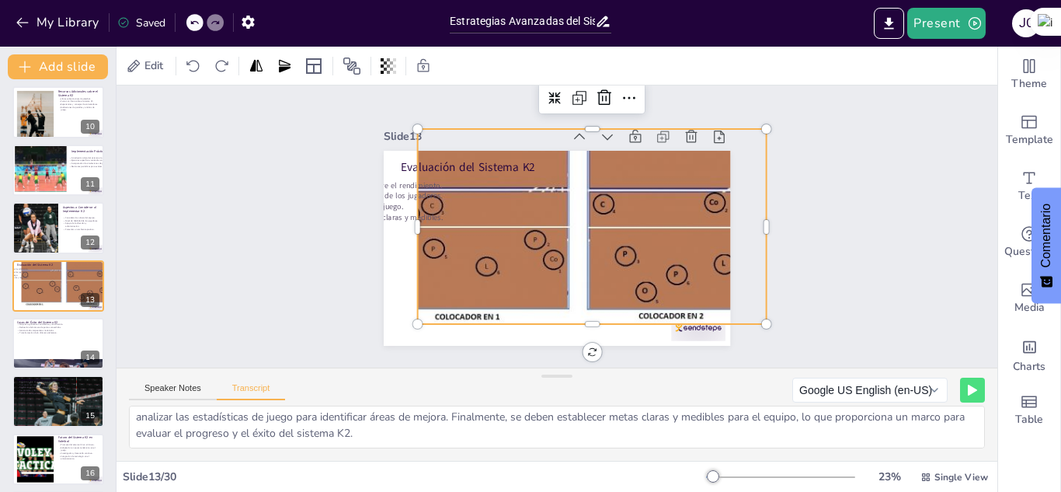
checkbox input "true"
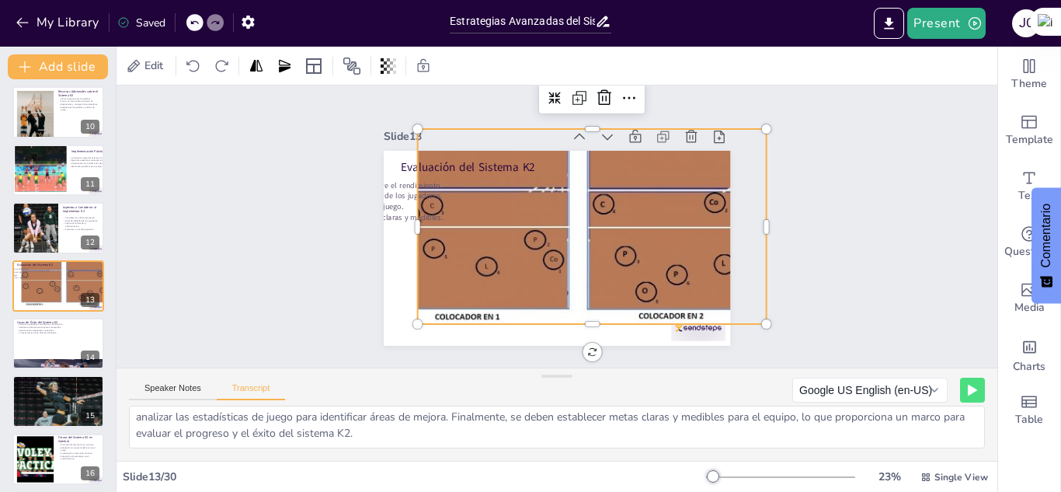
checkbox input "true"
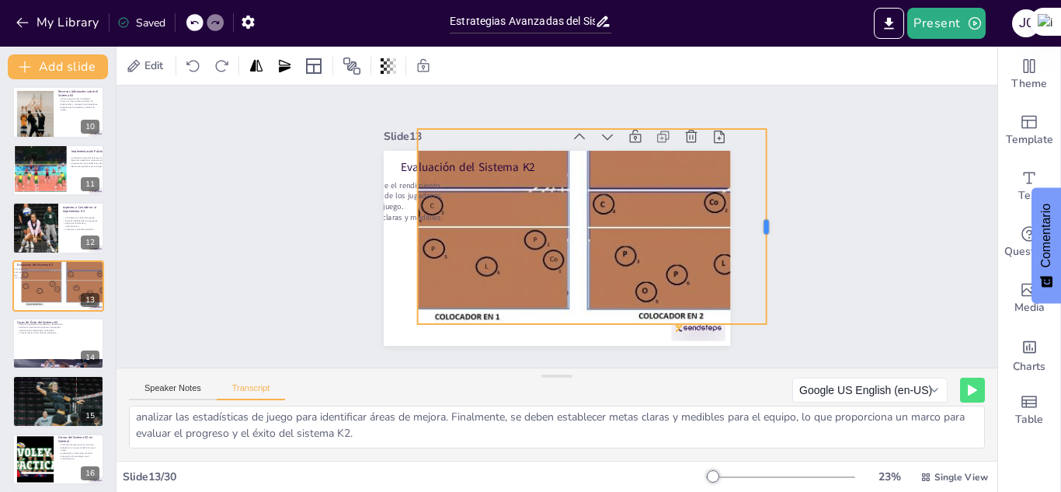
checkbox input "true"
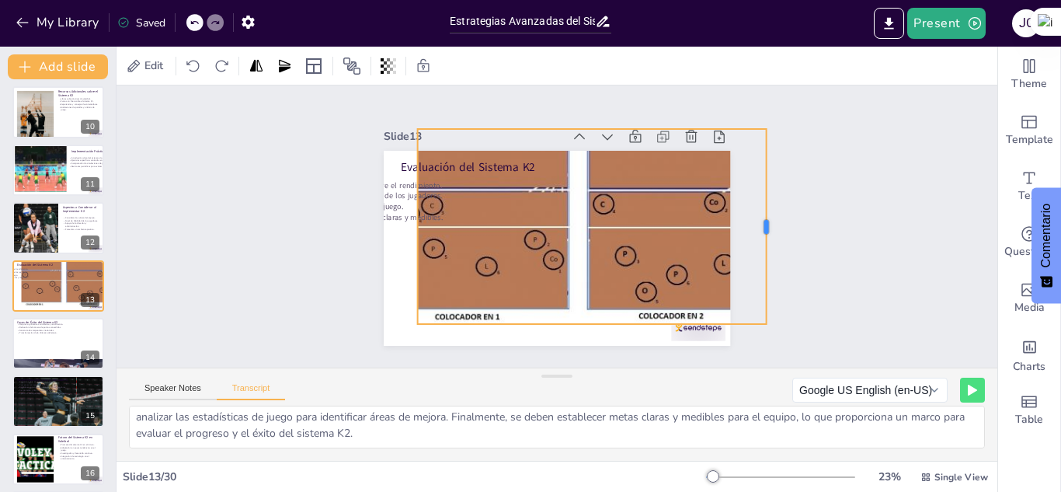
checkbox input "true"
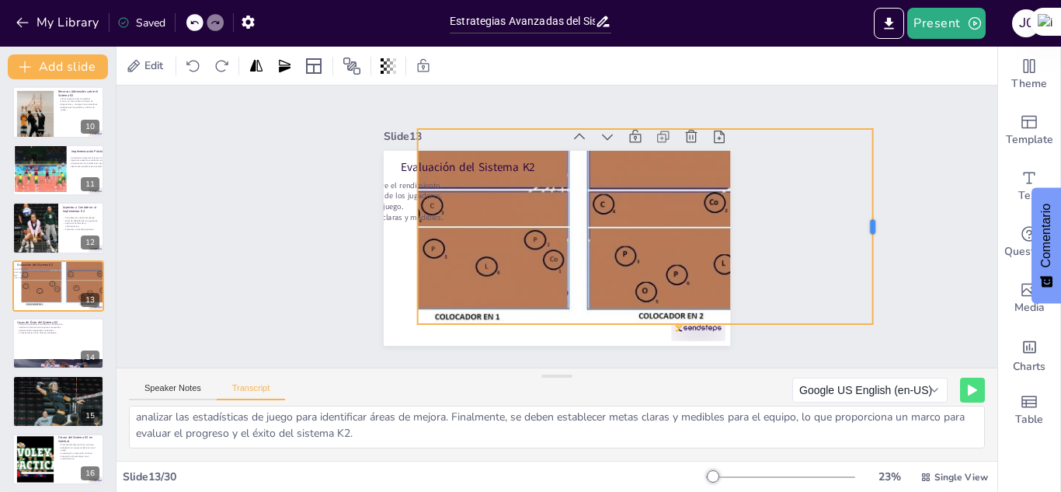
checkbox input "true"
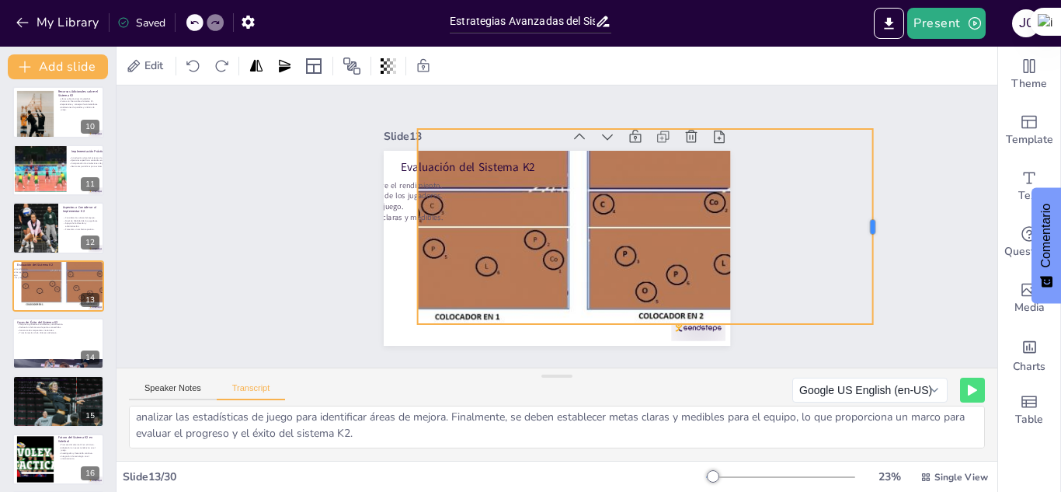
checkbox input "true"
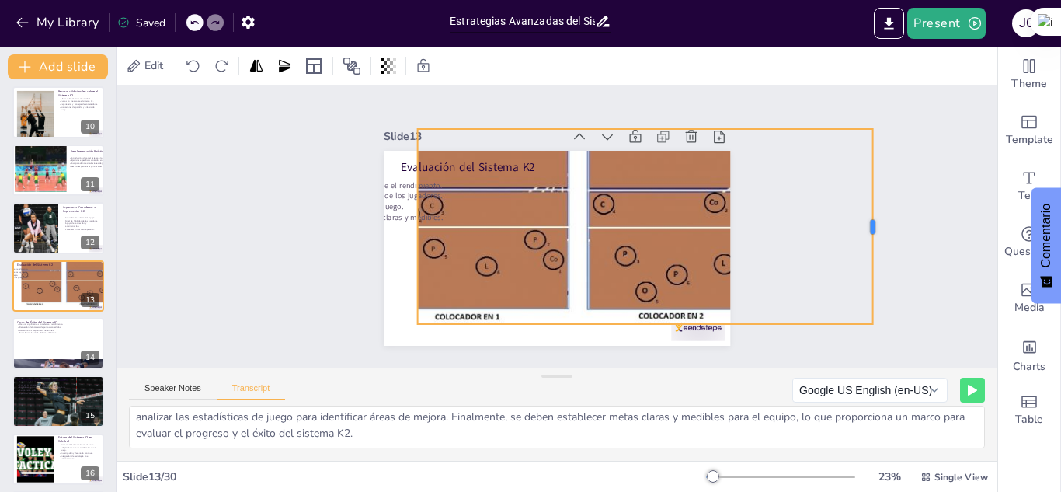
checkbox input "true"
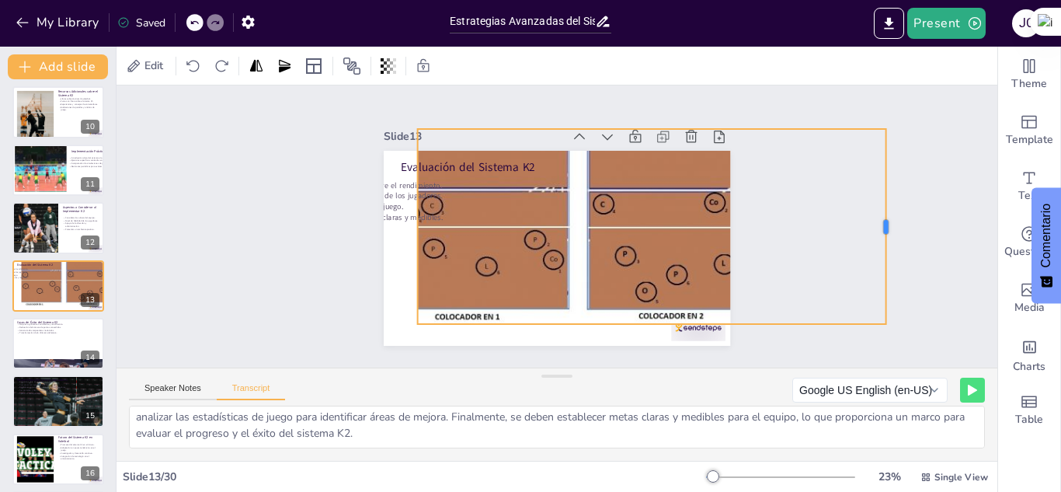
drag, startPoint x: 760, startPoint y: 223, endPoint x: 880, endPoint y: 224, distance: 119.7
click at [887, 224] on div at bounding box center [893, 226] width 12 height 195
checkbox input "true"
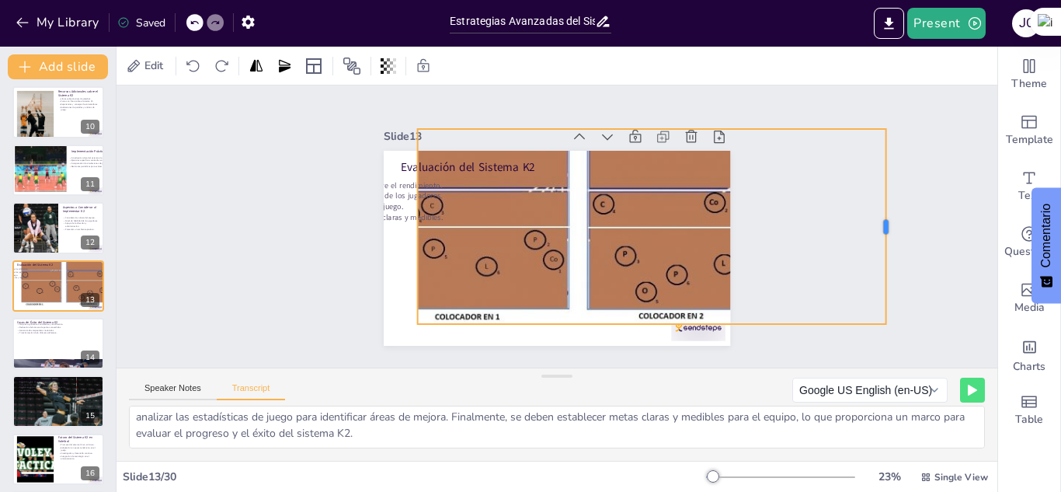
checkbox input "true"
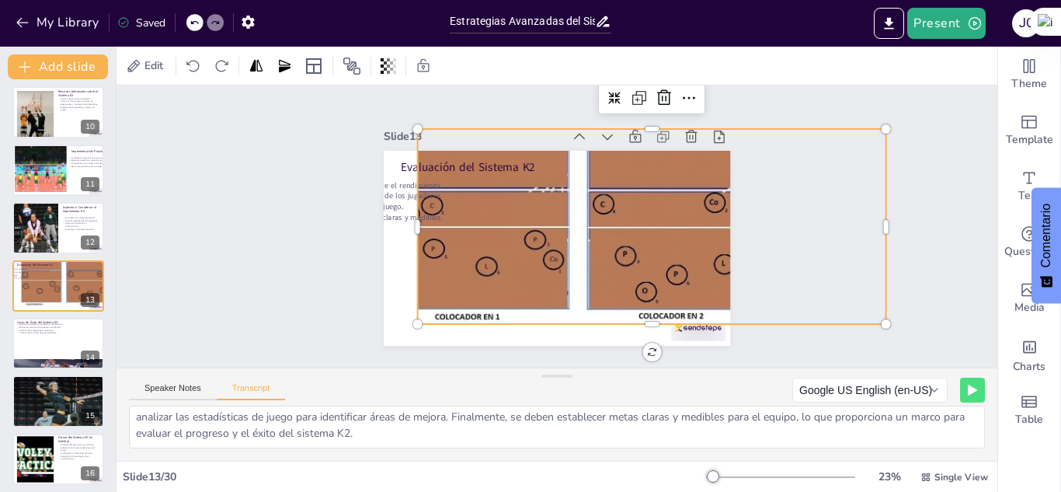
checkbox input "true"
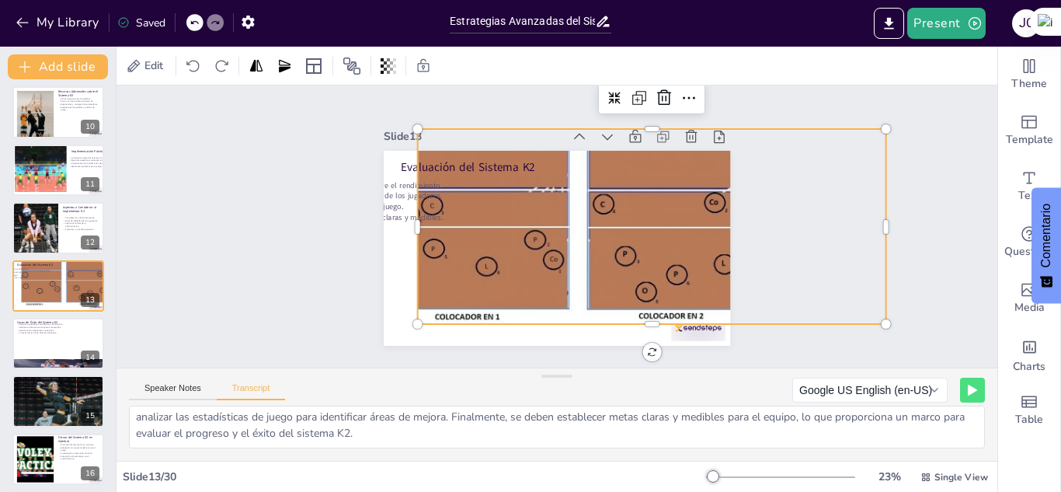
checkbox input "true"
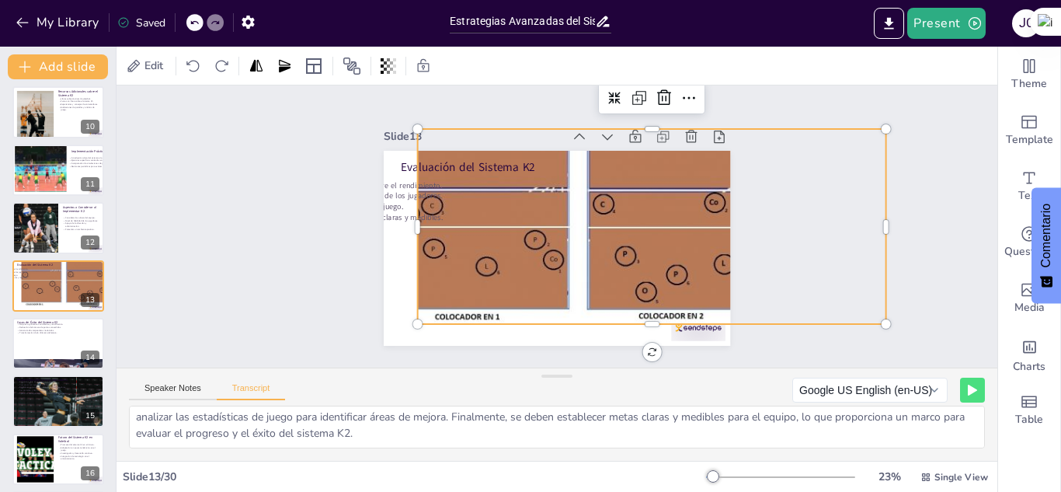
checkbox input "true"
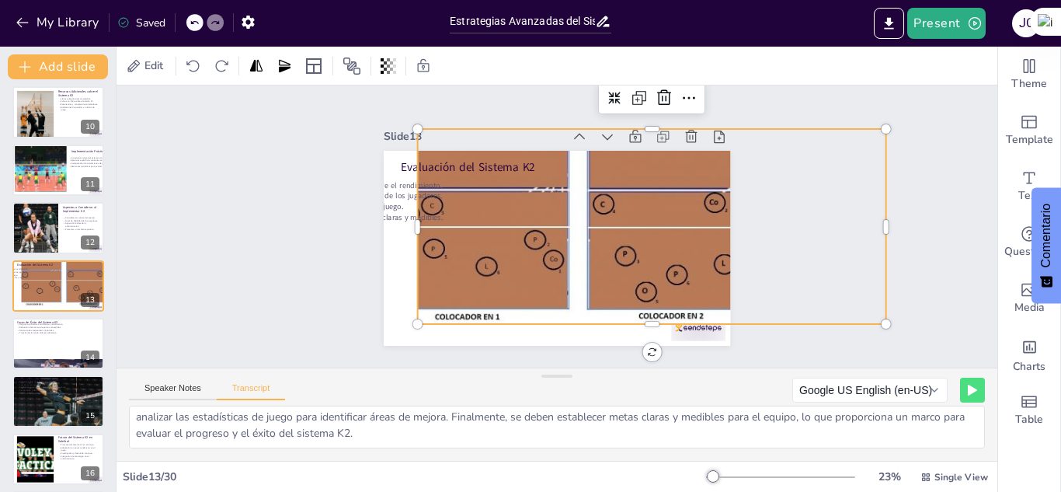
checkbox input "true"
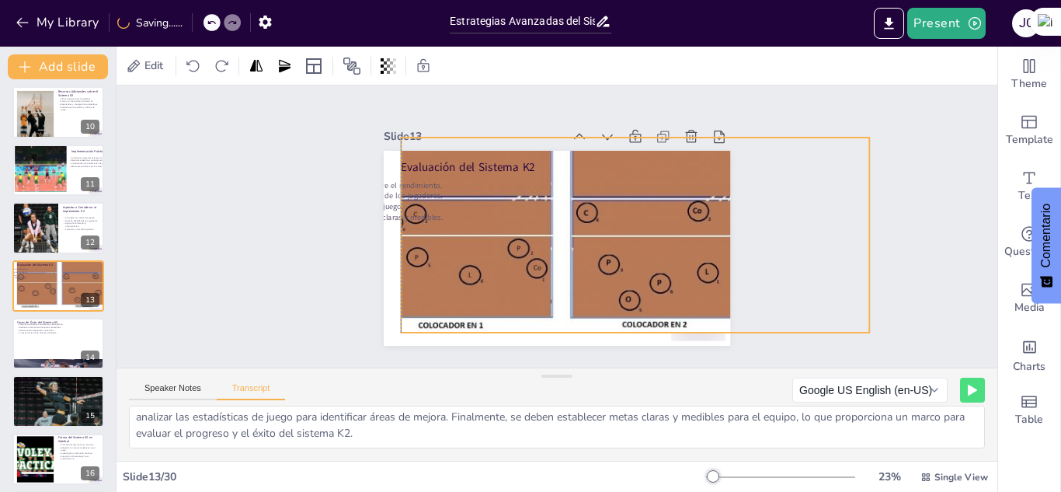
drag, startPoint x: 652, startPoint y: 234, endPoint x: 633, endPoint y: 242, distance: 20.5
click at [633, 242] on div at bounding box center [659, 235] width 566 height 195
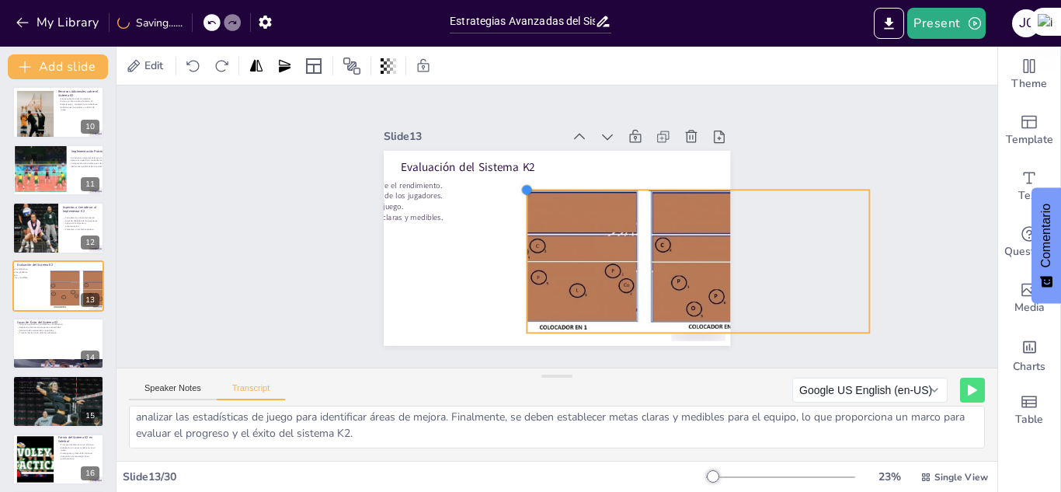
drag, startPoint x: 392, startPoint y: 134, endPoint x: 519, endPoint y: 204, distance: 144.3
click at [519, 204] on div "Evaluación del Sistema K2 Recopilación de datos sobre el rendimiento. Obtener r…" at bounding box center [557, 248] width 347 height 195
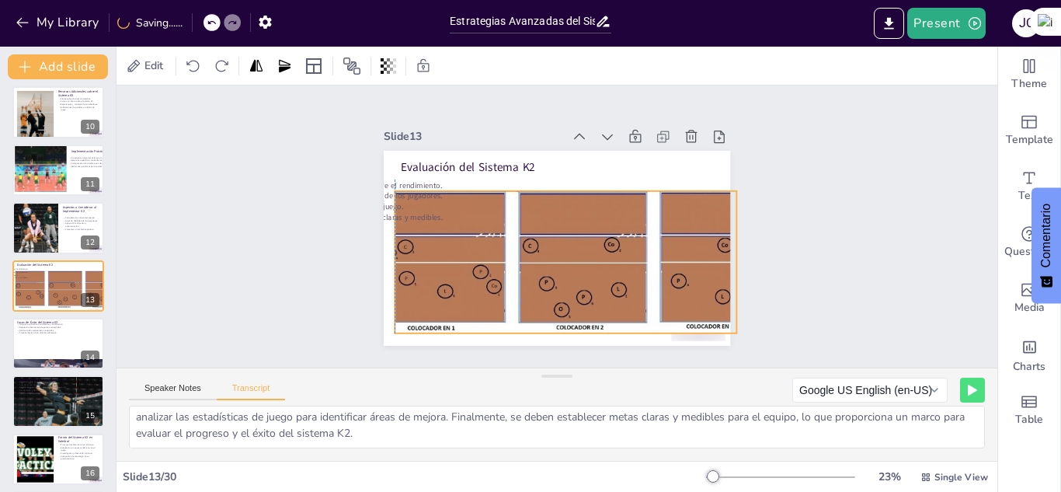
drag, startPoint x: 629, startPoint y: 241, endPoint x: 496, endPoint y: 242, distance: 132.9
click at [496, 242] on div at bounding box center [583, 262] width 413 height 142
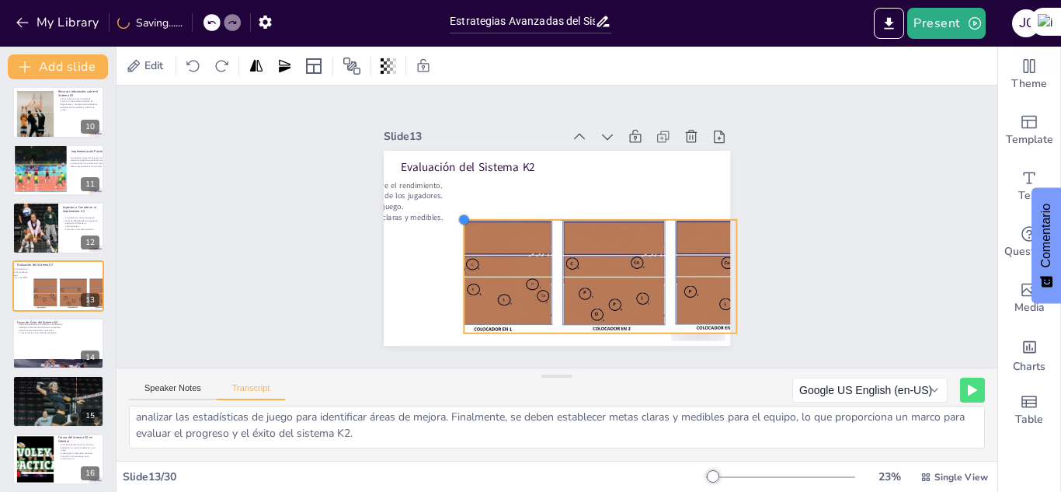
drag, startPoint x: 380, startPoint y: 183, endPoint x: 488, endPoint y: 211, distance: 111.8
click at [488, 211] on div "Evaluación del Sistema K2 Recopilación de datos sobre el rendimiento. Obtener r…" at bounding box center [557, 248] width 347 height 195
click at [446, 151] on div "Evaluación del Sistema K2 Recopilación de datos sobre el rendimiento. Obtener r…" at bounding box center [557, 151] width 347 height 0
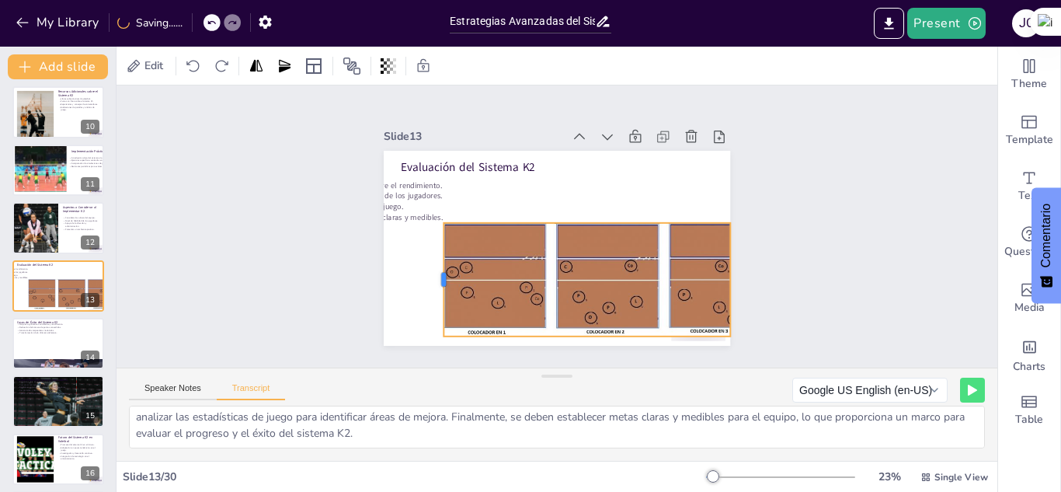
drag, startPoint x: 442, startPoint y: 273, endPoint x: 428, endPoint y: 298, distance: 28.5
click at [431, 298] on div at bounding box center [437, 279] width 12 height 113
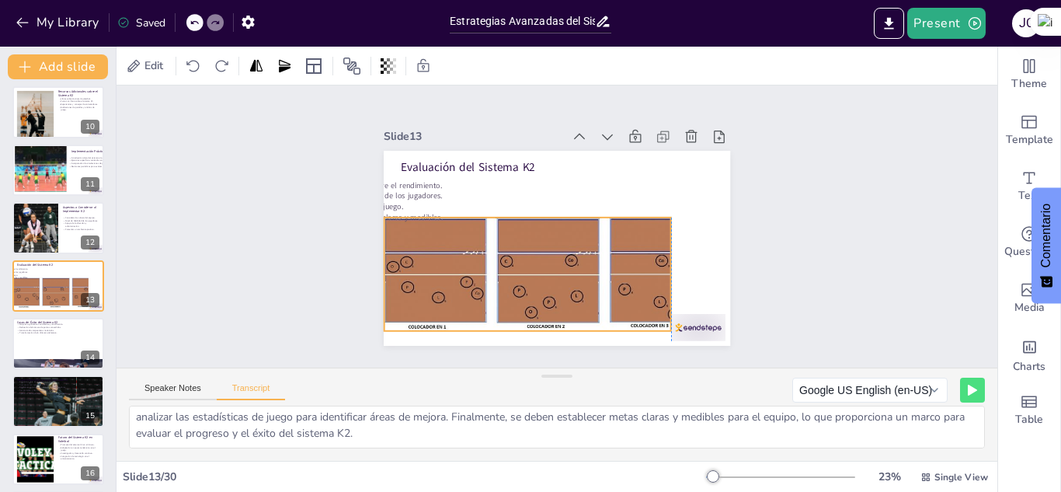
drag, startPoint x: 646, startPoint y: 274, endPoint x: 591, endPoint y: 270, distance: 55.4
click at [591, 270] on div at bounding box center [548, 274] width 329 height 113
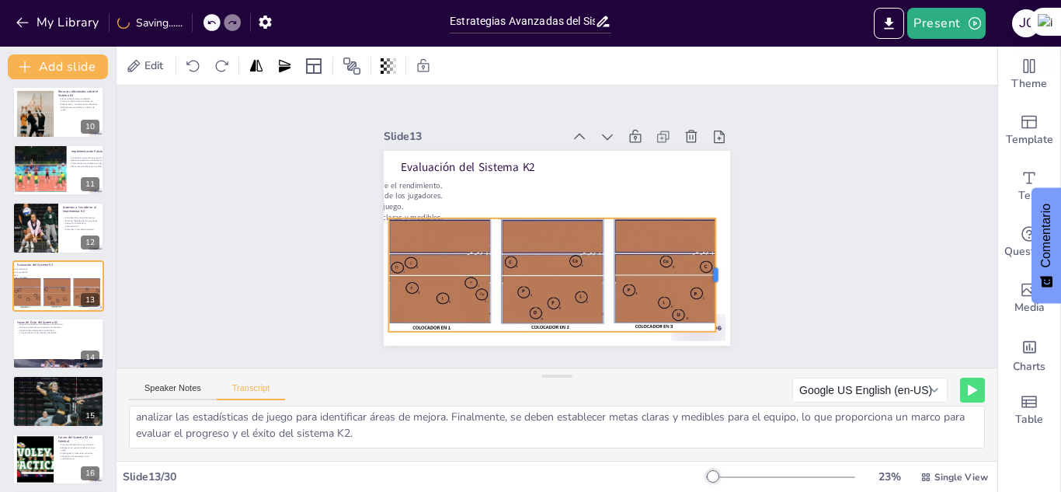
drag, startPoint x: 664, startPoint y: 265, endPoint x: 704, endPoint y: 264, distance: 40.4
click at [716, 264] on div at bounding box center [722, 274] width 12 height 113
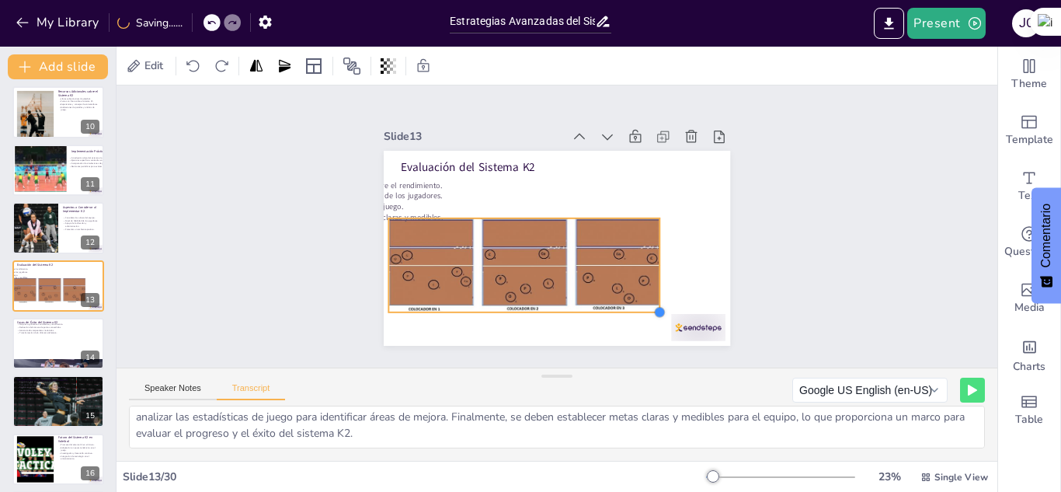
drag, startPoint x: 706, startPoint y: 326, endPoint x: 638, endPoint y: 306, distance: 70.3
click at [638, 306] on div "Evaluación del Sistema K2 Recopilación de datos sobre el rendimiento. Obtener r…" at bounding box center [557, 248] width 347 height 195
click at [647, 260] on div at bounding box center [525, 265] width 273 height 94
click at [660, 260] on div at bounding box center [666, 265] width 12 height 94
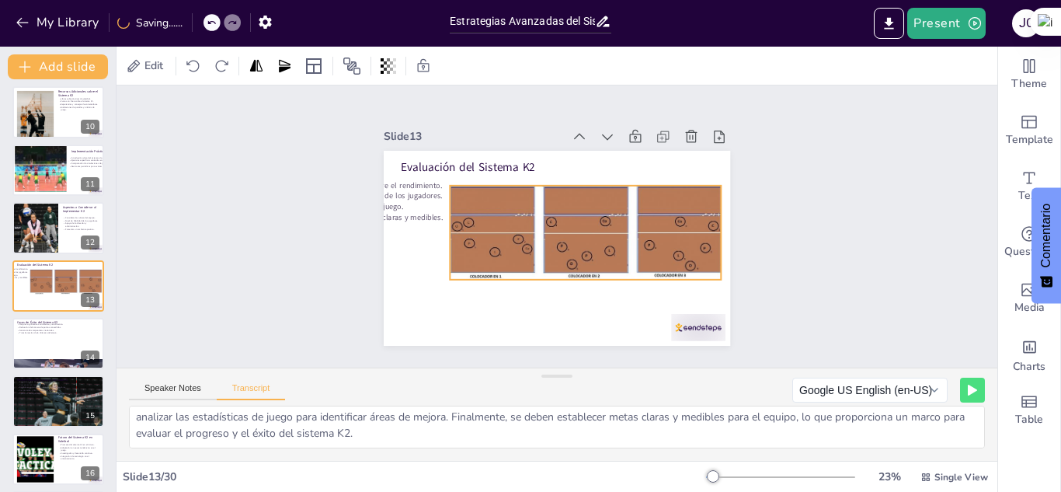
drag, startPoint x: 456, startPoint y: 241, endPoint x: 518, endPoint y: 208, distance: 69.5
click at [518, 208] on div at bounding box center [586, 233] width 273 height 94
click at [802, 197] on div "Slide 1 Sistema Defensivo K2 en Voleibol Este presentación explora el sistema d…" at bounding box center [557, 226] width 881 height 282
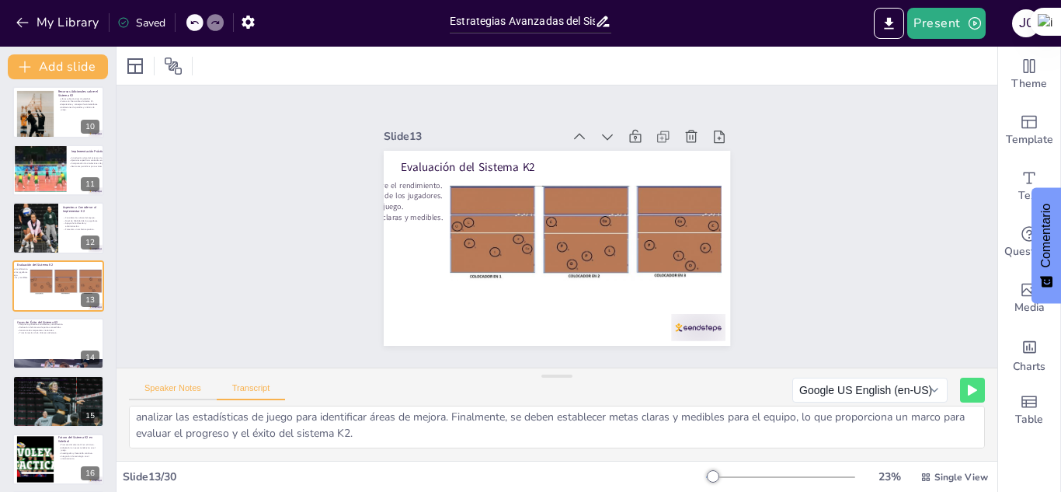
click at [152, 385] on button "Speaker Notes" at bounding box center [173, 391] width 88 height 17
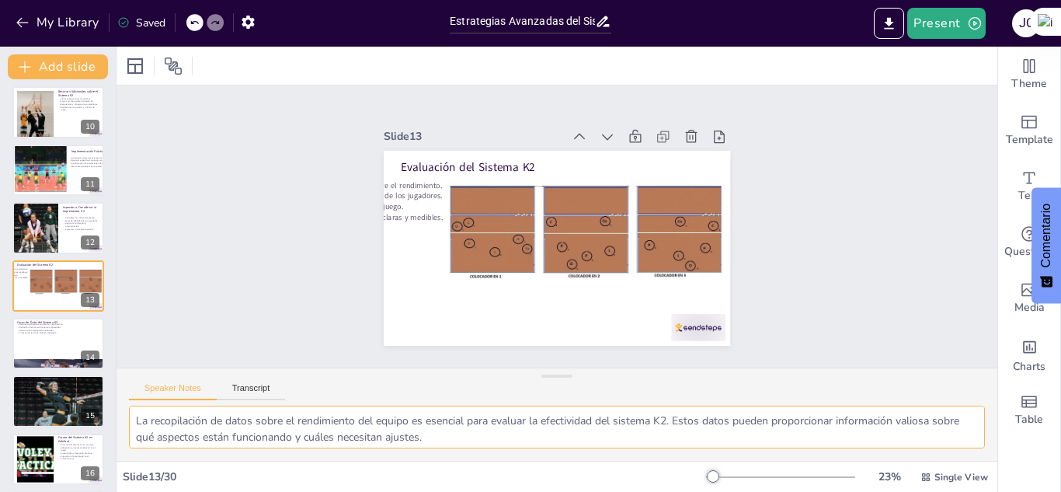
click at [131, 416] on textarea "La recopilación de datos sobre el rendimiento del equipo es esencial para evalu…" at bounding box center [557, 427] width 856 height 43
drag, startPoint x: 131, startPoint y: 416, endPoint x: 519, endPoint y: 479, distance: 392.7
click at [519, 479] on div "Slide 1 Sistema Defensivo K2 en Voleibol Este presentación explora el sistema d…" at bounding box center [557, 269] width 881 height 445
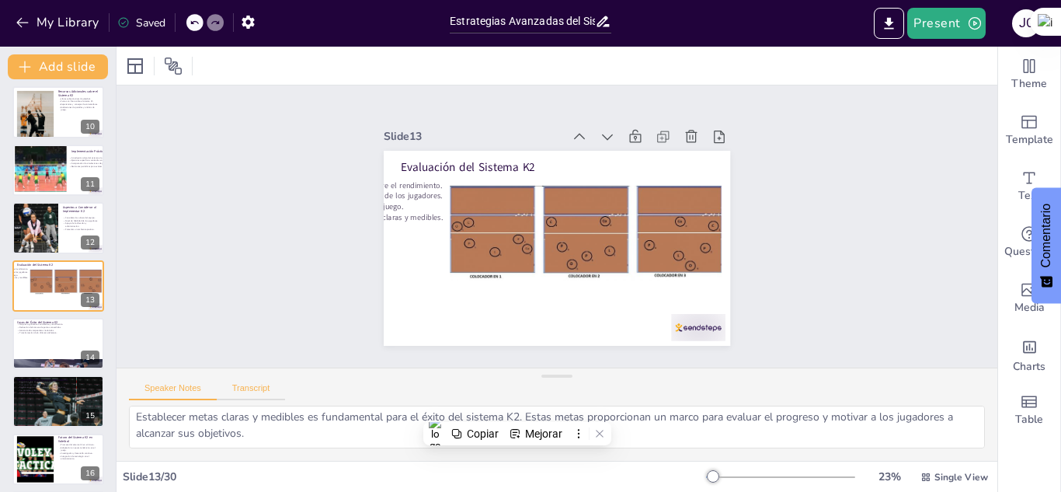
click at [239, 399] on button "Transcript" at bounding box center [251, 391] width 69 height 17
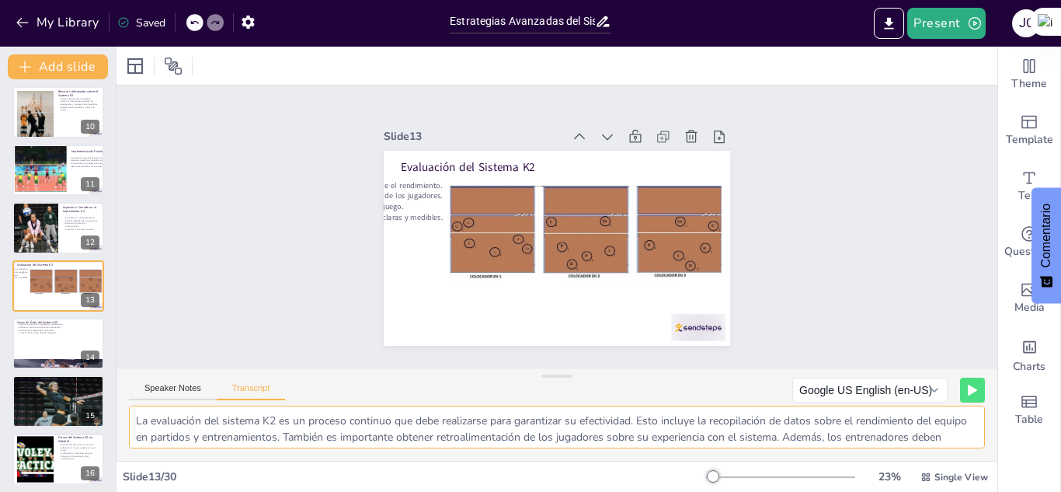
scroll to position [37, 0]
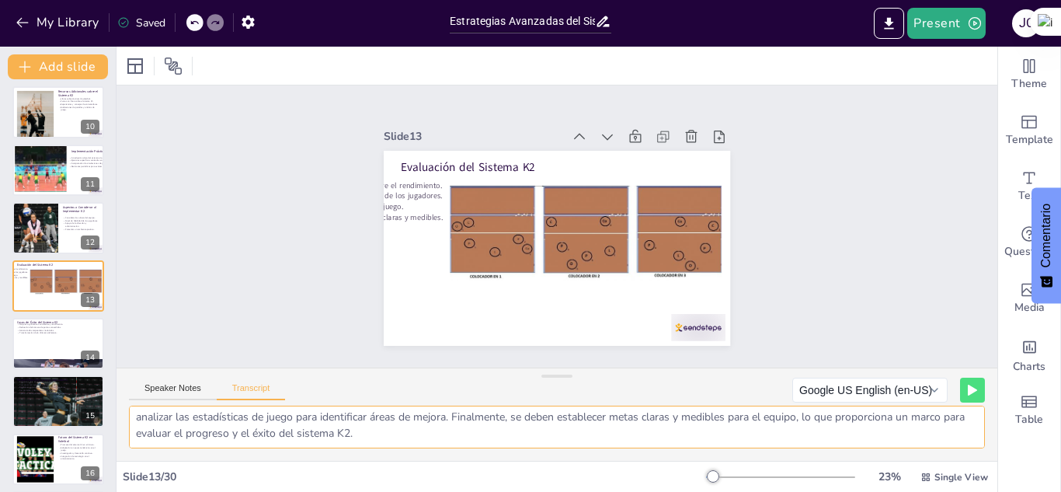
drag, startPoint x: 133, startPoint y: 414, endPoint x: 423, endPoint y: 451, distance: 292.2
click at [423, 451] on div "La evaluación del sistema K2 es un proceso continuo que debe realizarse para ga…" at bounding box center [557, 433] width 881 height 55
click at [28, 347] on div at bounding box center [58, 343] width 93 height 53
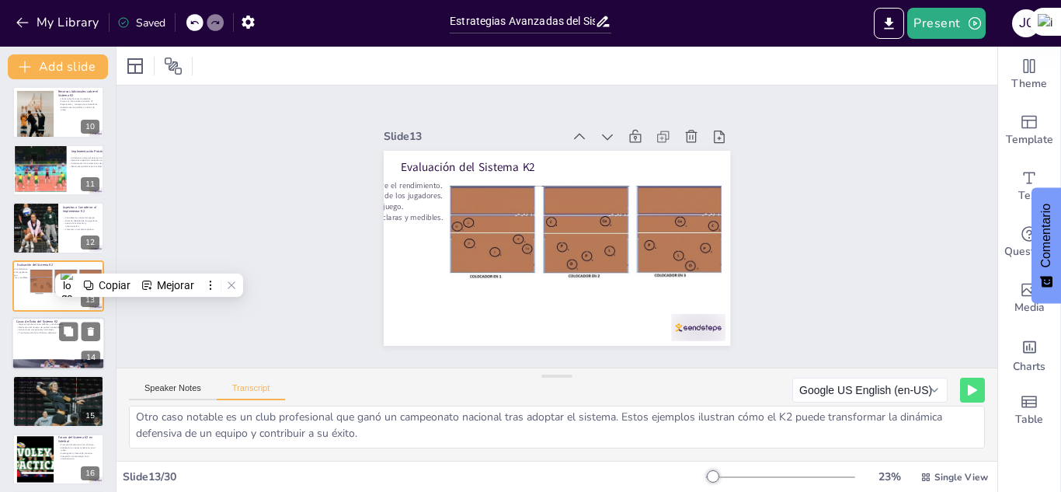
scroll to position [584, 0]
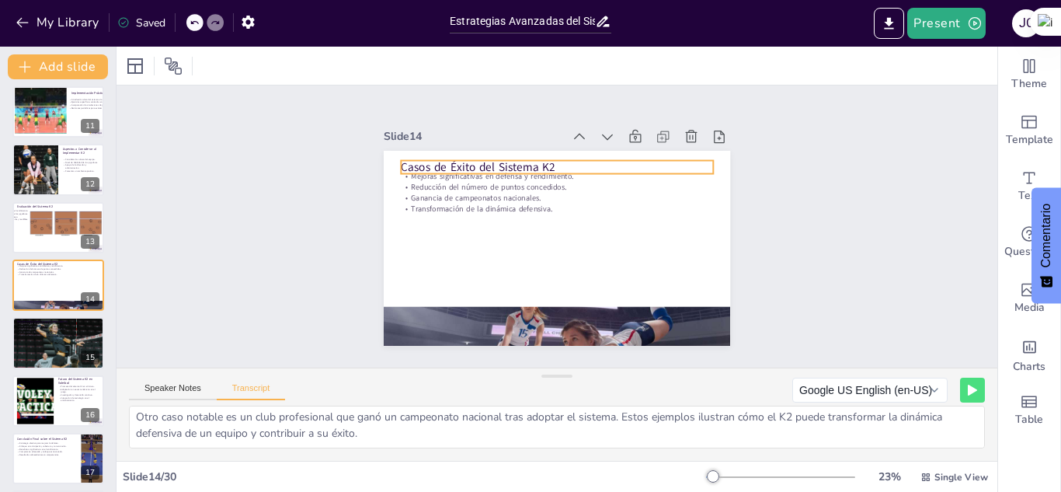
click at [452, 159] on p "Casos de Éxito del Sistema K2" at bounding box center [557, 167] width 312 height 16
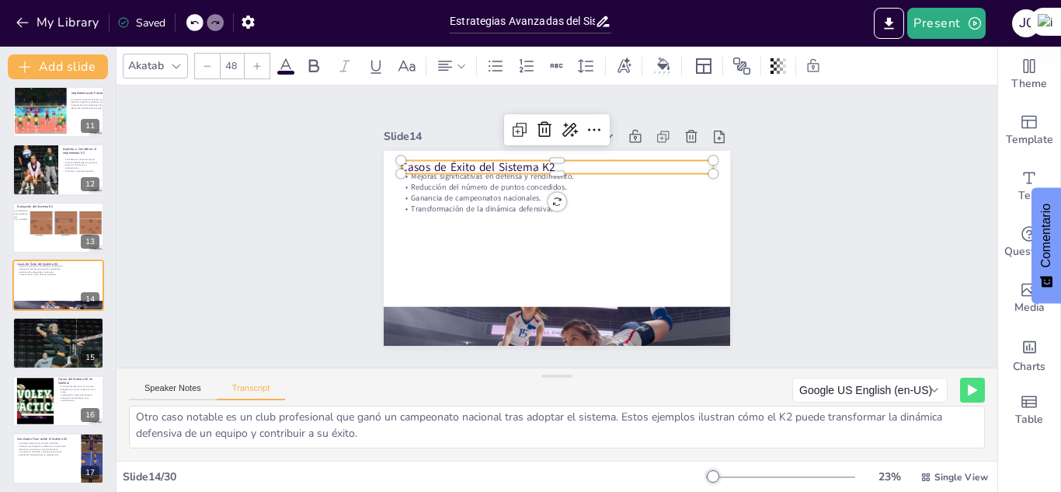
click at [560, 159] on p "Casos de Éxito del Sistema K2" at bounding box center [557, 167] width 312 height 16
click at [543, 160] on p "Casos de Éxito del Sistema K2" at bounding box center [557, 167] width 312 height 16
drag, startPoint x: 543, startPoint y: 160, endPoint x: 392, endPoint y: 155, distance: 150.8
click at [392, 155] on div "Mejoras significativas en defensa y rendimiento. Reducción del número de puntos…" at bounding box center [557, 248] width 347 height 195
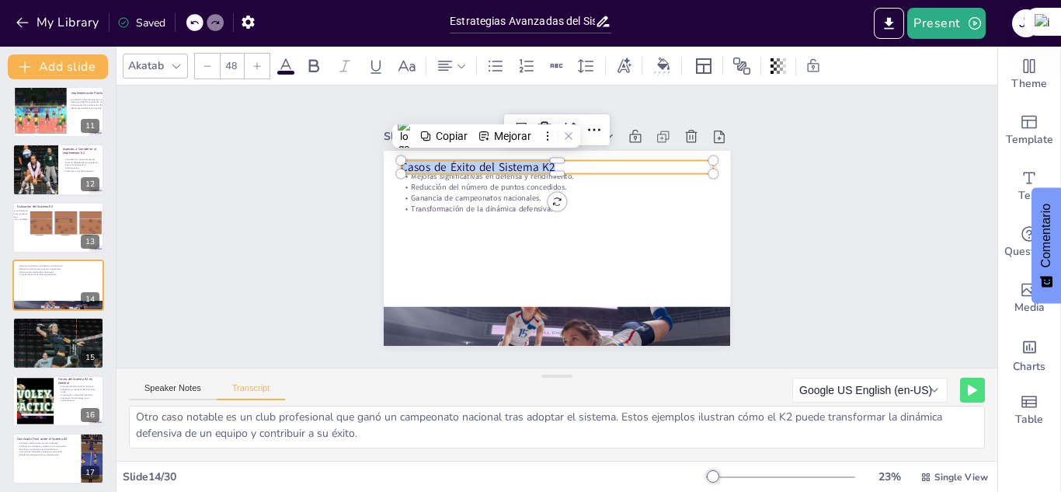
copy span "Casos de Éxito del Sistema K2"
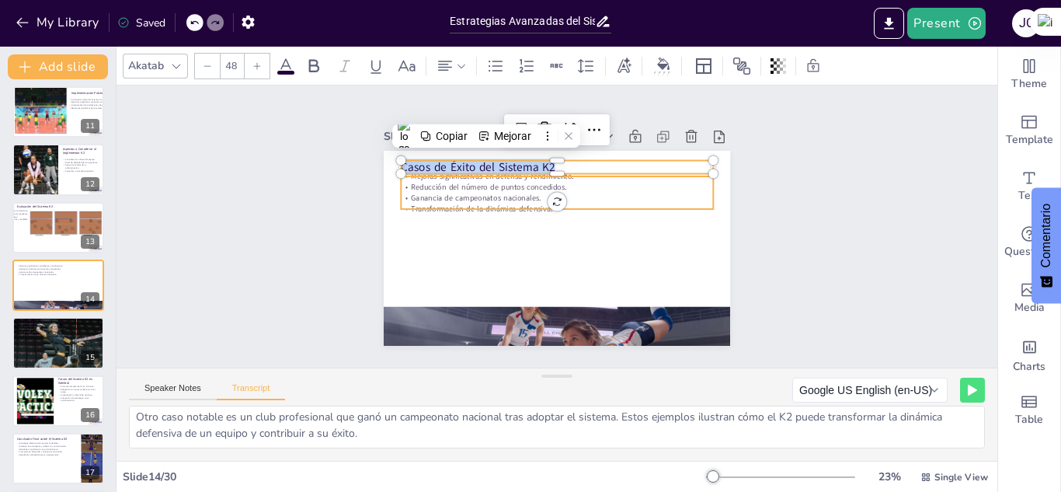
click at [416, 193] on p "Ganancia de campeonatos nacionales." at bounding box center [557, 198] width 312 height 11
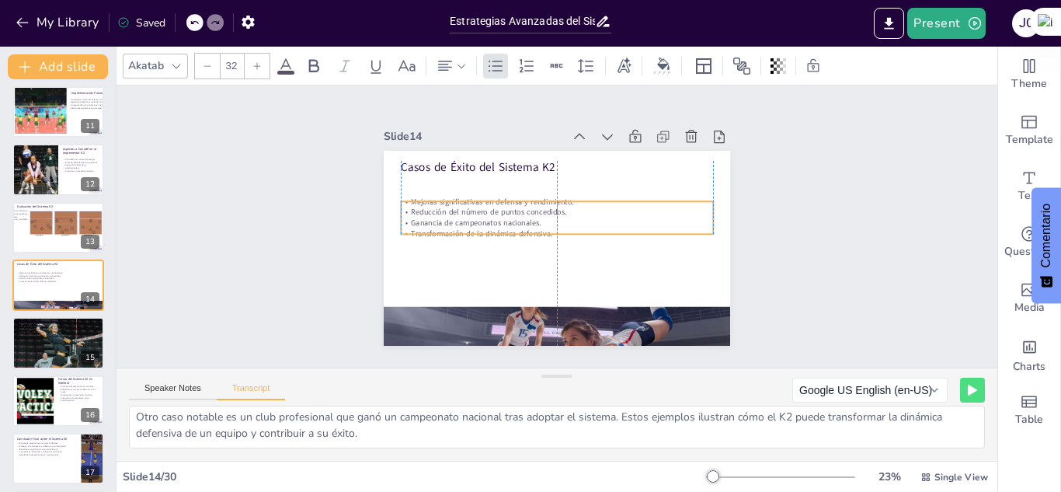
drag, startPoint x: 461, startPoint y: 191, endPoint x: 462, endPoint y: 222, distance: 31.1
click at [462, 222] on p "Ganancia de campeonatos nacionales." at bounding box center [557, 223] width 312 height 11
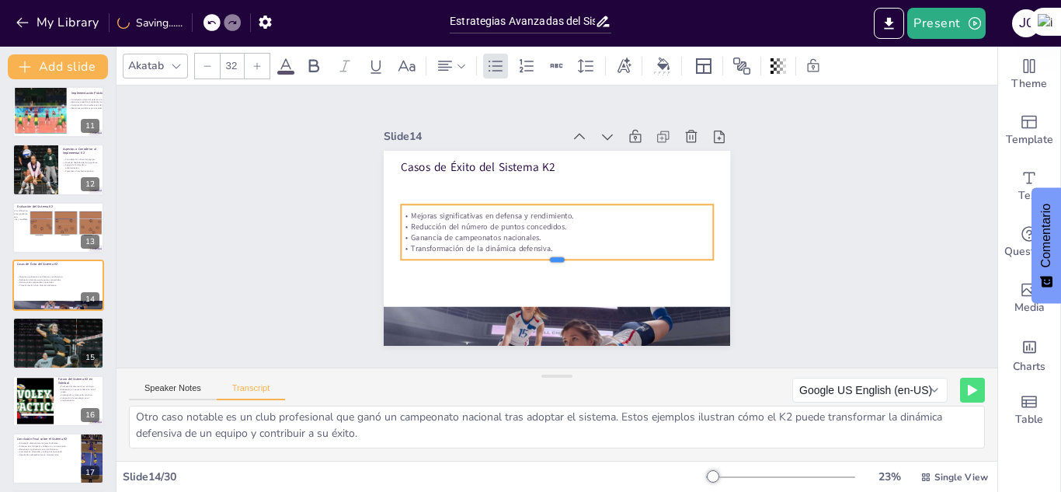
drag, startPoint x: 544, startPoint y: 232, endPoint x: 552, endPoint y: 255, distance: 24.1
click at [552, 260] on div at bounding box center [557, 266] width 312 height 12
click at [542, 243] on p "Transformación de la dinámica defensiva." at bounding box center [557, 248] width 312 height 11
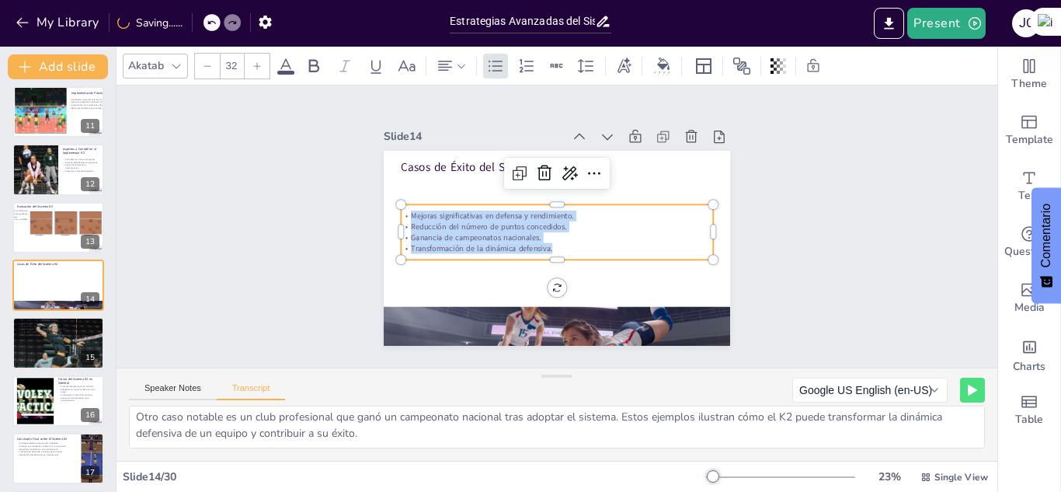
drag, startPoint x: 542, startPoint y: 239, endPoint x: 369, endPoint y: 191, distance: 179.1
click at [369, 191] on div "Slide 1 Sistema Defensivo K2 en Voleibol Este presentación explora el sistema d…" at bounding box center [557, 226] width 434 height 239
copy div "Mejoras significativas en defensa y rendimiento. Reducción del número de puntos…"
click at [187, 396] on button "Speaker Notes" at bounding box center [173, 391] width 88 height 17
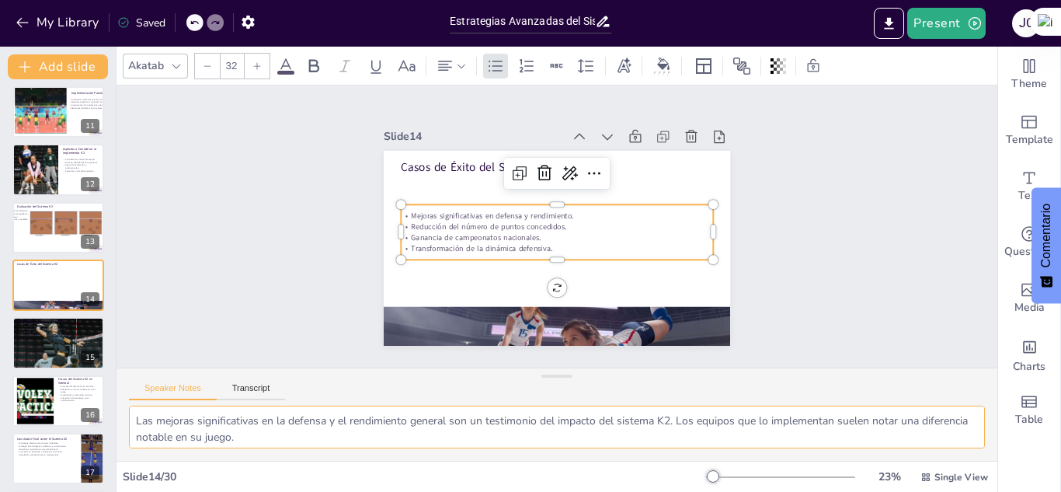
click at [301, 441] on textarea "Las mejoras significativas en la defensa y el rendimiento general son un testim…" at bounding box center [557, 427] width 856 height 43
drag, startPoint x: 131, startPoint y: 419, endPoint x: 344, endPoint y: 472, distance: 219.6
click at [344, 472] on div "Akatab 32 Slide 1 Sistema Defensivo K2 en Voleibol Este presentación explora el…" at bounding box center [557, 269] width 881 height 445
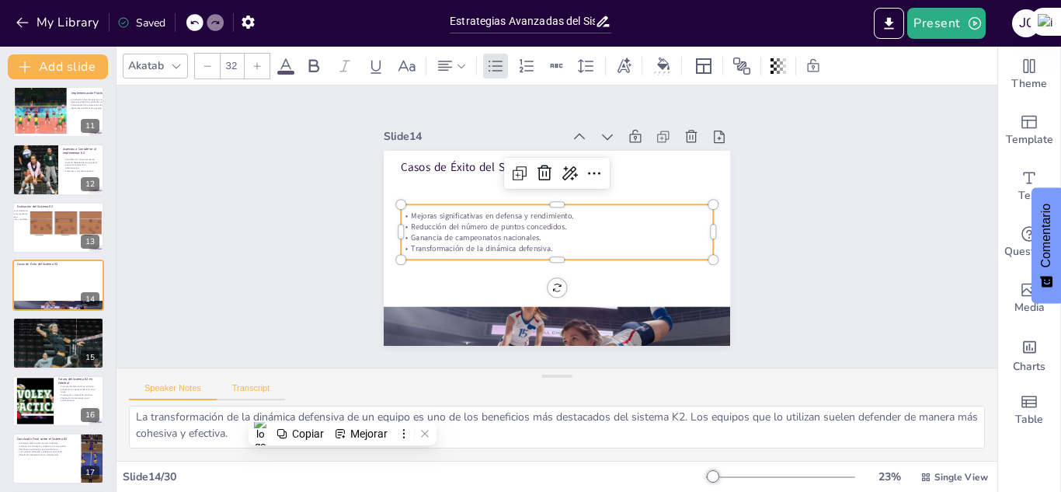
click at [252, 389] on button "Transcript" at bounding box center [251, 391] width 69 height 17
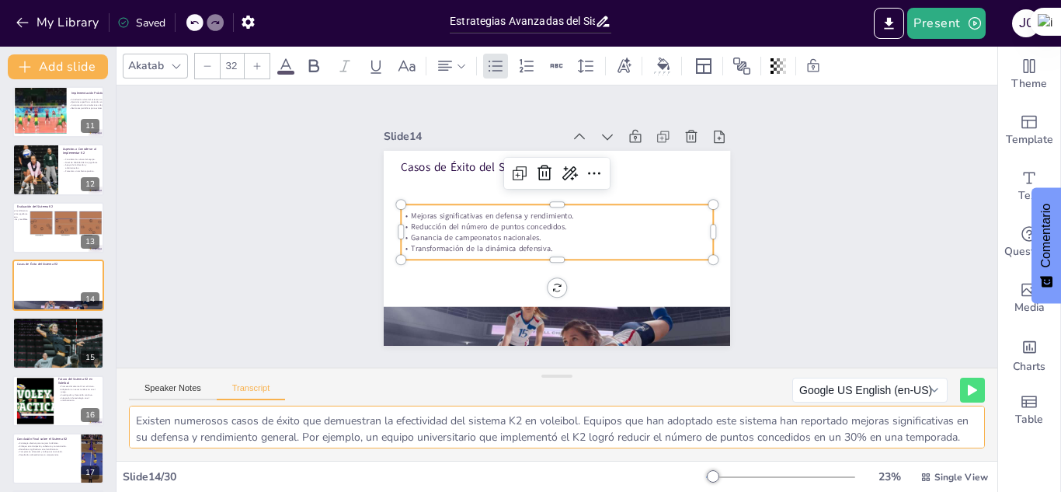
click at [134, 421] on textarea "Existen numerosos casos de éxito que demuestran la efectividad del sistema K2 e…" at bounding box center [557, 427] width 856 height 43
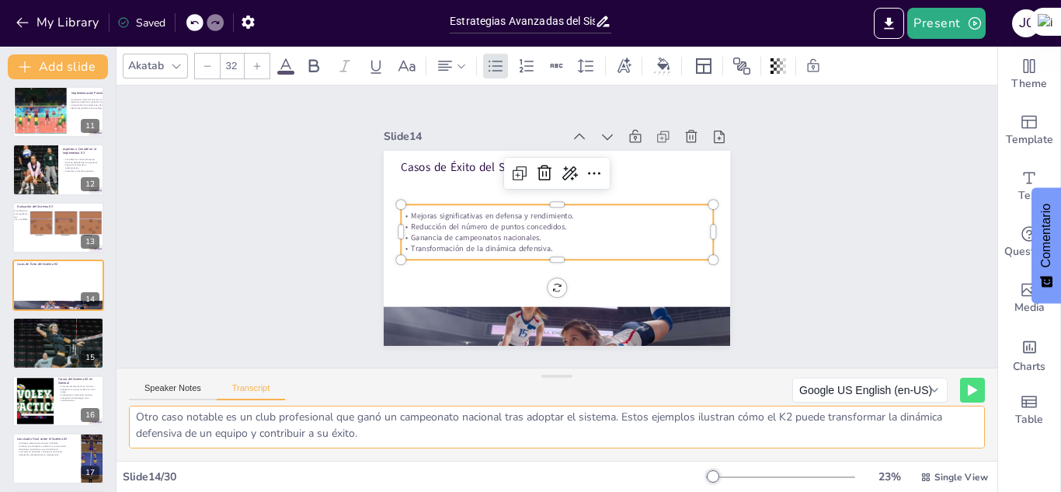
drag, startPoint x: 134, startPoint y: 421, endPoint x: 625, endPoint y: 496, distance: 496.0
click at [625, 491] on html "My Library Saved Estrategias Avanzadas del Sistema Defensivo K2 en Voleibol Pre…" at bounding box center [530, 246] width 1061 height 492
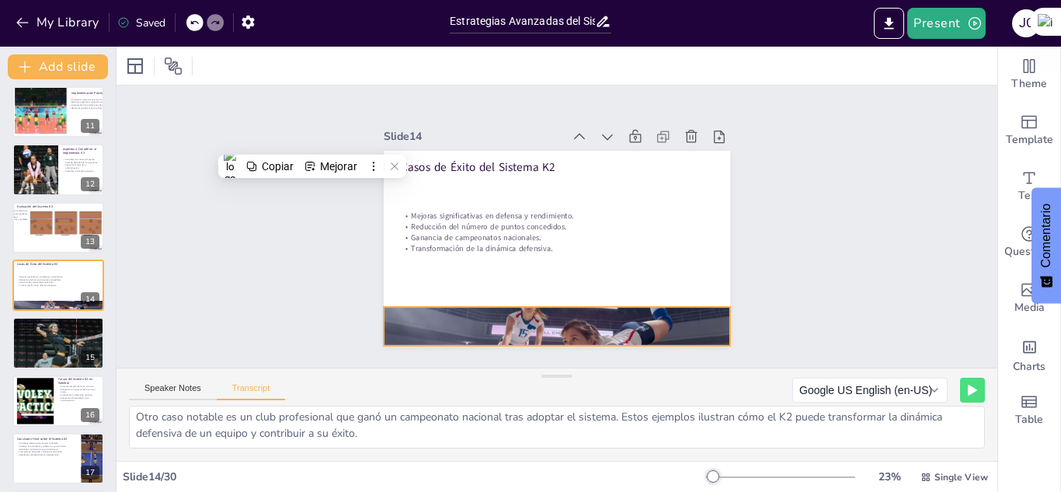
click at [549, 308] on div at bounding box center [557, 327] width 347 height 232
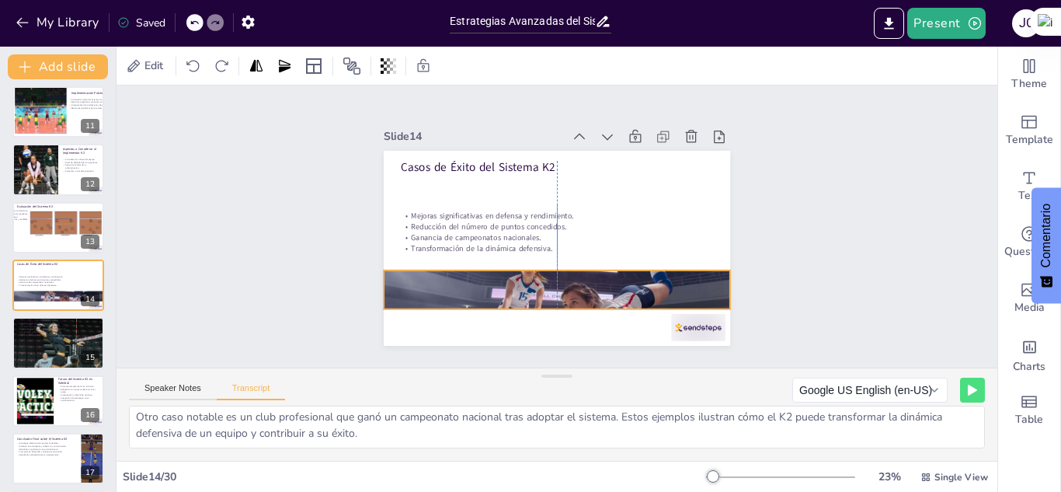
drag, startPoint x: 549, startPoint y: 308, endPoint x: 548, endPoint y: 272, distance: 36.5
click at [548, 272] on div at bounding box center [557, 290] width 347 height 232
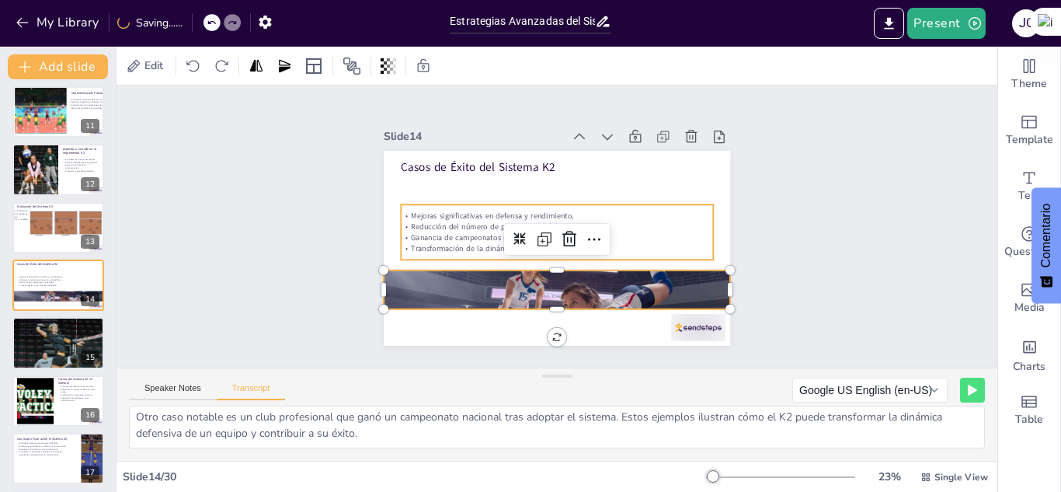
click at [476, 225] on p "Reducción del número de puntos concedidos." at bounding box center [557, 226] width 312 height 11
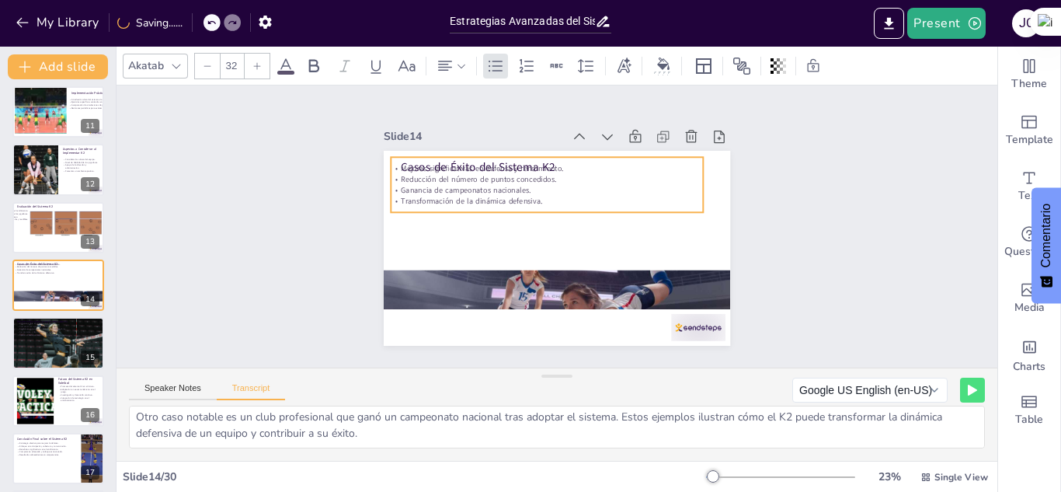
drag, startPoint x: 478, startPoint y: 207, endPoint x: 468, endPoint y: 160, distance: 48.5
click at [468, 163] on p "Mejoras significativas en defensa y rendimiento." at bounding box center [547, 168] width 312 height 11
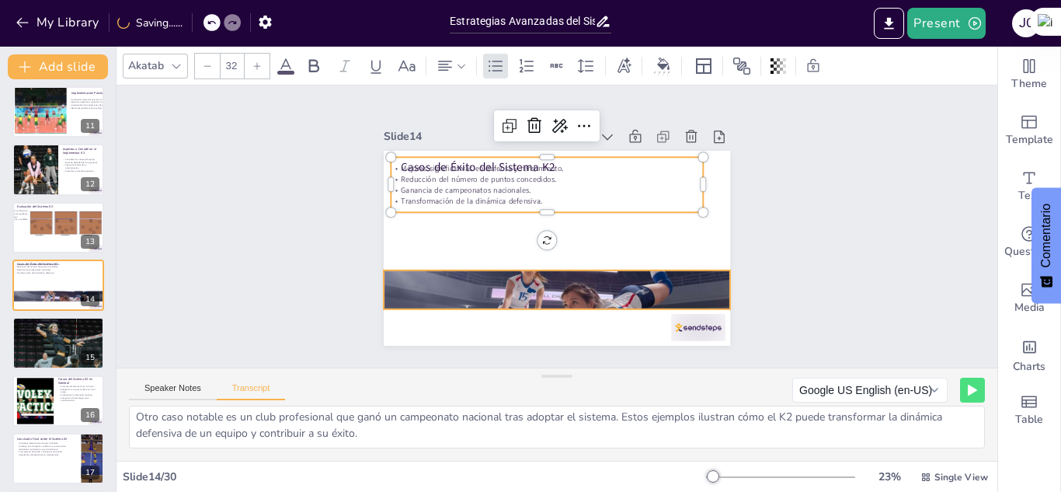
click at [584, 269] on div at bounding box center [557, 290] width 347 height 232
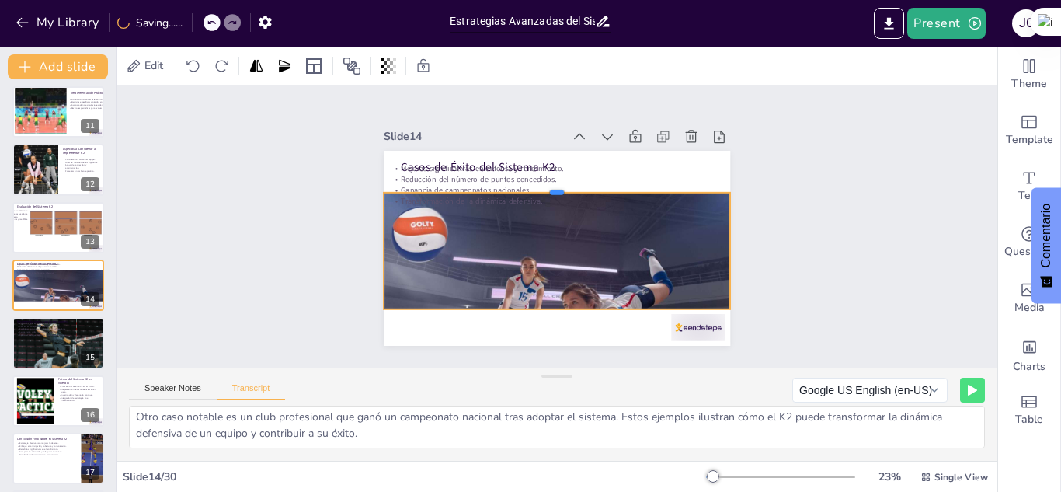
drag, startPoint x: 542, startPoint y: 262, endPoint x: 589, endPoint y: 184, distance: 91.0
click at [589, 184] on div at bounding box center [557, 186] width 347 height 12
click at [543, 302] on div at bounding box center [557, 290] width 347 height 232
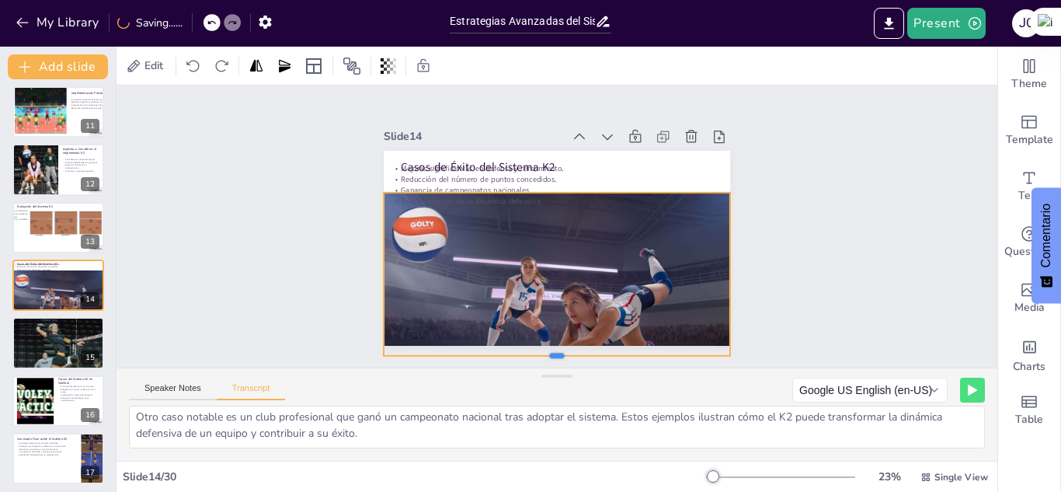
drag, startPoint x: 548, startPoint y: 306, endPoint x: 571, endPoint y: 353, distance: 52.1
click at [571, 356] on div at bounding box center [557, 362] width 347 height 12
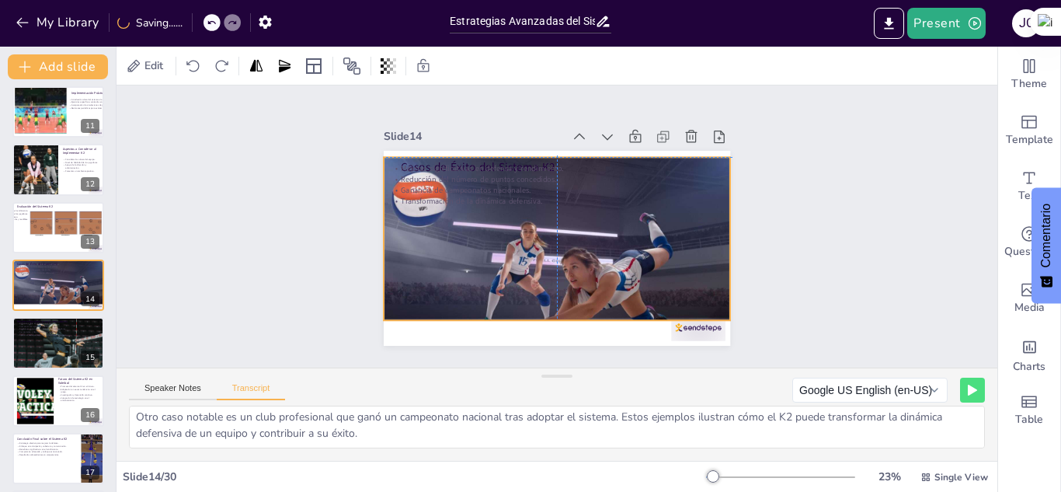
drag, startPoint x: 577, startPoint y: 246, endPoint x: 577, endPoint y: 232, distance: 14.0
click at [580, 209] on div at bounding box center [557, 255] width 347 height 232
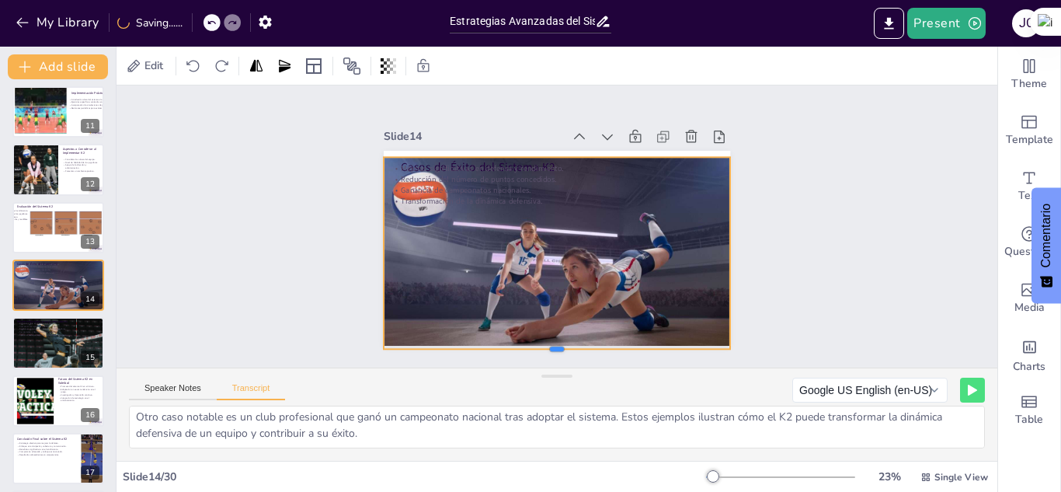
drag, startPoint x: 544, startPoint y: 315, endPoint x: 549, endPoint y: 344, distance: 29.3
click at [549, 349] on div at bounding box center [557, 355] width 347 height 12
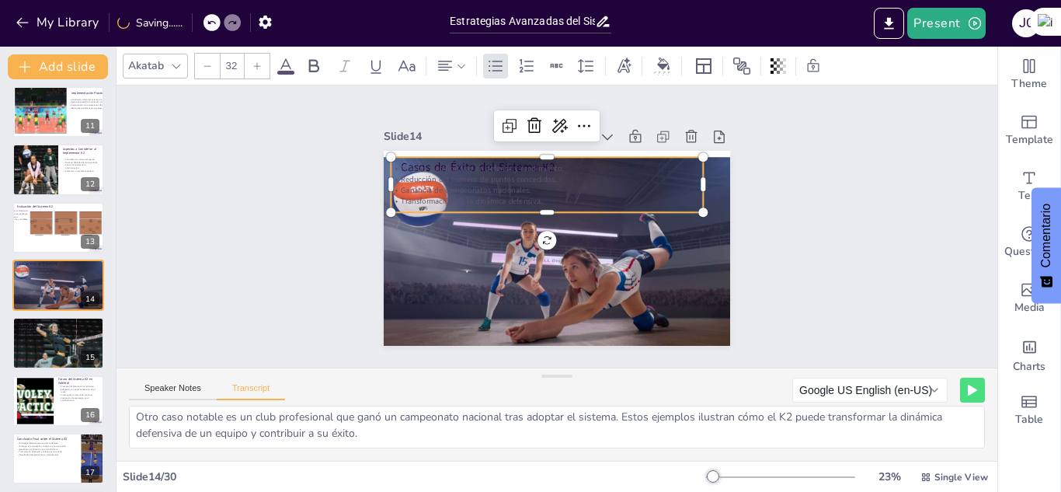
click at [430, 174] on p "Reducción del número de puntos concedidos." at bounding box center [547, 179] width 312 height 11
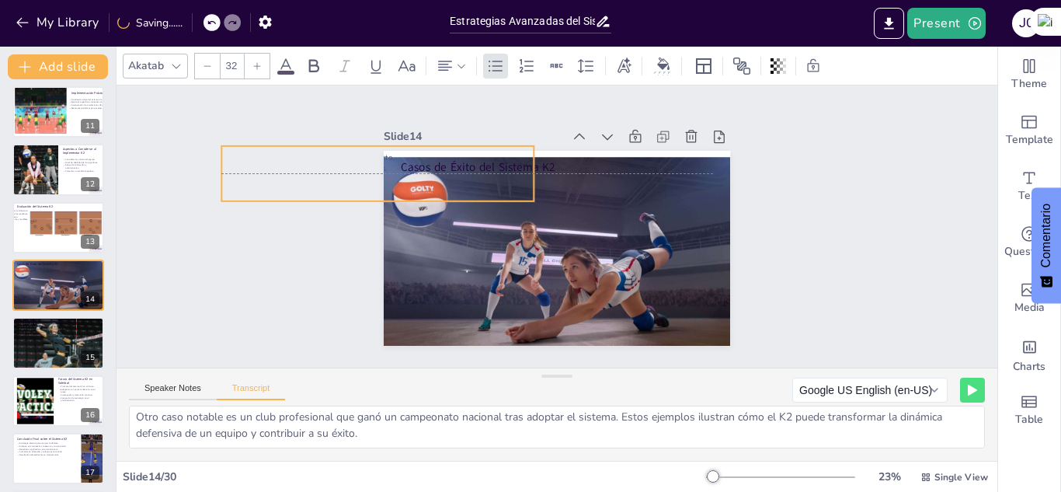
drag, startPoint x: 430, startPoint y: 170, endPoint x: 253, endPoint y: 158, distance: 177.6
click at [253, 158] on div "Slide 1 Sistema Defensivo K2 en Voleibol Este presentación explora el sistema d…" at bounding box center [557, 226] width 881 height 282
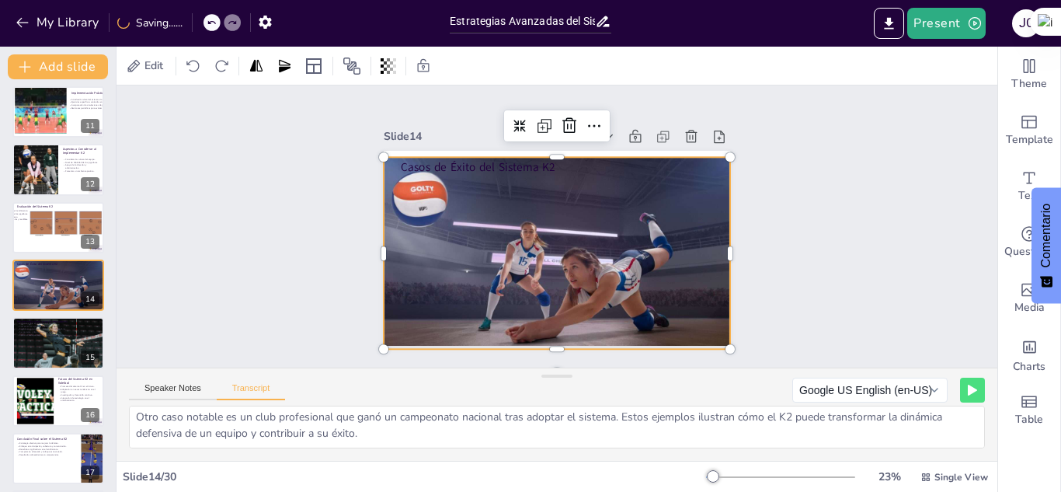
click at [528, 204] on div at bounding box center [557, 255] width 347 height 232
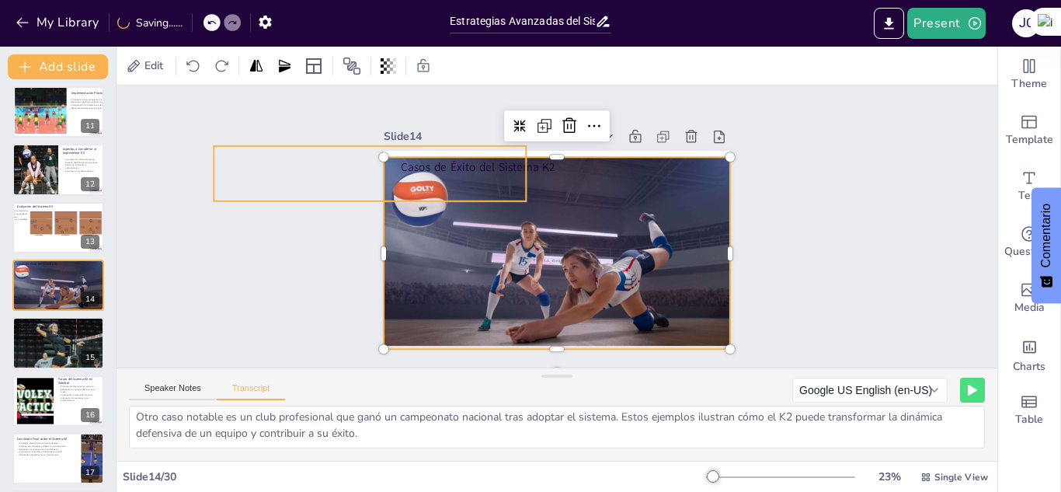
click at [409, 162] on p "Reducción del número de puntos concedidos." at bounding box center [370, 167] width 312 height 11
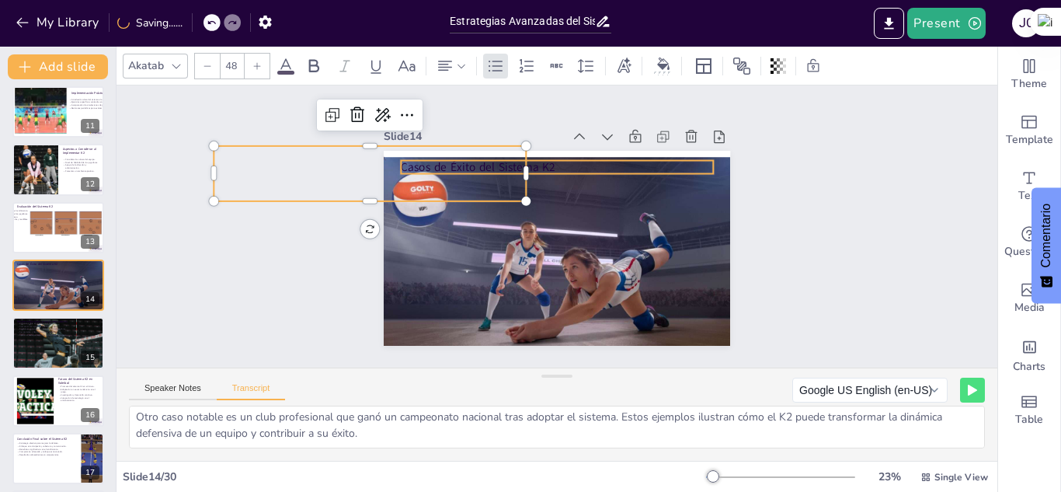
click at [527, 159] on p "Casos de Éxito del Sistema K2" at bounding box center [557, 167] width 312 height 16
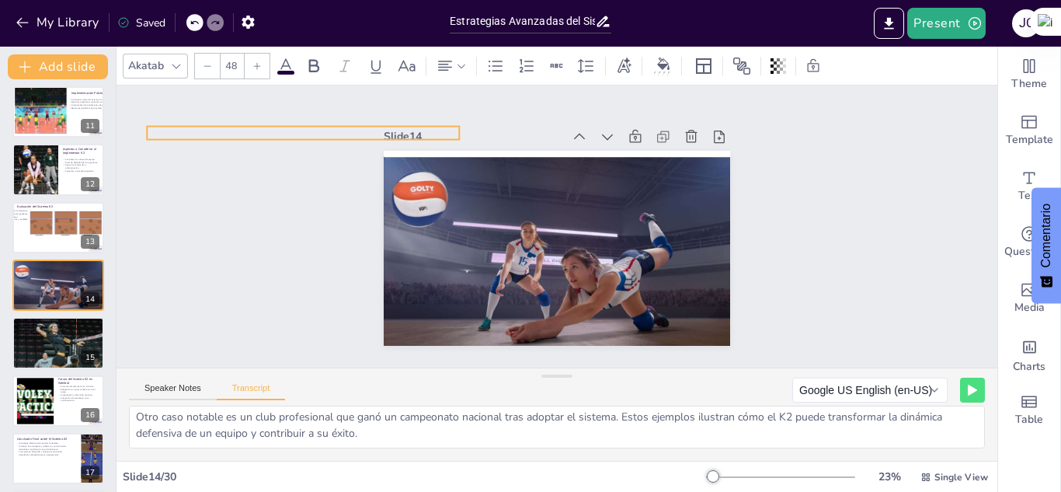
drag, startPoint x: 527, startPoint y: 159, endPoint x: 272, endPoint y: 124, distance: 257.2
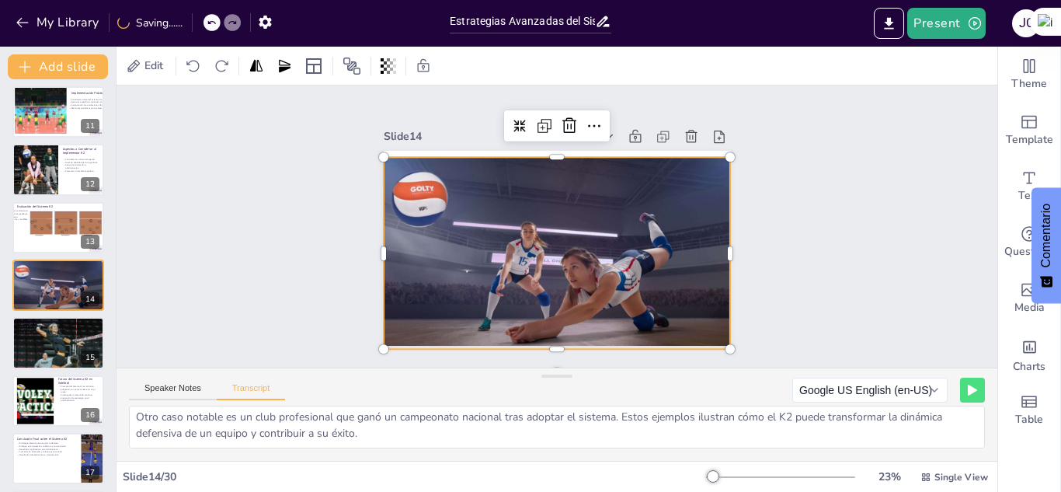
click at [584, 209] on div at bounding box center [557, 255] width 347 height 232
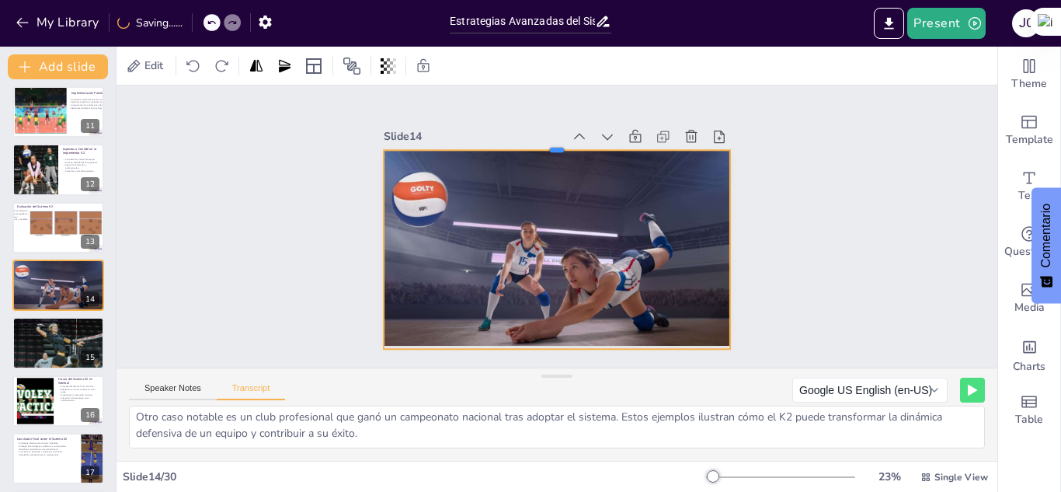
click at [543, 144] on div at bounding box center [557, 144] width 347 height 12
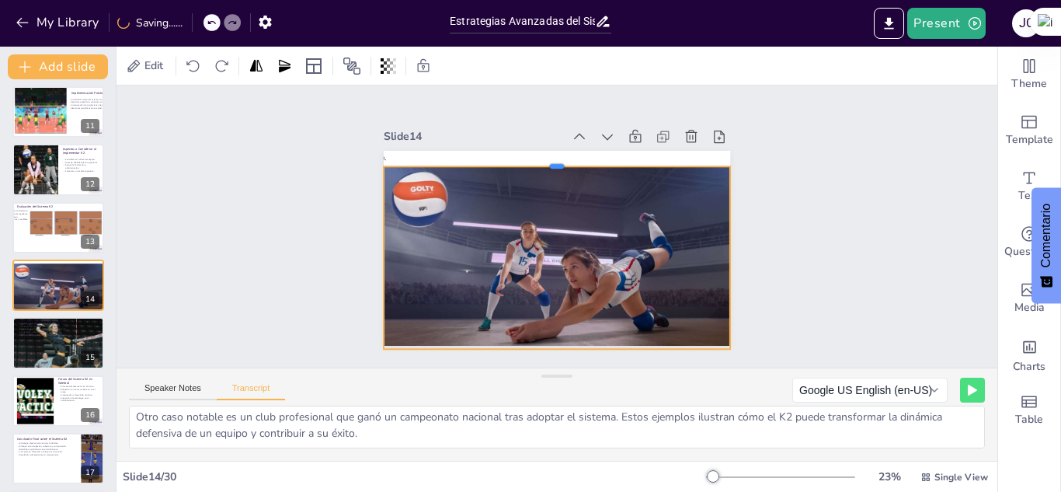
drag, startPoint x: 543, startPoint y: 144, endPoint x: 543, endPoint y: 160, distance: 16.3
click at [543, 160] on div at bounding box center [557, 160] width 347 height 12
click at [375, 251] on div at bounding box center [381, 257] width 12 height 183
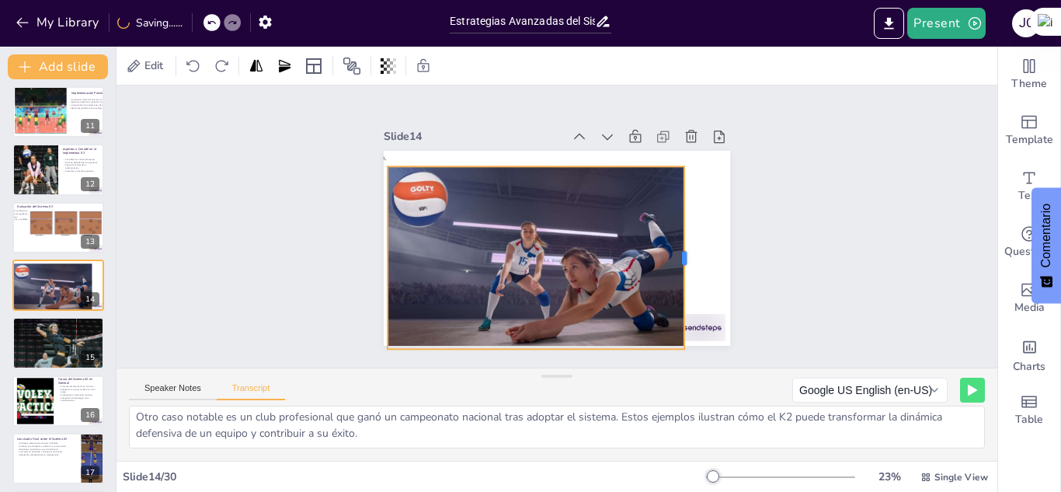
drag, startPoint x: 720, startPoint y: 253, endPoint x: 674, endPoint y: 255, distance: 45.9
click at [685, 255] on div at bounding box center [691, 257] width 12 height 183
drag, startPoint x: 527, startPoint y: 347, endPoint x: 528, endPoint y: 355, distance: 8.6
click at [528, 357] on div at bounding box center [536, 363] width 297 height 12
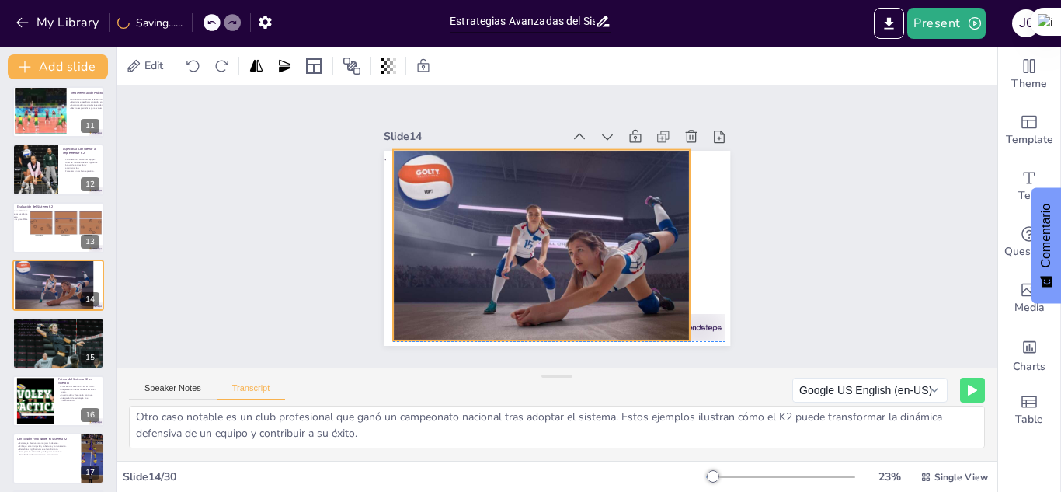
drag, startPoint x: 561, startPoint y: 307, endPoint x: 566, endPoint y: 288, distance: 19.4
click at [566, 288] on div at bounding box center [562, 238] width 347 height 232
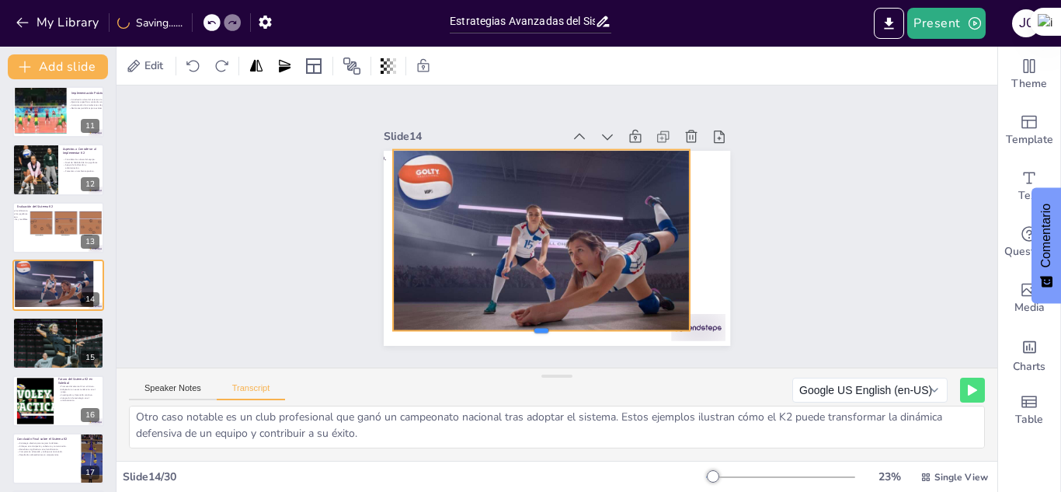
drag, startPoint x: 534, startPoint y: 336, endPoint x: 551, endPoint y: 326, distance: 19.9
click at [551, 331] on div at bounding box center [541, 337] width 297 height 12
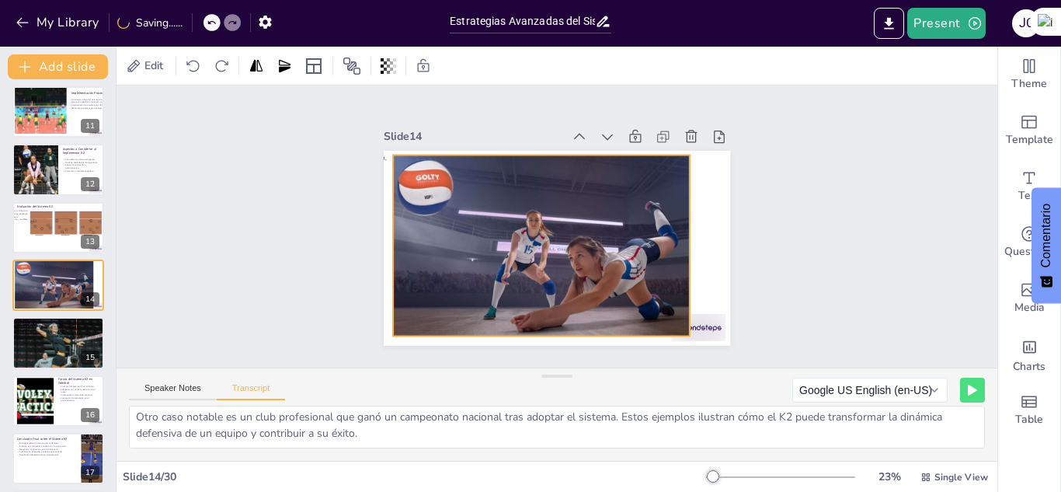
click at [590, 270] on div at bounding box center [562, 243] width 347 height 232
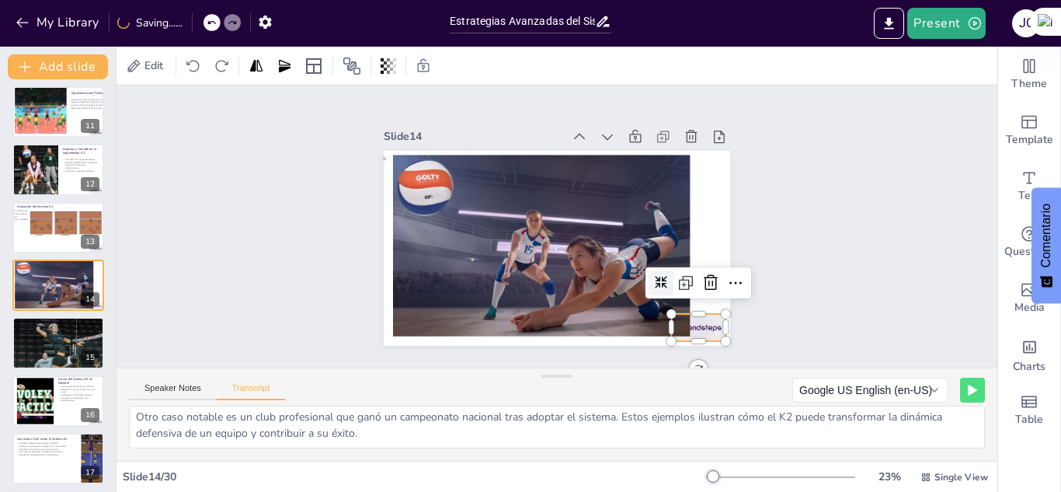
click at [702, 314] on div at bounding box center [698, 327] width 54 height 27
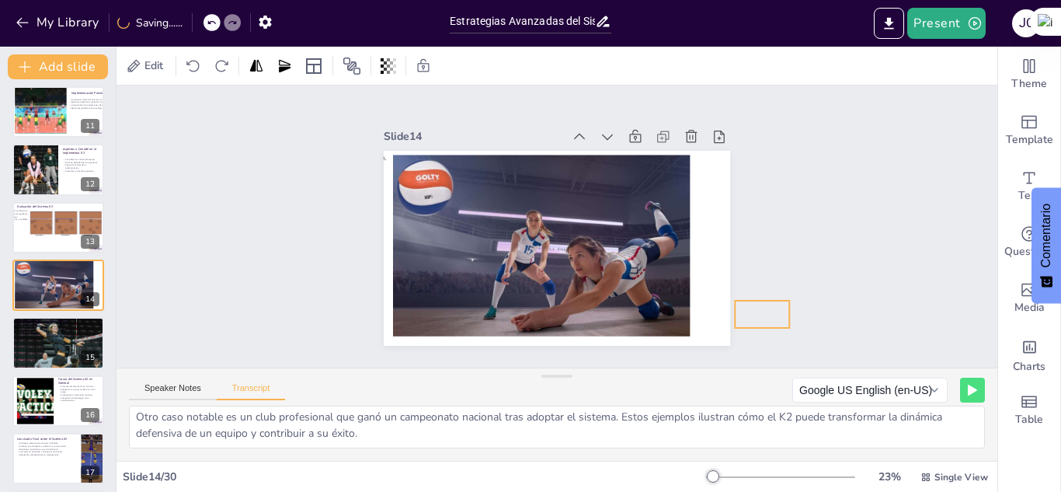
drag, startPoint x: 702, startPoint y: 314, endPoint x: 765, endPoint y: 301, distance: 65.1
click at [761, 192] on div "Slide 1 Sistema Defensivo K2 en Voleibol Este presentación explora el sistema d…" at bounding box center [557, 226] width 434 height 239
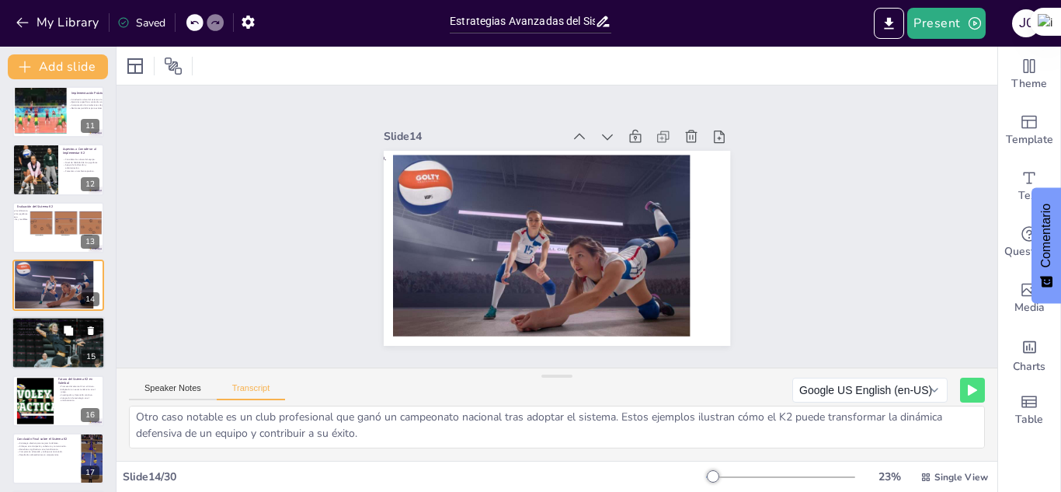
click at [35, 333] on p "Ajustar el enfoque según las necesidades del equipo." at bounding box center [58, 334] width 84 height 3
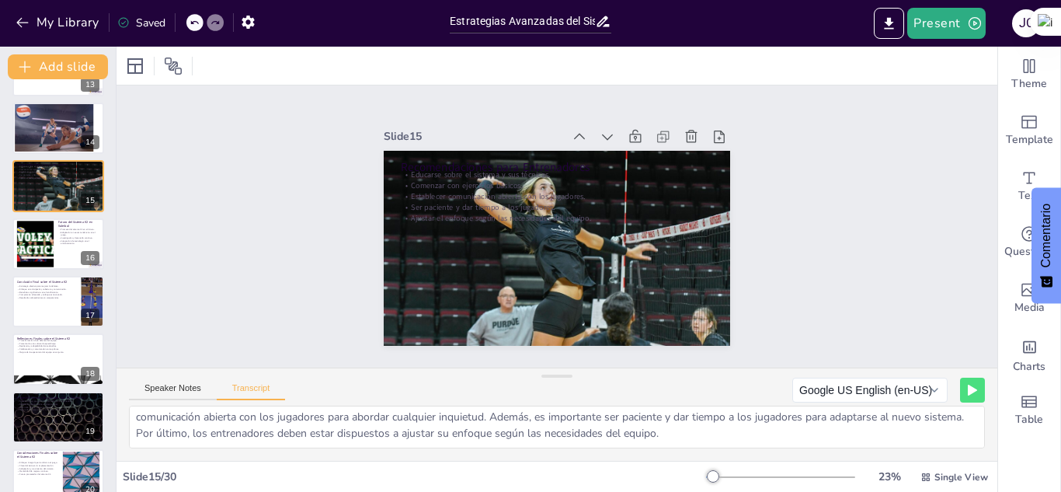
scroll to position [659, 0]
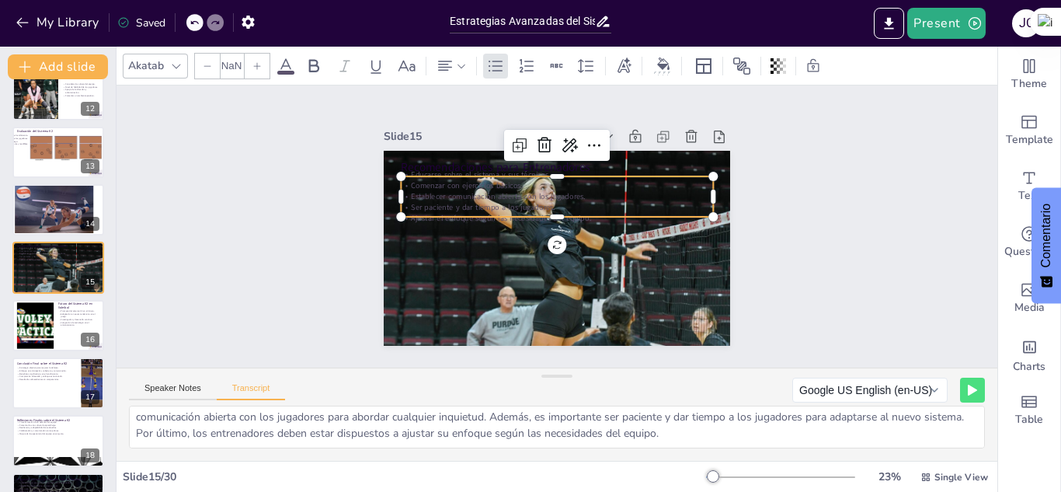
click at [518, 167] on div "Recomendaciones para Entrenadores Educarse sobre el sistema y sus técnicas. Com…" at bounding box center [557, 248] width 347 height 195
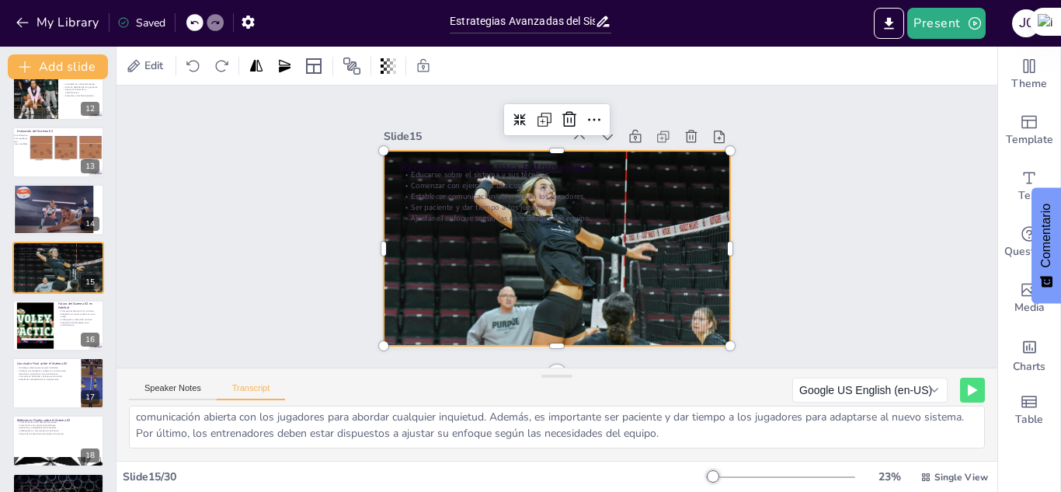
click at [456, 302] on div at bounding box center [557, 249] width 347 height 232
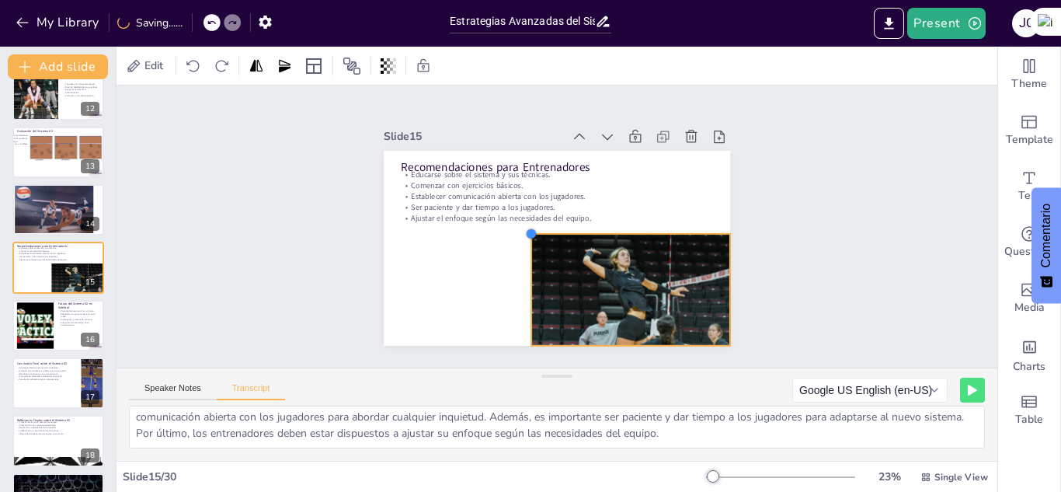
drag, startPoint x: 375, startPoint y: 146, endPoint x: 522, endPoint y: 243, distance: 176.7
click at [522, 243] on div "Recomendaciones para Entrenadores Educarse sobre el sistema y sus técnicas. Com…" at bounding box center [557, 248] width 347 height 195
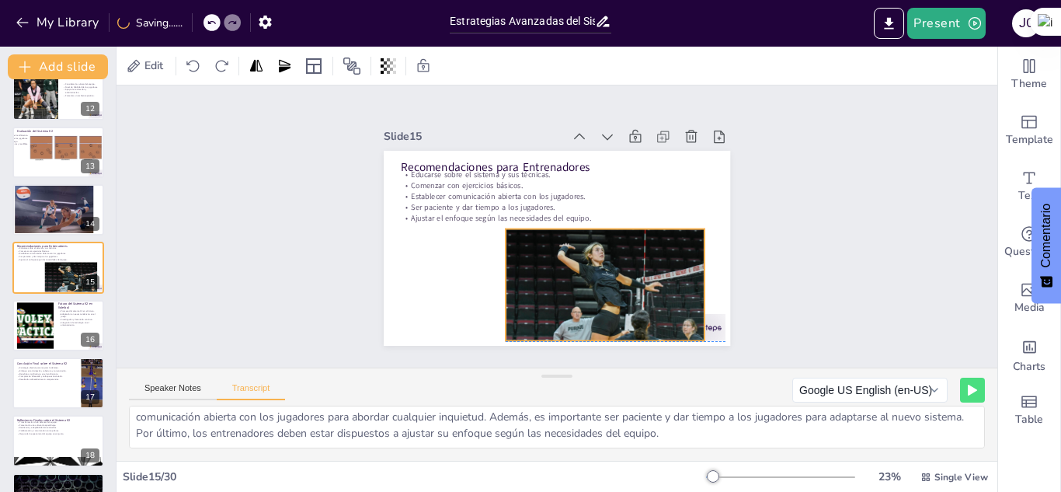
drag, startPoint x: 667, startPoint y: 278, endPoint x: 642, endPoint y: 271, distance: 26.6
click at [642, 271] on div at bounding box center [605, 284] width 199 height 133
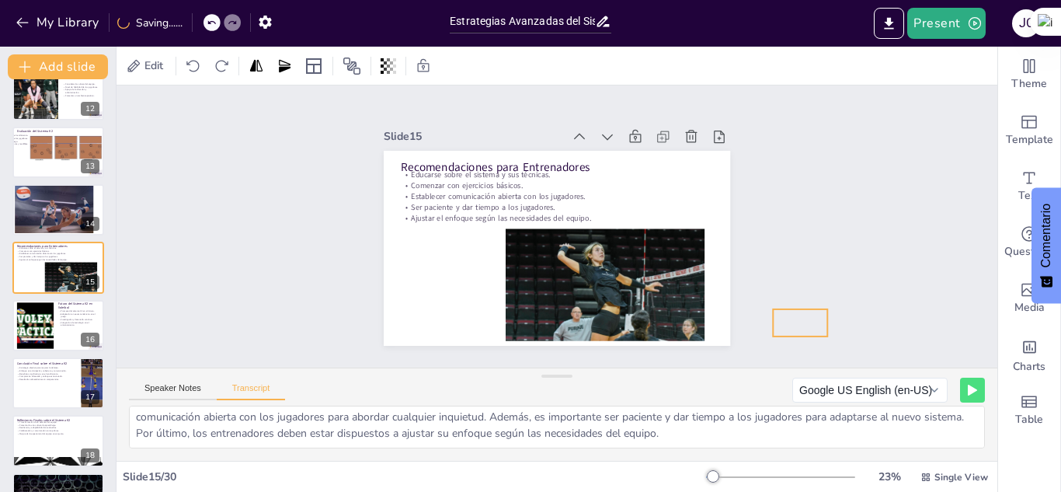
drag, startPoint x: 709, startPoint y: 315, endPoint x: 810, endPoint y: 311, distance: 101.9
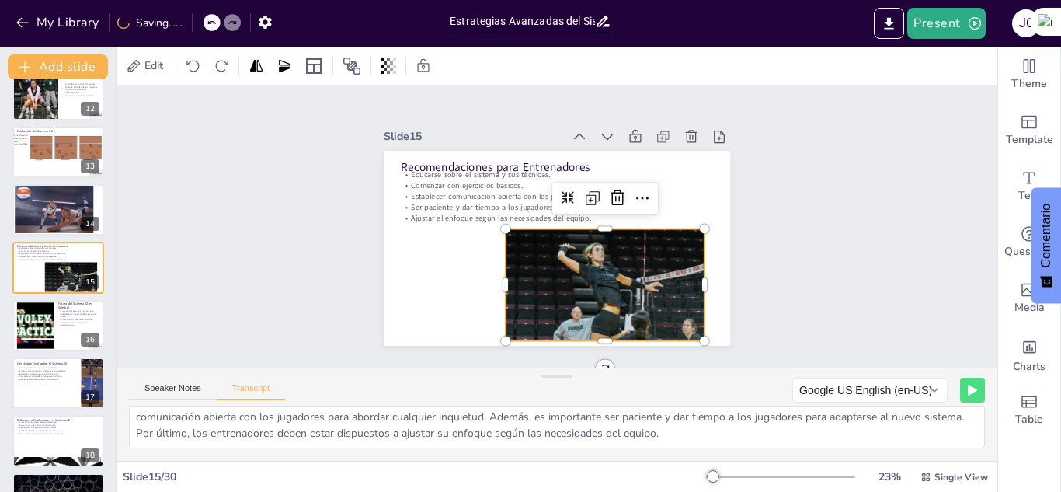
click at [642, 297] on div at bounding box center [605, 284] width 199 height 133
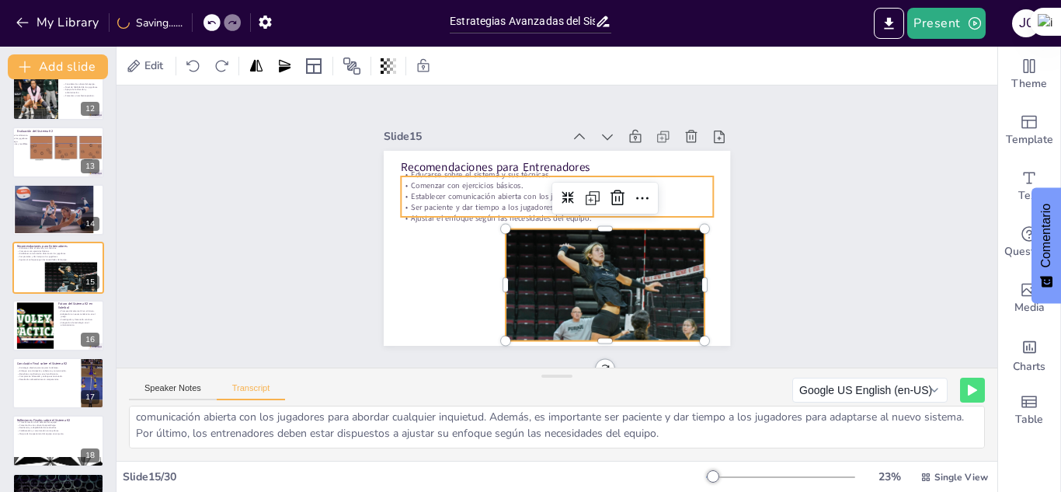
click at [420, 191] on p "Establecer comunicación abierta con los jugadores." at bounding box center [557, 196] width 312 height 11
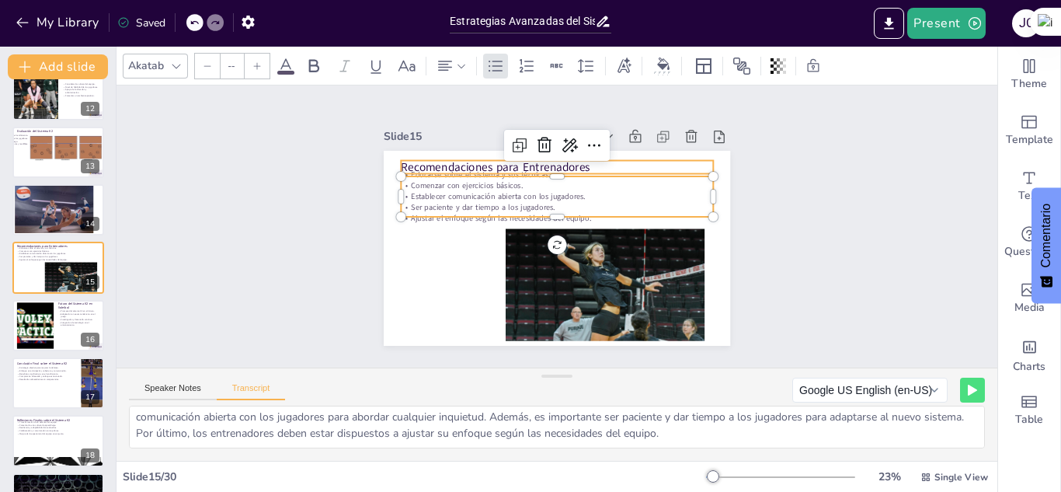
click at [427, 160] on p "Recomendaciones para Entrenadores" at bounding box center [557, 167] width 312 height 16
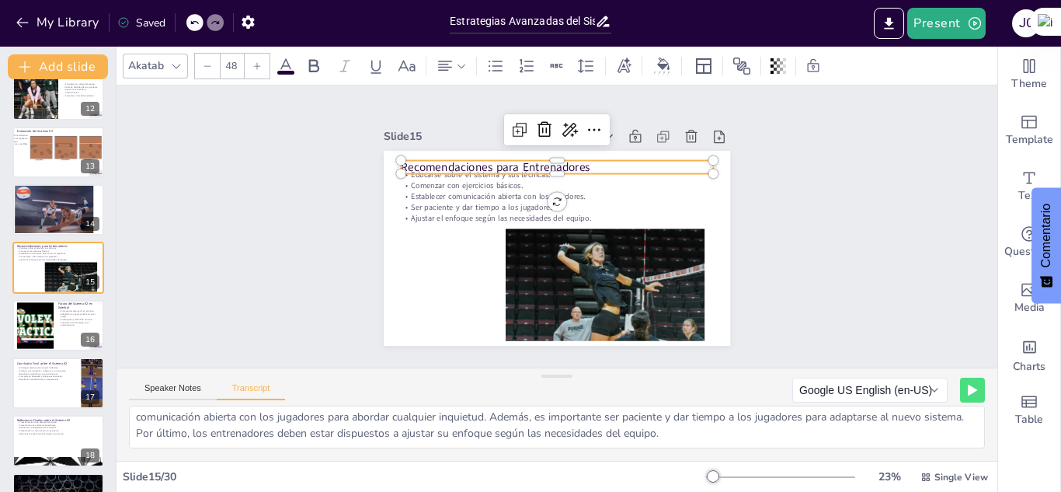
click at [427, 160] on p "Recomendaciones para Entrenadores" at bounding box center [557, 167] width 312 height 16
drag, startPoint x: 586, startPoint y: 164, endPoint x: 394, endPoint y: 153, distance: 192.2
click at [394, 153] on div "Educarse sobre el sistema y sus técnicas. Comenzar con ejercicios básicos. Esta…" at bounding box center [557, 248] width 347 height 195
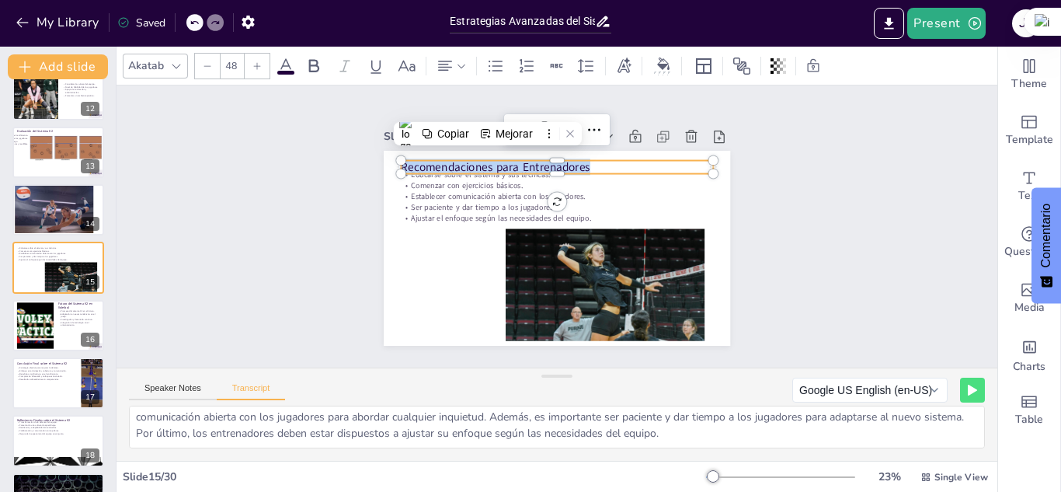
copy p "Recomendaciones para Entrenadores"
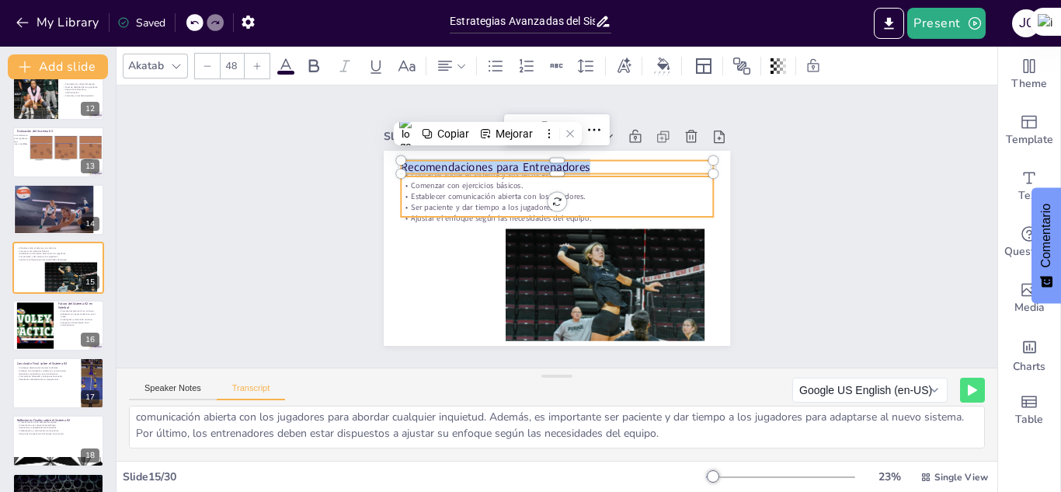
click at [410, 202] on p "Ser paciente y dar tiempo a los jugadores." at bounding box center [557, 207] width 312 height 11
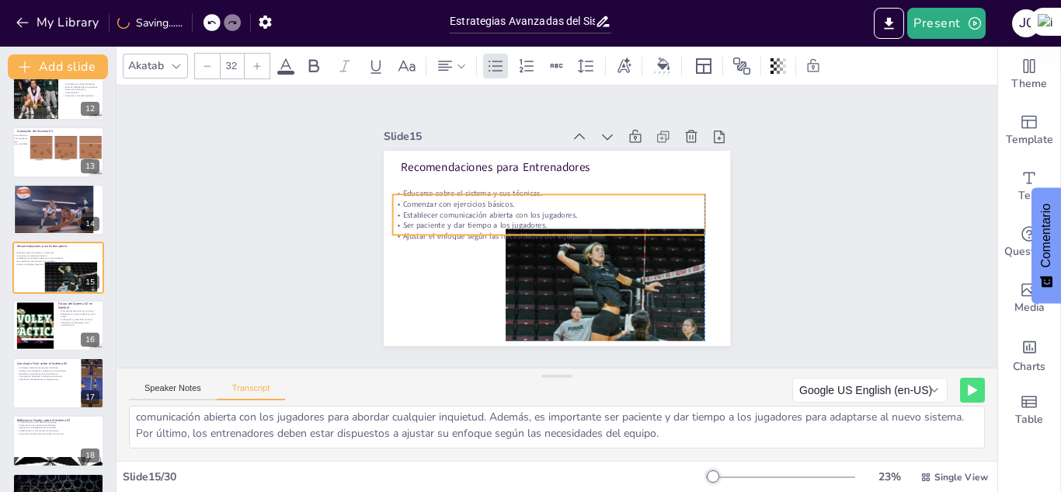
drag, startPoint x: 559, startPoint y: 175, endPoint x: 552, endPoint y: 196, distance: 22.1
click at [552, 198] on p "Comenzar con ejercicios básicos." at bounding box center [548, 203] width 312 height 11
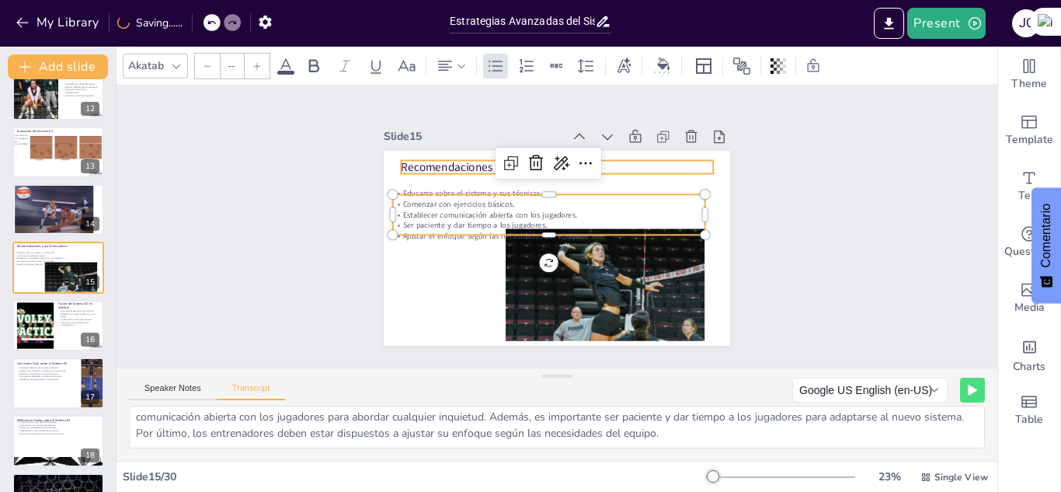
click at [451, 159] on p "Recomendaciones para Entrenadores" at bounding box center [557, 167] width 312 height 16
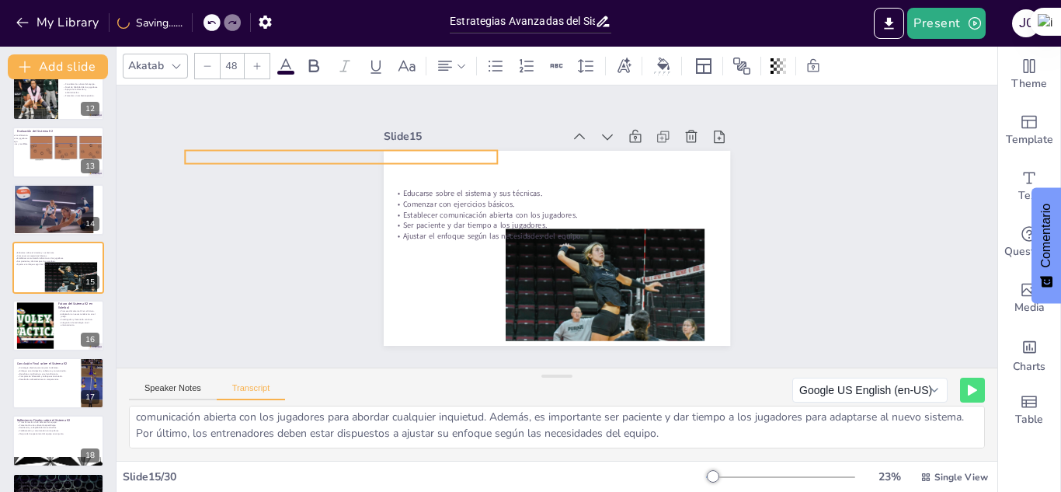
drag, startPoint x: 451, startPoint y: 159, endPoint x: 235, endPoint y: 148, distance: 216.3
click at [235, 148] on div "Slide 1 Sistema Defensivo K2 en Voleibol Este presentación explora el sistema d…" at bounding box center [557, 226] width 881 height 282
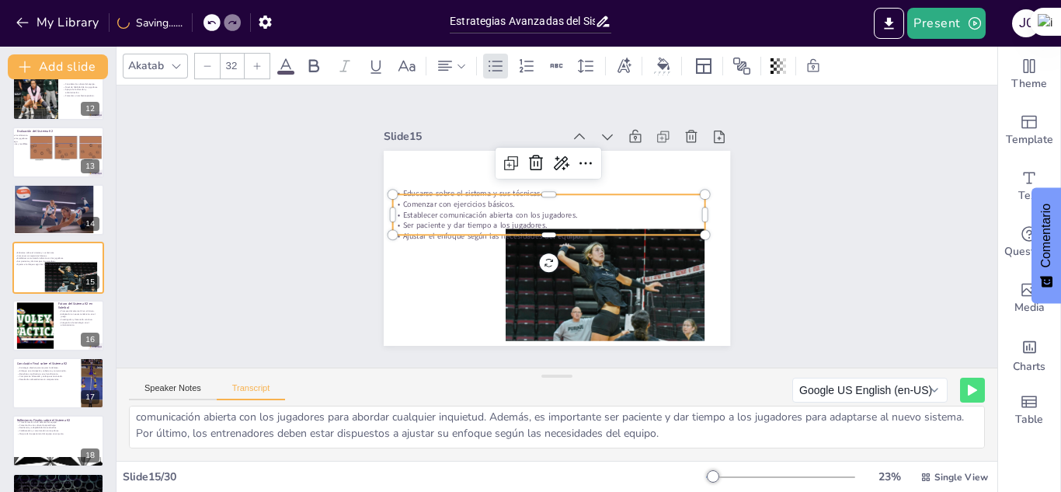
click at [577, 220] on p "Ser paciente y dar tiempo a los jugadores." at bounding box center [548, 225] width 312 height 11
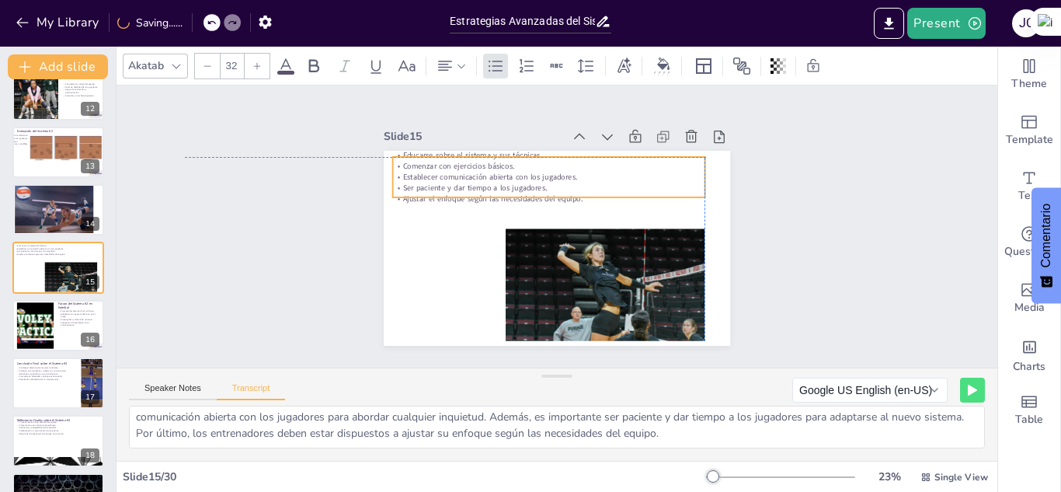
drag, startPoint x: 530, startPoint y: 207, endPoint x: 532, endPoint y: 170, distance: 36.6
click at [532, 172] on p "Establecer comunicación abierta con los jugadores." at bounding box center [548, 177] width 312 height 11
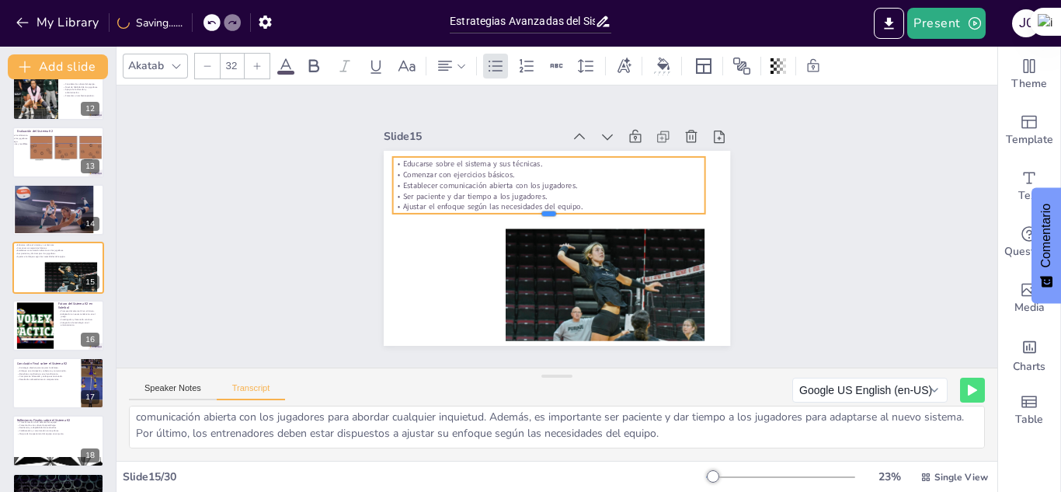
drag, startPoint x: 537, startPoint y: 192, endPoint x: 538, endPoint y: 208, distance: 16.4
click at [538, 214] on div at bounding box center [548, 220] width 312 height 12
click at [577, 201] on p "Ajustar el enfoque según las necesidades del equipo." at bounding box center [548, 206] width 312 height 11
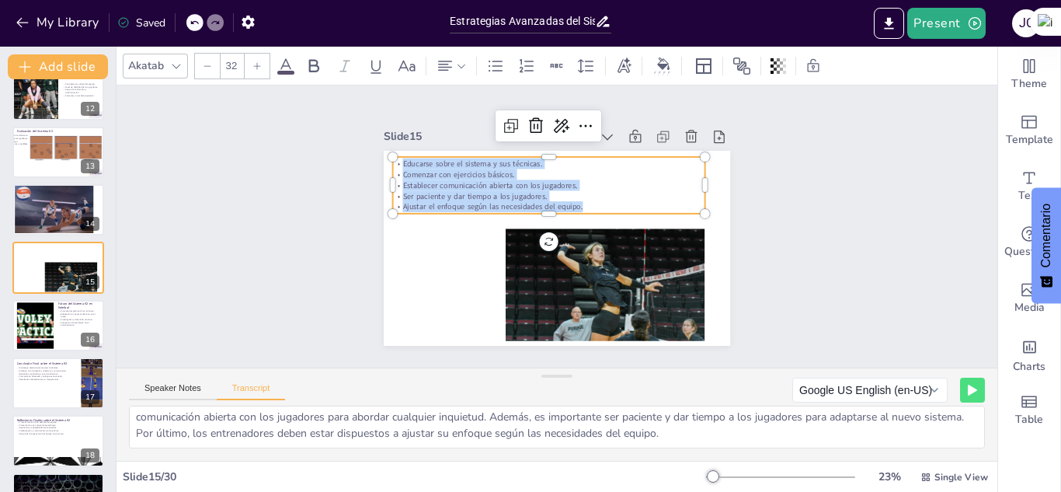
drag, startPoint x: 576, startPoint y: 200, endPoint x: 388, endPoint y: 152, distance: 194.1
click at [392, 159] on div "Educarse sobre el sistema y sus técnicas. Comenzar con ejercicios básicos. Esta…" at bounding box center [548, 186] width 312 height 54
copy div "Educarse sobre el sistema y sus técnicas. Comenzar con ejercicios básicos. Esta…"
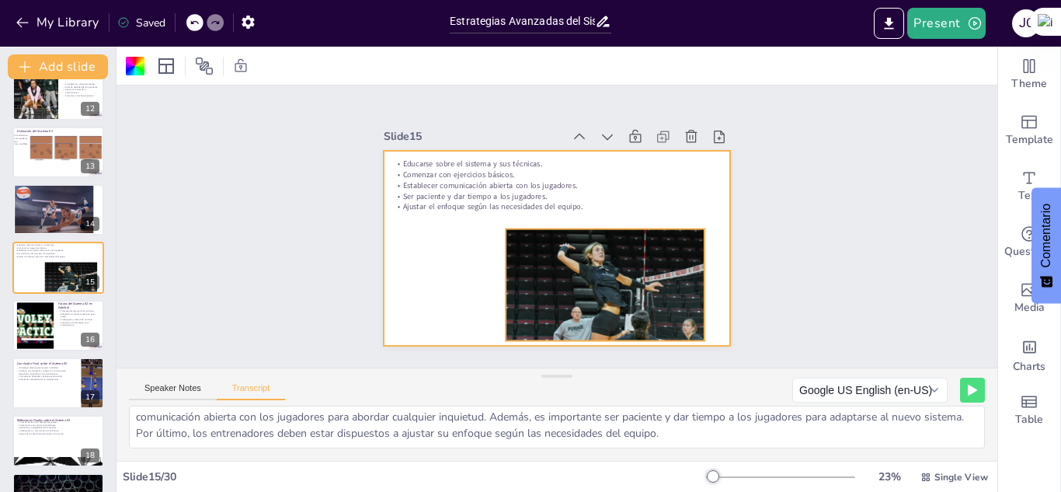
click at [646, 270] on div at bounding box center [605, 284] width 199 height 133
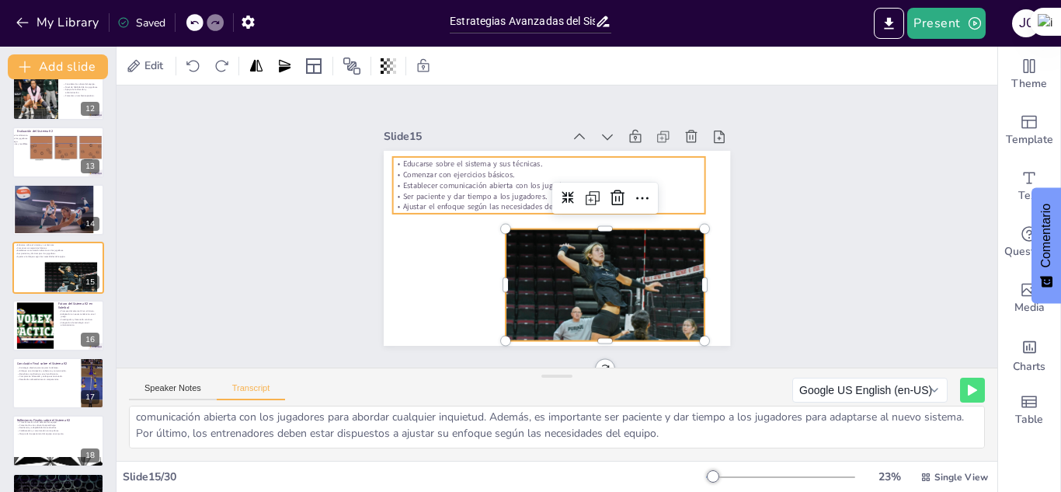
click at [422, 159] on p "Educarse sobre el sistema y sus técnicas." at bounding box center [548, 164] width 312 height 11
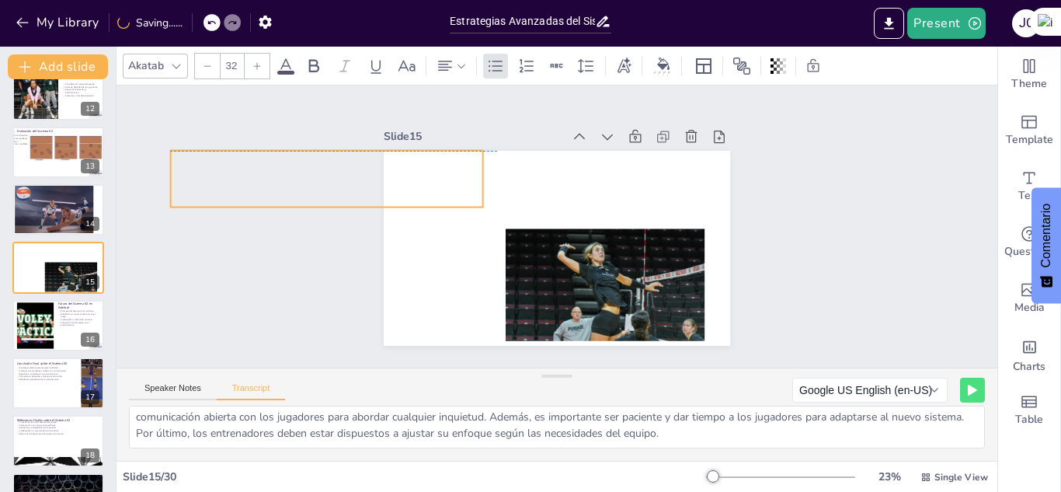
drag, startPoint x: 422, startPoint y: 156, endPoint x: 200, endPoint y: 150, distance: 222.3
click at [200, 150] on div "Slide 1 Sistema Defensivo K2 en Voleibol Este presentación explora el sistema d…" at bounding box center [557, 226] width 881 height 282
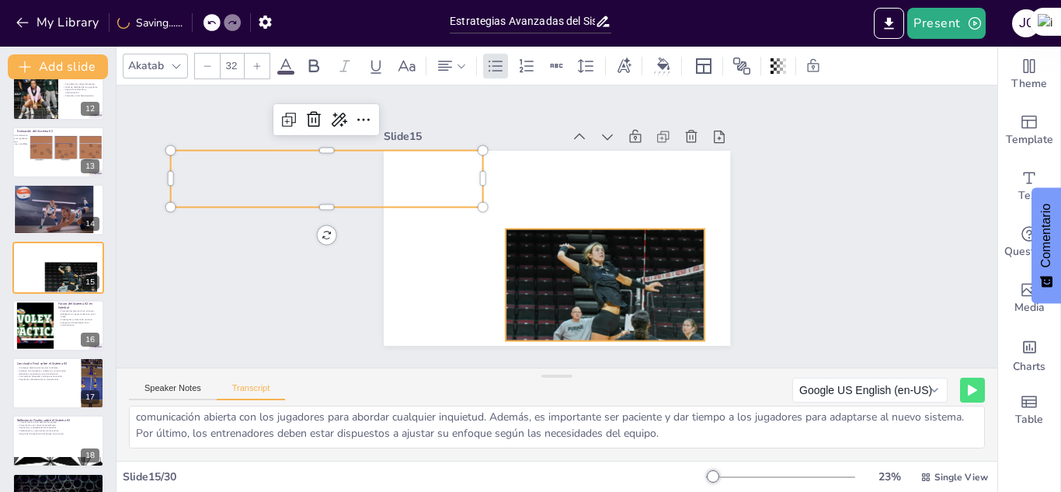
click at [669, 294] on div at bounding box center [605, 284] width 199 height 133
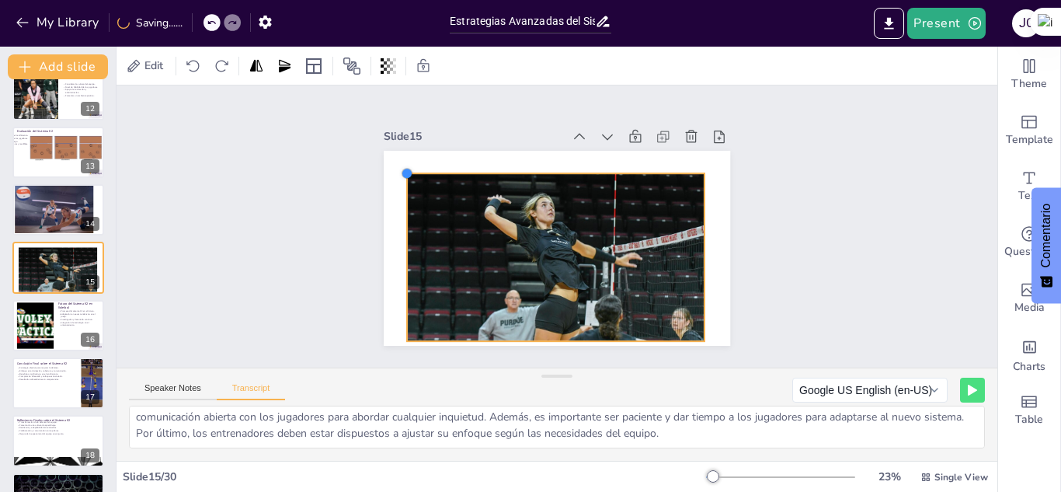
drag, startPoint x: 493, startPoint y: 226, endPoint x: 395, endPoint y: 179, distance: 109.5
click at [395, 179] on div "Recomendaciones para Entrenadores Educarse sobre el sistema y sus técnicas. Com…" at bounding box center [557, 248] width 347 height 195
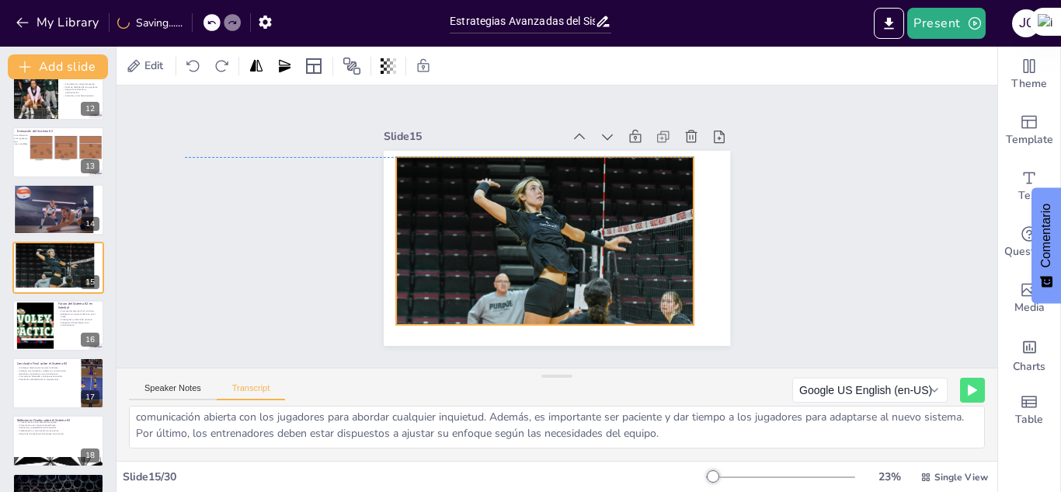
drag, startPoint x: 580, startPoint y: 280, endPoint x: 570, endPoint y: 263, distance: 20.3
click at [570, 263] on div at bounding box center [545, 240] width 298 height 199
click at [732, 342] on div "Slide 1 Sistema Defensivo K2 en Voleibol Este presentación explora el sistema d…" at bounding box center [557, 226] width 881 height 282
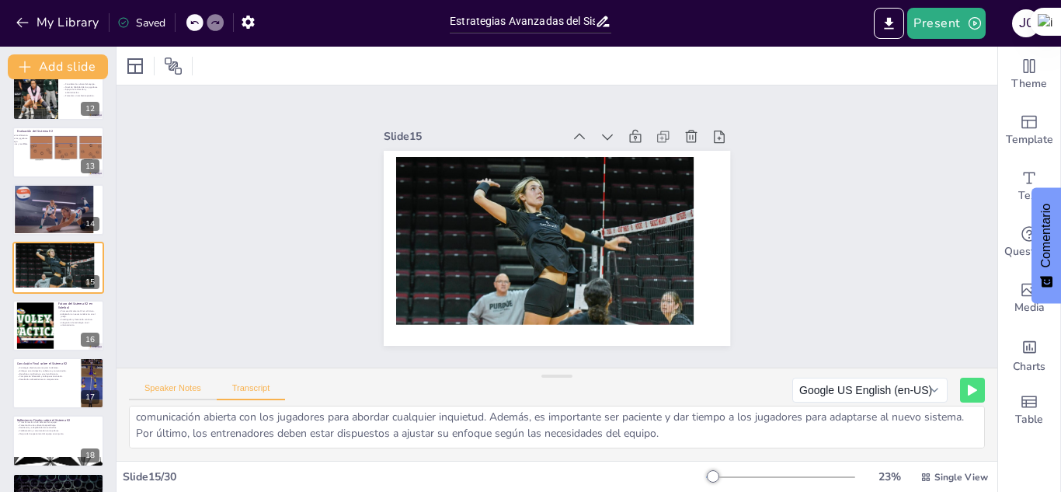
click at [173, 383] on button "Speaker Notes" at bounding box center [173, 391] width 88 height 17
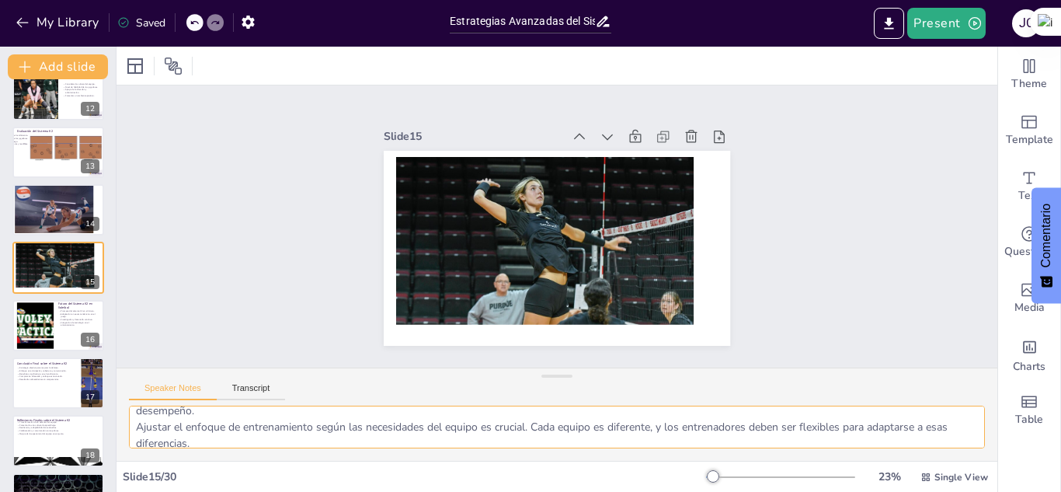
scroll to position [134, 0]
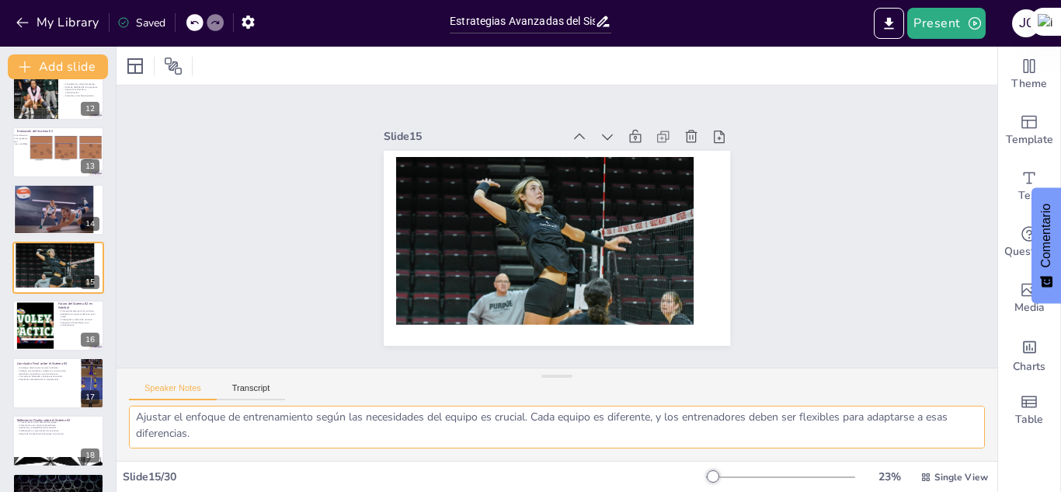
drag, startPoint x: 134, startPoint y: 416, endPoint x: 265, endPoint y: 455, distance: 136.7
click at [265, 455] on div "La educación sobre el sistema K2 es fundamental para los entrenadores. Comprend…" at bounding box center [557, 433] width 881 height 55
click at [269, 390] on button "Transcript" at bounding box center [251, 391] width 69 height 17
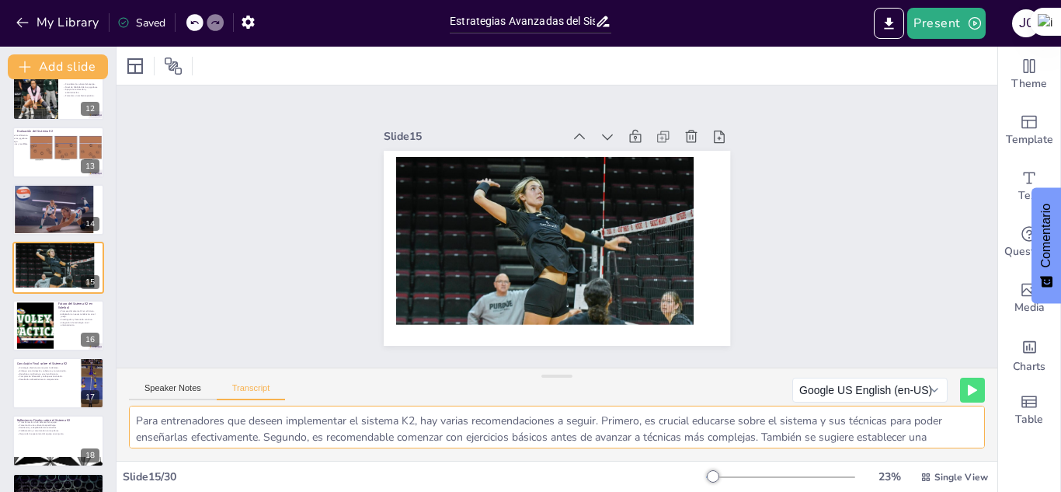
click at [133, 413] on textarea "Para entrenadores que deseen implementar el sistema K2, hay varias recomendacio…" at bounding box center [557, 427] width 856 height 43
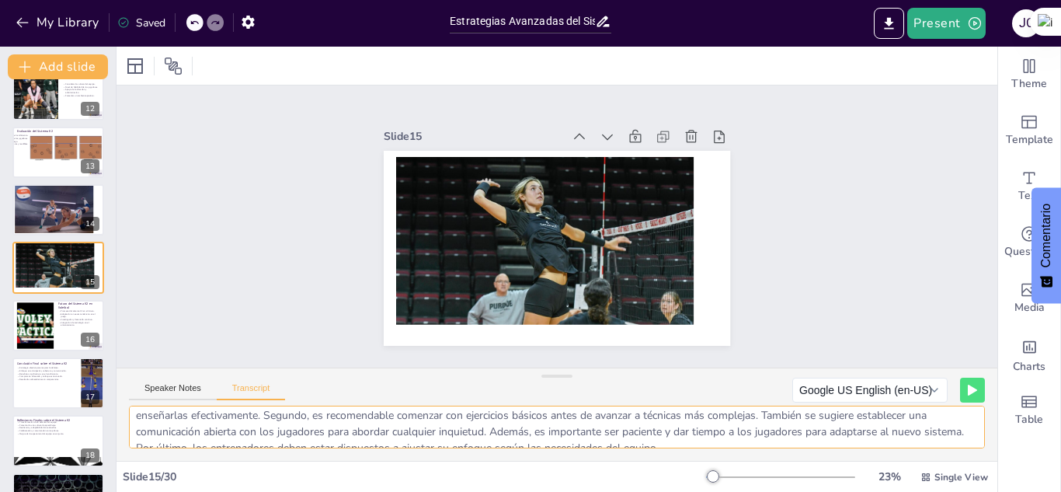
scroll to position [37, 0]
drag, startPoint x: 133, startPoint y: 413, endPoint x: 717, endPoint y: 434, distance: 584.7
click at [717, 434] on textarea "Para entrenadores que deseen implementar el sistema K2, hay varias recomendacio…" at bounding box center [557, 427] width 856 height 43
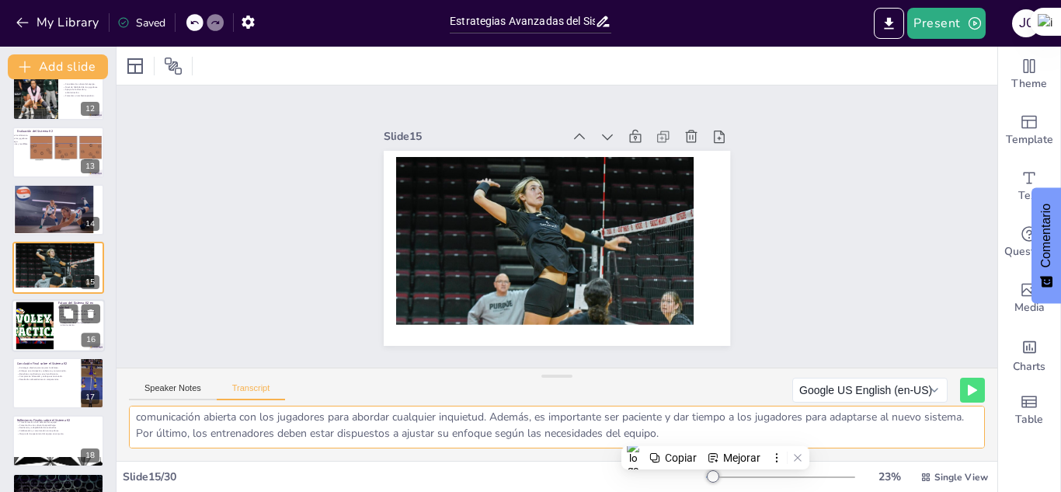
click at [28, 323] on div at bounding box center [34, 324] width 63 height 47
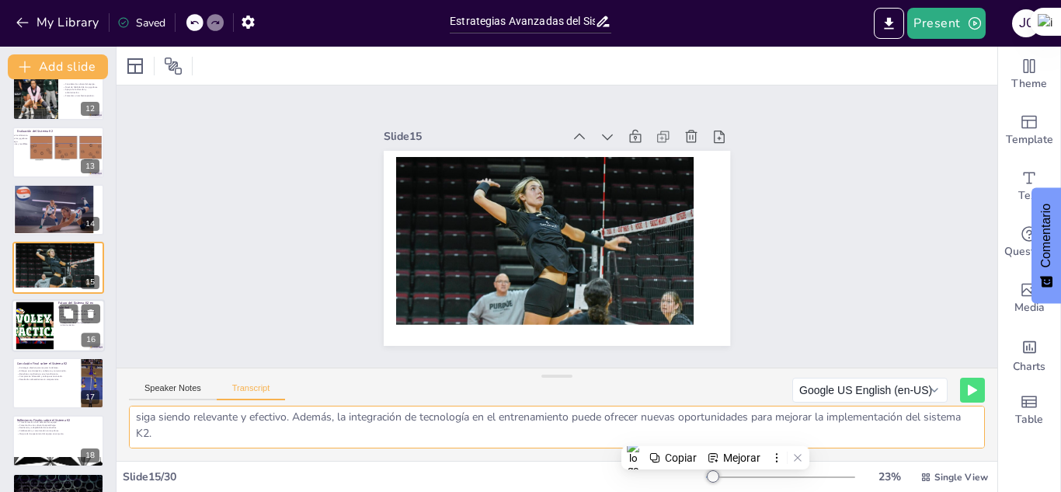
scroll to position [699, 0]
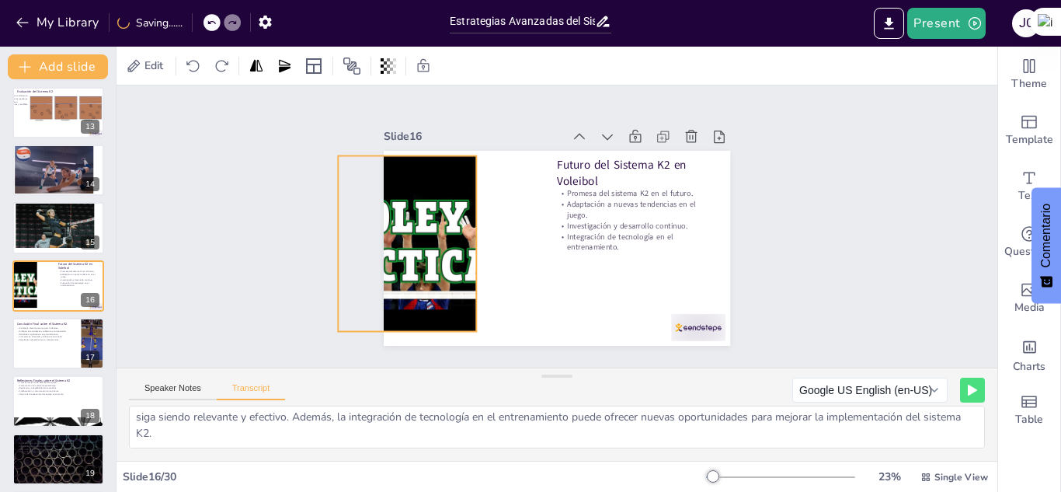
drag, startPoint x: 504, startPoint y: 208, endPoint x: 441, endPoint y: 204, distance: 63.1
click at [441, 204] on div at bounding box center [408, 244] width 234 height 176
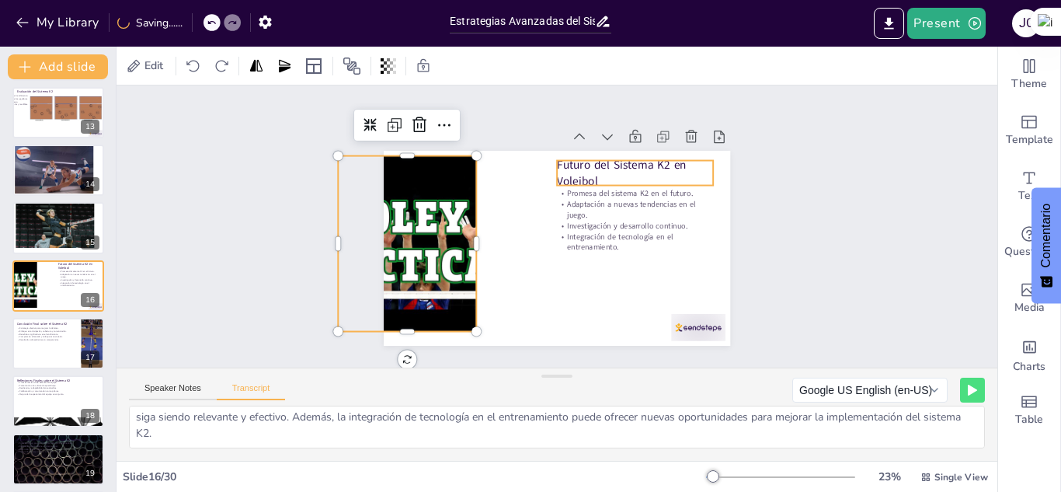
click at [615, 166] on p "Futuro del Sistema K2 en Voleibol" at bounding box center [635, 173] width 156 height 33
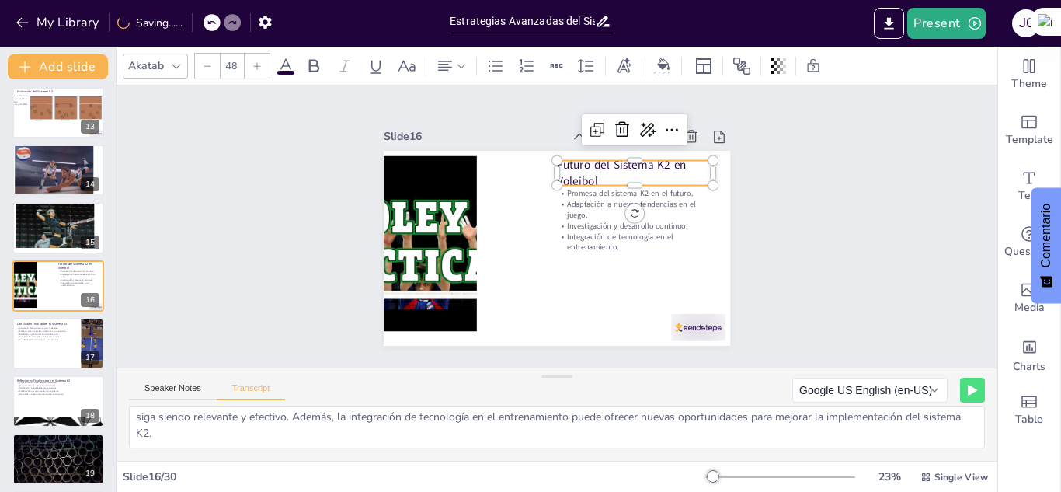
click at [615, 166] on p "Futuro del Sistema K2 en Voleibol" at bounding box center [635, 173] width 156 height 33
drag, startPoint x: 591, startPoint y: 166, endPoint x: 549, endPoint y: 153, distance: 43.3
click at [549, 153] on div "Promesa del sistema K2 en el futuro. Adaptación a nuevas tendencias en el juego…" at bounding box center [557, 248] width 347 height 195
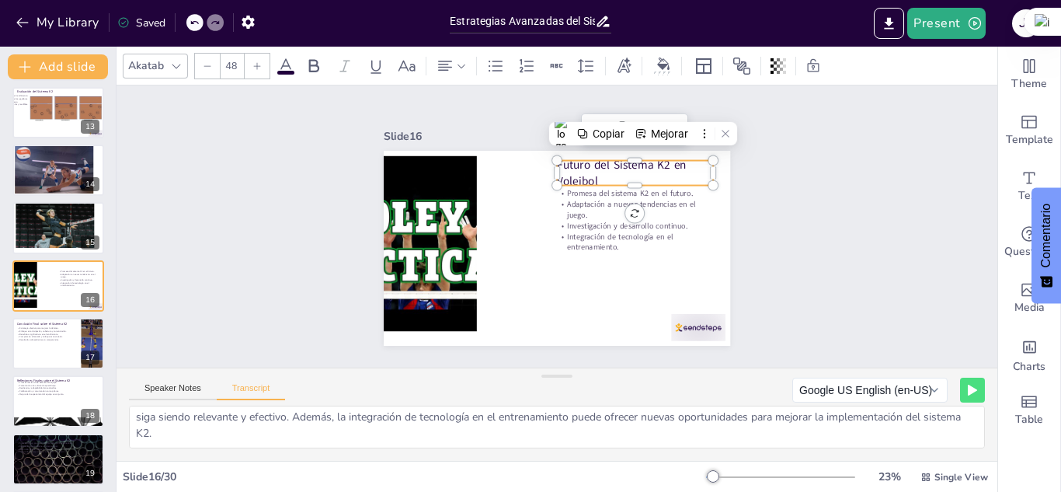
click at [595, 174] on p "Futuro del Sistema K2 en Voleibol" at bounding box center [635, 173] width 156 height 33
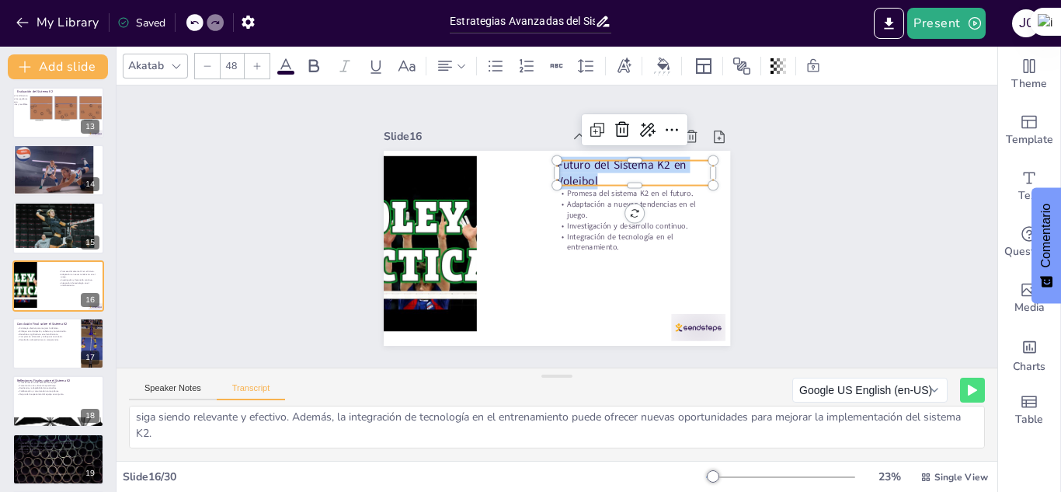
drag, startPoint x: 595, startPoint y: 174, endPoint x: 542, endPoint y: 155, distance: 56.8
click at [542, 155] on div "Promesa del sistema K2 en el futuro. Adaptación a nuevas tendencias en el juego…" at bounding box center [557, 248] width 347 height 195
copy span "Futuro del Sistema K2 en Voleibol"
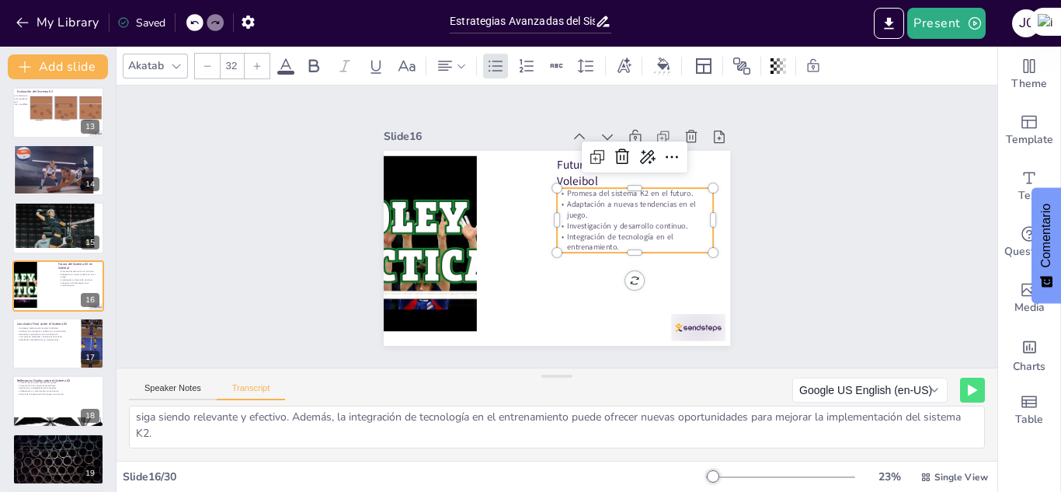
click at [648, 202] on p "Adaptación a nuevas tendencias en el juego." at bounding box center [635, 210] width 156 height 22
click at [605, 242] on p "Integración de tecnología en el entrenamiento." at bounding box center [635, 242] width 156 height 22
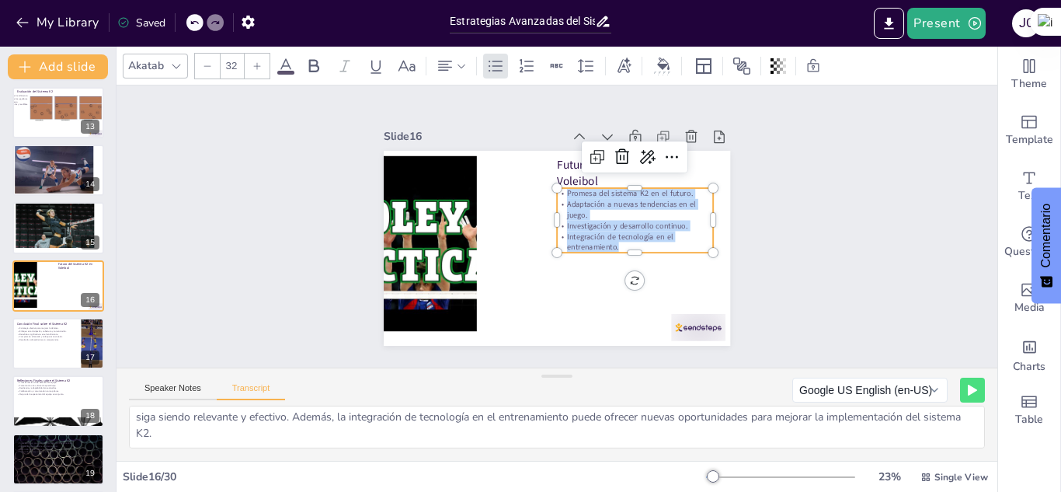
drag, startPoint x: 609, startPoint y: 240, endPoint x: 548, endPoint y: 183, distance: 84.1
click at [548, 183] on div "Futuro del Sistema K2 en Voleibol Promesa del sistema K2 en el futuro. Adaptaci…" at bounding box center [557, 248] width 347 height 195
copy div "Promesa del sistema K2 en el futuro. Adaptación a nuevas tendencias en el juego…"
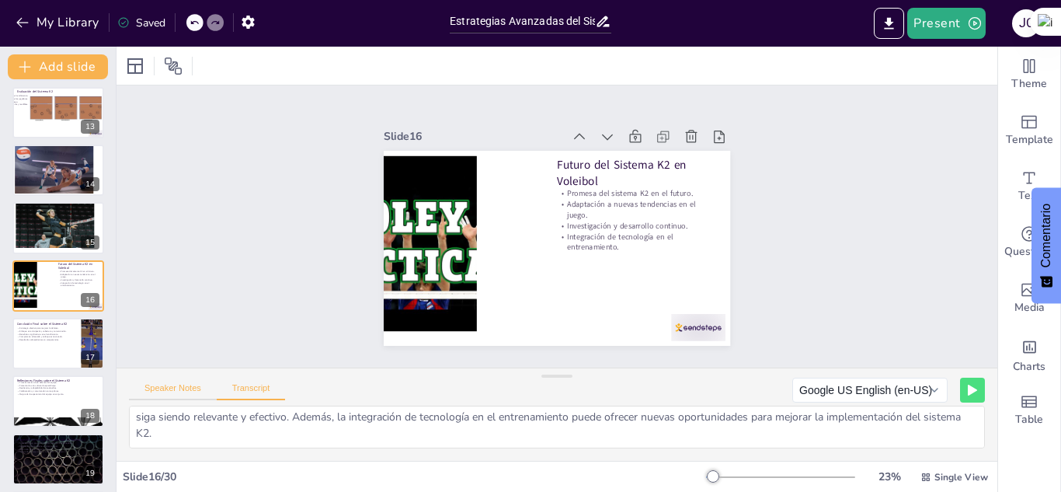
click at [179, 391] on button "Speaker Notes" at bounding box center [173, 391] width 88 height 17
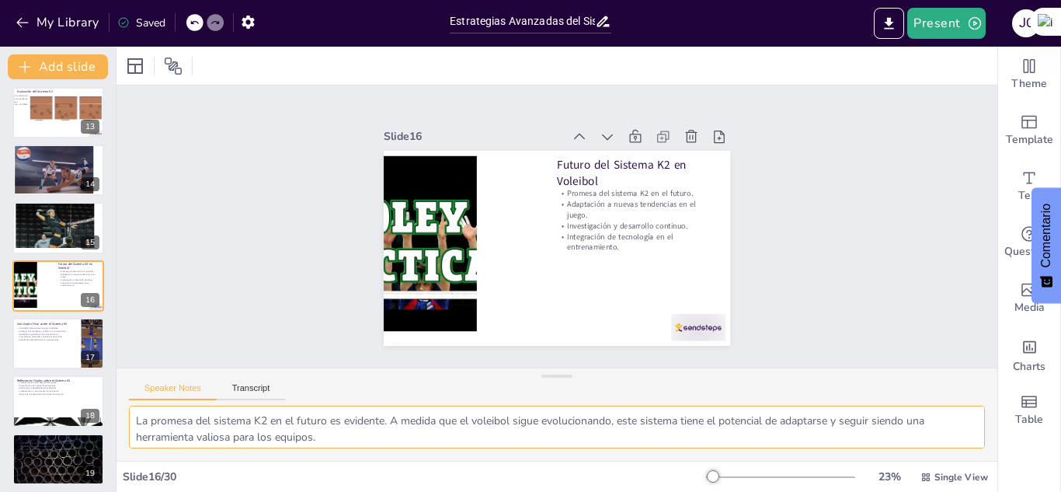
click at [137, 419] on textarea "La promesa del sistema K2 en el futuro es evidente. A medida que el voleibol si…" at bounding box center [557, 427] width 856 height 43
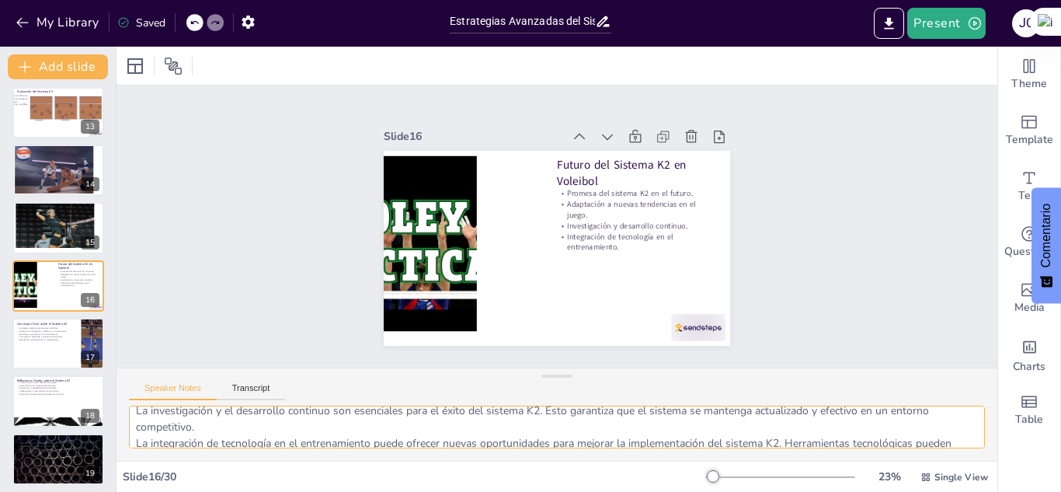
scroll to position [102, 0]
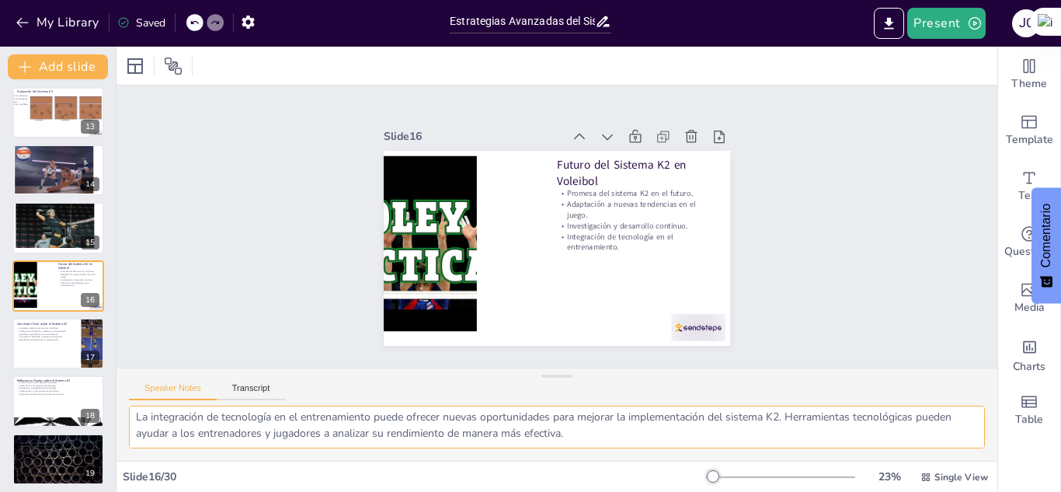
drag, startPoint x: 137, startPoint y: 419, endPoint x: 638, endPoint y: 438, distance: 501.6
click at [638, 438] on textarea "La promesa del sistema K2 en el futuro es evidente. A medida que el voleibol si…" at bounding box center [557, 427] width 856 height 43
click at [252, 394] on button "Transcript" at bounding box center [251, 391] width 69 height 17
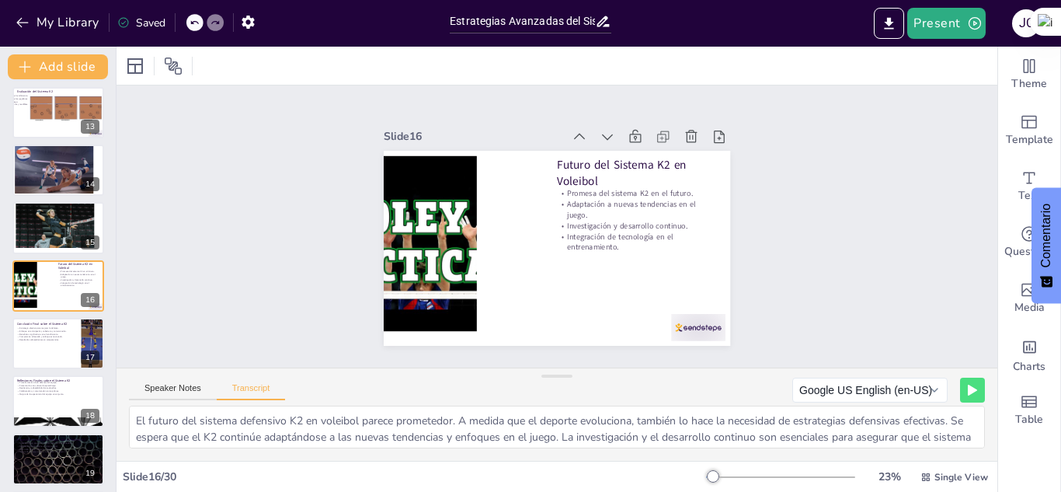
click at [127, 416] on div "El futuro del sistema defensivo K2 en voleibol parece prometedor. A medida que …" at bounding box center [557, 433] width 881 height 55
click at [134, 419] on textarea "El futuro del sistema defensivo K2 en voleibol parece prometedor. A medida que …" at bounding box center [557, 427] width 856 height 43
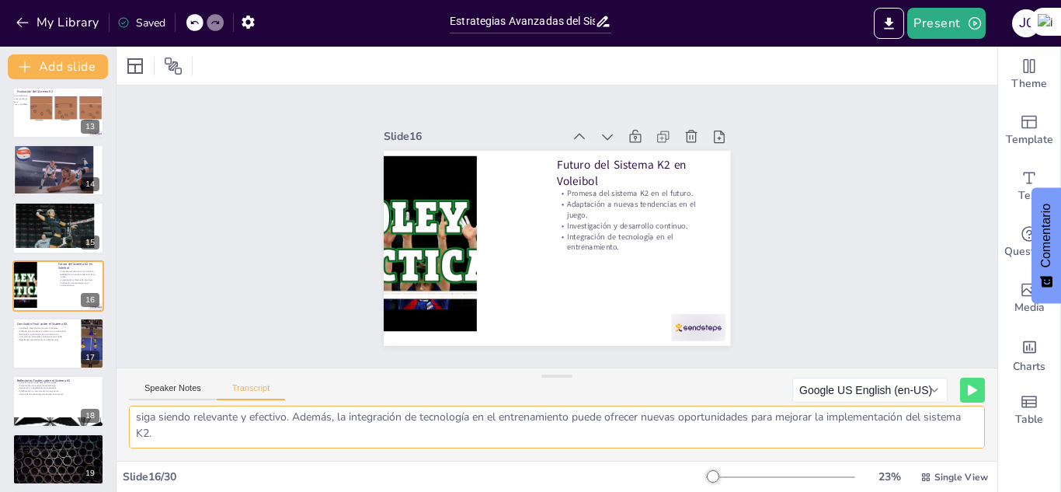
drag, startPoint x: 134, startPoint y: 419, endPoint x: 403, endPoint y: 475, distance: 274.6
click at [403, 475] on div "Slide 1 Sistema Defensivo K2 en Voleibol Este presentación explora el sistema d…" at bounding box center [557, 269] width 881 height 445
click at [31, 343] on div at bounding box center [58, 343] width 93 height 53
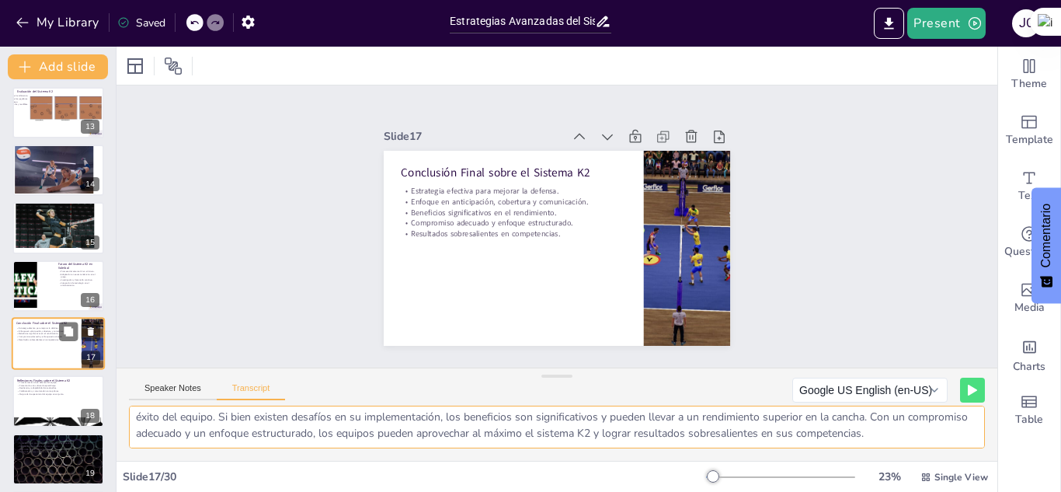
scroll to position [20, 0]
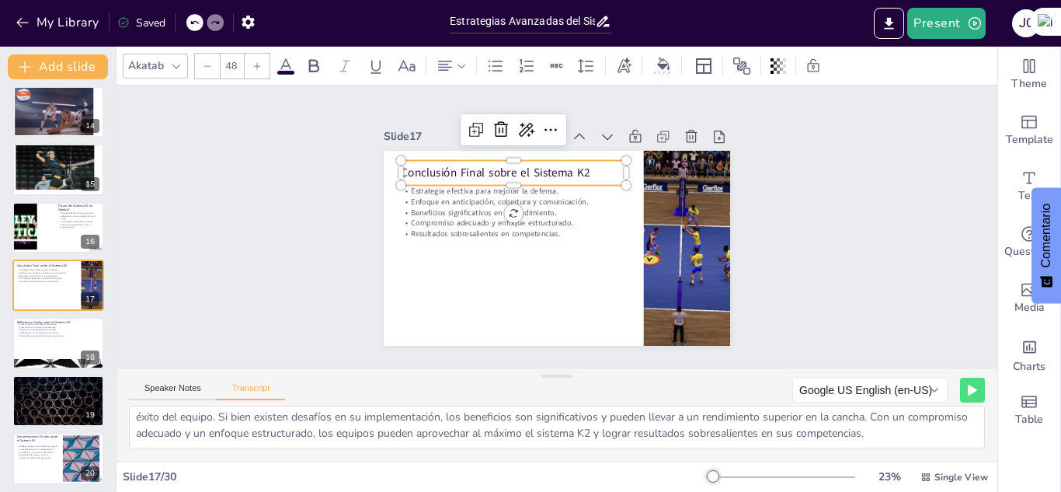
click at [532, 168] on p "Conclusión Final sobre el Sistema K2" at bounding box center [513, 173] width 225 height 16
click at [585, 166] on p "Conclusión Final sobre el Sistema K2" at bounding box center [513, 173] width 225 height 16
drag, startPoint x: 582, startPoint y: 166, endPoint x: 385, endPoint y: 164, distance: 197.4
click at [385, 164] on div "Estrategia efectiva para mejorar la defensa. Enfoque en anticipación, cobertura…" at bounding box center [557, 248] width 347 height 195
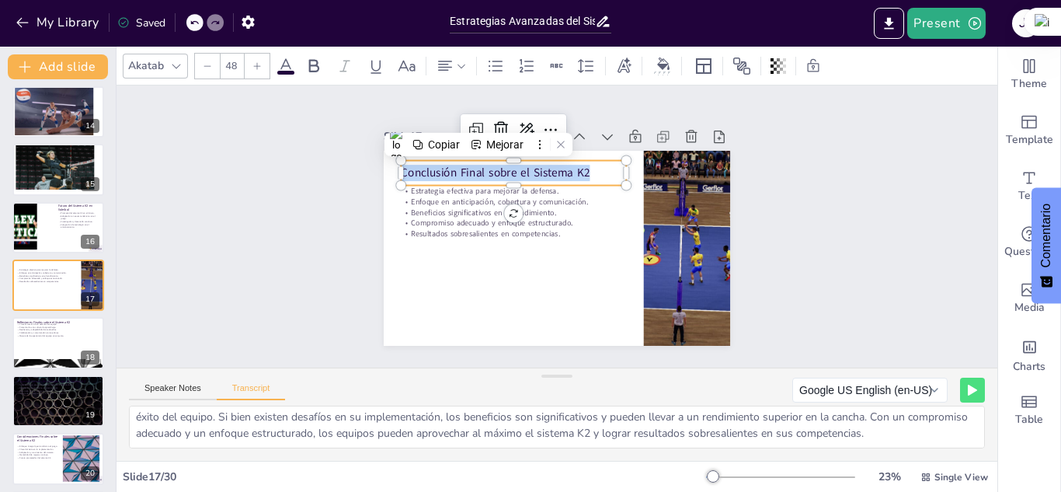
copy p "Conclusión Final sobre el Sistema K2"
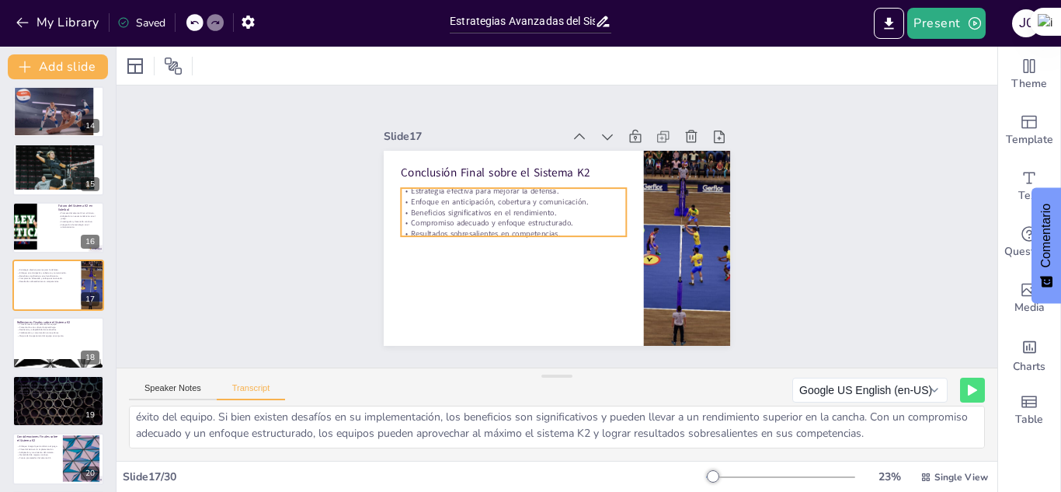
click at [498, 211] on p "Beneficios significativos en el rendimiento." at bounding box center [513, 212] width 225 height 11
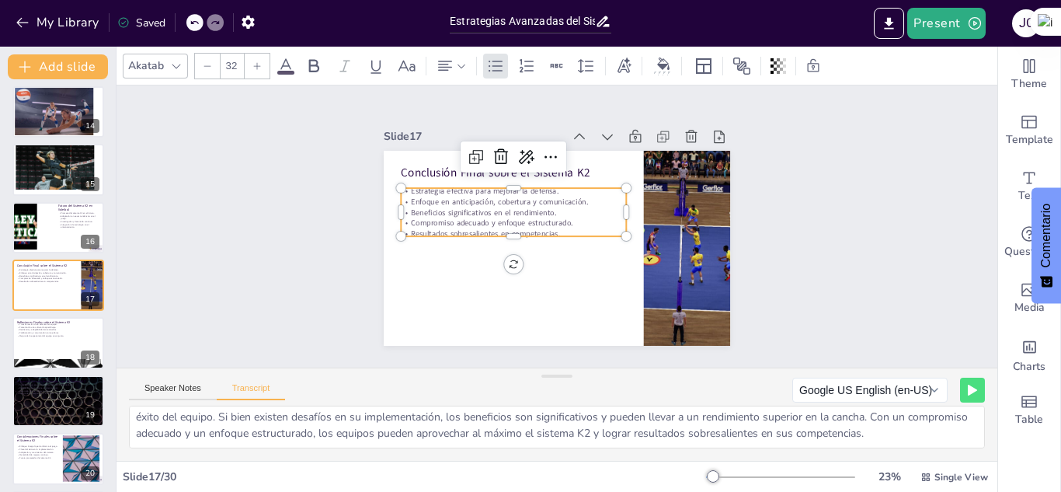
click at [547, 228] on p "Resultados sobresalientes en competencias." at bounding box center [513, 233] width 225 height 11
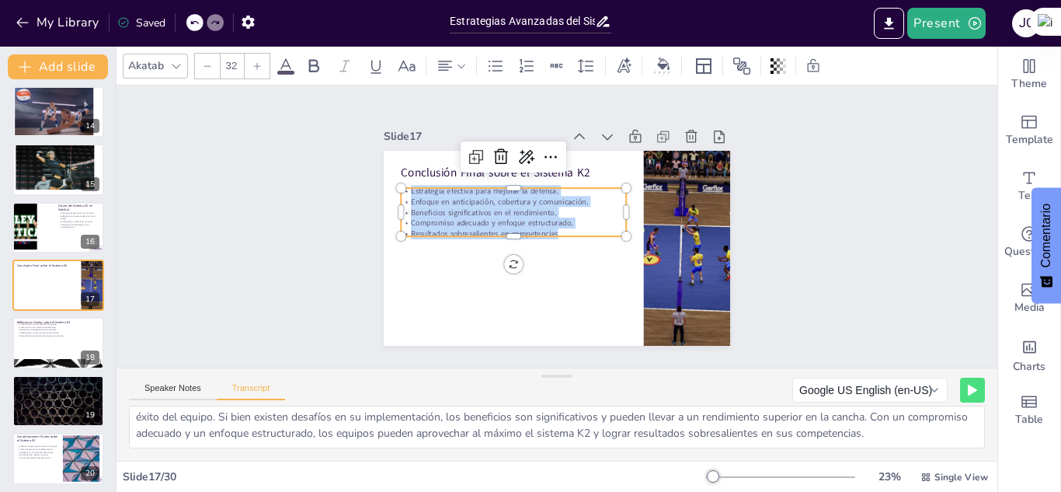
drag, startPoint x: 547, startPoint y: 225, endPoint x: 387, endPoint y: 177, distance: 167.2
click at [387, 177] on div "Conclusión Final sobre el Sistema K2 Estrategia efectiva para mejorar la defens…" at bounding box center [557, 248] width 347 height 195
copy div "Estrategia efectiva para mejorar la defensa. Enfoque en anticipación, cobertura…"
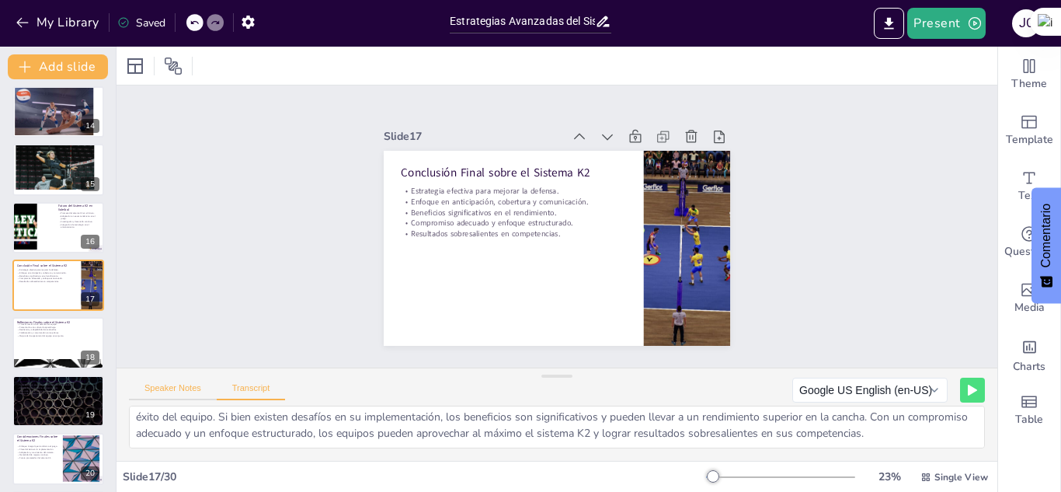
click at [176, 385] on button "Speaker Notes" at bounding box center [173, 391] width 88 height 17
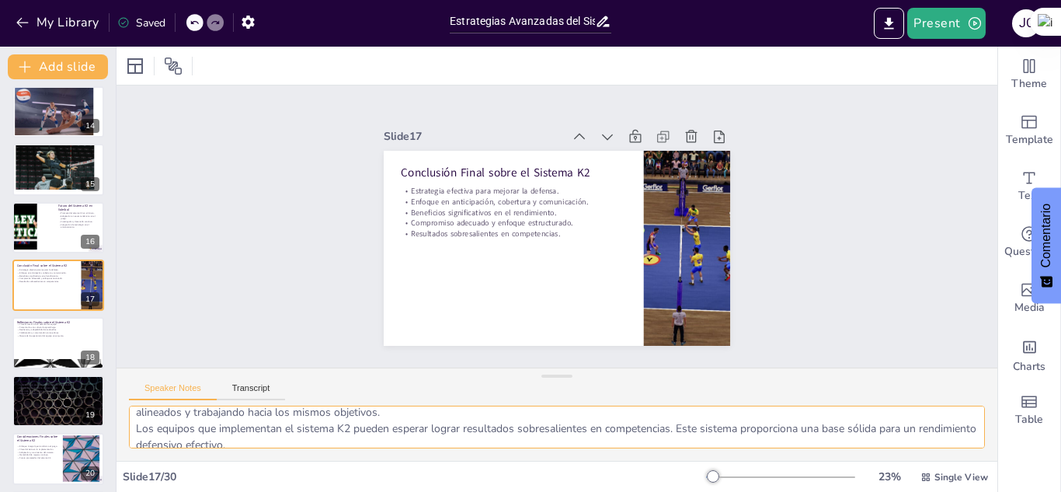
scroll to position [118, 0]
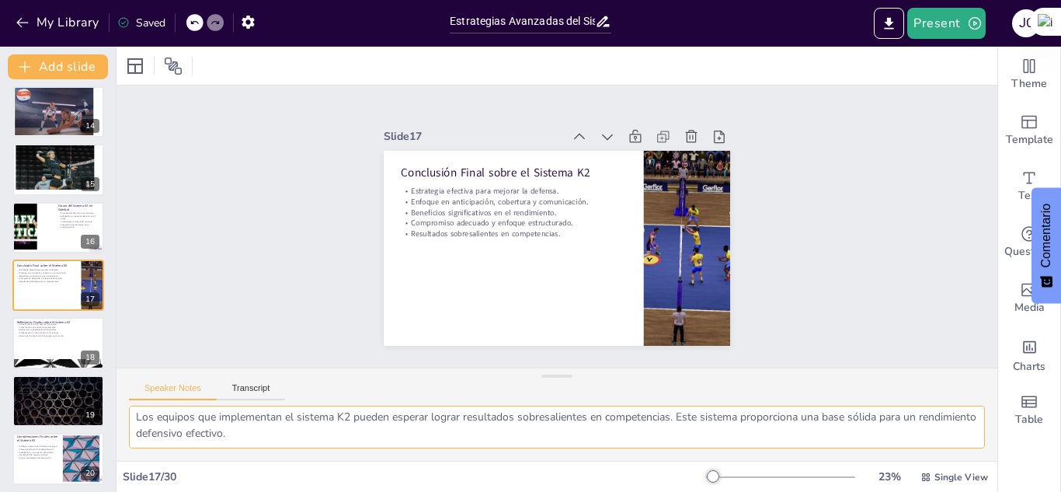
drag, startPoint x: 131, startPoint y: 413, endPoint x: 316, endPoint y: 486, distance: 199.6
click at [316, 486] on div "Slide 1 Sistema Defensivo K2 en Voleibol Este presentación explora el sistema d…" at bounding box center [557, 269] width 881 height 445
click at [260, 385] on button "Transcript" at bounding box center [251, 391] width 69 height 17
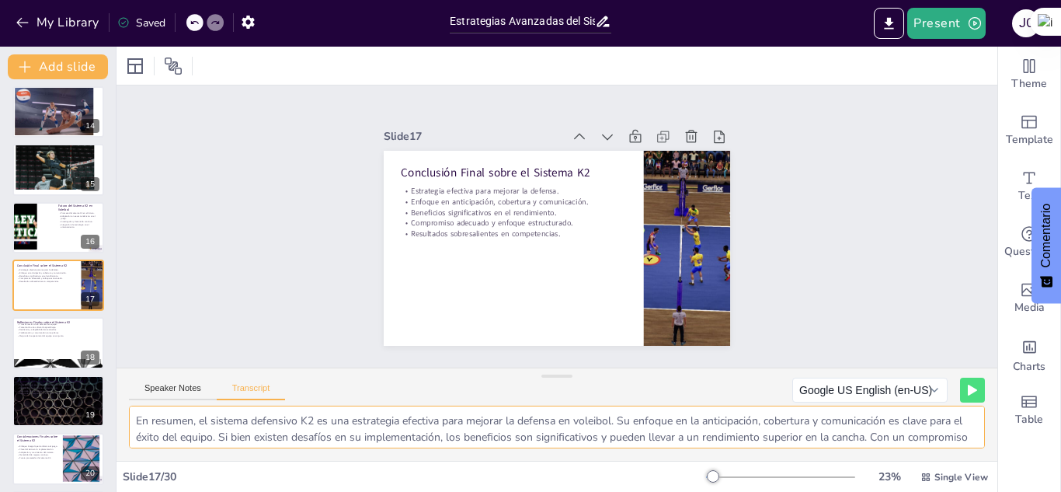
scroll to position [20, 0]
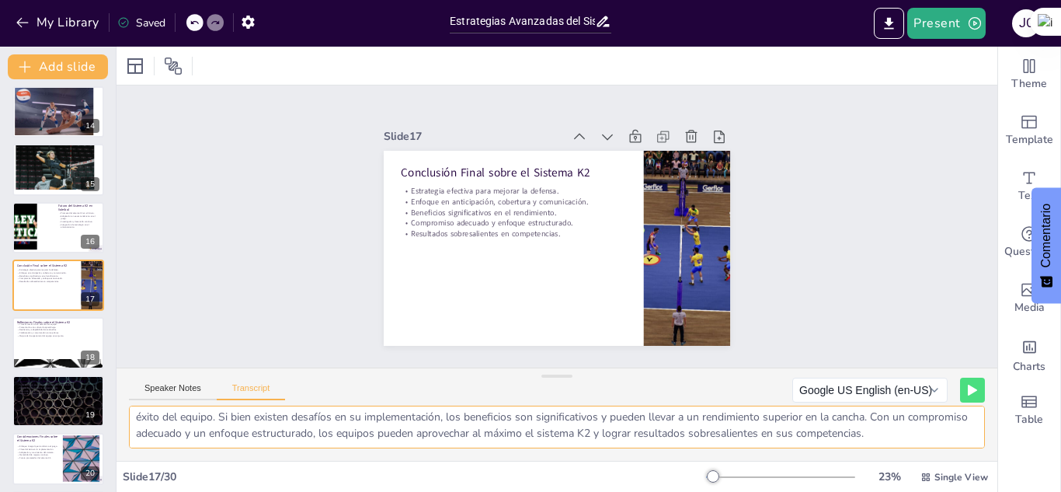
drag, startPoint x: 131, startPoint y: 415, endPoint x: 966, endPoint y: 430, distance: 835.5
click at [966, 430] on textarea "En resumen, el sistema defensivo K2 es una estrategia efectiva para mejorar la …" at bounding box center [557, 427] width 856 height 43
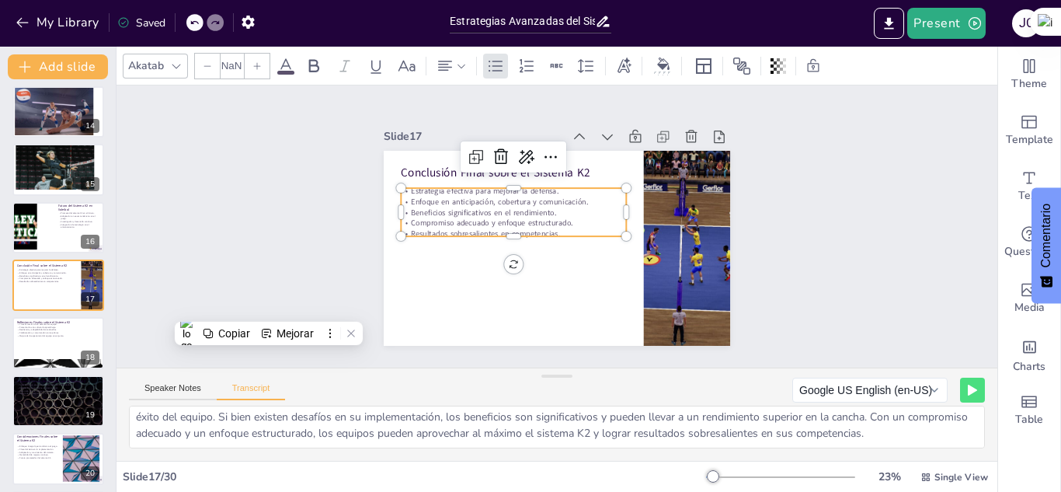
click at [521, 211] on p "Beneficios significativos en el rendimiento." at bounding box center [513, 212] width 225 height 11
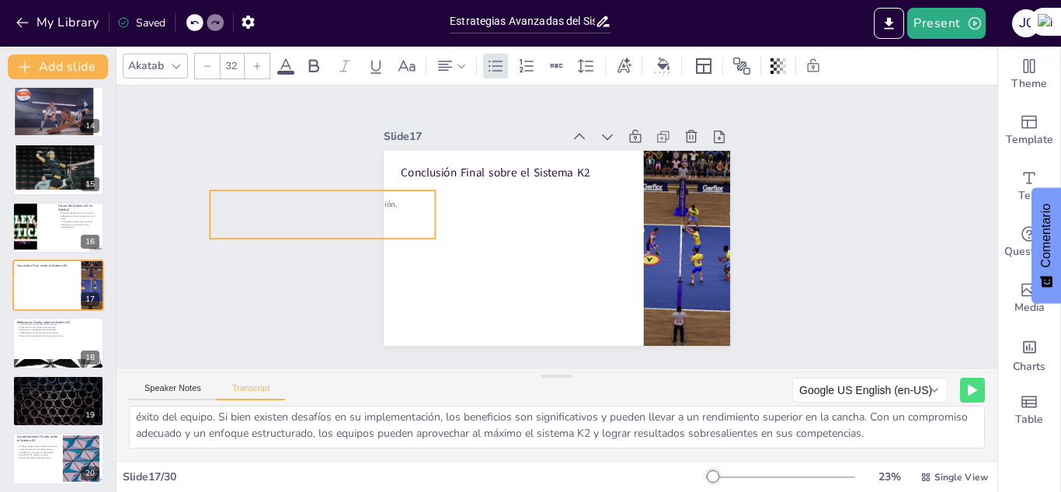
drag, startPoint x: 492, startPoint y: 200, endPoint x: 301, endPoint y: 202, distance: 191.2
click at [301, 202] on div "Slide 1 Sistema Defensivo K2 en Voleibol Este presentación explora el sistema d…" at bounding box center [557, 226] width 881 height 282
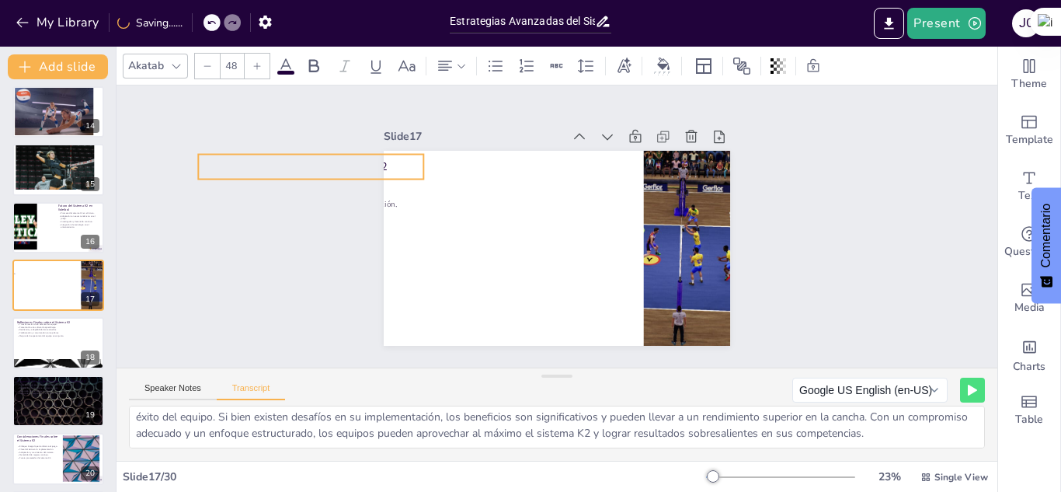
drag, startPoint x: 483, startPoint y: 159, endPoint x: 280, endPoint y: 152, distance: 202.9
click at [280, 152] on div "Slide 1 Sistema Defensivo K2 en Voleibol Este presentación explora el sistema d…" at bounding box center [557, 226] width 881 height 282
click at [671, 263] on div at bounding box center [687, 248] width 288 height 195
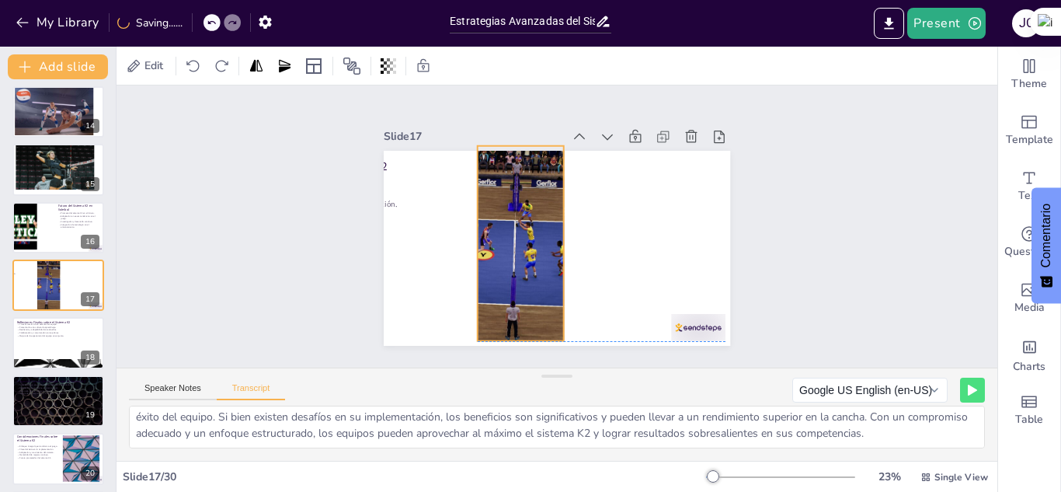
drag, startPoint x: 671, startPoint y: 263, endPoint x: 504, endPoint y: 260, distance: 166.3
click at [504, 260] on div at bounding box center [521, 243] width 288 height 195
click at [551, 233] on div at bounding box center [521, 243] width 288 height 195
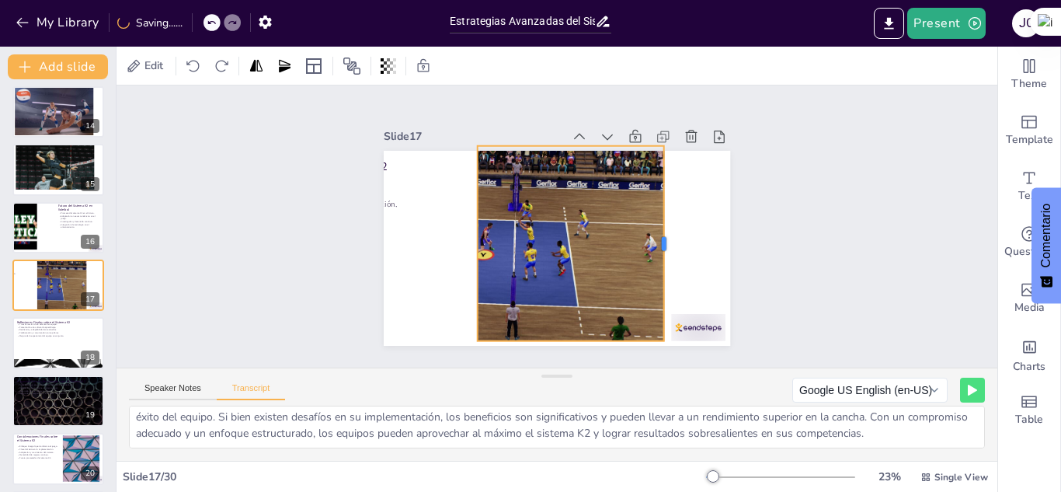
drag, startPoint x: 555, startPoint y: 236, endPoint x: 655, endPoint y: 238, distance: 100.3
click at [664, 238] on div at bounding box center [670, 243] width 12 height 195
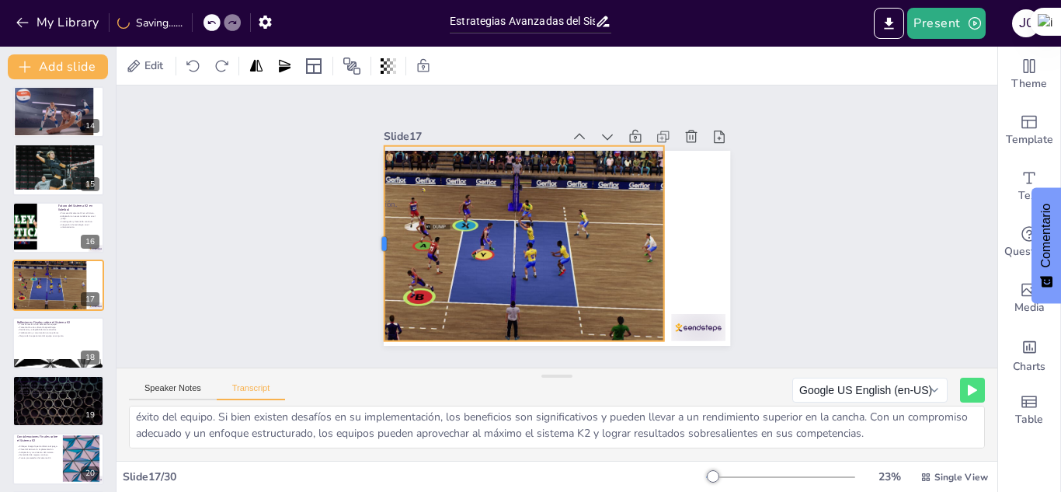
drag, startPoint x: 465, startPoint y: 233, endPoint x: 372, endPoint y: 239, distance: 93.4
click at [372, 239] on div at bounding box center [378, 243] width 12 height 195
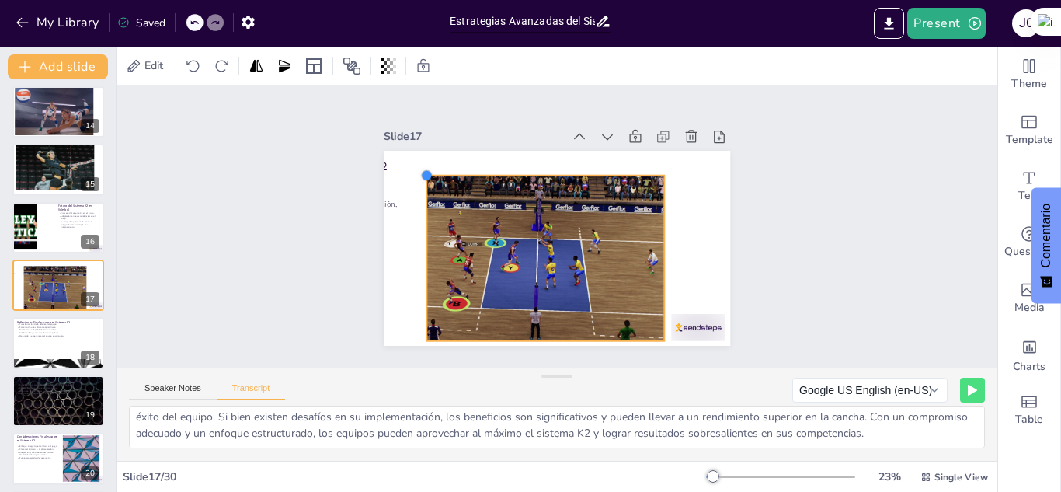
drag, startPoint x: 373, startPoint y: 138, endPoint x: 441, endPoint y: 168, distance: 73.8
click at [441, 168] on div "Conclusión Final sobre el Sistema K2 Estrategia efectiva para mejorar la defens…" at bounding box center [557, 248] width 347 height 195
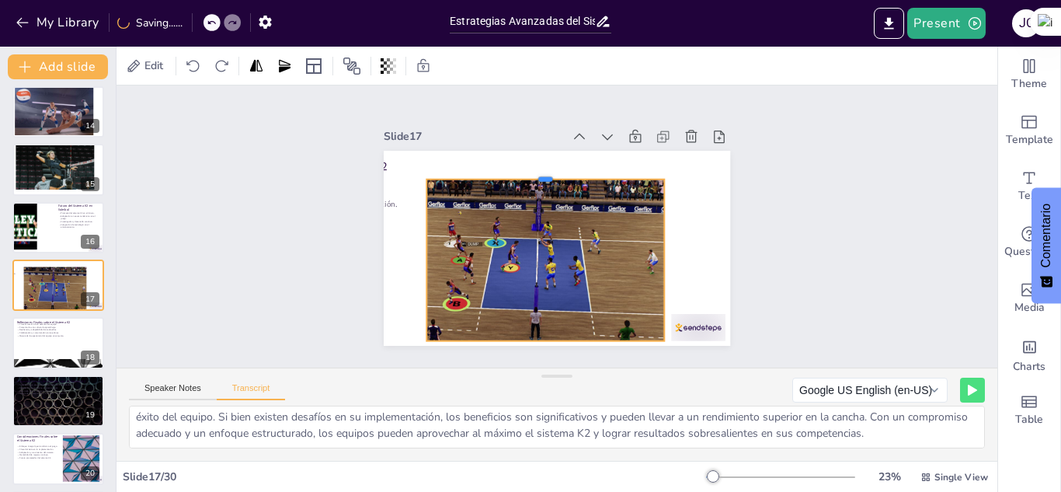
click at [538, 173] on div at bounding box center [546, 173] width 238 height 12
click at [664, 252] on div at bounding box center [670, 260] width 12 height 162
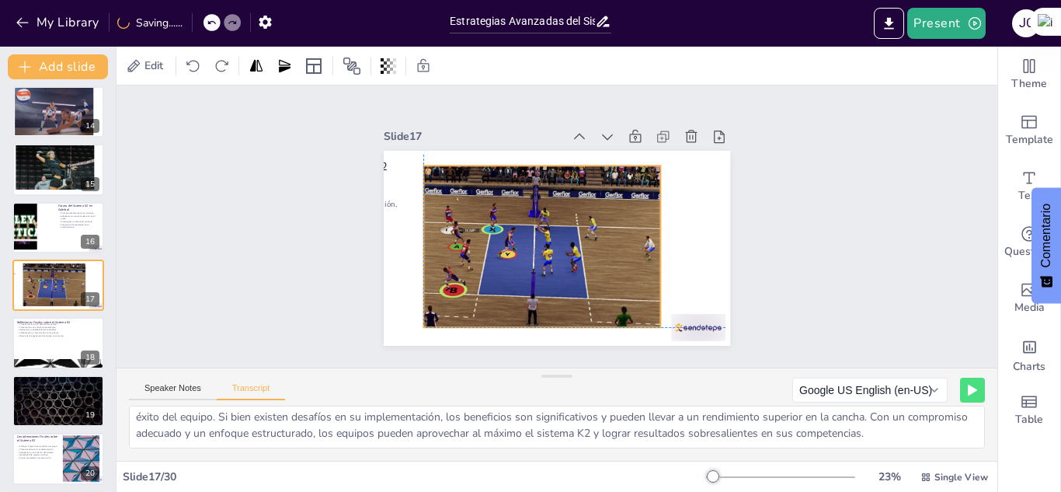
drag, startPoint x: 584, startPoint y: 248, endPoint x: 584, endPoint y: 232, distance: 16.3
click at [584, 232] on div at bounding box center [539, 245] width 245 height 166
click at [532, 327] on div at bounding box center [541, 333] width 237 height 12
click at [406, 237] on div at bounding box center [412, 247] width 12 height 162
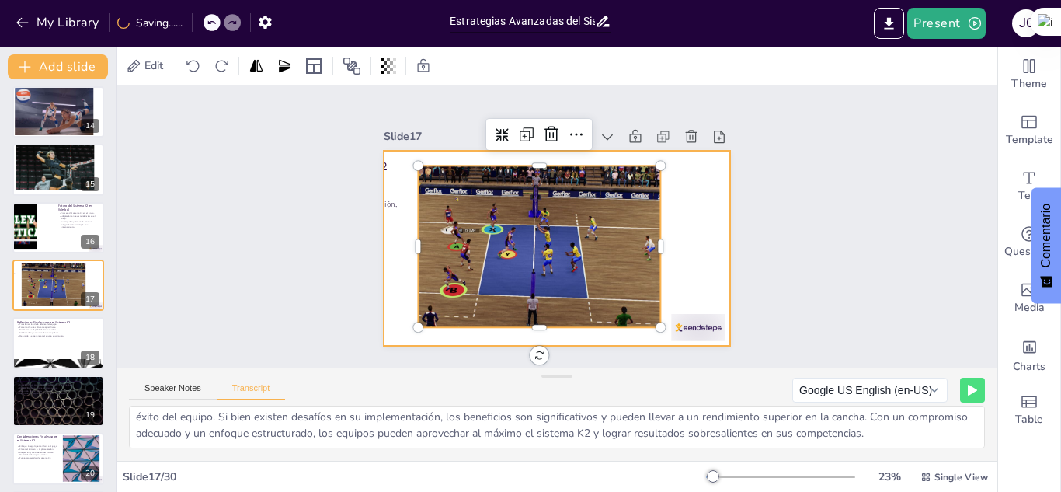
click at [684, 236] on div at bounding box center [557, 248] width 347 height 195
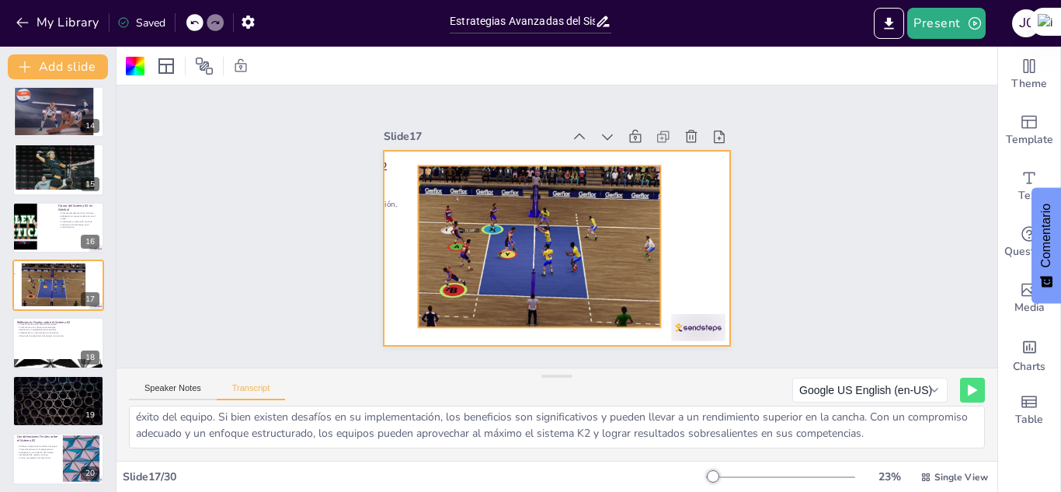
click at [544, 232] on div at bounding box center [539, 245] width 245 height 166
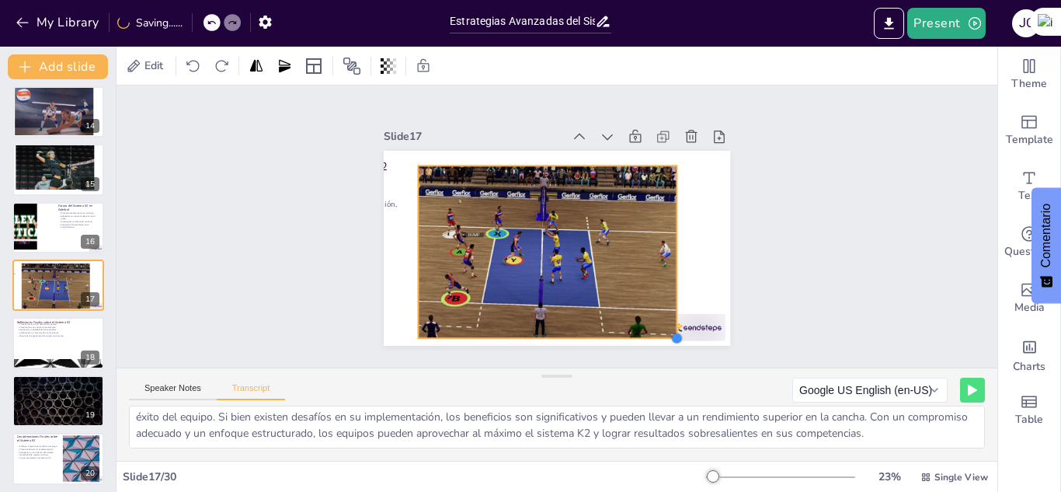
drag, startPoint x: 646, startPoint y: 318, endPoint x: 662, endPoint y: 328, distance: 19.2
click at [671, 332] on div at bounding box center [677, 338] width 12 height 12
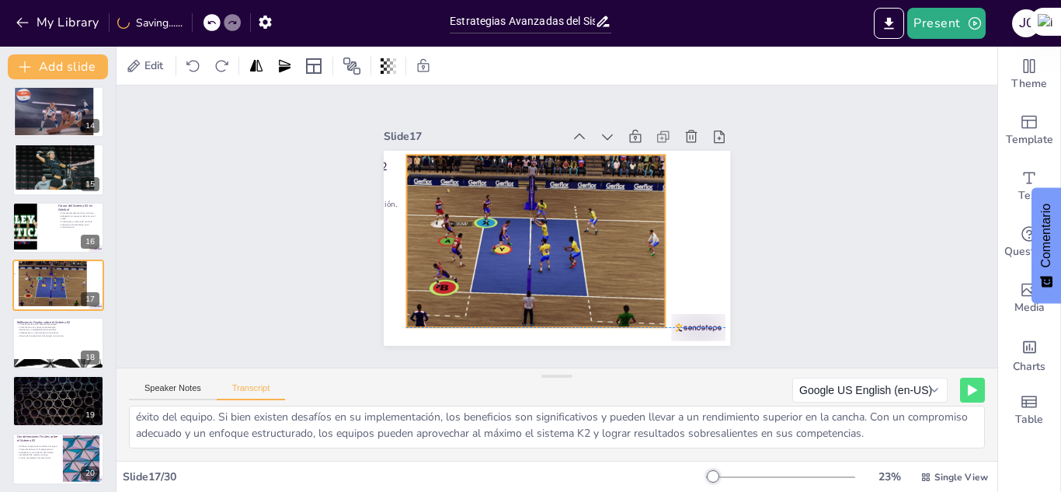
drag, startPoint x: 616, startPoint y: 286, endPoint x: 605, endPoint y: 274, distance: 16.5
click at [605, 274] on div at bounding box center [536, 239] width 261 height 176
click at [722, 268] on div "Slide 1 Sistema Defensivo K2 en Voleibol Este presentación explora el sistema d…" at bounding box center [557, 226] width 434 height 239
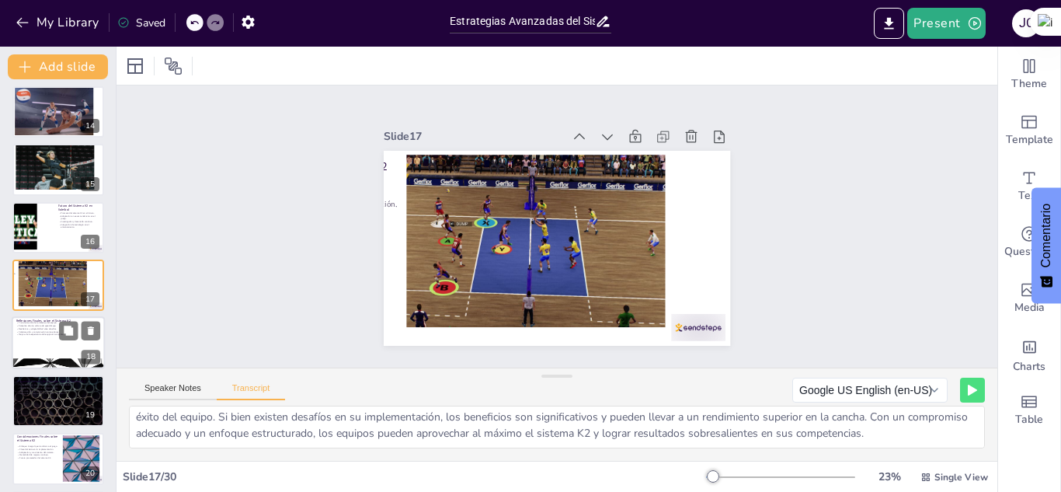
click at [34, 349] on div at bounding box center [58, 343] width 93 height 53
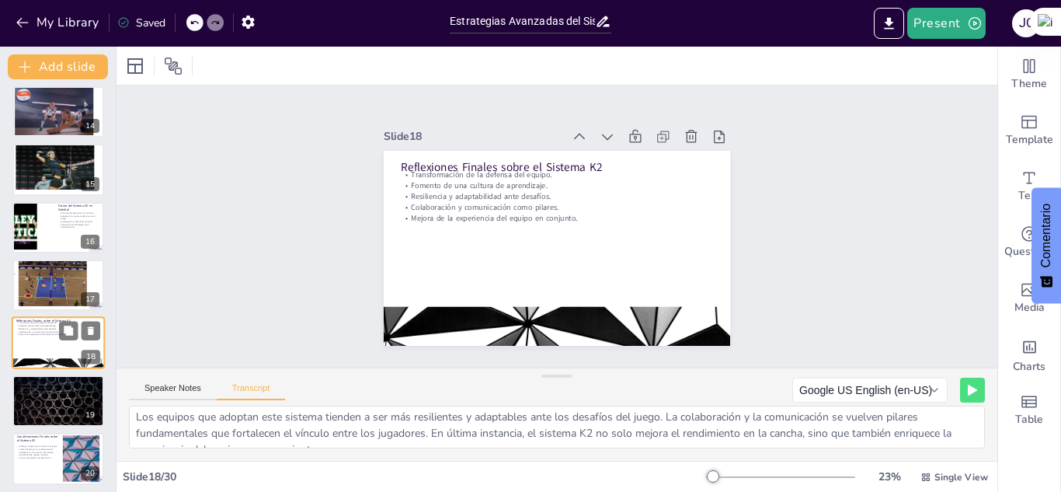
scroll to position [814, 0]
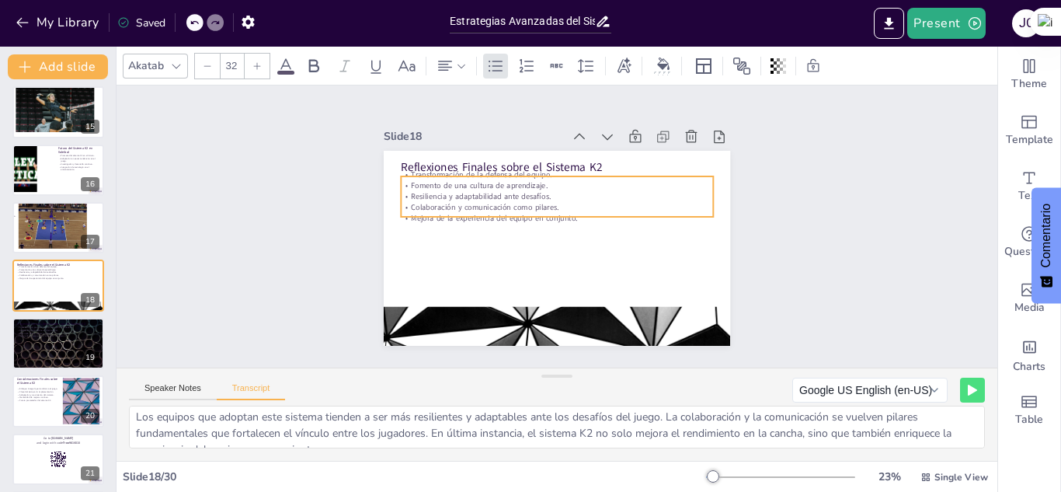
click at [432, 180] on p "Fomento de una cultura de aprendizaje." at bounding box center [557, 185] width 312 height 11
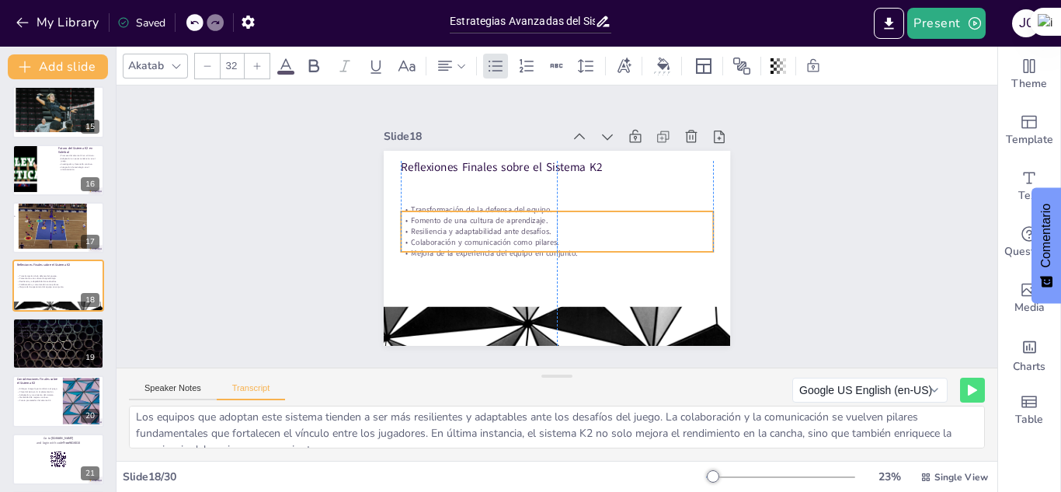
drag, startPoint x: 462, startPoint y: 176, endPoint x: 463, endPoint y: 211, distance: 35.0
click at [463, 215] on p "Fomento de una cultura de aprendizaje." at bounding box center [557, 220] width 312 height 11
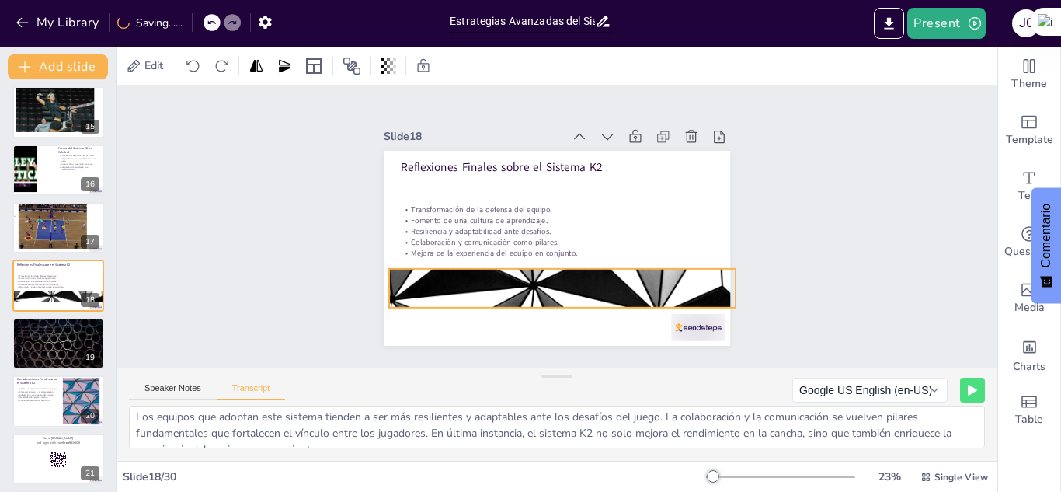
drag, startPoint x: 532, startPoint y: 308, endPoint x: 537, endPoint y: 270, distance: 38.5
click at [537, 270] on div at bounding box center [562, 287] width 347 height 195
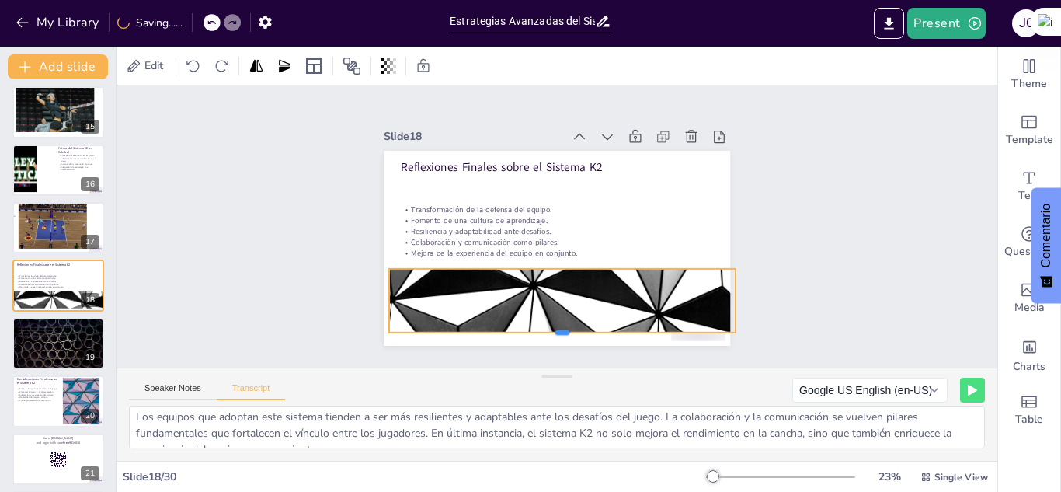
drag, startPoint x: 552, startPoint y: 304, endPoint x: 578, endPoint y: 327, distance: 35.2
click at [578, 333] on div at bounding box center [562, 339] width 347 height 12
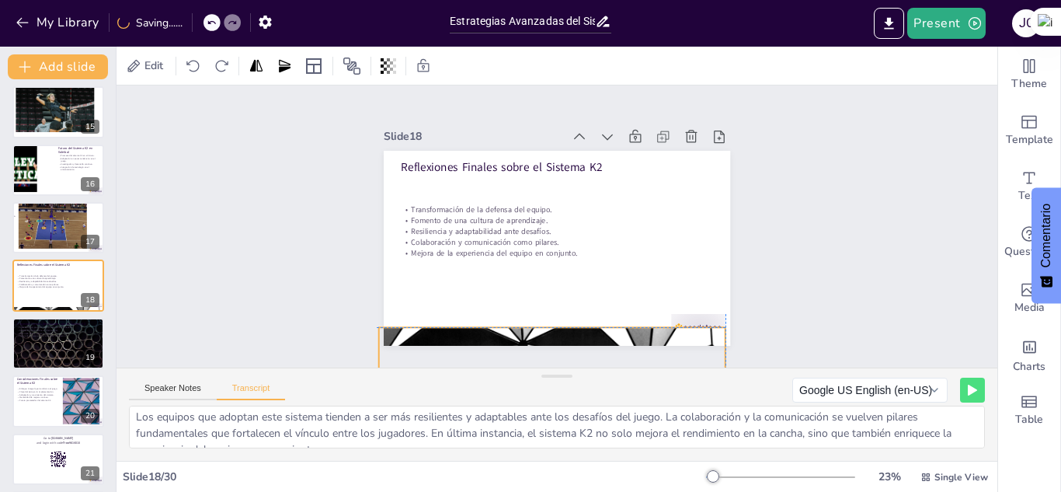
drag, startPoint x: 580, startPoint y: 301, endPoint x: 567, endPoint y: 359, distance: 58.8
click at [567, 359] on div "Slide 1 Sistema Defensivo K2 en Voleibol Este presentación explora el sistema d…" at bounding box center [557, 226] width 881 height 282
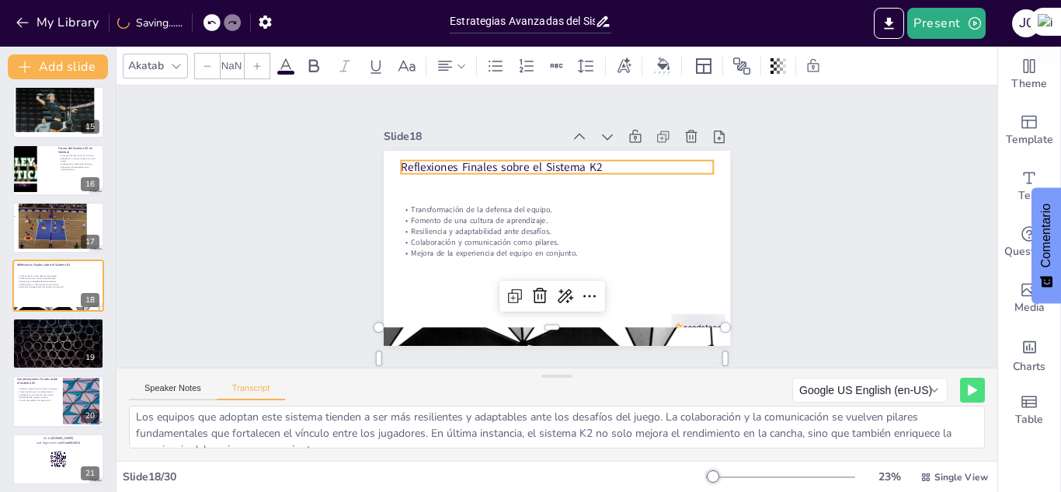
click at [504, 163] on p "Reflexiones Finales sobre el Sistema K2" at bounding box center [557, 167] width 312 height 16
click at [582, 161] on p "Reflexiones Finales sobre el Sistema K2" at bounding box center [557, 167] width 312 height 16
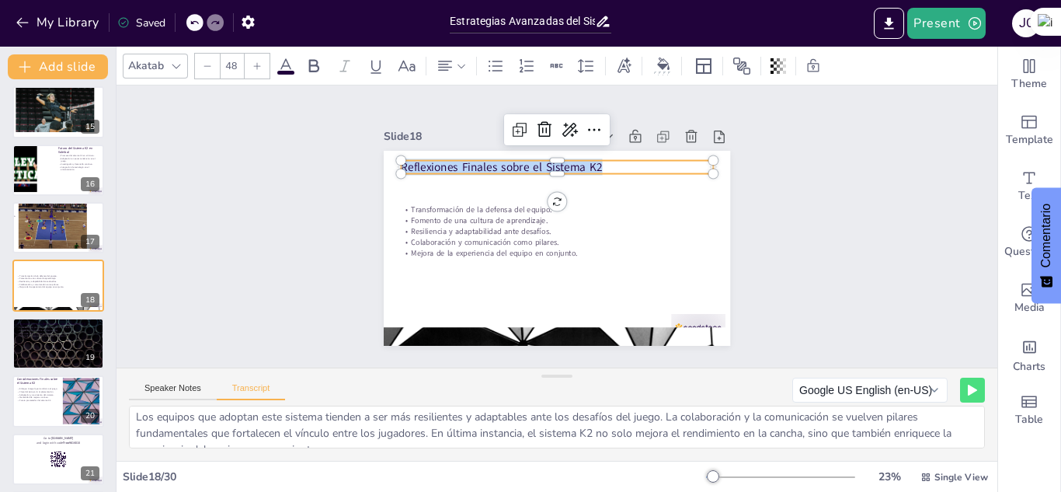
drag, startPoint x: 595, startPoint y: 160, endPoint x: 355, endPoint y: 158, distance: 240.1
click at [355, 158] on div "Slide 1 Sistema Defensivo K2 en Voleibol Este presentación explora el sistema d…" at bounding box center [557, 226] width 434 height 239
copy p "Reflexiones Finales sobre el Sistema K2"
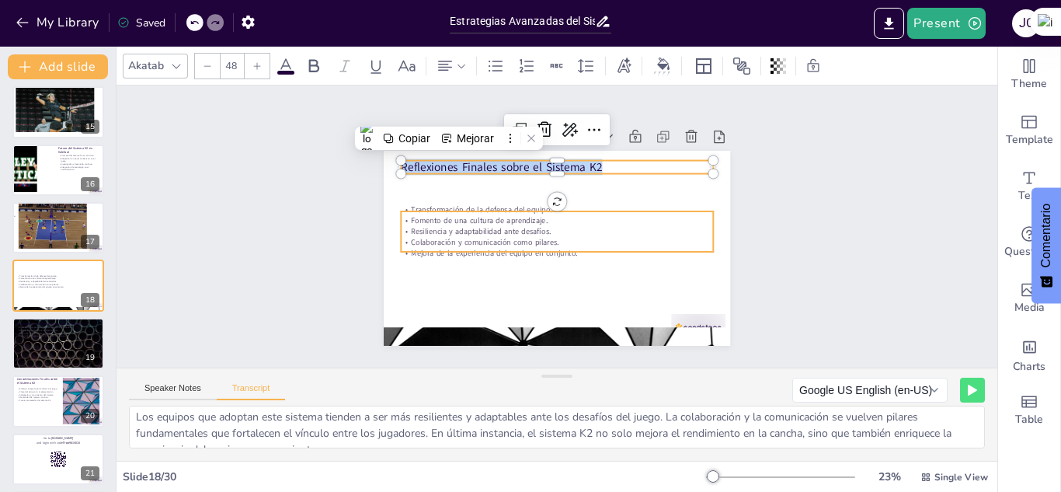
click at [406, 226] on p "Resiliencia y adaptabilidad ante desafíos." at bounding box center [557, 231] width 312 height 11
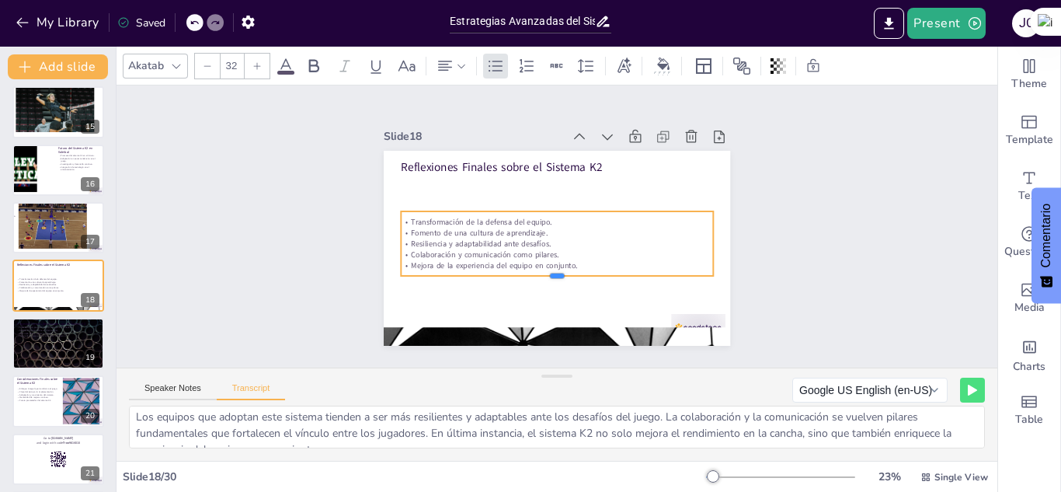
drag, startPoint x: 549, startPoint y: 248, endPoint x: 559, endPoint y: 272, distance: 25.8
click at [559, 276] on div at bounding box center [557, 282] width 312 height 12
click at [568, 262] on p "Mejora de la experiencia del equipo en conjunto." at bounding box center [557, 265] width 312 height 11
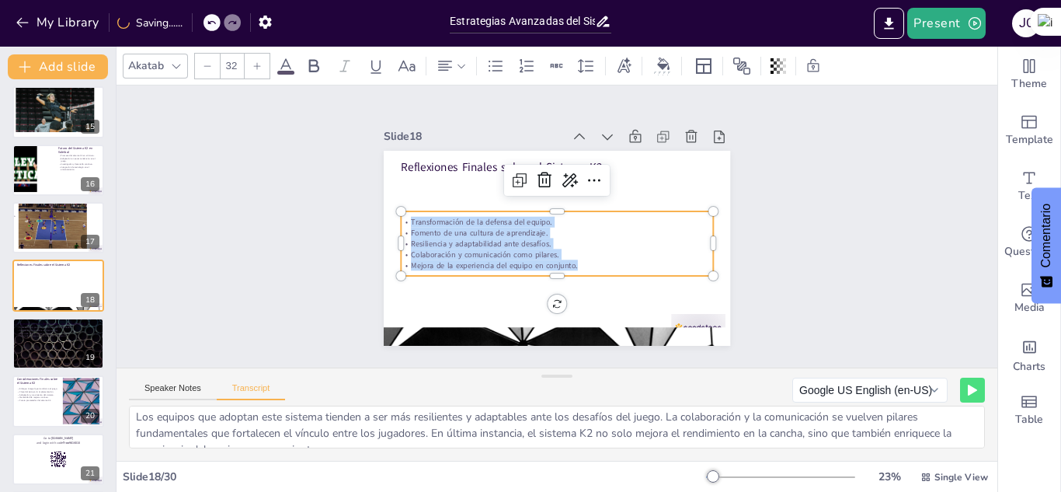
drag, startPoint x: 568, startPoint y: 262, endPoint x: 385, endPoint y: 206, distance: 191.0
click at [385, 206] on div "Reflexiones Finales sobre el Sistema K2 Transformación de la defensa del equipo…" at bounding box center [557, 248] width 347 height 195
copy div "Transformación de la defensa del equipo. Fomento de una cultura de aprendizaje.…"
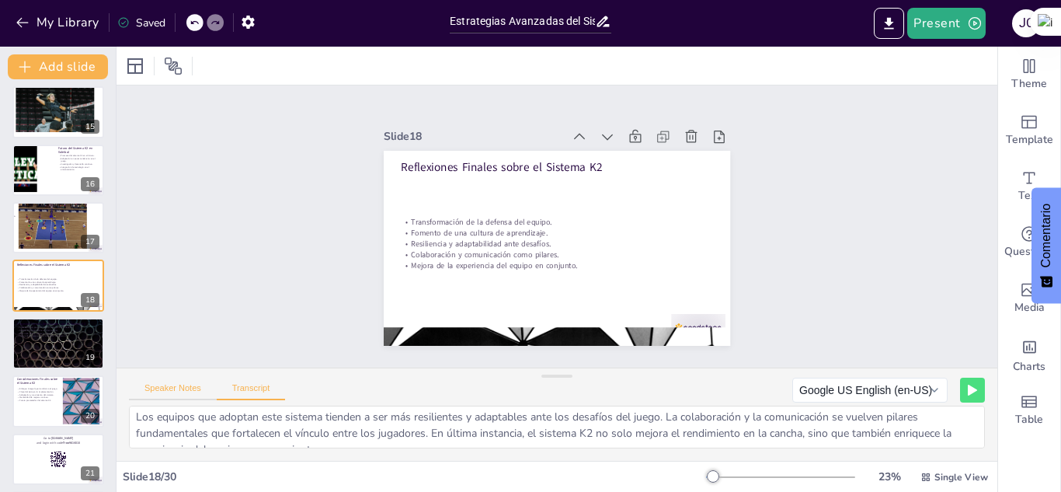
click at [160, 395] on button "Speaker Notes" at bounding box center [173, 391] width 88 height 17
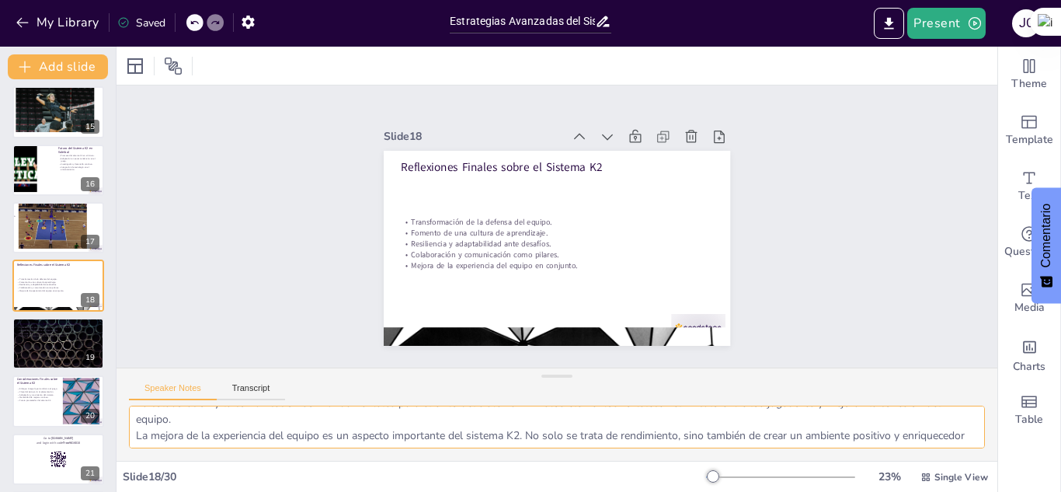
scroll to position [134, 0]
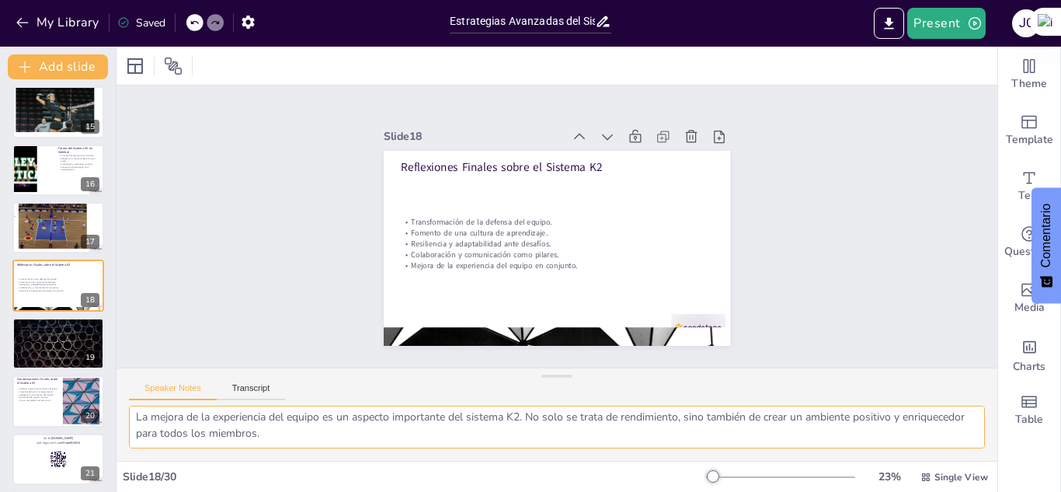
drag, startPoint x: 133, startPoint y: 413, endPoint x: 348, endPoint y: 491, distance: 228.8
click at [348, 491] on div "Slide 1 Sistema Defensivo K2 en Voleibol Este presentación explora el sistema d…" at bounding box center [557, 269] width 881 height 445
click at [264, 394] on button "Transcript" at bounding box center [251, 391] width 69 height 17
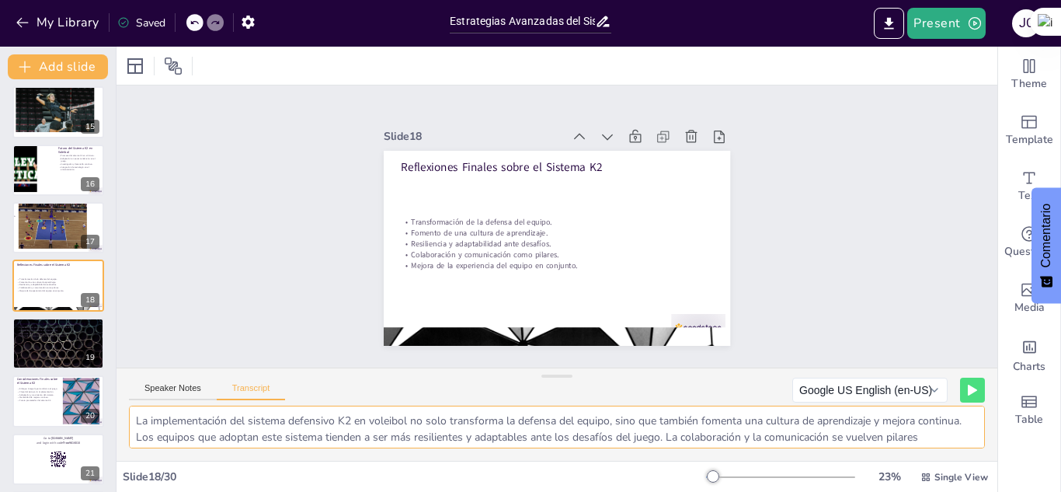
click at [130, 417] on textarea "La implementación del sistema defensivo K2 en voleibol no solo transforma la de…" at bounding box center [557, 427] width 856 height 43
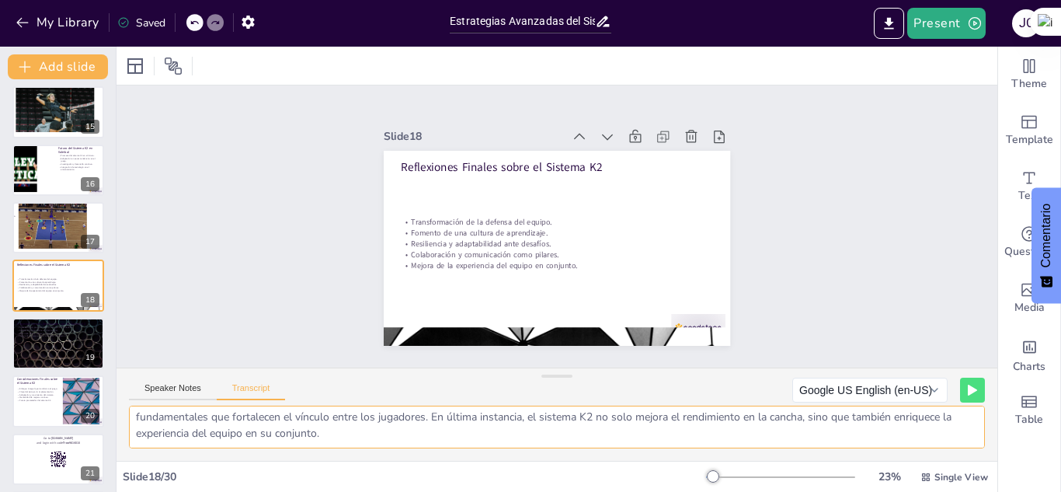
drag, startPoint x: 130, startPoint y: 417, endPoint x: 755, endPoint y: 476, distance: 627.5
click at [755, 476] on div "Slide 1 Sistema Defensivo K2 en Voleibol Este presentación explora el sistema d…" at bounding box center [557, 269] width 881 height 445
click at [34, 346] on div at bounding box center [58, 343] width 93 height 53
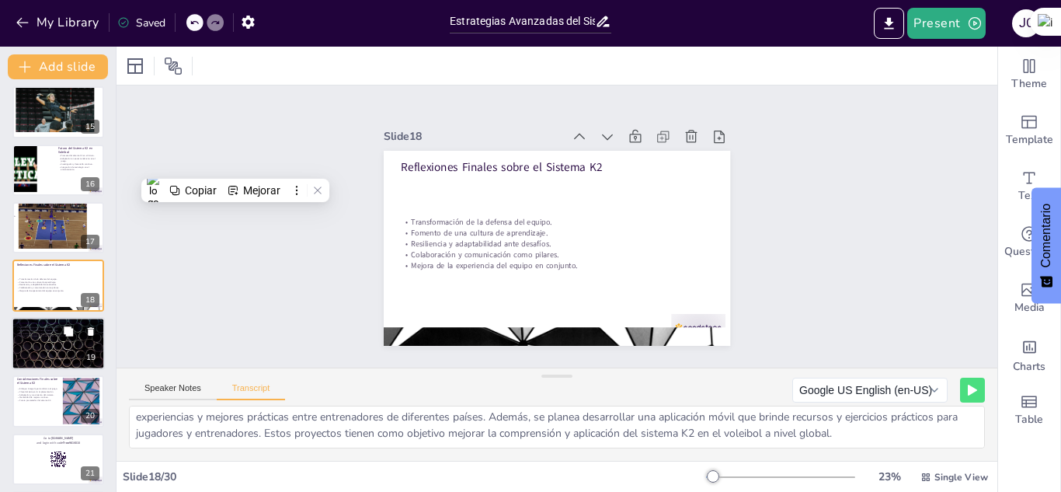
scroll to position [872, 0]
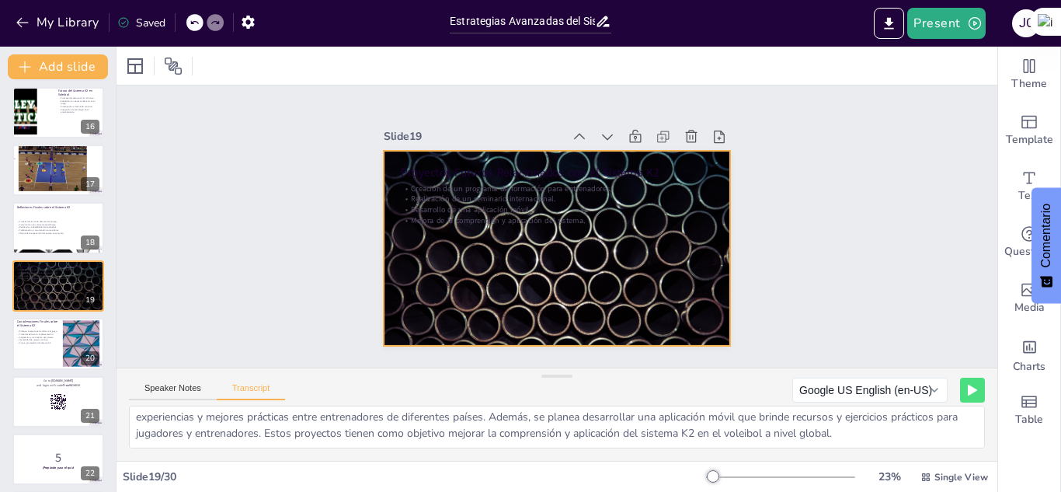
click at [492, 230] on div at bounding box center [557, 248] width 347 height 195
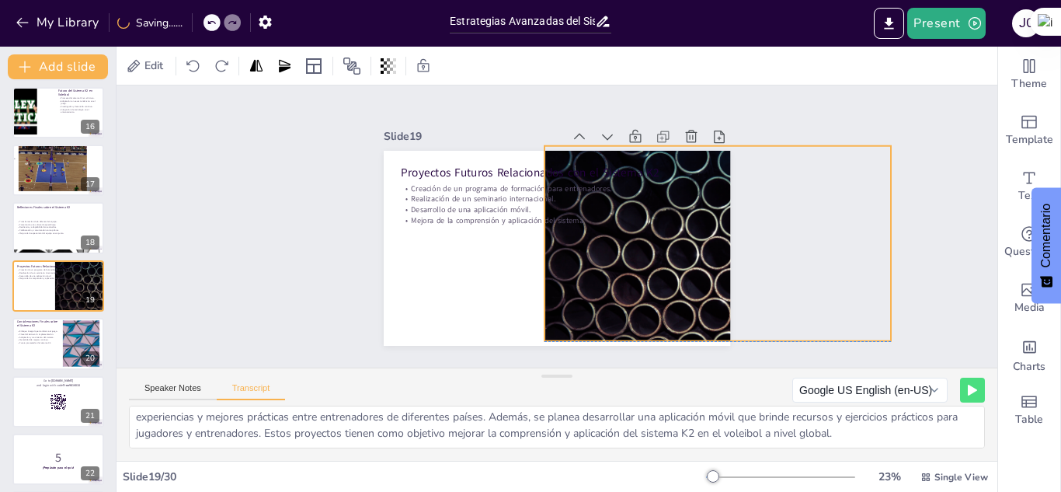
drag, startPoint x: 554, startPoint y: 284, endPoint x: 715, endPoint y: 281, distance: 160.9
click at [715, 281] on div at bounding box center [718, 243] width 347 height 195
click at [721, 113] on icon at bounding box center [730, 115] width 19 height 19
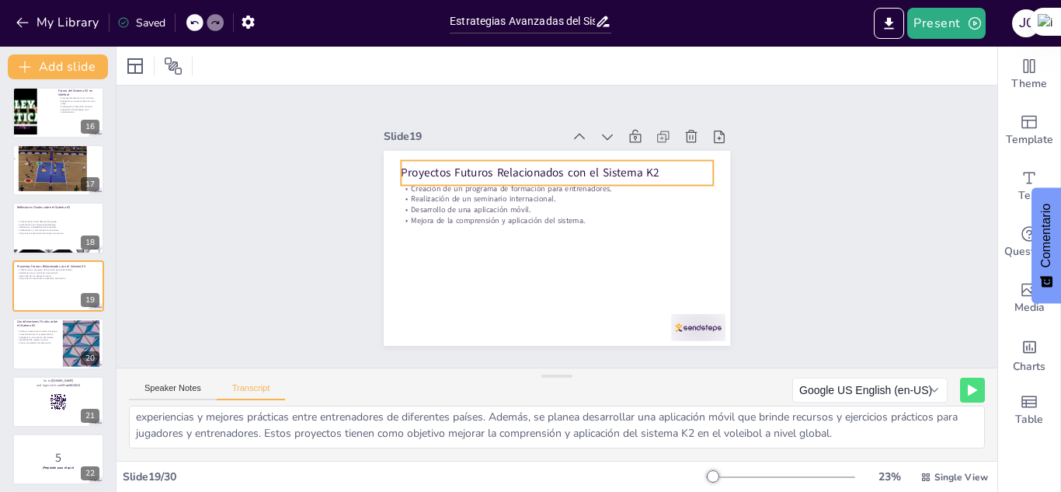
click at [495, 165] on p "Proyectos Futuros Relacionados con el Sistema K2" at bounding box center [557, 173] width 312 height 16
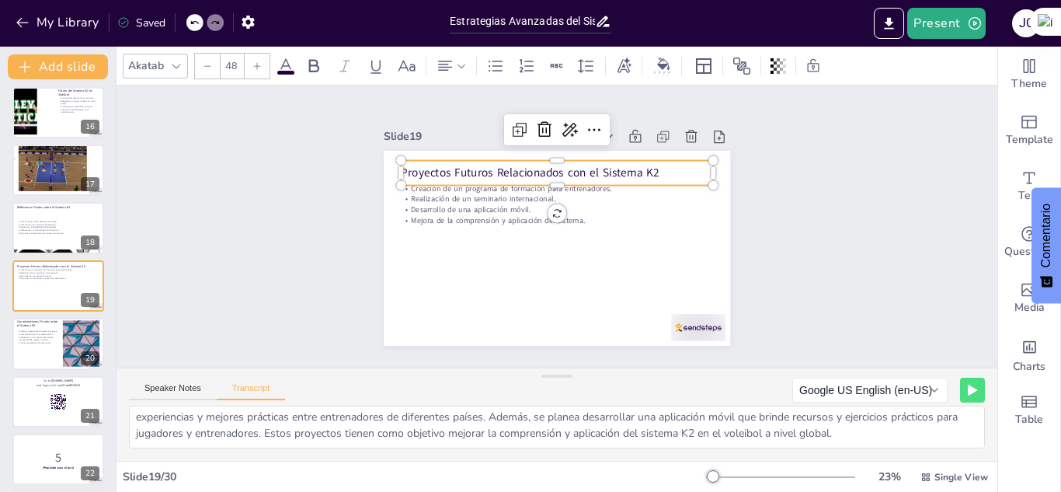
click at [495, 165] on p "Proyectos Futuros Relacionados con el Sistema K2" at bounding box center [557, 173] width 312 height 16
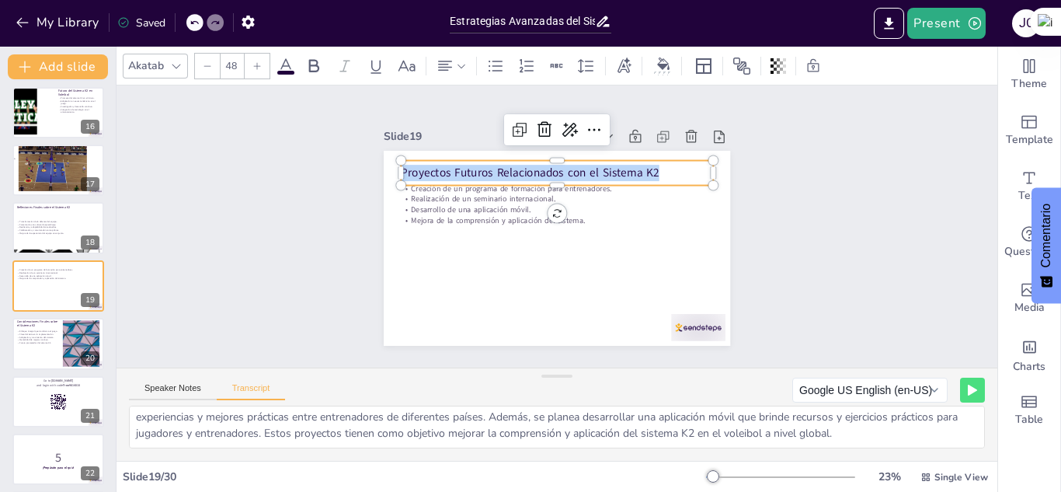
drag, startPoint x: 654, startPoint y: 169, endPoint x: 350, endPoint y: 168, distance: 303.8
click at [350, 168] on div "Slide 1 Sistema Defensivo K2 en Voleibol Este presentación explora el sistema d…" at bounding box center [557, 226] width 434 height 239
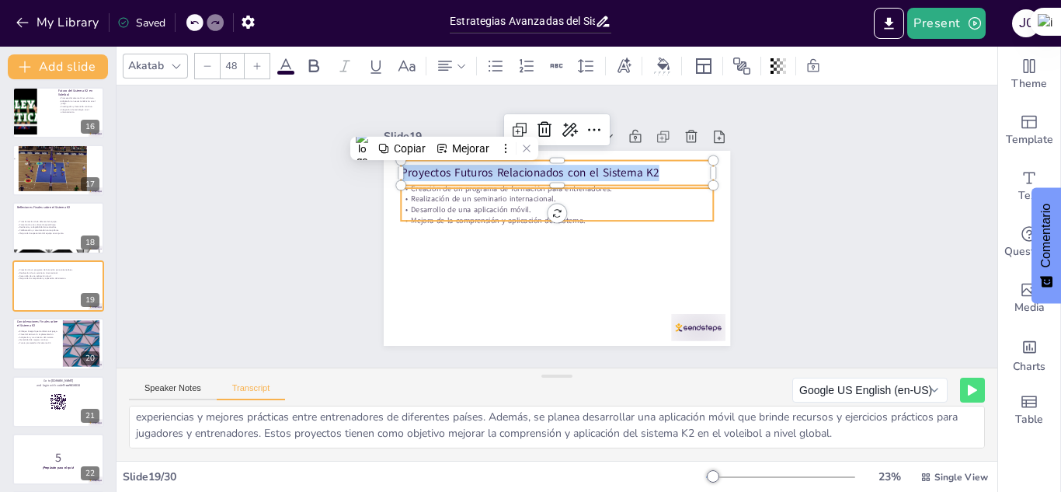
click at [412, 217] on p "Mejora de la comprensión y aplicación del sistema." at bounding box center [557, 220] width 312 height 11
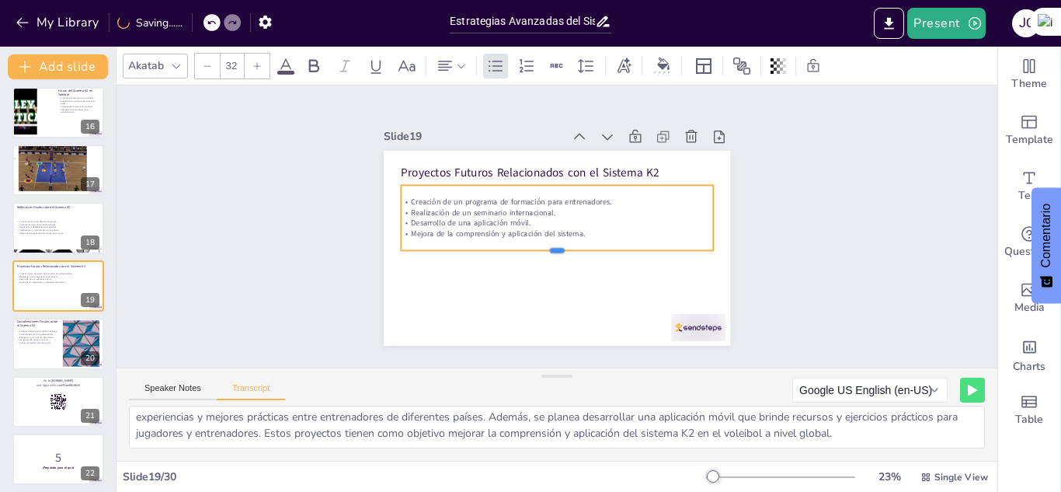
drag, startPoint x: 546, startPoint y: 211, endPoint x: 558, endPoint y: 244, distance: 34.7
click at [558, 250] on div at bounding box center [557, 256] width 312 height 12
click at [576, 228] on p "Mejora de la comprensión y aplicación del sistema." at bounding box center [557, 233] width 312 height 11
click at [569, 228] on p "Mejora de la comprensión y aplicación del sistema." at bounding box center [557, 233] width 312 height 11
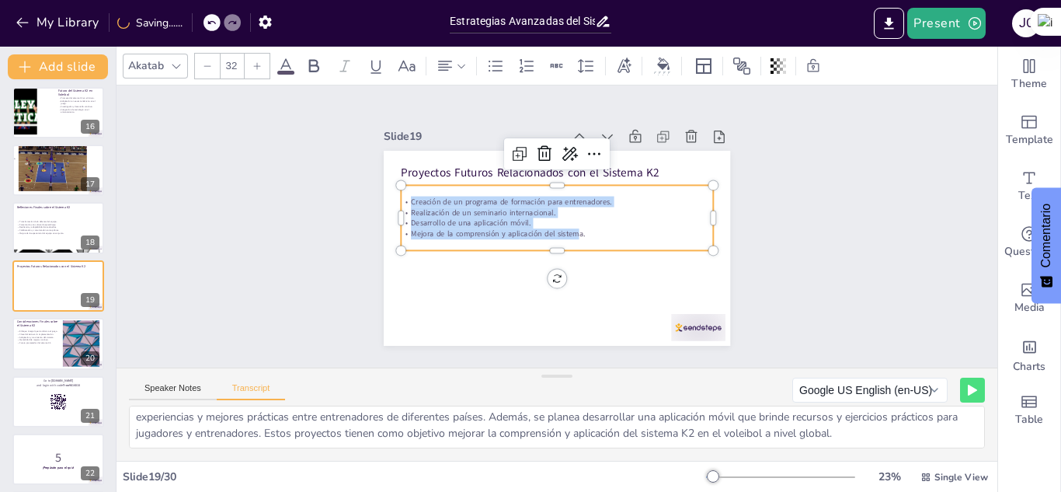
drag, startPoint x: 569, startPoint y: 226, endPoint x: 396, endPoint y: 184, distance: 178.3
click at [396, 184] on div "Proyectos Futuros Relacionados con el Sistema K2 Creación de un programa de for…" at bounding box center [557, 248] width 347 height 195
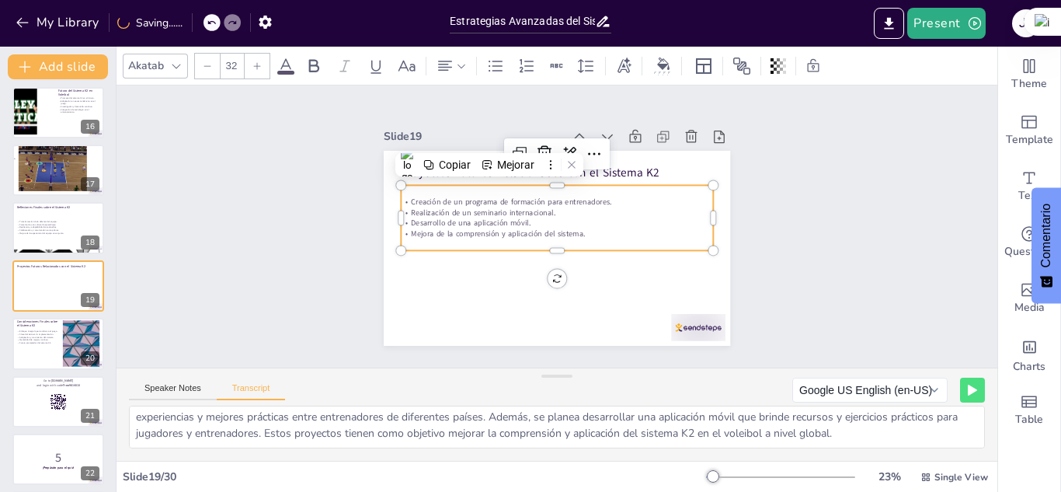
click at [570, 228] on p "Mejora de la comprensión y aplicación del sistema." at bounding box center [557, 233] width 312 height 11
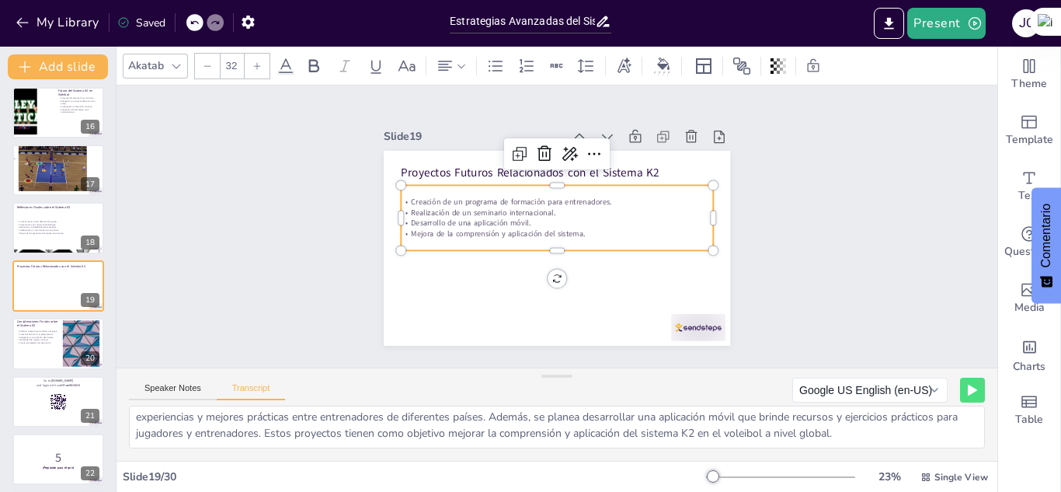
click at [573, 228] on p "Mejora de la comprensión y aplicación del sistema." at bounding box center [557, 233] width 312 height 11
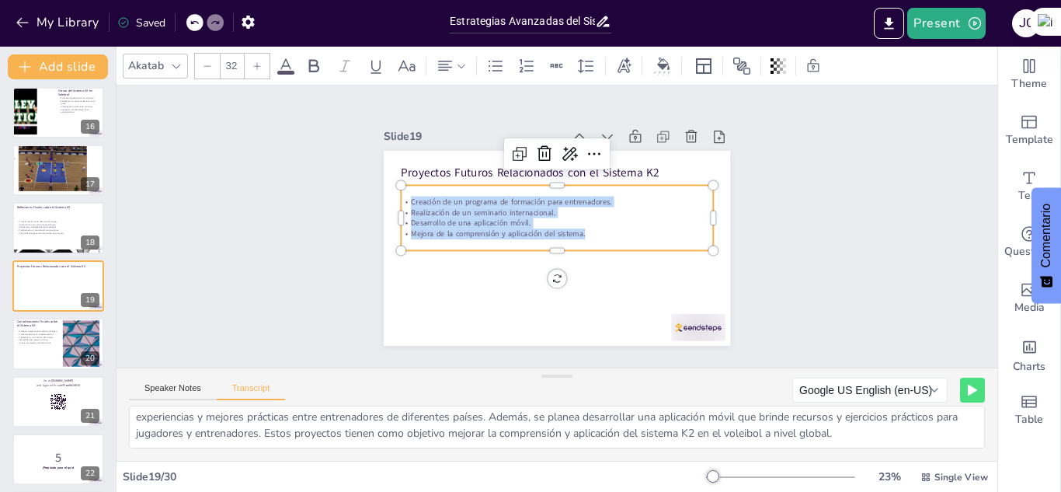
drag, startPoint x: 573, startPoint y: 227, endPoint x: 392, endPoint y: 190, distance: 185.6
click at [401, 197] on div "Creación de un programa de formación para entrenadores. Realización de un semin…" at bounding box center [557, 219] width 312 height 44
click at [411, 228] on p "Mejora de la comprensión y aplicación del sistema." at bounding box center [557, 233] width 312 height 11
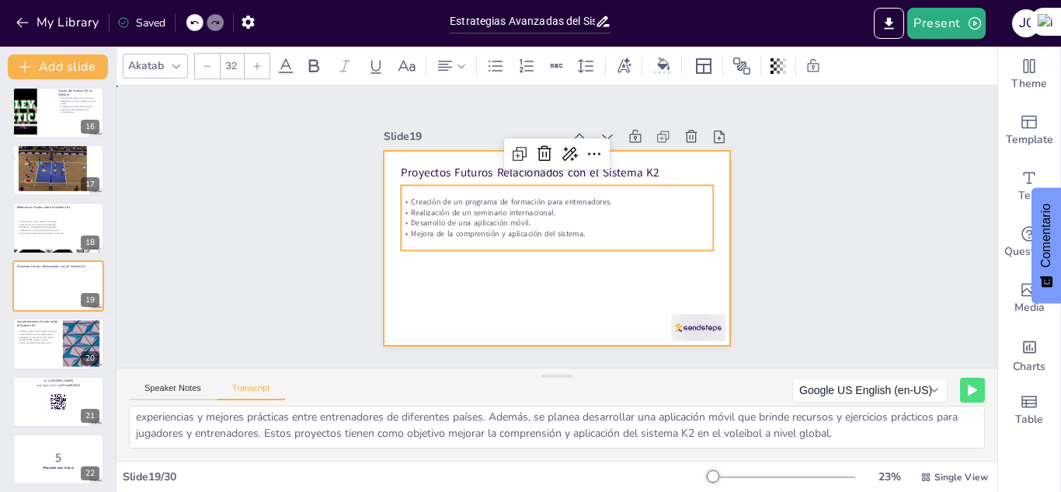
click at [427, 263] on div at bounding box center [557, 248] width 347 height 195
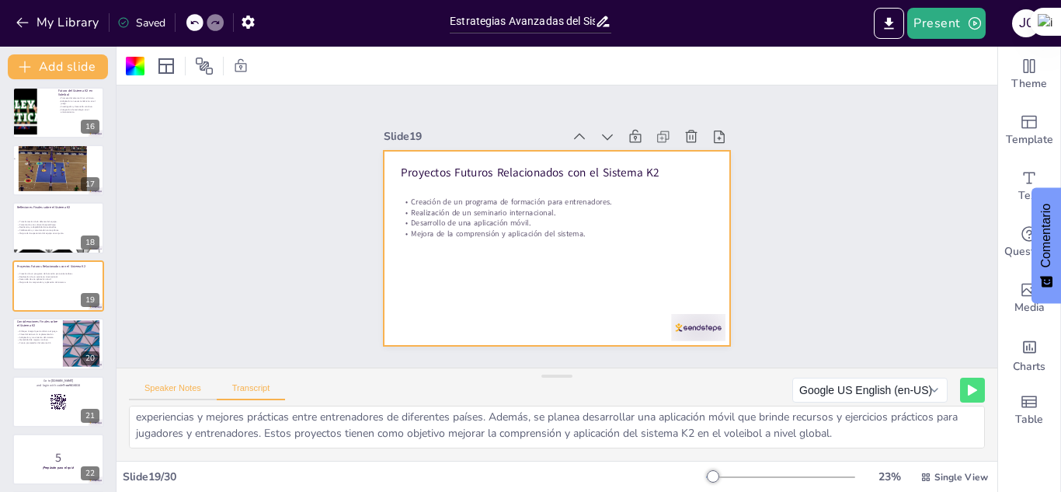
click at [164, 396] on button "Speaker Notes" at bounding box center [173, 391] width 88 height 17
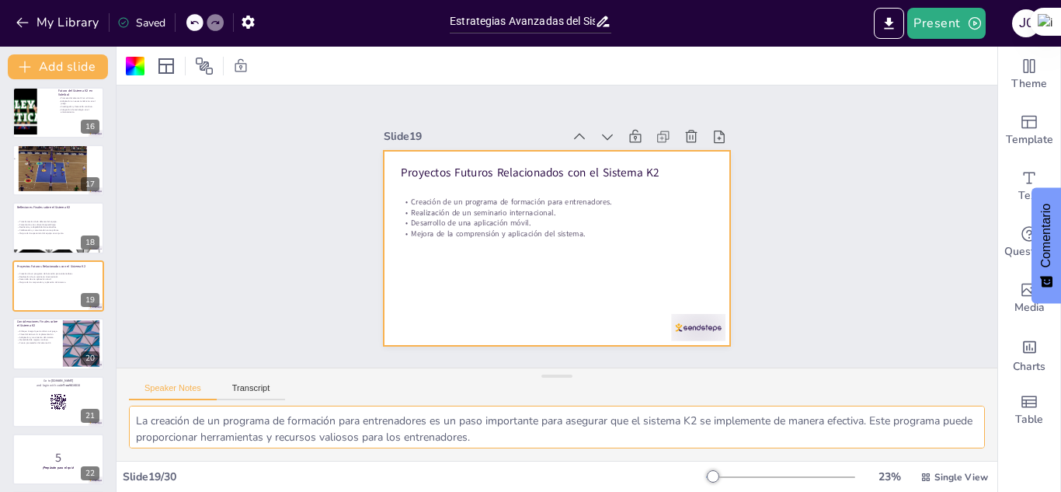
scroll to position [102, 0]
drag, startPoint x: 132, startPoint y: 413, endPoint x: 430, endPoint y: 524, distance: 317.4
click at [430, 491] on html "My Library Saved Estrategias Avanzadas del Sistema Defensivo K2 en Voleibol Pre…" at bounding box center [530, 246] width 1061 height 492
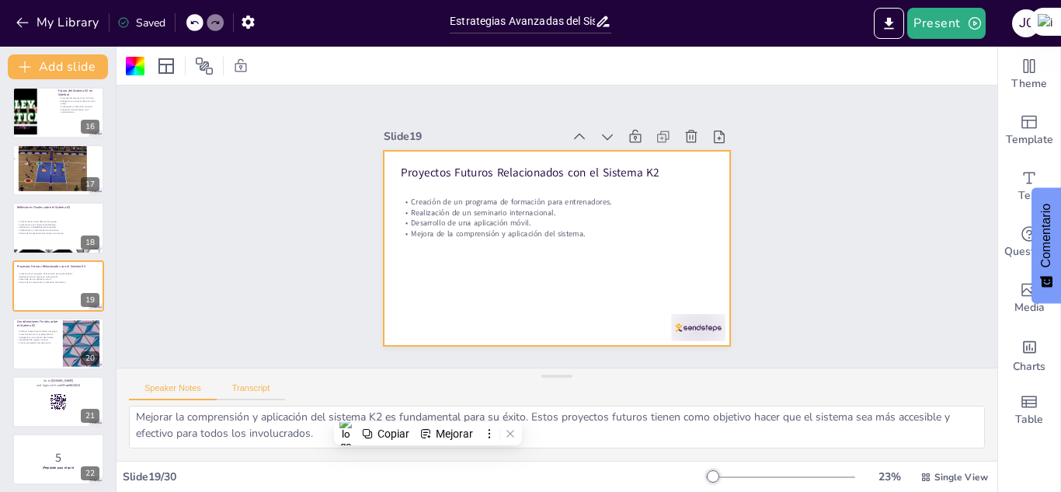
click at [264, 384] on button "Transcript" at bounding box center [251, 391] width 69 height 17
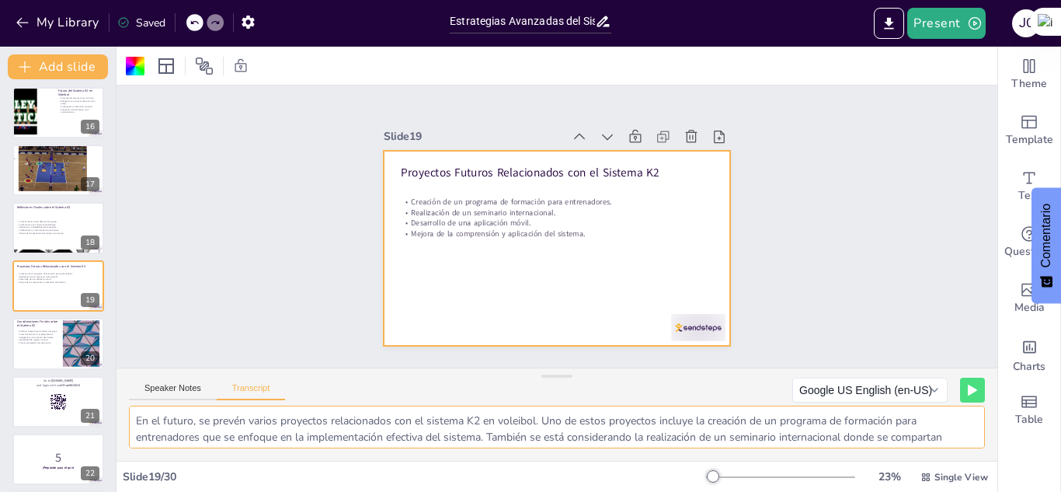
click at [134, 420] on textarea "En el futuro, se prevén varios proyectos relacionados con el sistema K2 en vole…" at bounding box center [557, 427] width 856 height 43
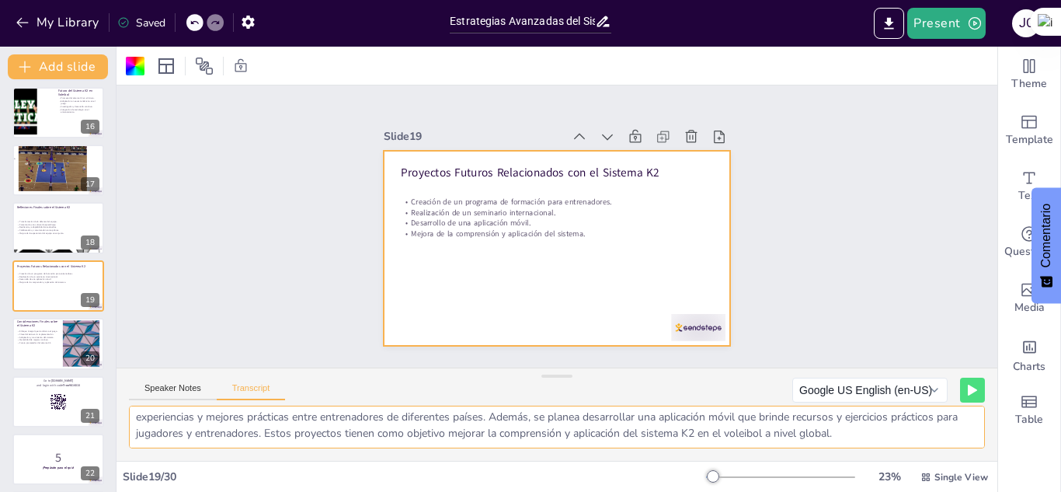
drag, startPoint x: 134, startPoint y: 420, endPoint x: 880, endPoint y: 433, distance: 746.8
click at [880, 433] on textarea "En el futuro, se prevén varios proyectos relacionados con el sistema K2 en vole…" at bounding box center [557, 427] width 856 height 43
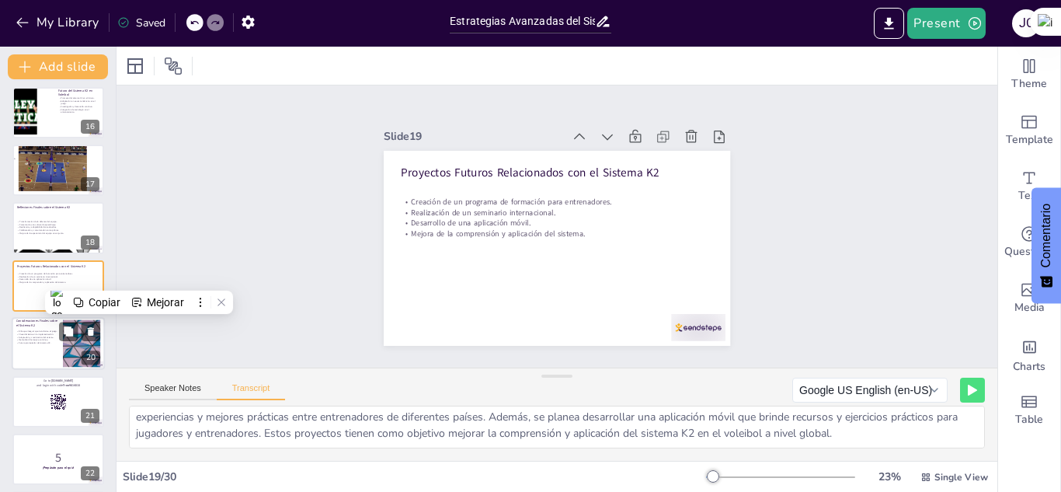
click at [19, 336] on p "Adaptación y crecimiento del sistema." at bounding box center [37, 337] width 42 height 3
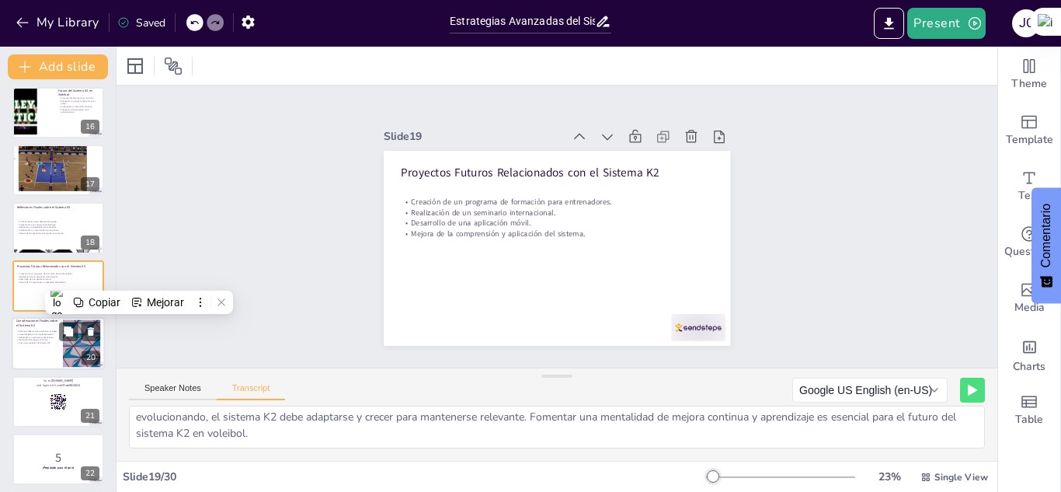
scroll to position [930, 0]
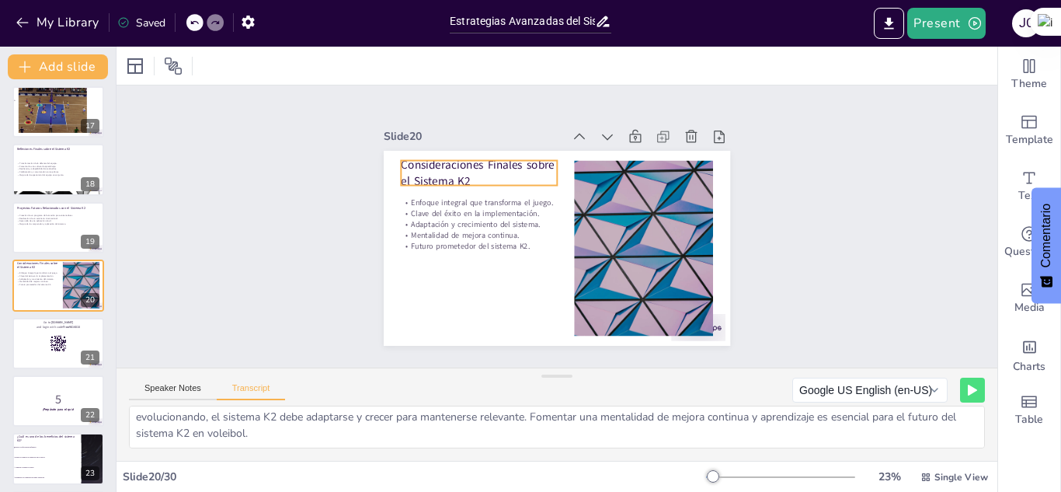
click at [514, 151] on div "Consideraciones Finales sobre el Sistema K2 Enfoque integral que transforma el …" at bounding box center [557, 248] width 347 height 195
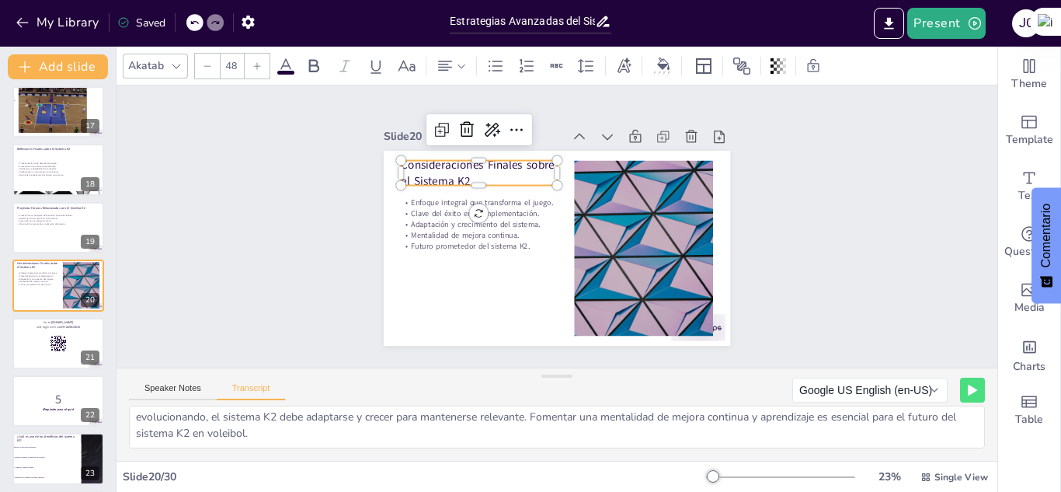
click at [457, 172] on p "Consideraciones Finales sobre el Sistema K2" at bounding box center [479, 173] width 156 height 33
drag, startPoint x: 457, startPoint y: 172, endPoint x: 376, endPoint y: 141, distance: 86.3
click at [384, 141] on div "Slide 20 Enfoque integral que transforma el juego. Clave del éxito en la implem…" at bounding box center [557, 236] width 347 height 220
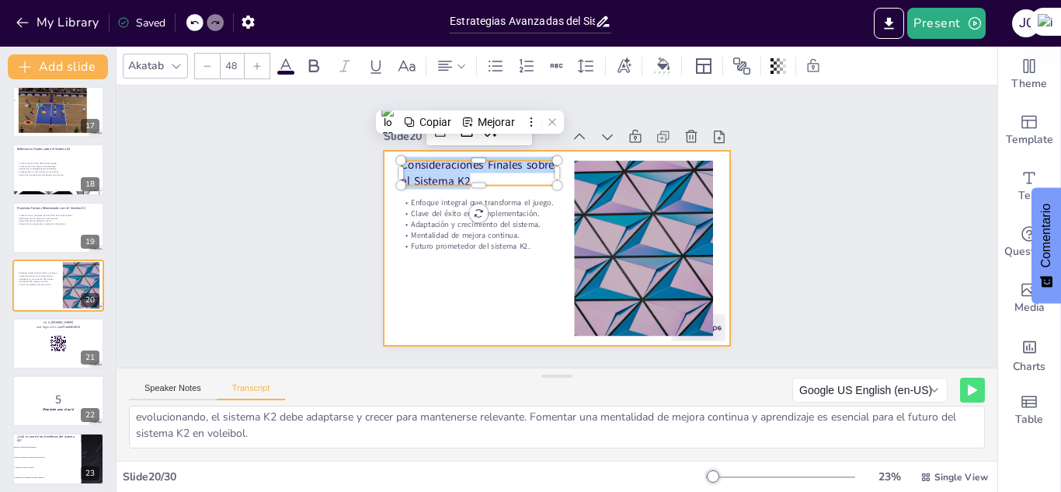
click at [422, 249] on div "Enfoque integral que transforma el juego. Clave del éxito en la implementación.…" at bounding box center [479, 224] width 156 height 72
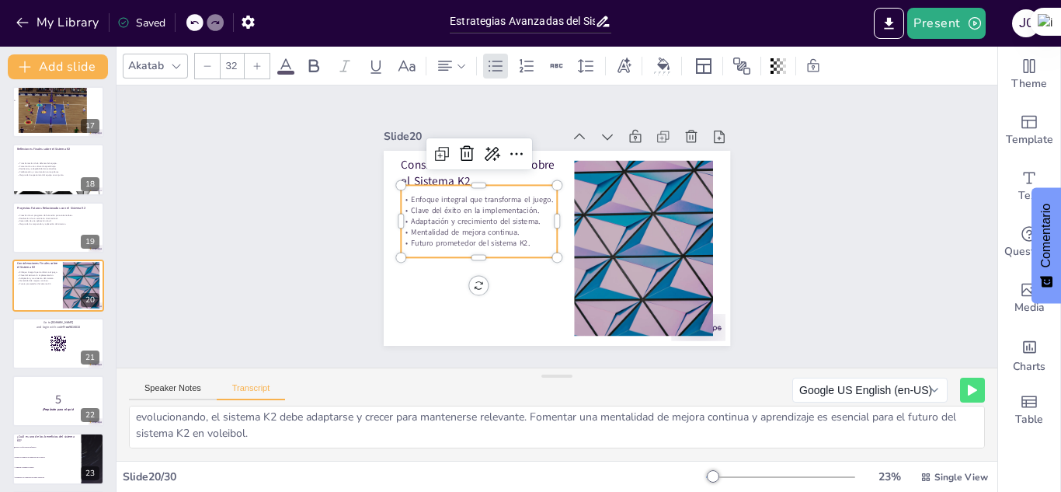
click at [526, 238] on p "Futuro prometedor del sistema K2." at bounding box center [479, 243] width 156 height 11
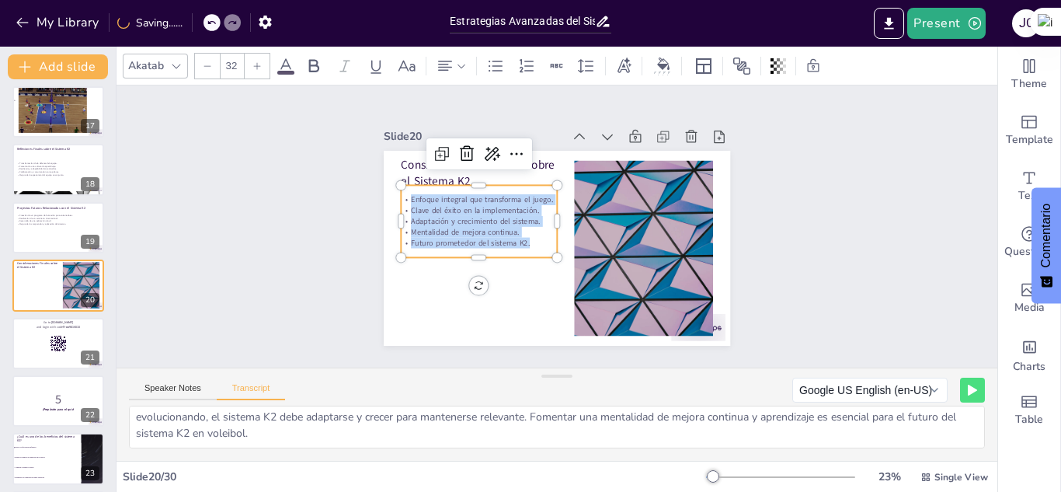
drag, startPoint x: 521, startPoint y: 236, endPoint x: 399, endPoint y: 181, distance: 133.2
click at [401, 185] on div "Enfoque integral que transforma el juego. Clave del éxito en la implementación.…" at bounding box center [479, 221] width 156 height 72
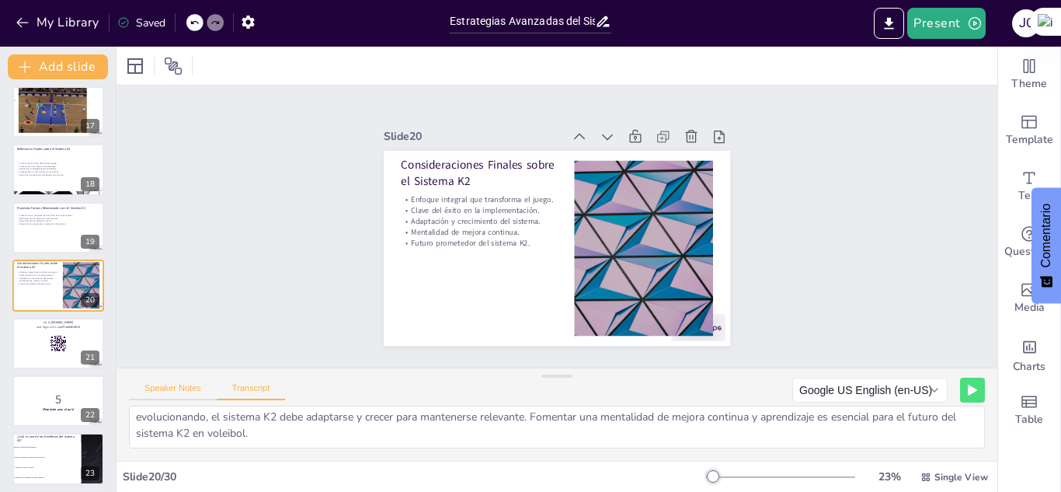
click at [185, 392] on button "Speaker Notes" at bounding box center [173, 391] width 88 height 17
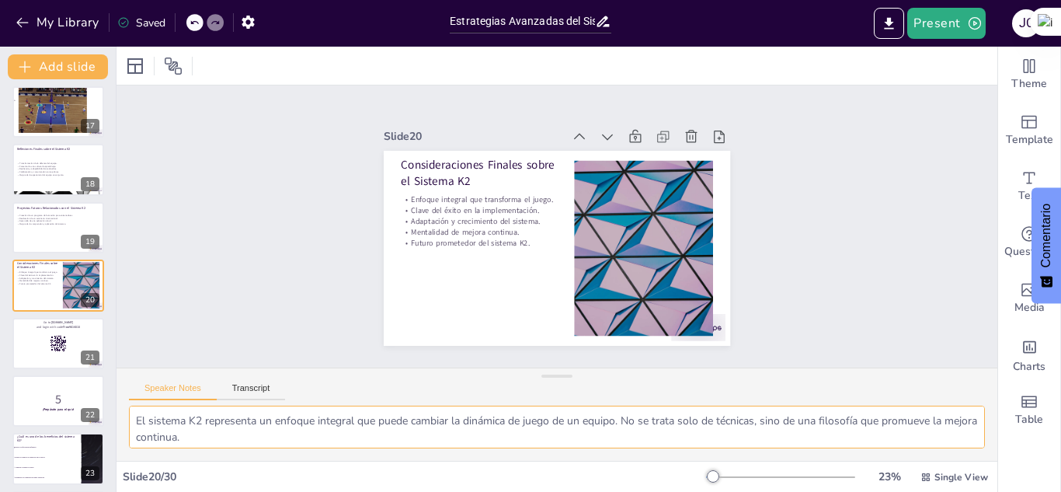
click at [133, 412] on textarea "El sistema K2 representa un enfoque integral que puede cambiar la dinámica de j…" at bounding box center [557, 427] width 856 height 43
drag, startPoint x: 133, startPoint y: 412, endPoint x: 400, endPoint y: 457, distance: 271.1
click at [400, 457] on div "El sistema K2 representa un enfoque integral que puede cambiar la dinámica de j…" at bounding box center [557, 433] width 881 height 55
click at [259, 380] on div "Speaker Notes Transcript" at bounding box center [207, 390] width 156 height 20
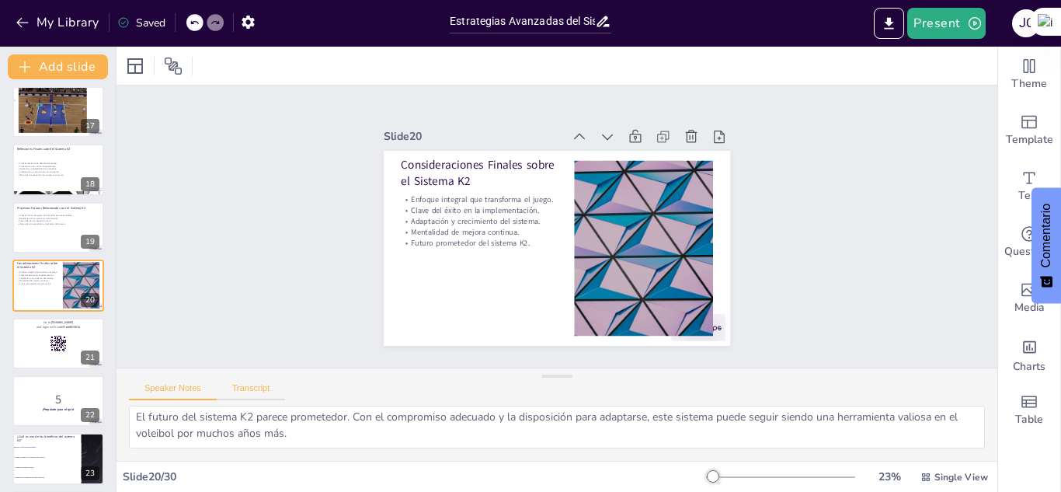
click at [249, 392] on button "Transcript" at bounding box center [251, 391] width 69 height 17
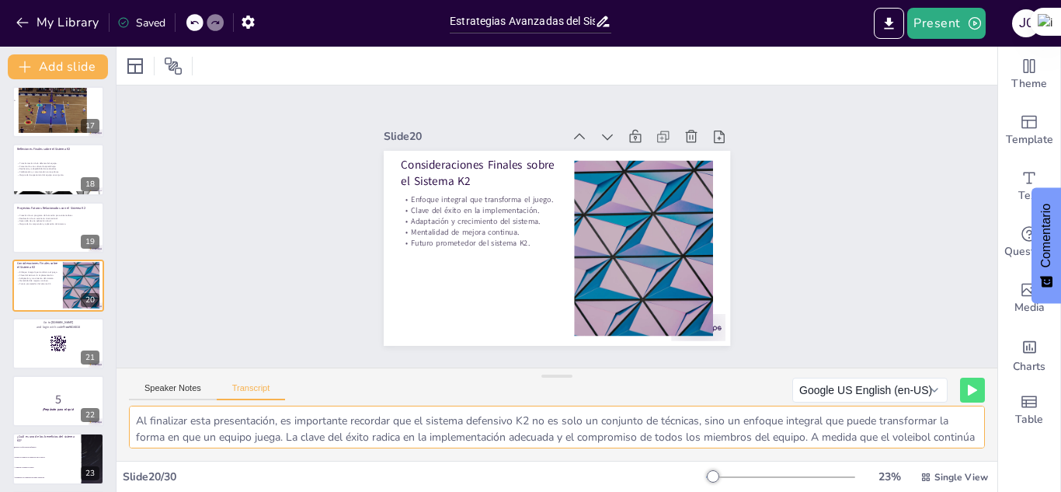
click at [131, 410] on textarea "Al finalizar esta presentación, es importante recordar que el sistema defensivo…" at bounding box center [557, 427] width 856 height 43
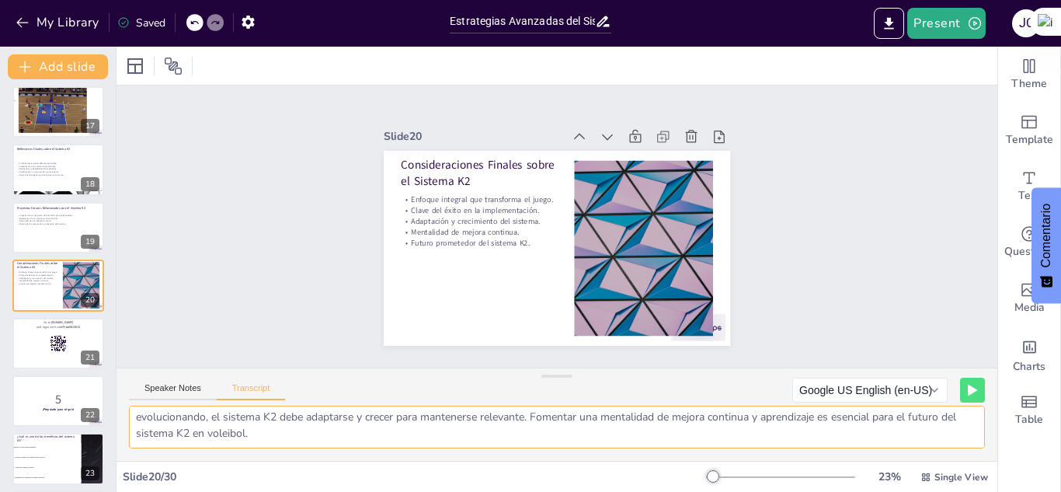
drag, startPoint x: 131, startPoint y: 410, endPoint x: 328, endPoint y: 439, distance: 198.7
click at [328, 439] on textarea "Al finalizar esta presentación, es importante recordar que el sistema defensivo…" at bounding box center [557, 427] width 856 height 43
click at [38, 333] on div at bounding box center [58, 343] width 93 height 53
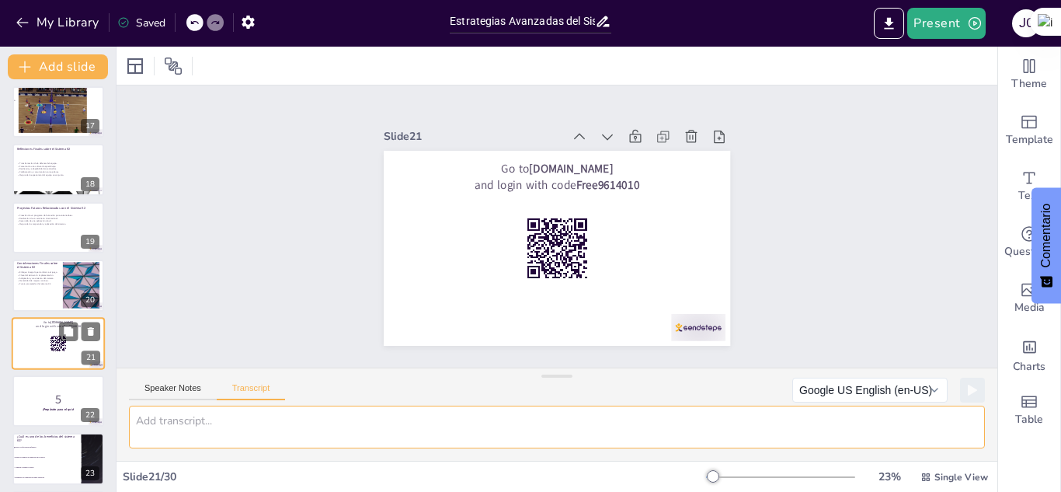
scroll to position [0, 0]
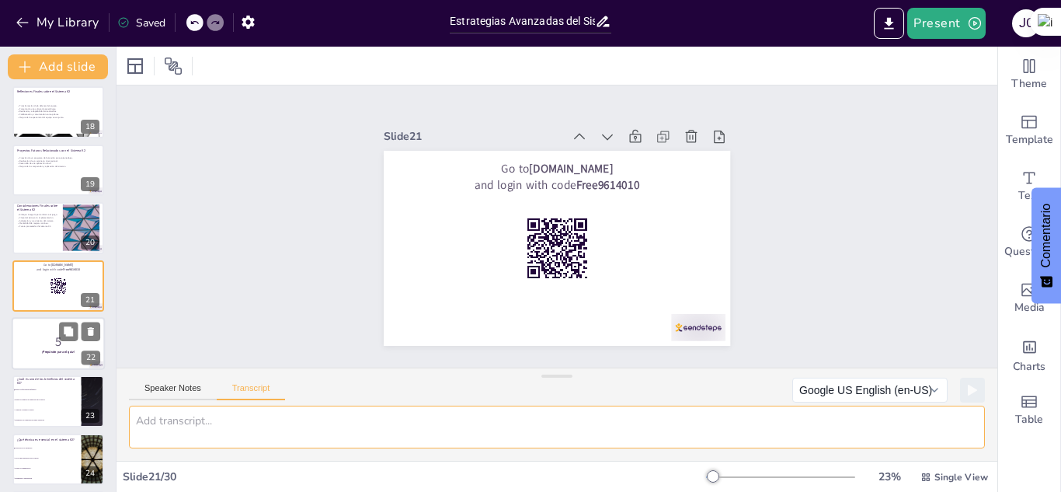
click at [40, 347] on p "5" at bounding box center [58, 341] width 84 height 17
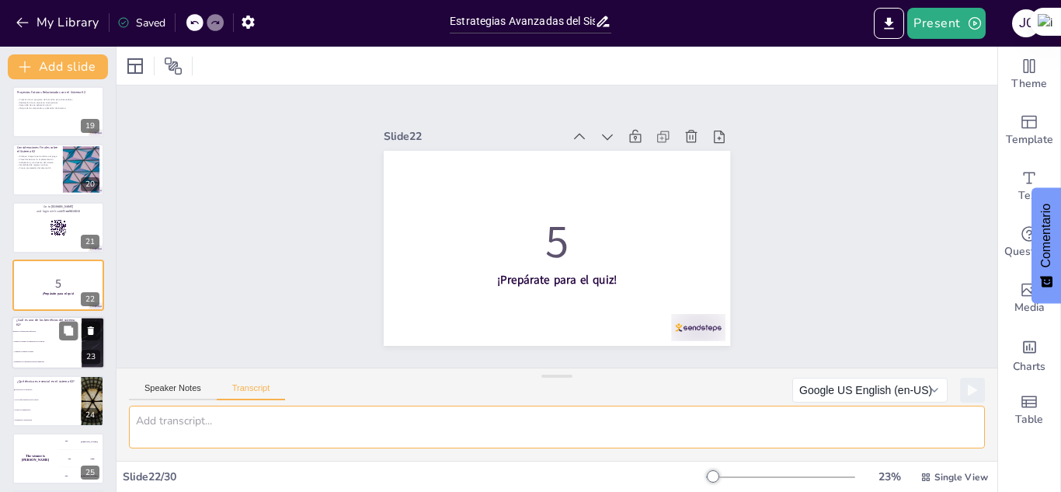
click at [40, 357] on li "Disminuye la comunicación entre jugadores" at bounding box center [47, 362] width 70 height 10
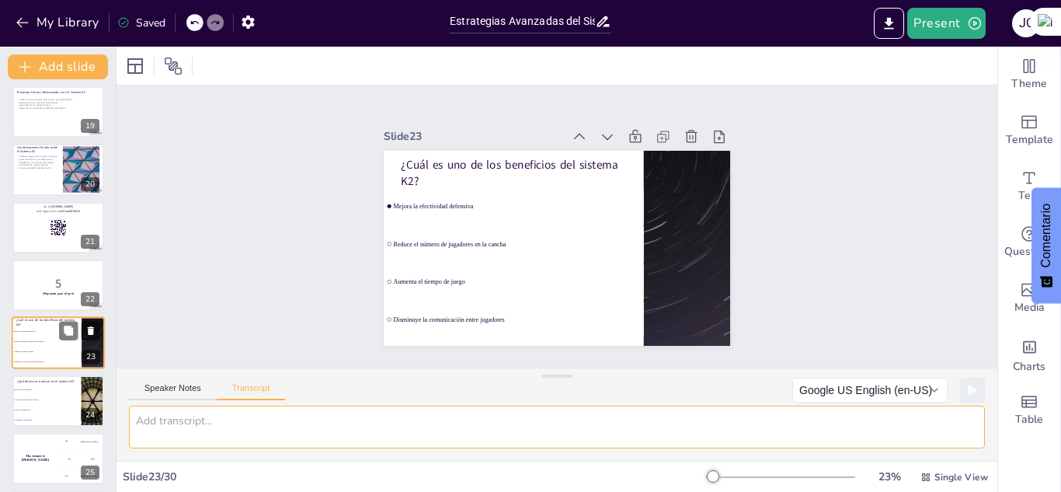
scroll to position [1103, 0]
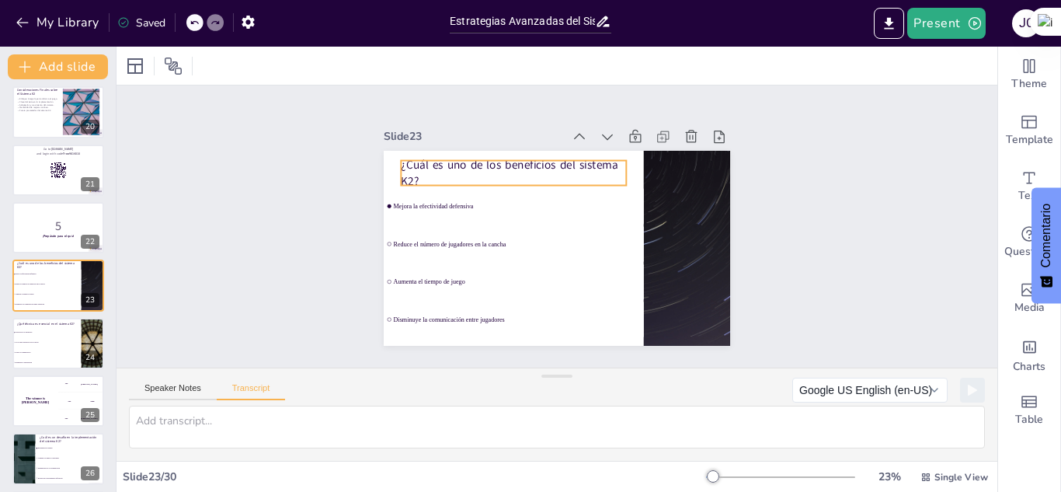
click at [434, 155] on div "¿Cuál es uno de los beneficios del sistema K2? Mejora la efectividad defensiva …" at bounding box center [557, 248] width 347 height 195
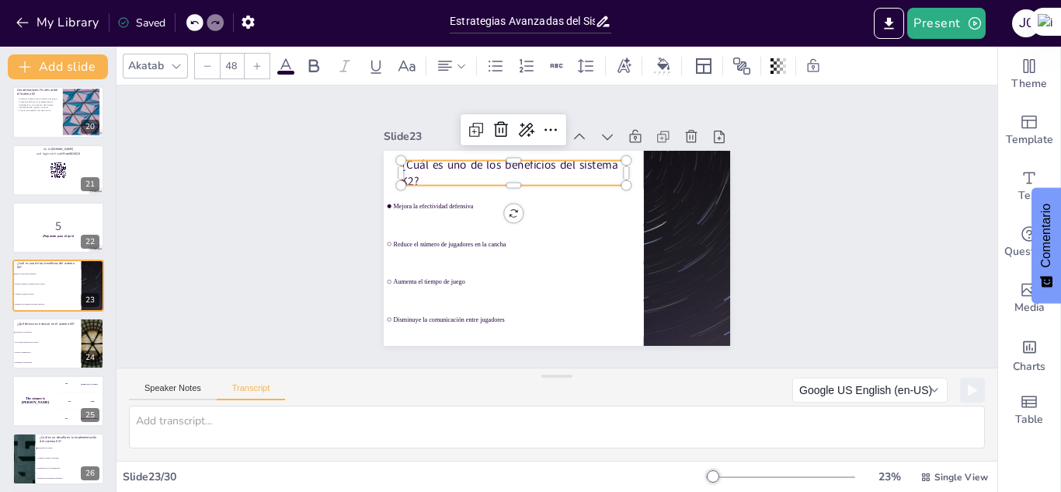
click at [401, 170] on p "¿Cuál es uno de los beneficios del sistema K2?" at bounding box center [513, 173] width 225 height 33
click at [417, 170] on p "¿Cuál es uno de los beneficios del sistema K2?" at bounding box center [513, 173] width 225 height 33
drag, startPoint x: 416, startPoint y: 170, endPoint x: 386, endPoint y: 152, distance: 35.6
click at [386, 152] on div "Mejora la efectividad defensiva Reduce el número de jugadores en la cancha Aume…" at bounding box center [557, 248] width 347 height 195
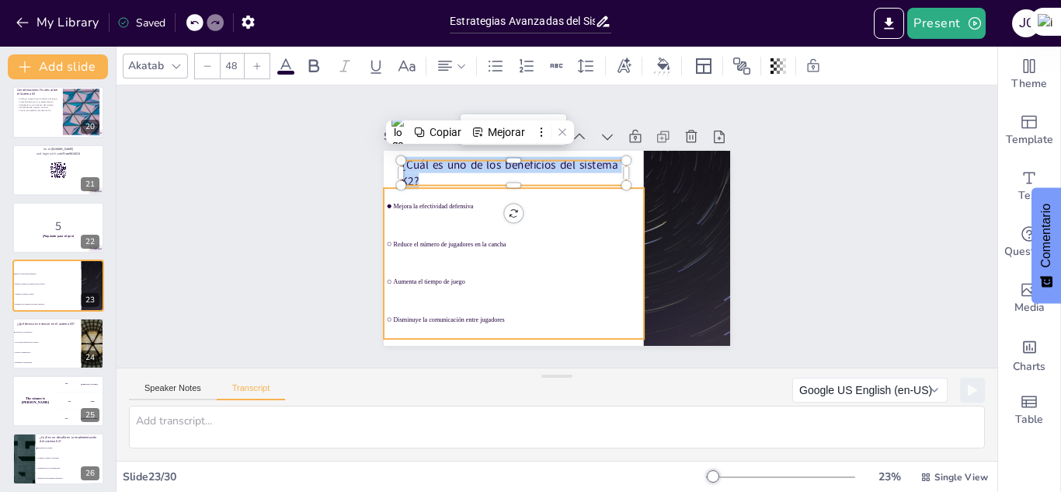
click at [384, 217] on li "Mejora la efectividad defensiva" at bounding box center [514, 206] width 260 height 37
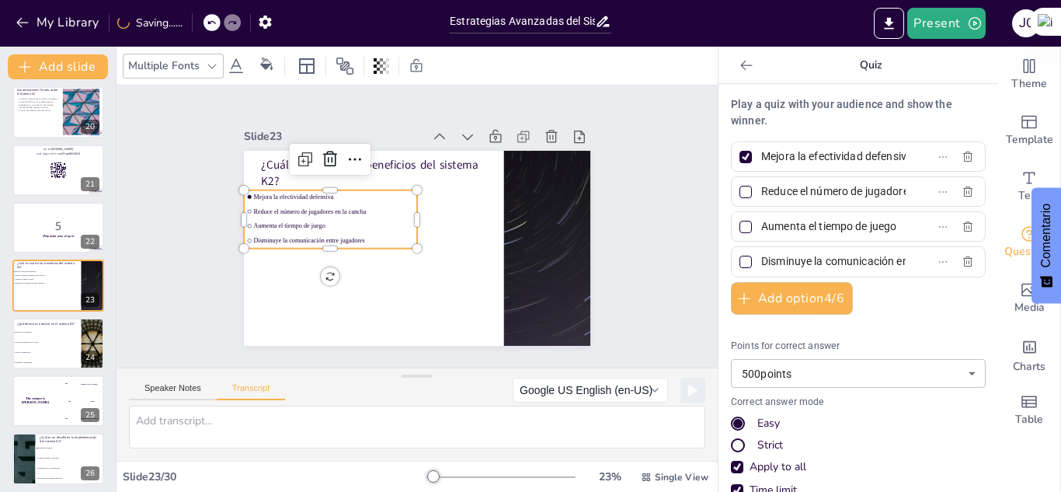
click at [361, 237] on span "Disminuye la comunicación entre jugadores" at bounding box center [333, 240] width 161 height 7
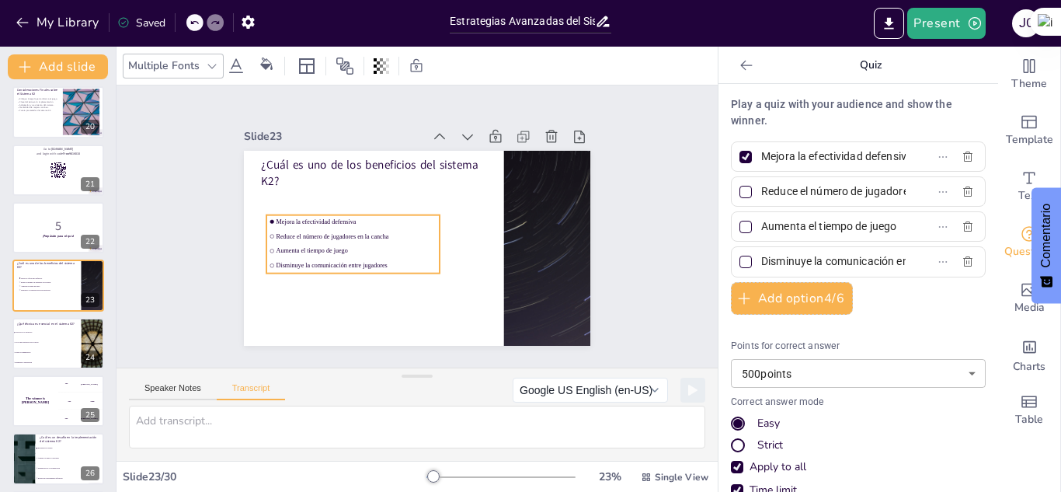
drag, startPoint x: 354, startPoint y: 230, endPoint x: 377, endPoint y: 255, distance: 33.6
click at [377, 262] on span "Disminuye la comunicación entre jugadores" at bounding box center [356, 265] width 161 height 7
click at [373, 259] on li "Disminuye la comunicación entre jugadores" at bounding box center [353, 265] width 173 height 13
click at [379, 225] on li "Mejora la efectividad defensiva" at bounding box center [347, 225] width 173 height 13
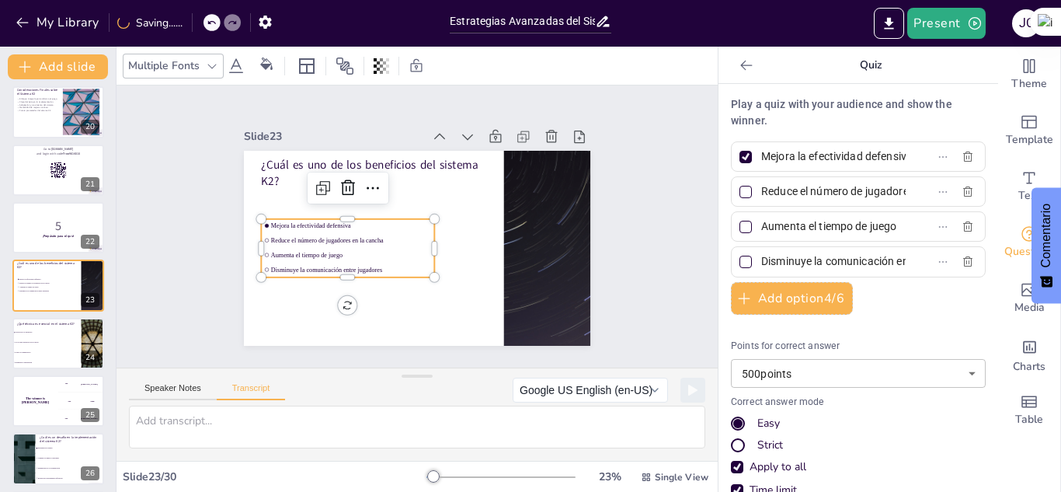
click at [188, 382] on div "Speaker Notes Transcript" at bounding box center [207, 390] width 156 height 20
click at [181, 394] on button "Speaker Notes" at bounding box center [173, 391] width 88 height 17
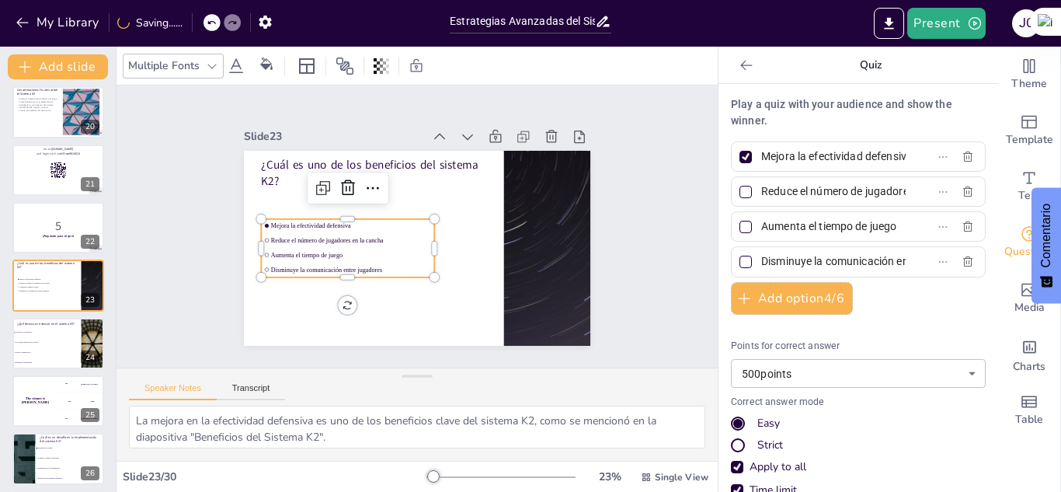
click at [360, 266] on span "Disminuye la comunicación entre jugadores" at bounding box center [351, 269] width 161 height 7
click at [373, 266] on span "Disminuye la comunicación entre jugadores" at bounding box center [351, 269] width 161 height 7
drag, startPoint x: 426, startPoint y: 246, endPoint x: 455, endPoint y: 246, distance: 28.8
click at [463, 246] on div at bounding box center [469, 248] width 12 height 58
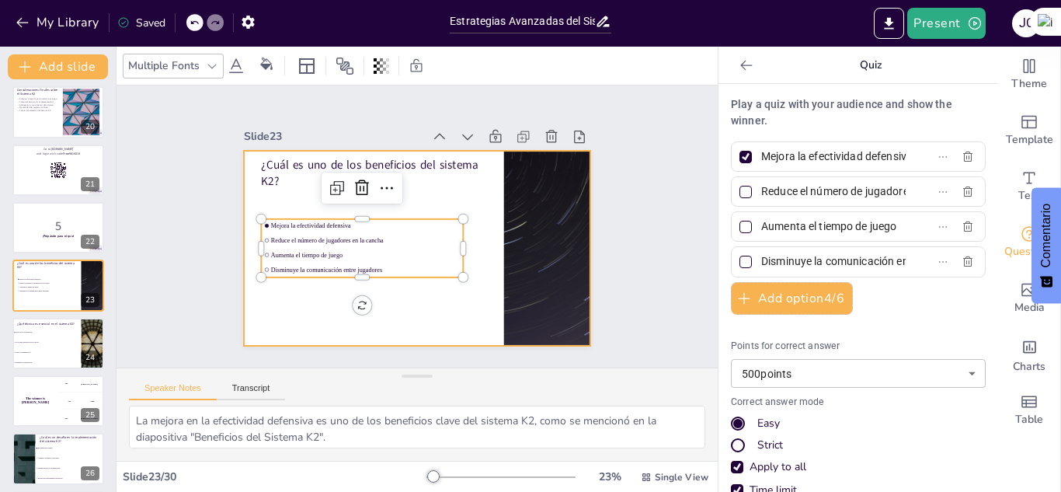
click at [371, 309] on div at bounding box center [417, 248] width 347 height 195
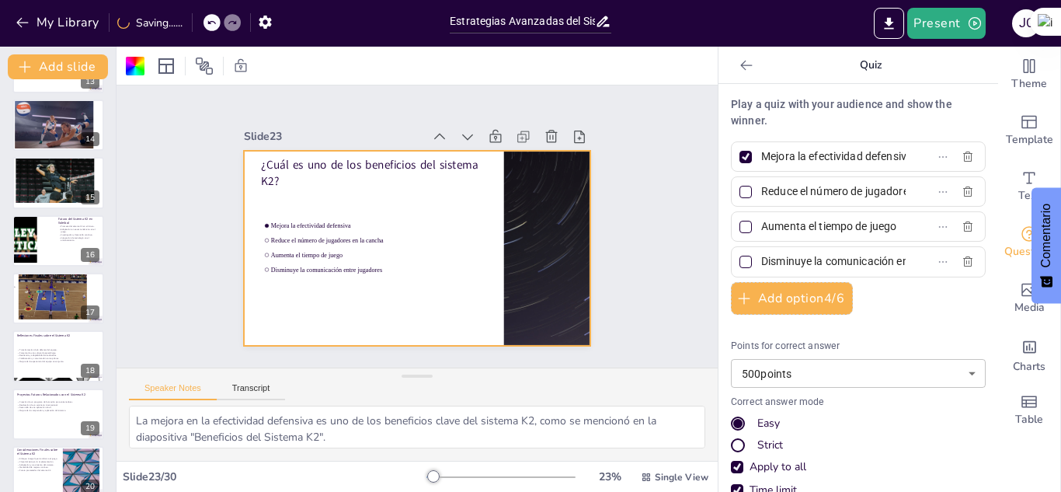
scroll to position [743, 0]
click at [739, 67] on icon at bounding box center [747, 66] width 16 height 16
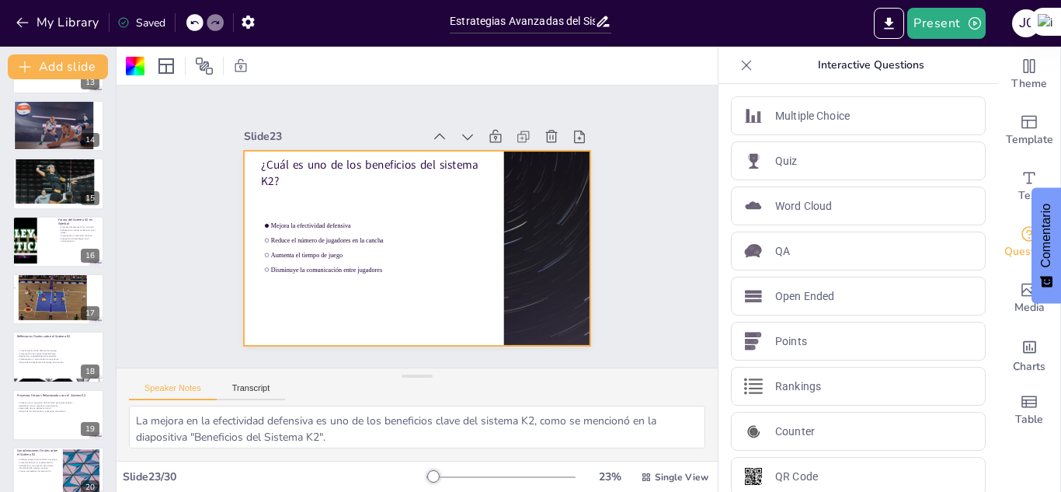
click at [742, 66] on icon at bounding box center [747, 66] width 16 height 16
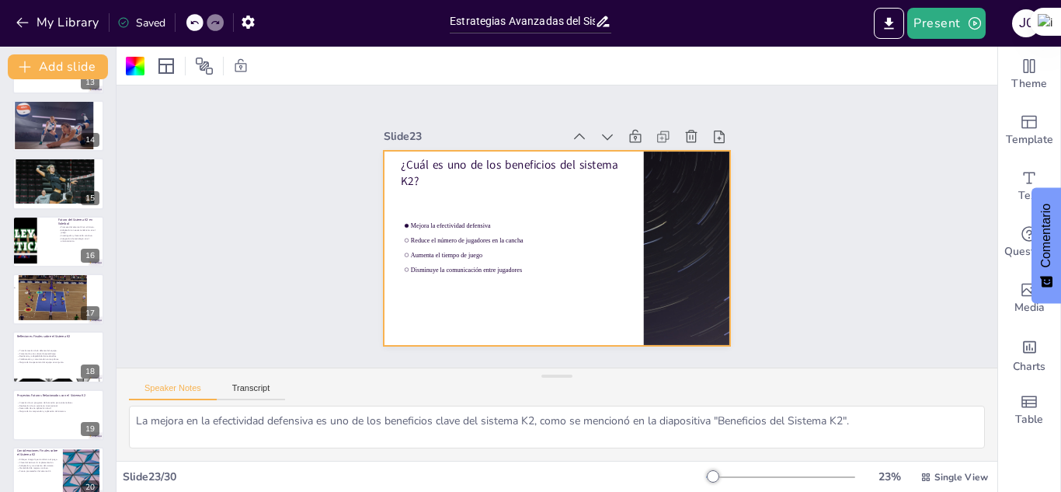
click at [282, 253] on div "Slide 1 Sistema Defensivo K2 en Voleibol Este presentación explora el sistema d…" at bounding box center [557, 226] width 881 height 282
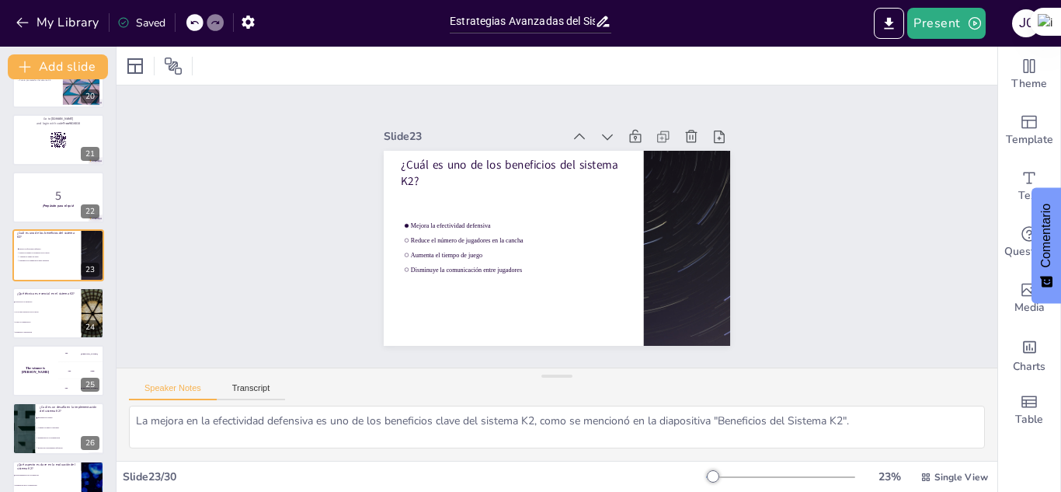
scroll to position [1148, 0]
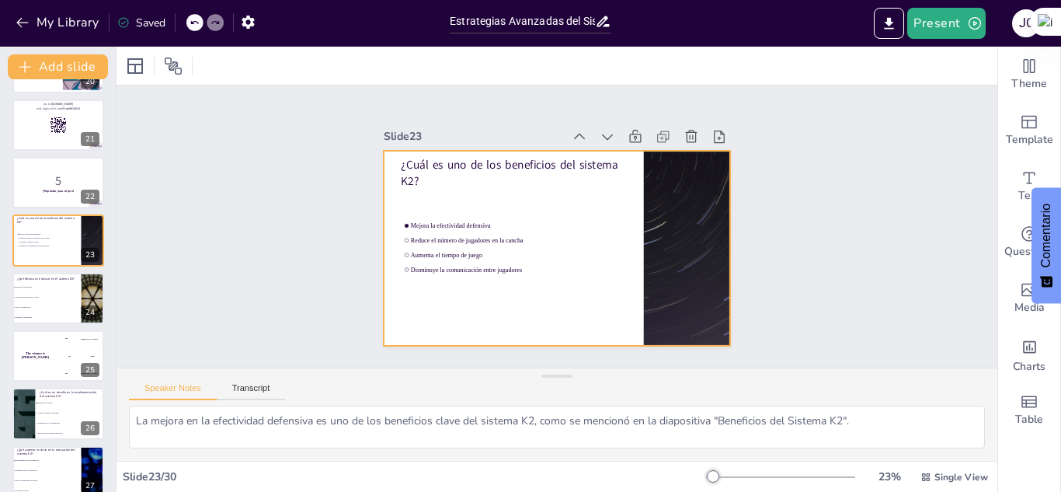
click at [458, 151] on div "¿Cuál es uno de los beneficios del sistema K2? Mejora la efectividad defensiva …" at bounding box center [557, 151] width 347 height 0
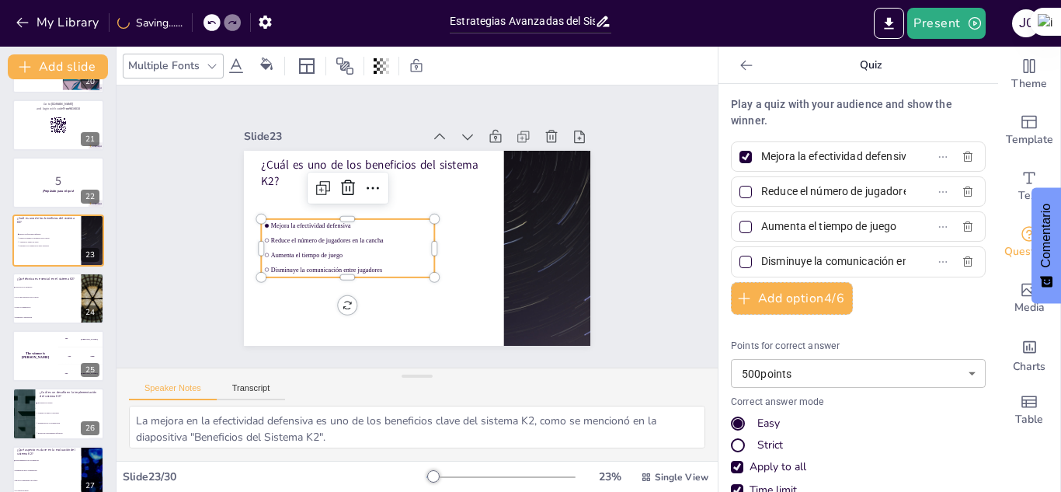
click at [741, 71] on icon at bounding box center [747, 66] width 16 height 16
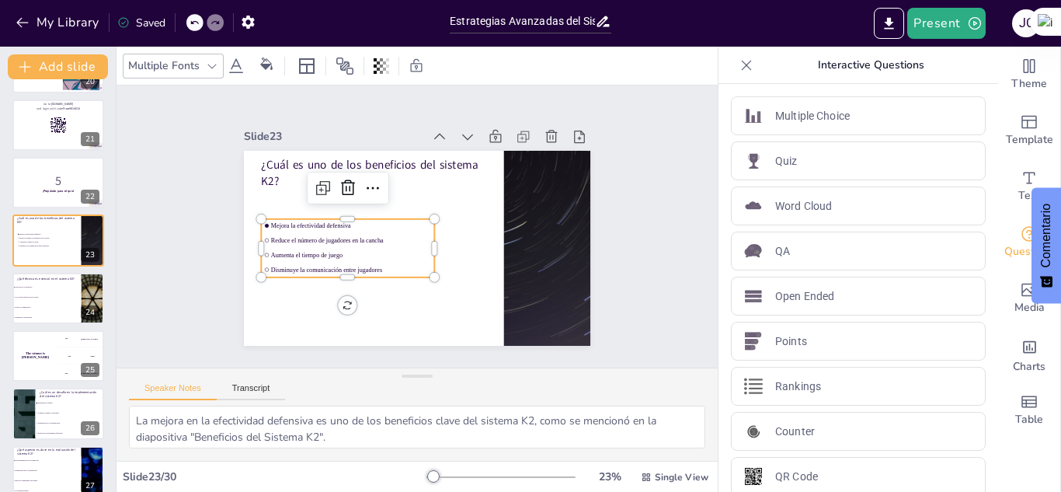
click at [742, 64] on icon at bounding box center [747, 65] width 10 height 10
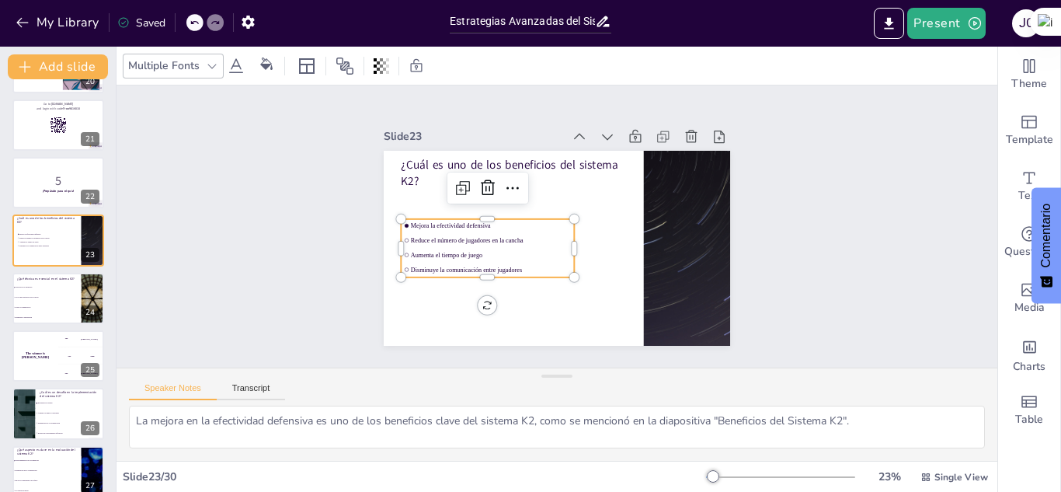
click at [783, 228] on div "Slide 1 Sistema Defensivo K2 en Voleibol Este presentación explora el sistema d…" at bounding box center [557, 226] width 881 height 282
click at [554, 151] on div "¿Cuál es uno de los beneficios del sistema K2? Mejora la efectividad defensiva …" at bounding box center [557, 151] width 347 height 0
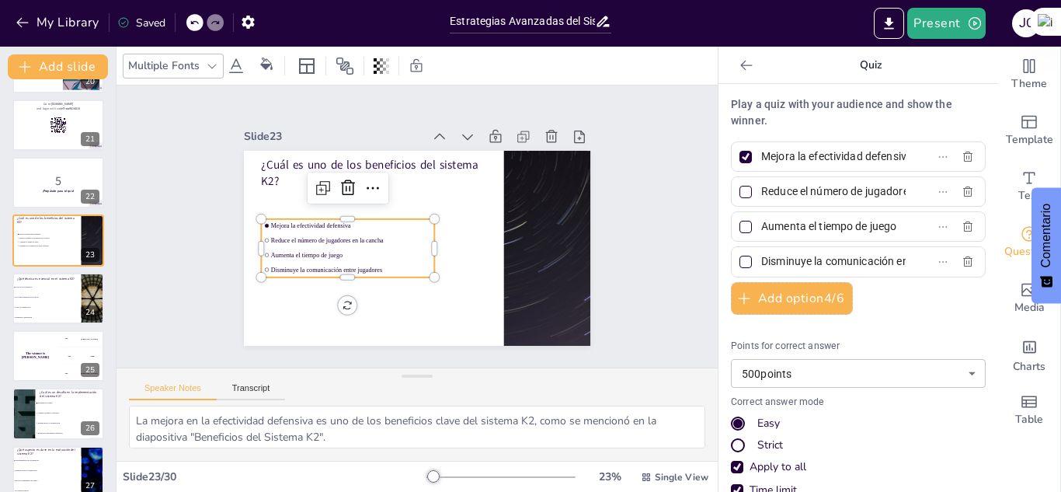
click at [194, 26] on icon at bounding box center [194, 22] width 9 height 9
click at [743, 69] on div at bounding box center [746, 65] width 25 height 25
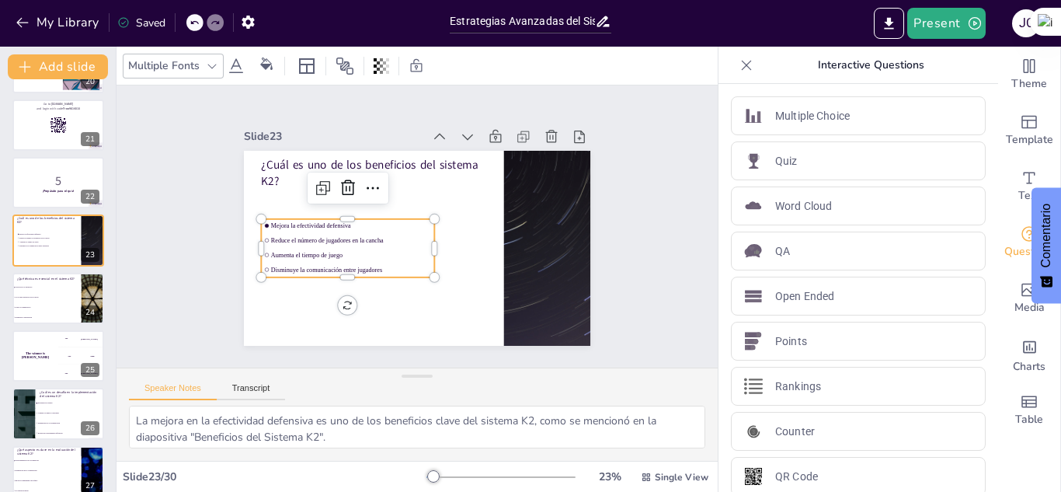
click at [730, 79] on div "Interactive Questions" at bounding box center [859, 65] width 280 height 37
click at [759, 50] on p "Interactive Questions" at bounding box center [871, 65] width 224 height 37
click at [740, 63] on icon at bounding box center [747, 66] width 16 height 16
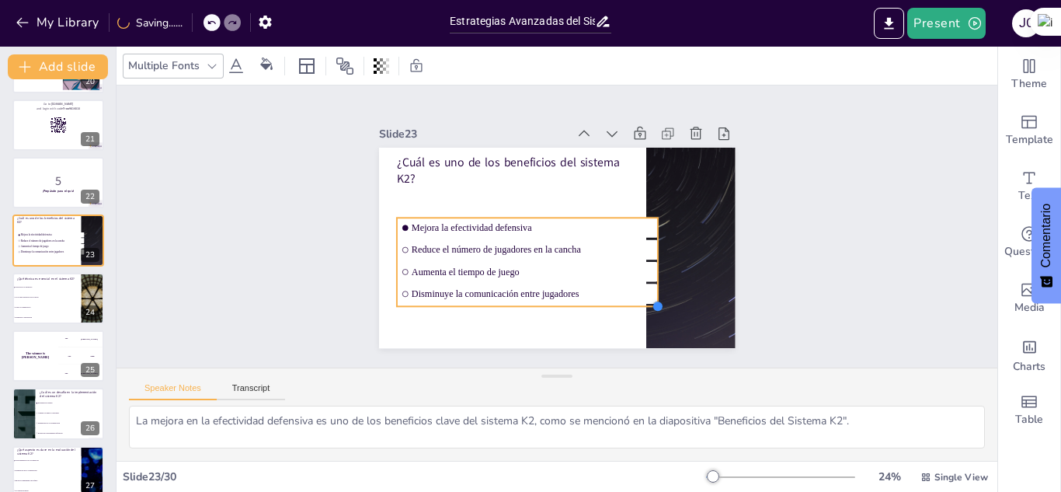
drag, startPoint x: 563, startPoint y: 273, endPoint x: 586, endPoint y: 301, distance: 36.4
click at [586, 301] on div "¿Cuál es uno de los beneficios del sistema K2? Mejora la efectividad defensiva …" at bounding box center [557, 248] width 357 height 200
click at [730, 280] on div "Slide 1 Sistema Defensivo K2 en Voleibol Este presentación explora el sistema d…" at bounding box center [558, 226] width 444 height 244
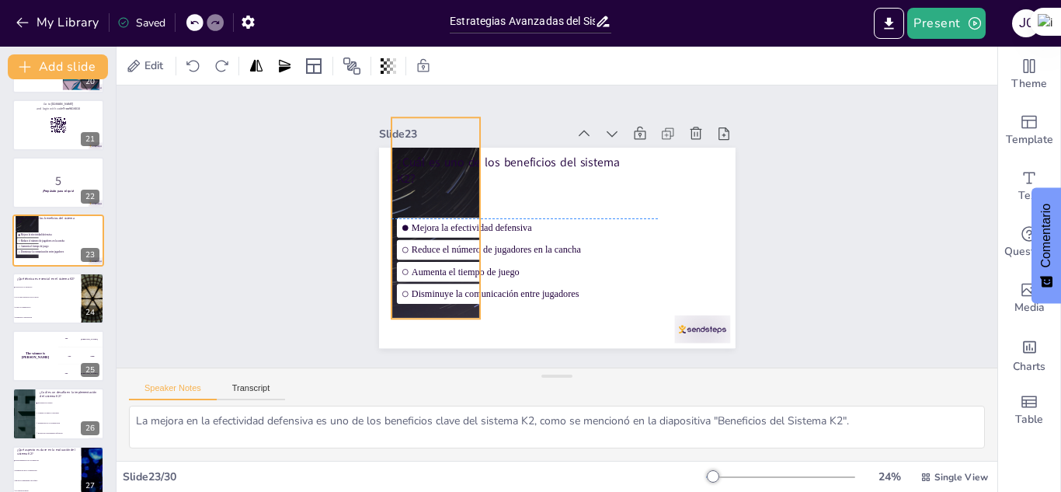
drag, startPoint x: 706, startPoint y: 277, endPoint x: 451, endPoint y: 249, distance: 256.3
click at [451, 148] on div "¿Cuál es uno de los beneficios del sistema K2? Mejora la efectividad defensiva …" at bounding box center [557, 148] width 357 height 0
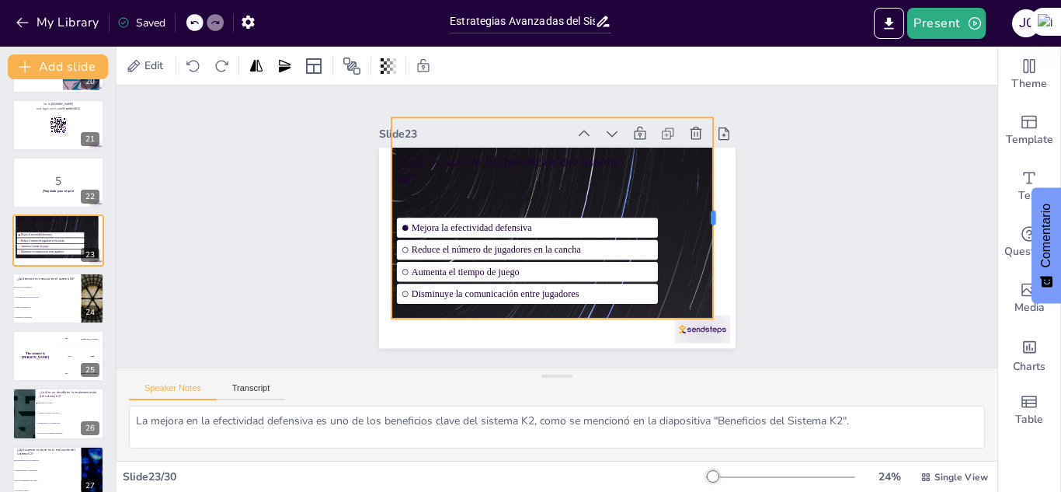
drag, startPoint x: 470, startPoint y: 212, endPoint x: 703, endPoint y: 256, distance: 237.3
click at [713, 256] on div at bounding box center [719, 218] width 12 height 200
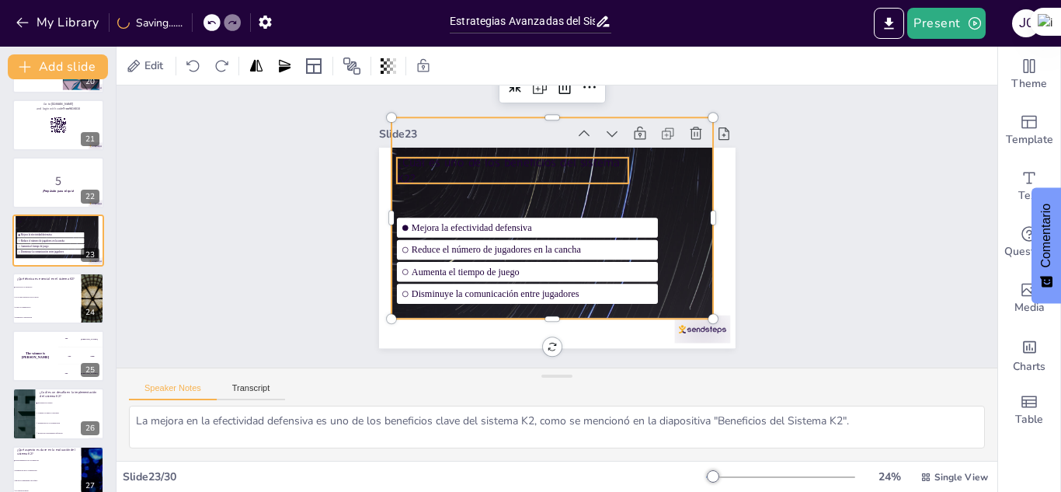
click at [557, 177] on div "¿Cuál es uno de los beneficios del sistema K2? Mejora la efectividad defensiva …" at bounding box center [557, 248] width 357 height 200
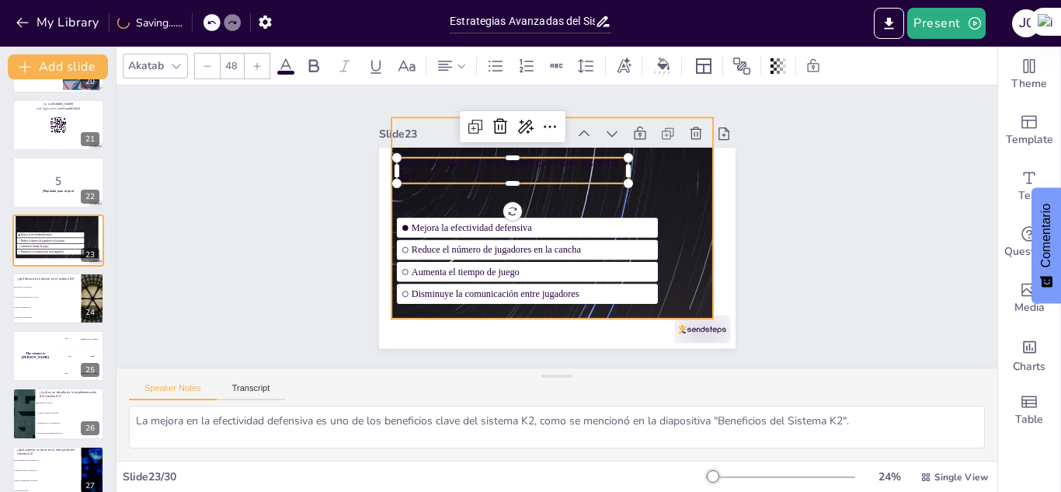
click at [666, 187] on div at bounding box center [486, 307] width 456 height 378
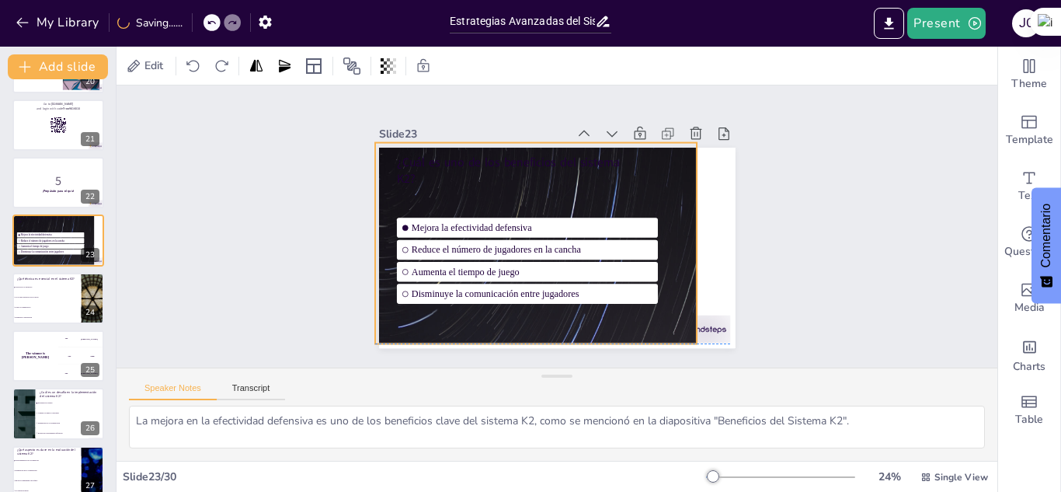
drag, startPoint x: 666, startPoint y: 187, endPoint x: 650, endPoint y: 211, distance: 29.1
click at [650, 211] on div at bounding box center [470, 332] width 456 height 378
click at [741, 214] on div "Slide 1 Sistema Defensivo K2 en Voleibol Este presentación explora el sistema d…" at bounding box center [558, 226] width 444 height 244
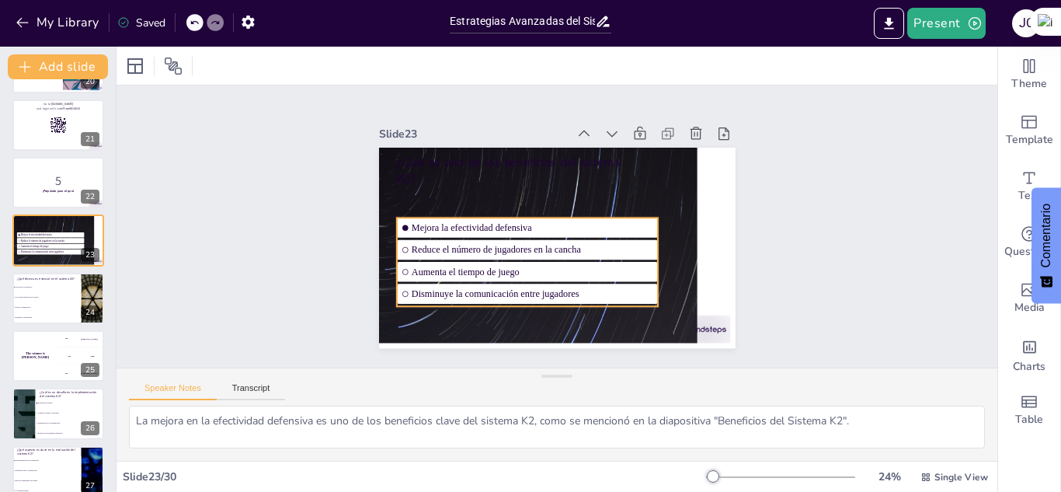
click at [397, 228] on li "Mejora la efectividad defensiva" at bounding box center [527, 228] width 261 height 20
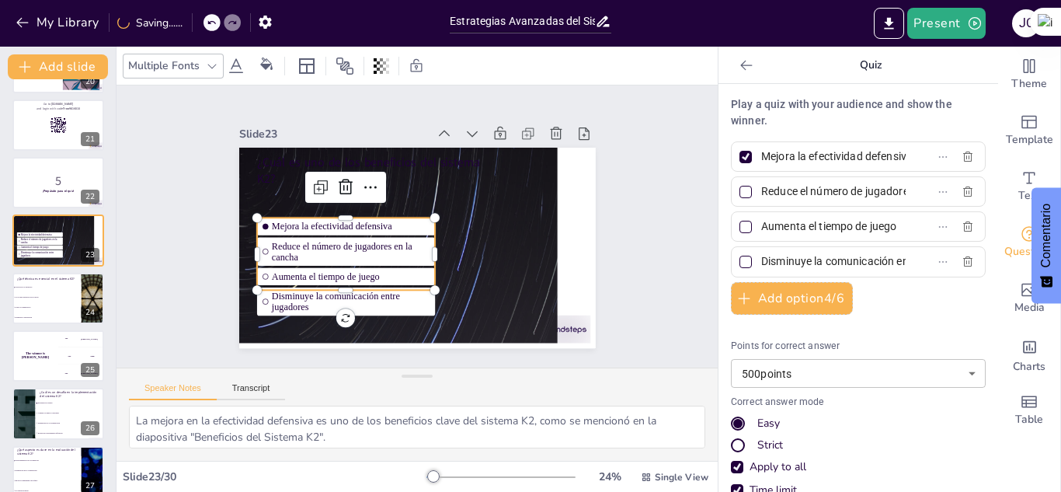
click at [366, 296] on span "Disminuye la comunicación entre jugadores" at bounding box center [350, 302] width 159 height 22
click at [590, 267] on div "Slide 1 Sistema Defensivo K2 en Voleibol Este presentación explora el sistema d…" at bounding box center [418, 226] width 444 height 244
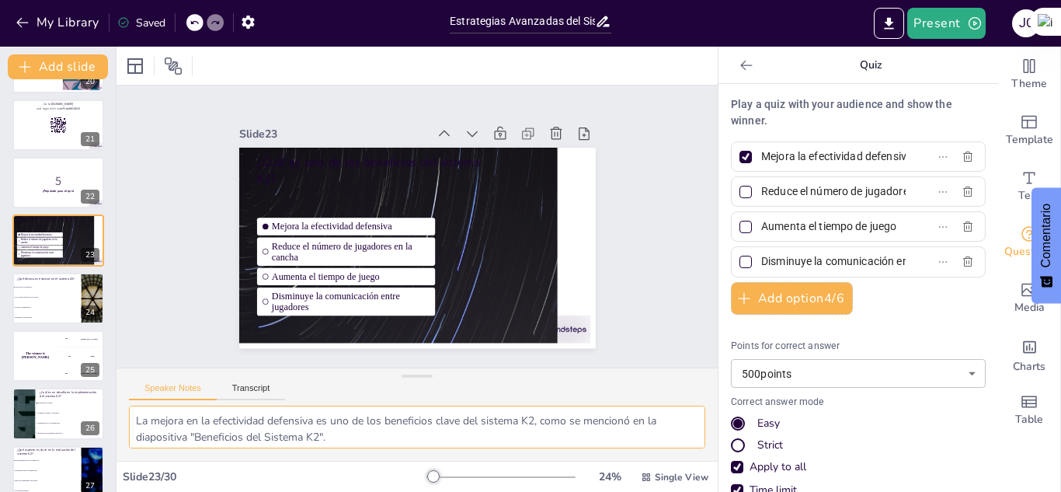
drag, startPoint x: 350, startPoint y: 434, endPoint x: 125, endPoint y: 401, distance: 227.0
click at [125, 401] on div "Speaker Notes Transcript La mejora en la efectividad defensiva es uno de los be…" at bounding box center [417, 414] width 601 height 93
click at [52, 297] on span "Uso de más jugadores en la cancha" at bounding box center [47, 297] width 67 height 2
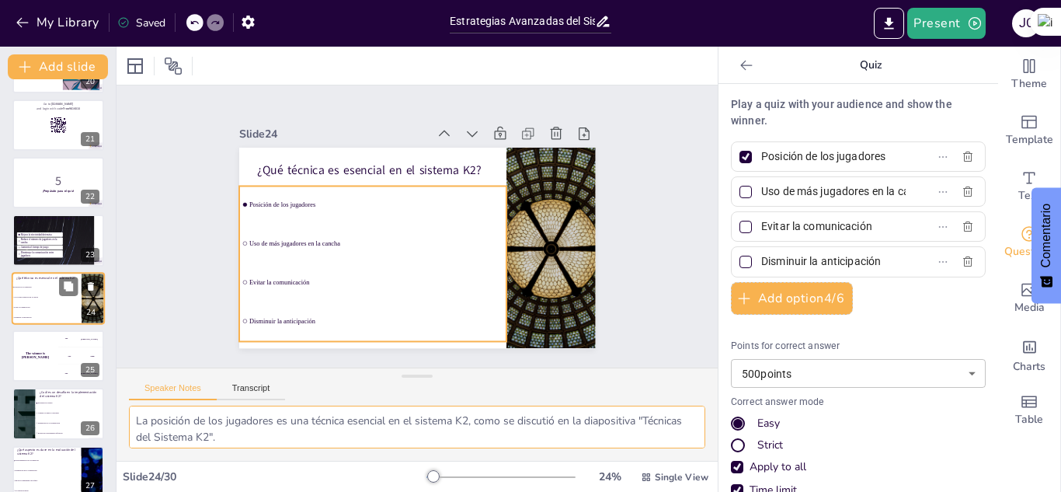
scroll to position [1161, 0]
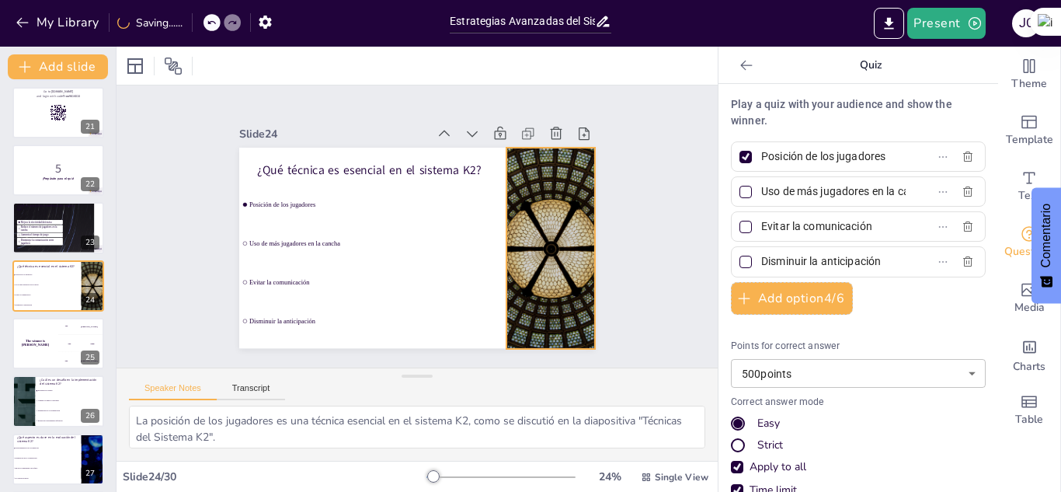
click at [539, 235] on div at bounding box center [551, 248] width 357 height 200
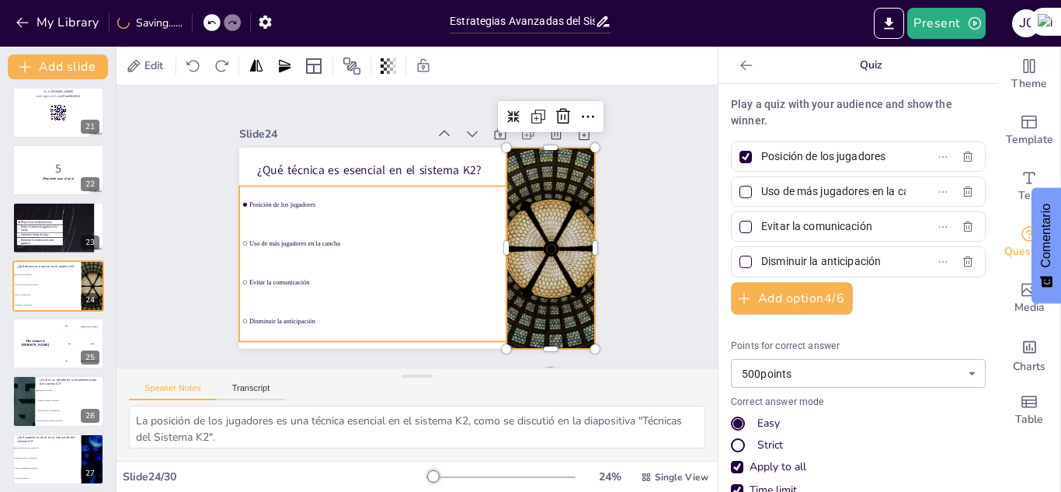
click at [495, 246] on li "Uso de más jugadores en la cancha" at bounding box center [372, 243] width 267 height 37
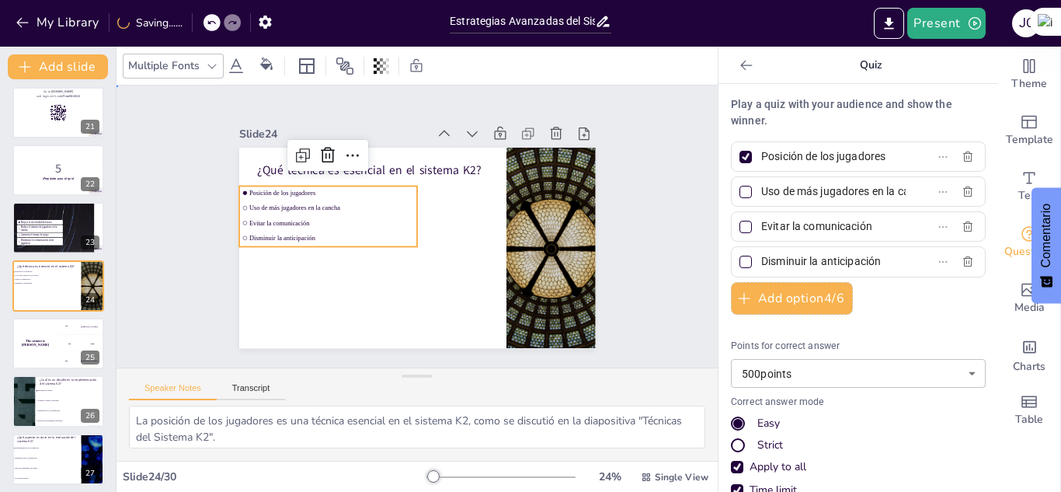
click at [604, 242] on div "Slide 1 Sistema Defensivo K2 en Voleibol Este presentación explora el sistema d…" at bounding box center [418, 226] width 444 height 244
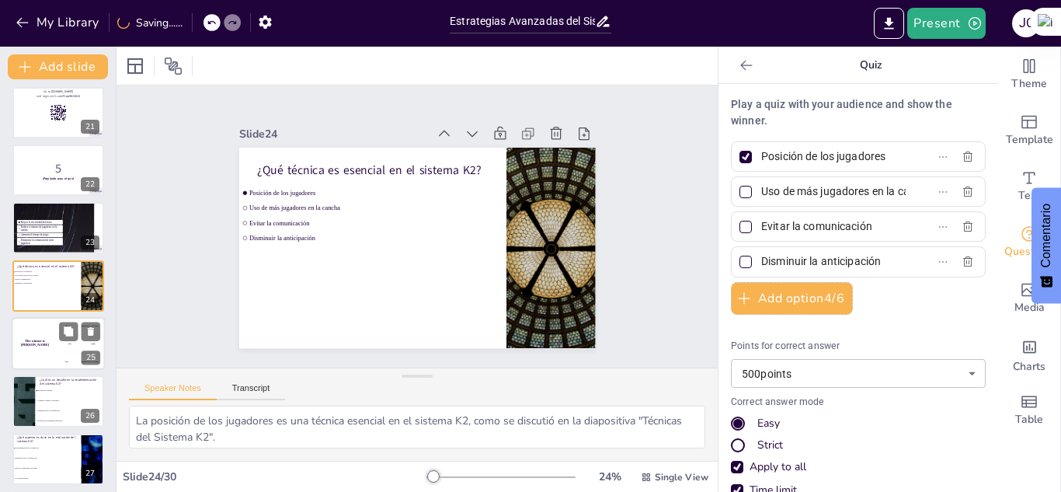
click at [38, 331] on div "The winner is [PERSON_NAME]" at bounding box center [35, 343] width 47 height 53
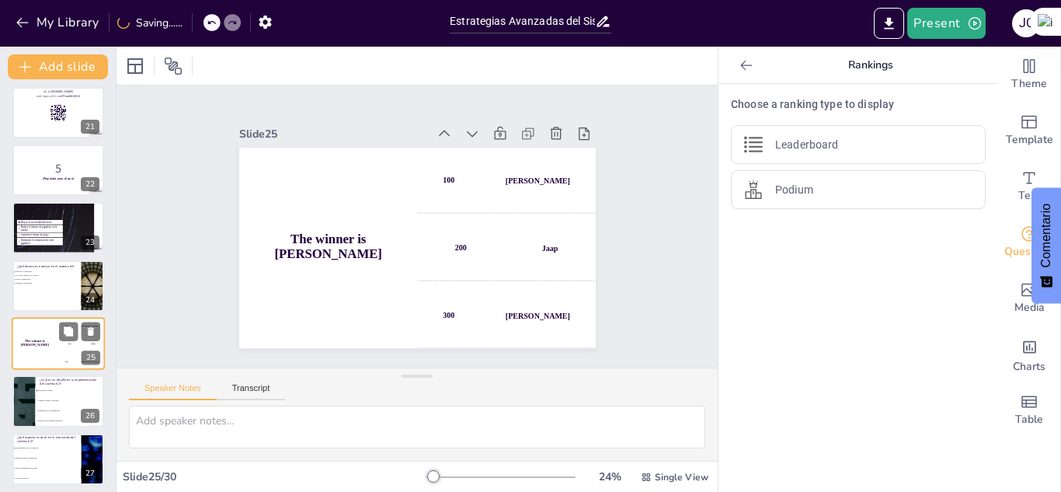
scroll to position [1219, 0]
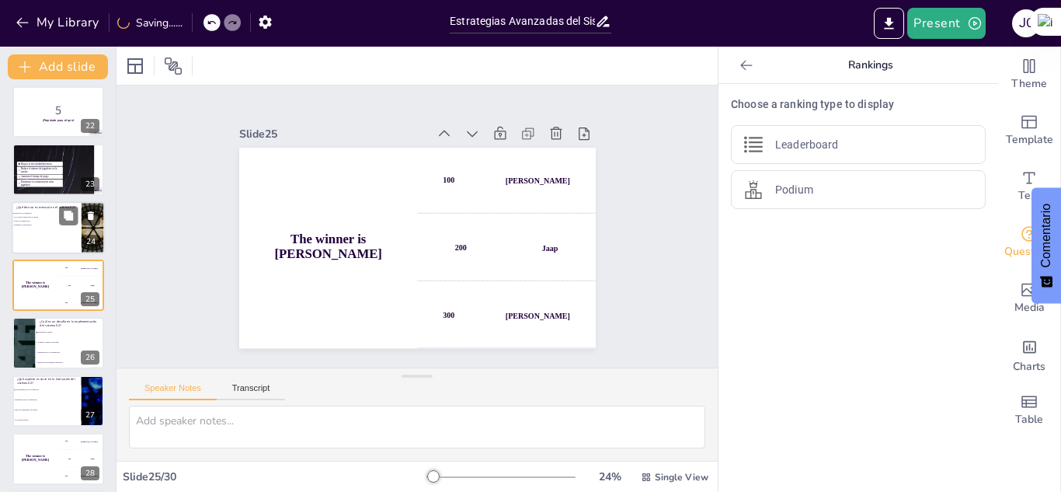
click at [45, 225] on span "Disminuir la anticipación" at bounding box center [36, 225] width 44 height 2
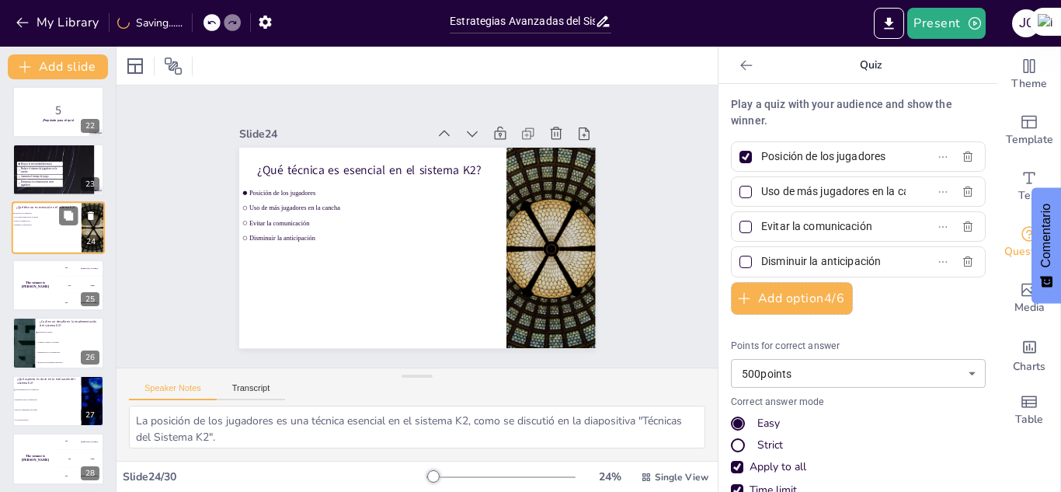
scroll to position [1161, 0]
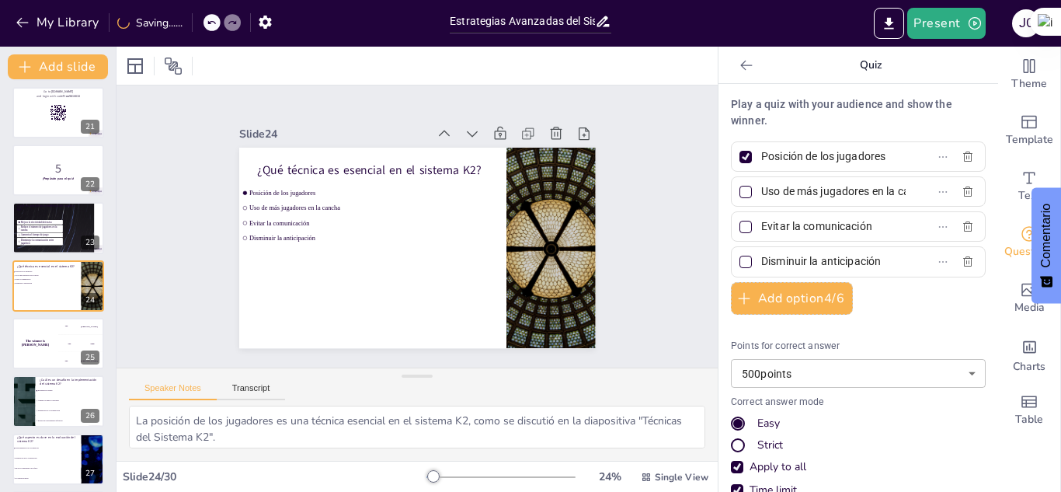
click at [741, 65] on icon at bounding box center [747, 65] width 12 height 10
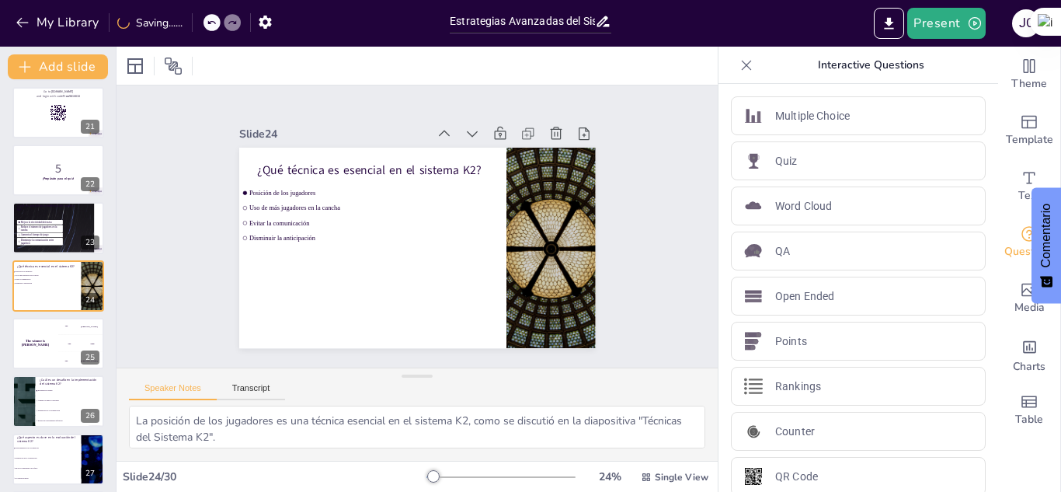
click at [741, 58] on icon at bounding box center [747, 66] width 16 height 16
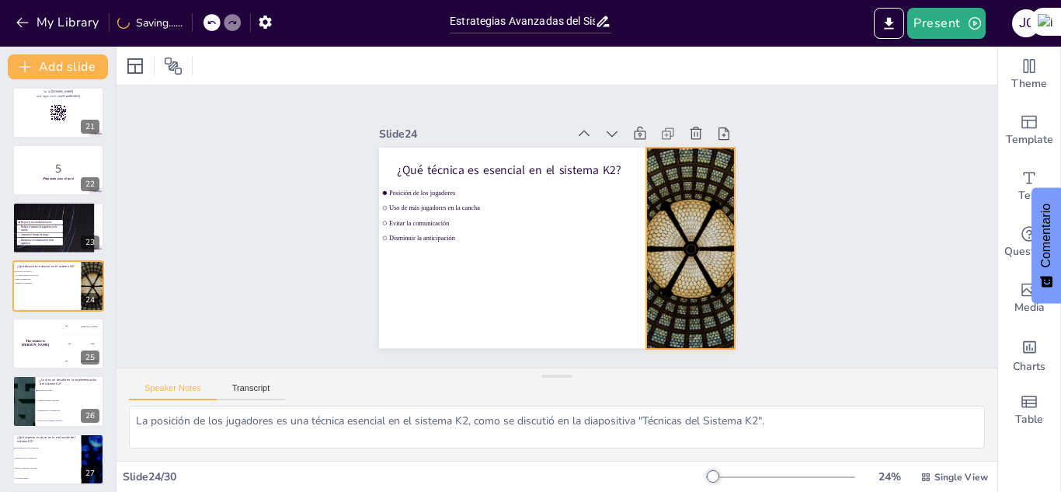
click at [683, 200] on div at bounding box center [691, 248] width 357 height 200
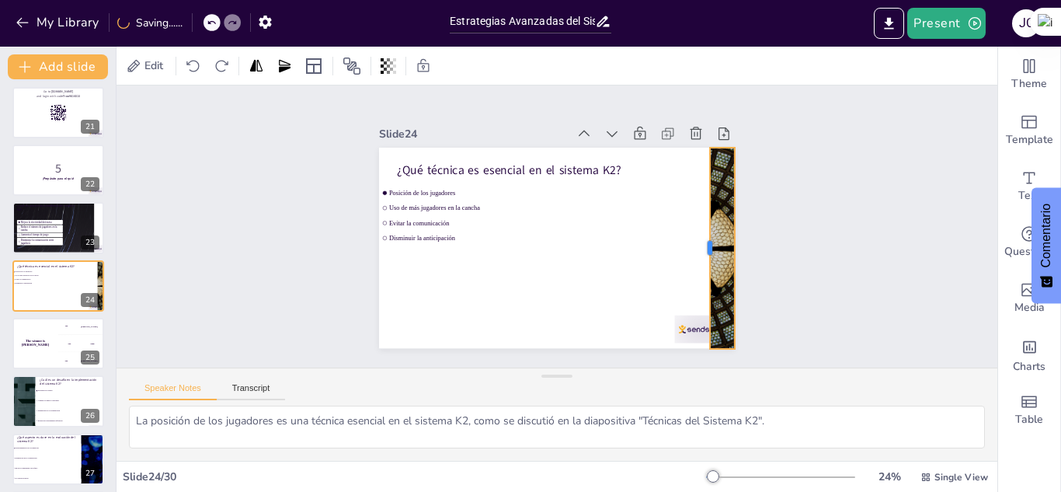
drag, startPoint x: 633, startPoint y: 240, endPoint x: 697, endPoint y: 233, distance: 64.1
click at [698, 233] on div at bounding box center [704, 248] width 12 height 200
click at [787, 176] on div "Slide 1 Sistema Defensivo K2 en Voleibol Este presentación explora el sistema d…" at bounding box center [557, 226] width 881 height 282
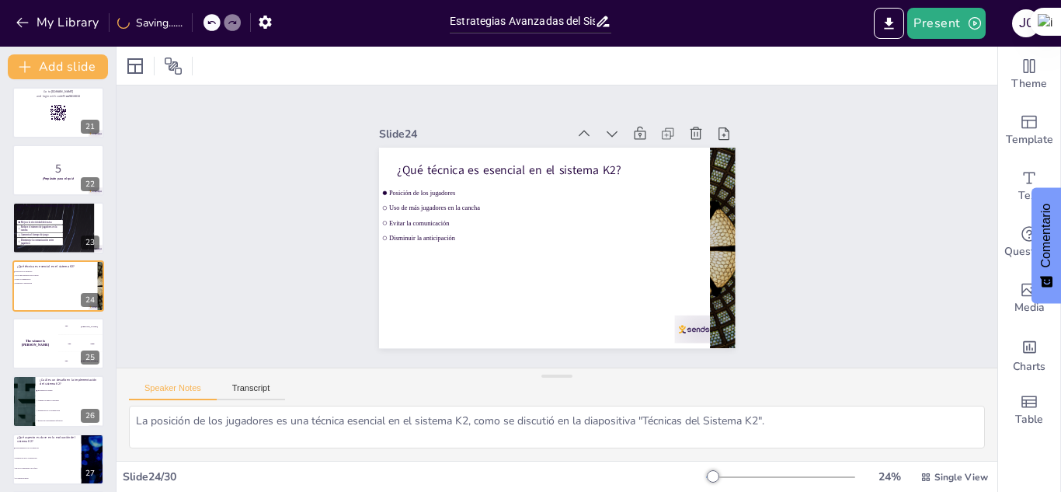
click at [213, 25] on icon at bounding box center [211, 22] width 9 height 9
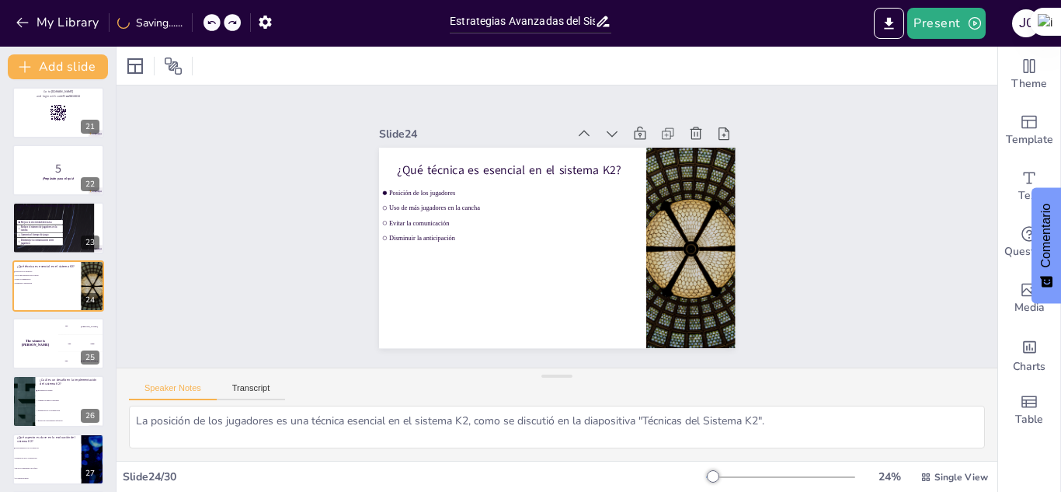
click at [213, 25] on icon at bounding box center [211, 22] width 9 height 9
click at [211, 22] on icon at bounding box center [211, 23] width 8 height 4
click at [193, 26] on icon at bounding box center [194, 22] width 9 height 9
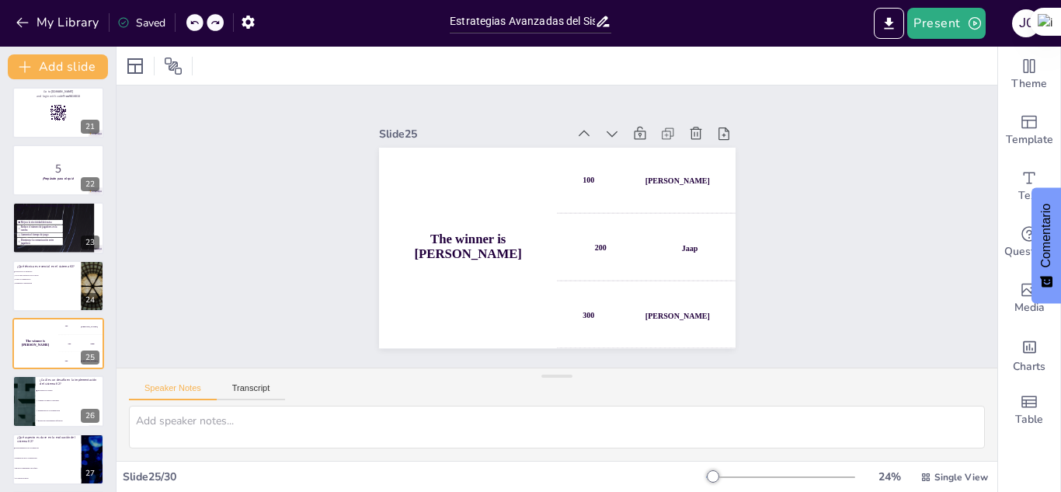
click at [193, 26] on icon at bounding box center [194, 22] width 9 height 9
click at [50, 282] on span "Disminuir la anticipación" at bounding box center [36, 283] width 44 height 2
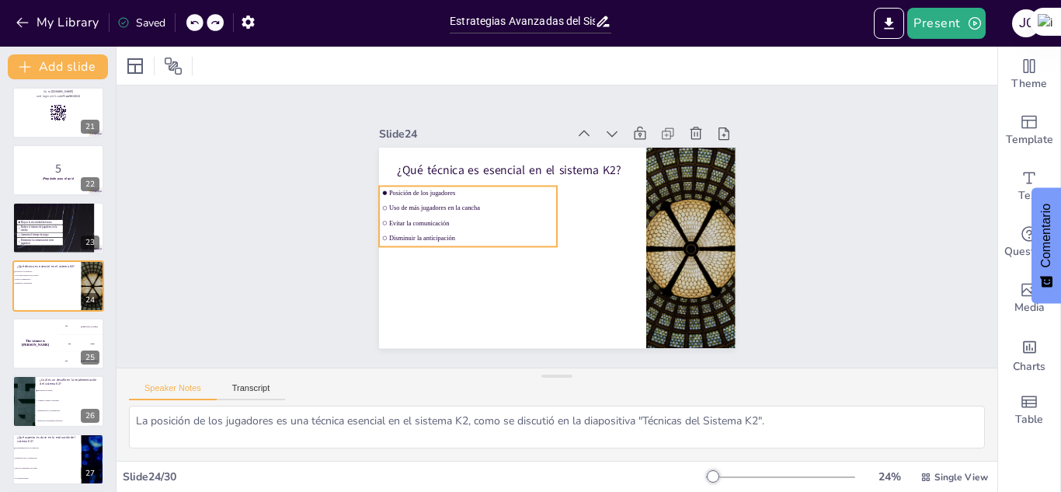
click at [394, 222] on li "Evitar la comunicación" at bounding box center [468, 223] width 178 height 13
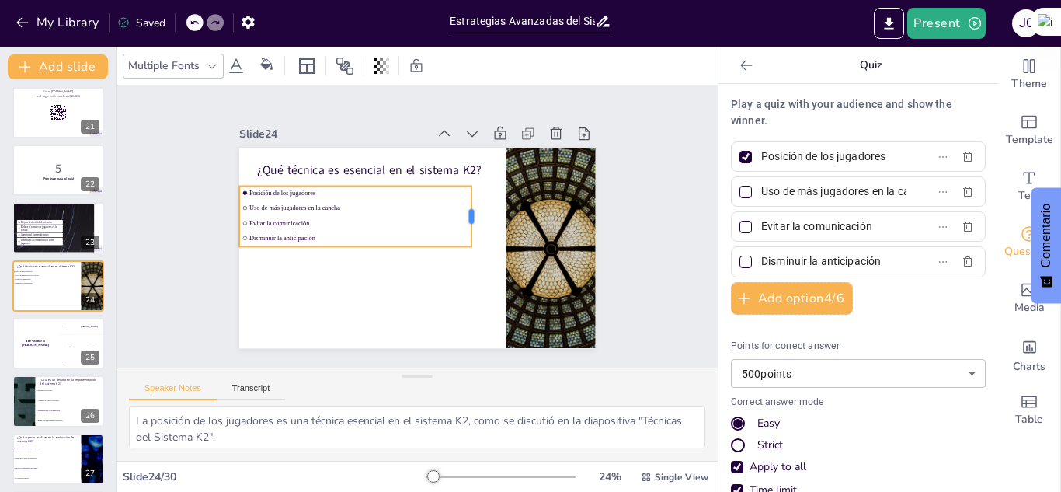
drag, startPoint x: 408, startPoint y: 209, endPoint x: 462, endPoint y: 230, distance: 58.3
click at [472, 230] on div at bounding box center [478, 216] width 12 height 60
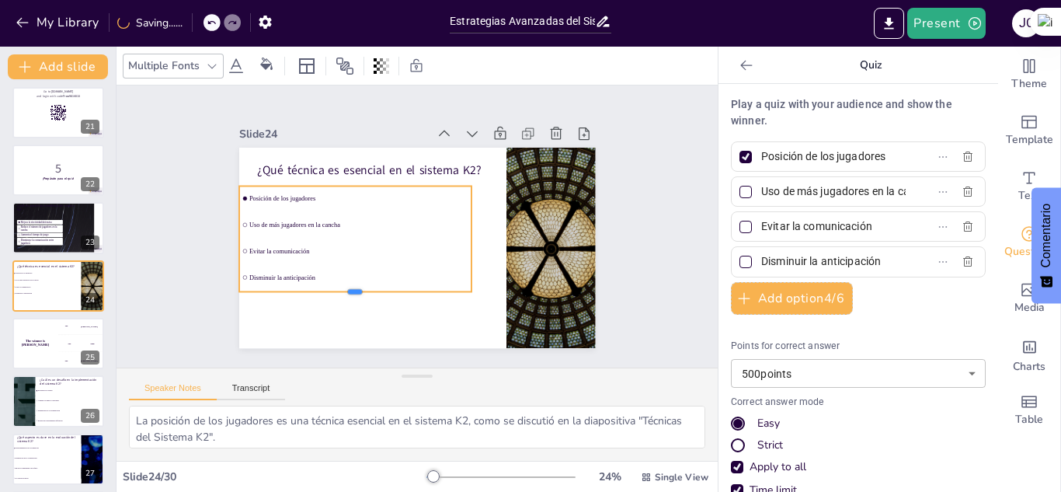
drag, startPoint x: 341, startPoint y: 240, endPoint x: 354, endPoint y: 285, distance: 47.0
click at [354, 291] on div at bounding box center [355, 297] width 232 height 12
drag, startPoint x: 459, startPoint y: 229, endPoint x: 479, endPoint y: 232, distance: 19.6
click at [491, 232] on div at bounding box center [497, 238] width 12 height 105
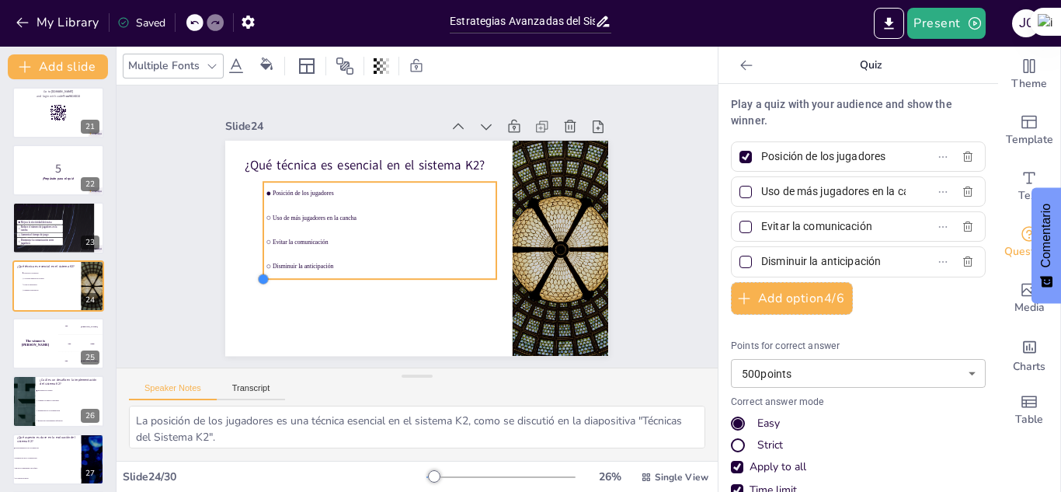
drag, startPoint x: 212, startPoint y: 288, endPoint x: 250, endPoint y: 265, distance: 44.2
click at [250, 265] on div "¿Qué técnica es esencial en el sistema K2? Posición de los jugadores Uso de más…" at bounding box center [416, 248] width 383 height 215
drag, startPoint x: 249, startPoint y: 229, endPoint x: 224, endPoint y: 229, distance: 25.6
click at [225, 229] on div at bounding box center [231, 230] width 12 height 97
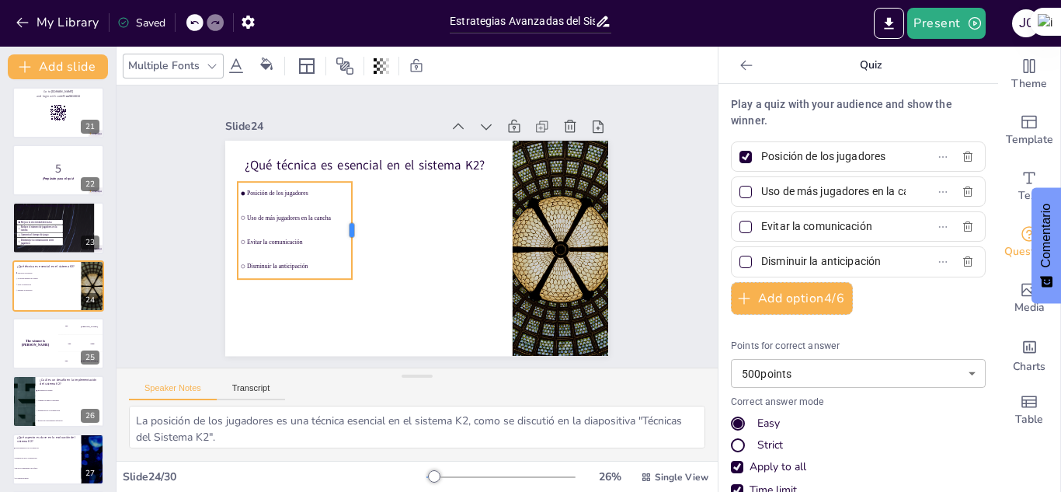
drag, startPoint x: 486, startPoint y: 224, endPoint x: 341, endPoint y: 223, distance: 144.5
click at [352, 223] on div at bounding box center [358, 230] width 12 height 97
drag, startPoint x: 289, startPoint y: 176, endPoint x: 292, endPoint y: 186, distance: 11.3
click at [292, 186] on div at bounding box center [295, 186] width 114 height 12
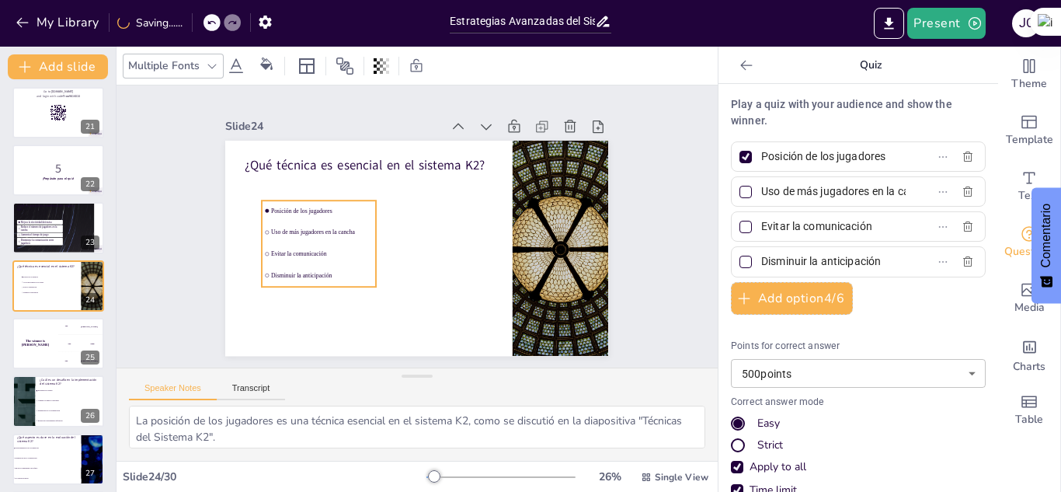
drag, startPoint x: 301, startPoint y: 193, endPoint x: 326, endPoint y: 202, distance: 25.6
click at [326, 207] on span "Posición de los jugadores" at bounding box center [322, 210] width 102 height 7
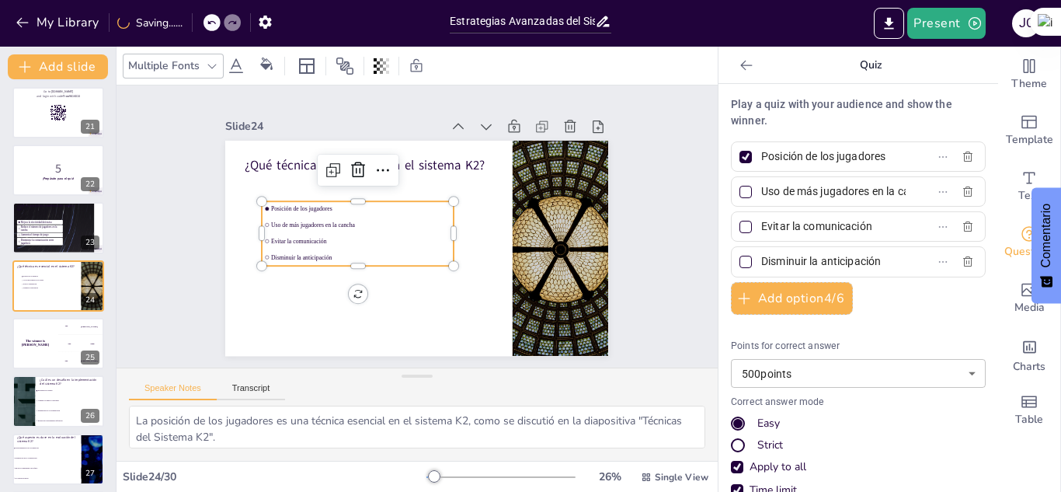
click at [151, 221] on div "Slide 1 Sistema Defensivo K2 en Voleibol Este presentación explora el sistema d…" at bounding box center [417, 226] width 601 height 282
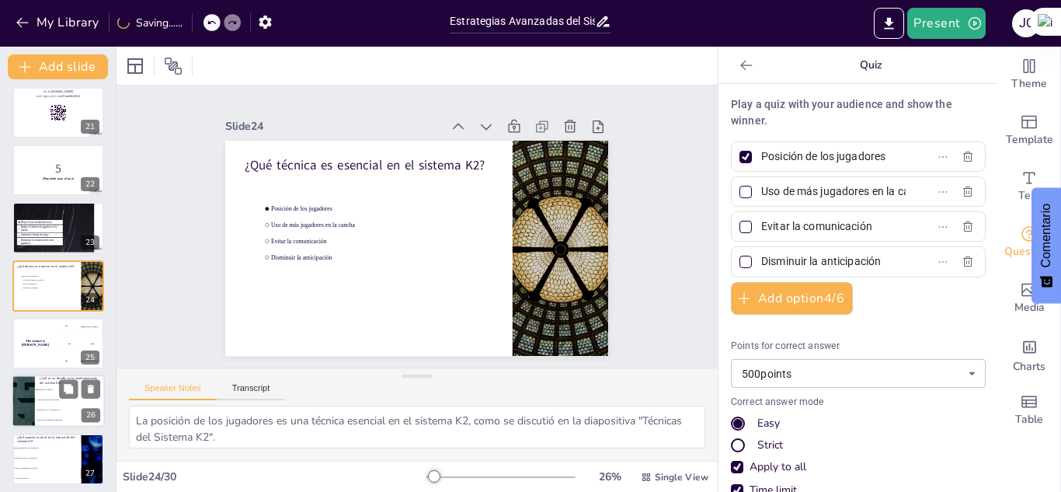
click at [54, 406] on li "Disminución de la comunicación" at bounding box center [70, 411] width 70 height 10
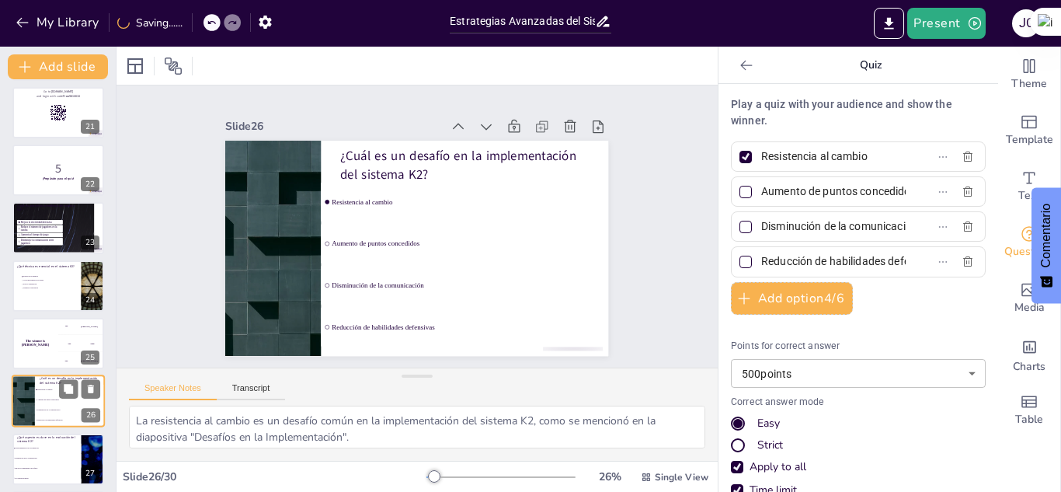
scroll to position [1277, 0]
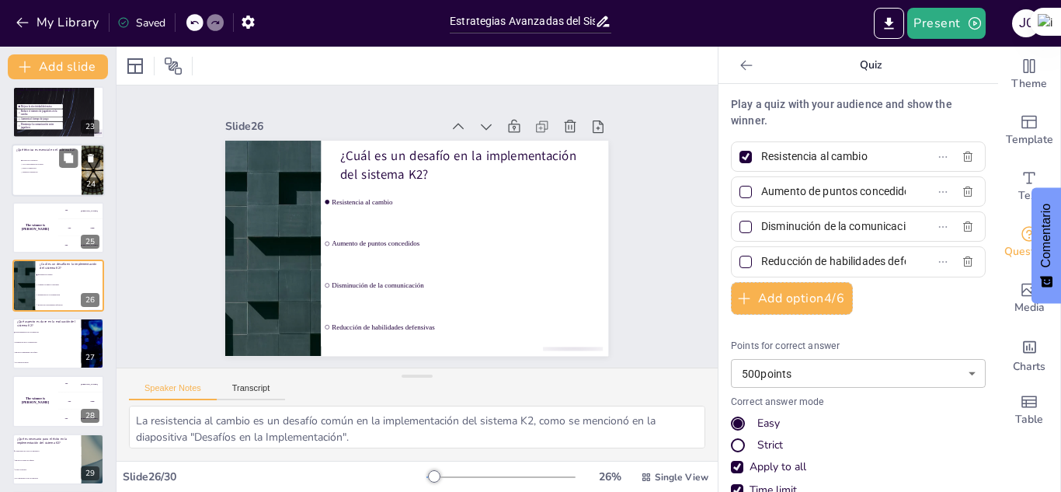
click at [44, 176] on div at bounding box center [58, 170] width 93 height 53
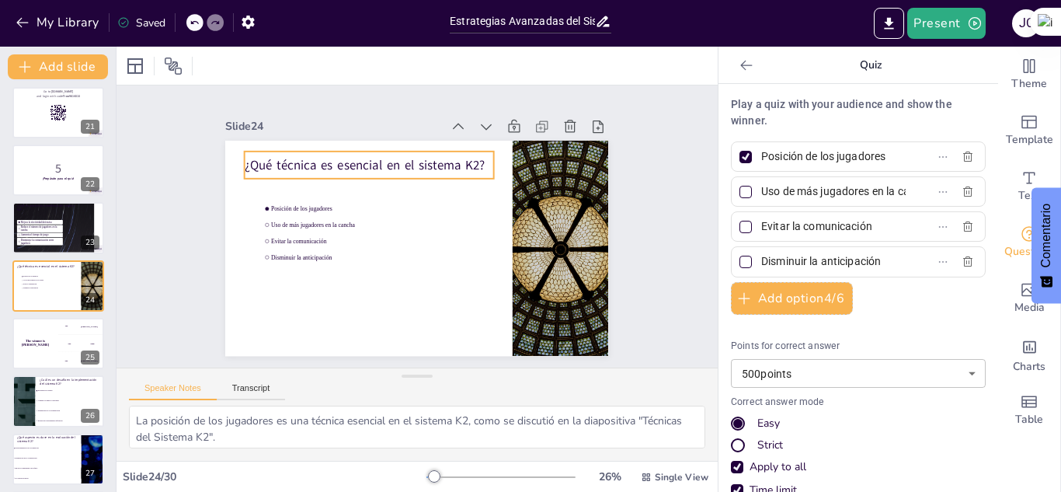
click at [374, 172] on div "¿Qué técnica es esencial en el sistema K2?" at bounding box center [369, 165] width 249 height 27
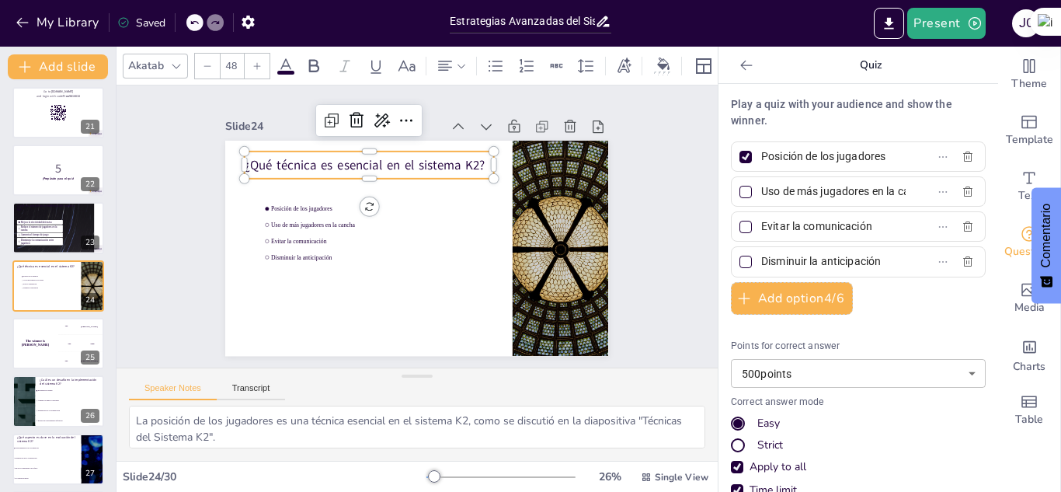
click at [441, 159] on p "¿Qué técnica es esencial en el sistema K2?" at bounding box center [369, 165] width 249 height 18
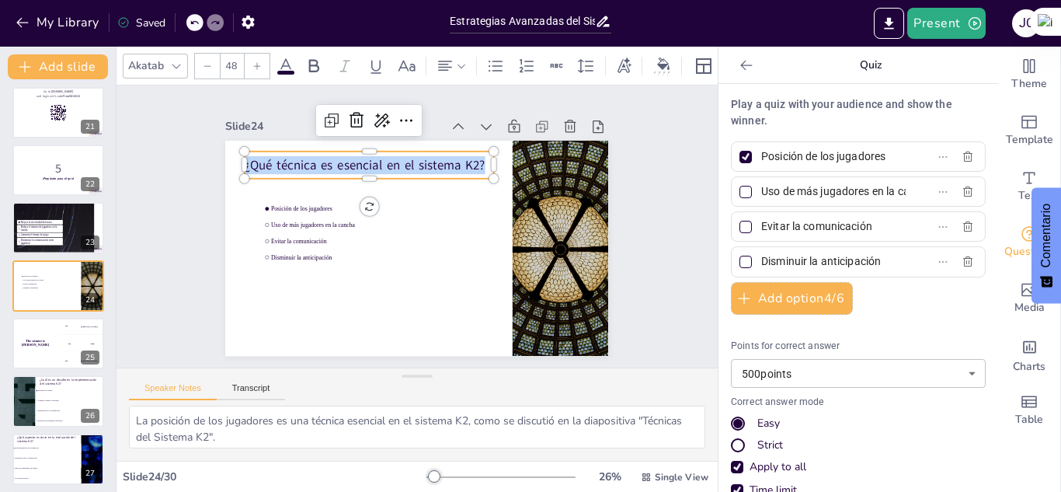
drag, startPoint x: 474, startPoint y: 158, endPoint x: 151, endPoint y: 158, distance: 323.3
click at [151, 158] on div "Slide 1 Sistema Defensivo K2 en Voleibol Este presentación explora el sistema d…" at bounding box center [417, 226] width 601 height 282
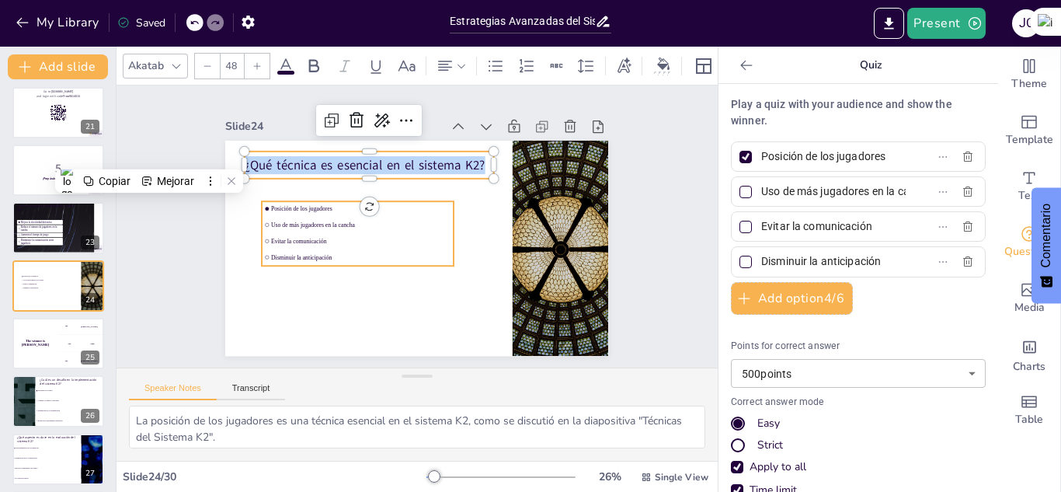
click at [346, 234] on li "Evitar la comunicación" at bounding box center [358, 241] width 192 height 15
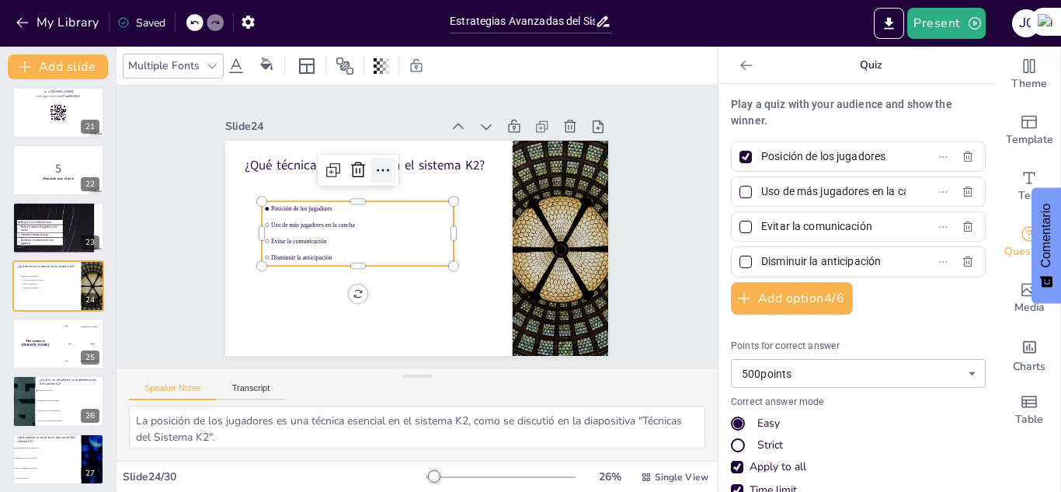
click at [374, 165] on icon at bounding box center [383, 170] width 19 height 19
click at [292, 221] on span "Uso de más jugadores en la cancha" at bounding box center [360, 224] width 179 height 7
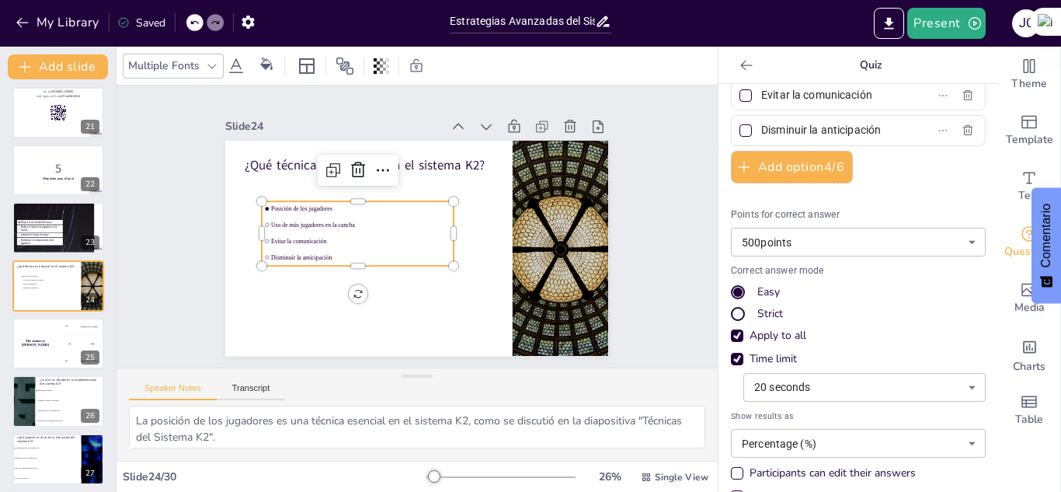
scroll to position [164, 0]
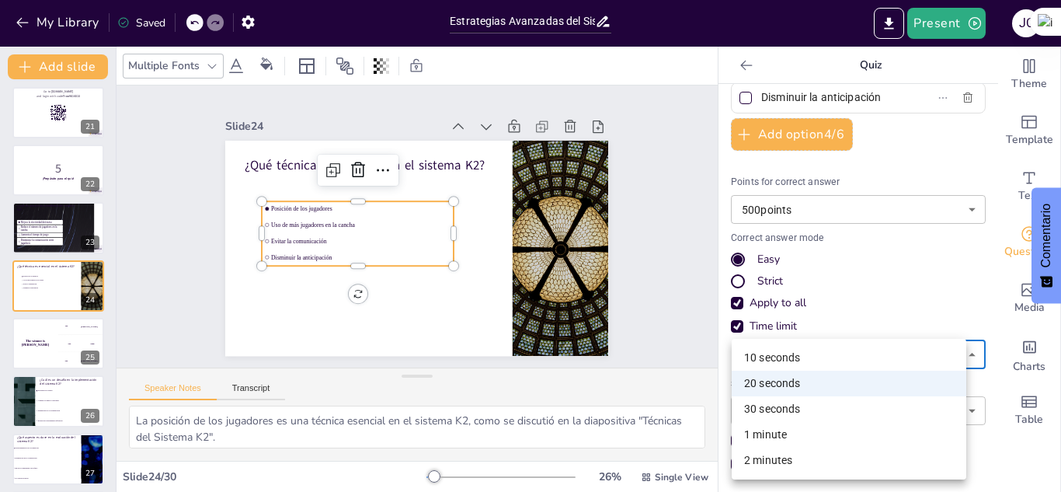
click at [889, 348] on body "My Library Saved Estrategias Avanzadas del Sistema Defensivo K2 en Voleibol Pre…" at bounding box center [530, 246] width 1061 height 492
click at [699, 350] on div at bounding box center [530, 246] width 1061 height 492
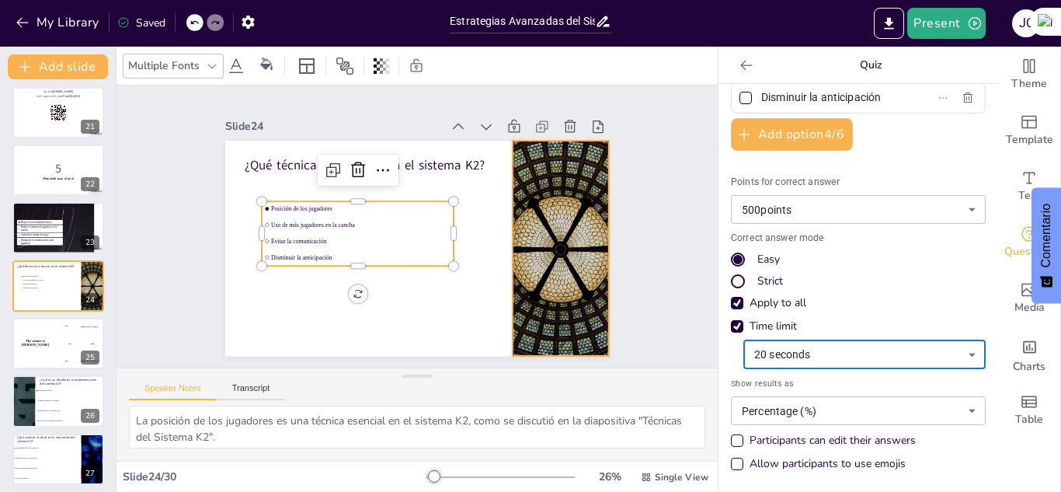
click at [516, 260] on div at bounding box center [560, 248] width 383 height 215
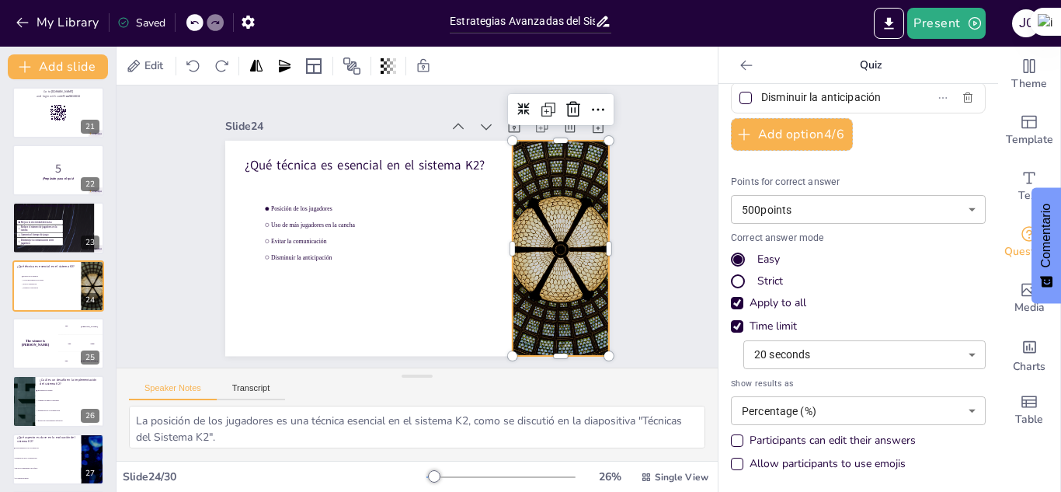
click at [739, 60] on icon at bounding box center [747, 66] width 16 height 16
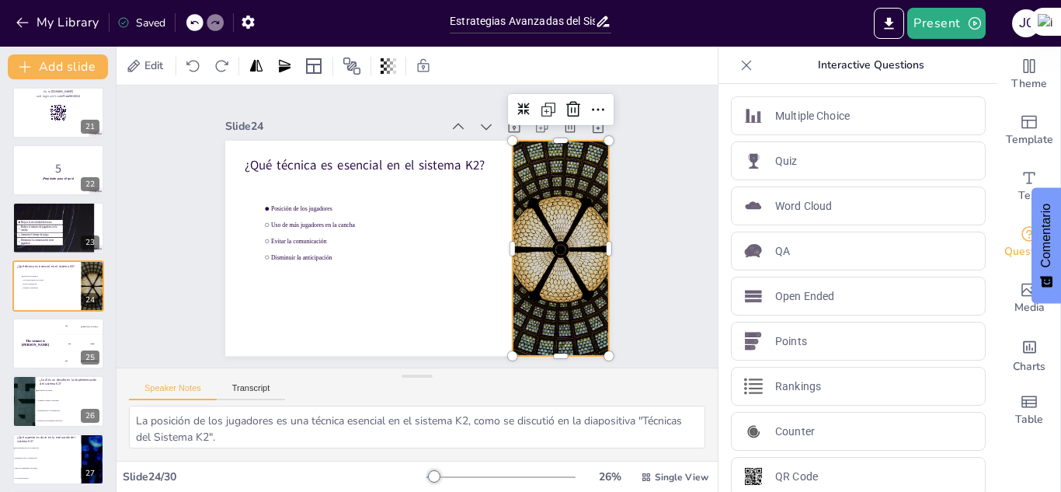
click at [742, 67] on icon at bounding box center [747, 65] width 10 height 10
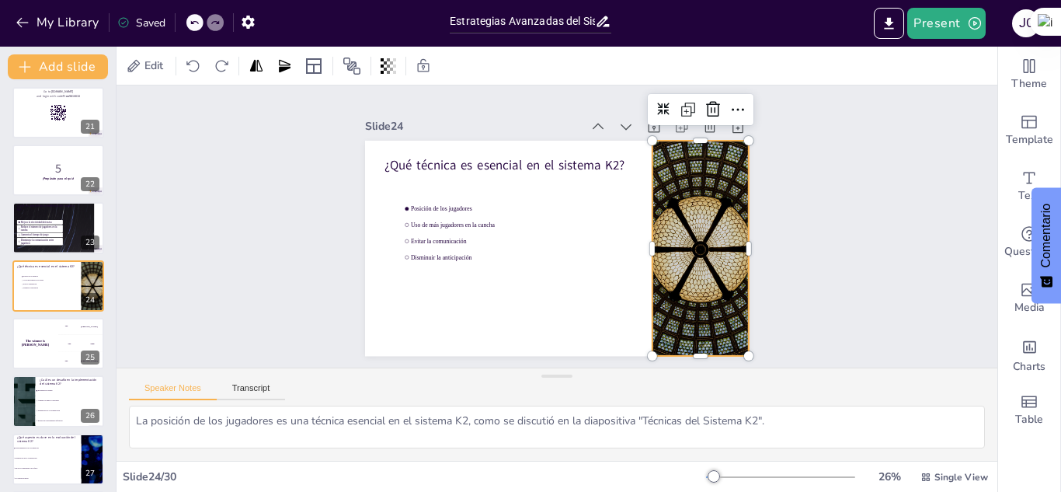
click at [729, 471] on div at bounding box center [780, 477] width 149 height 12
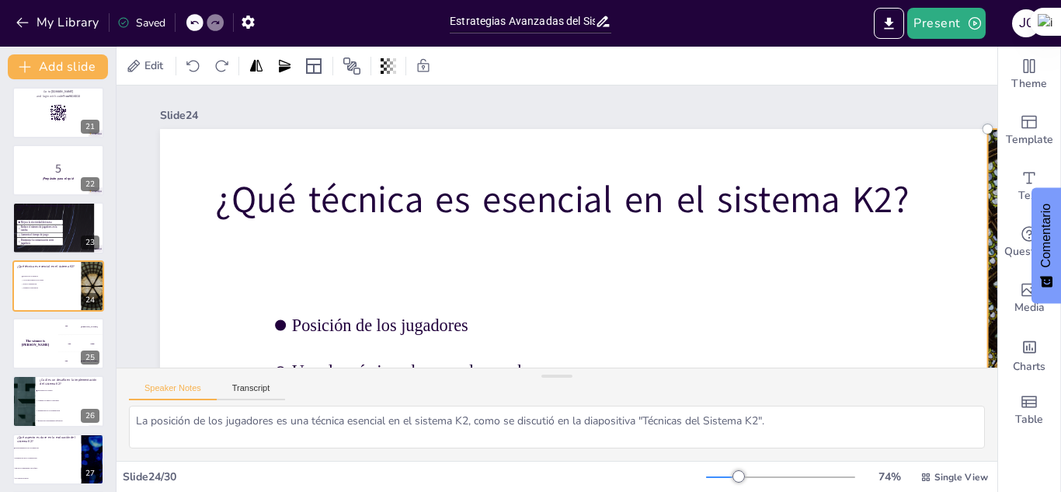
click at [717, 471] on div at bounding box center [780, 477] width 149 height 12
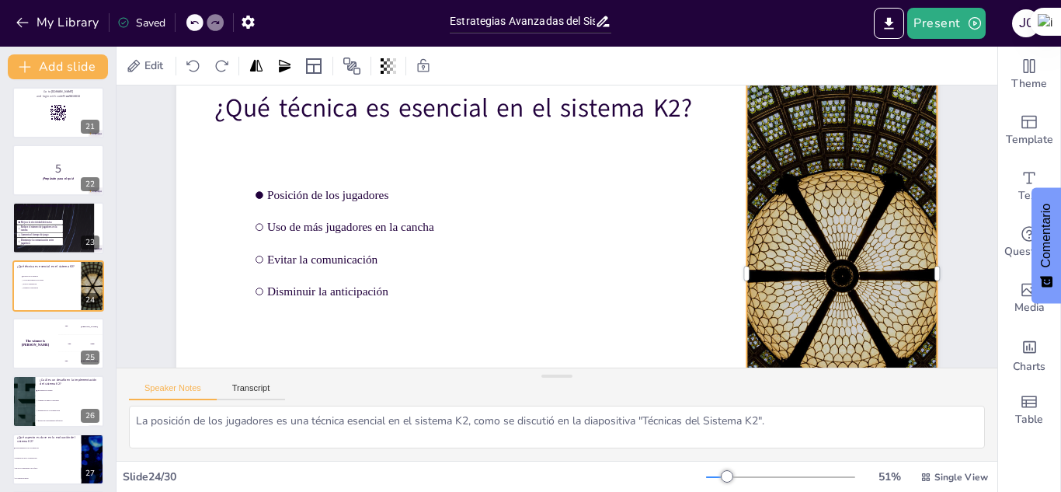
scroll to position [72, 0]
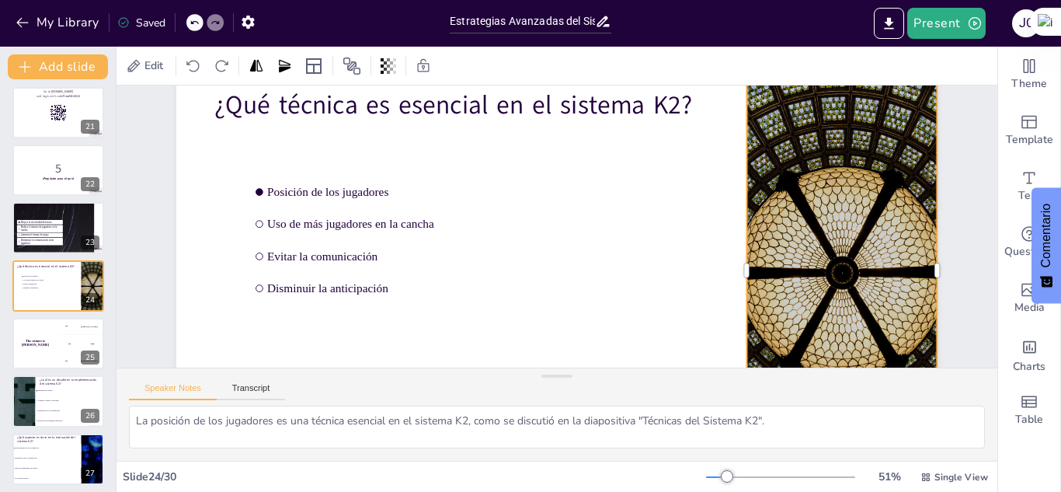
click at [755, 219] on div at bounding box center [842, 271] width 761 height 428
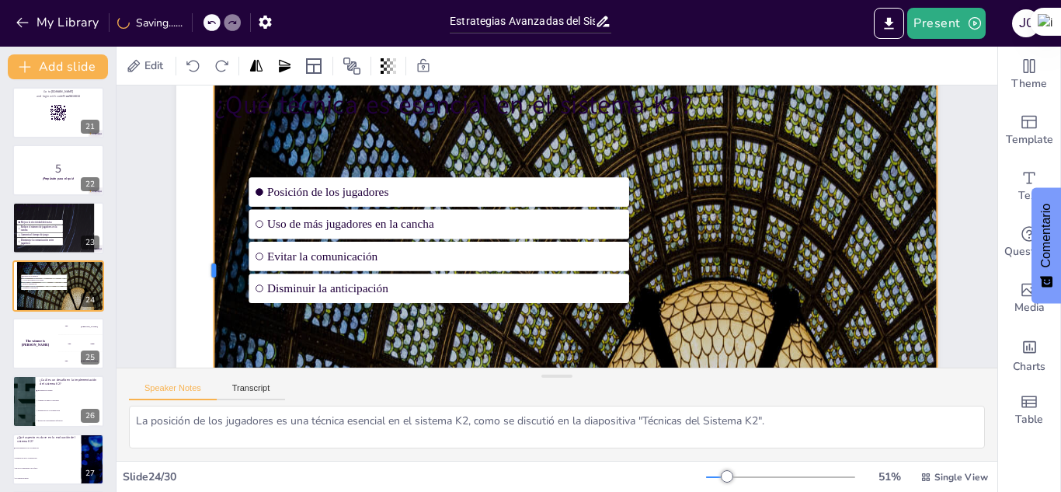
drag, startPoint x: 735, startPoint y: 270, endPoint x: 202, endPoint y: 270, distance: 533.1
click at [202, 270] on div at bounding box center [208, 271] width 12 height 428
click at [133, 419] on textarea "La posición de los jugadores es una técnica esencial en el sistema K2, como se …" at bounding box center [557, 427] width 856 height 43
drag, startPoint x: 133, startPoint y: 419, endPoint x: 789, endPoint y: 427, distance: 655.9
click at [789, 427] on textarea "La posición de los jugadores es una técnica esencial en el sistema K2, como se …" at bounding box center [557, 427] width 856 height 43
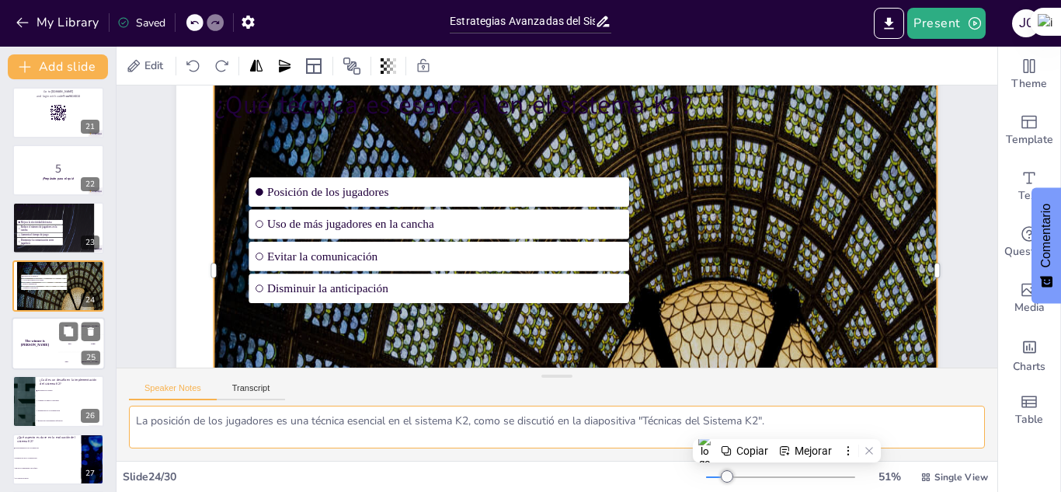
click at [33, 339] on div "The winner is [PERSON_NAME]" at bounding box center [35, 343] width 47 height 53
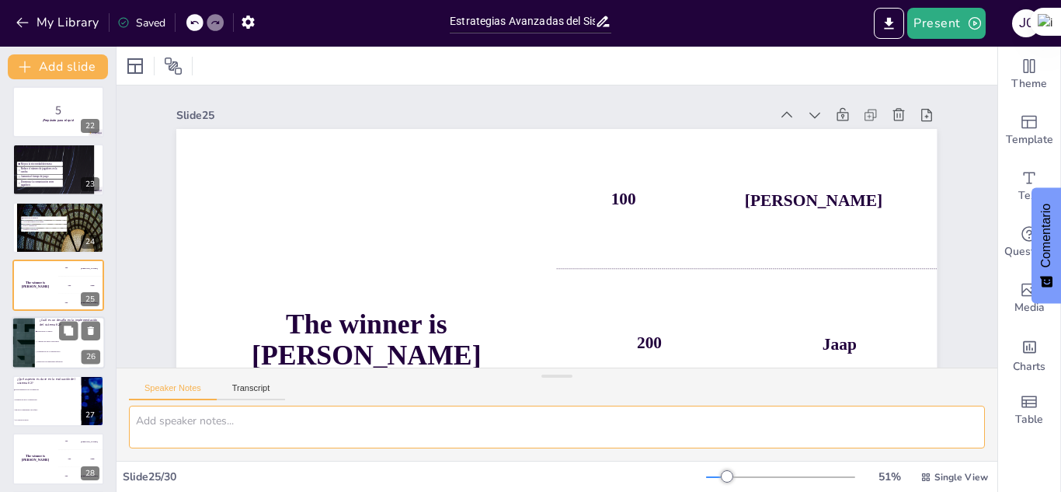
click at [38, 337] on li "Aumento de puntos concedidos" at bounding box center [70, 342] width 70 height 10
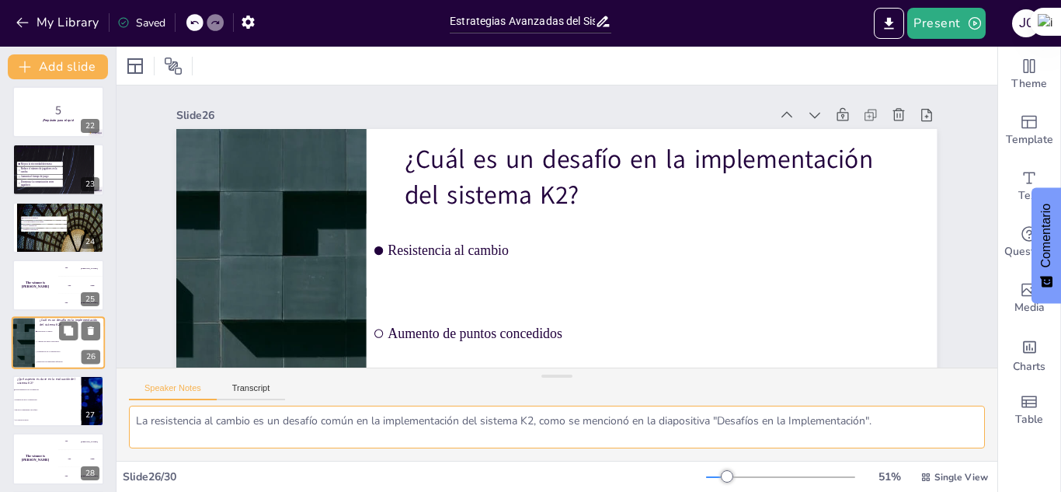
scroll to position [1277, 0]
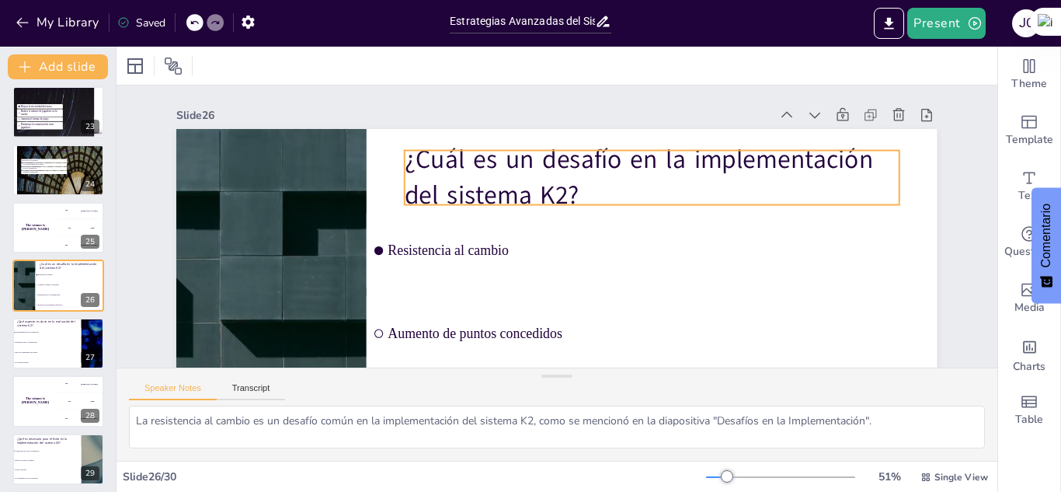
click at [559, 186] on p "¿Cuál es un desafío en la implementación del sistema K2?" at bounding box center [652, 177] width 494 height 71
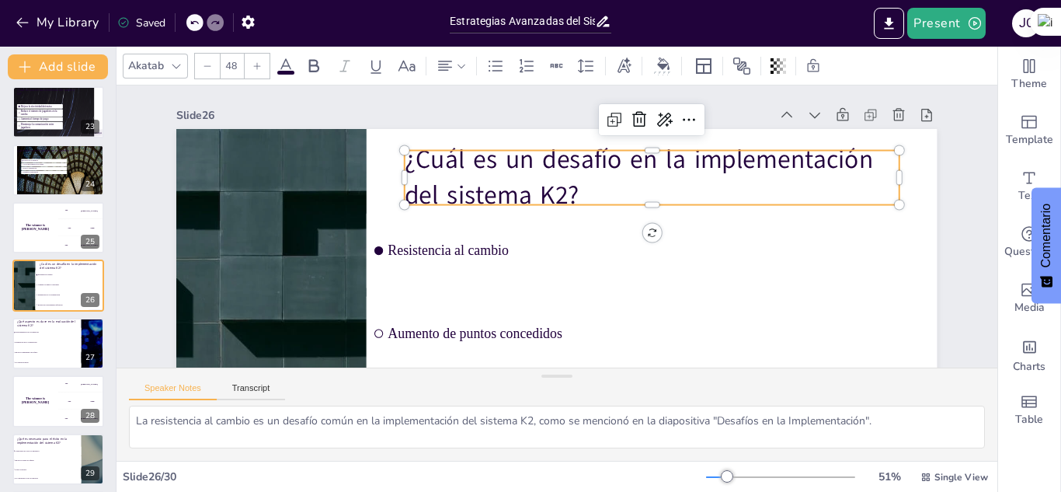
click at [571, 195] on p "¿Cuál es un desafío en la implementación del sistema K2?" at bounding box center [652, 177] width 494 height 71
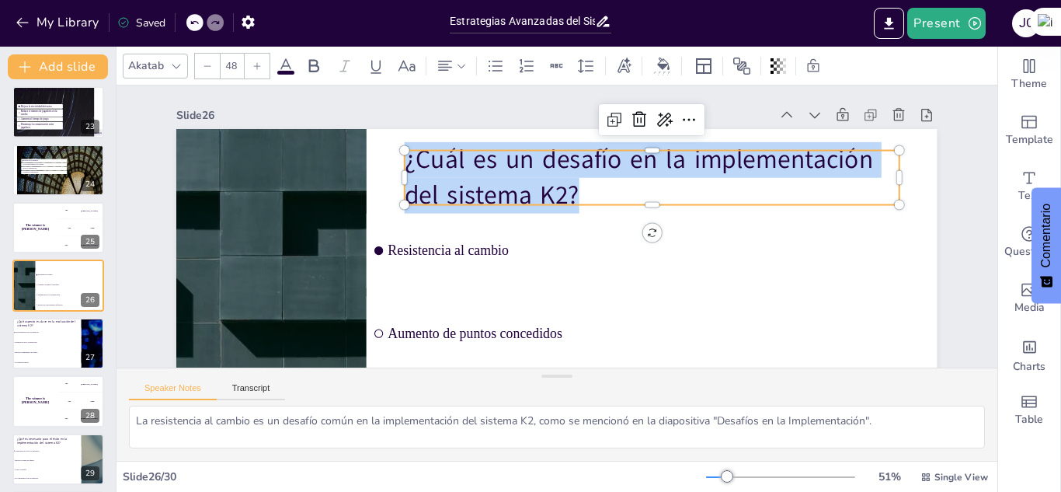
drag, startPoint x: 570, startPoint y: 193, endPoint x: 401, endPoint y: 147, distance: 175.5
click at [401, 147] on div "Resistencia al cambio Aumento de puntos concedidos Disminución de la comunicaci…" at bounding box center [556, 343] width 761 height 428
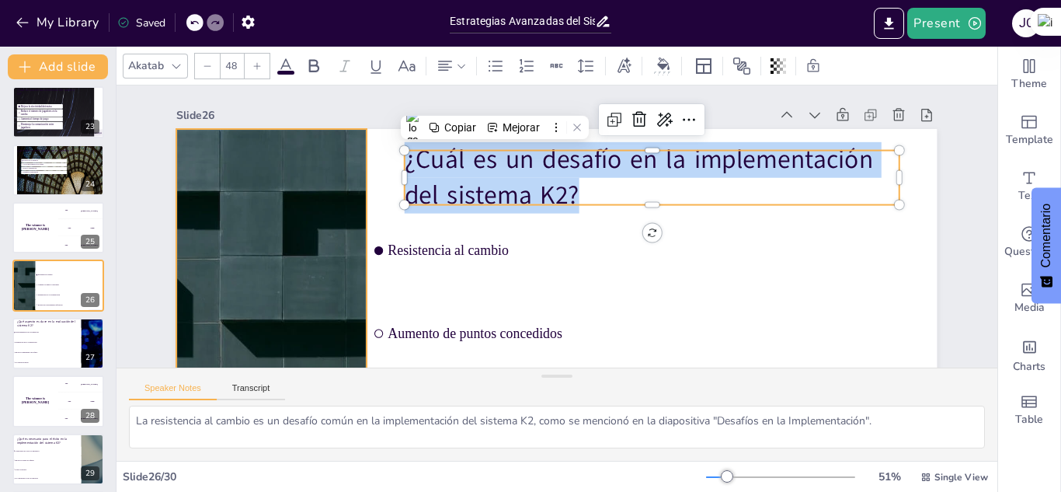
click at [256, 230] on div at bounding box center [271, 343] width 761 height 428
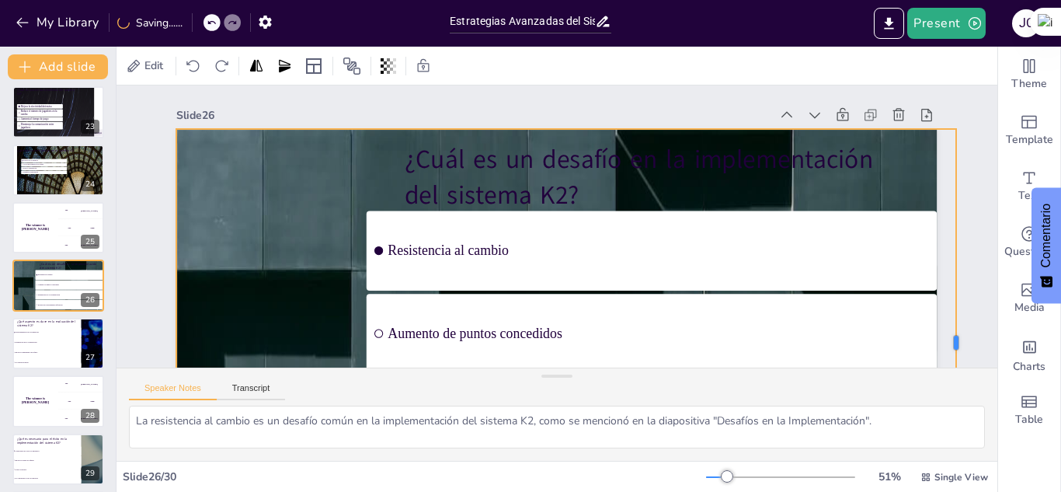
drag, startPoint x: 355, startPoint y: 341, endPoint x: 945, endPoint y: 289, distance: 592.1
click at [957, 289] on div at bounding box center [963, 343] width 12 height 428
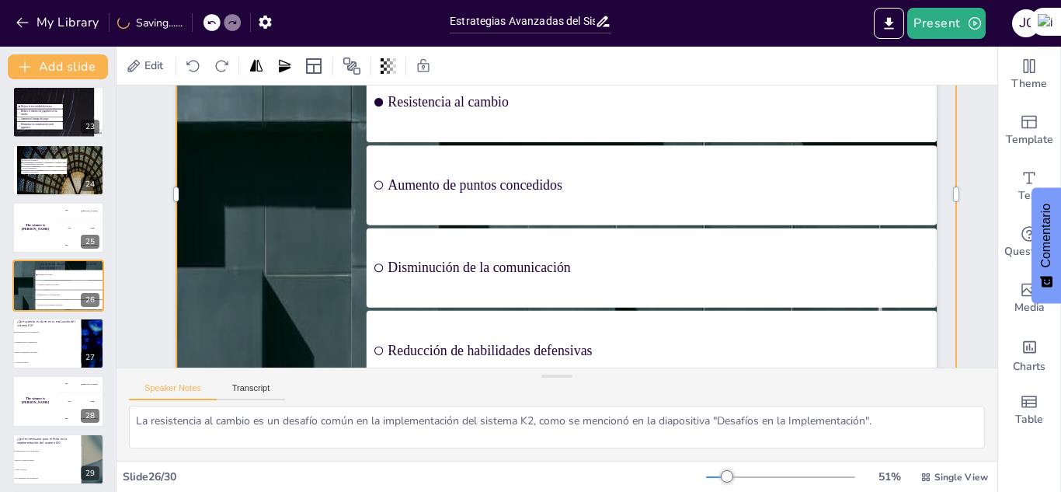
scroll to position [141, 0]
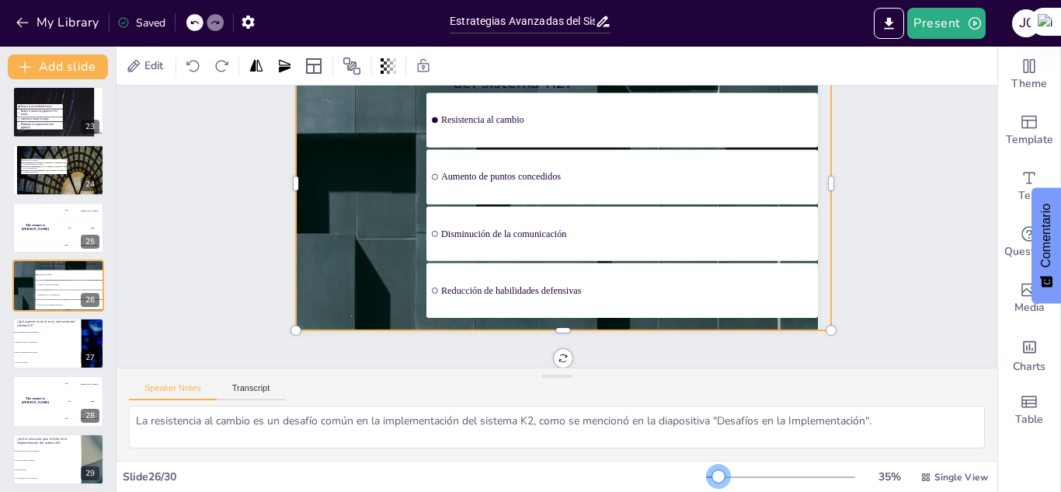
click at [709, 474] on div at bounding box center [780, 477] width 149 height 12
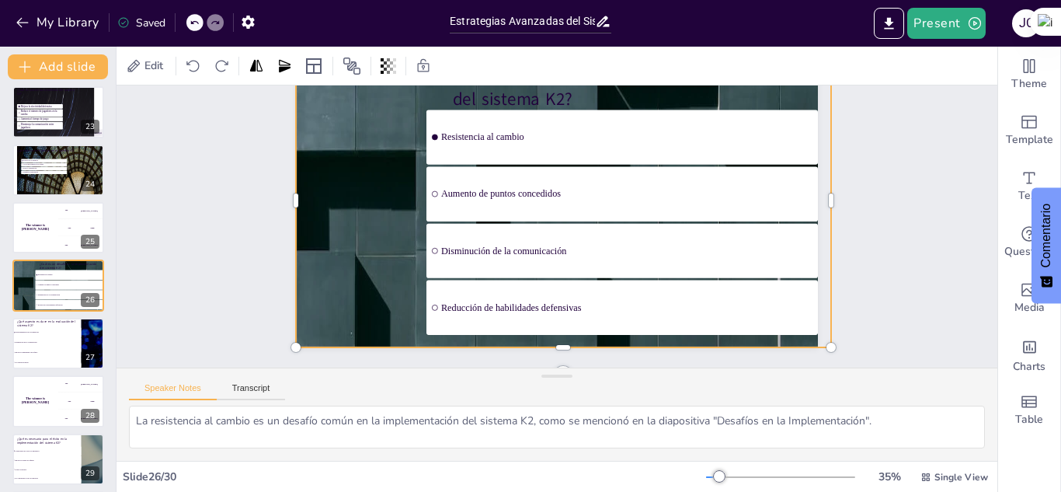
scroll to position [79, 0]
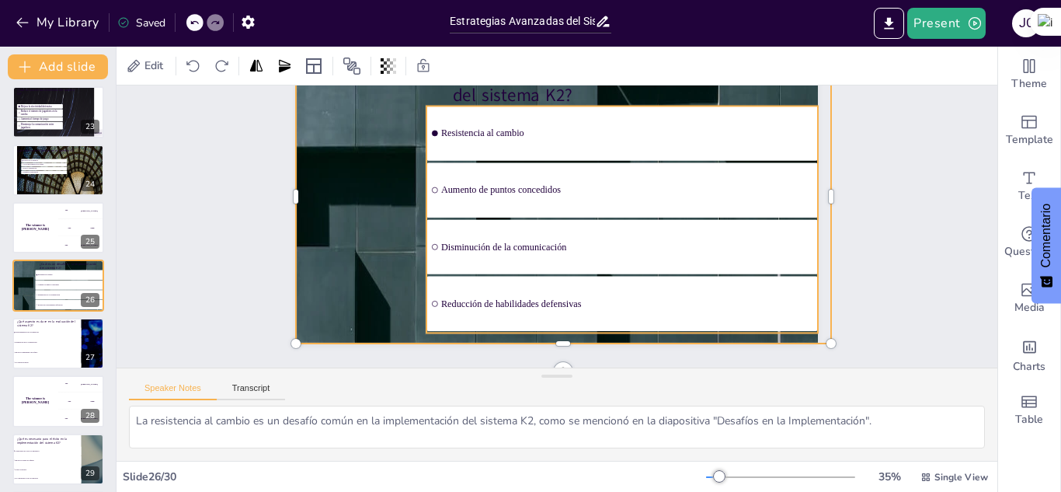
click at [437, 230] on ul "Resistencia al cambio Aumento de puntos concedidos Disminución de la comunicaci…" at bounding box center [623, 219] width 392 height 227
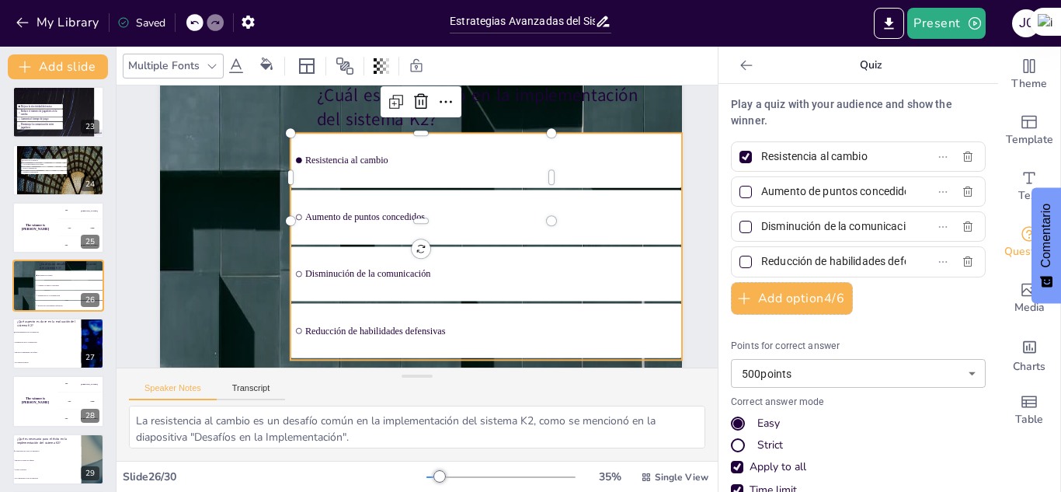
scroll to position [67, 0]
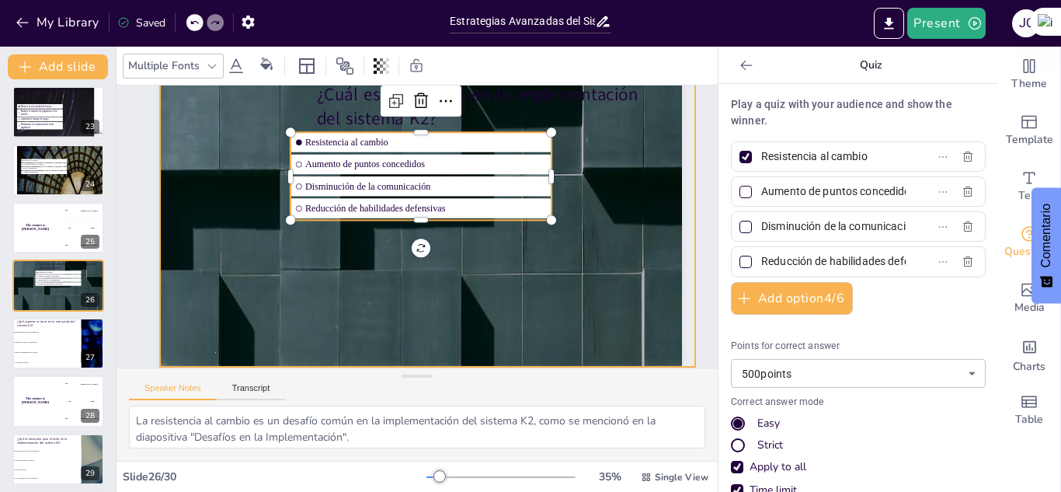
click at [573, 277] on div at bounding box center [329, 405] width 731 height 665
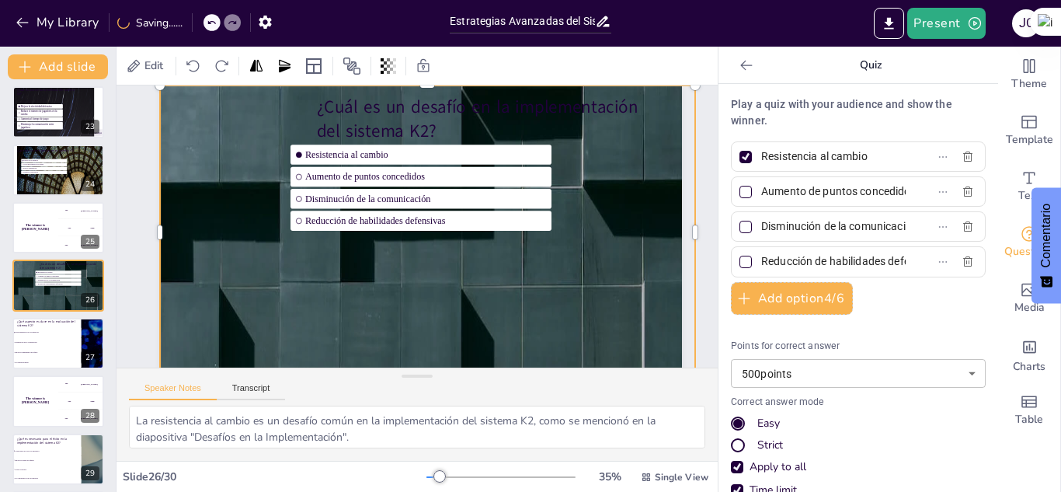
scroll to position [38, 0]
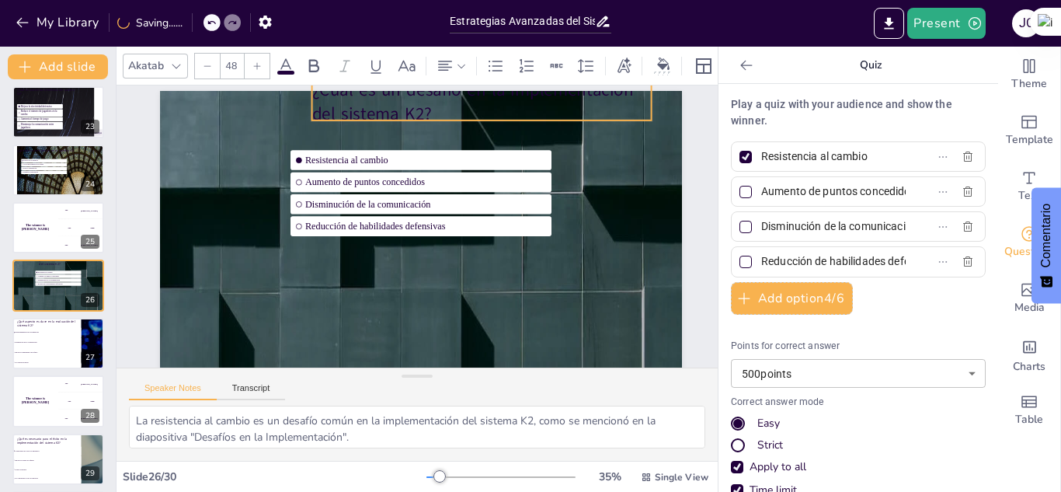
drag, startPoint x: 434, startPoint y: 106, endPoint x: 429, endPoint y: 84, distance: 23.0
click at [429, 84] on div "Akatab 48 Slide 1 Sistema Defensivo K2 en Voleibol Este presentación explora el…" at bounding box center [417, 269] width 601 height 445
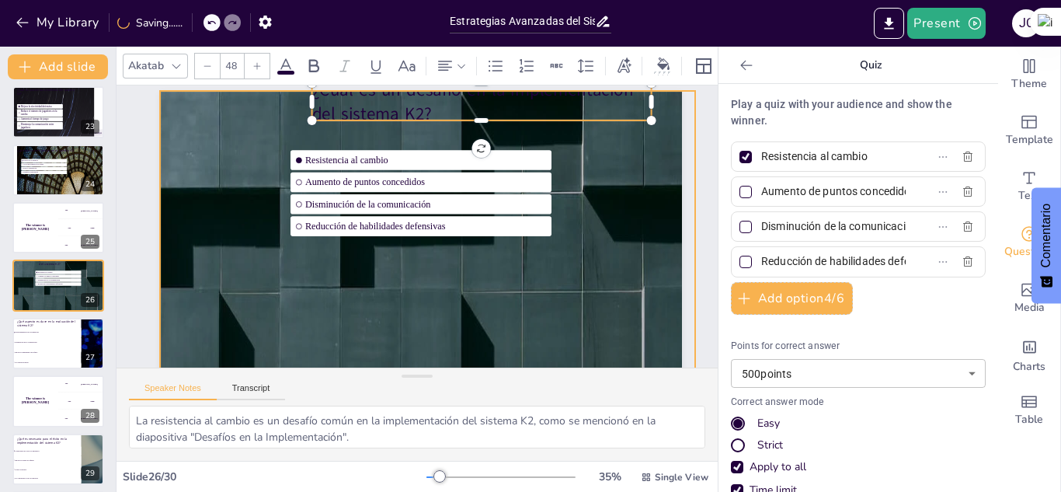
click at [620, 179] on div at bounding box center [329, 423] width 731 height 665
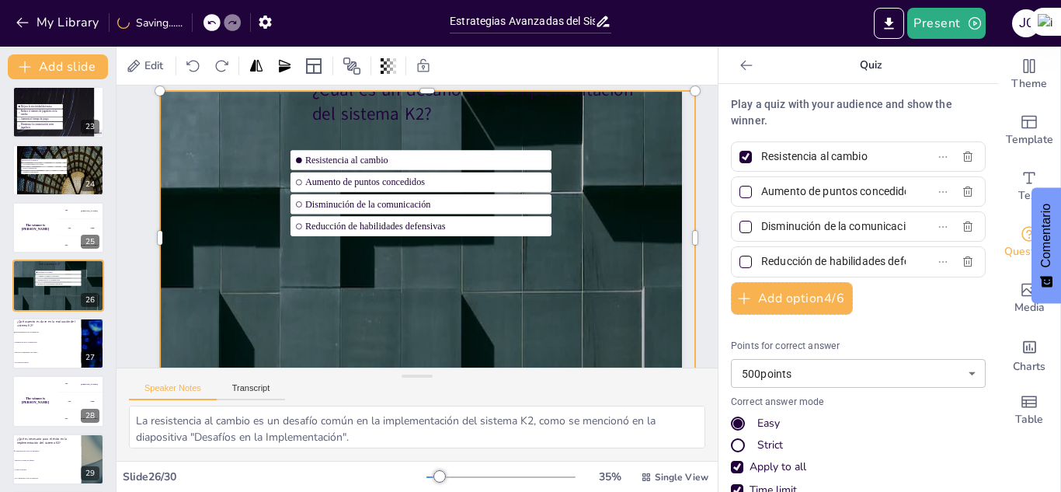
click at [739, 61] on icon at bounding box center [747, 66] width 16 height 16
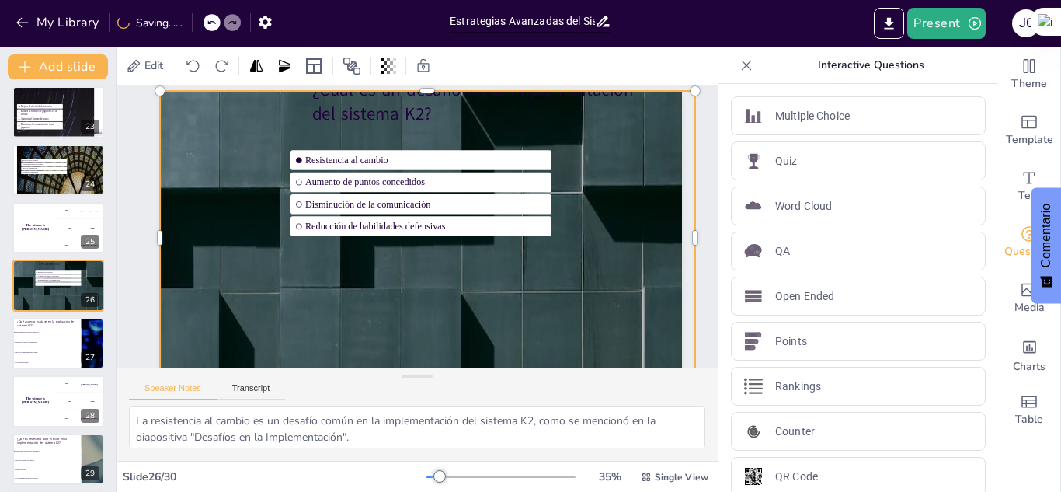
click at [739, 61] on icon at bounding box center [747, 66] width 16 height 16
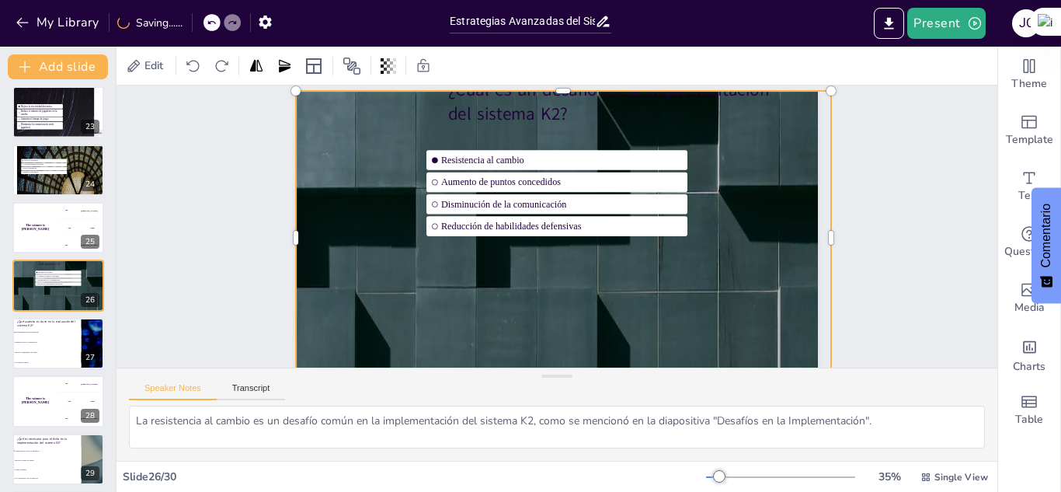
click at [173, 220] on div "Slide 1 Sistema Defensivo K2 en Voleibol Este presentación explora el sistema d…" at bounding box center [557, 215] width 881 height 337
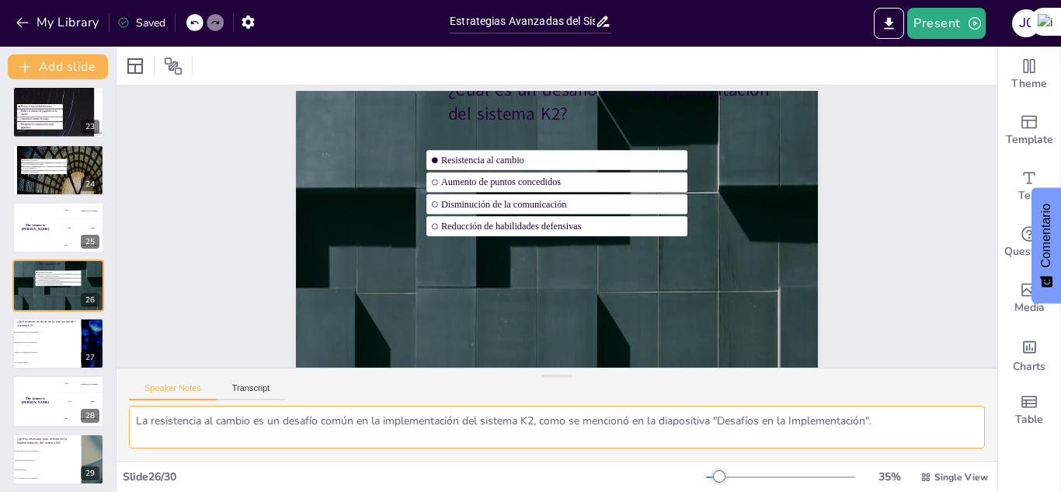
click at [133, 423] on textarea "La resistencia al cambio es un desafío común en la implementación del sistema K…" at bounding box center [557, 427] width 856 height 43
drag, startPoint x: 133, startPoint y: 423, endPoint x: 889, endPoint y: 417, distance: 756.1
click at [889, 417] on textarea "La resistencia al cambio es un desafío común en la implementación del sistema K…" at bounding box center [557, 427] width 856 height 43
click at [28, 350] on li "Ignorar el rendimiento del equipo" at bounding box center [47, 352] width 70 height 10
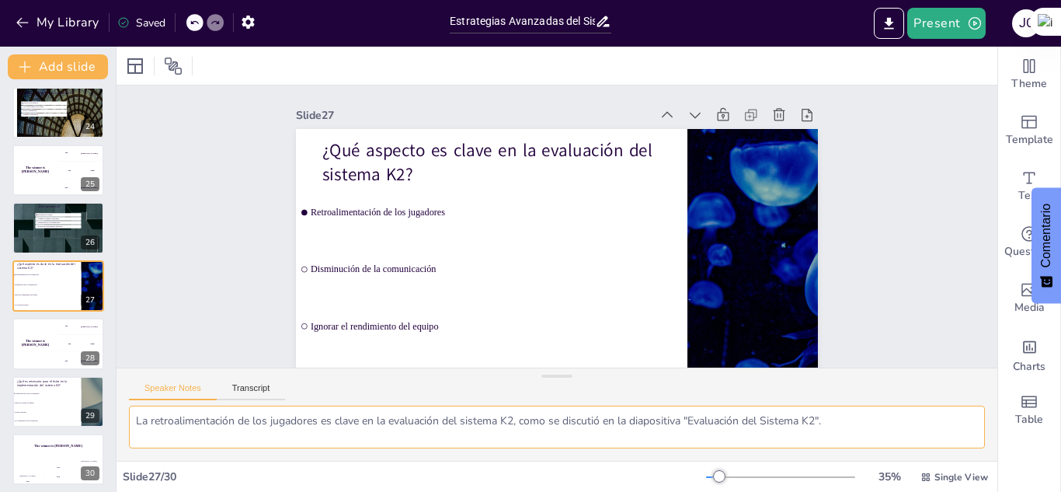
scroll to position [1340, 0]
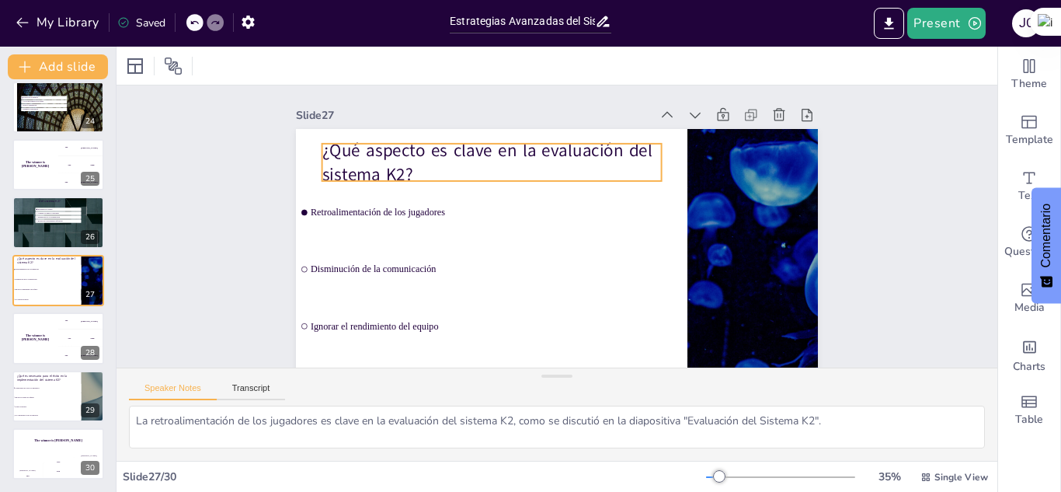
click at [423, 159] on p "¿Qué aspecto es clave en la evaluación del sistema K2?" at bounding box center [492, 162] width 340 height 49
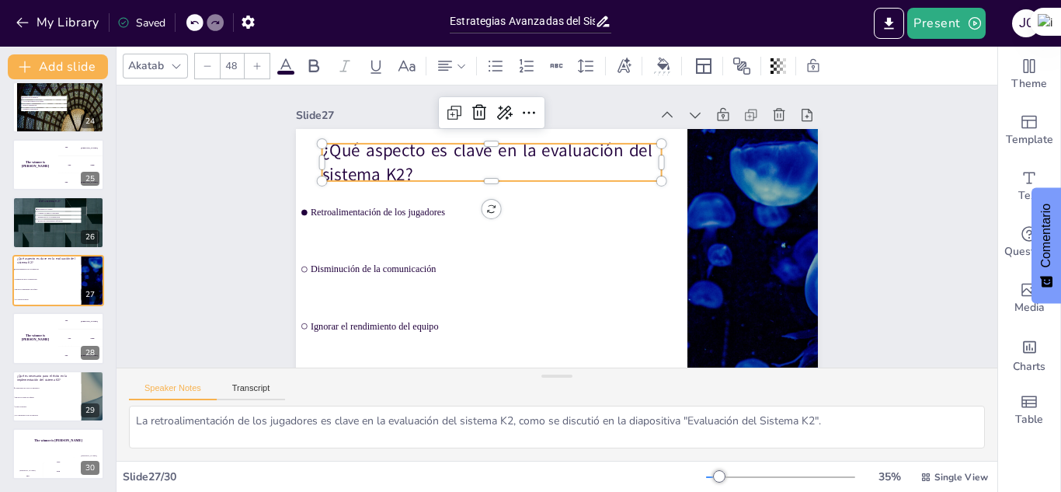
click at [423, 159] on p "¿Qué aspecto es clave en la evaluación del sistema K2?" at bounding box center [492, 162] width 340 height 49
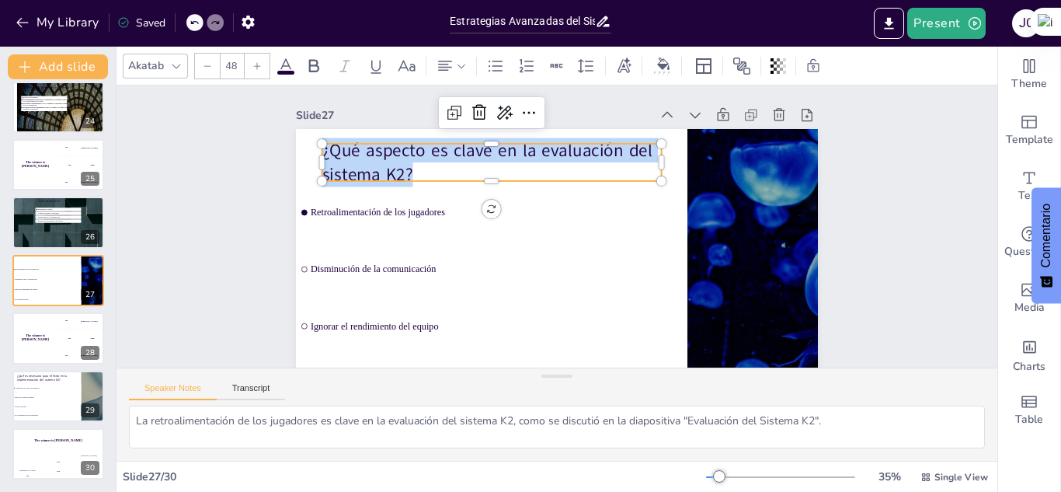
drag, startPoint x: 411, startPoint y: 167, endPoint x: 281, endPoint y: 139, distance: 133.5
click at [281, 139] on div "Slide 1 Sistema Defensivo K2 en Voleibol Este presentación explora el sistema d…" at bounding box center [557, 253] width 609 height 337
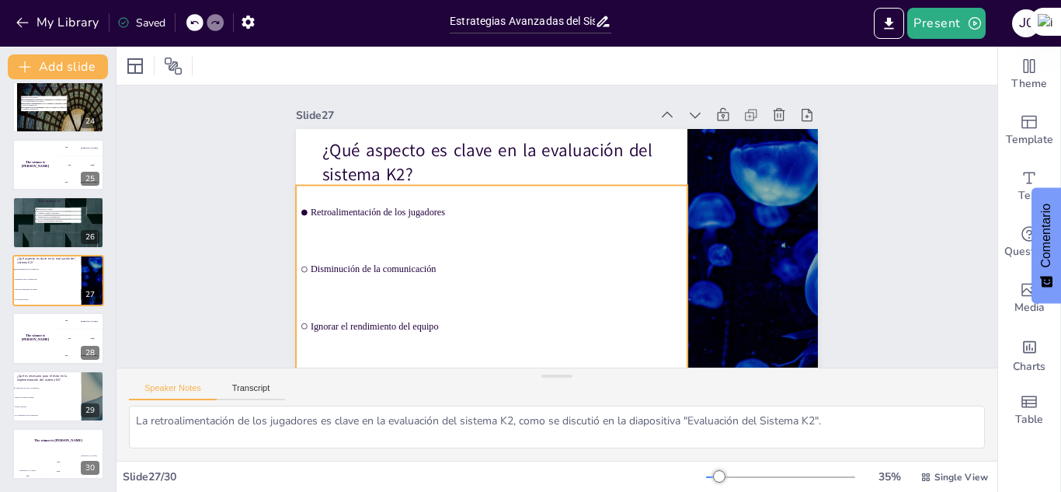
click at [405, 233] on li "Retroalimentación de los jugadores" at bounding box center [492, 212] width 392 height 54
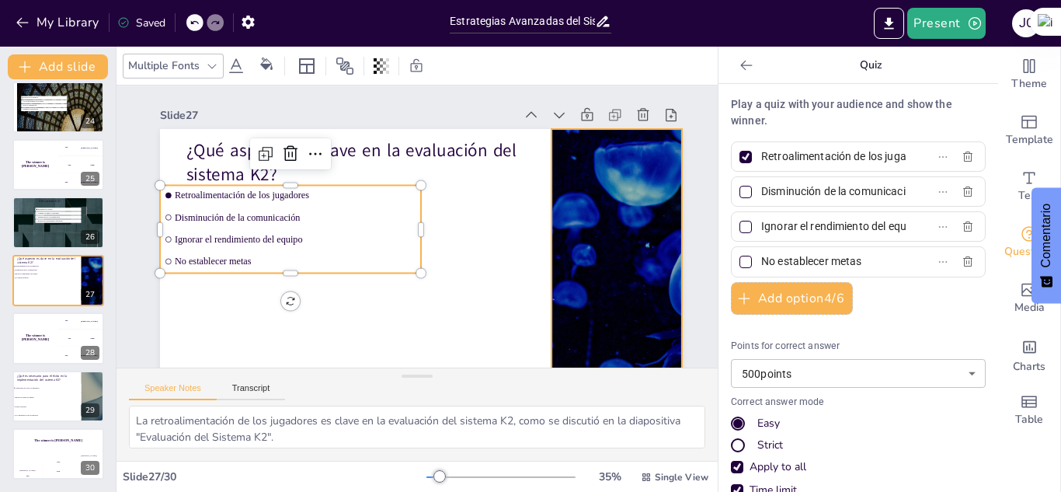
click at [602, 239] on div at bounding box center [617, 276] width 522 height 294
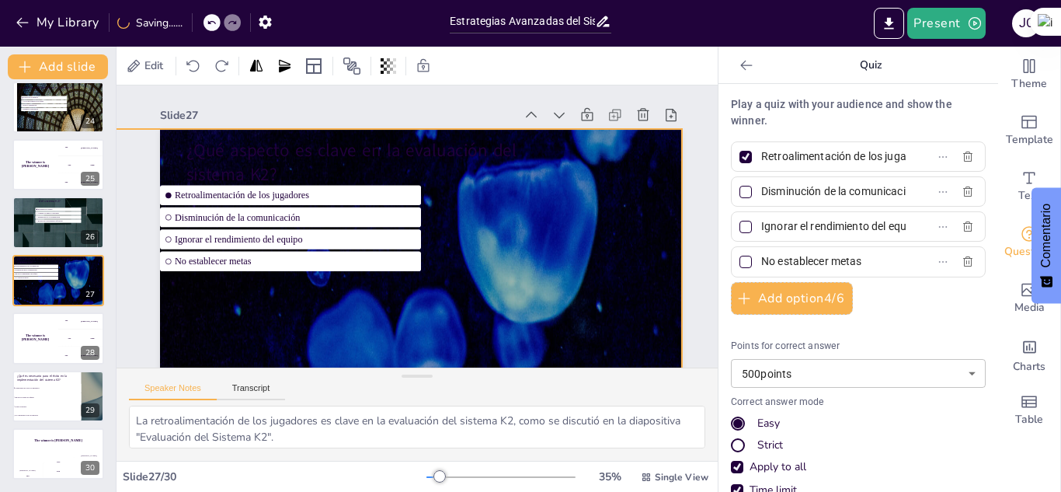
drag, startPoint x: 551, startPoint y: 277, endPoint x: 105, endPoint y: 264, distance: 446.2
click at [105, 264] on div "Document fonts Akatab Recently used Mulish Popular fonts Lato Montserrat Open S…" at bounding box center [530, 269] width 1061 height 445
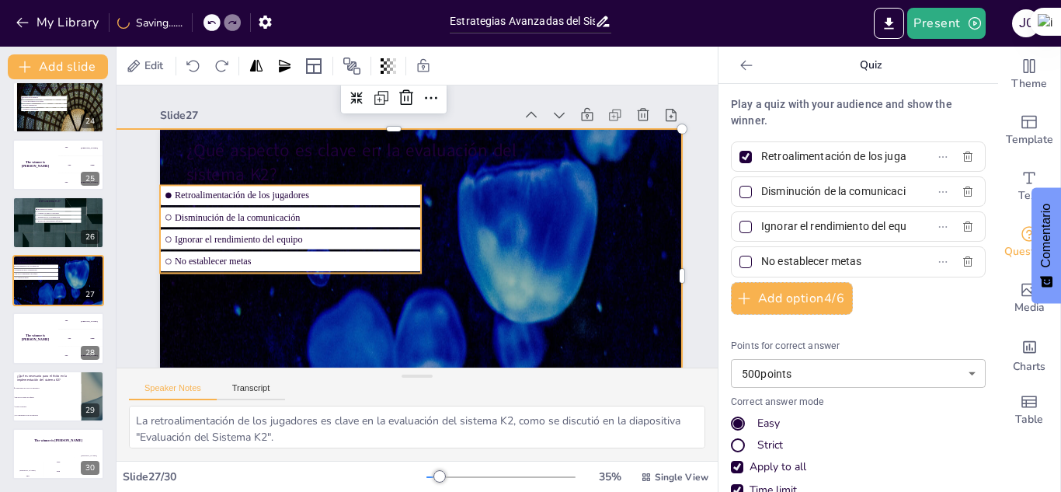
click at [275, 206] on ul "Retroalimentación de los jugadores Disminución de la comunicación Ignorar el re…" at bounding box center [290, 229] width 261 height 88
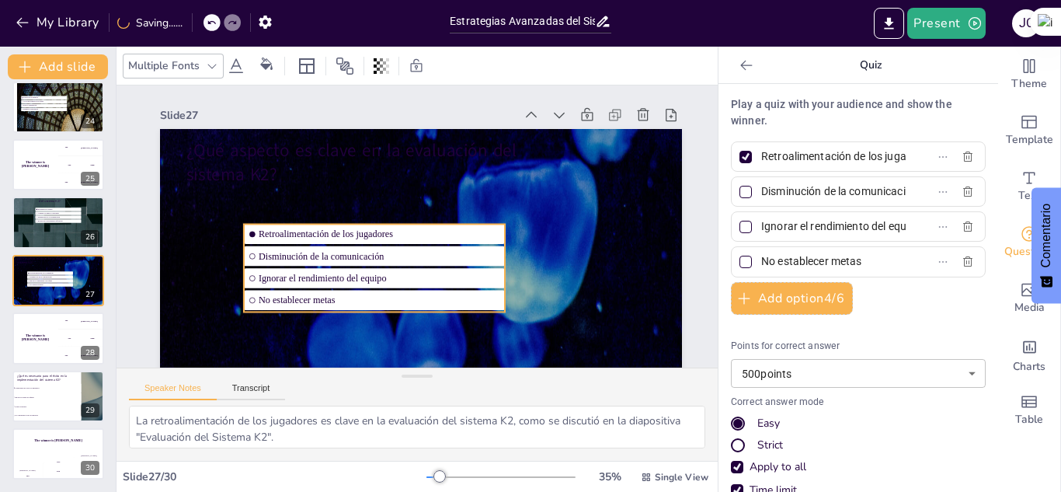
drag, startPoint x: 275, startPoint y: 206, endPoint x: 359, endPoint y: 245, distance: 92.5
click at [359, 245] on ul "Retroalimentación de los jugadores Disminución de la comunicación Ignorar el re…" at bounding box center [374, 268] width 261 height 88
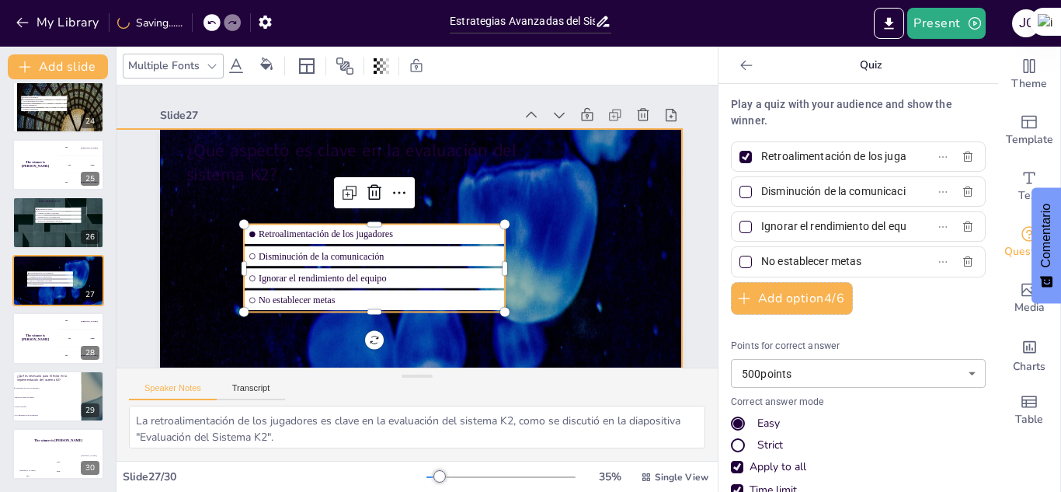
click at [530, 139] on div at bounding box center [492, 498] width 772 height 738
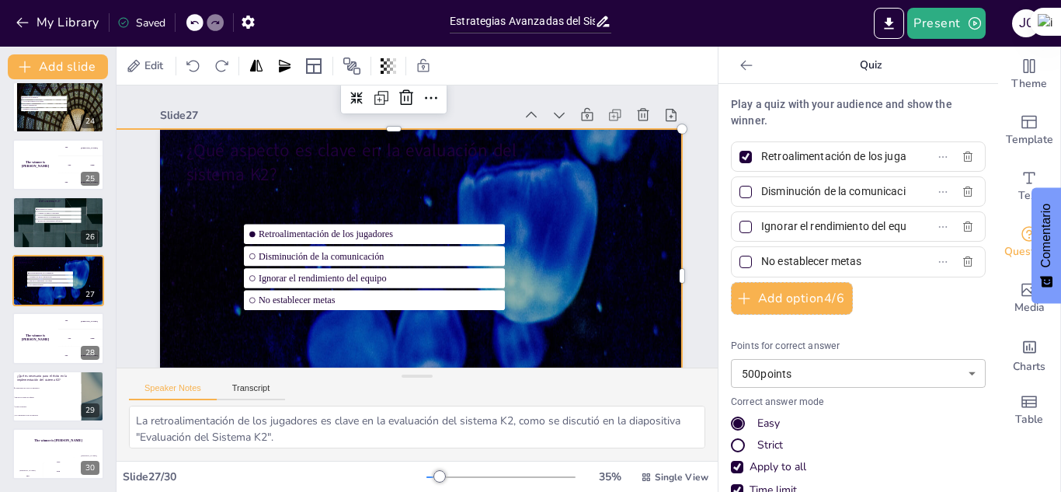
click at [182, 209] on div at bounding box center [492, 498] width 772 height 738
click at [136, 417] on textarea "La retroalimentación de los jugadores es clave en la evaluación del sistema K2,…" at bounding box center [417, 427] width 577 height 43
drag, startPoint x: 136, startPoint y: 417, endPoint x: 355, endPoint y: 441, distance: 220.4
click at [355, 441] on textarea "La retroalimentación de los jugadores es clave en la evaluación del sistema K2,…" at bounding box center [417, 427] width 577 height 43
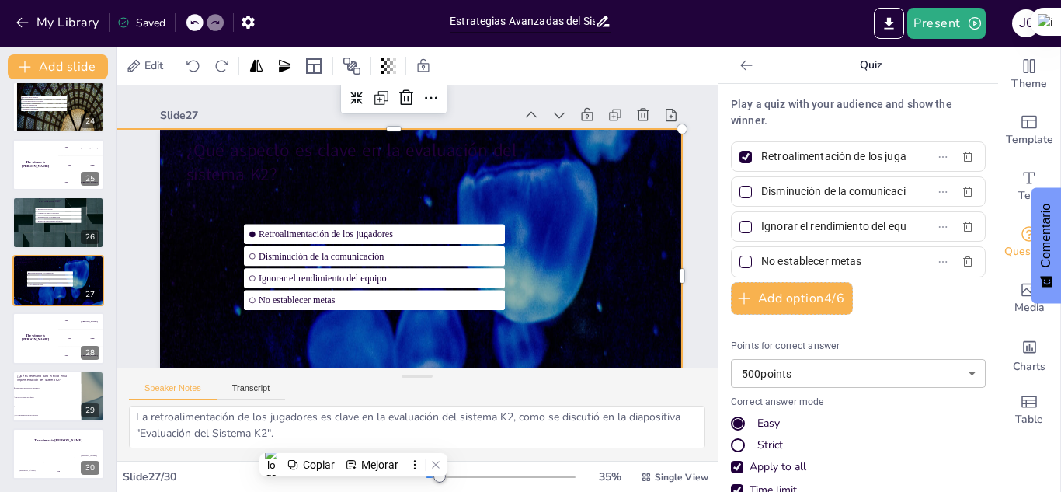
click at [236, 381] on div "Speaker Notes Transcript" at bounding box center [207, 390] width 156 height 20
click at [237, 387] on button "Transcript" at bounding box center [251, 391] width 69 height 17
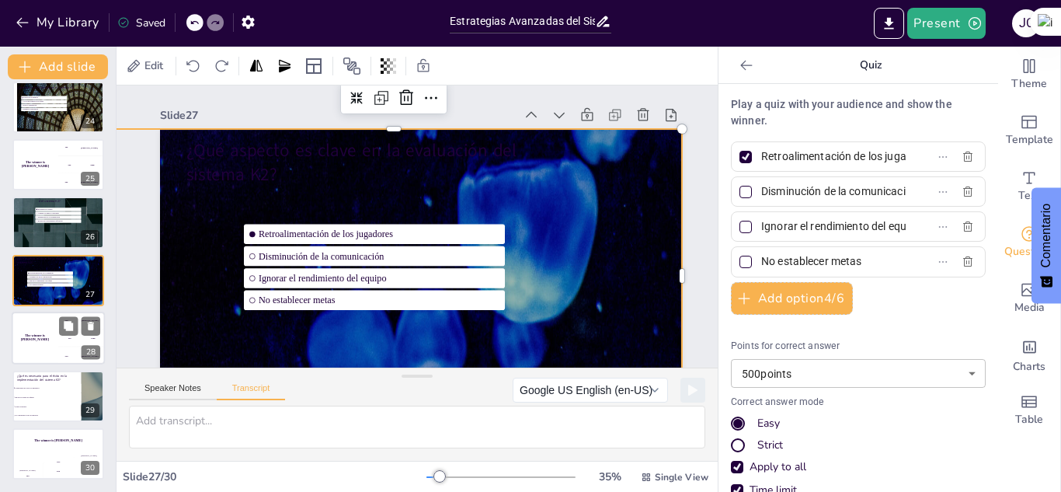
click at [51, 338] on h4 "The winner is [PERSON_NAME]" at bounding box center [35, 338] width 47 height 8
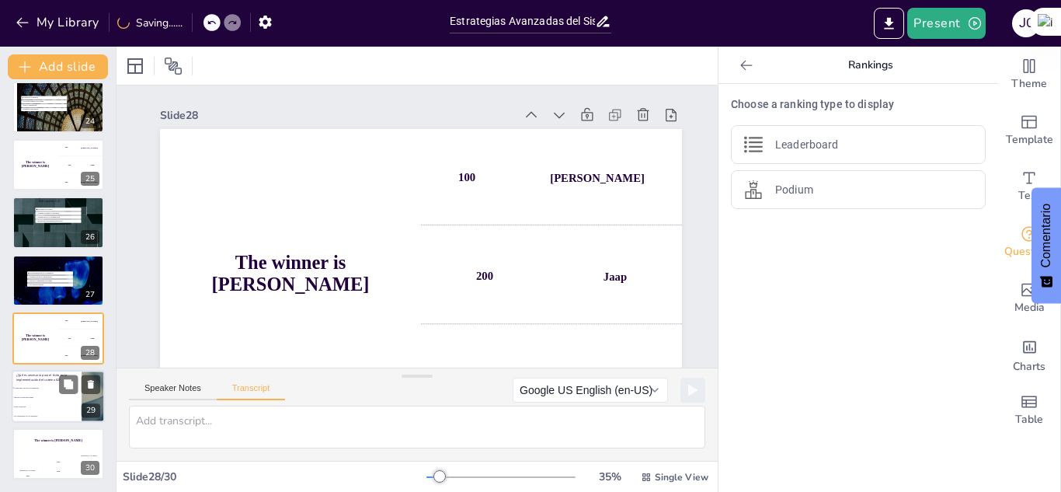
click at [47, 392] on li "Ignorar la cultura del equipo" at bounding box center [47, 396] width 70 height 9
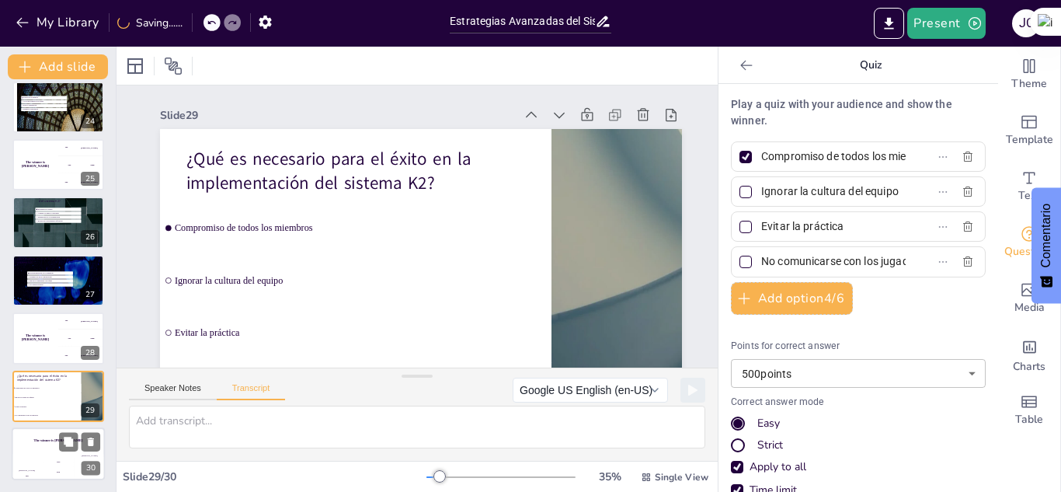
click at [53, 456] on div "Jaap 200" at bounding box center [58, 467] width 31 height 26
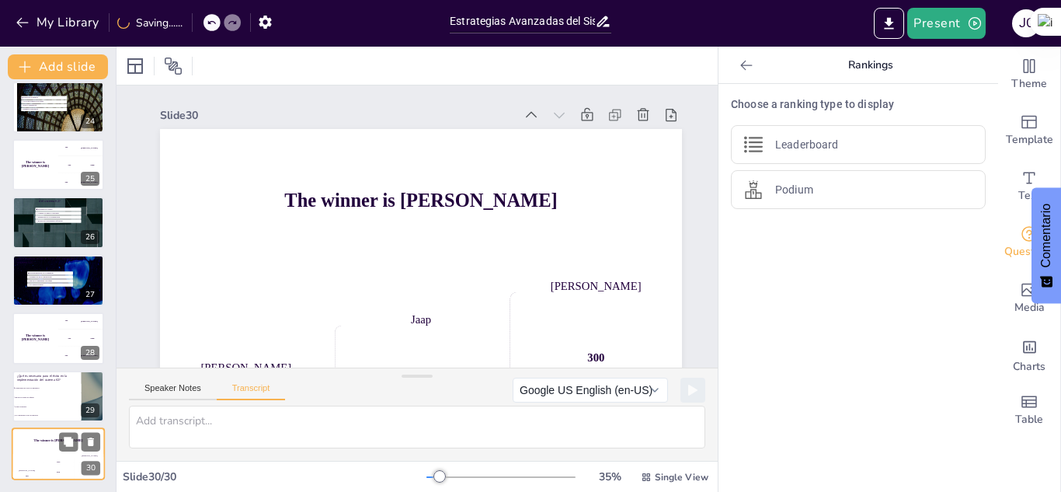
scroll to position [50, 0]
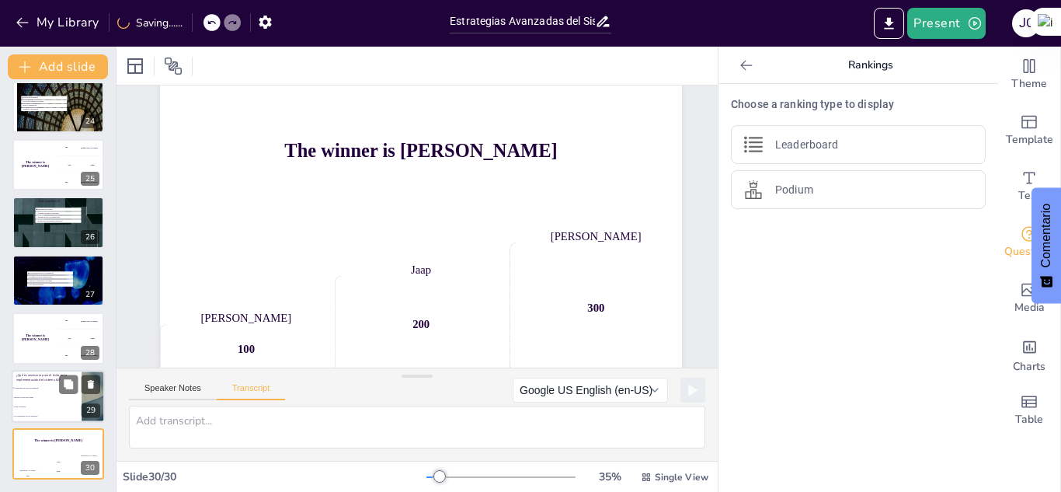
click at [37, 396] on span "Ignorar la cultura del equipo" at bounding box center [47, 397] width 67 height 2
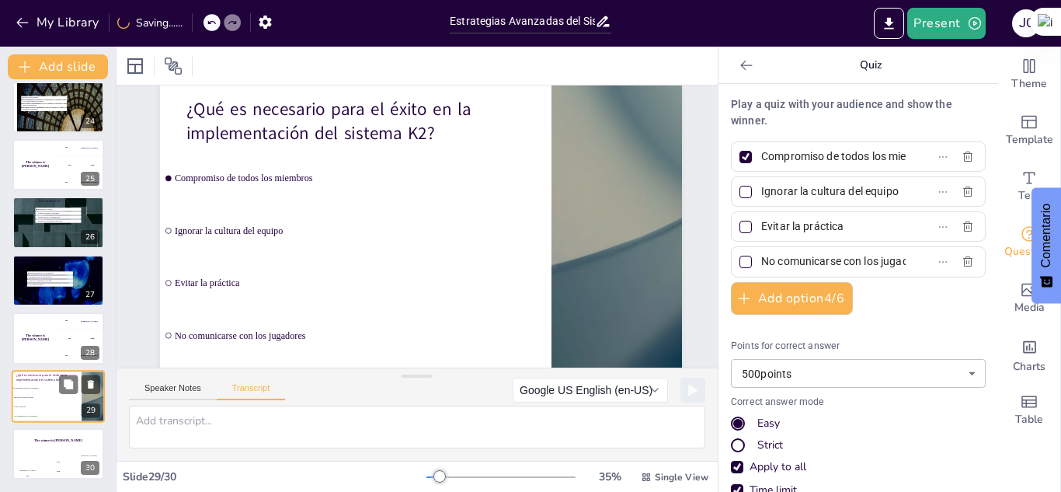
scroll to position [0, 0]
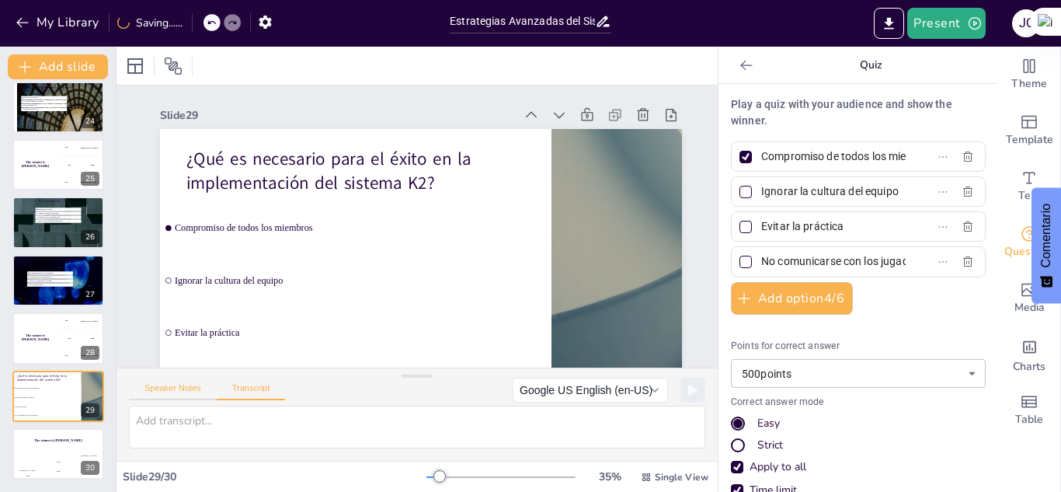
click at [180, 389] on button "Speaker Notes" at bounding box center [173, 391] width 88 height 17
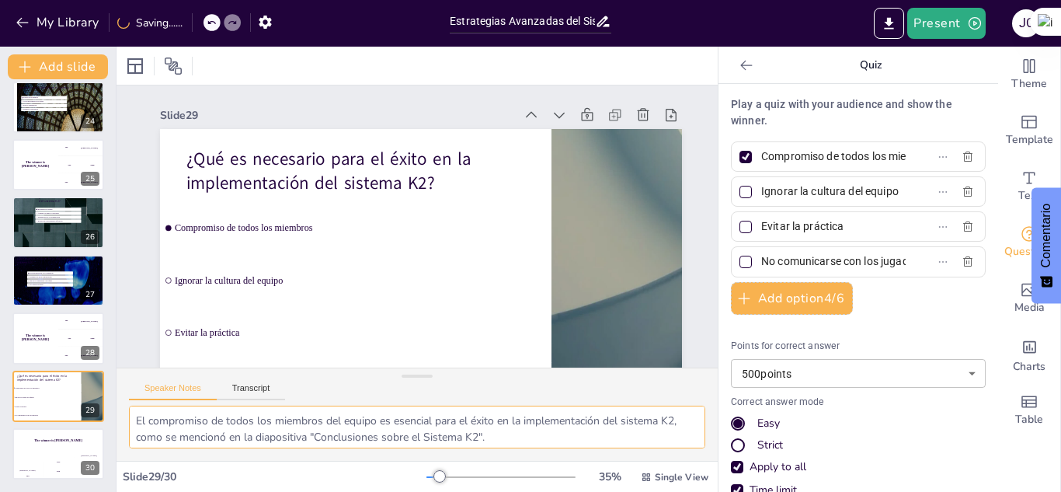
scroll to position [4, 0]
drag, startPoint x: 136, startPoint y: 413, endPoint x: 550, endPoint y: 449, distance: 415.7
click at [550, 449] on div "El compromiso de todos los miembros del equipo es esencial para el éxito en la …" at bounding box center [417, 433] width 601 height 55
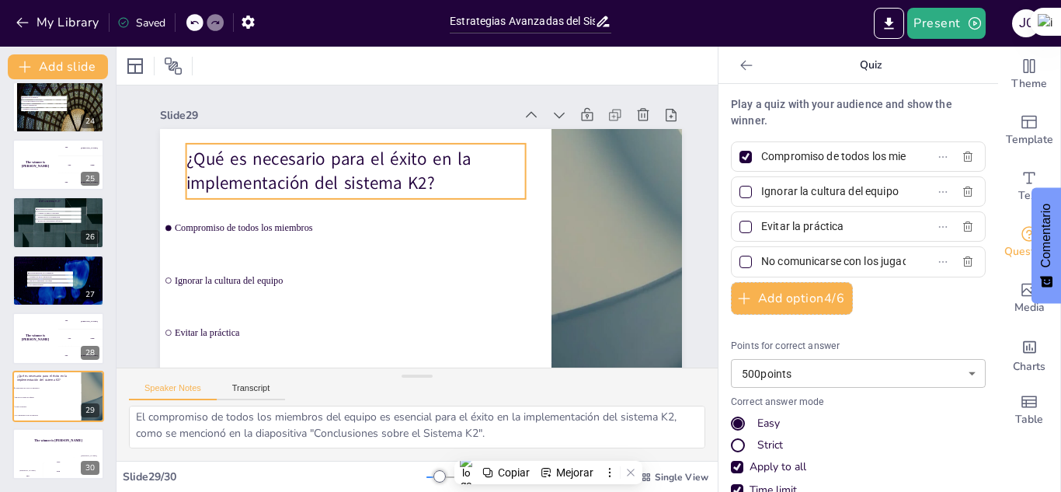
click at [268, 189] on p "¿Qué es necesario para el éxito en la implementación del sistema K2?" at bounding box center [356, 171] width 340 height 49
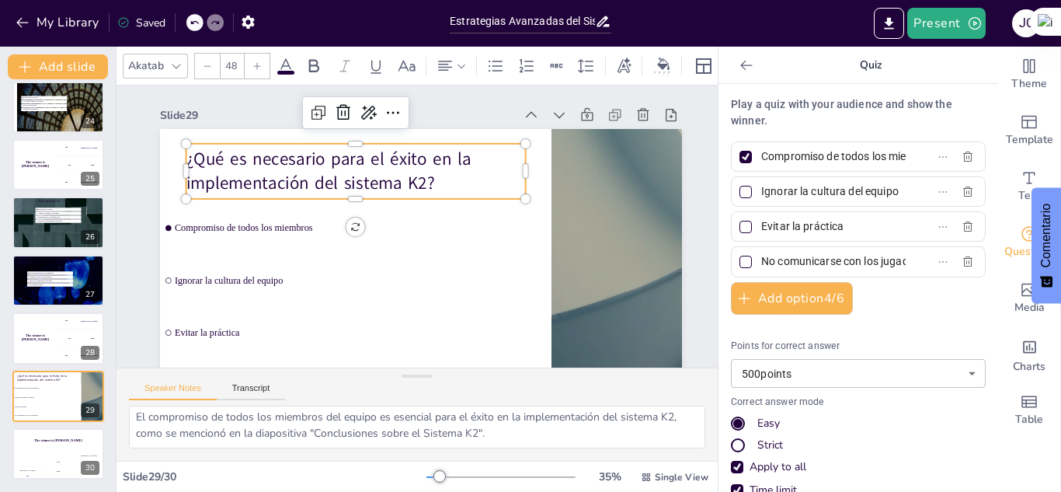
click at [441, 186] on p "¿Qué es necesario para el éxito en la implementación del sistema K2?" at bounding box center [356, 171] width 340 height 49
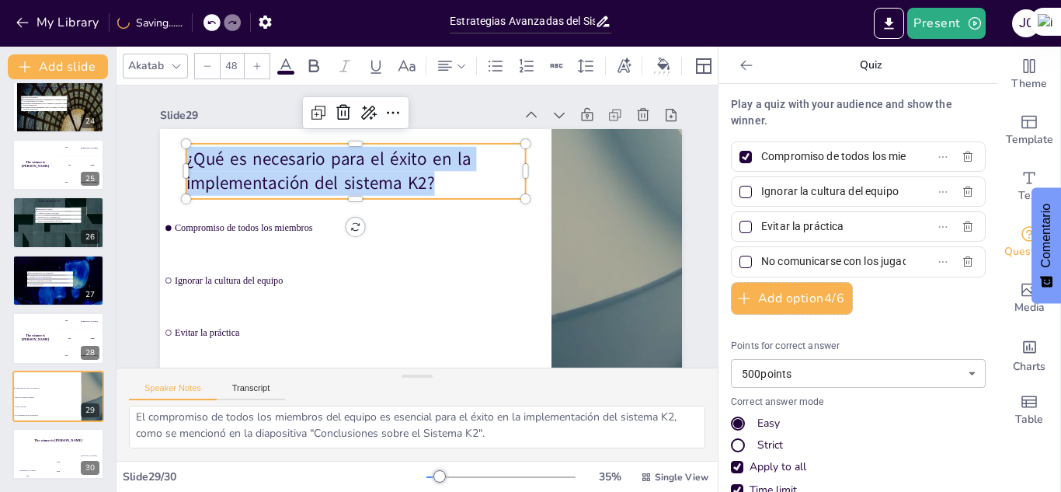
drag, startPoint x: 434, startPoint y: 180, endPoint x: 153, endPoint y: 136, distance: 284.0
click at [153, 136] on div "Slide 1 Sistema Defensivo K2 en Voleibol Este presentación explora el sistema d…" at bounding box center [421, 253] width 609 height 337
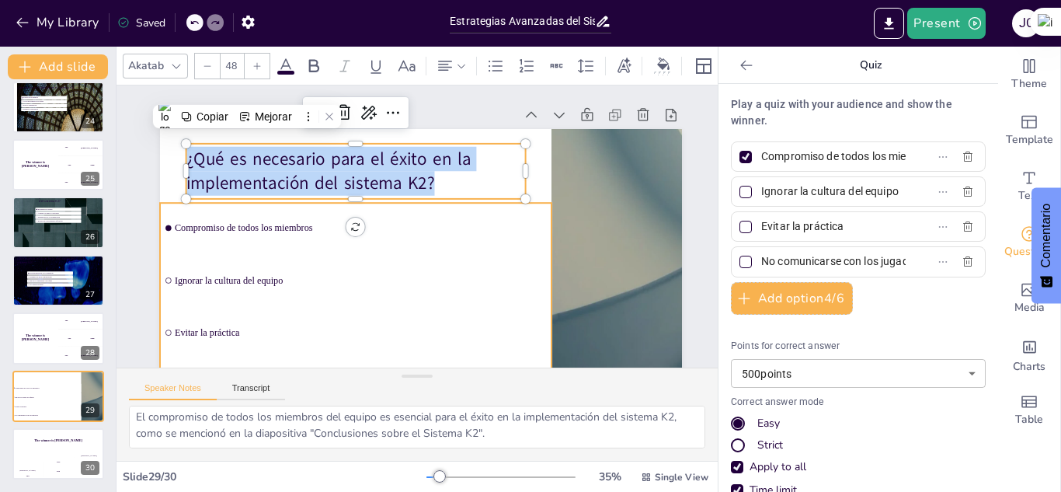
click at [231, 258] on li "Ignorar la cultura del equipo" at bounding box center [356, 281] width 392 height 51
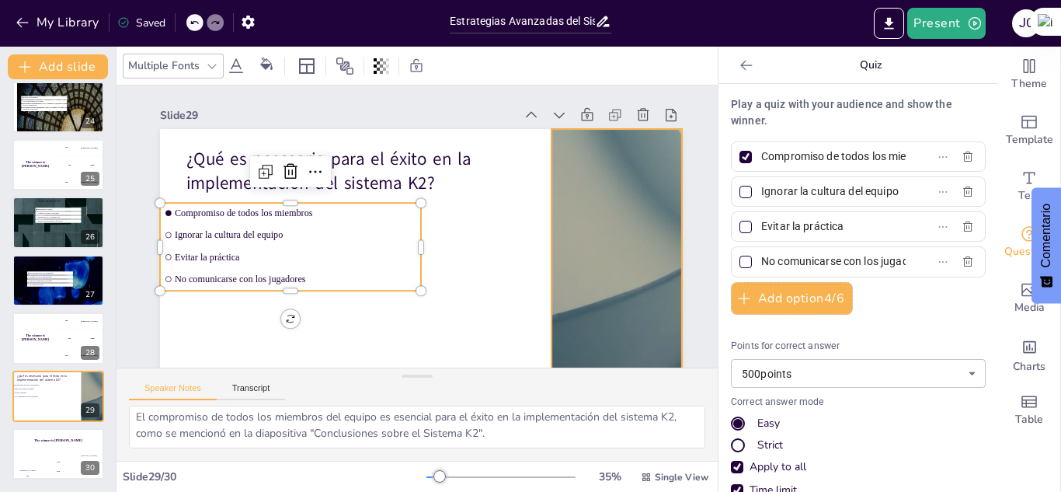
click at [577, 211] on div at bounding box center [617, 276] width 522 height 294
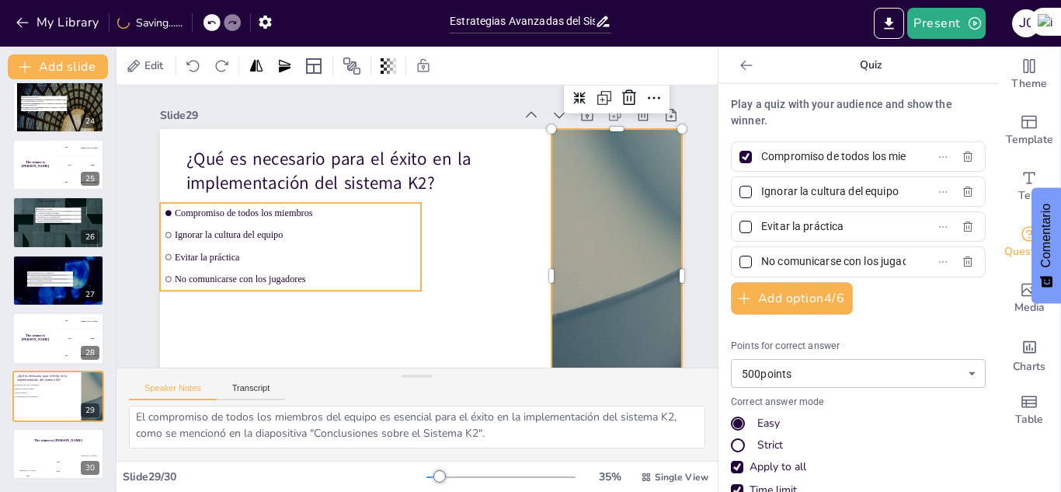
click at [319, 214] on span "Compromiso de todos los miembros" at bounding box center [296, 212] width 242 height 11
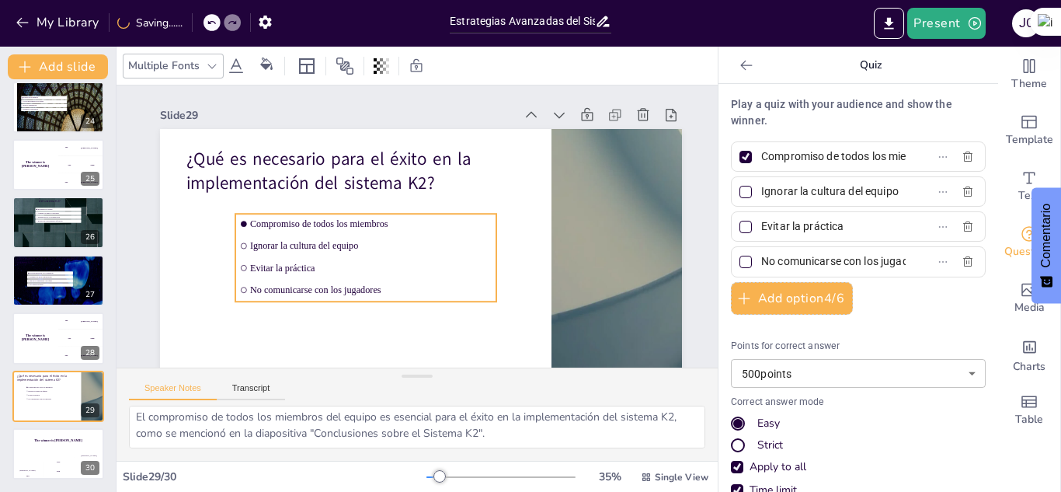
drag, startPoint x: 319, startPoint y: 206, endPoint x: 394, endPoint y: 217, distance: 76.2
click at [394, 217] on li "Compromiso de todos los miembros" at bounding box center [365, 224] width 261 height 20
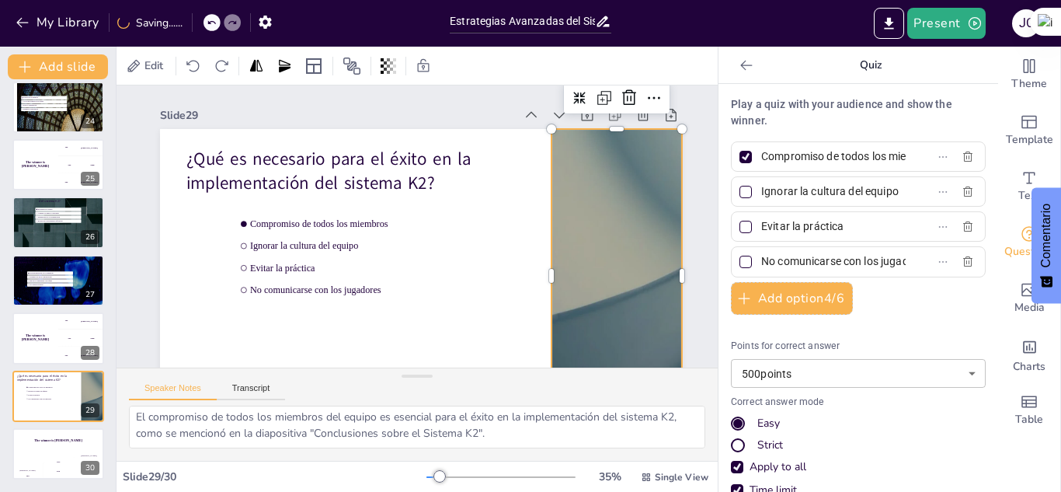
click at [625, 201] on div at bounding box center [617, 276] width 522 height 294
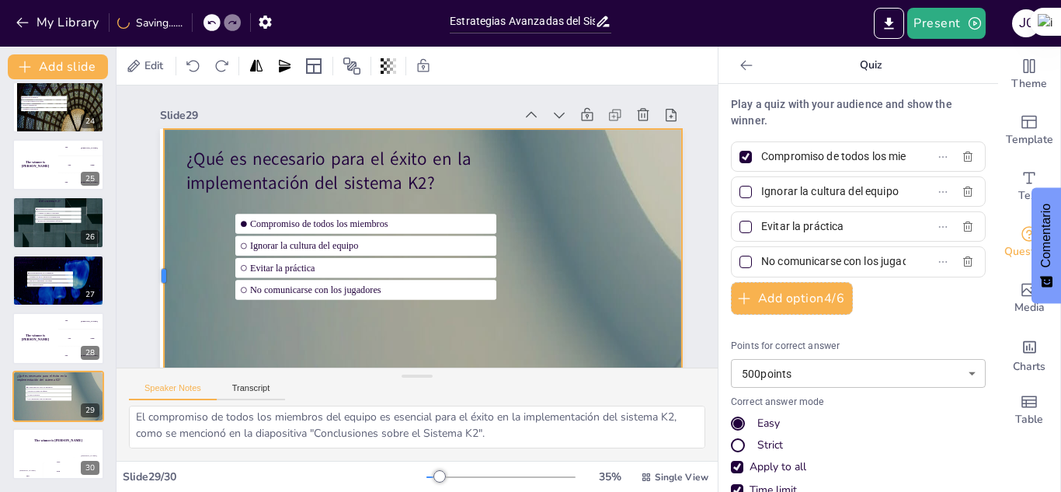
drag, startPoint x: 550, startPoint y: 276, endPoint x: 162, endPoint y: 256, distance: 388.3
click at [162, 256] on div at bounding box center [158, 276] width 12 height 294
click at [511, 83] on div "Edit" at bounding box center [417, 66] width 601 height 38
